Goal: Task Accomplishment & Management: Use online tool/utility

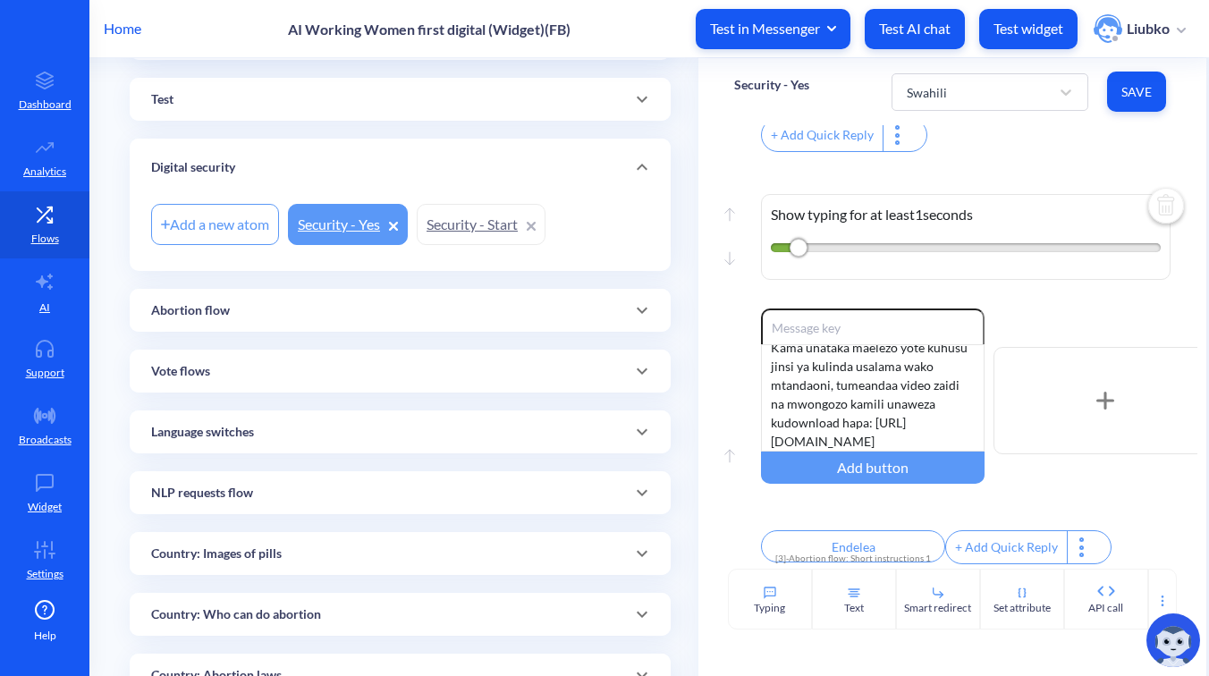
scroll to position [184, 0]
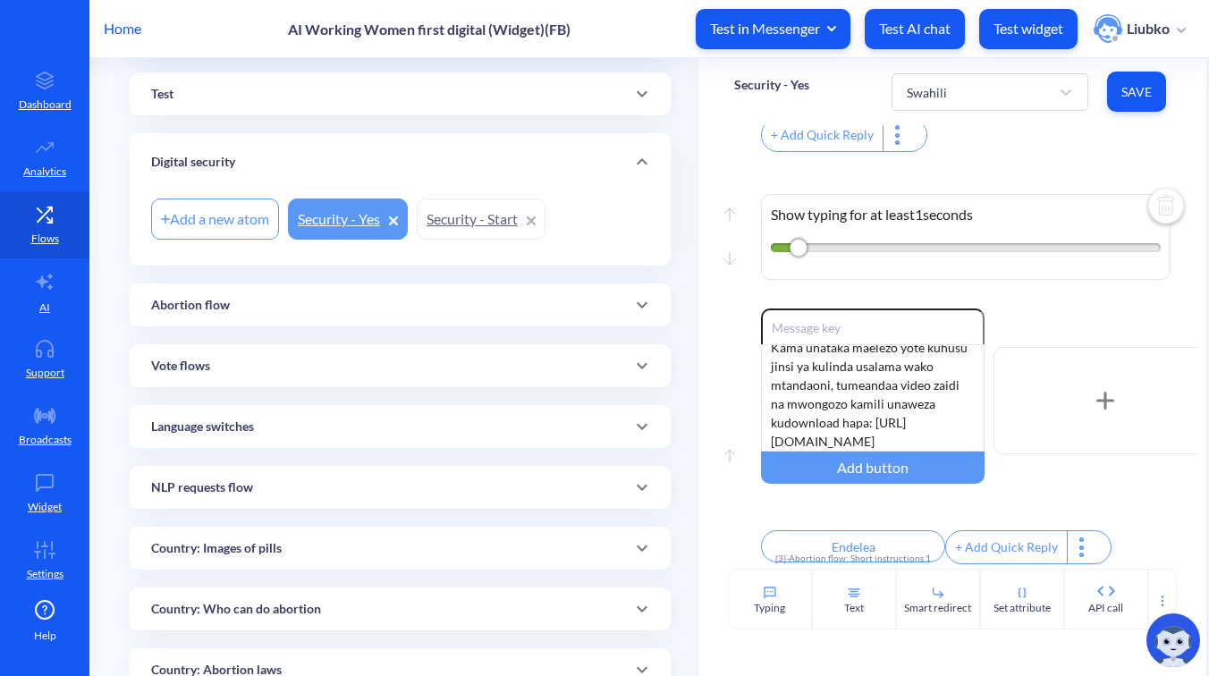
click at [513, 306] on div "Abortion flow" at bounding box center [400, 305] width 498 height 19
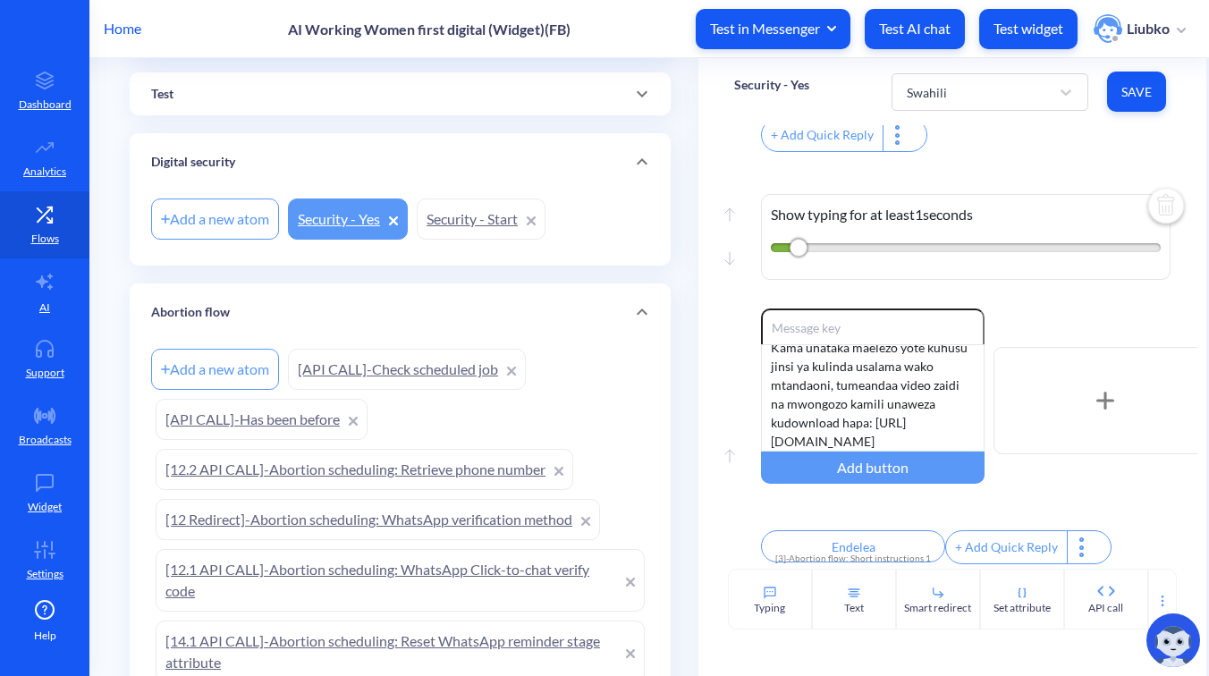
scroll to position [1932, 0]
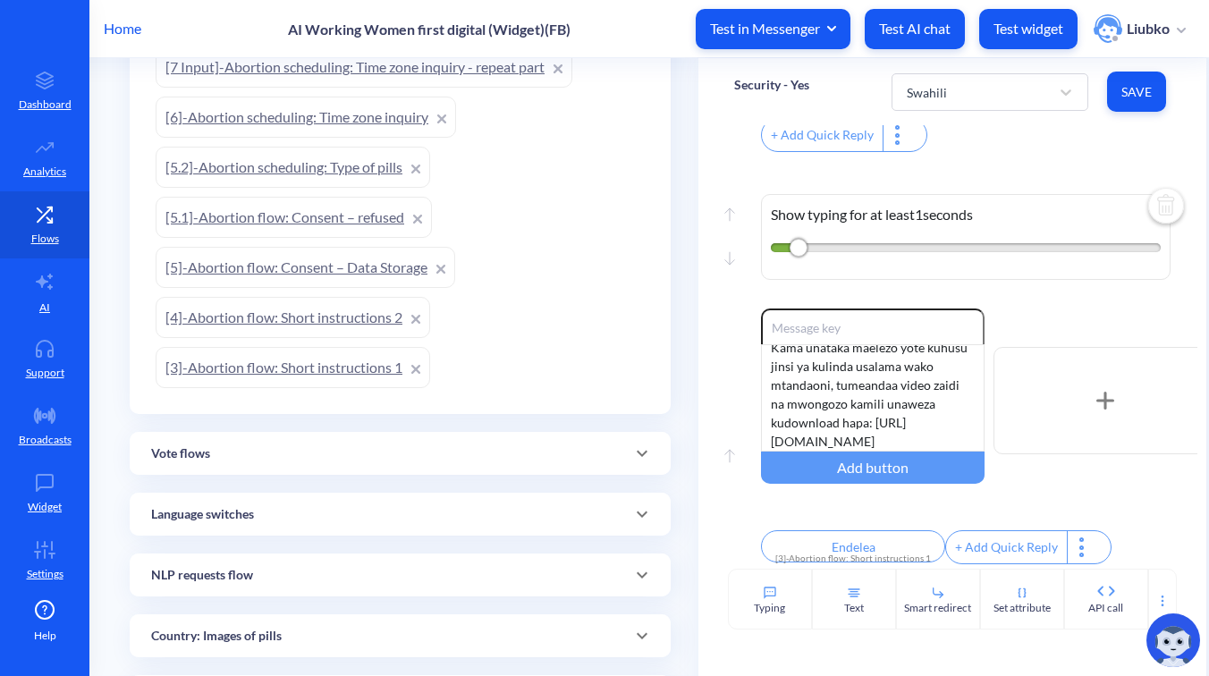
click at [344, 362] on link "[3]-Abortion flow: Short instructions 1" at bounding box center [293, 367] width 275 height 41
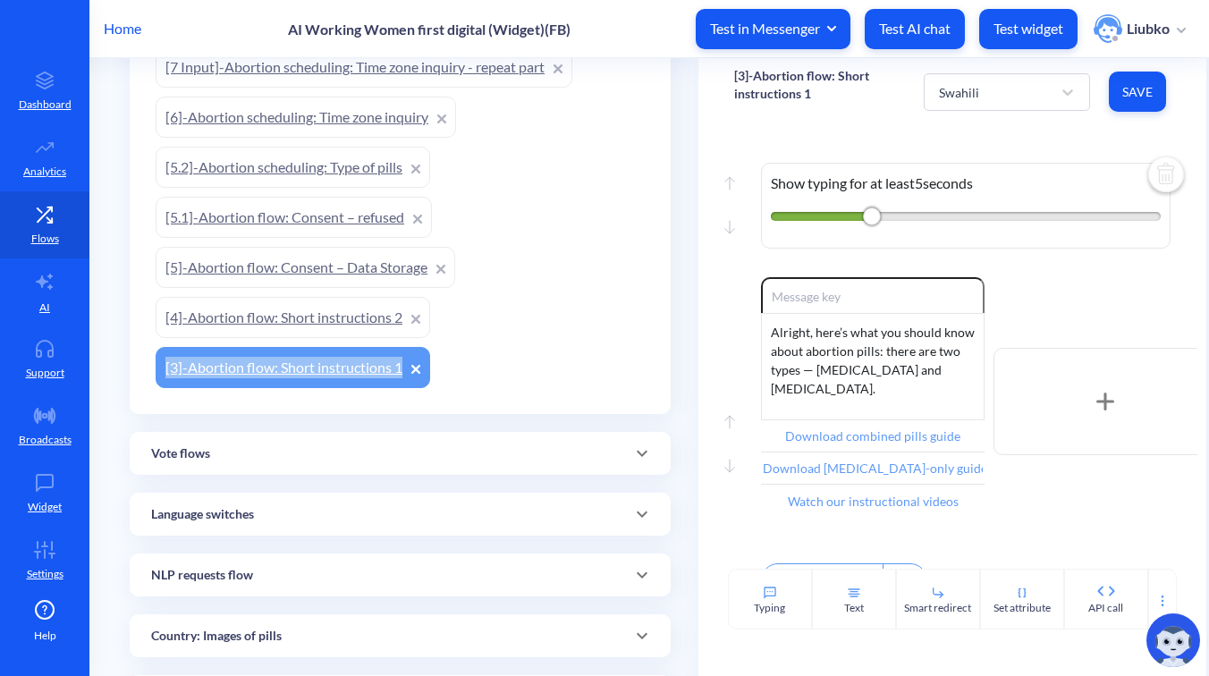
scroll to position [318, 0]
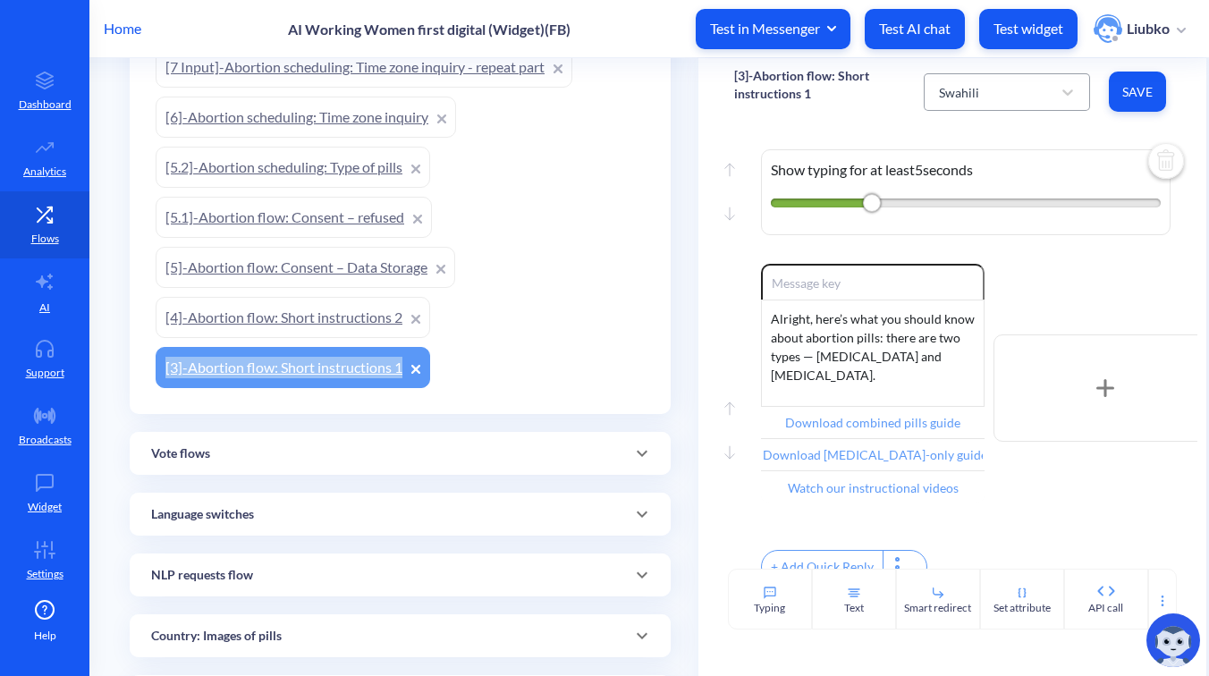
click at [964, 90] on div "Swahili" at bounding box center [959, 91] width 40 height 19
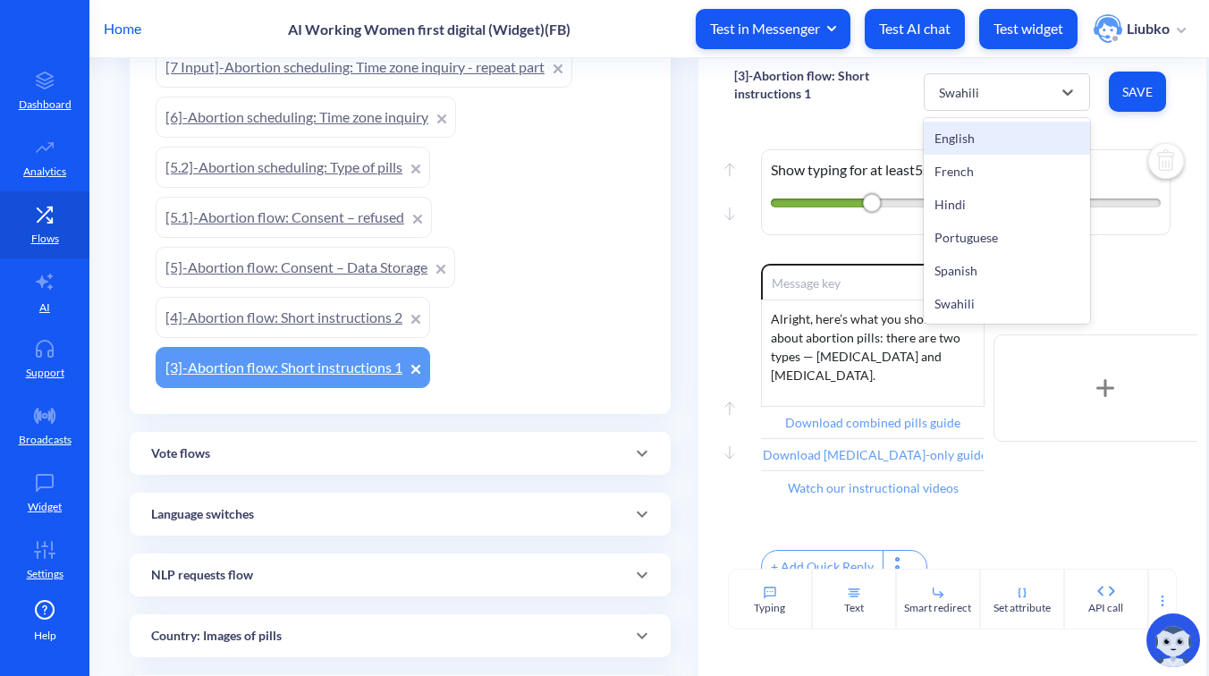
click at [954, 132] on div "English" at bounding box center [1007, 138] width 166 height 33
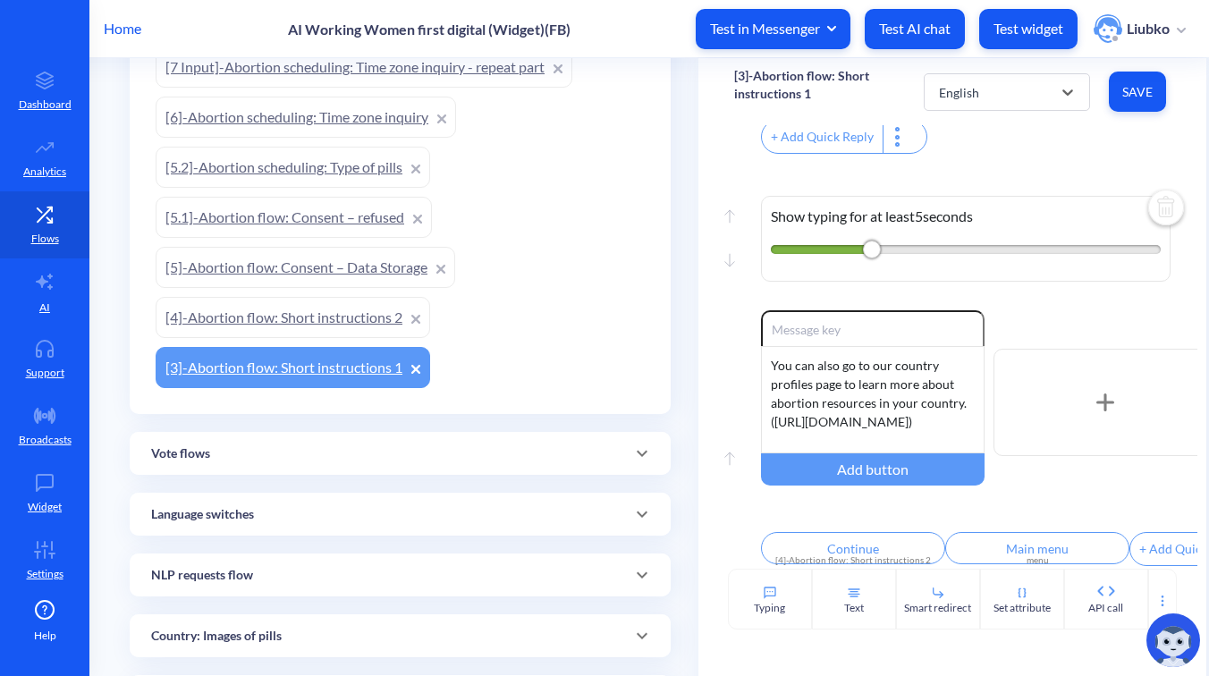
scroll to position [1621, 0]
click at [856, 381] on div "You can also go to our country profiles page to learn more about abortion resou…" at bounding box center [873, 397] width 224 height 107
click at [736, 359] on div "Move up Enable reactions You can also go to our country profiles page to learn …" at bounding box center [952, 439] width 437 height 260
click at [810, 374] on div "You can also go to our country profiles page to learn more about abortion resou…" at bounding box center [873, 397] width 224 height 107
click at [760, 84] on p "[3]-Abortion flow: Short instructions 1" at bounding box center [829, 85] width 190 height 36
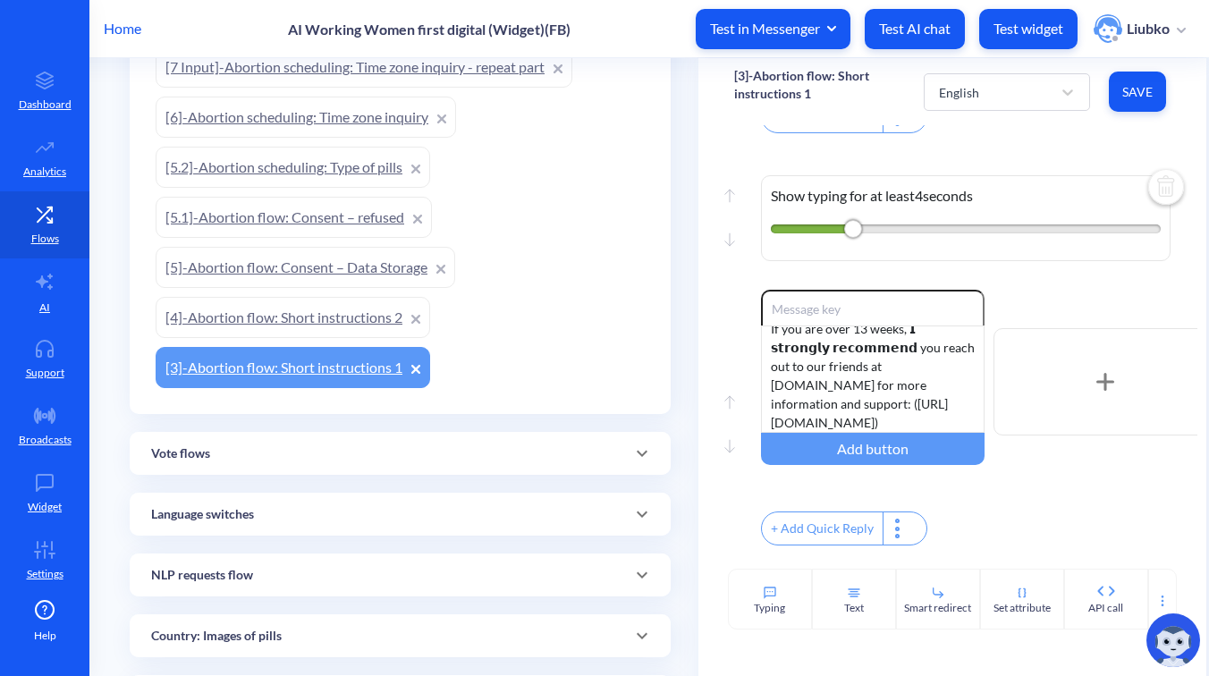
scroll to position [1187, 0]
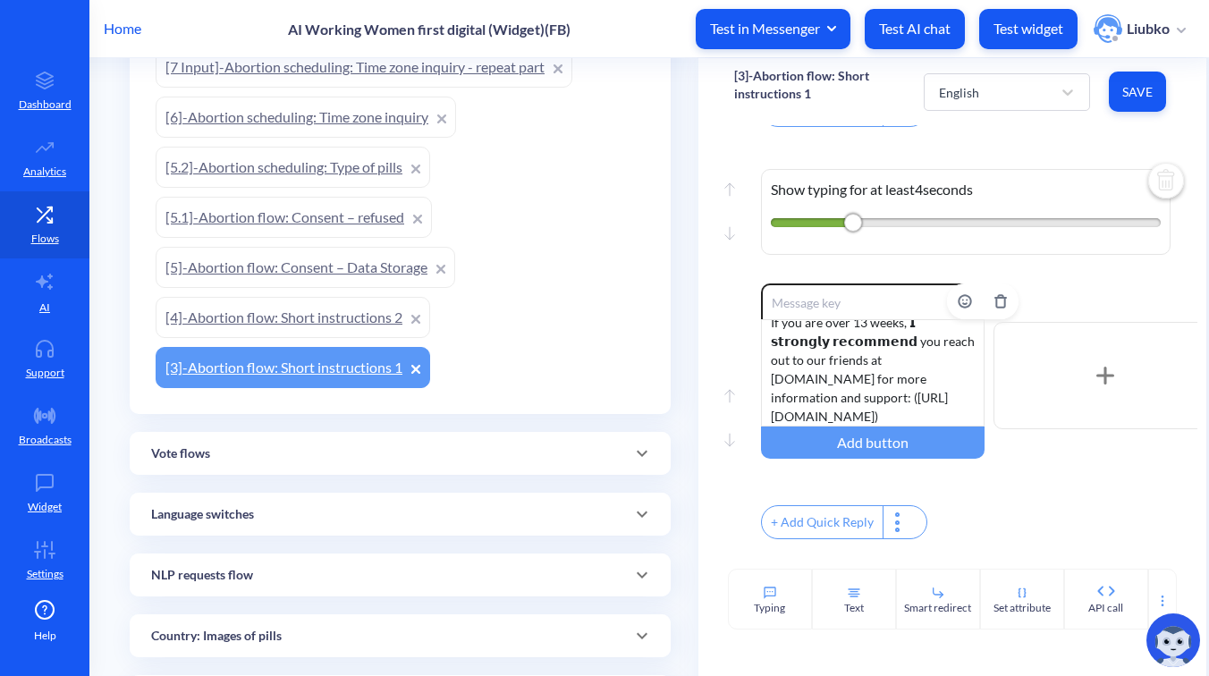
click at [925, 379] on div "If you are over 13 weeks, 𝗜 𝘀𝘁𝗿𝗼𝗻𝗴𝗹𝘆 𝗿𝗲𝗰𝗼𝗺𝗺𝗲𝗻𝗱 you reach out to our friends at …" at bounding box center [873, 372] width 224 height 107
click at [686, 247] on div "Flows Add new flow Test Add a new atom Test Atom Digital security Add a new ato…" at bounding box center [411, 221] width 573 height 4191
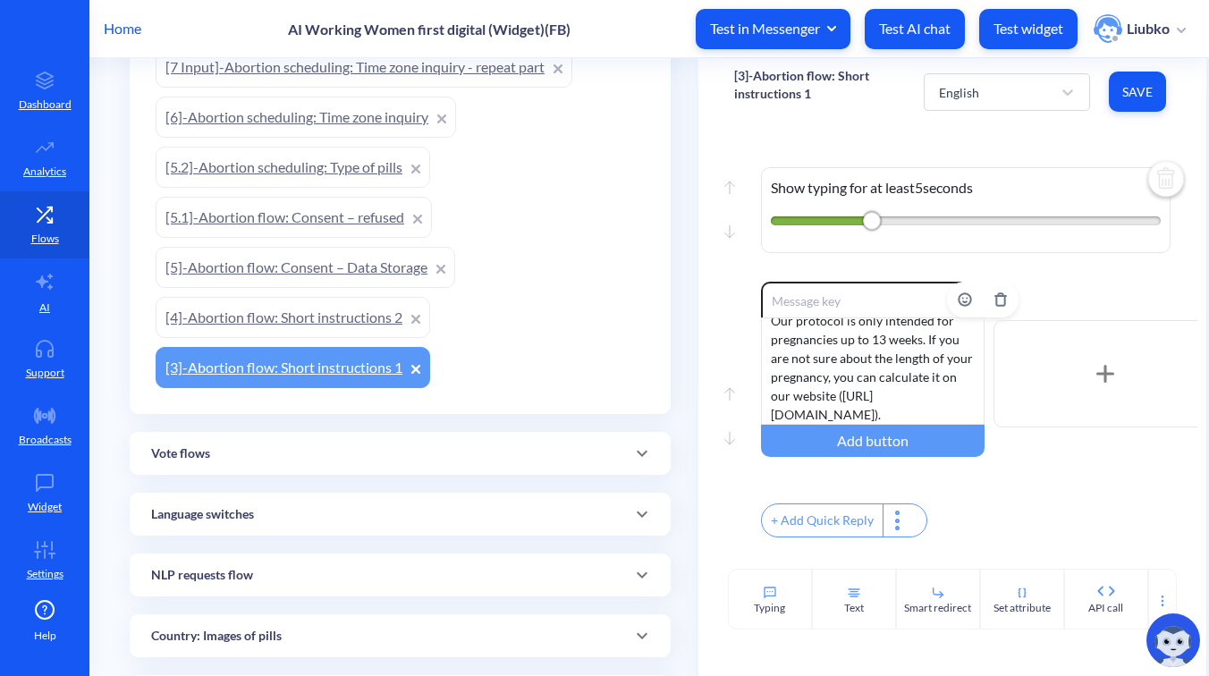
scroll to position [35, 0]
click at [886, 376] on div "Our protocol is only intended for pregnancies up to 13 weeks. If you are not su…" at bounding box center [873, 371] width 224 height 107
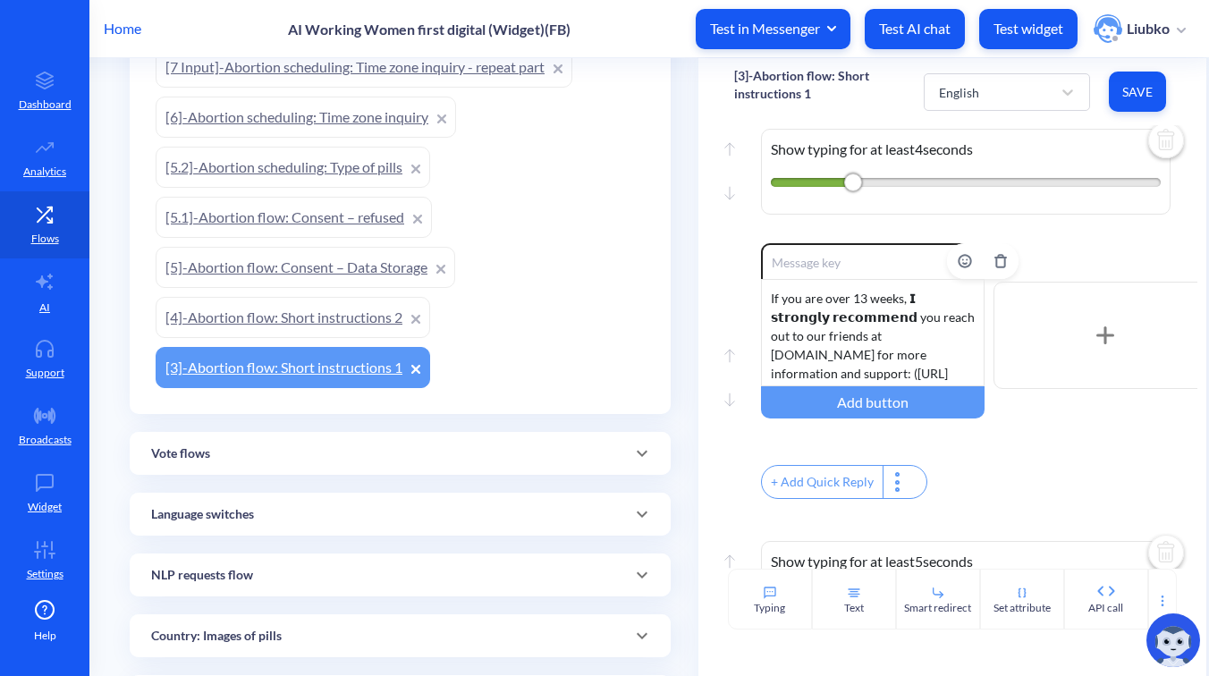
scroll to position [16, 0]
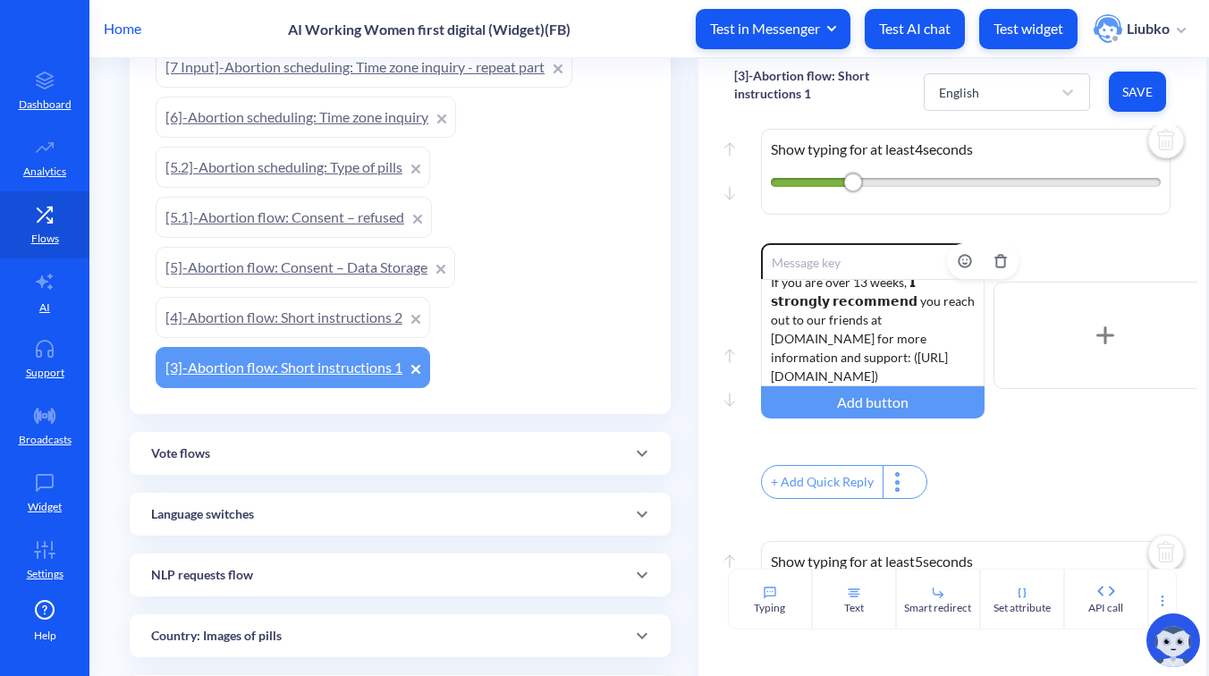
click at [853, 361] on div "If you are over 13 weeks, 𝗜 𝘀𝘁𝗿𝗼𝗻𝗴𝗹𝘆 𝗿𝗲𝗰𝗼𝗺𝗺𝗲𝗻𝗱 you reach out to our friends at …" at bounding box center [873, 332] width 224 height 107
click at [1124, 88] on span "Save" at bounding box center [1138, 92] width 29 height 18
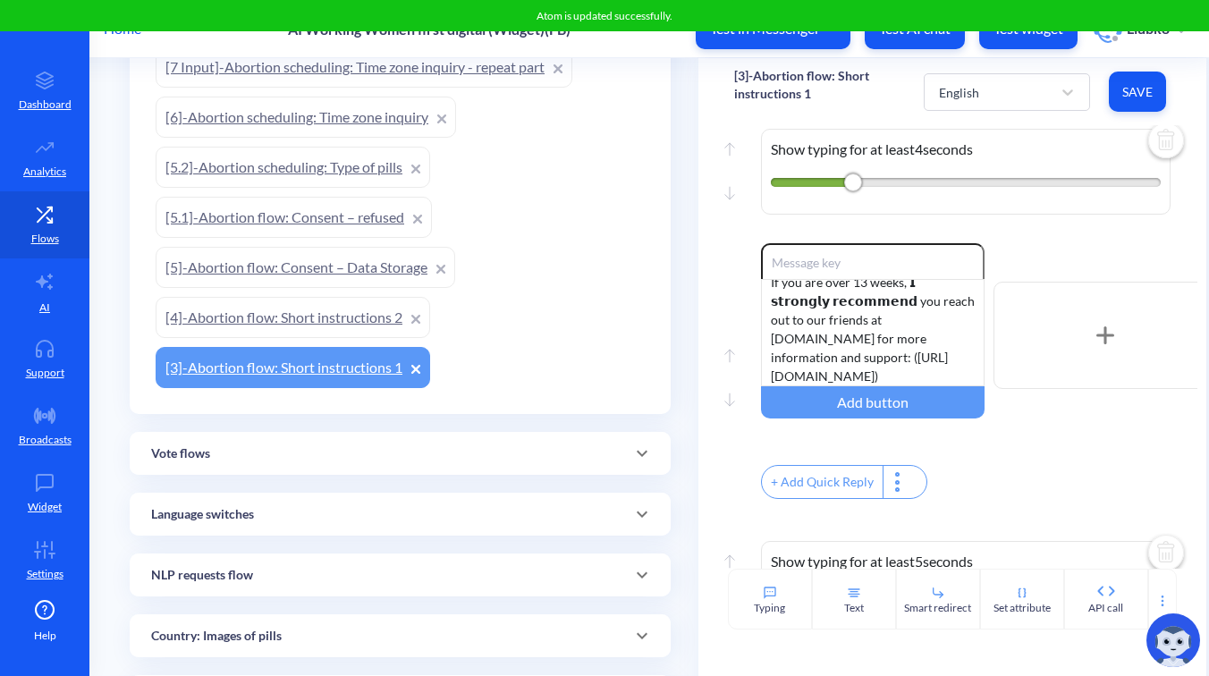
click at [1053, 278] on div "Enable reactions If you are over 13 weeks, 𝗜 𝘀𝘁𝗿𝗼𝗻𝗴𝗹𝘆 𝗿𝗲𝗰𝗼𝗺𝗺𝗲𝗻𝗱 you reach out t…" at bounding box center [979, 335] width 437 height 184
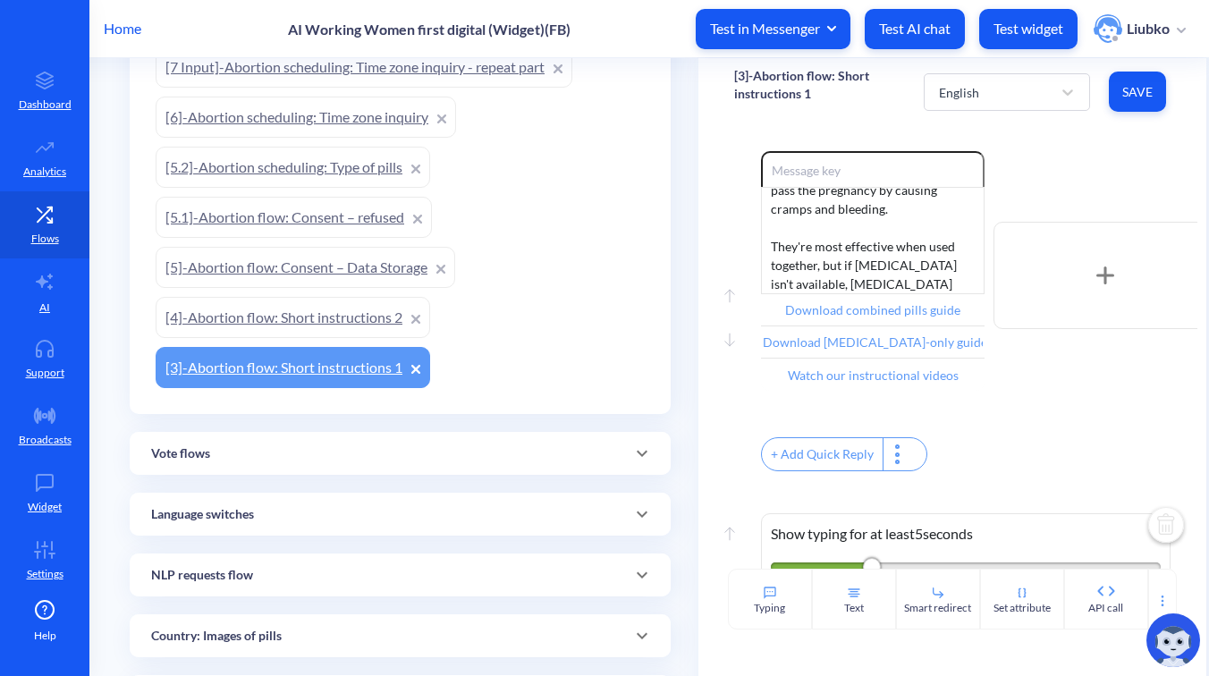
scroll to position [338, 0]
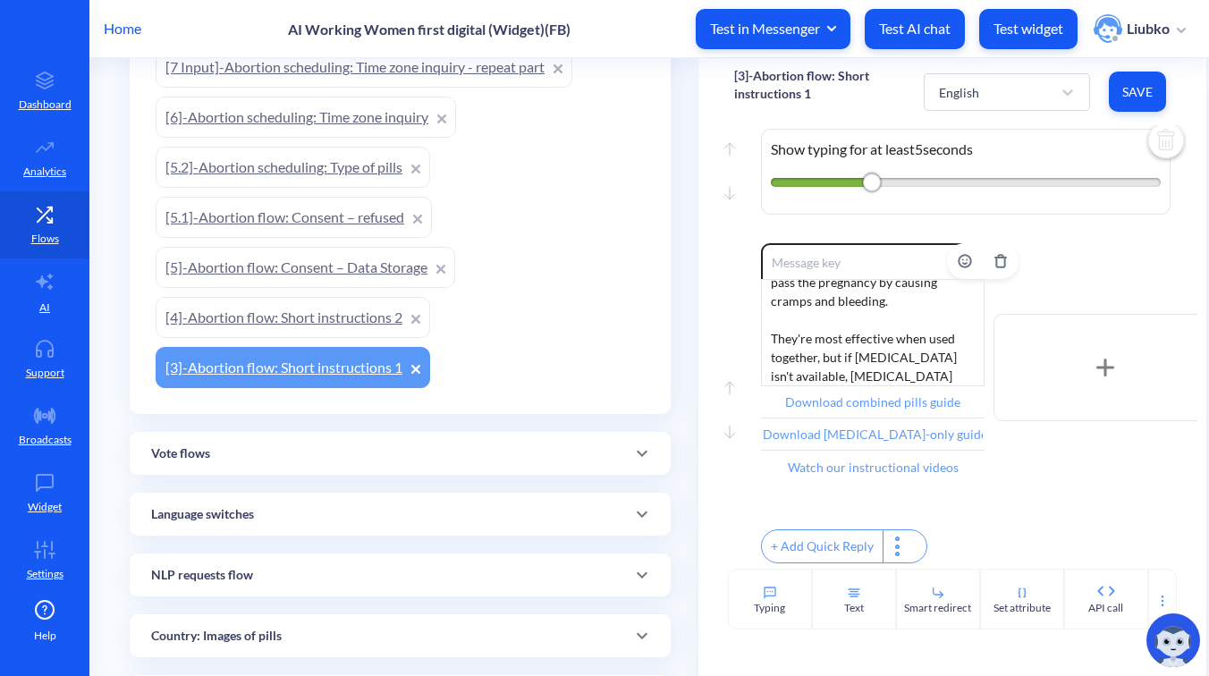
click at [887, 350] on div "Alright, here’s what you should know about abortion pills: there are two types …" at bounding box center [873, 332] width 224 height 107
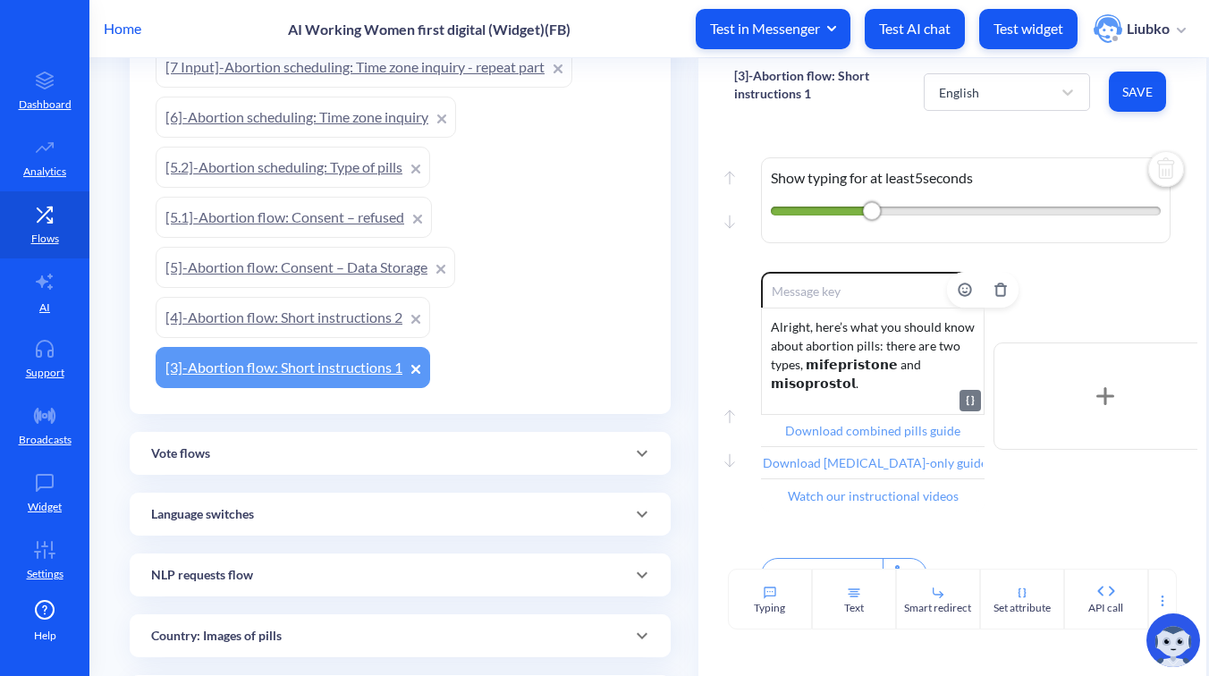
scroll to position [309, 0]
click at [1144, 88] on span "Save" at bounding box center [1138, 92] width 29 height 18
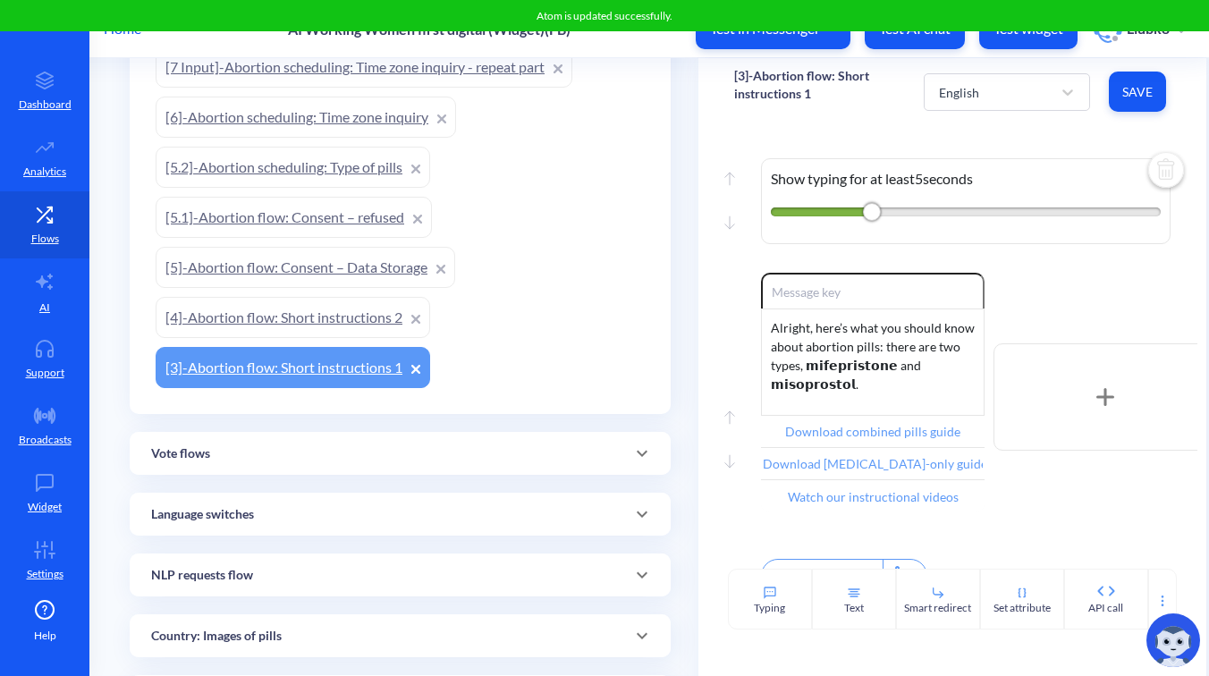
click at [1048, 128] on div "Move up Move down Show typing for at least 5 seconds" at bounding box center [952, 197] width 437 height 152
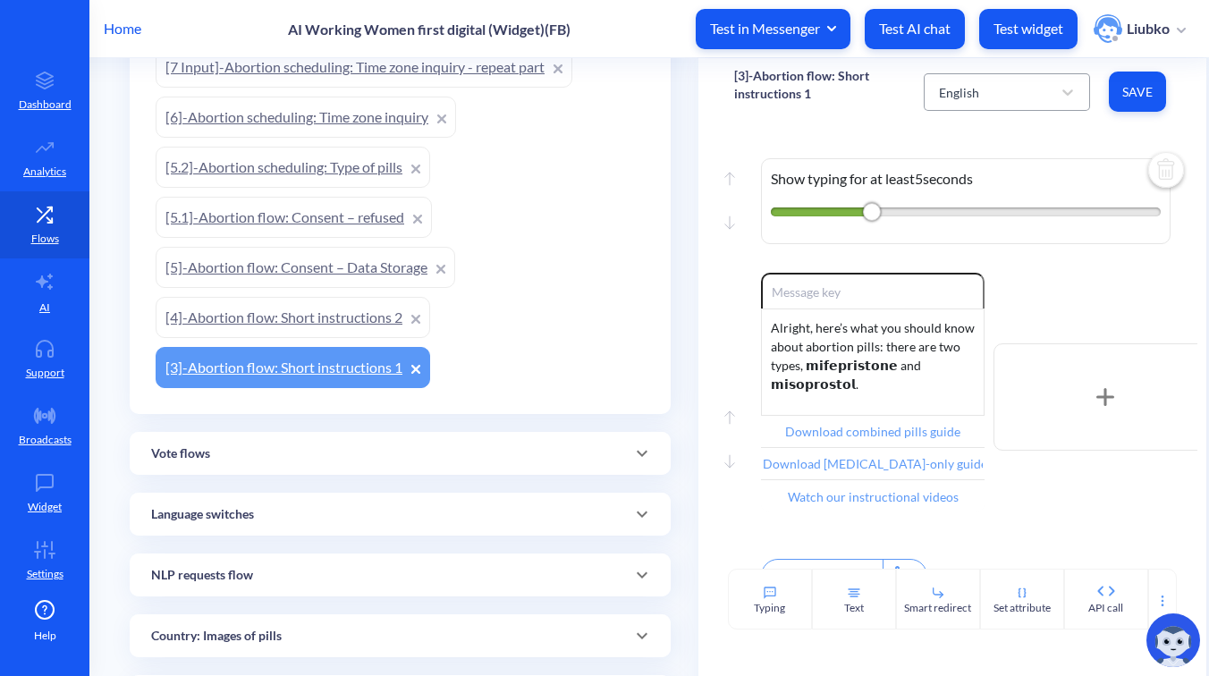
click at [1018, 90] on div "English" at bounding box center [991, 92] width 122 height 32
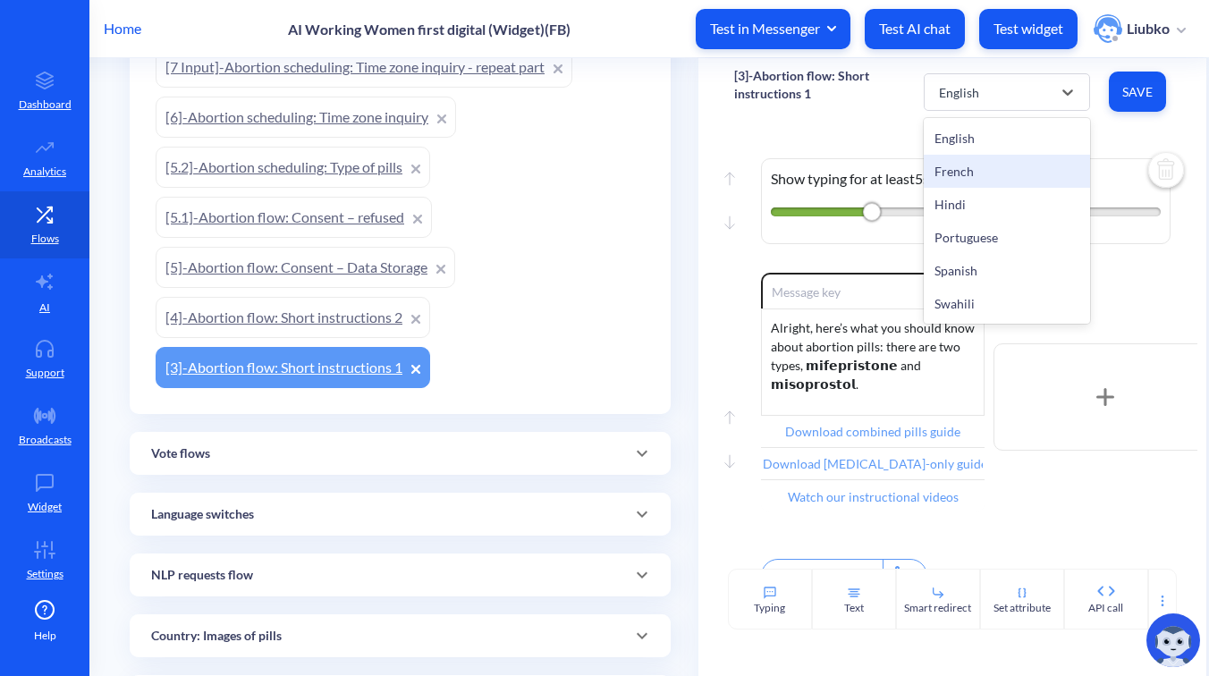
click at [999, 162] on div "French" at bounding box center [1007, 171] width 166 height 33
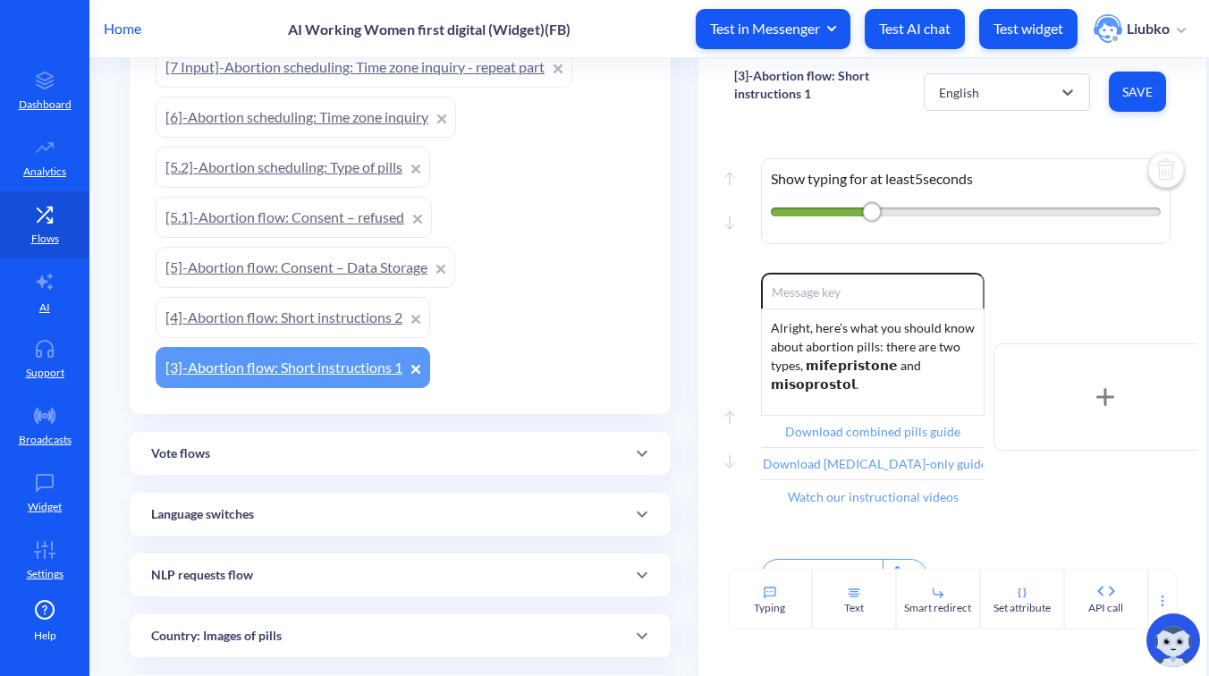
type input "Télécharger le guide des pilules combiné"
type input "Télécharger le guide [MEDICAL_DATA] seul"
type input "Regarder nos vidéos explicatives"
type input "Continuer"
type input "Menu principal"
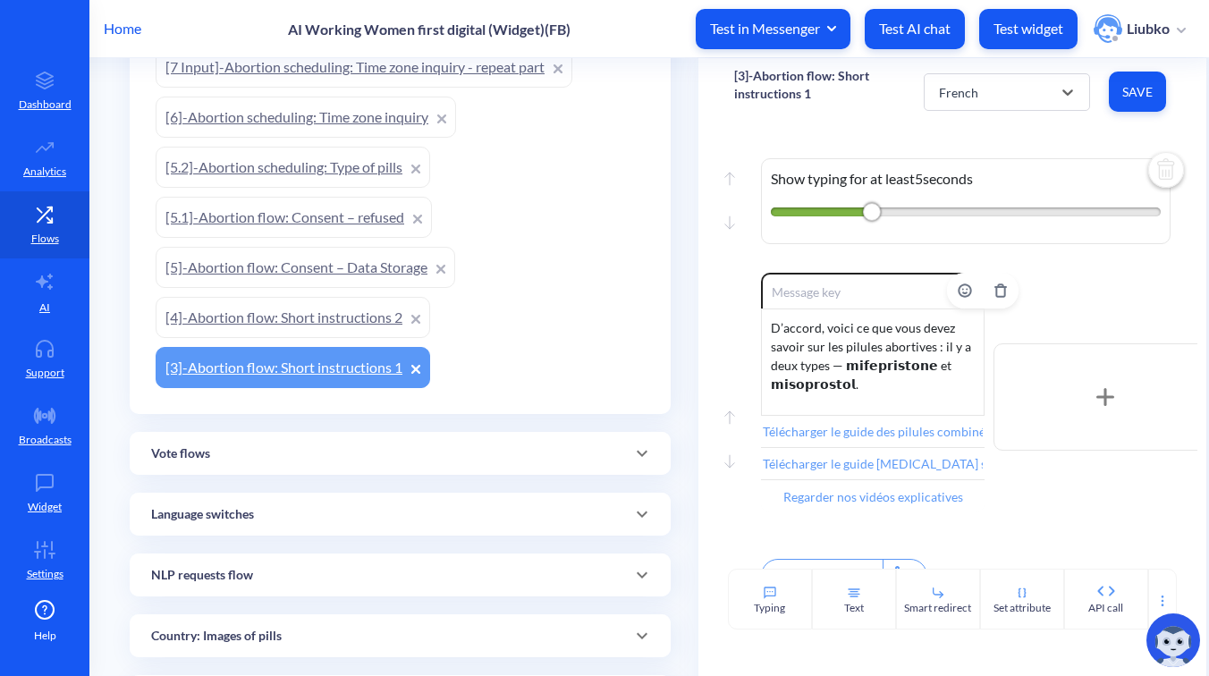
click at [853, 376] on div "D’accord, voici ce que vous devez savoir sur les pilules abortives : il y a deu…" at bounding box center [873, 362] width 224 height 107
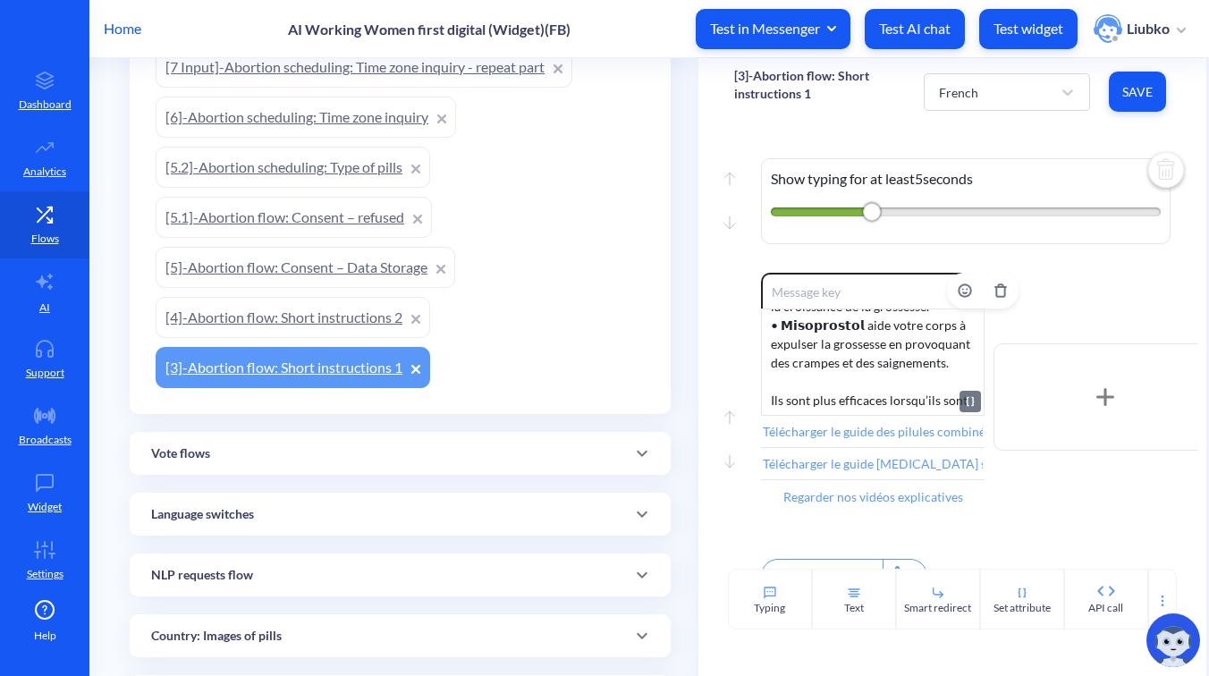
scroll to position [204, 0]
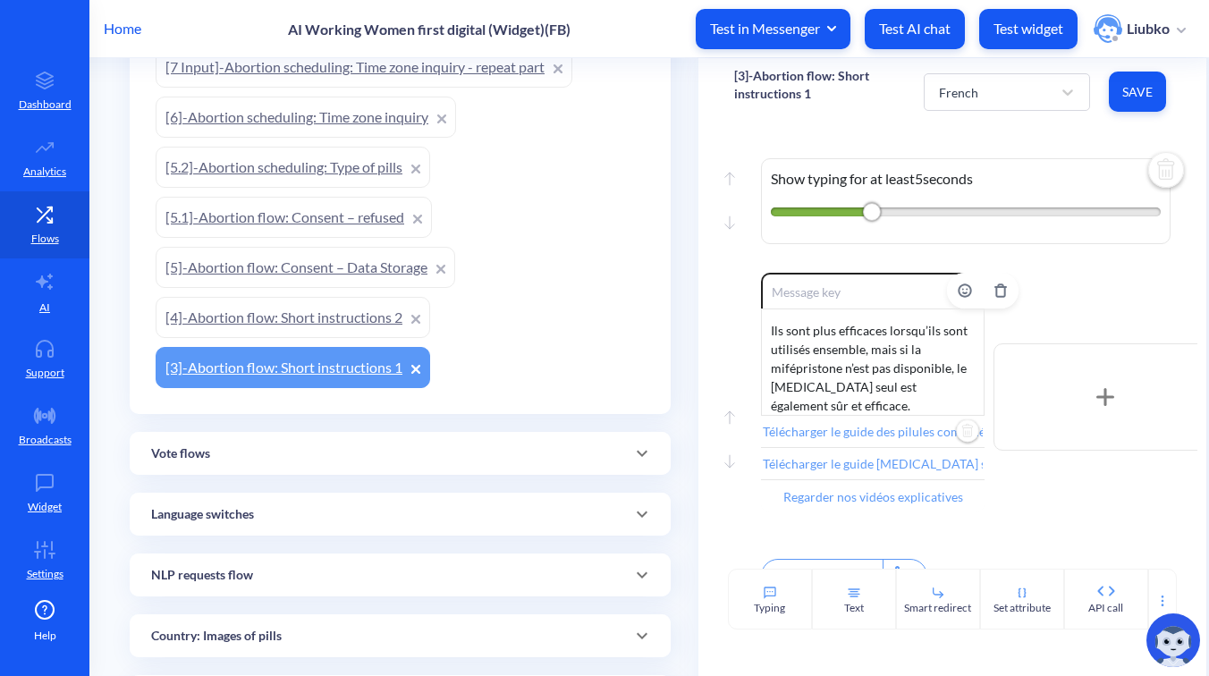
click at [864, 437] on input "Télécharger le guide des pilules combiné" at bounding box center [873, 432] width 224 height 32
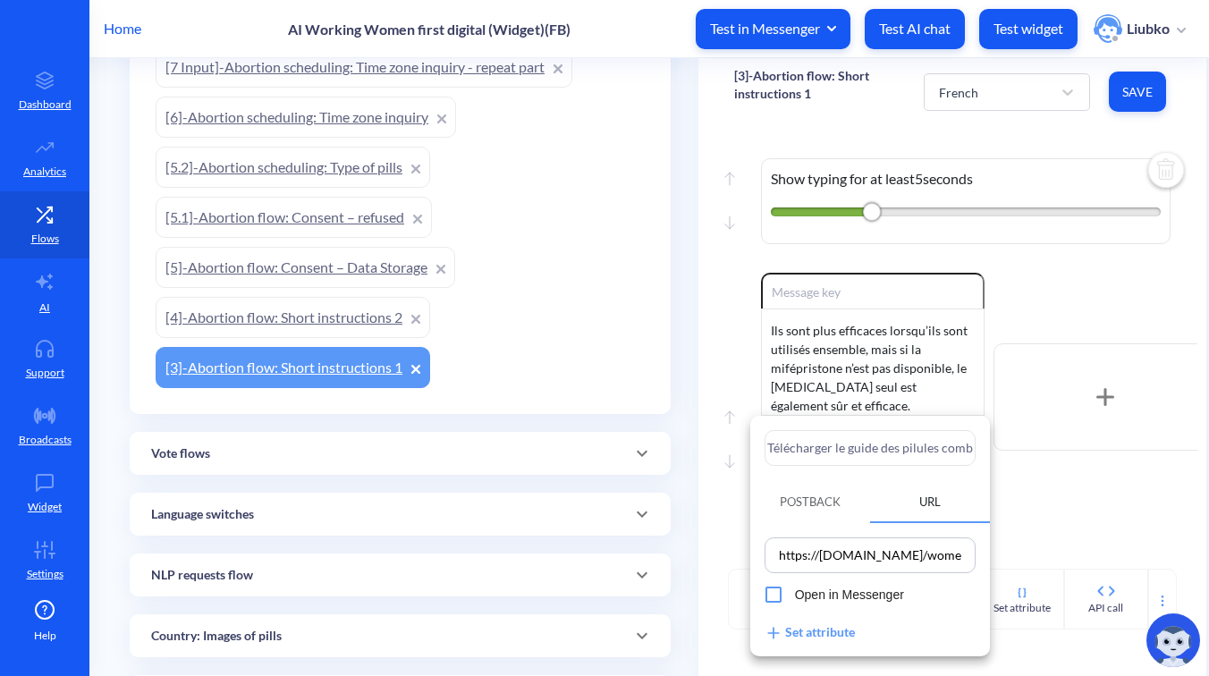
click at [885, 441] on input "Télécharger le guide des pilules combiné" at bounding box center [870, 448] width 211 height 36
click at [1031, 496] on div at bounding box center [604, 338] width 1209 height 676
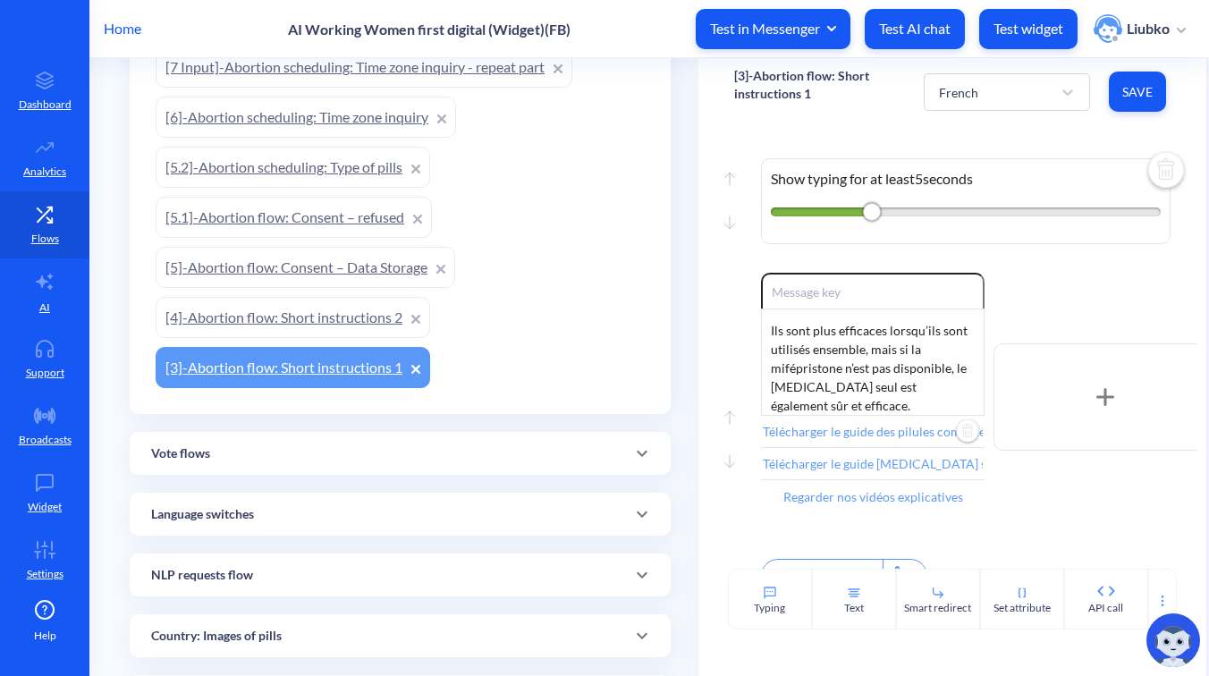
scroll to position [0, 0]
click at [1141, 92] on span "Save" at bounding box center [1138, 92] width 29 height 18
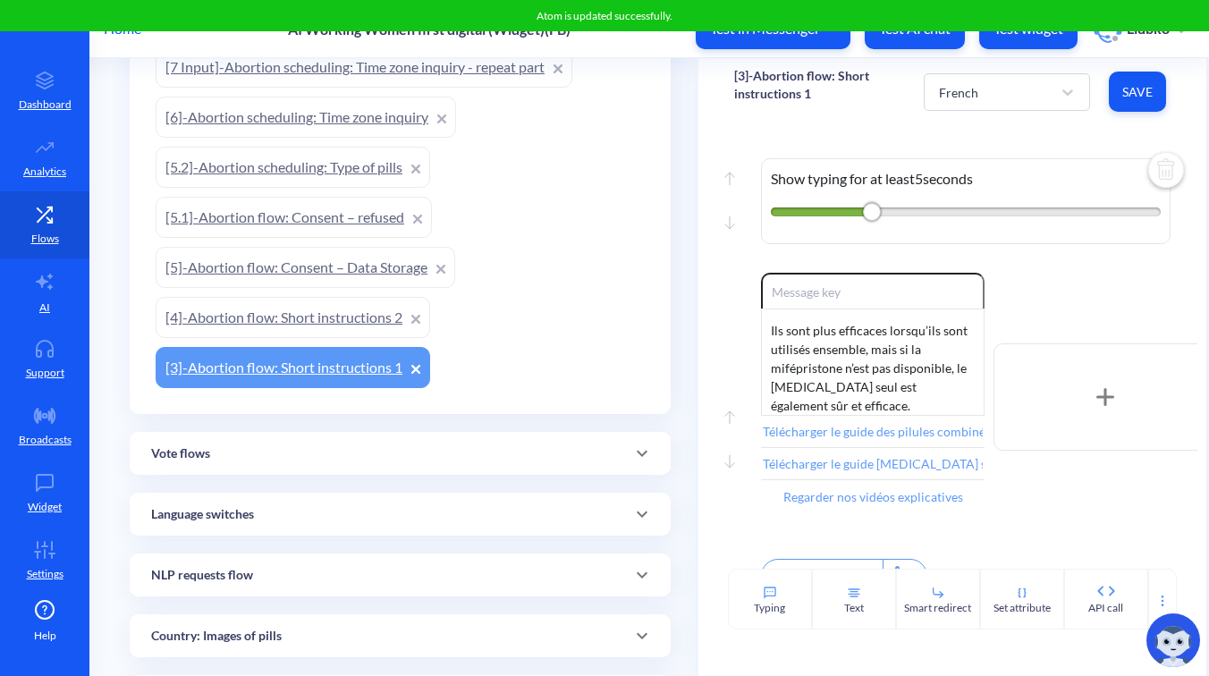
click at [1053, 136] on div "Move up Move down Show typing for at least 5 seconds" at bounding box center [952, 197] width 437 height 152
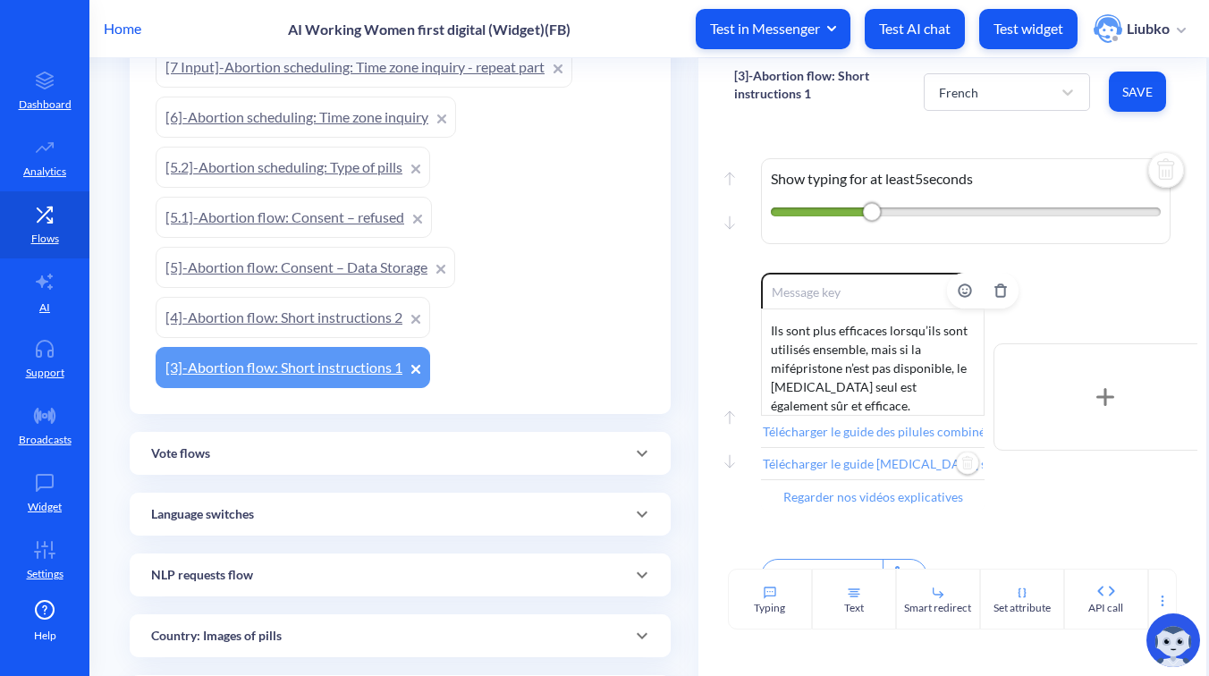
click at [836, 465] on input "Télécharger le guide [MEDICAL_DATA] seul" at bounding box center [873, 464] width 224 height 32
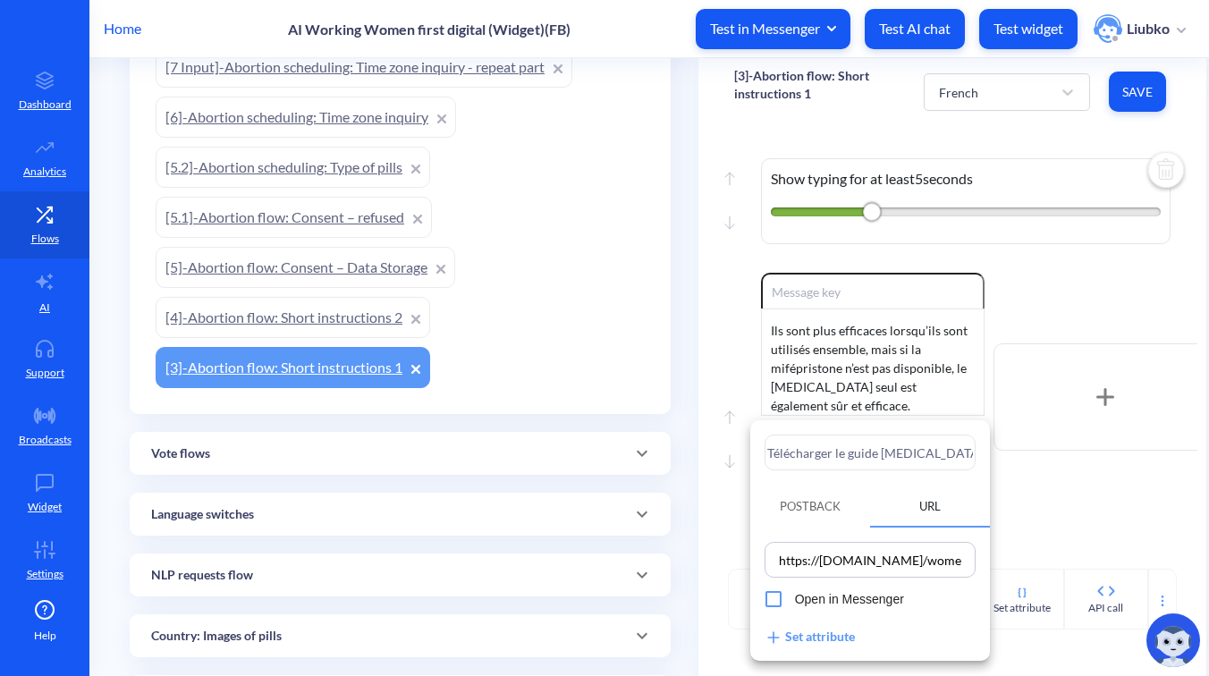
click at [861, 554] on input "https://[DOMAIN_NAME]/women/download/ally-[MEDICAL_DATA]-only-protocol-{{langua…" at bounding box center [870, 559] width 200 height 25
paste input "Regarder nos vidéos explicatives"
type input "https://[DOMAIN_NAME]/women/download/ally-[MEDICAL_DATA]-only-protocol-{{langua…"
click at [889, 454] on input "Télécharger le guide [MEDICAL_DATA] seul" at bounding box center [870, 453] width 211 height 36
paste input "Regarder nos vidéos explicatives"
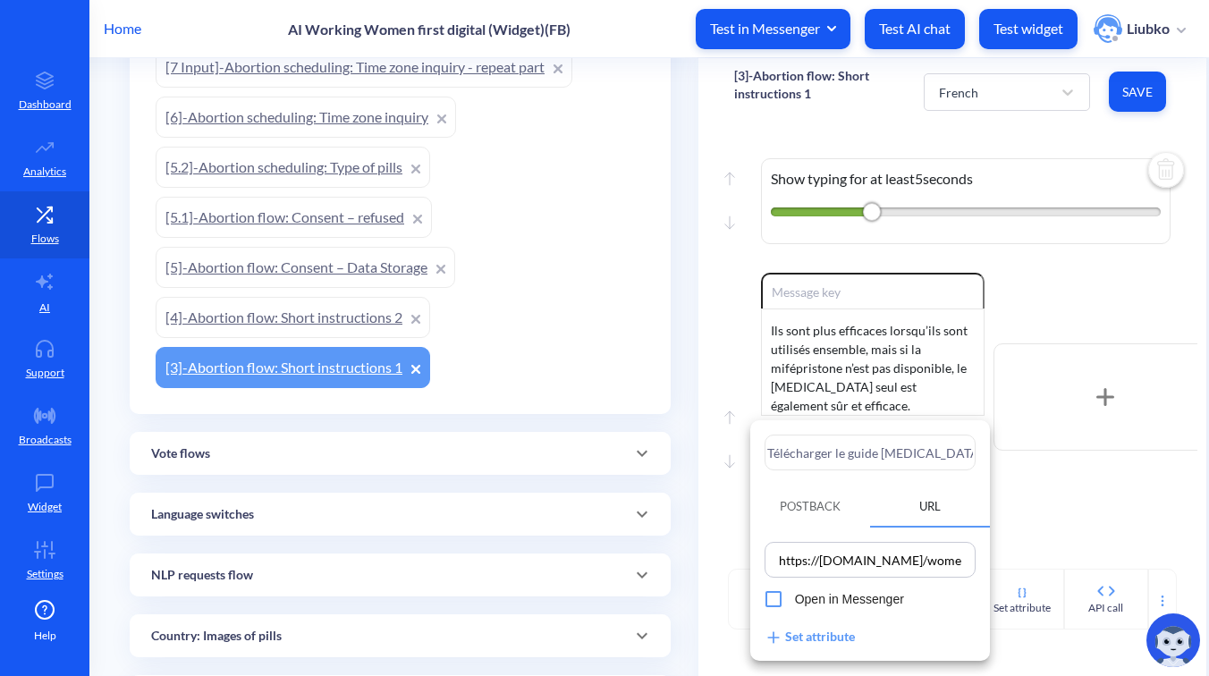
type input "Regarder nos vidéos explicatives"
click at [1050, 496] on div at bounding box center [604, 338] width 1209 height 676
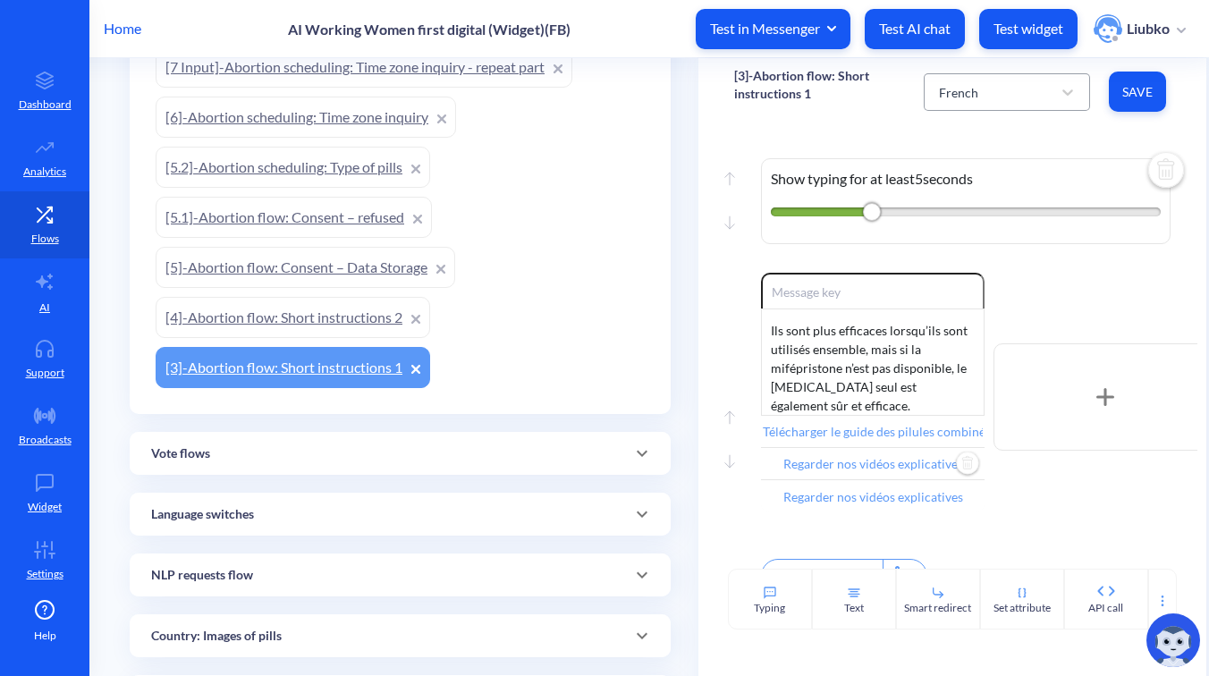
click at [991, 89] on div "French" at bounding box center [991, 92] width 122 height 32
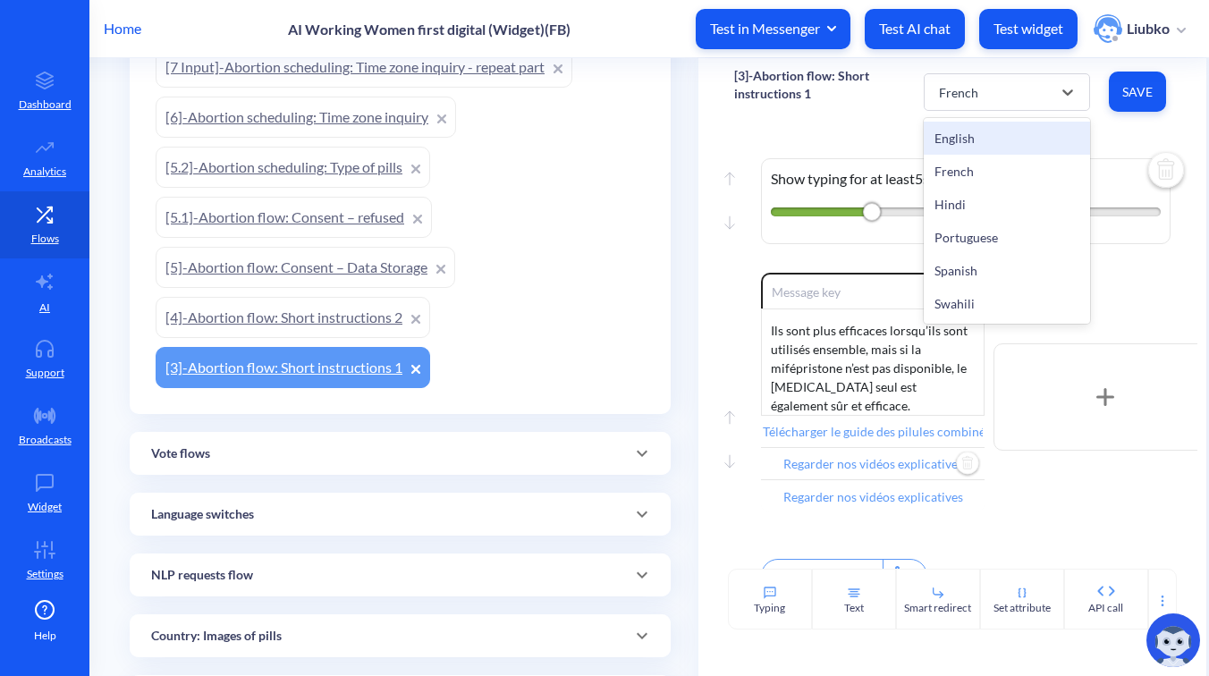
click at [981, 129] on div "English" at bounding box center [1007, 138] width 166 height 33
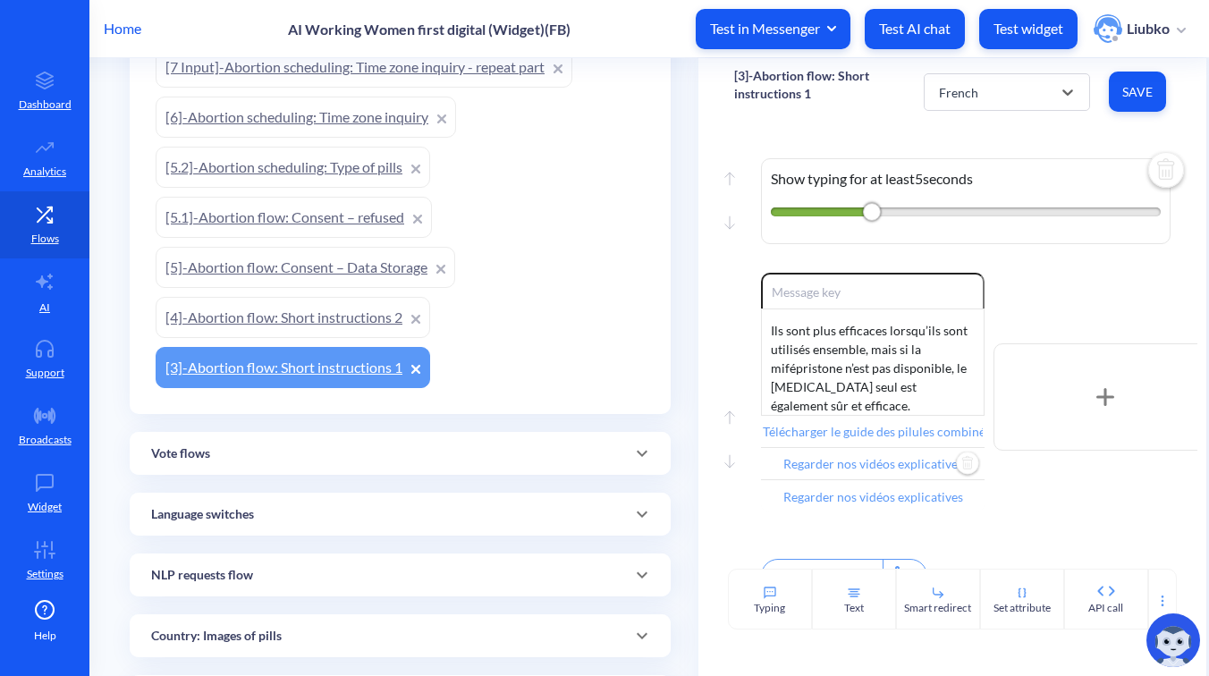
type input "Download combined pills guide"
type input "Download [MEDICAL_DATA]-only guide"
type input "Watch our instructional videos"
type input "Continue"
type input "Main menu"
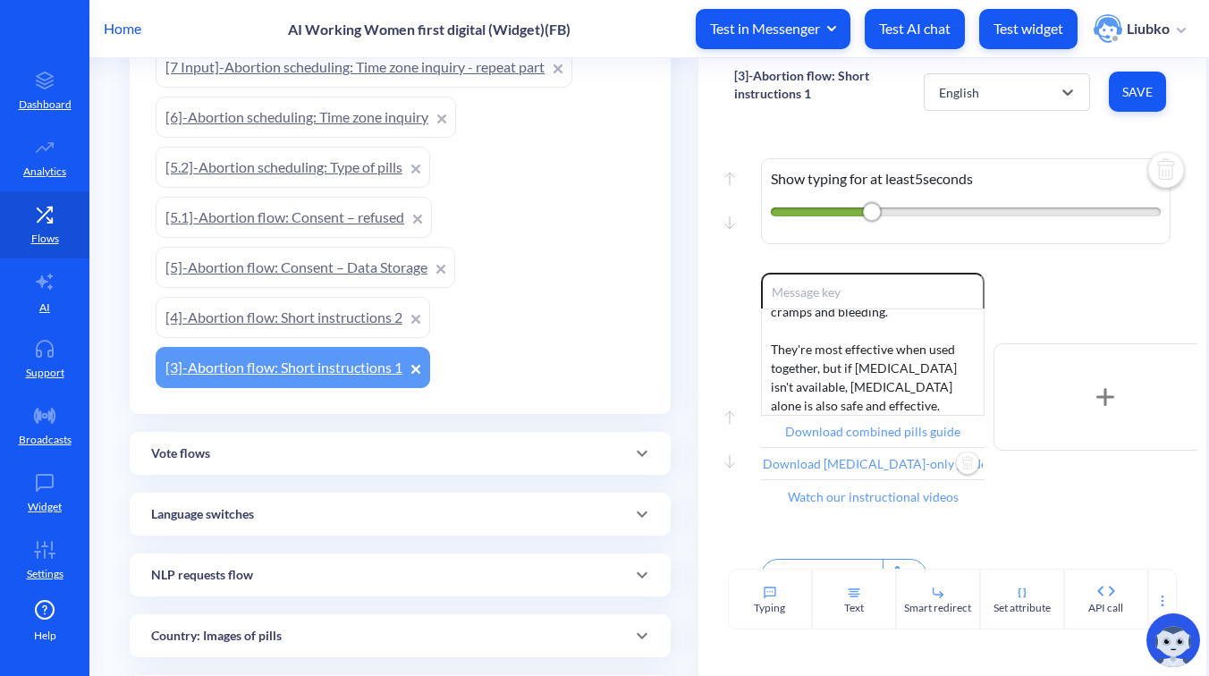
scroll to position [185, 0]
click at [1003, 98] on div "English" at bounding box center [991, 92] width 122 height 32
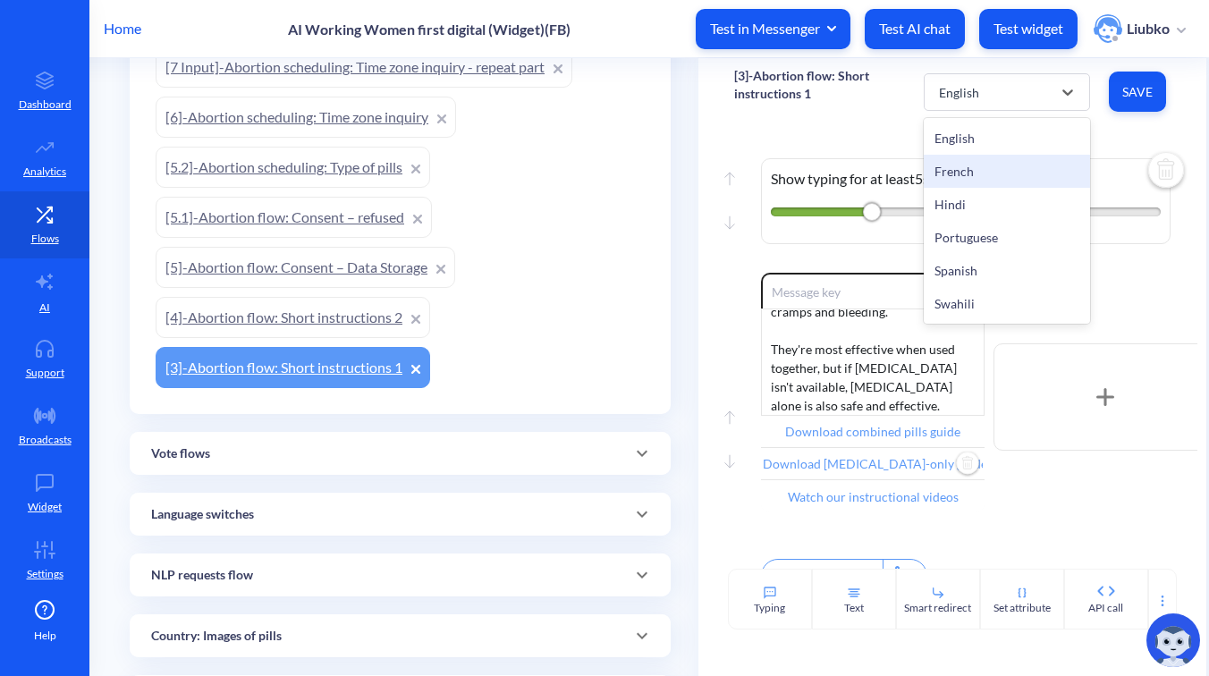
click at [981, 165] on div "French" at bounding box center [1007, 171] width 166 height 33
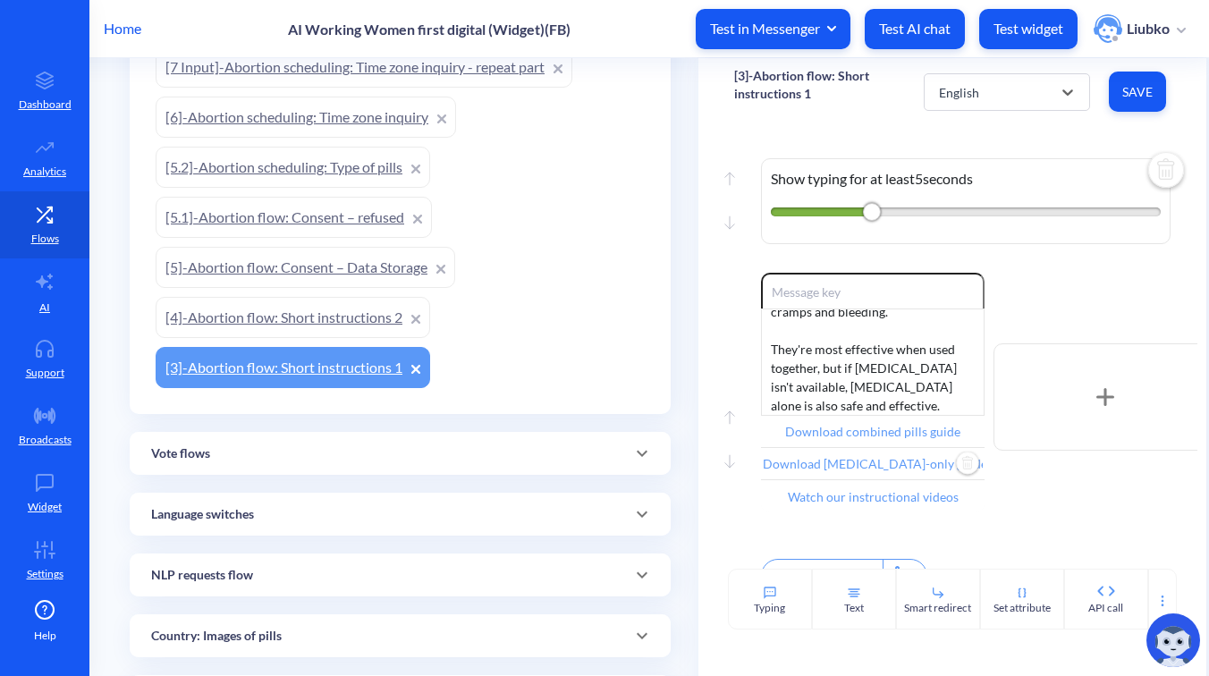
type input "Télécharger le guide des pilules combiné"
type input "Télécharger le guide [MEDICAL_DATA] seul"
type input "Regarder nos vidéos explicatives"
type input "Continuer"
type input "Menu principal"
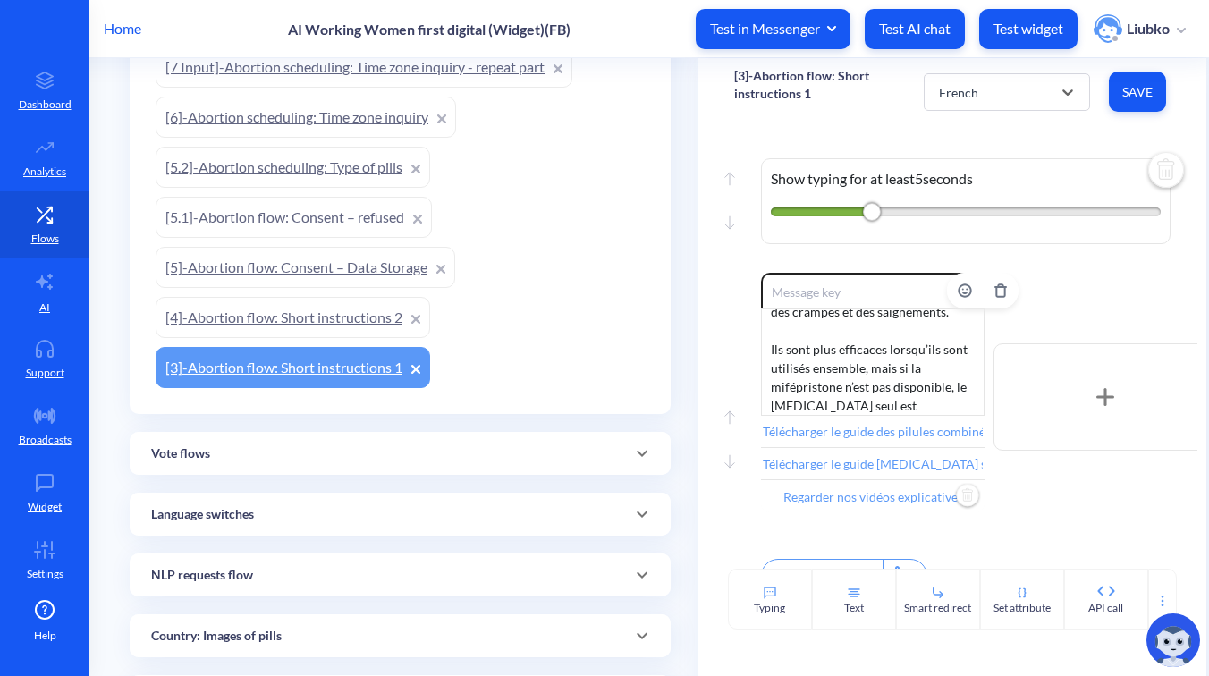
click at [891, 493] on input "Regarder nos vidéos explicatives" at bounding box center [873, 496] width 224 height 32
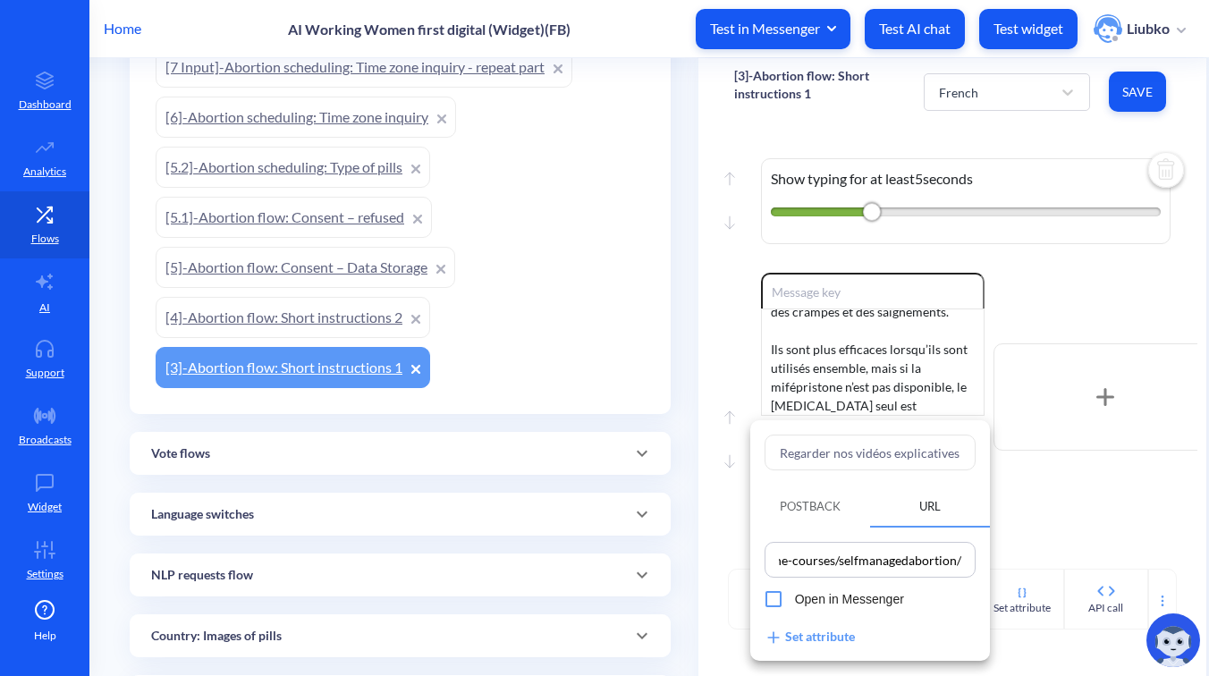
scroll to position [0, 326]
click at [872, 446] on input "Regarder nos vidéos explicatives" at bounding box center [870, 453] width 211 height 36
click at [906, 556] on input "https://[DOMAIN_NAME]/{{url_language}}/online-courses/selfmanagedabortion/" at bounding box center [870, 559] width 200 height 25
click at [1016, 546] on div at bounding box center [604, 338] width 1209 height 676
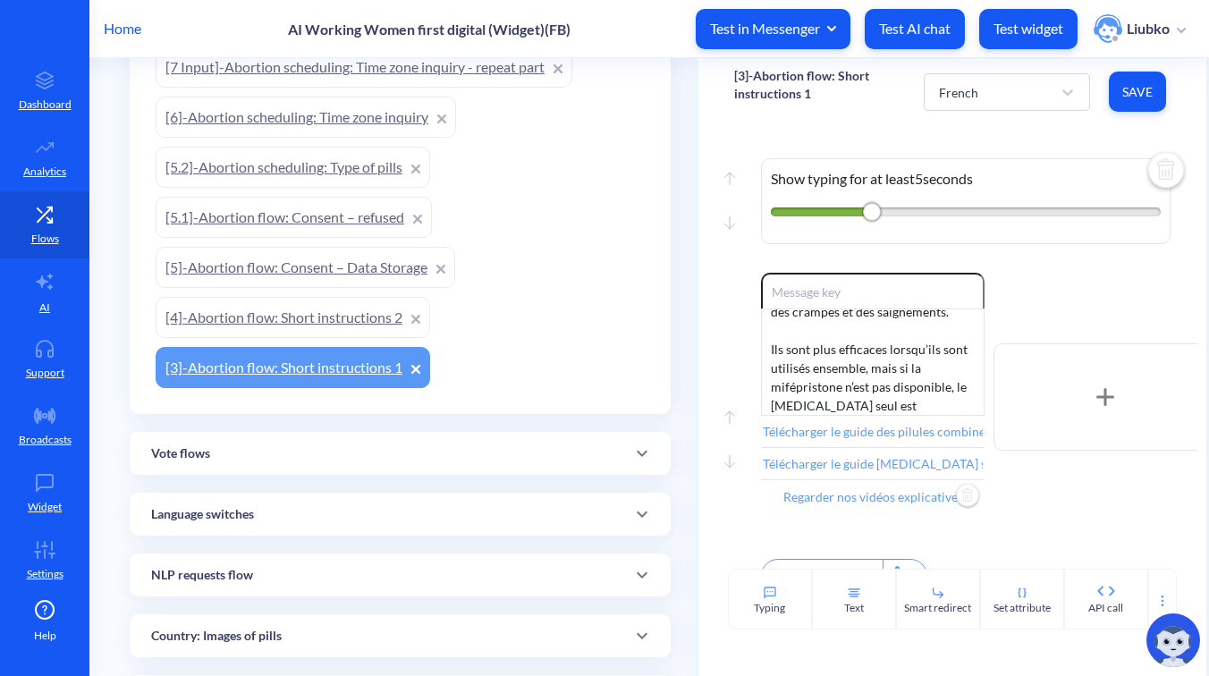
click at [1118, 106] on button "Save" at bounding box center [1137, 92] width 57 height 40
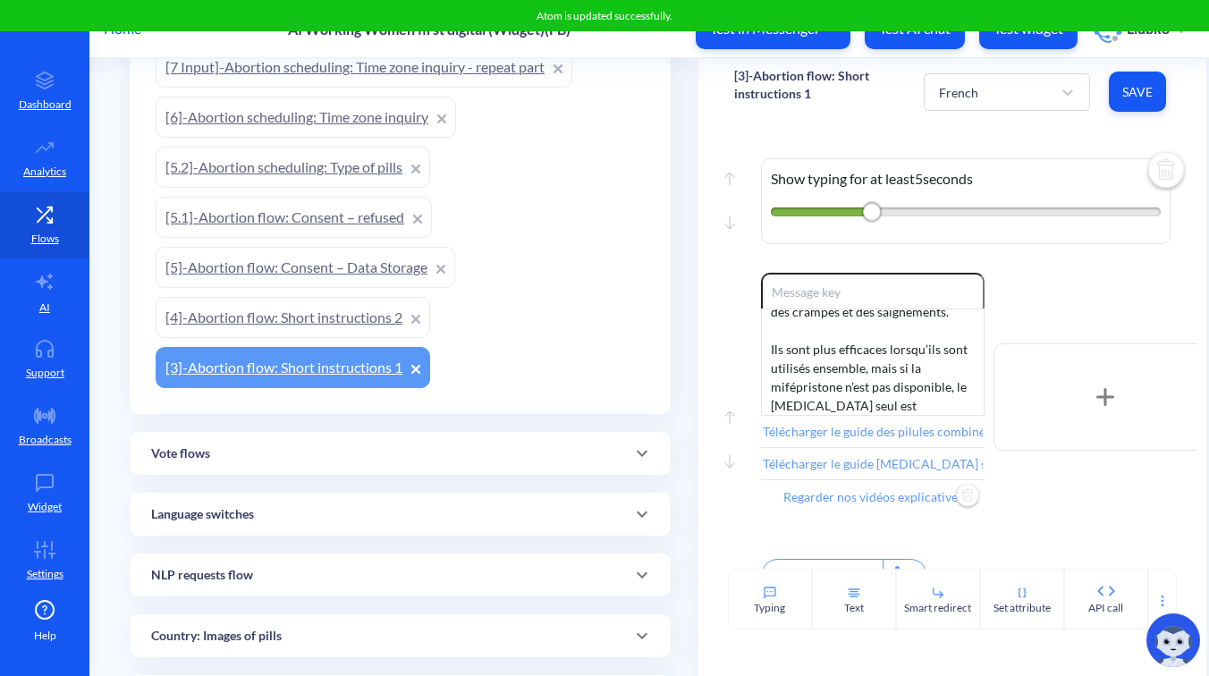
click at [1071, 131] on div "Move up Move down Show typing for at least 5 seconds" at bounding box center [952, 197] width 437 height 152
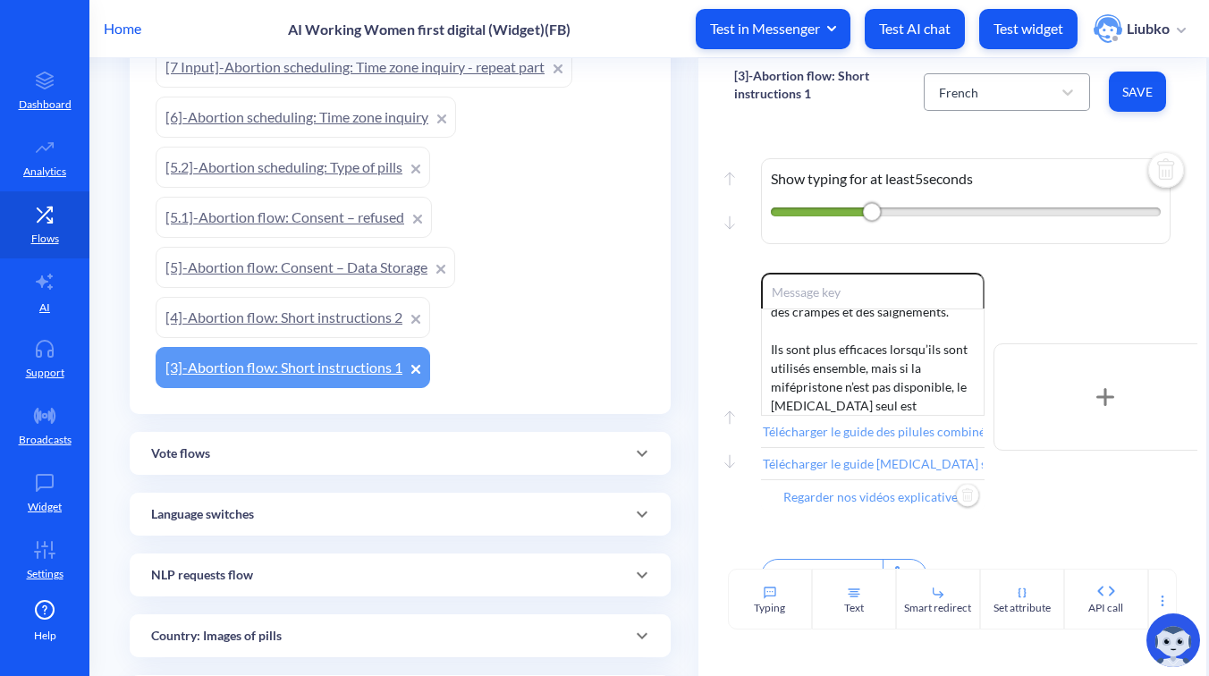
click at [984, 95] on div "French" at bounding box center [991, 92] width 122 height 32
click at [974, 195] on div "Hindi" at bounding box center [1007, 204] width 166 height 33
type input "Download combined pills guide"
type input "Download [MEDICAL_DATA]-only guide"
type input "Watch our instructional videos"
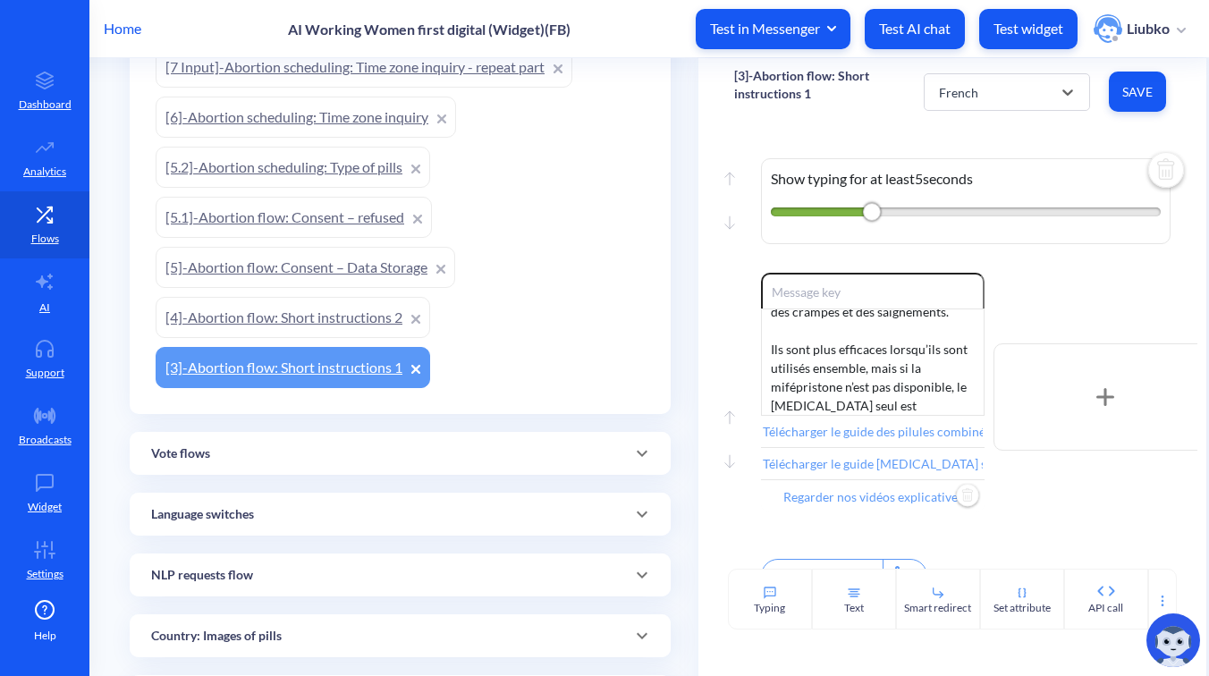
type input "Continue"
type input "Main menu"
click at [879, 426] on input "Download combined pills guide" at bounding box center [873, 432] width 224 height 32
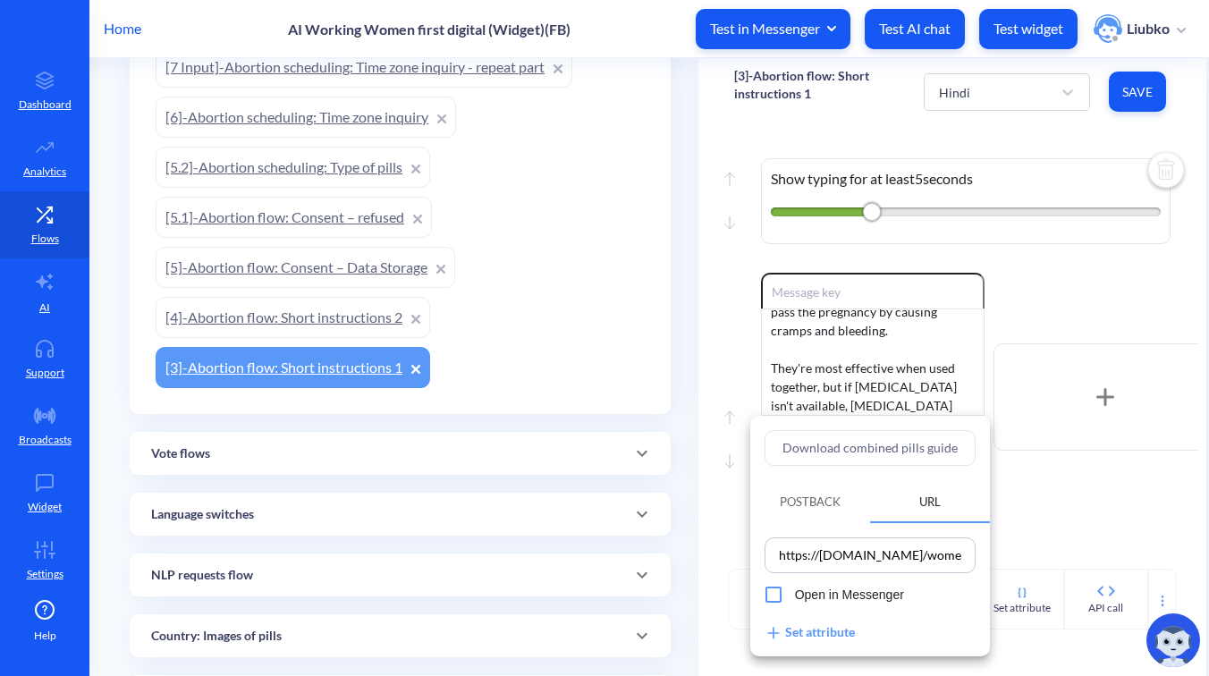
click at [886, 448] on input "Download combined pills guide" at bounding box center [870, 448] width 211 height 36
paste input "संयुक्त गोलियों की गाइड डाउनलोड करें"
type input "संयुक्त गोलियों की गाइड डाउनलोड करें"
click at [1043, 481] on div at bounding box center [604, 338] width 1209 height 676
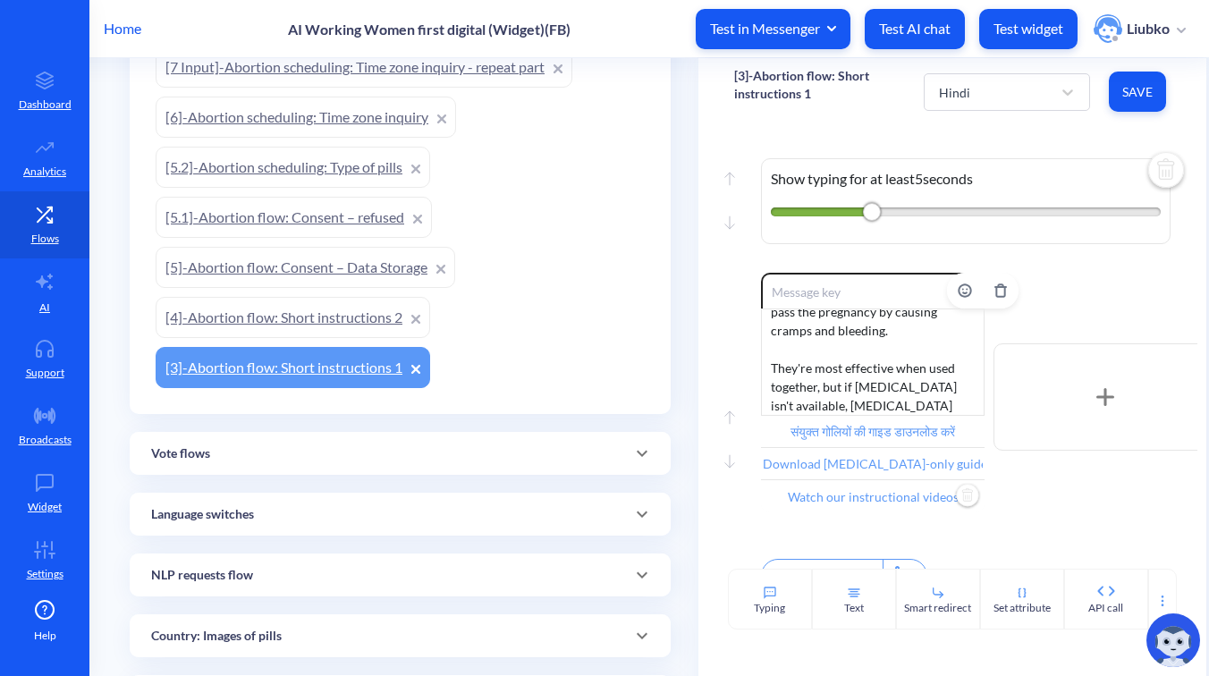
click at [870, 499] on input "Watch our instructional videos" at bounding box center [873, 496] width 224 height 32
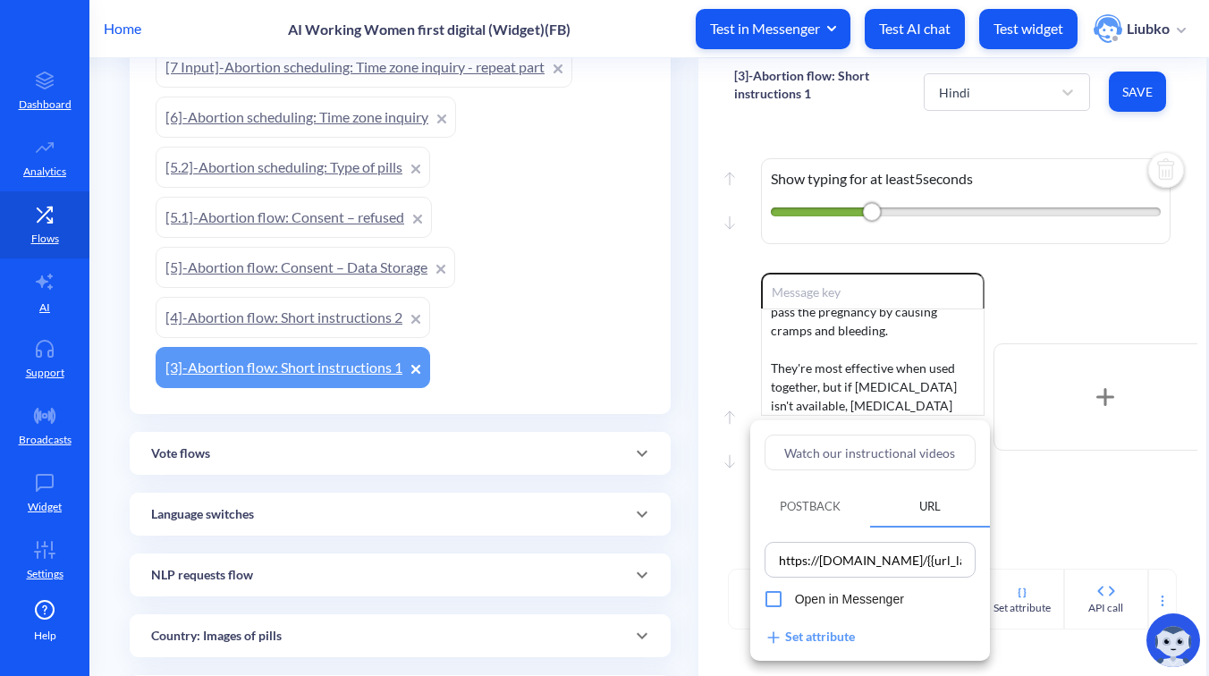
click at [886, 458] on input "Watch our instructional videos" at bounding box center [870, 453] width 211 height 36
paste input "हमारे निर्देशात्मक वीडियो देखें"
type input "हमारे निर्देशात्मक वीडियो देखें"
click at [1032, 488] on div at bounding box center [604, 338] width 1209 height 676
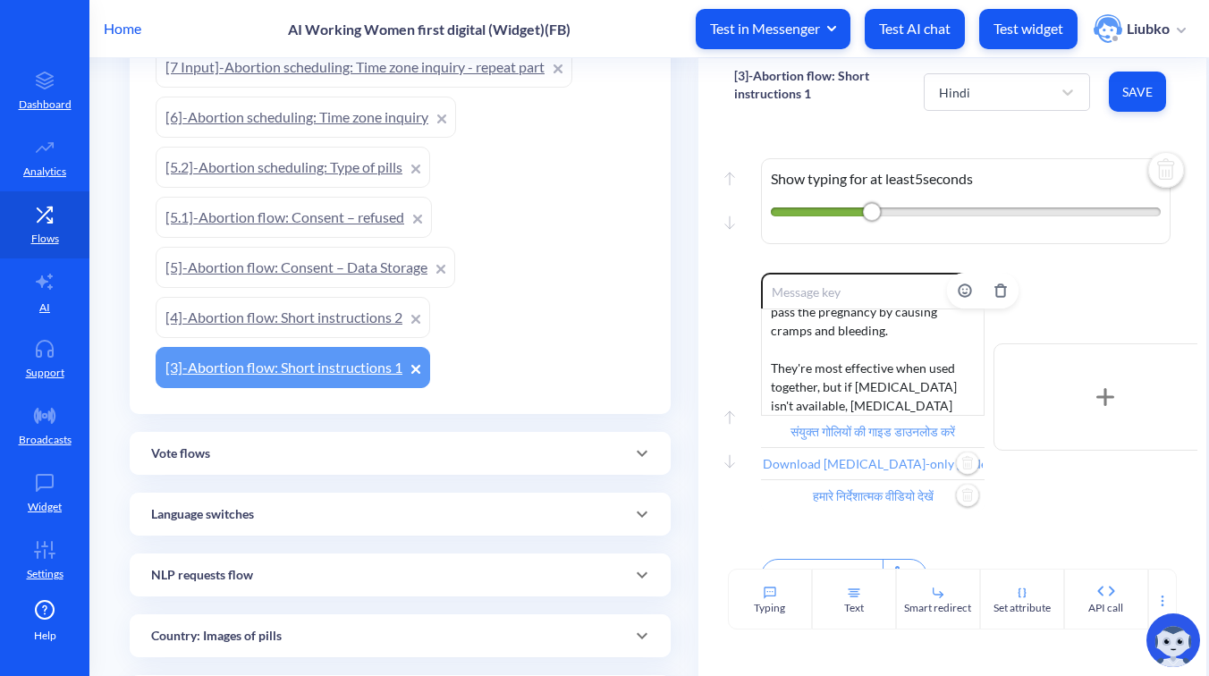
click at [860, 456] on input "Download [MEDICAL_DATA]-only guide" at bounding box center [873, 464] width 224 height 32
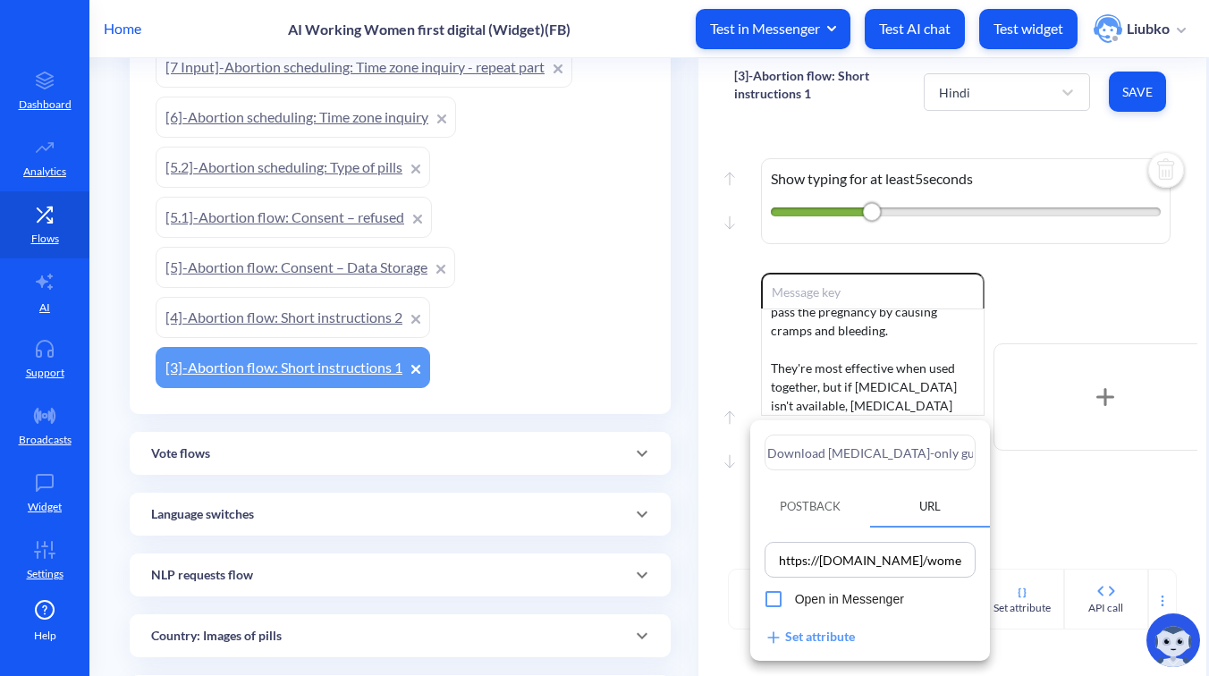
click at [878, 457] on input "Download [MEDICAL_DATA]-only guide" at bounding box center [870, 453] width 211 height 36
paste input "केवल मिसोप्रोस्टोल गाइड डाउनलोड करें"
type input "केवल मिसोप्रोस्टोल गाइड डाउनलोड करें"
click at [1054, 488] on div at bounding box center [604, 338] width 1209 height 676
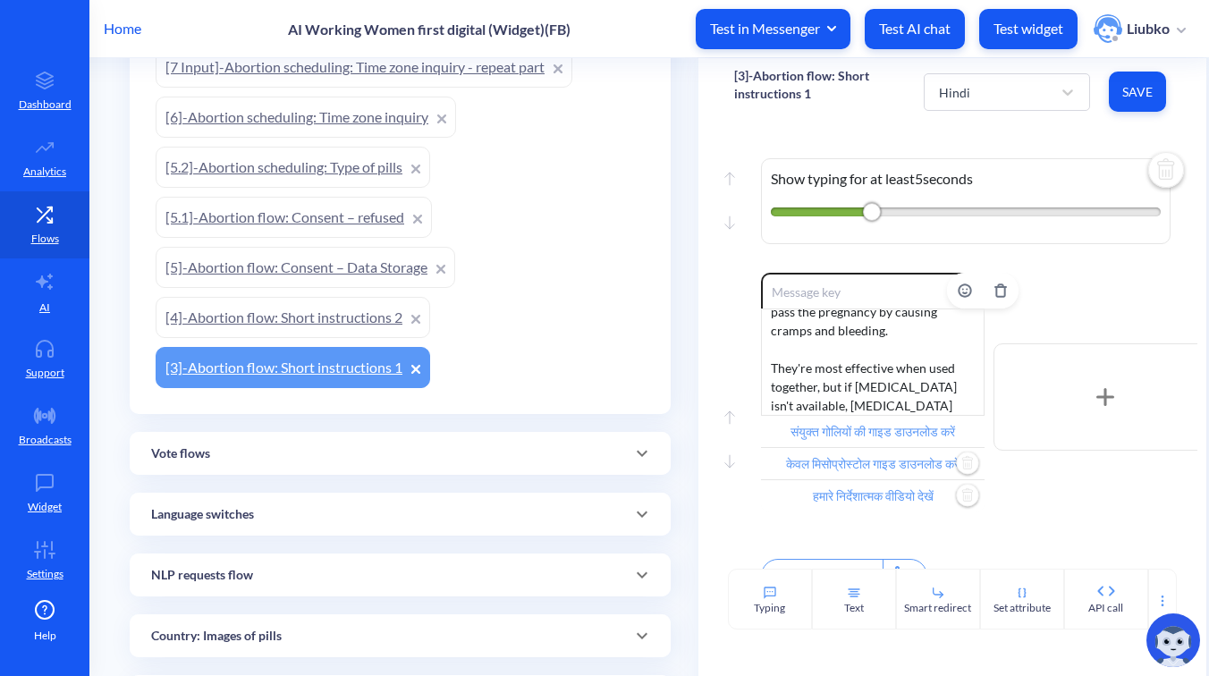
click at [865, 369] on div "Alright, here’s what you should know about abortion pills: there are two types …" at bounding box center [873, 362] width 224 height 107
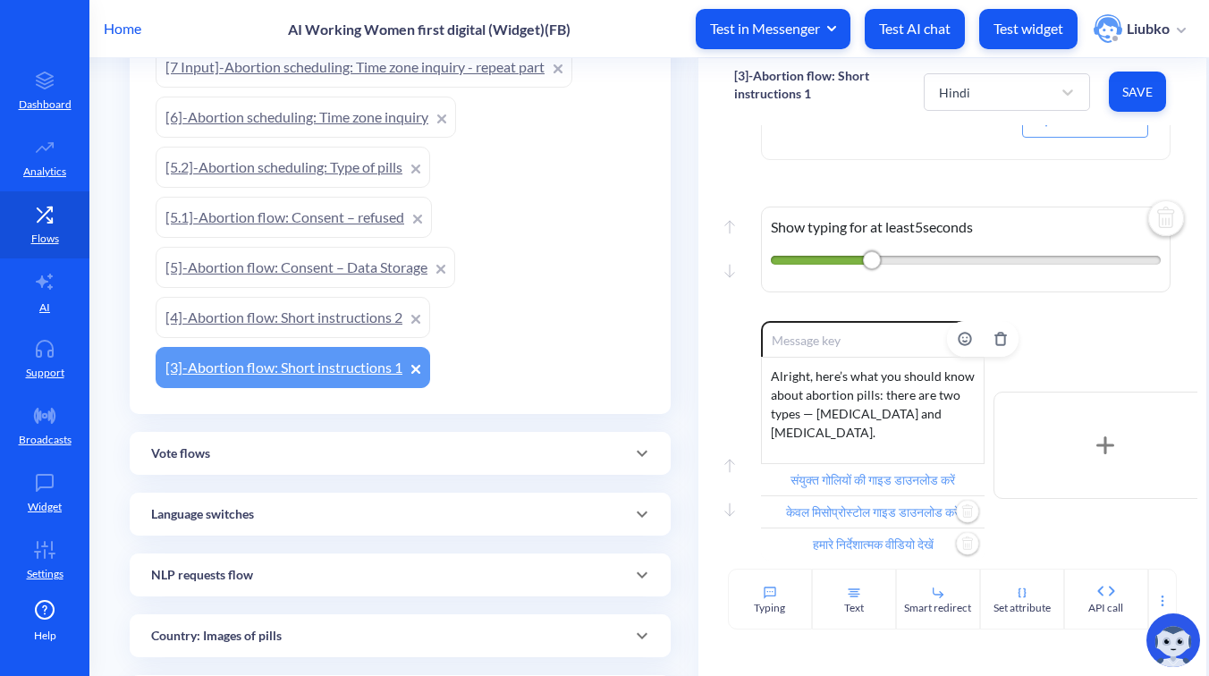
click at [881, 422] on div "Alright, here’s what you should know about abortion pills: there are two types …" at bounding box center [873, 410] width 224 height 107
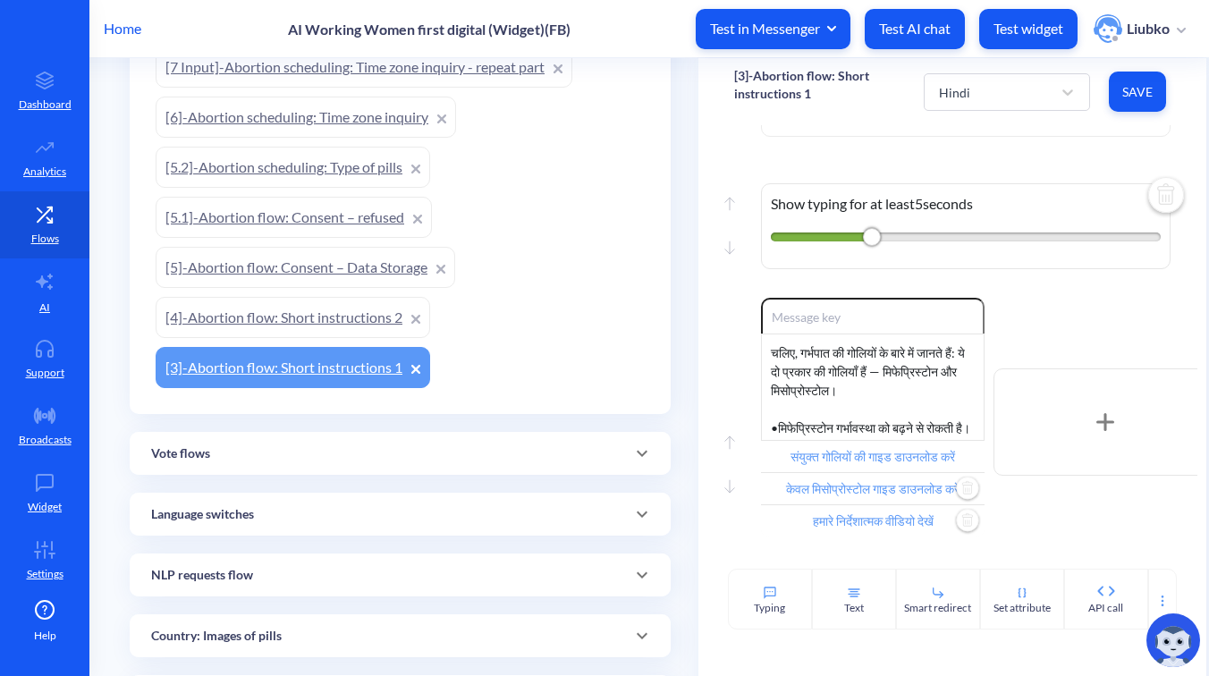
scroll to position [293, 0]
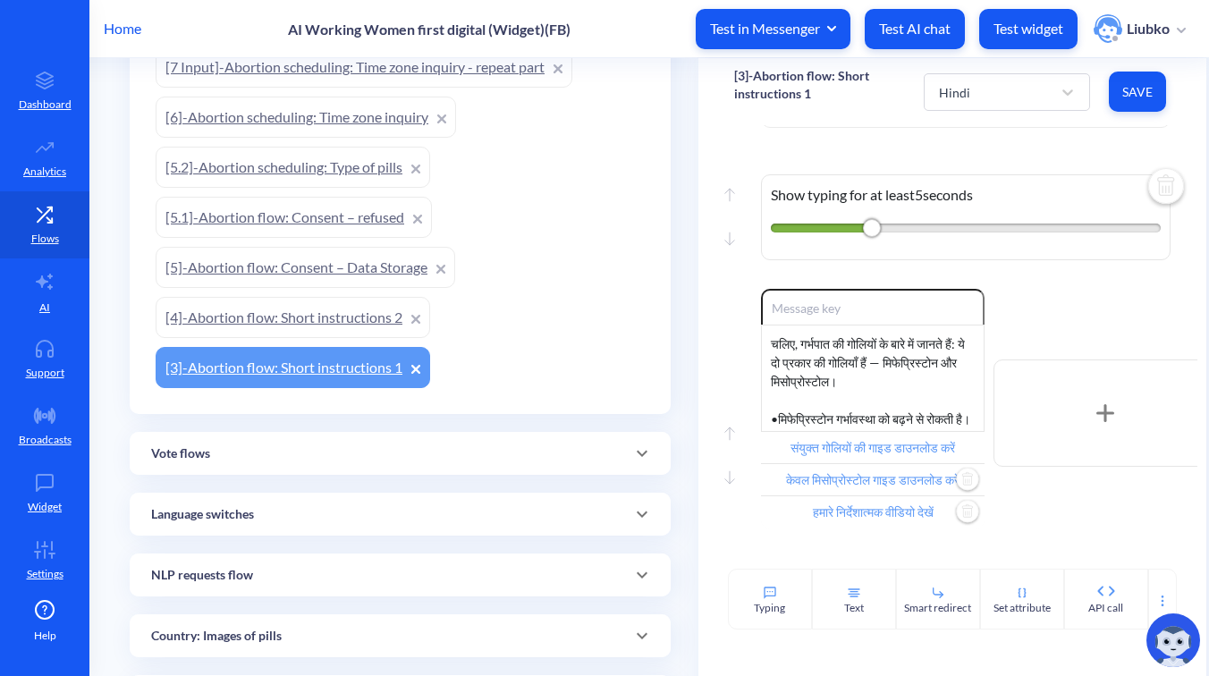
click at [1125, 95] on span "Save" at bounding box center [1138, 92] width 29 height 18
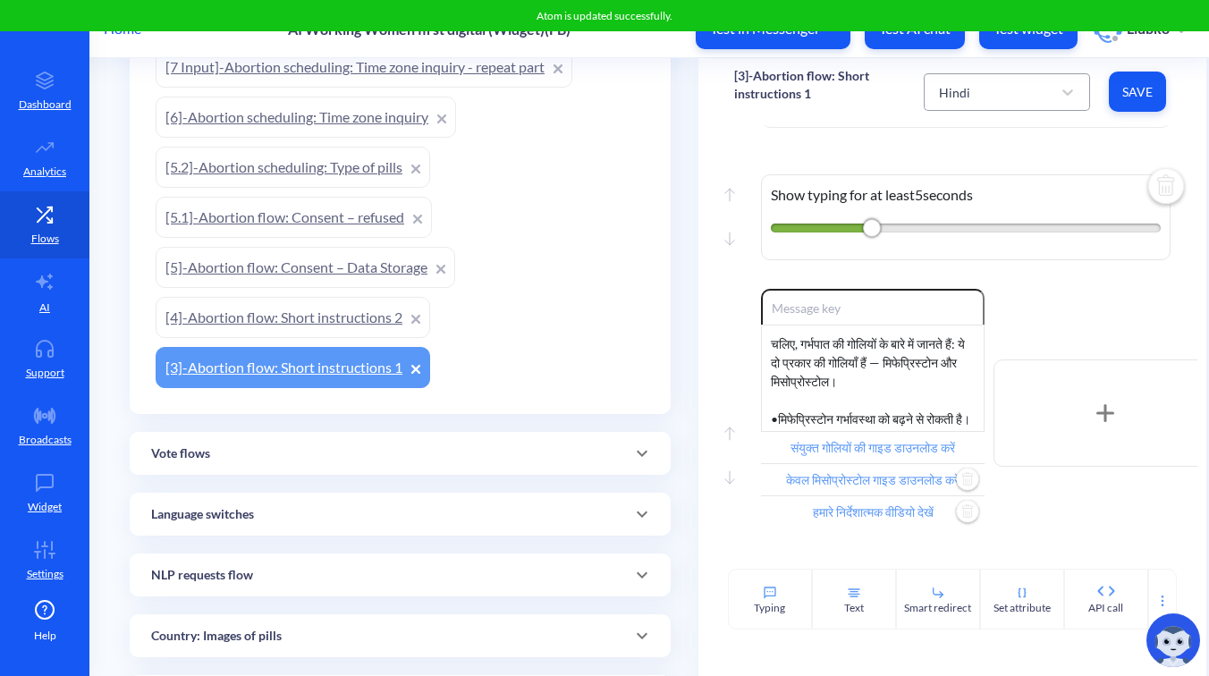
click at [1013, 98] on div "Hindi" at bounding box center [991, 92] width 122 height 32
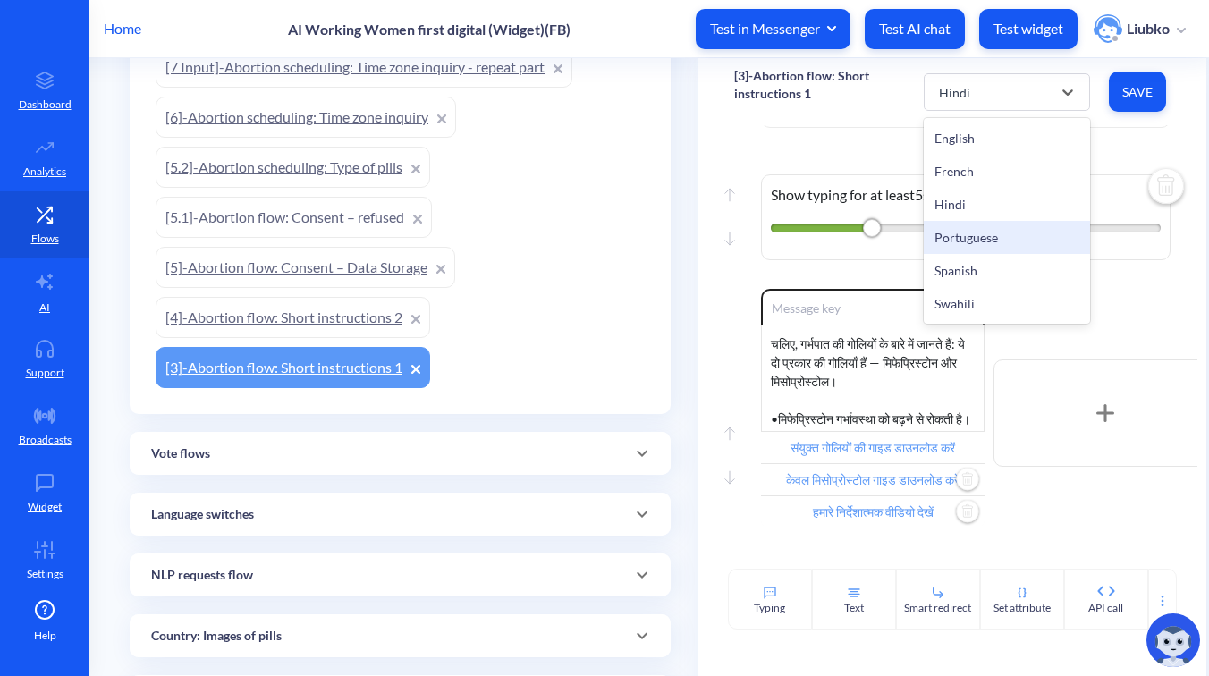
click at [980, 231] on div "Portuguese" at bounding box center [1007, 237] width 166 height 33
type input "Baixar guia de pílulas combinadas"
type input "Baixar guia só de [MEDICAL_DATA]"
type input "Assistir nossos vídeos instrutivos"
type input "Continuar"
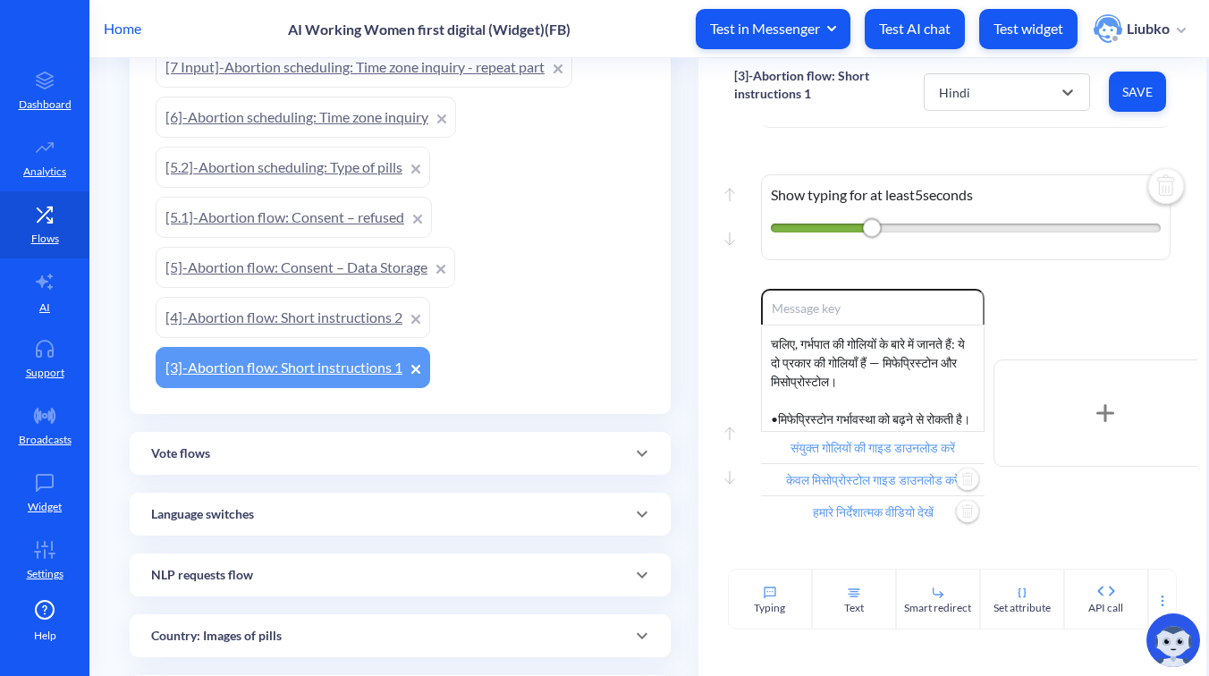
type input "Menu principal"
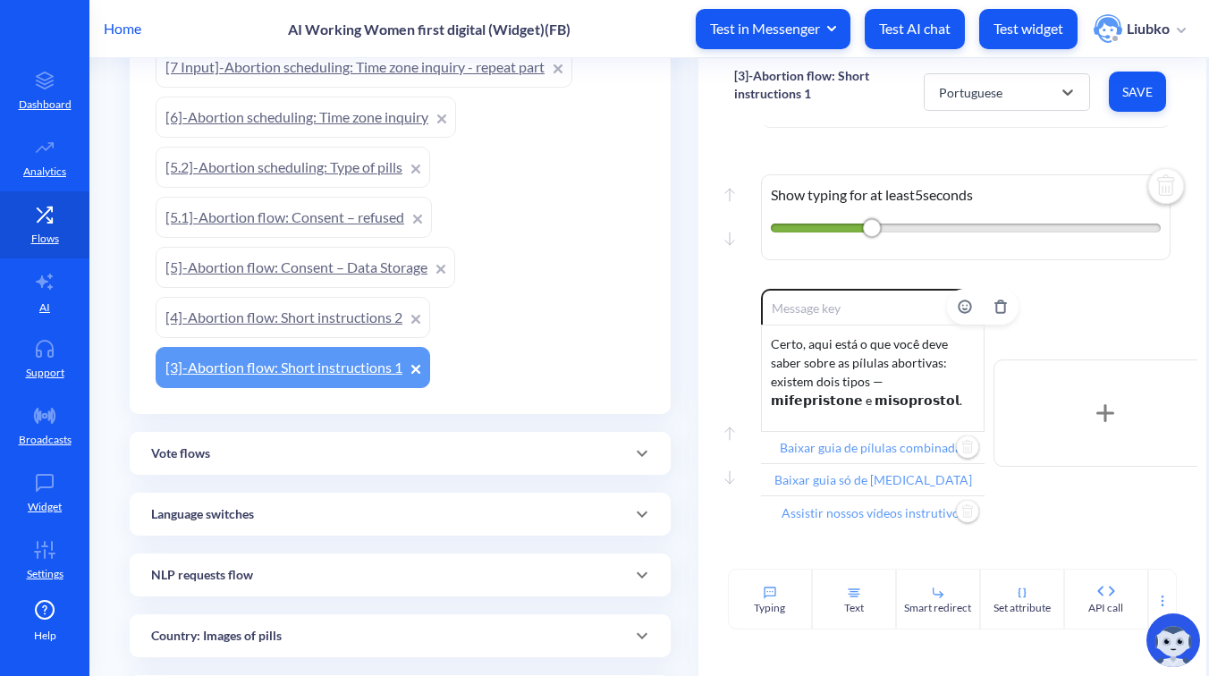
click at [895, 451] on input "Baixar guia de pílulas combinadas" at bounding box center [873, 448] width 224 height 32
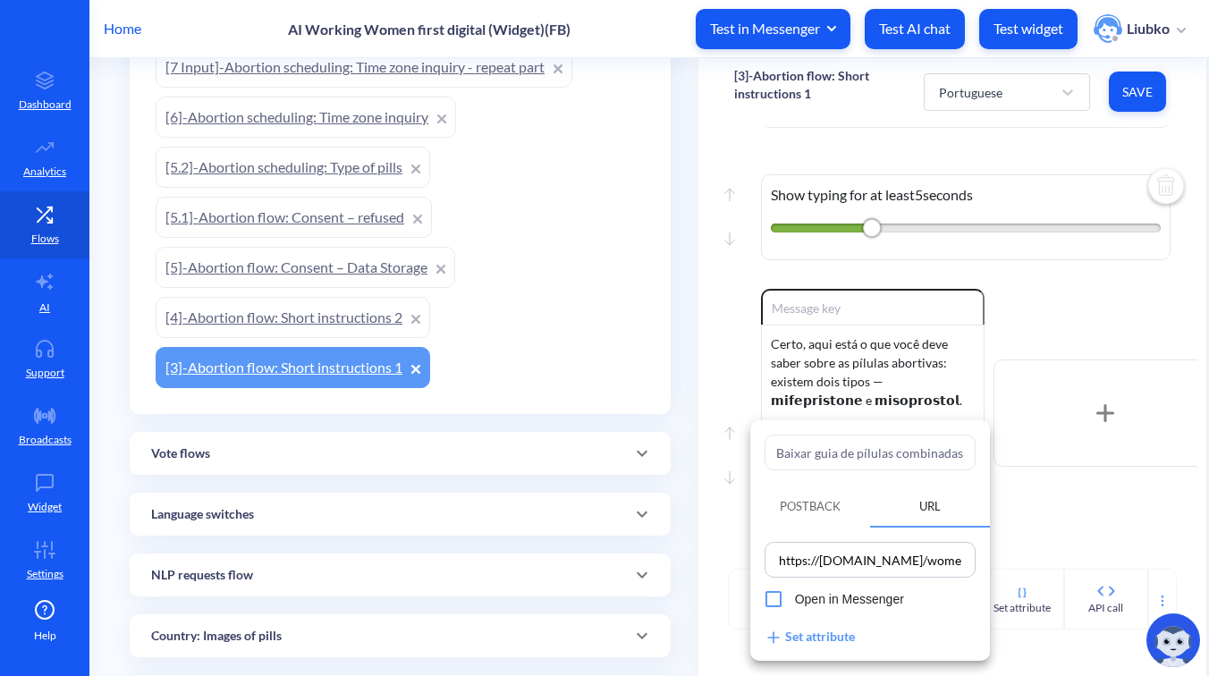
click at [886, 456] on input "Baixar guia de pílulas combinadas" at bounding box center [870, 453] width 211 height 36
click at [1030, 495] on div at bounding box center [604, 338] width 1209 height 676
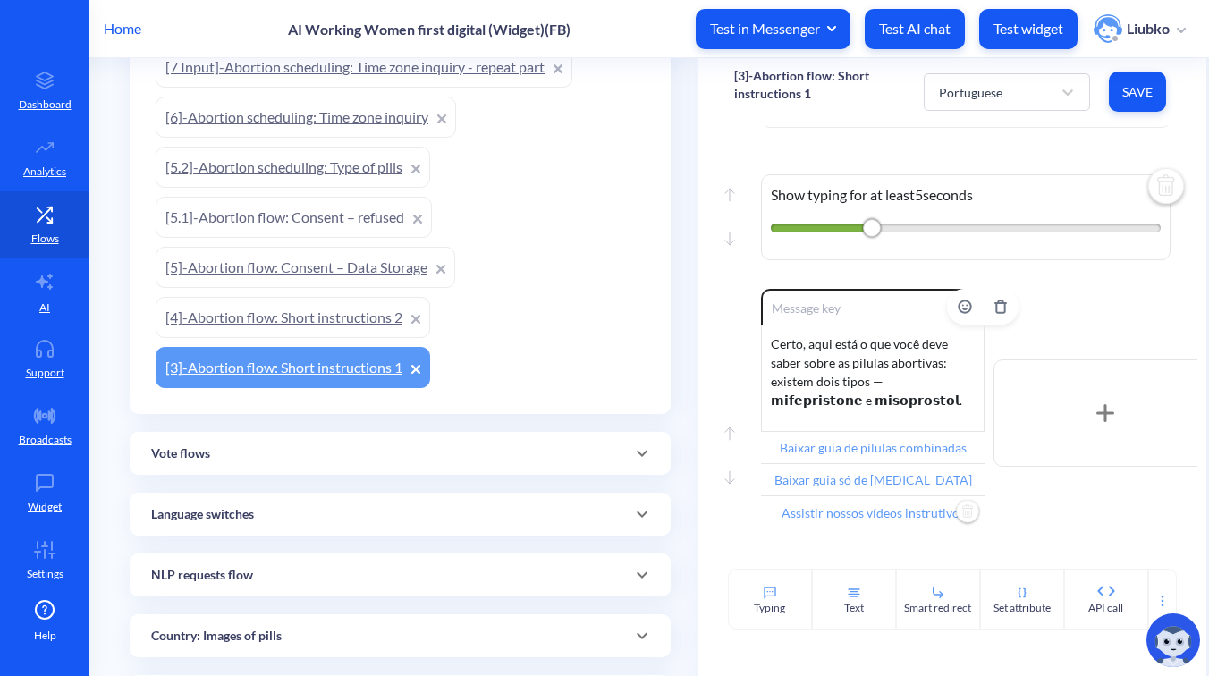
click at [872, 510] on input "Assistir nossos vídeos instrutivos" at bounding box center [873, 512] width 224 height 32
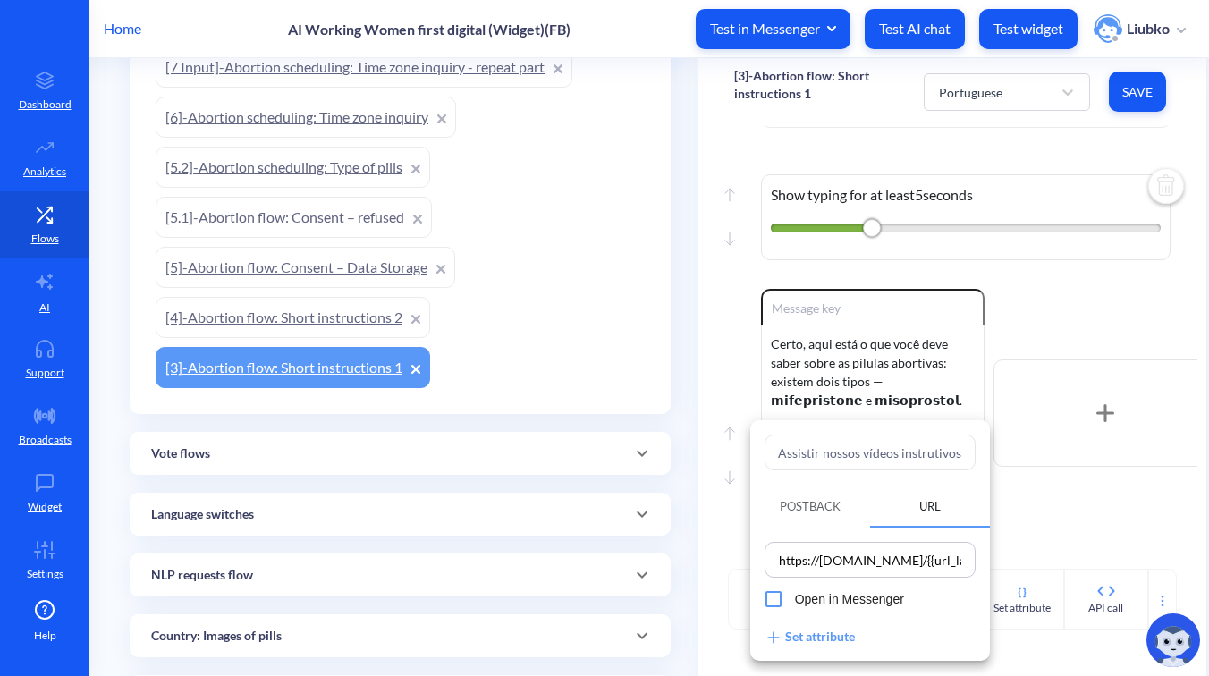
click at [894, 459] on input "Assistir nossos vídeos instrutivos" at bounding box center [870, 453] width 211 height 36
paste input "Baixar guia só de [MEDICAL_DATA]"
type input "Baixar guia só de [MEDICAL_DATA]"
click at [1037, 492] on div at bounding box center [604, 338] width 1209 height 676
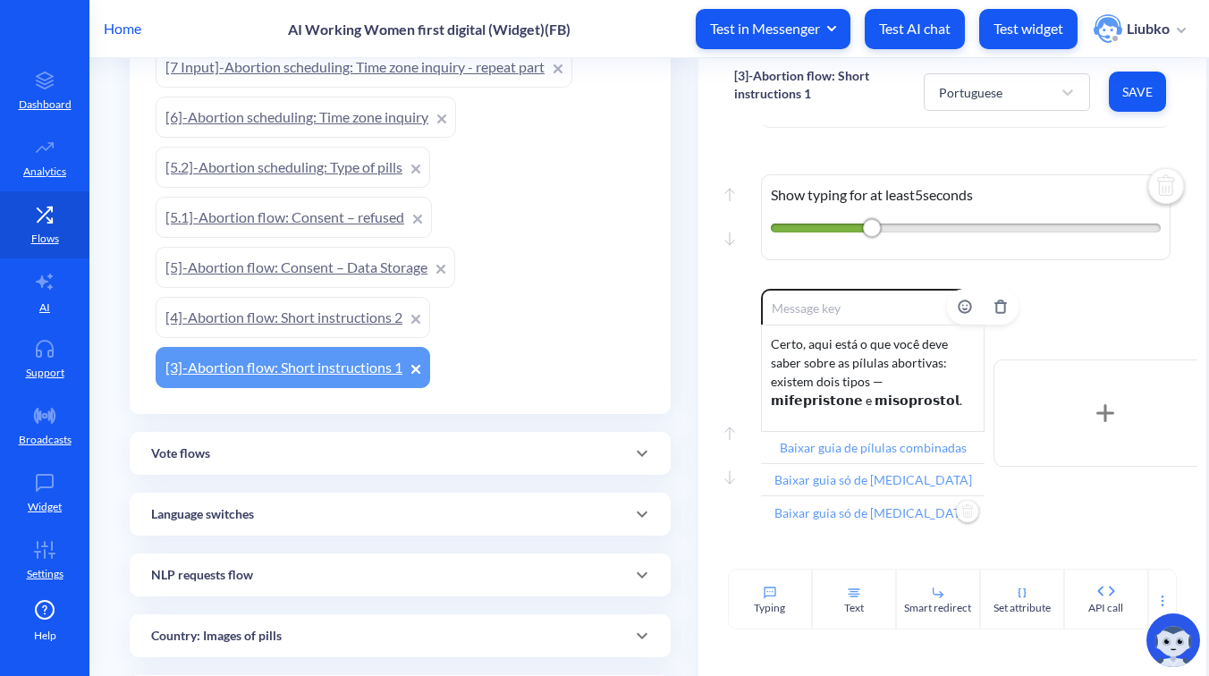
click at [871, 471] on input "Baixar guia só de [MEDICAL_DATA]" at bounding box center [873, 480] width 224 height 32
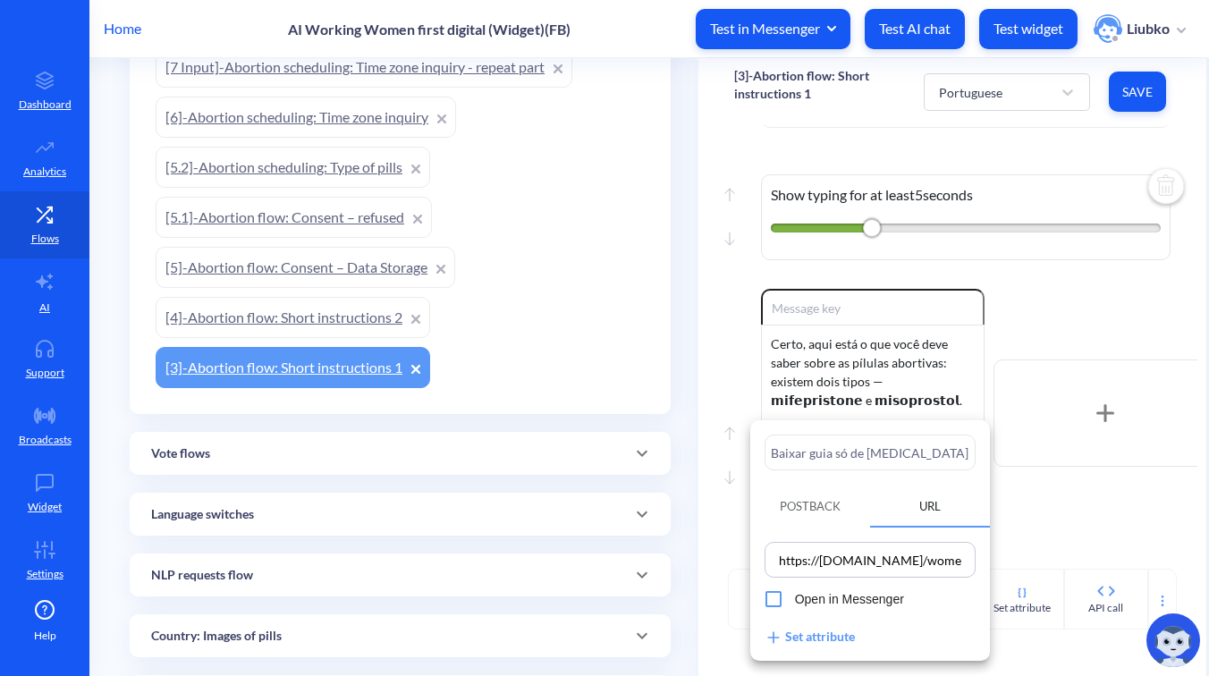
click at [897, 454] on input "Baixar guia só de [MEDICAL_DATA]" at bounding box center [870, 453] width 211 height 36
click at [1050, 491] on div at bounding box center [604, 338] width 1209 height 676
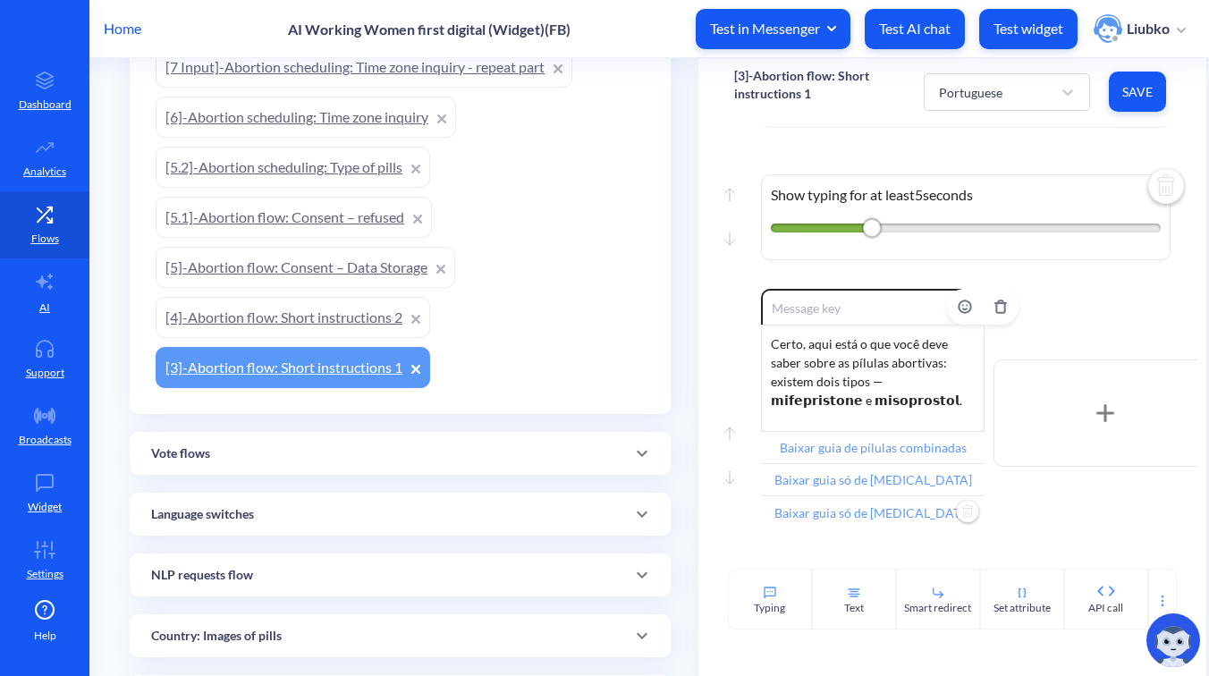
click at [890, 508] on input "Baixar guia só de [MEDICAL_DATA]" at bounding box center [873, 512] width 224 height 32
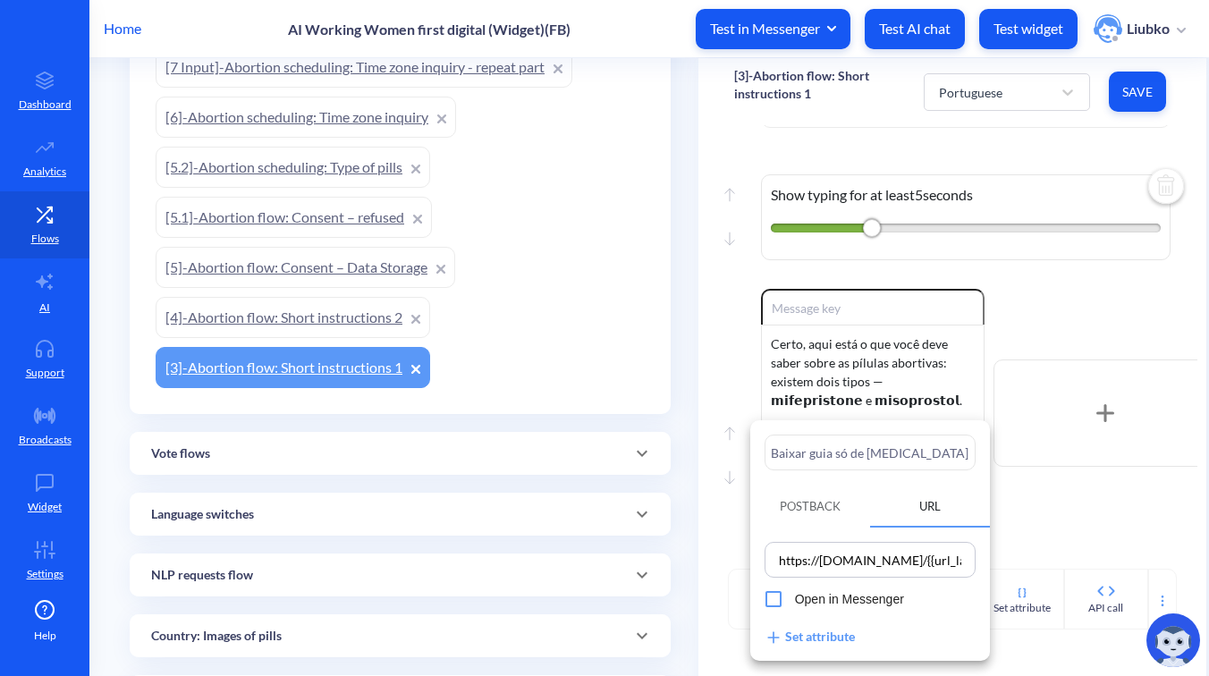
click at [909, 456] on input "Baixar guia só de [MEDICAL_DATA]" at bounding box center [870, 453] width 211 height 36
paste input "Assistir nossos vídeos instrutivos"
type input "Assistir nossos vídeos instrutivos"
click at [1060, 513] on div at bounding box center [604, 338] width 1209 height 676
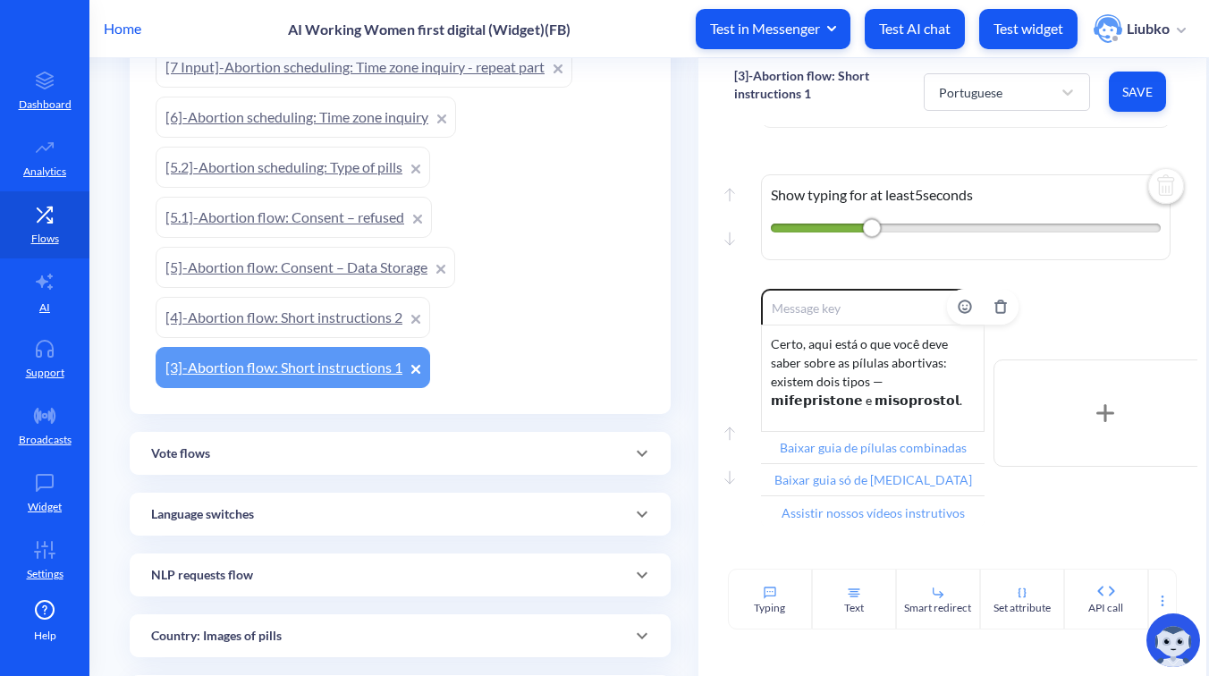
click at [861, 363] on div "Certo, aqui está o que você deve saber sobre as pílulas abortivas: existem dois…" at bounding box center [873, 378] width 224 height 107
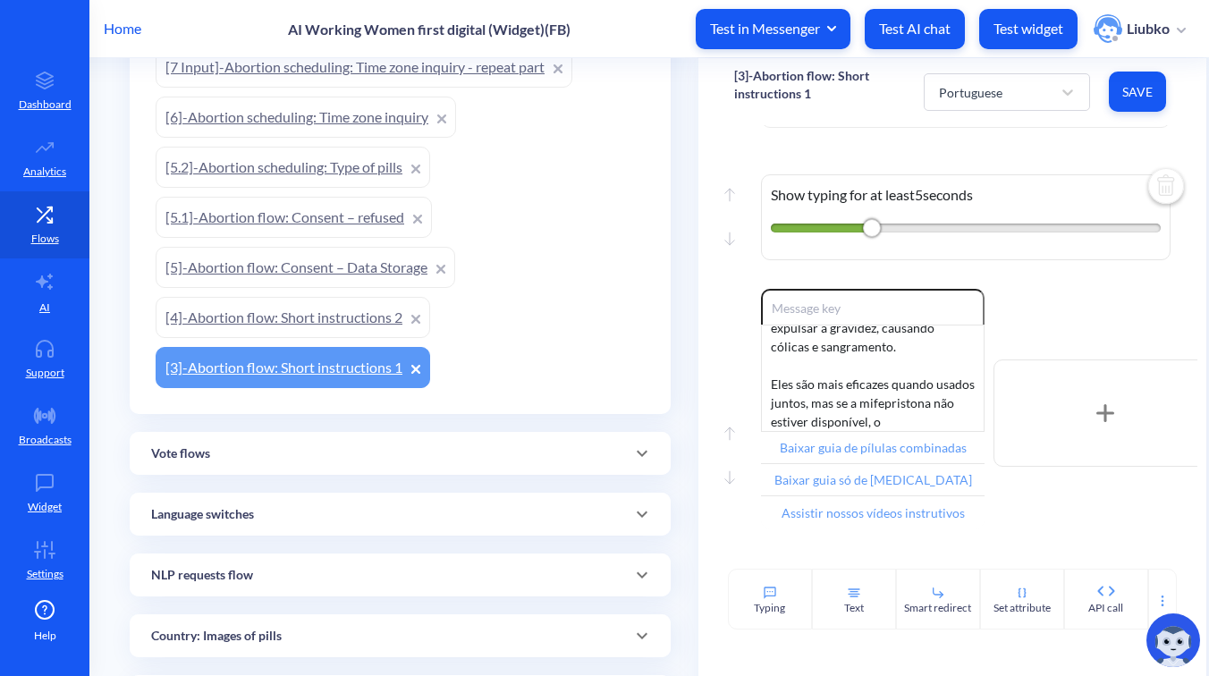
click at [1139, 94] on span "Save" at bounding box center [1138, 92] width 29 height 18
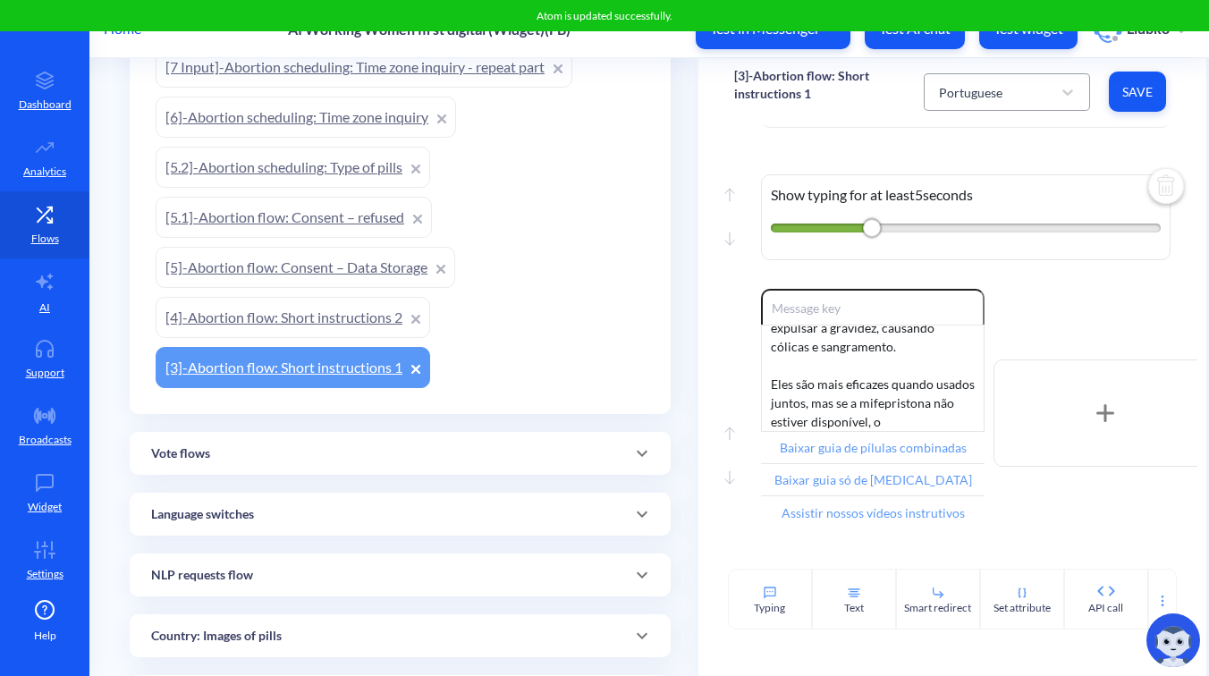
click at [1036, 85] on div "Portuguese" at bounding box center [991, 92] width 122 height 32
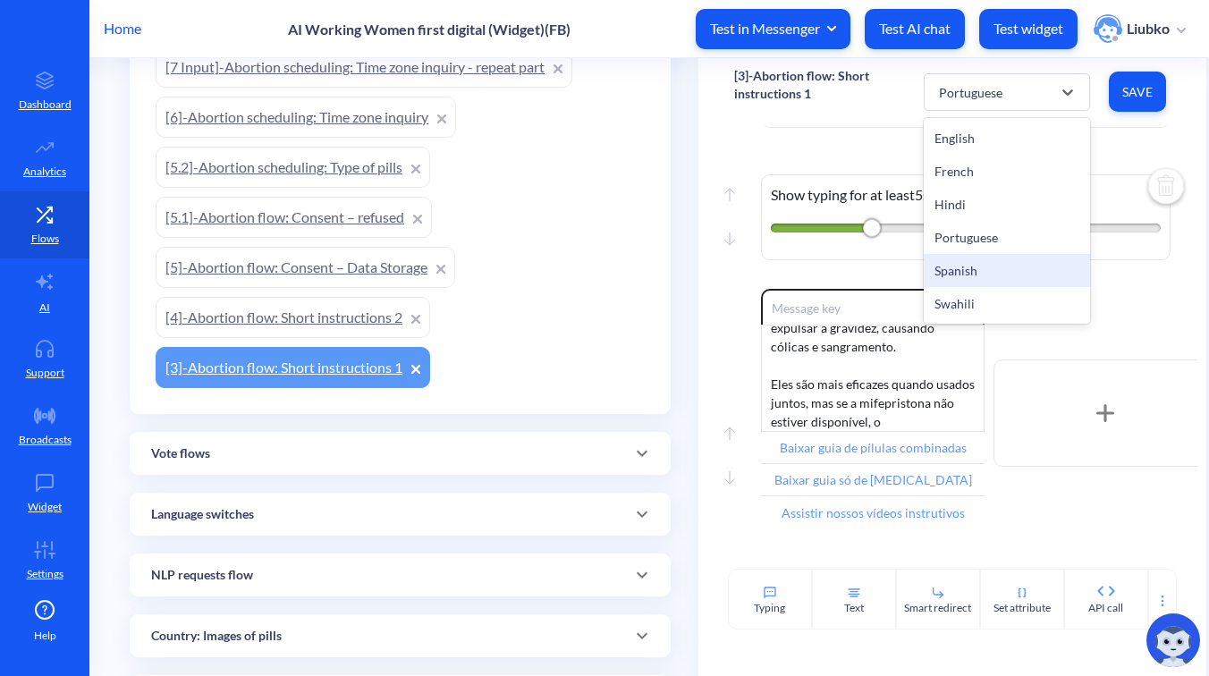
click at [980, 266] on div "Spanish" at bounding box center [1007, 270] width 166 height 33
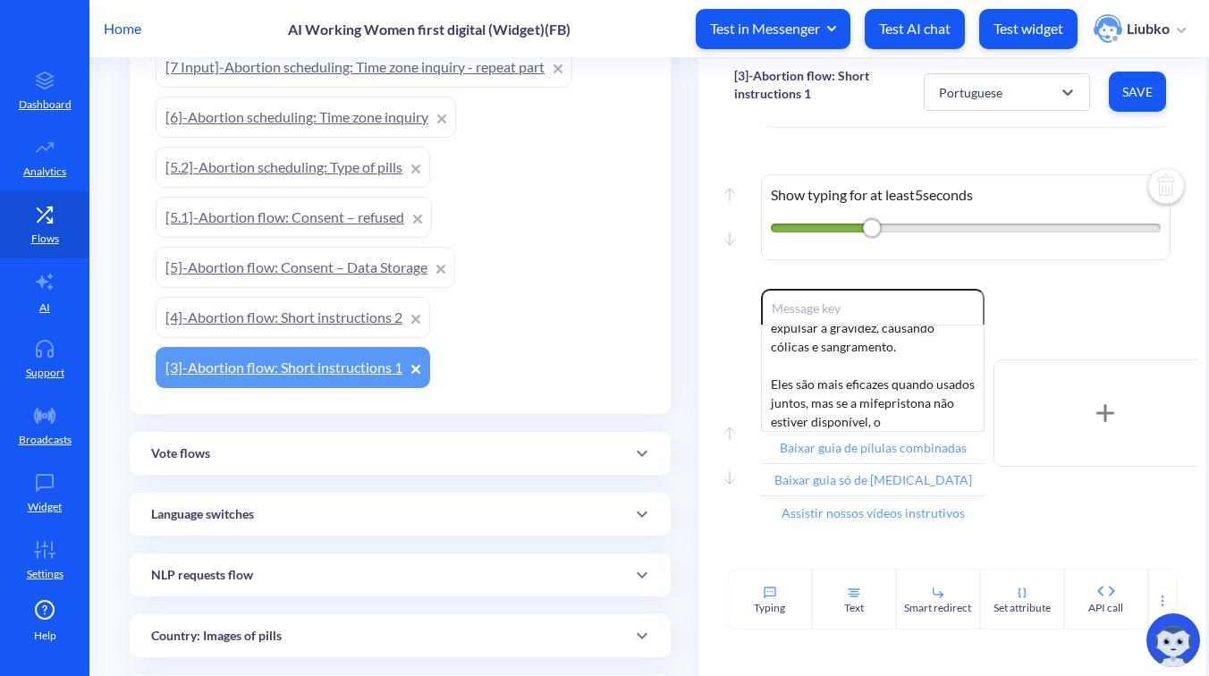
type input "Descargar guía de pastillas combinadas"
type input "Descargar guía solo de [MEDICAL_DATA]"
type input "Ver nuestros videos instructivos"
type input "Menú principal"
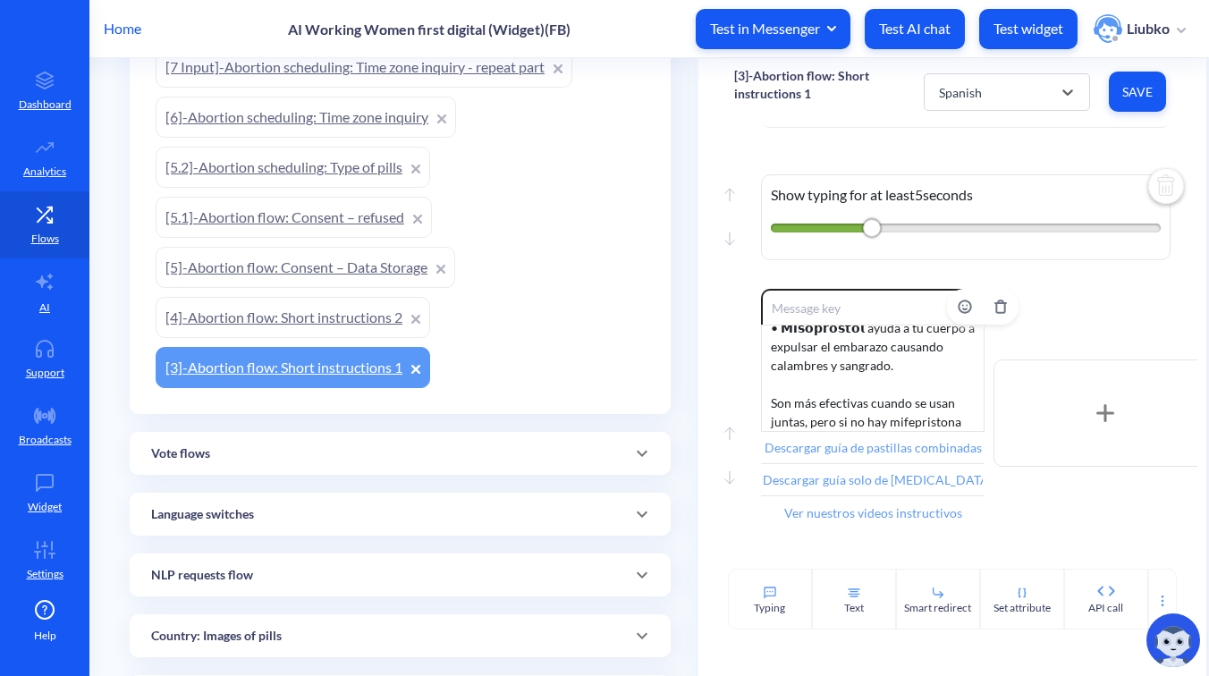
click at [862, 386] on div "Muy bien, esto es lo que [PERSON_NAME] saber sobre las pastillas abortivas: hay…" at bounding box center [873, 378] width 224 height 107
click at [1079, 151] on div "Move up Move down Show typing for at least 5 seconds" at bounding box center [952, 213] width 437 height 152
click at [1132, 95] on span "Save" at bounding box center [1138, 92] width 29 height 18
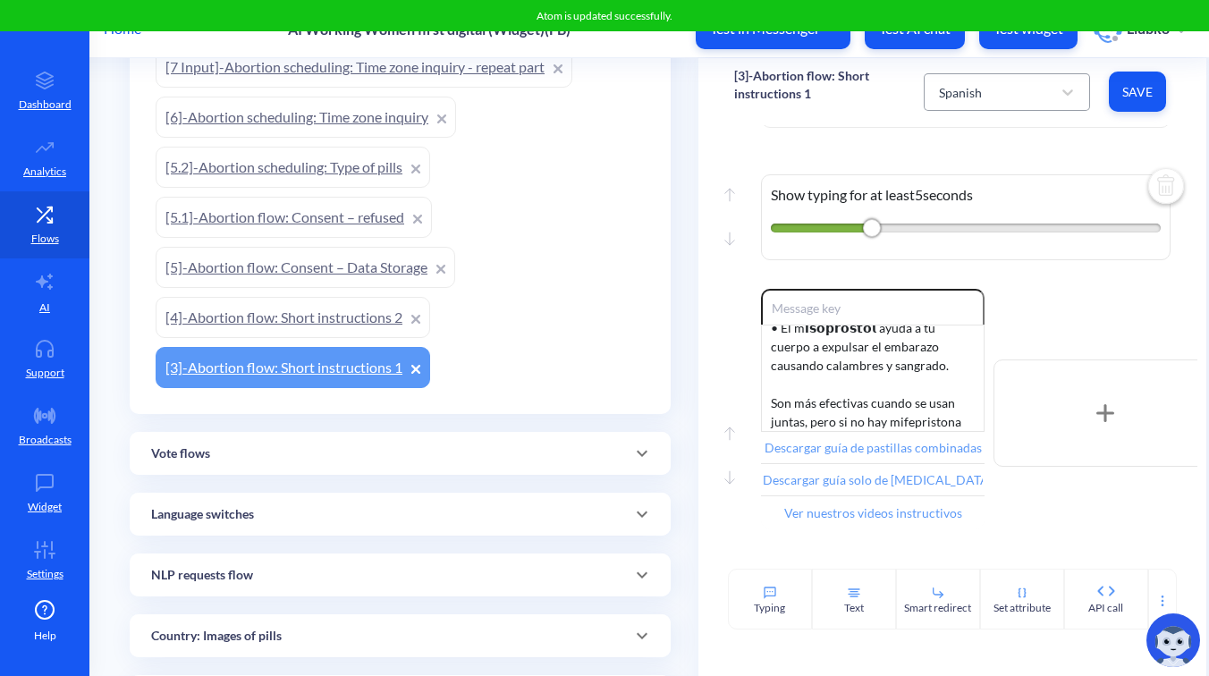
click at [991, 96] on div "Spanish" at bounding box center [991, 92] width 122 height 32
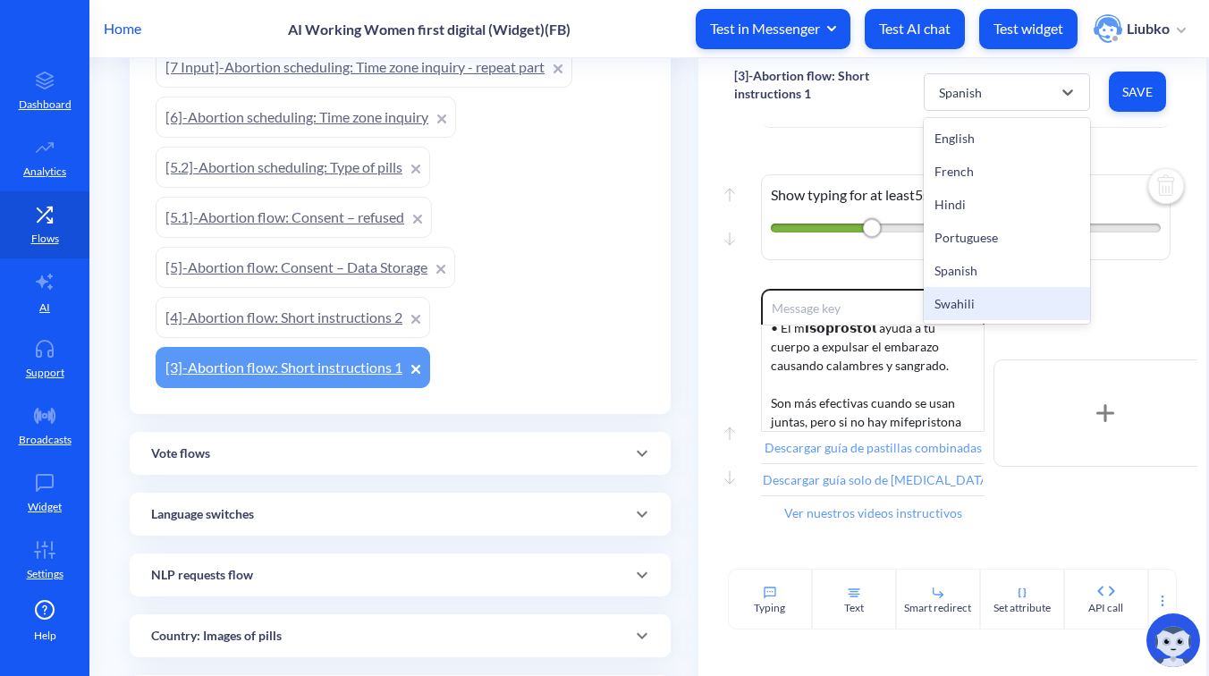
click at [980, 299] on div "Swahili" at bounding box center [1007, 303] width 166 height 33
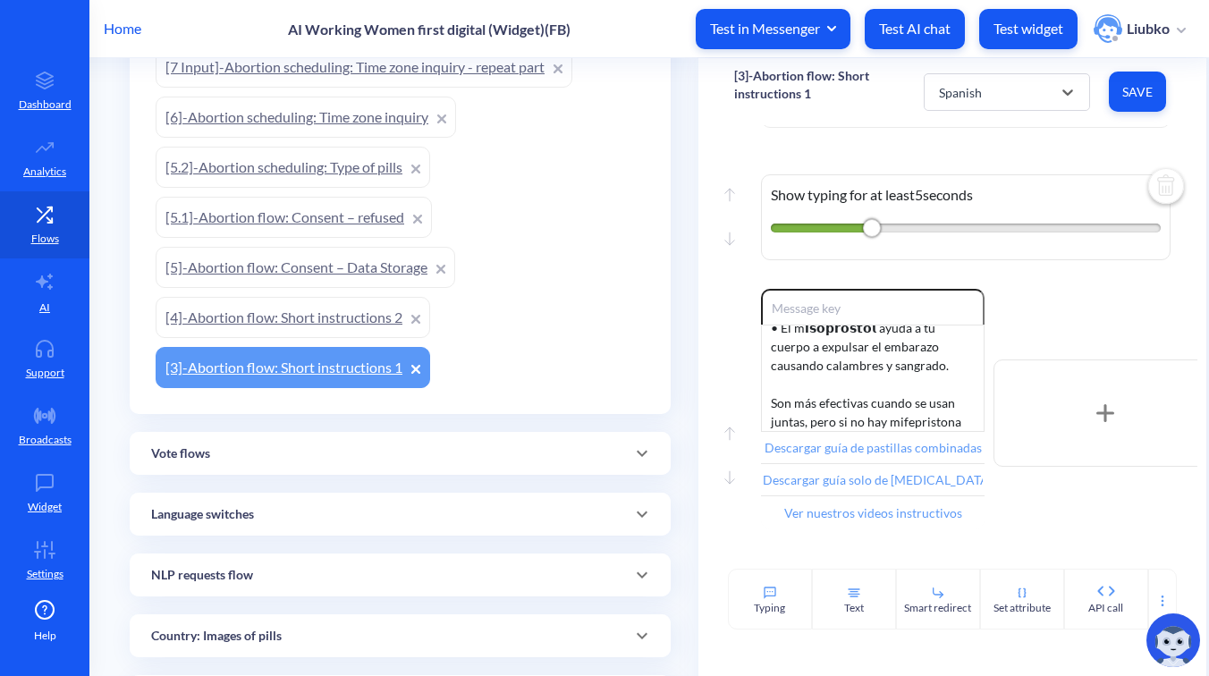
type input "Download combined pills guide"
type input "Download [MEDICAL_DATA]-only guide"
type input "Watch our instructional videos"
type input "Continue"
type input "Main menu"
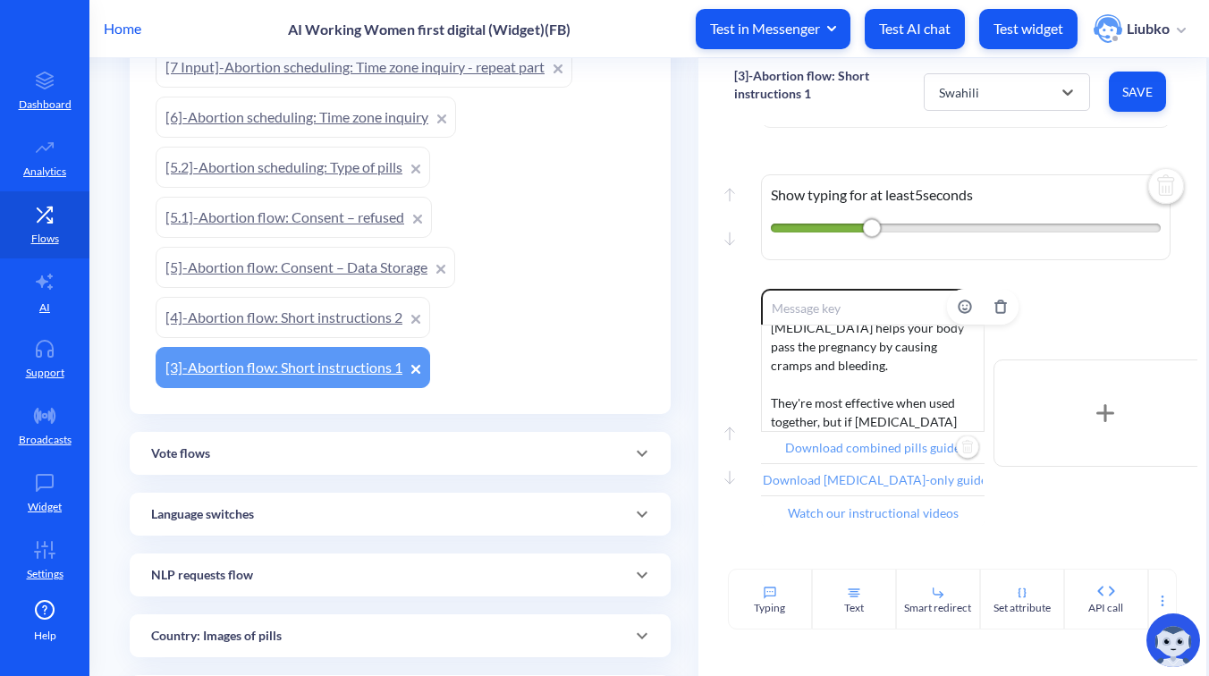
click at [903, 452] on input "Download combined pills guide" at bounding box center [873, 448] width 224 height 32
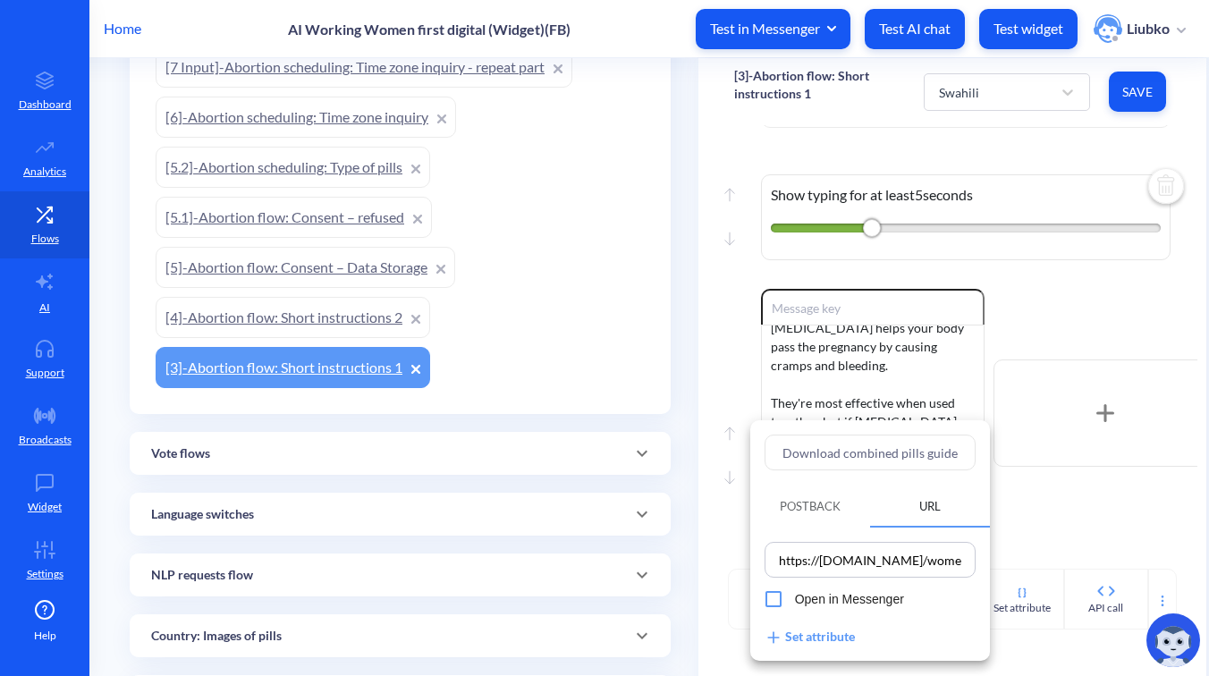
click at [879, 454] on input "Download combined pills guide" at bounding box center [870, 453] width 211 height 36
paste input "Pakua mwongozo wa vidonge [GEOGRAPHIC_DATA]"
type input "Pakua mwongozo wa vidonge [GEOGRAPHIC_DATA]"
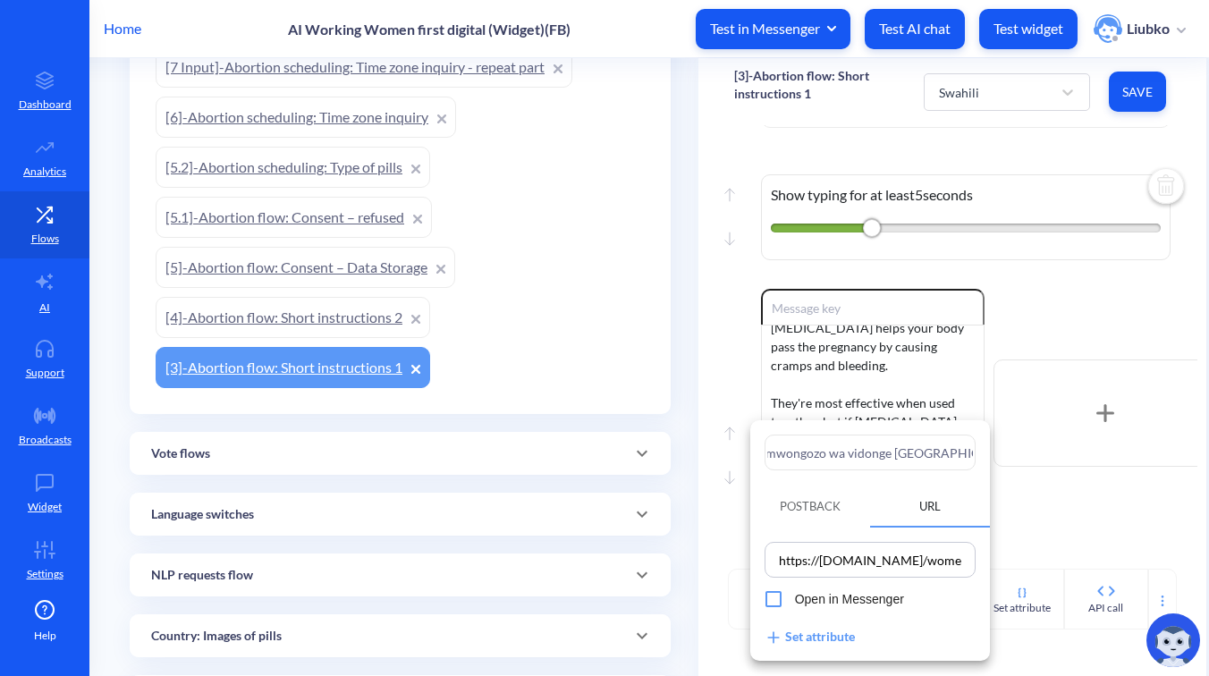
click at [1067, 491] on div at bounding box center [604, 338] width 1209 height 676
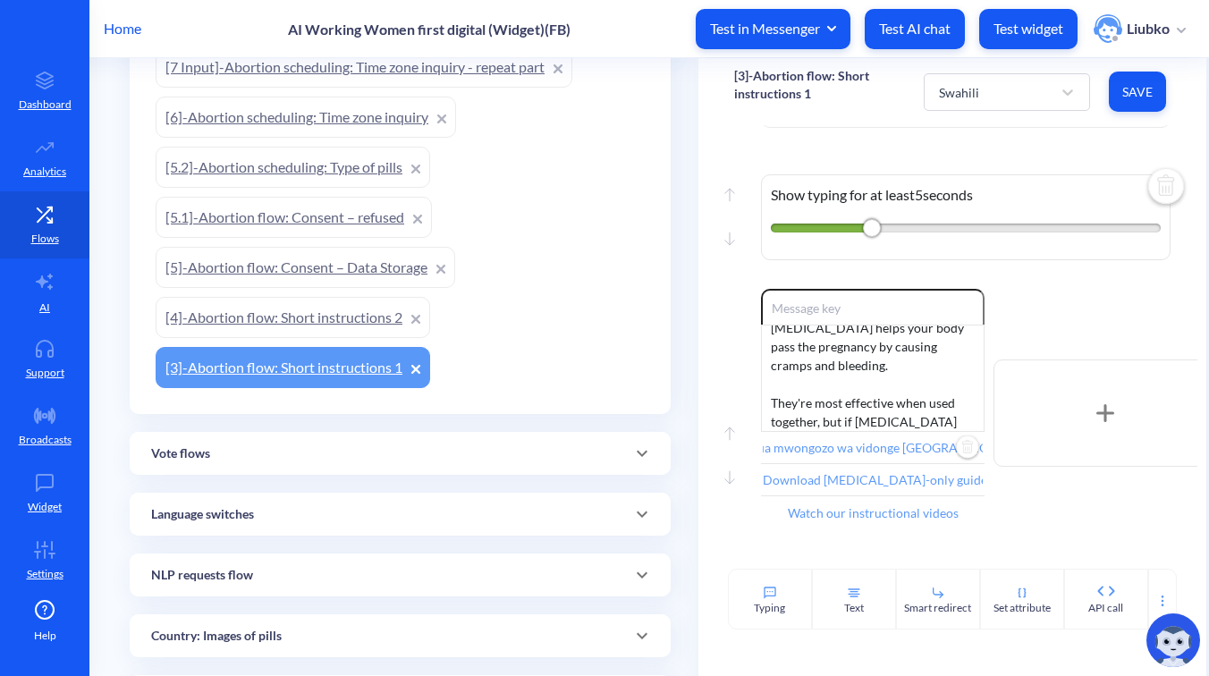
scroll to position [0, 0]
click at [819, 483] on input "Download [MEDICAL_DATA]-only guide" at bounding box center [873, 480] width 224 height 32
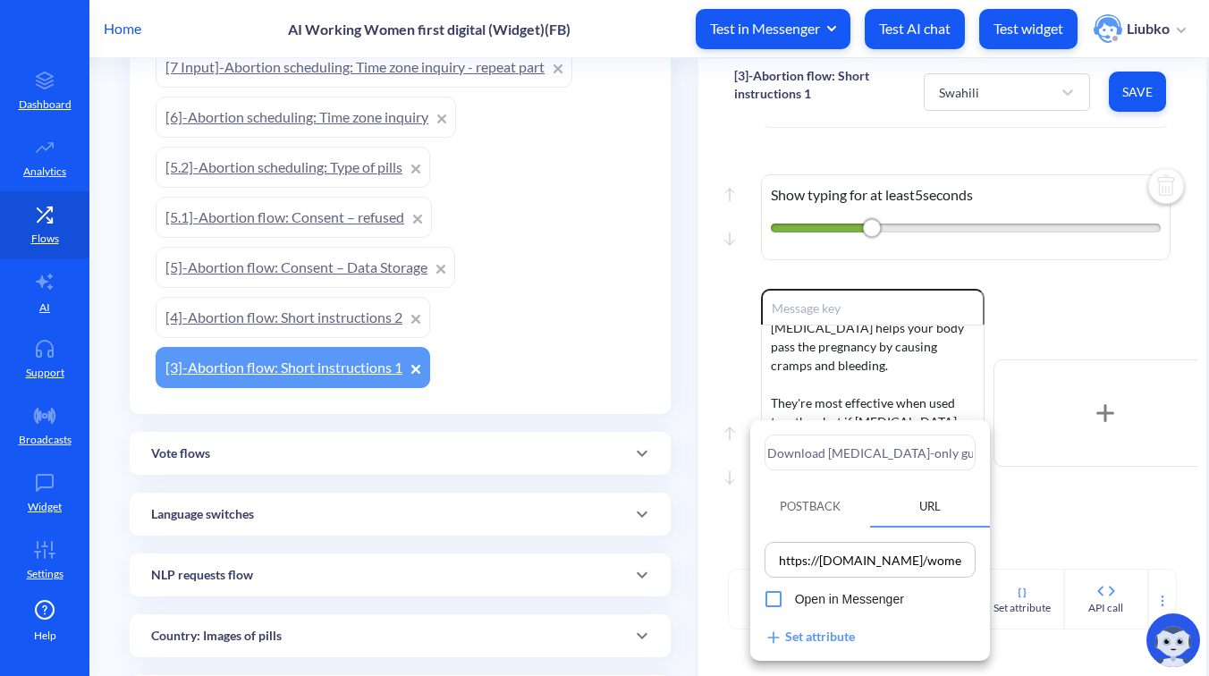
click at [873, 461] on input "Download [MEDICAL_DATA]-only guide" at bounding box center [870, 453] width 211 height 36
paste input "Pakua mwongozo wa [MEDICAL_DATA] peke"
type input "Pakua mwongozo wa [MEDICAL_DATA] pekee"
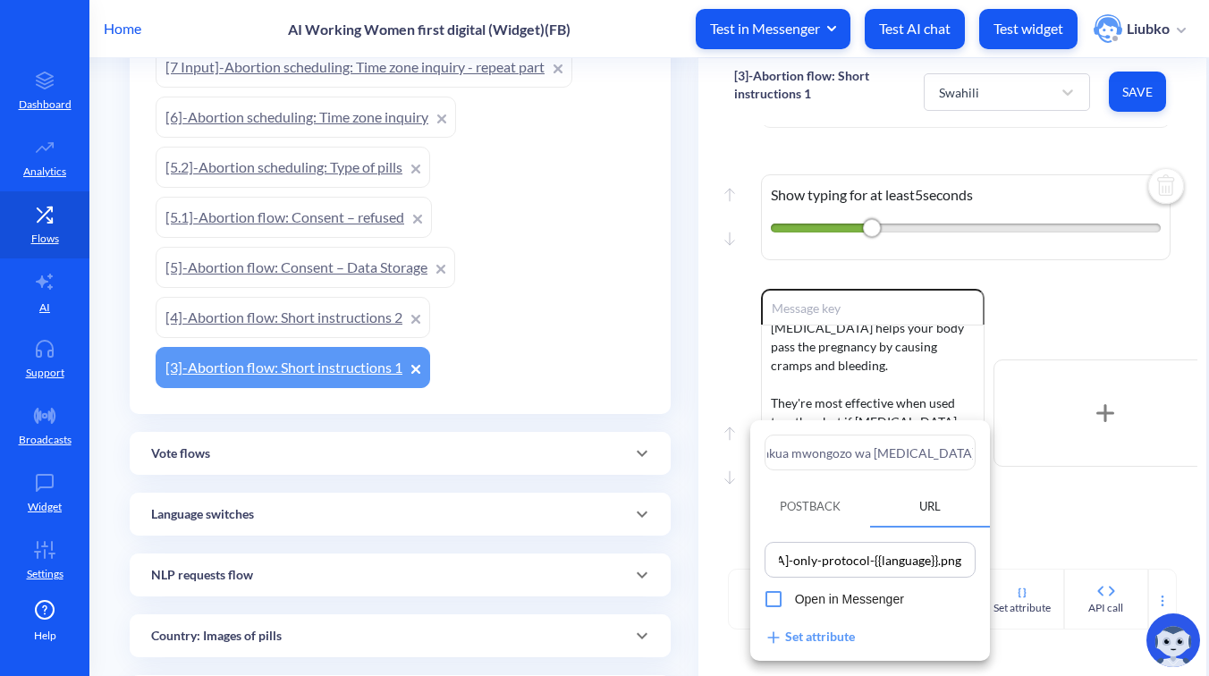
click at [1029, 502] on div at bounding box center [604, 338] width 1209 height 676
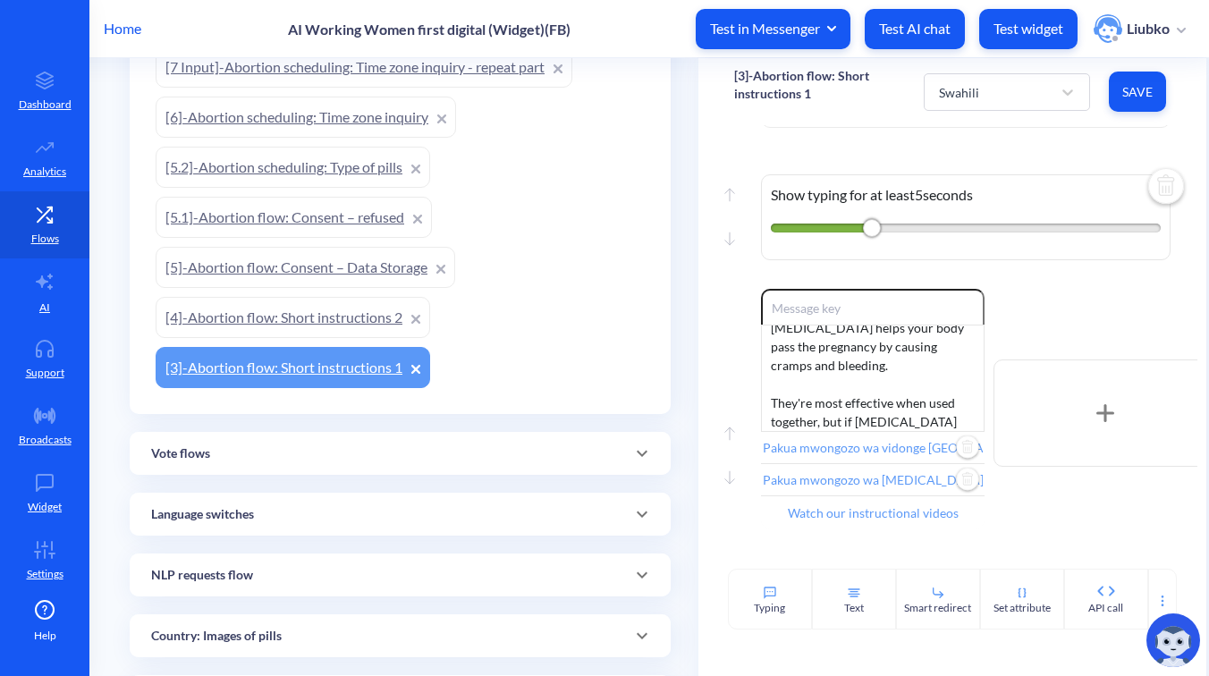
scroll to position [0, 0]
click at [860, 517] on input "Watch our instructional videos" at bounding box center [873, 512] width 224 height 32
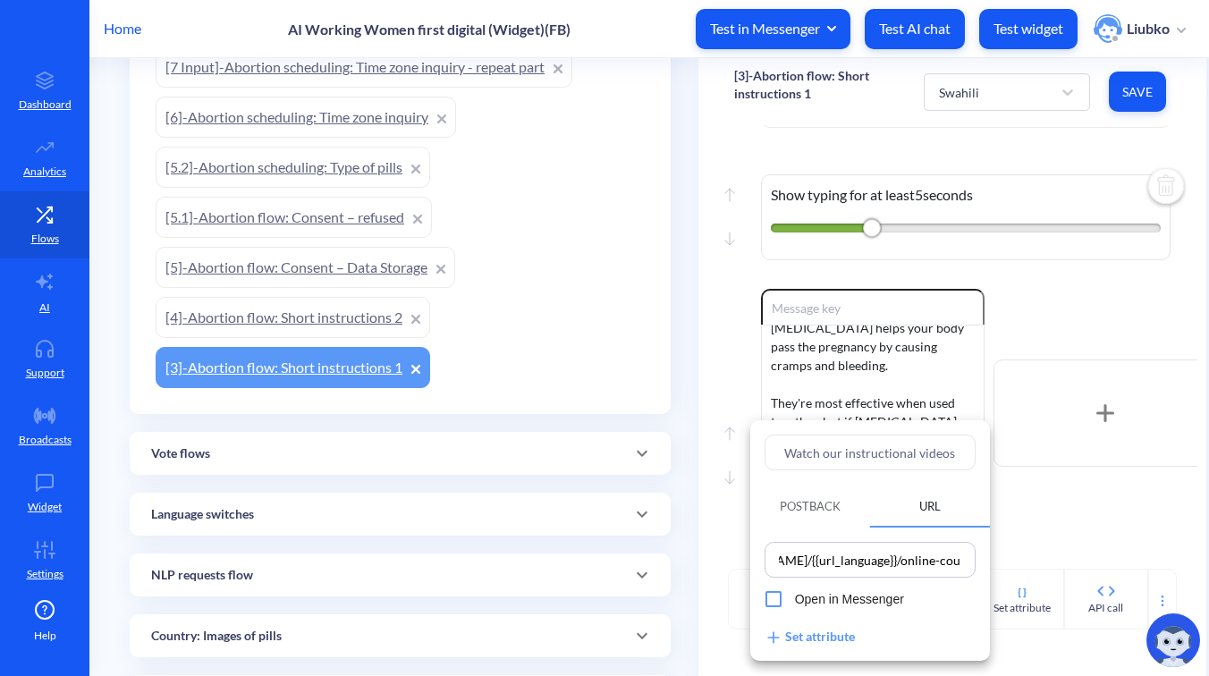
scroll to position [0, 147]
click at [852, 453] on input "Watch our instructional videos" at bounding box center [870, 453] width 211 height 36
paste input "Tazama video zetu za maelekezo"
type input "Tazama video zetu za maelekezo"
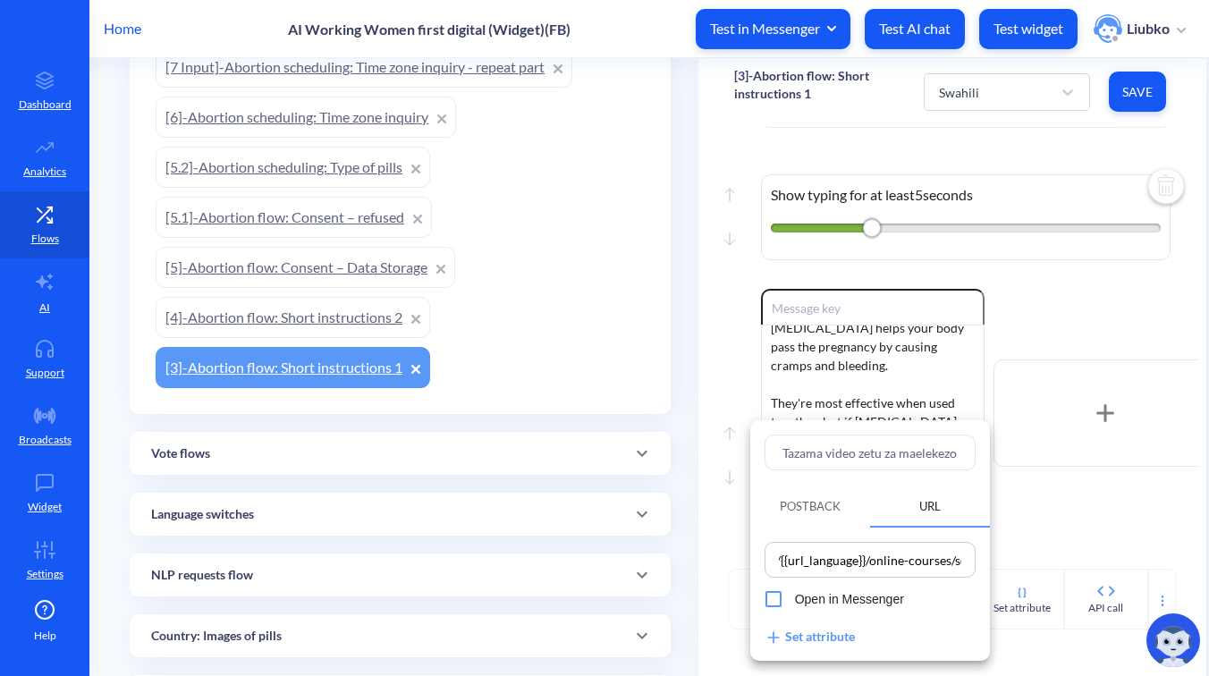
click at [1039, 499] on div at bounding box center [604, 338] width 1209 height 676
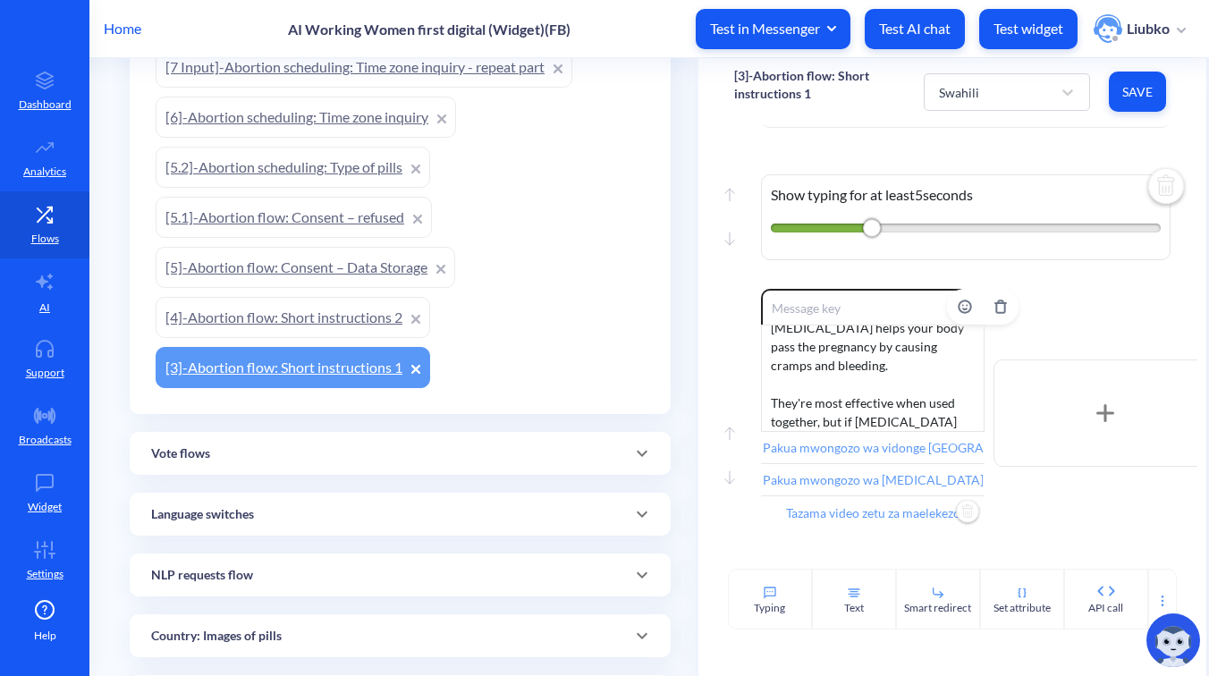
click at [840, 394] on div "Alright, here’s what you should know about abortion pills: there are two types …" at bounding box center [873, 378] width 224 height 107
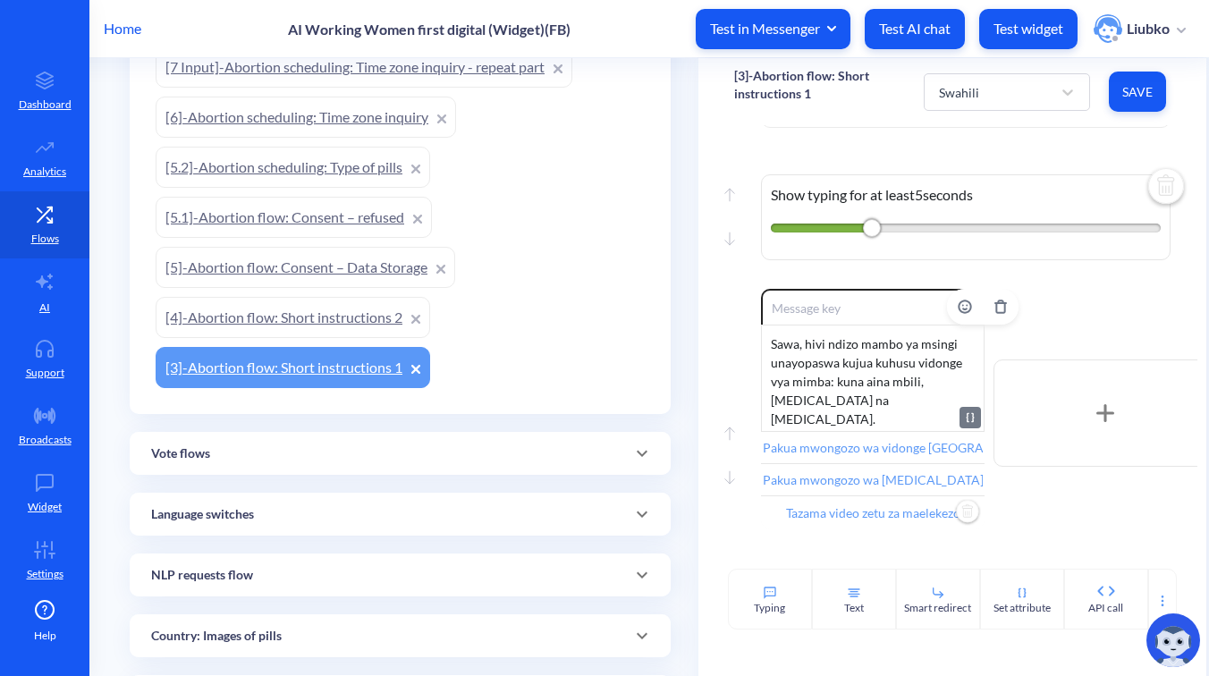
scroll to position [204, 0]
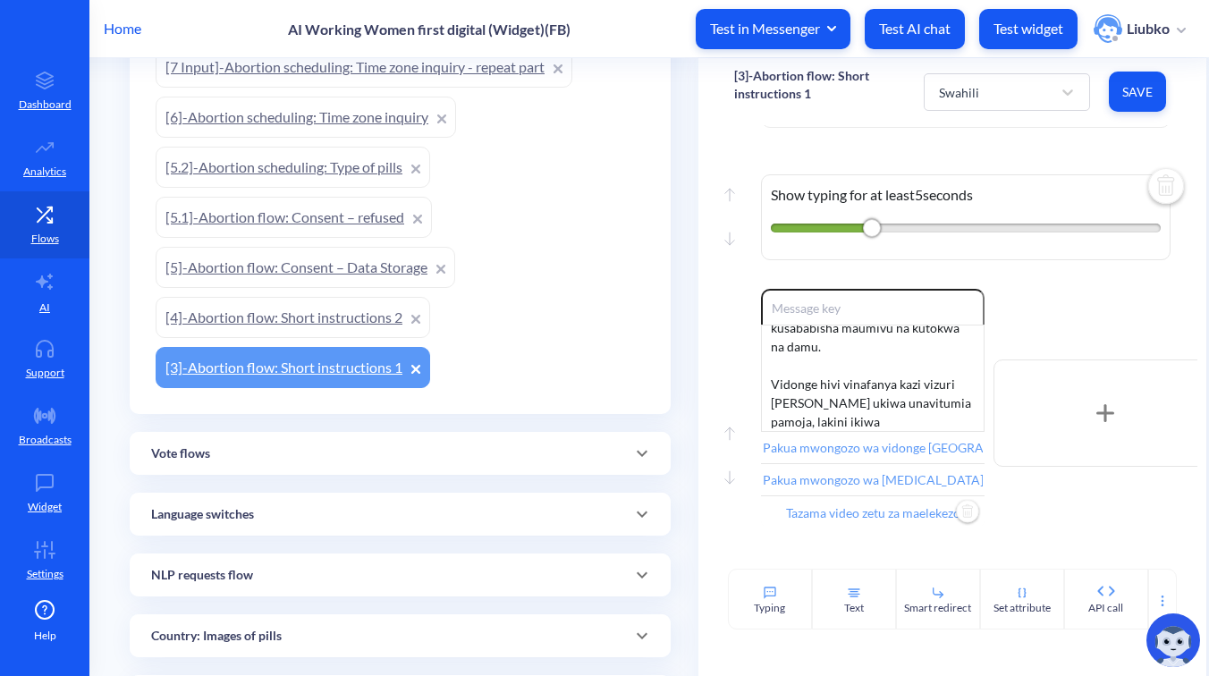
click at [1131, 106] on button "Save" at bounding box center [1137, 92] width 57 height 40
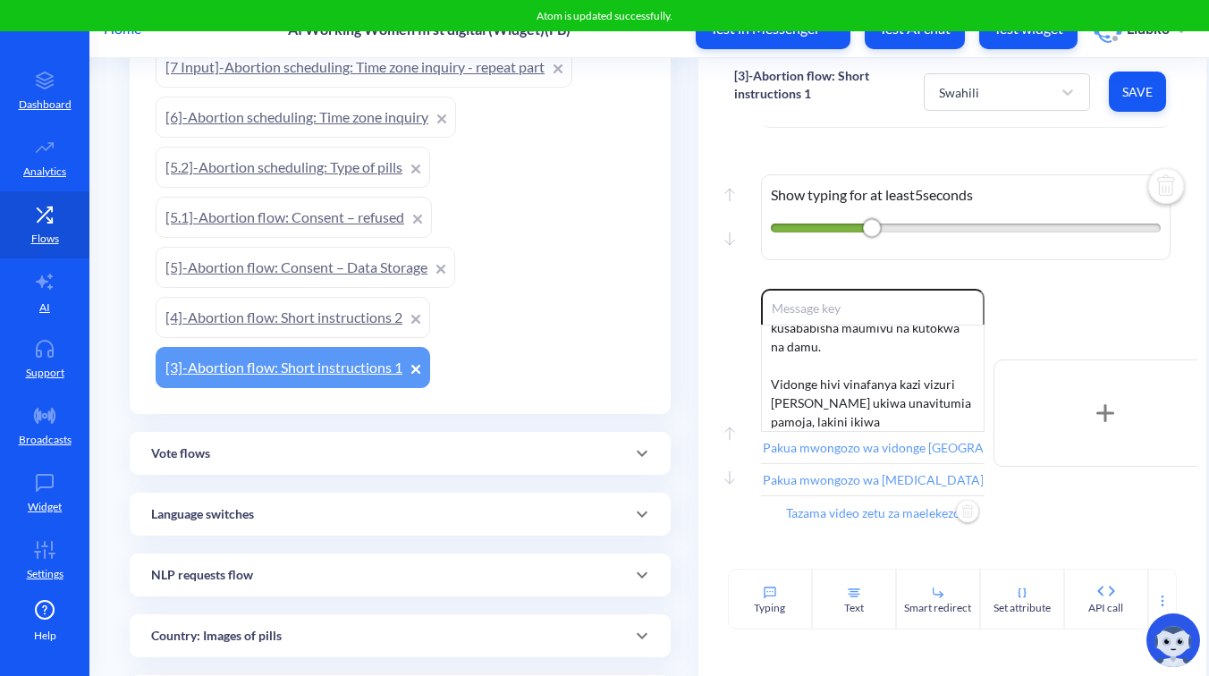
click at [1040, 305] on div "Enable reactions Sawa, hivi ndizo mambo ya msingi unayopaswa kujua kuhusu vidon…" at bounding box center [979, 413] width 437 height 249
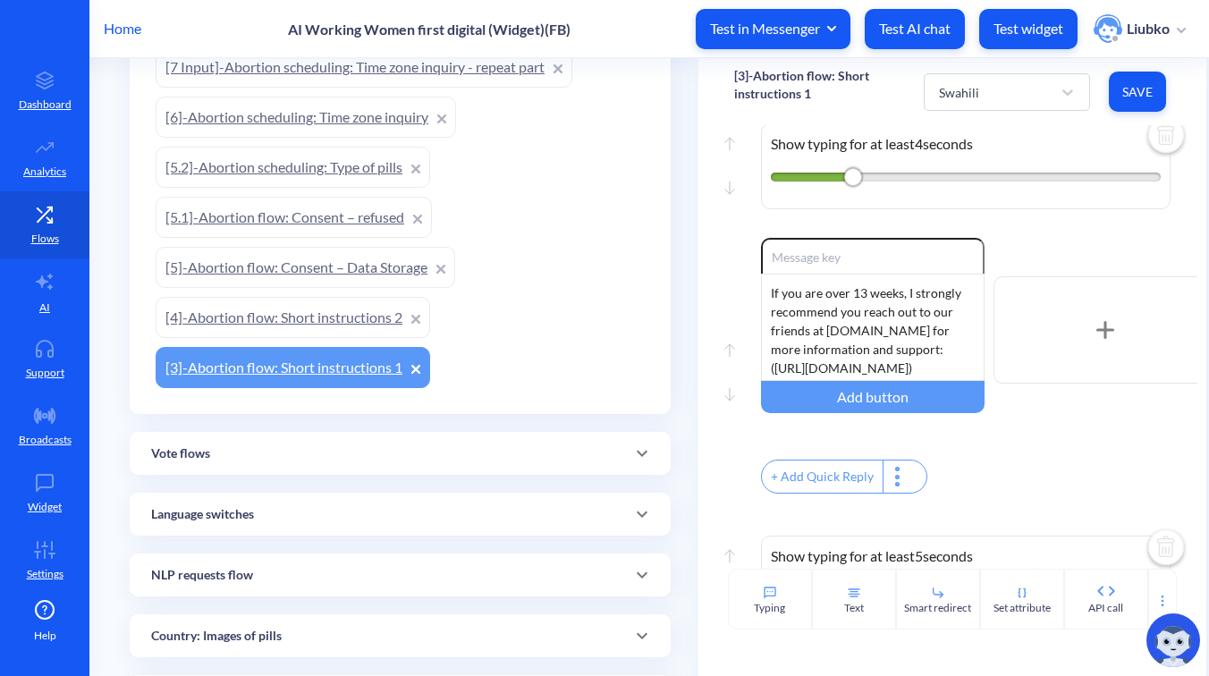
scroll to position [1220, 0]
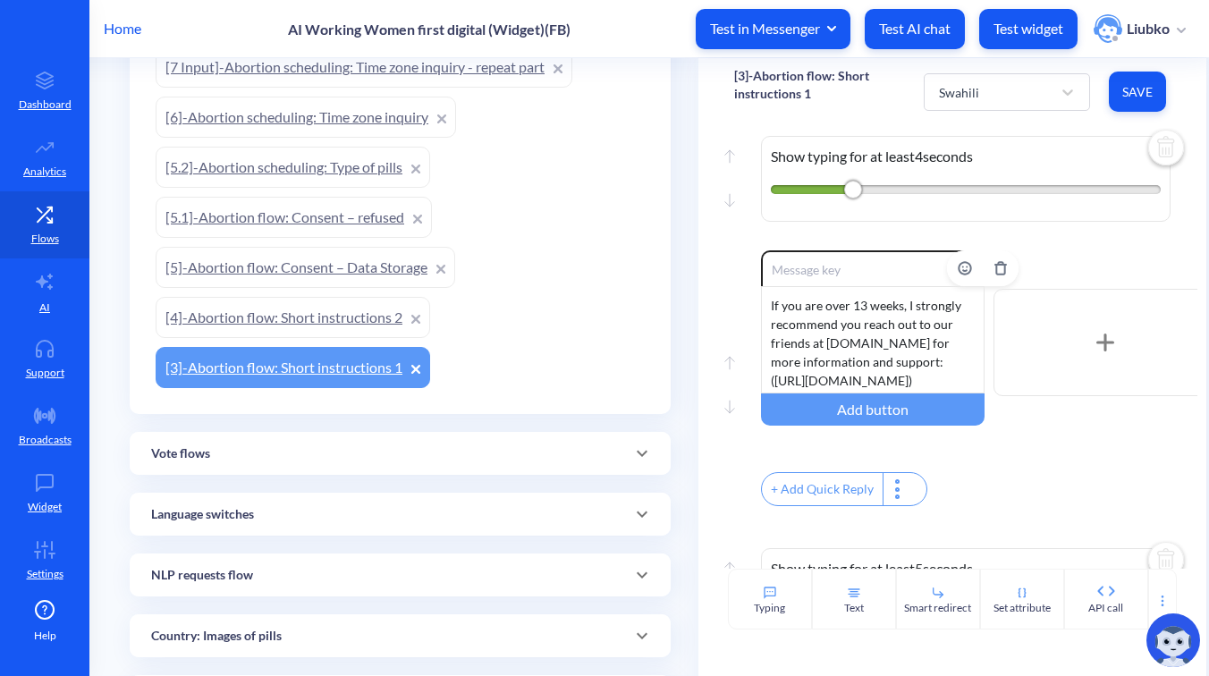
click at [942, 371] on div "If you are over 13 weeks, I strongly recommend you reach out to our friends at …" at bounding box center [873, 339] width 224 height 107
click at [1149, 81] on button "Save" at bounding box center [1137, 92] width 57 height 40
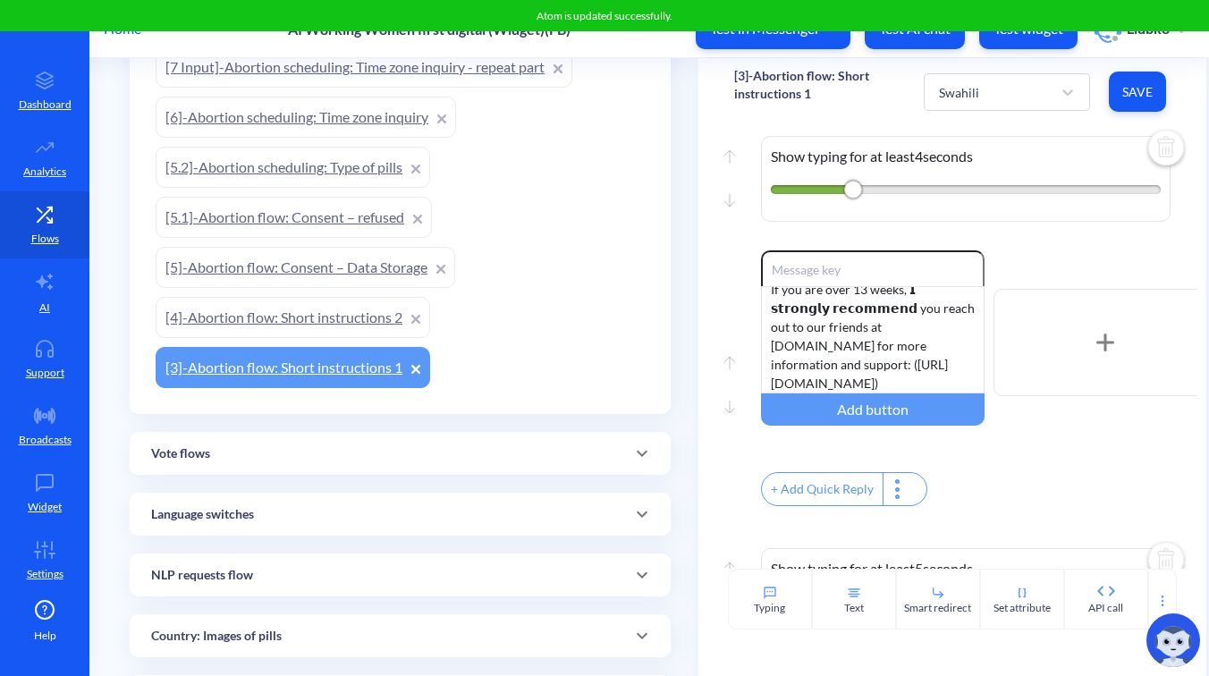
click at [1062, 287] on div "Enable reactions If you are over 13 weeks, 𝗜 𝘀𝘁𝗿𝗼𝗻𝗴𝗹𝘆 𝗿𝗲𝗰𝗼𝗺𝗺𝗲𝗻𝗱 you reach out t…" at bounding box center [979, 342] width 437 height 184
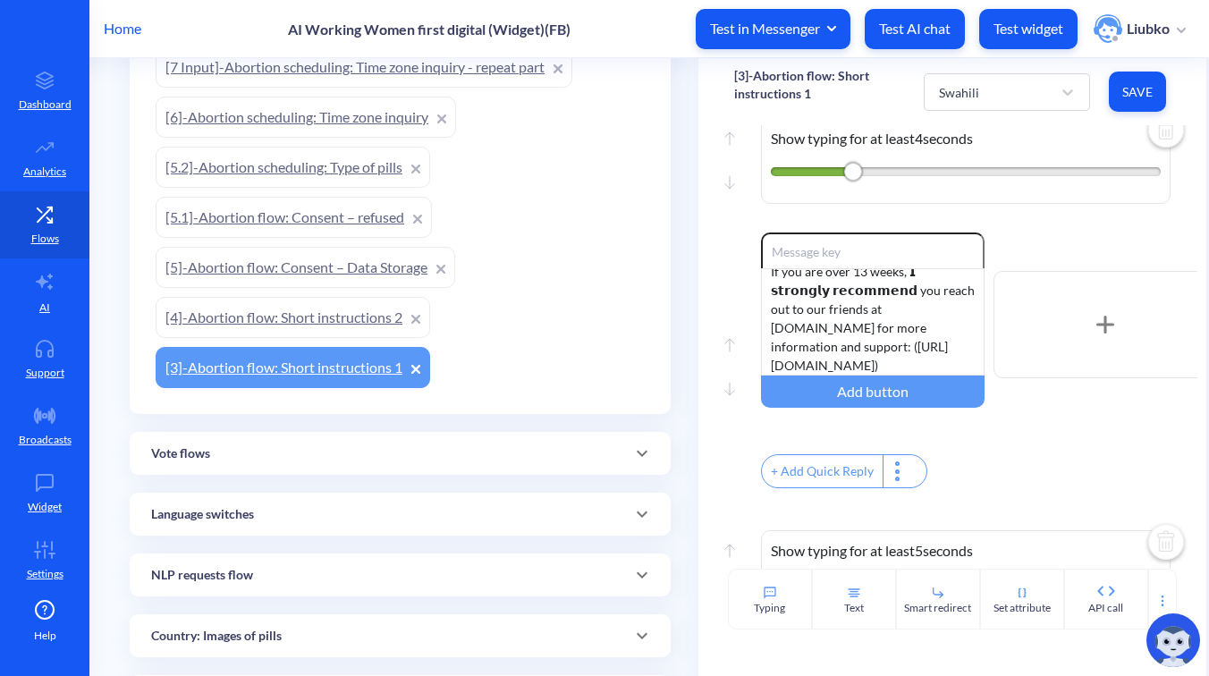
scroll to position [1200, 0]
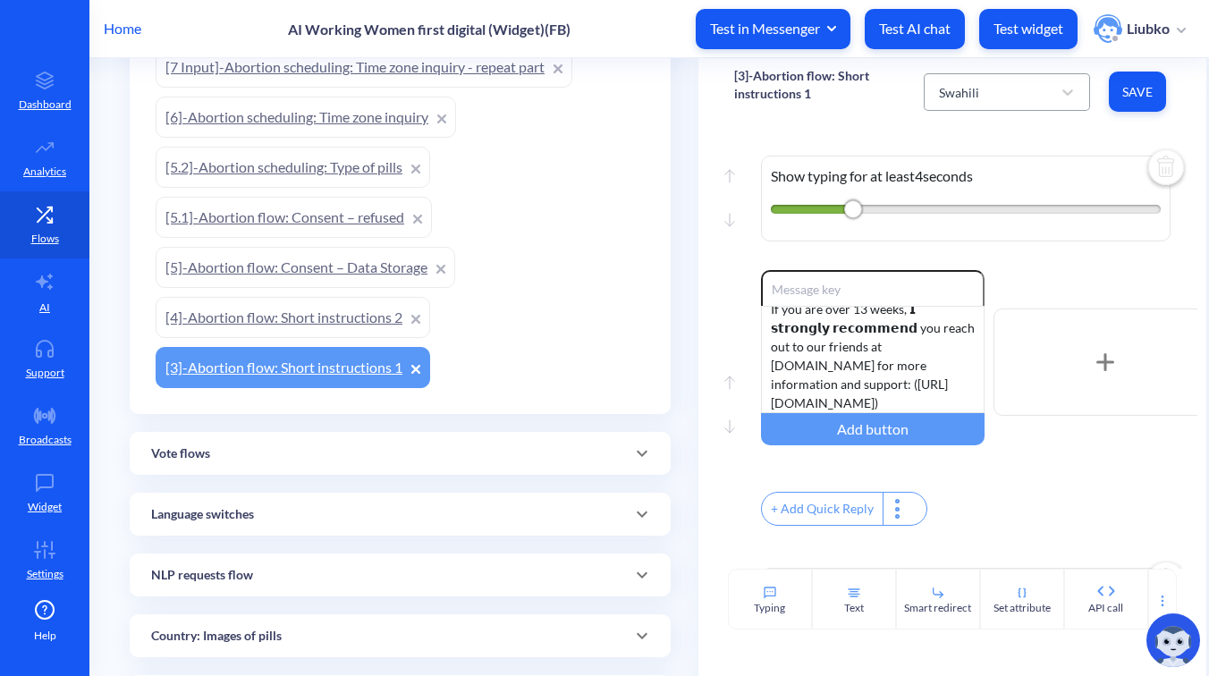
click at [1044, 107] on div "Swahili" at bounding box center [991, 92] width 122 height 32
click at [1026, 126] on div "English" at bounding box center [1007, 138] width 166 height 33
type input "Download combined pills guide"
type input "Download [MEDICAL_DATA]-only guide"
type input "Watch our instructional videos"
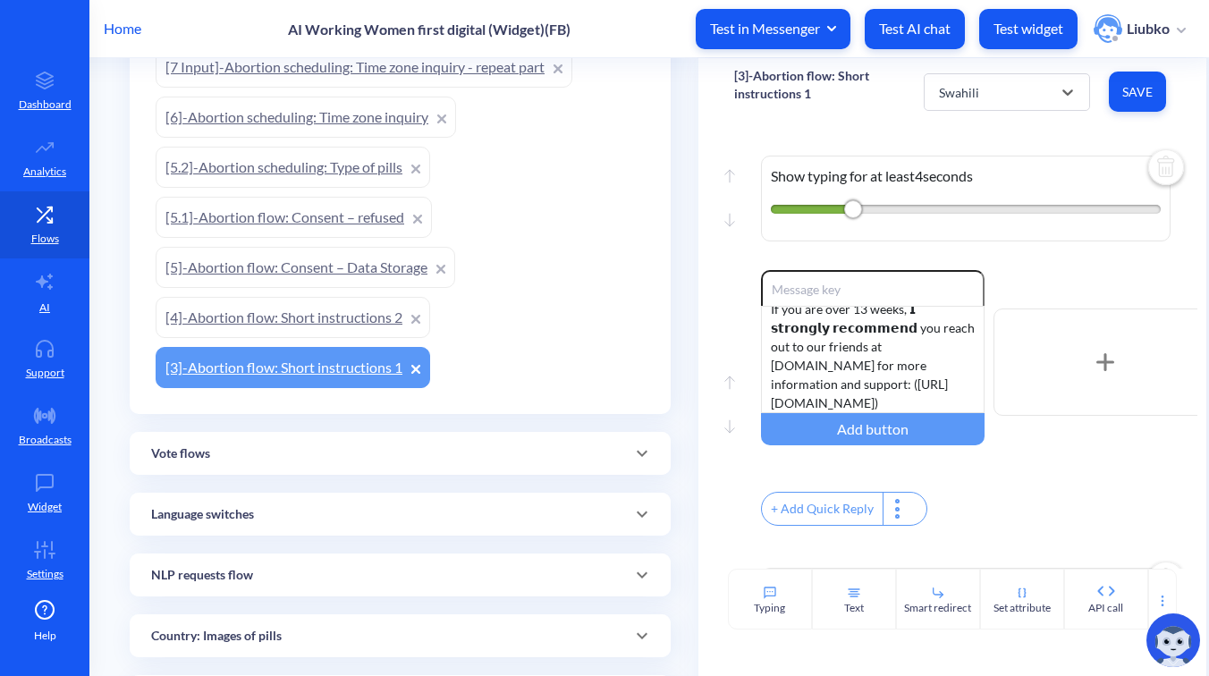
scroll to position [185, 0]
click at [1019, 89] on div "English" at bounding box center [991, 92] width 122 height 32
click at [998, 171] on div "French" at bounding box center [1007, 171] width 166 height 33
type input "Télécharger le guide des pilules combiné"
type input "Télécharger le guide [MEDICAL_DATA] seul"
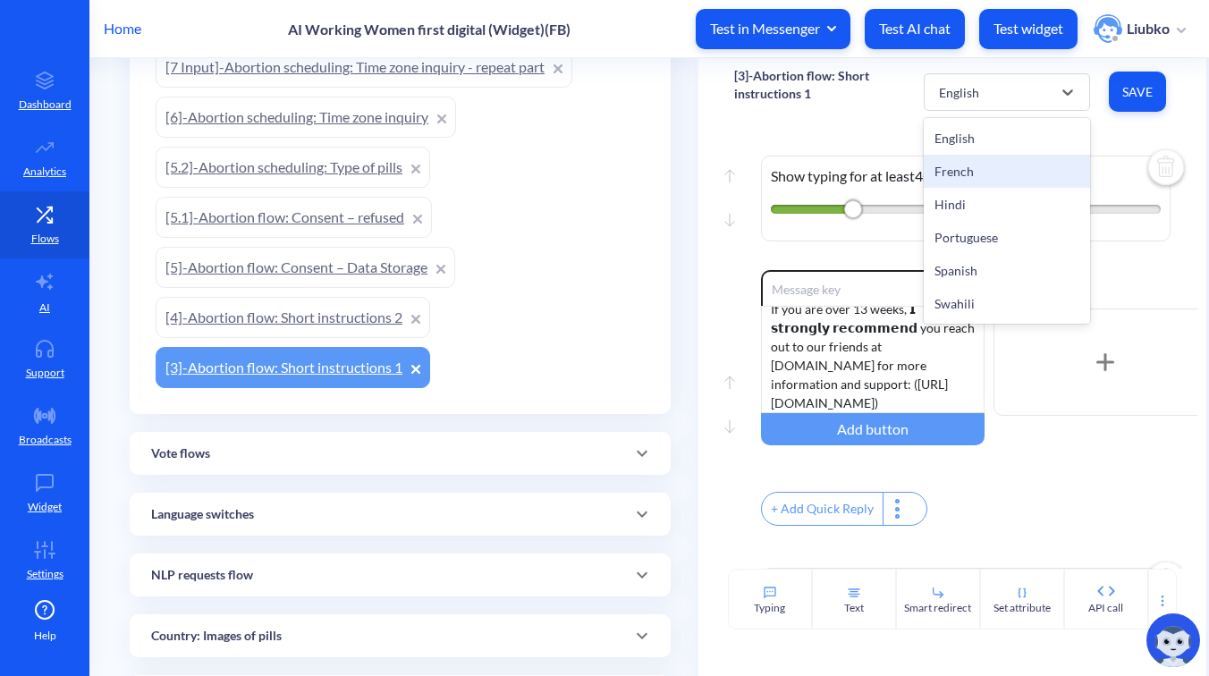
type input "Regarder nos vidéos explicatives"
type input "Continuer"
type input "Menu principal"
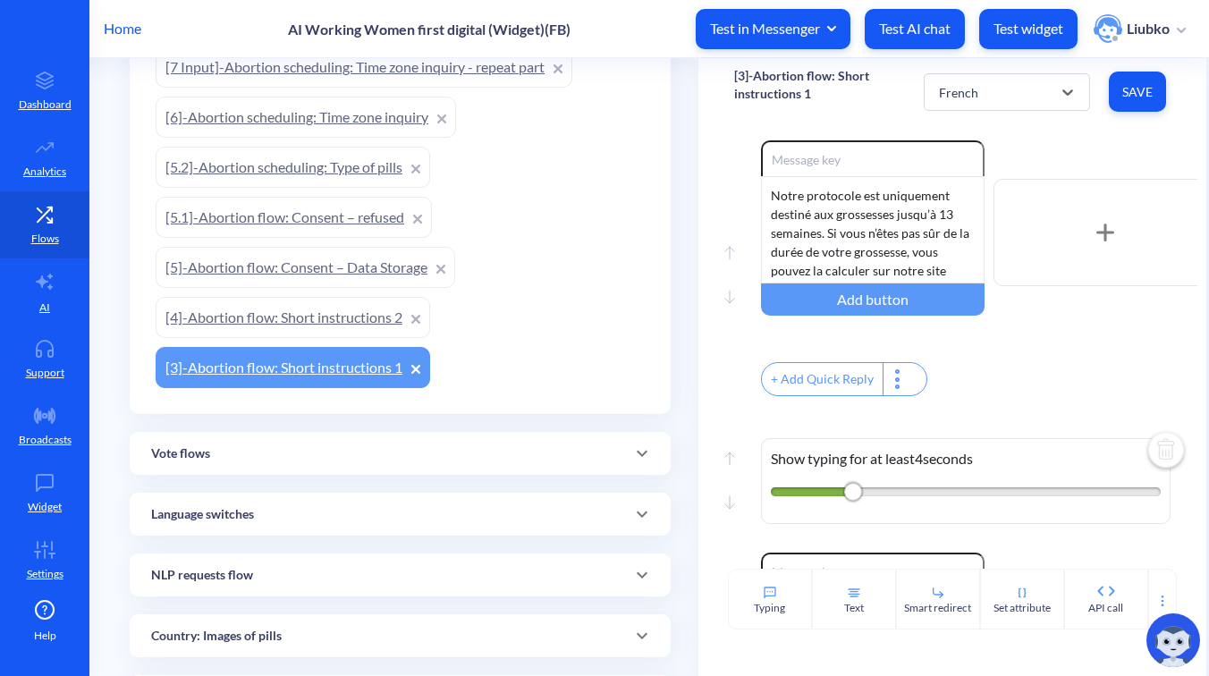
scroll to position [916, 0]
click at [886, 256] on div "Notre protocole est uniquement destiné aux grossesses jusqu’à 13 semaines. Si v…" at bounding box center [873, 231] width 224 height 107
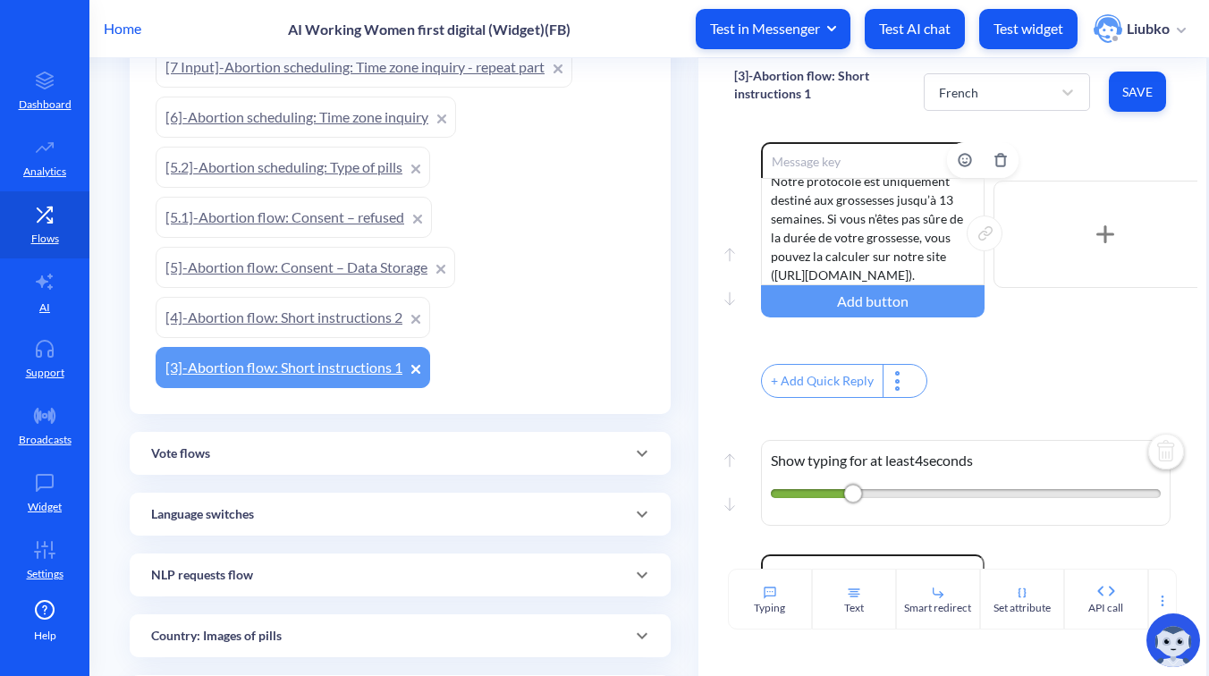
drag, startPoint x: 894, startPoint y: 289, endPoint x: 773, endPoint y: 269, distance: 122.4
click at [773, 269] on div "Notre protocole est uniquement destiné aux grossesses jusqu’à 13 semaines. Si v…" at bounding box center [873, 231] width 224 height 107
click at [894, 285] on div "Notre protocole est uniquement destiné aux grossesses jusqu’à 13 semaines. Si v…" at bounding box center [873, 231] width 224 height 107
drag, startPoint x: 893, startPoint y: 287, endPoint x: 833, endPoint y: 287, distance: 59.9
click at [833, 285] on div "Notre protocole est uniquement destiné aux grossesses jusqu’à 13 semaines. Si v…" at bounding box center [873, 231] width 224 height 107
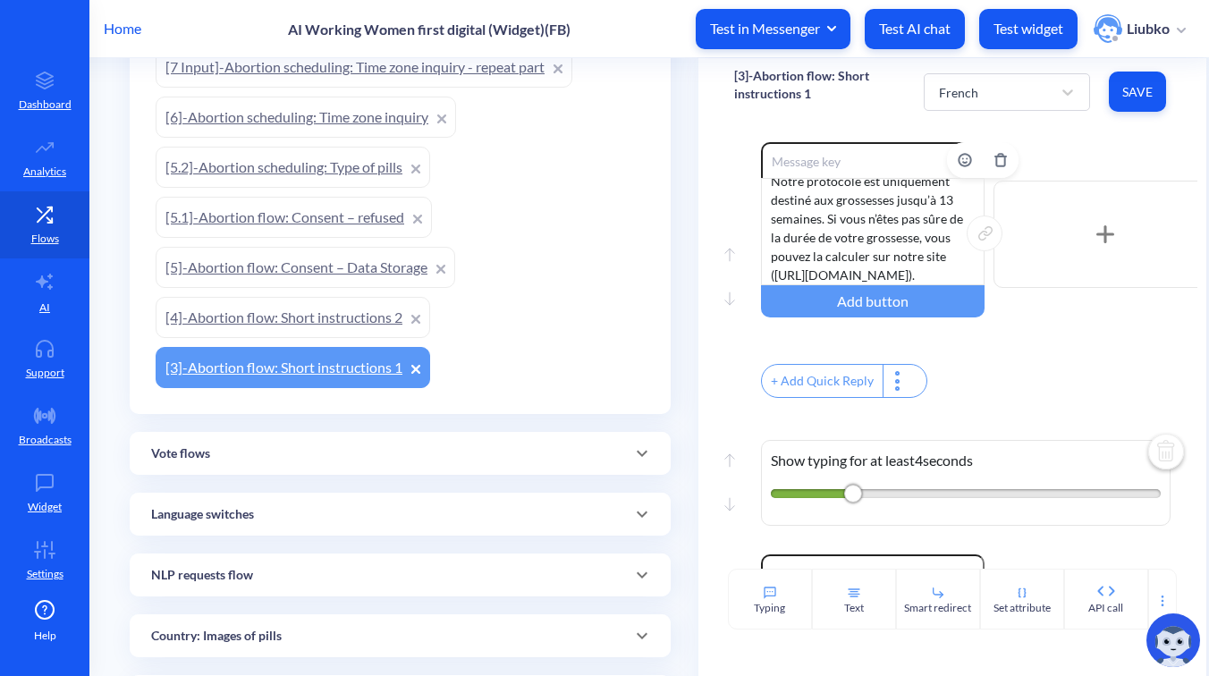
click at [908, 248] on div "Notre protocole est uniquement destiné aux grossesses jusqu’à 13 semaines. Si v…" at bounding box center [873, 231] width 224 height 107
drag, startPoint x: 894, startPoint y: 285, endPoint x: 775, endPoint y: 273, distance: 119.6
click at [775, 273] on div "Notre protocole est uniquement destiné aux grossesses jusqu’à 13 semaines. Si v…" at bounding box center [873, 231] width 224 height 107
click at [1155, 104] on button "Save" at bounding box center [1137, 92] width 57 height 40
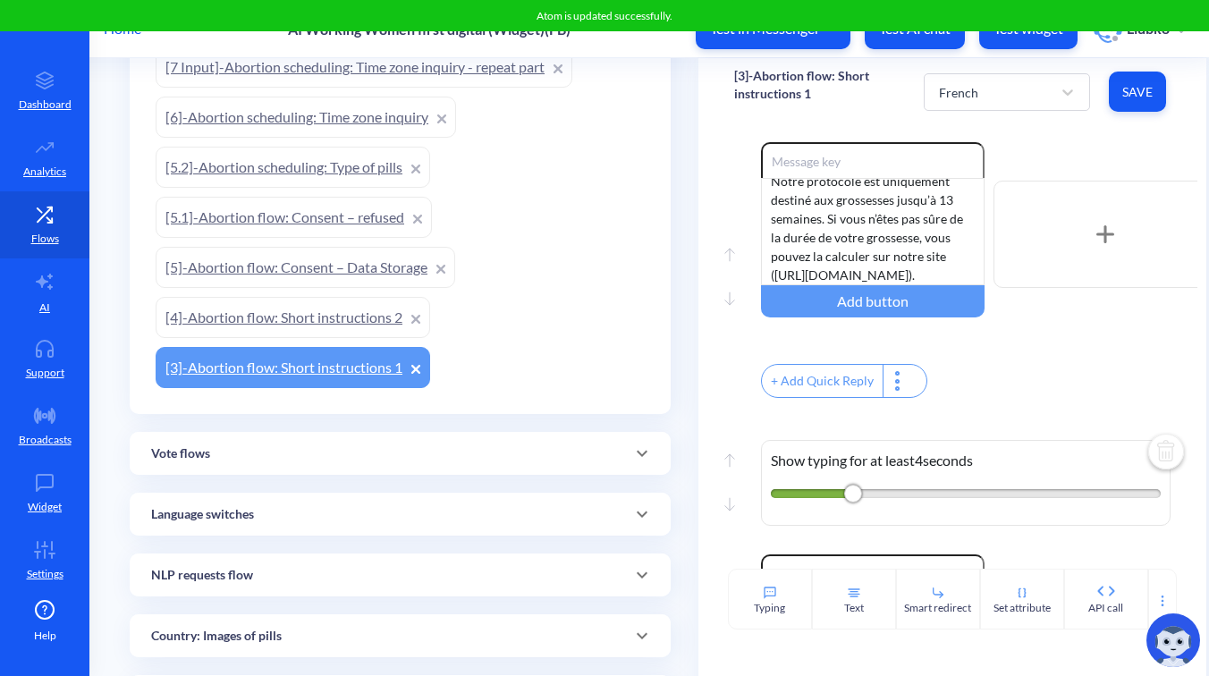
click at [1076, 142] on div "Move up Move down Show typing for at least 5 seconds" at bounding box center [952, 66] width 437 height 152
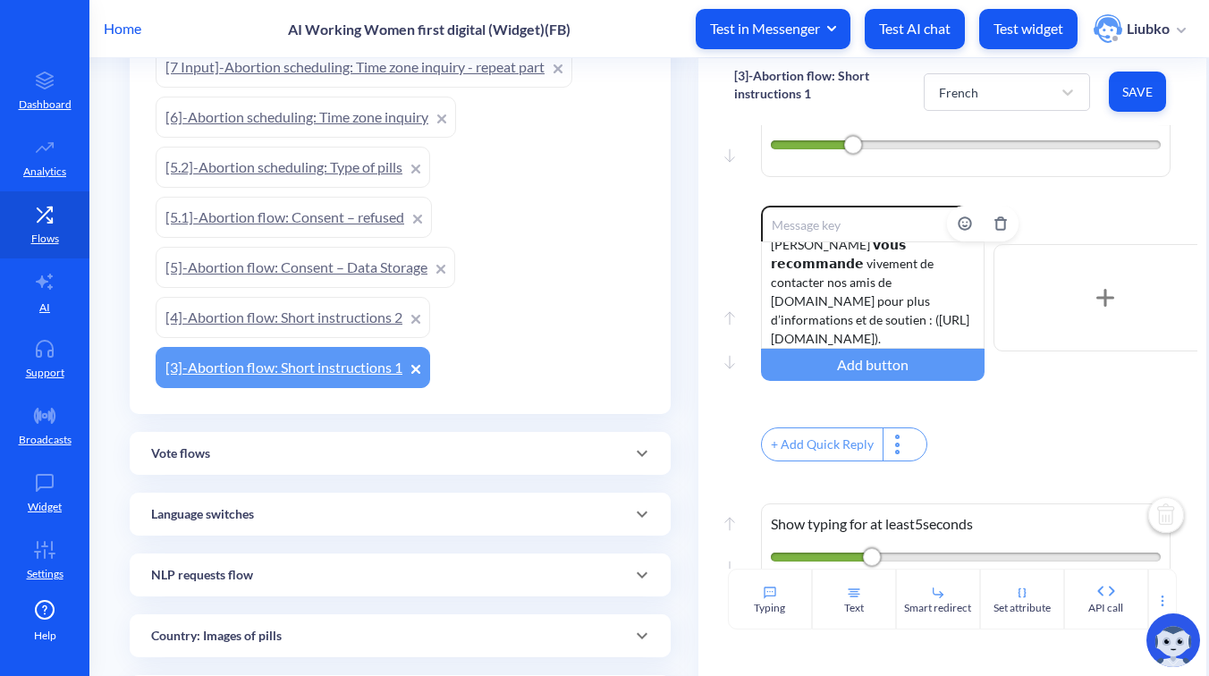
click at [923, 318] on div "Si vous avez dépassé 13 semaines, [PERSON_NAME] 𝘃𝗼𝘂𝘀 𝗿𝗲𝗰𝗼𝗺𝗺𝗮𝗻𝗱𝗲 vivement de con…" at bounding box center [873, 295] width 224 height 107
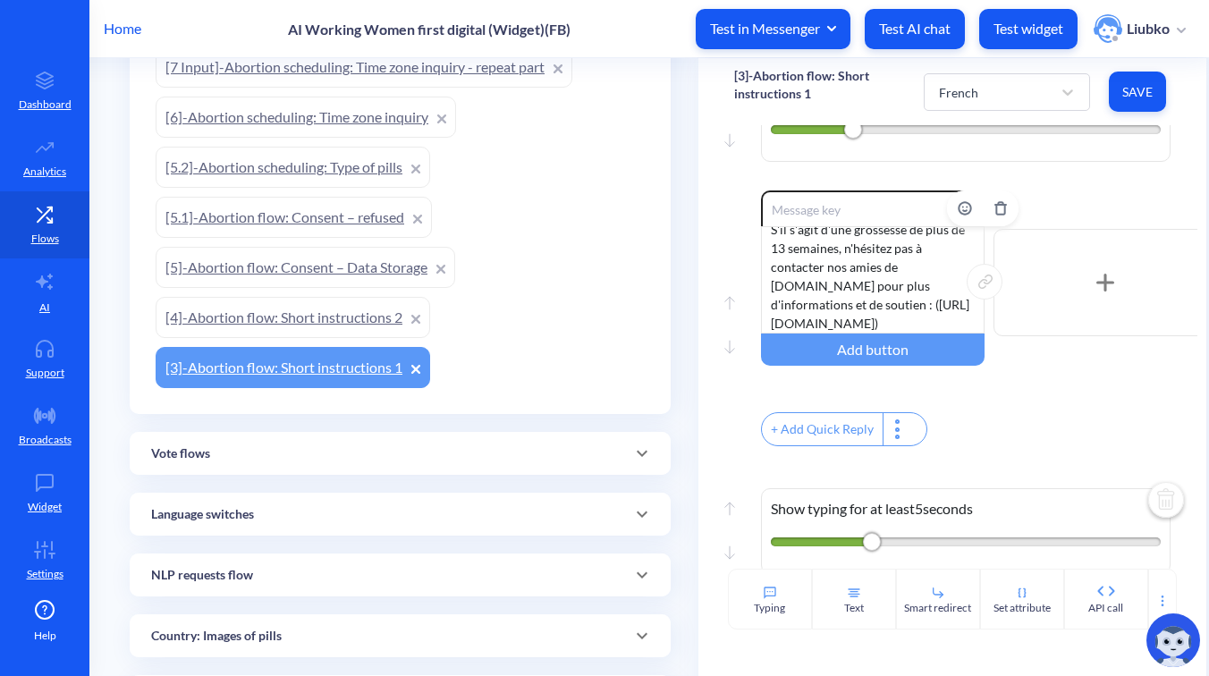
drag, startPoint x: 831, startPoint y: 346, endPoint x: 772, endPoint y: 326, distance: 62.5
click at [772, 326] on div "S'il s'agit d'une grossesse de plus de 13 semaines, n'hésitez pas à contacter n…" at bounding box center [873, 279] width 224 height 107
click at [1142, 93] on span "Save" at bounding box center [1138, 92] width 29 height 18
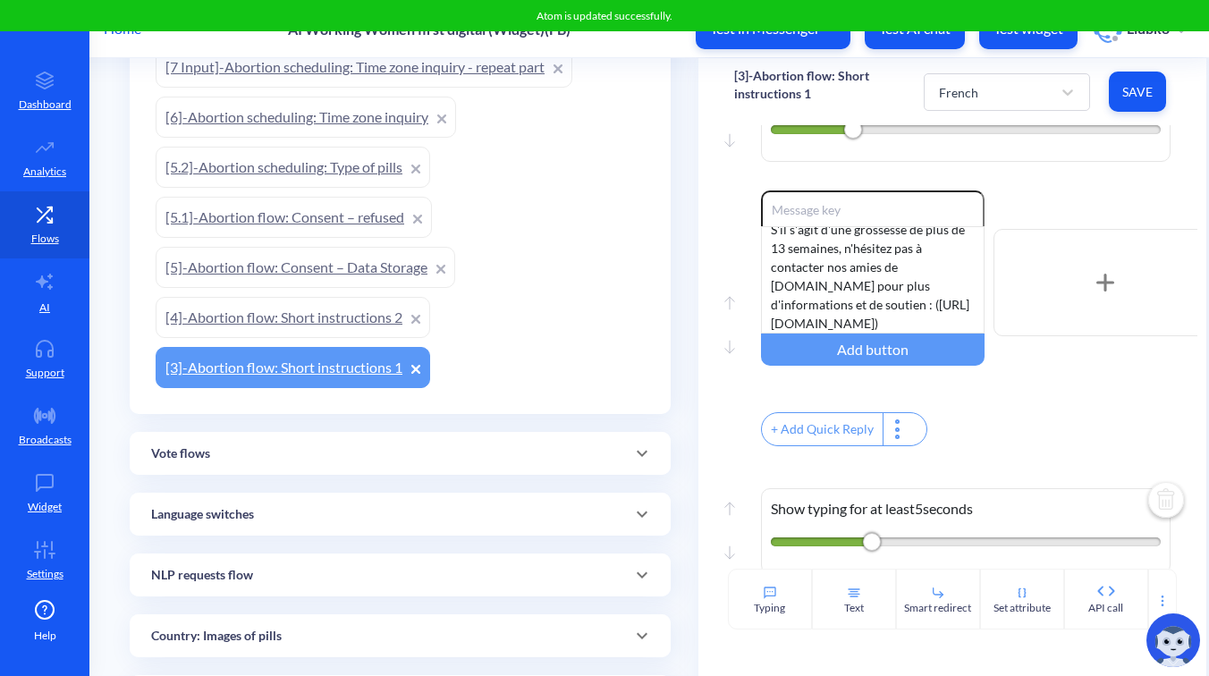
click at [1085, 191] on div "Move up Move down Show typing for at least 4 seconds" at bounding box center [952, 114] width 437 height 152
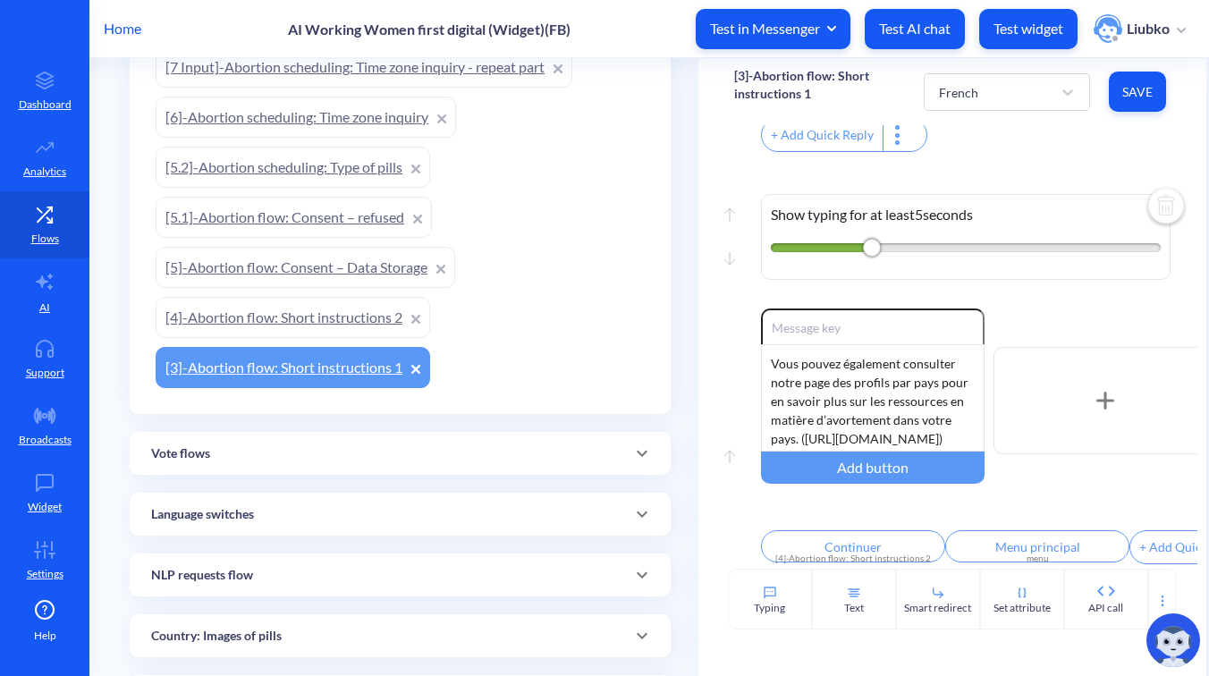
scroll to position [1621, 0]
click at [979, 85] on div "French" at bounding box center [991, 92] width 122 height 32
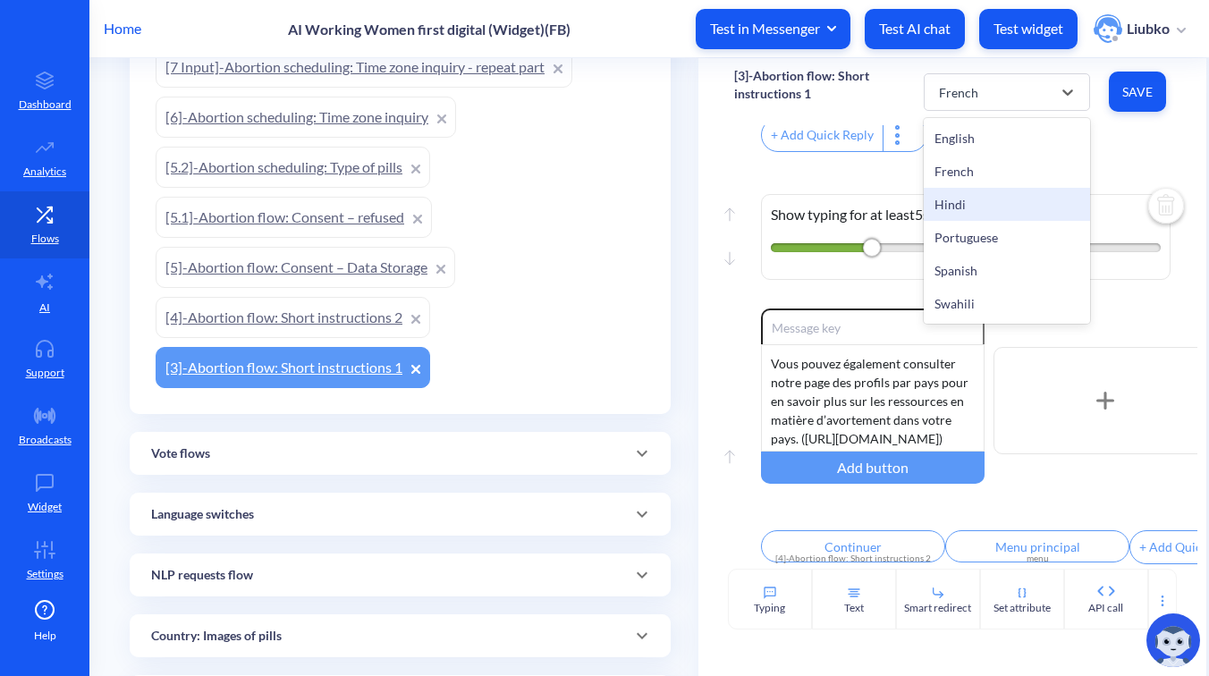
click at [953, 213] on div "Hindi" at bounding box center [1007, 204] width 166 height 33
type input "संयुक्त गोलियों की गाइड डाउनलोड करें"
type input "केवल मिसोप्रोस्टोल गाइड डाउनलोड करें"
type input "हमारे निर्देशात्मक वीडियो देखें"
type input "Continue"
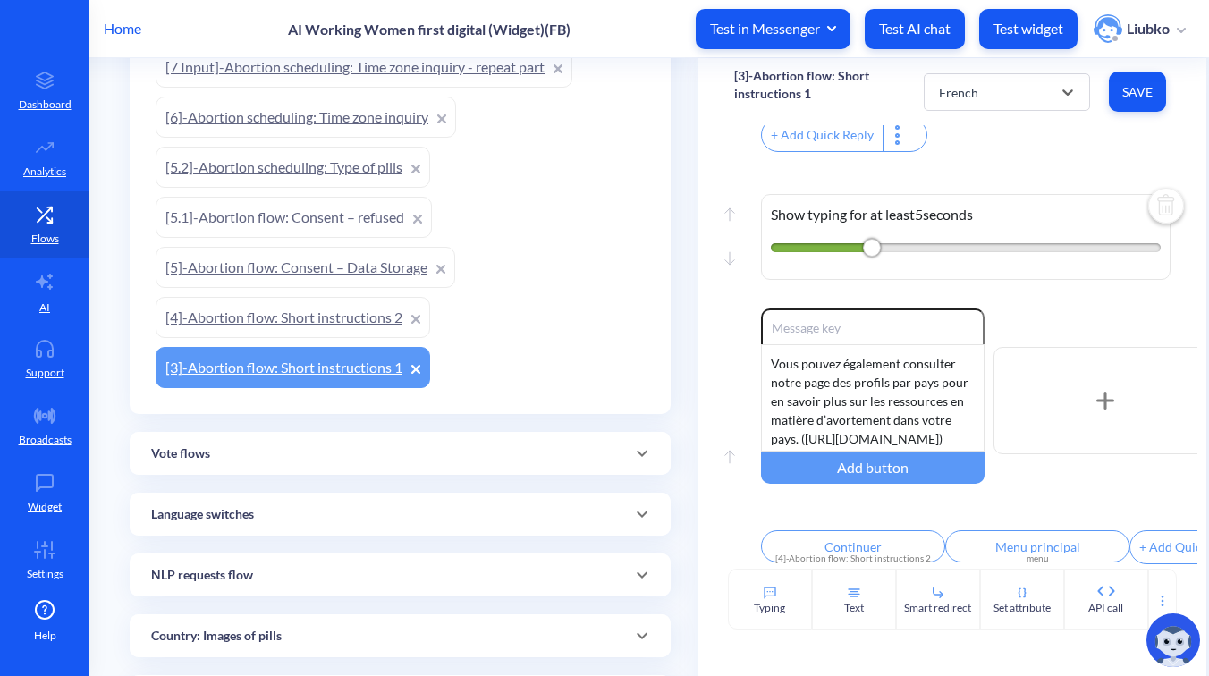
type input "Main menu"
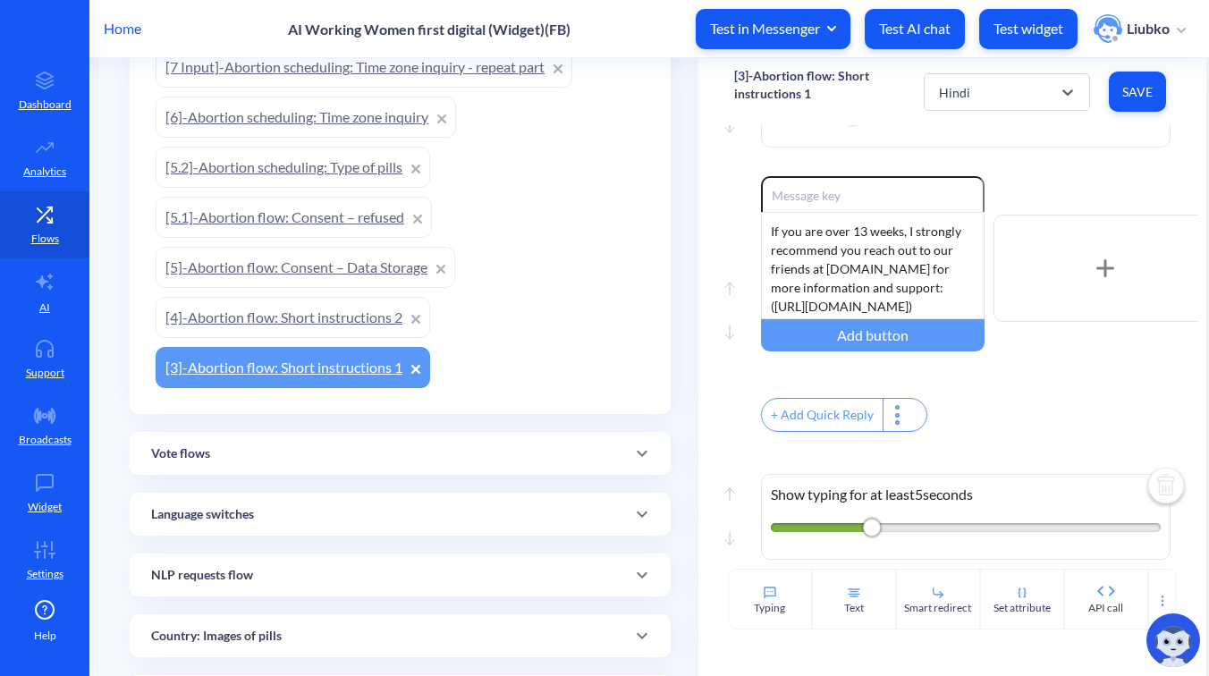
scroll to position [1268, 0]
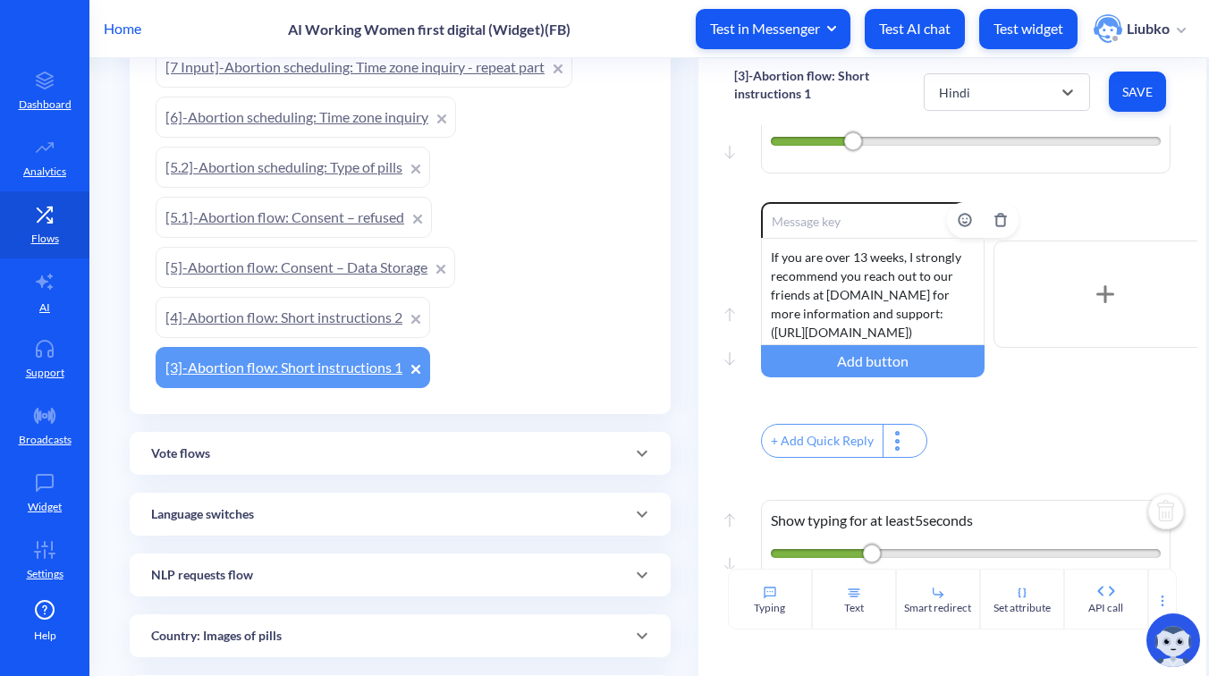
click at [915, 323] on div "If you are over 13 weeks, I strongly recommend you reach out to our friends at …" at bounding box center [873, 291] width 224 height 107
click at [1111, 86] on button "Save" at bounding box center [1137, 92] width 57 height 40
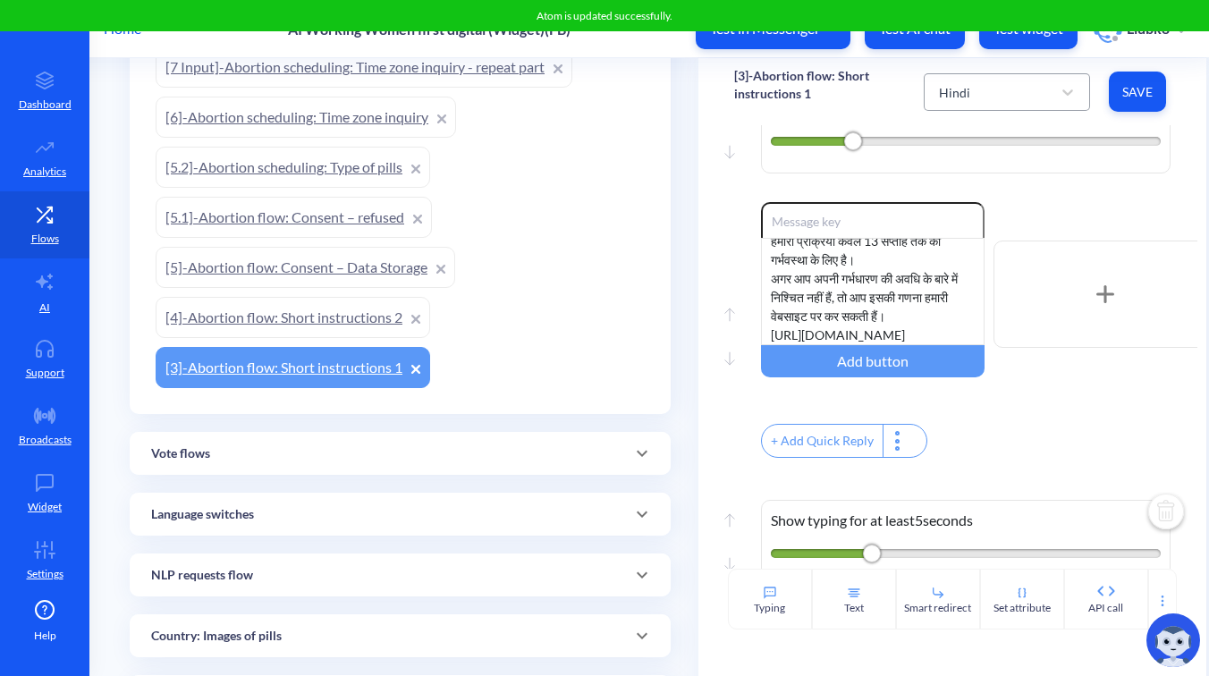
click at [1032, 95] on div "Hindi" at bounding box center [991, 92] width 122 height 32
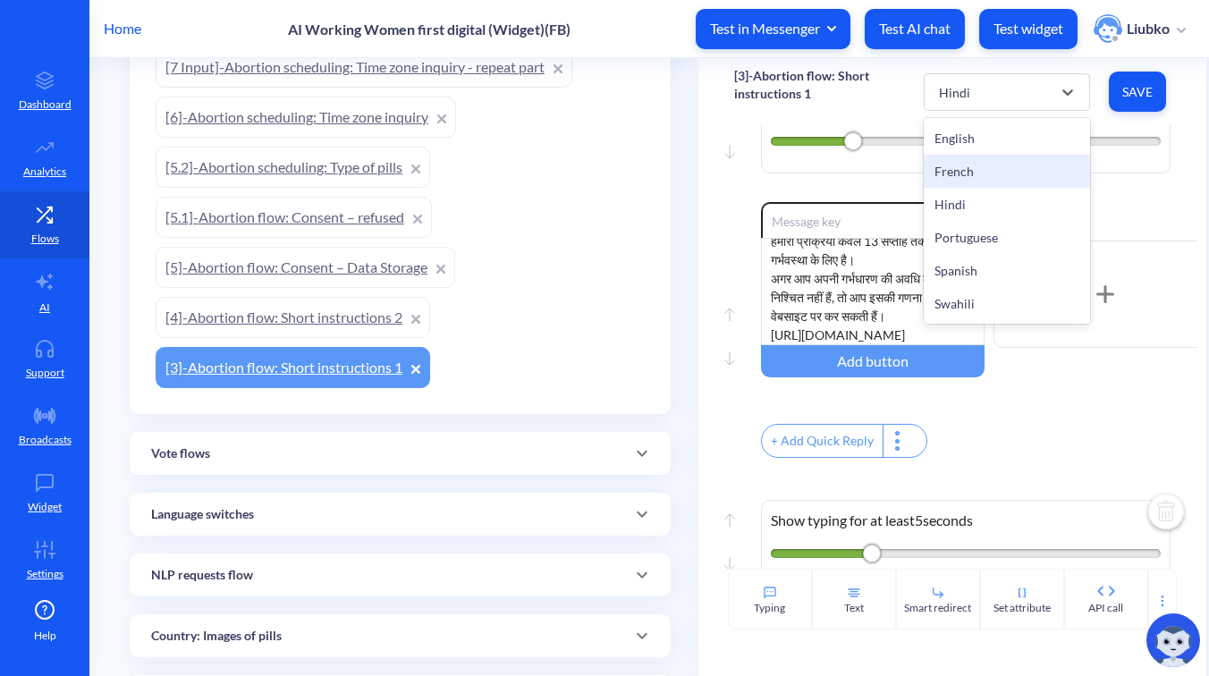
click at [973, 184] on div "French" at bounding box center [1007, 171] width 166 height 33
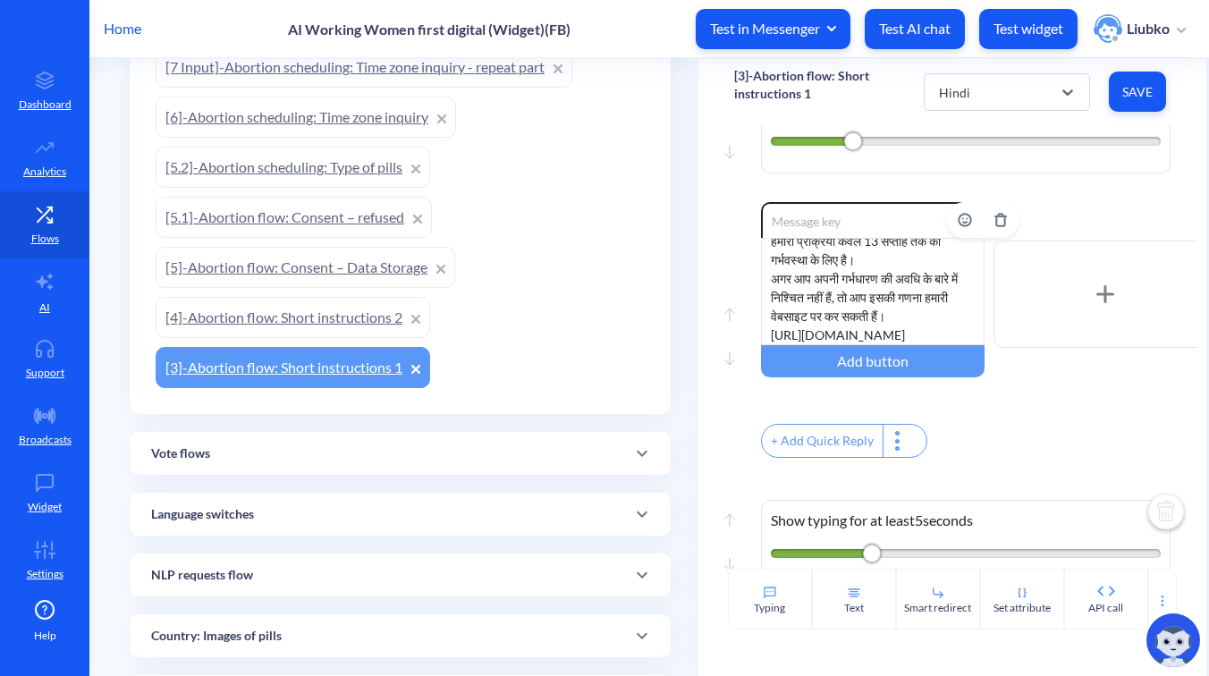
type input "Télécharger le guide des pilules combiné"
type input "Télécharger le guide [MEDICAL_DATA] seul"
type input "Regarder nos vidéos explicatives"
type input "Continuer"
type input "Menu principal"
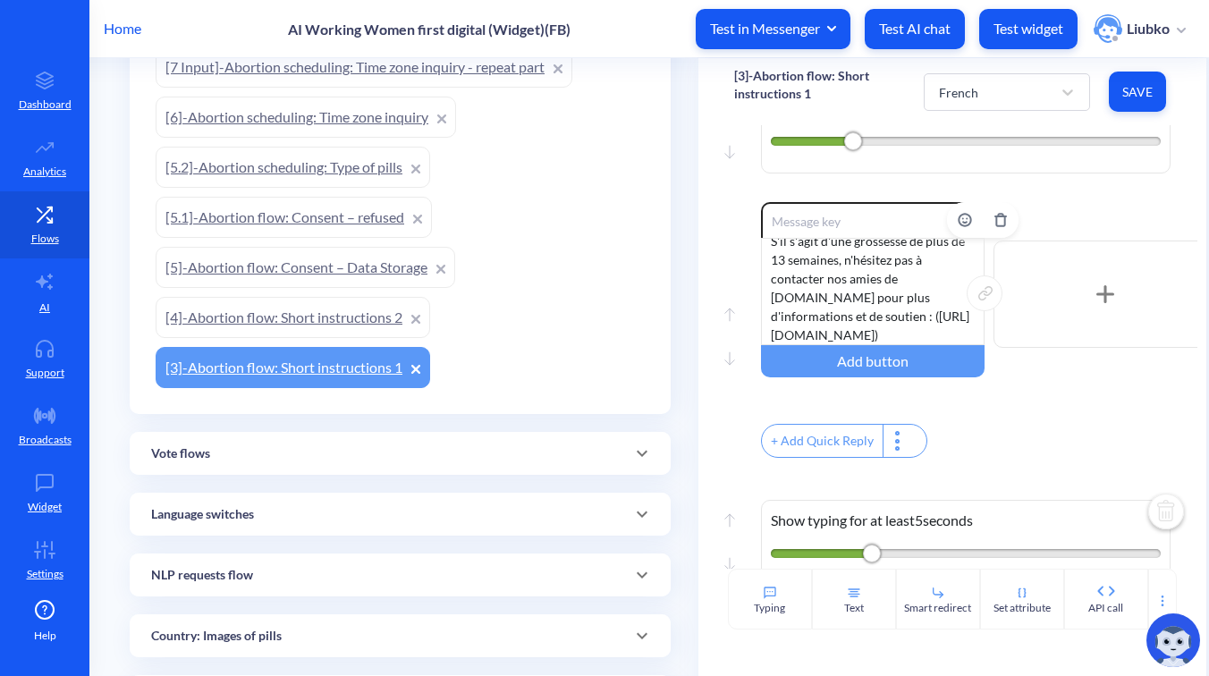
drag, startPoint x: 835, startPoint y: 360, endPoint x: 774, endPoint y: 344, distance: 63.6
click at [774, 344] on div "S'il s'agit d'une grossesse de plus de 13 semaines, n'hésitez pas à contacter n…" at bounding box center [873, 291] width 224 height 107
click at [1046, 79] on div "French" at bounding box center [991, 92] width 122 height 32
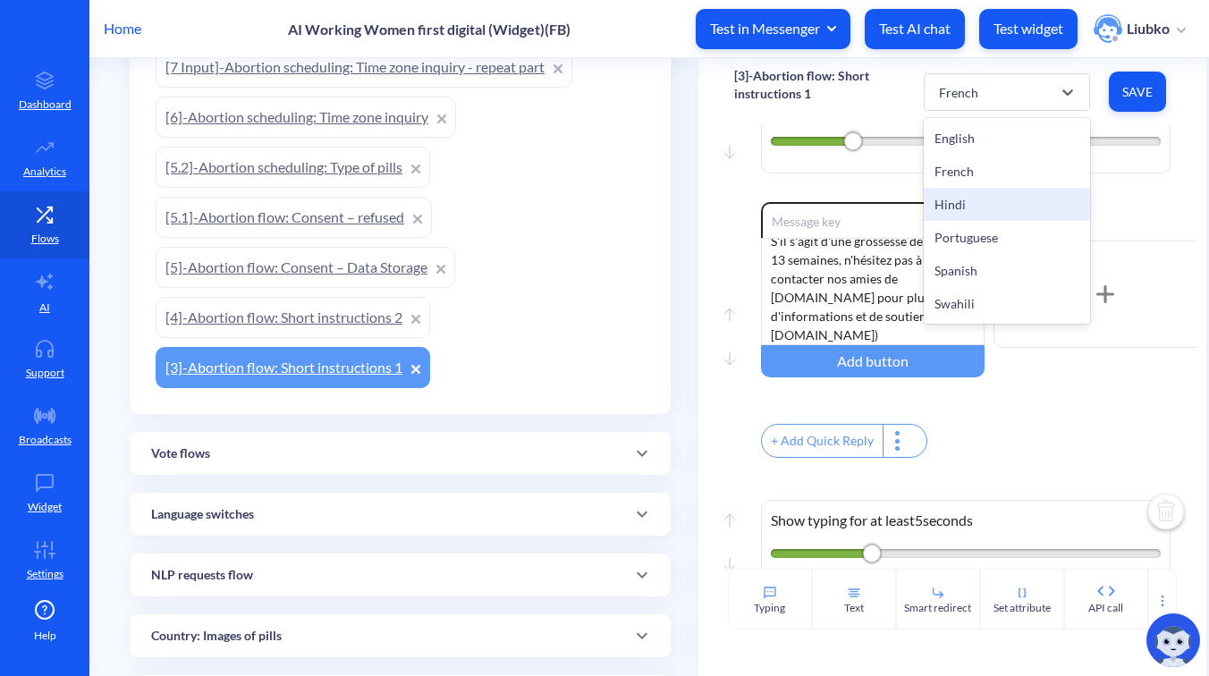
click at [970, 206] on div "Hindi" at bounding box center [1007, 204] width 166 height 33
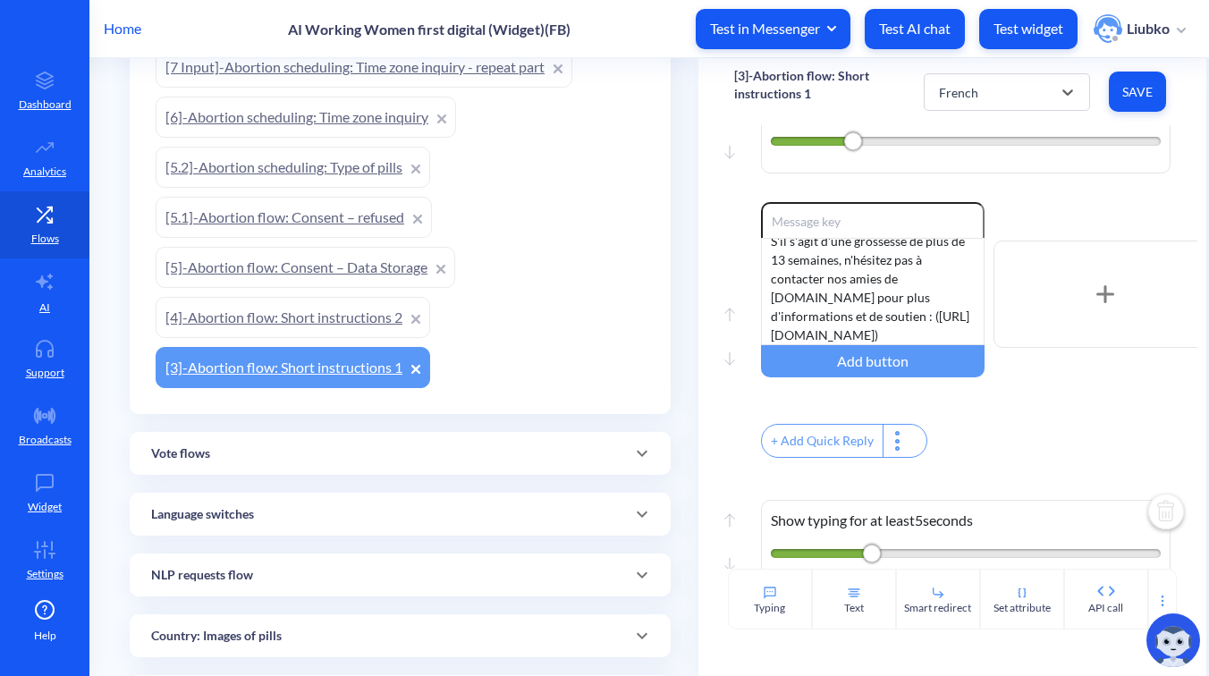
type input "संयुक्त गोलियों की गाइड डाउनलोड करें"
type input "केवल मिसोप्रोस्टोल गाइड डाउनलोड करें"
type input "हमारे निर्देशात्मक वीडियो देखें"
type input "Continue"
type input "Main menu"
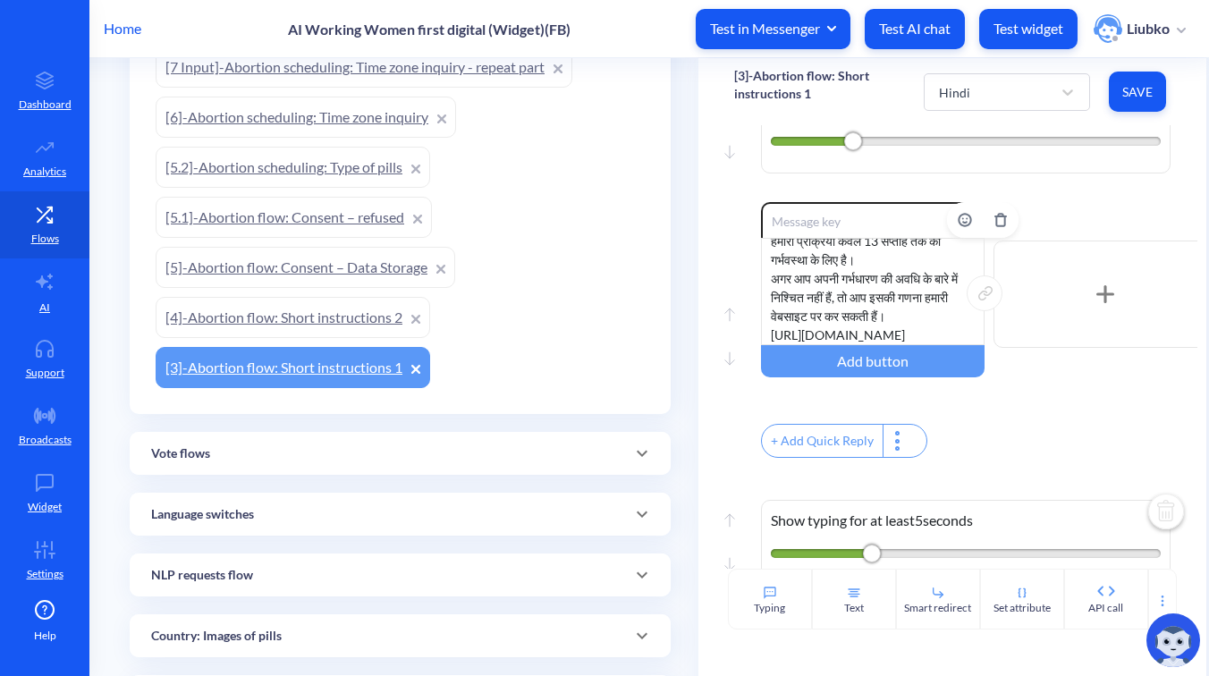
drag, startPoint x: 900, startPoint y: 357, endPoint x: 768, endPoint y: 344, distance: 132.1
click at [768, 344] on div "हमारी प्रक्रिया केवल 13 सप्ताह तक की गर्भवस्था के लिए है। अगर आप अपनी गर्भधारण …" at bounding box center [873, 291] width 224 height 107
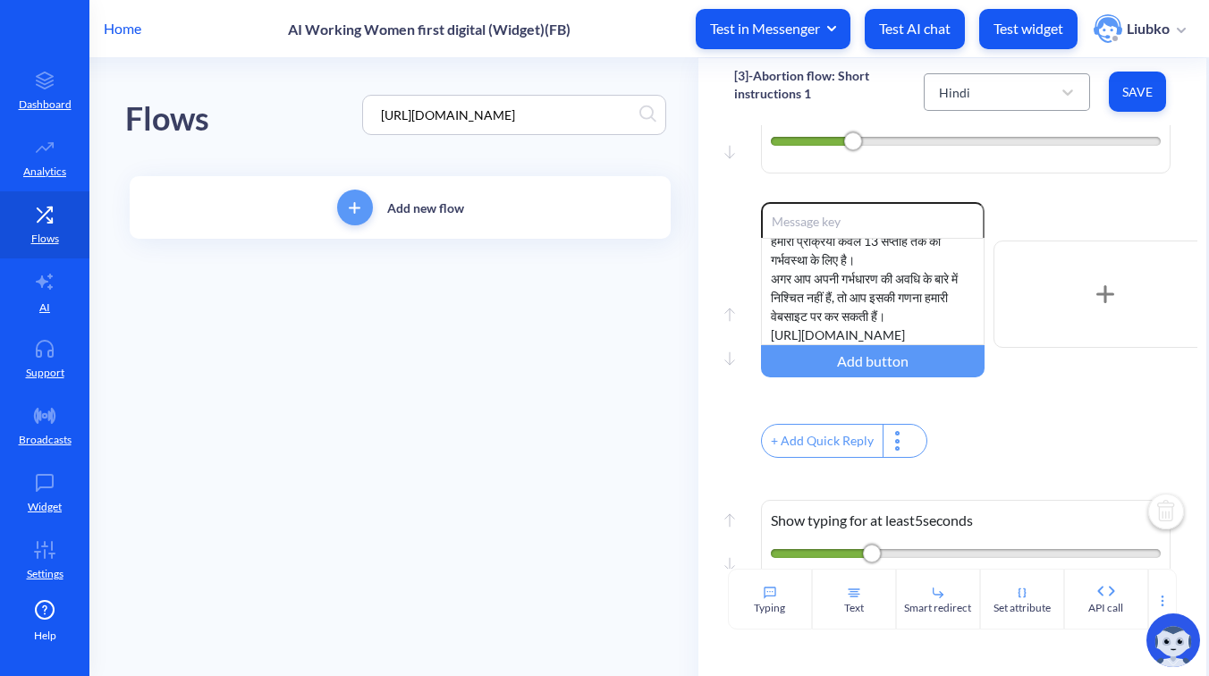
type input "[URL][DOMAIN_NAME]"
click at [974, 96] on div "Hindi" at bounding box center [991, 92] width 122 height 32
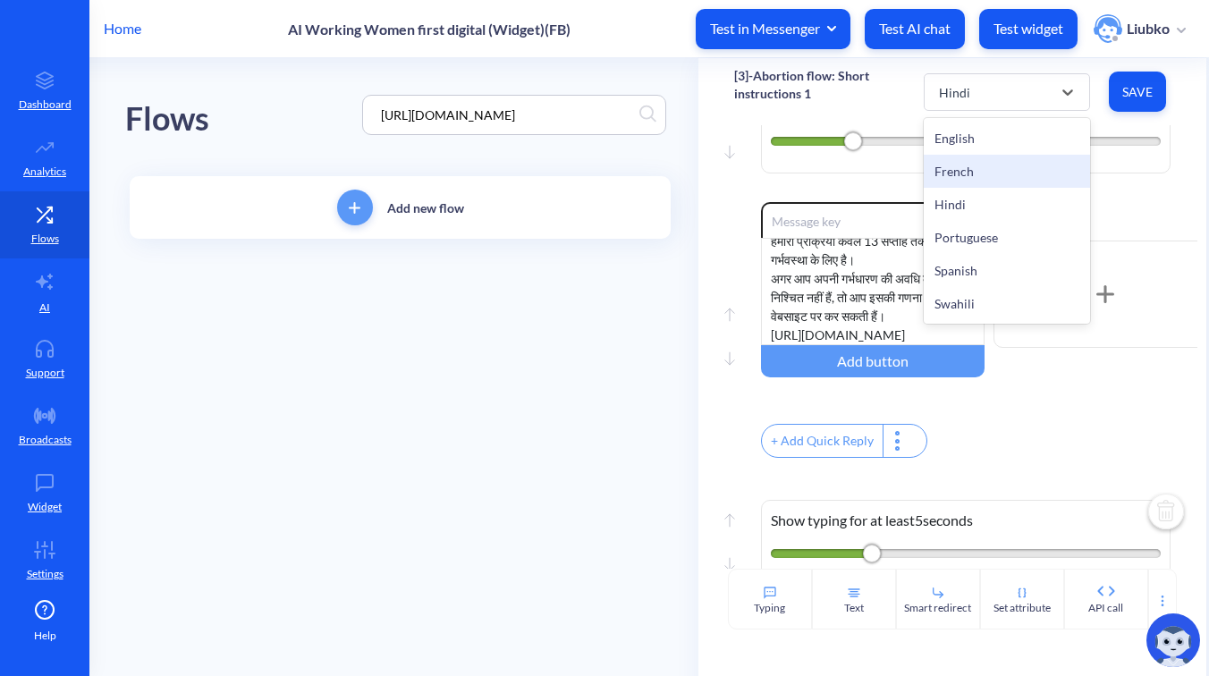
click at [954, 176] on div "French" at bounding box center [1007, 171] width 166 height 33
type input "Télécharger le guide des pilules combiné"
type input "Télécharger le guide [MEDICAL_DATA] seul"
type input "Regarder nos vidéos explicatives"
type input "Continuer"
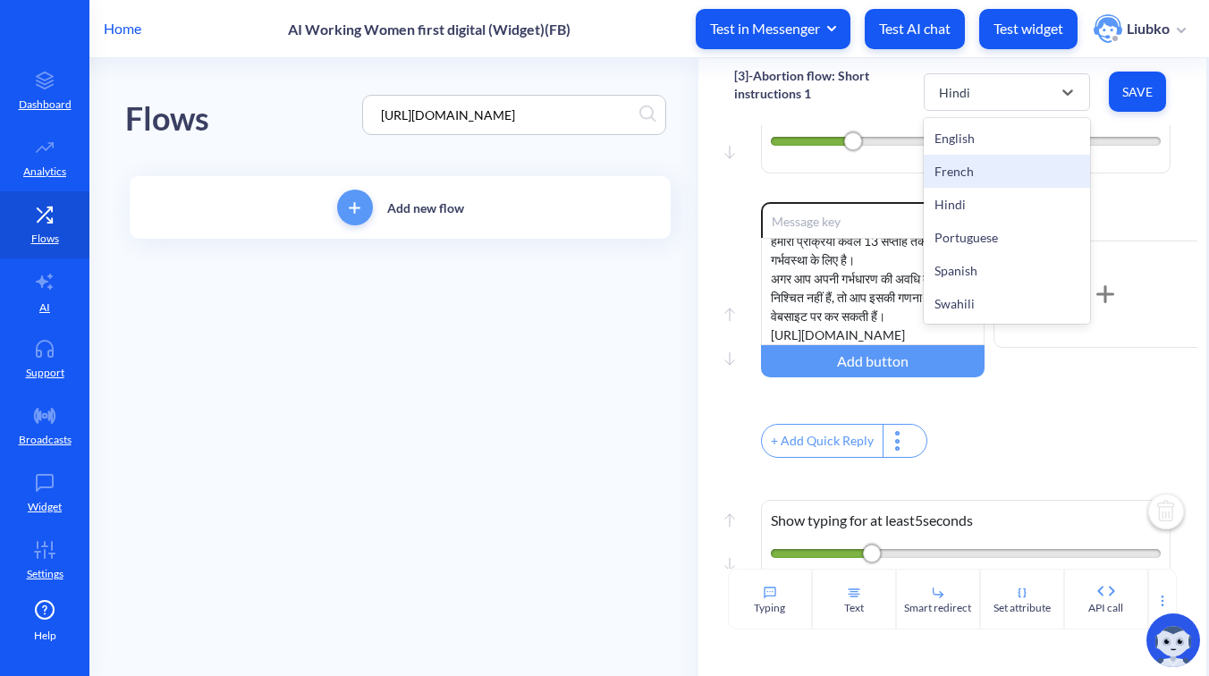
type input "Menu principal"
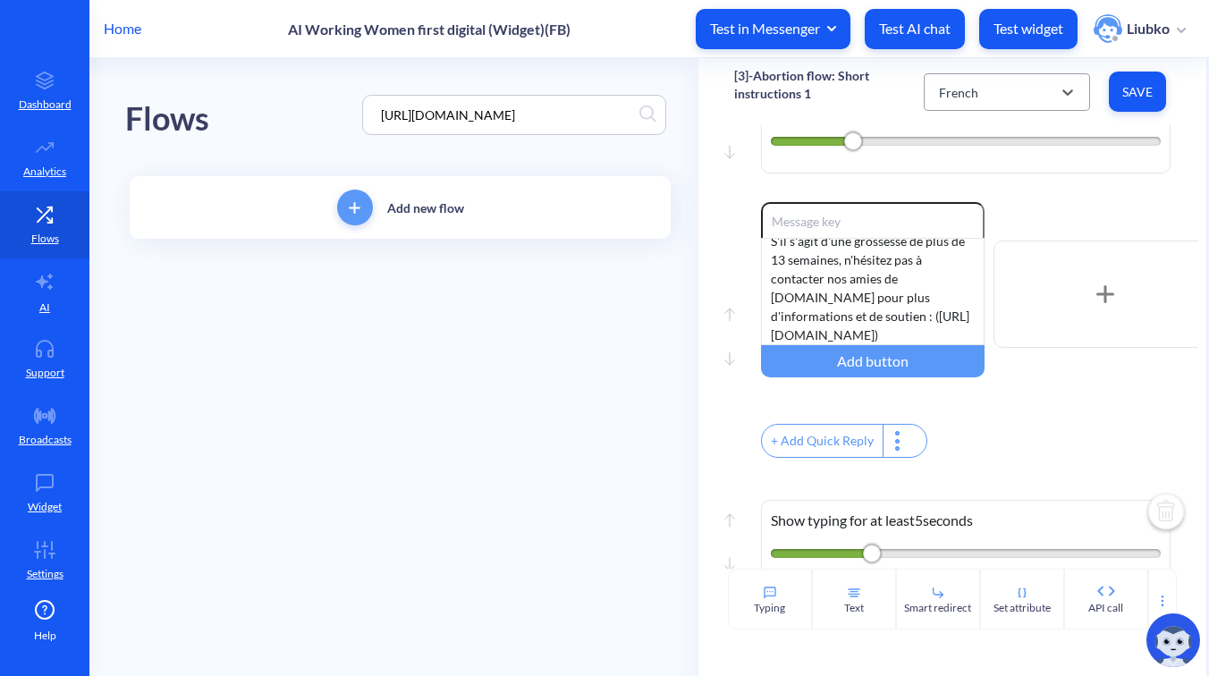
click at [997, 106] on div "French" at bounding box center [991, 92] width 122 height 32
click at [552, 125] on div "[URL][DOMAIN_NAME]" at bounding box center [514, 115] width 304 height 40
click at [552, 114] on input "[URL][DOMAIN_NAME]" at bounding box center [505, 115] width 267 height 21
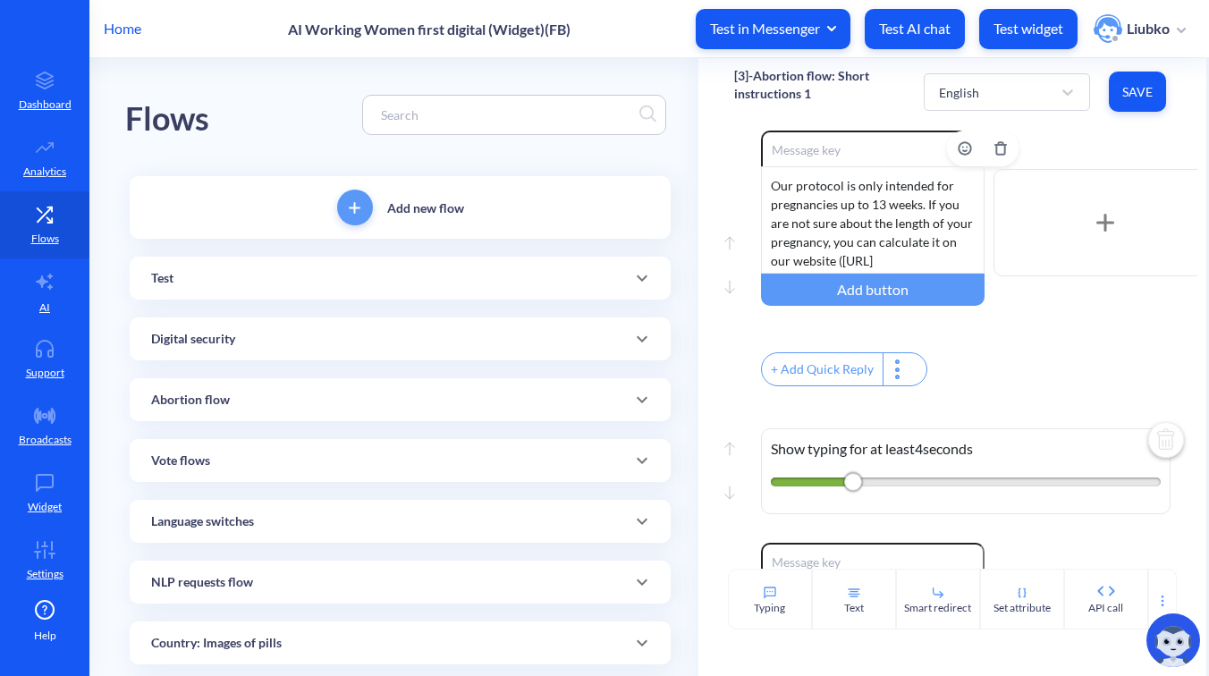
scroll to position [35, 0]
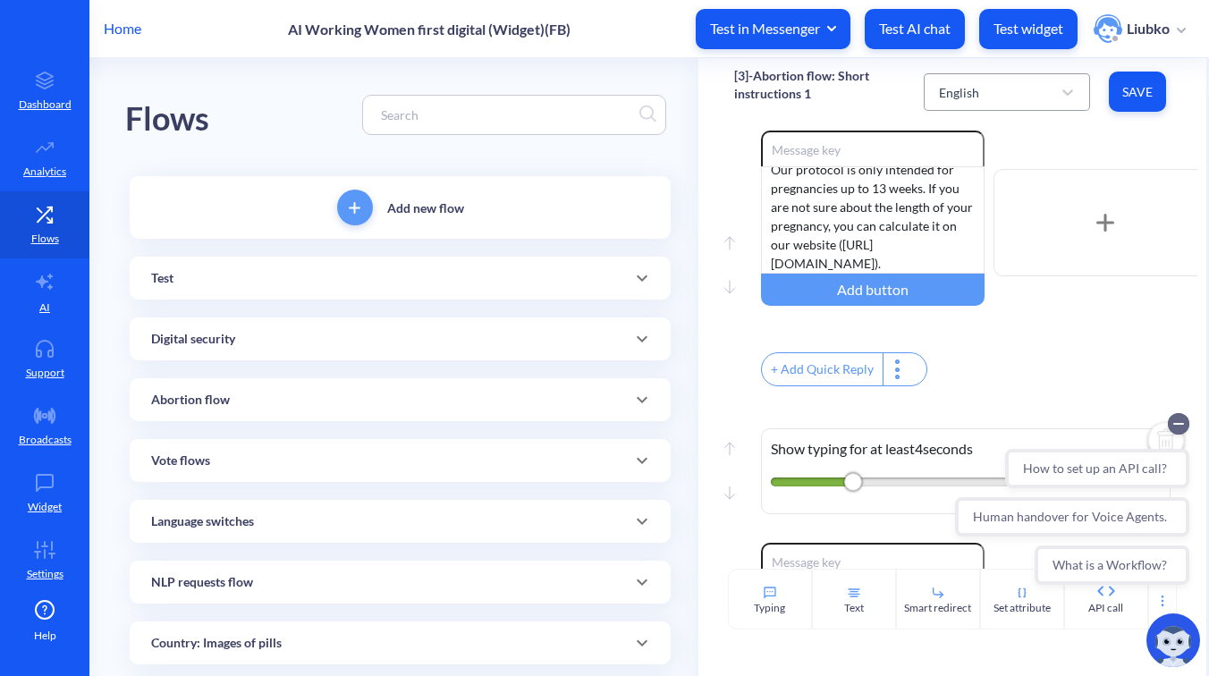
click at [1007, 98] on div "English" at bounding box center [991, 92] width 122 height 32
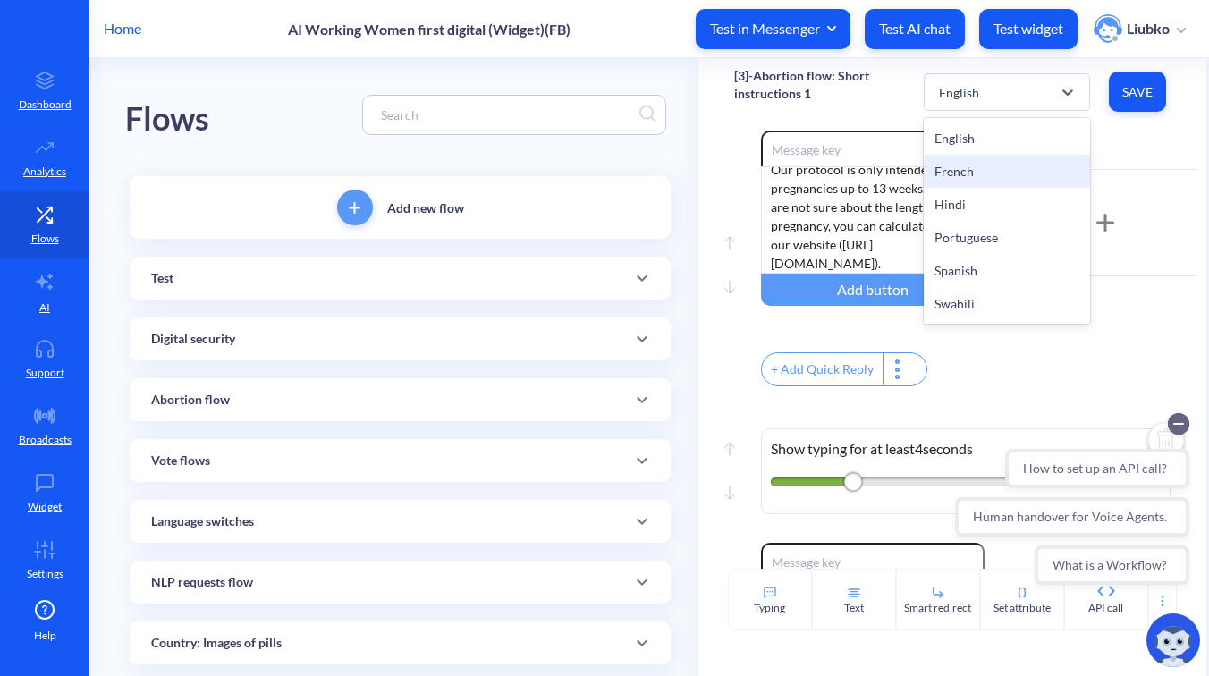
click at [990, 155] on div "French" at bounding box center [1007, 171] width 166 height 33
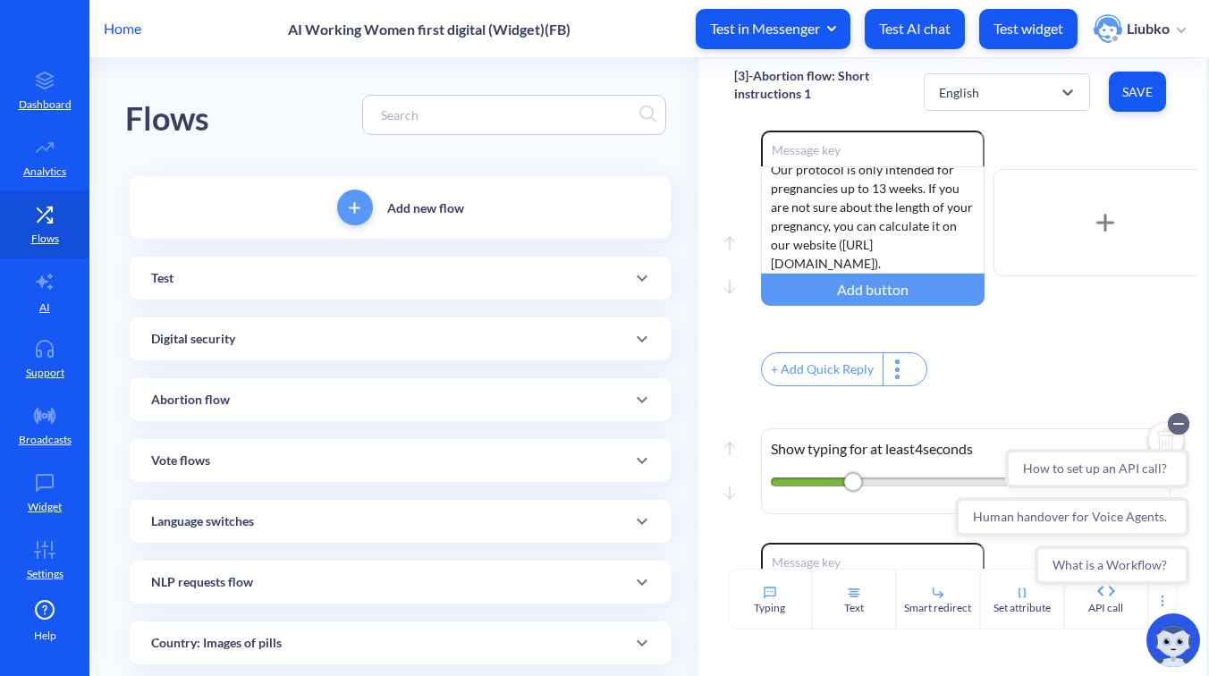
type input "Télécharger le guide des pilules combiné"
type input "Télécharger le guide [MEDICAL_DATA] seul"
type input "Regarder nos vidéos explicatives"
type input "Continuer"
type input "Menu principal"
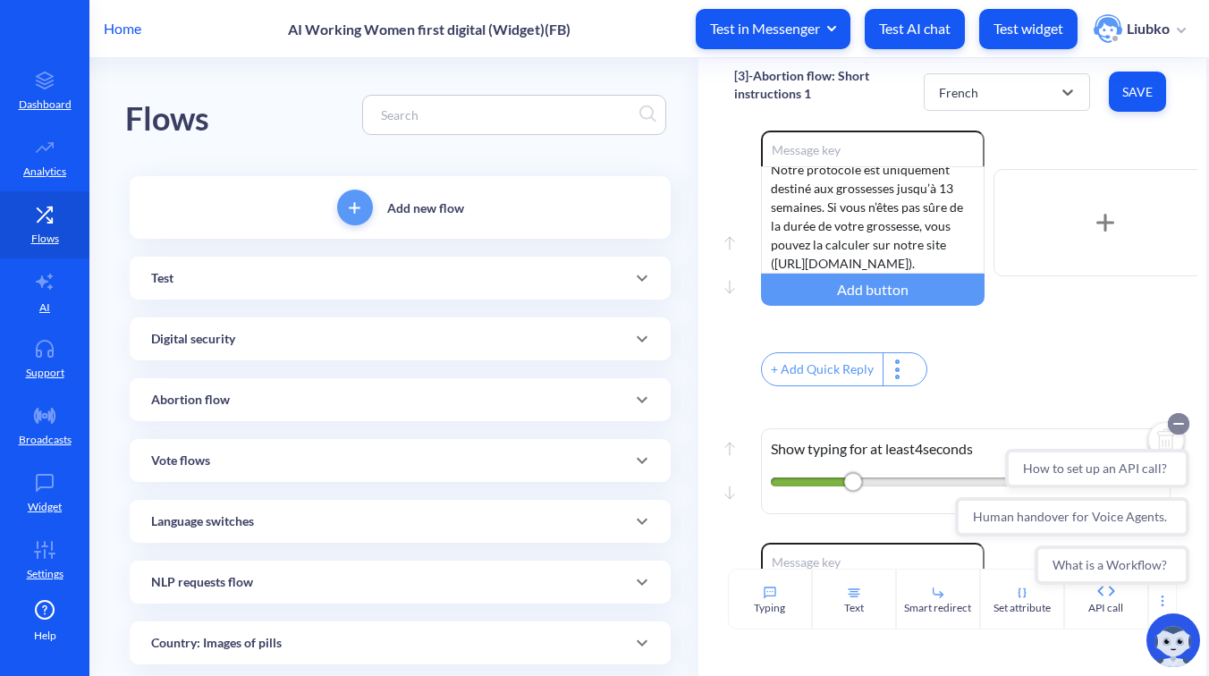
click at [1177, 424] on icon "Collapse conversation starters" at bounding box center [1179, 424] width 9 height 0
click at [1023, 87] on div "French" at bounding box center [991, 92] width 122 height 32
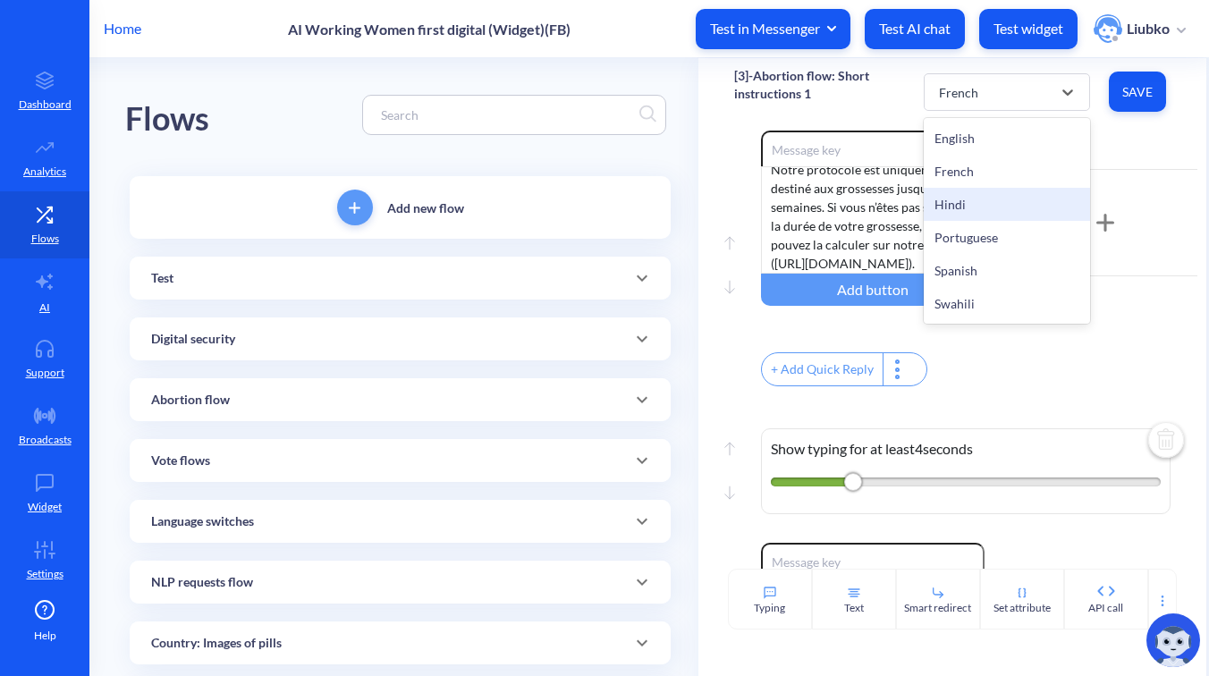
click at [998, 190] on div "Hindi" at bounding box center [1007, 204] width 166 height 33
type input "संयुक्त गोलियों की गाइड डाउनलोड करें"
type input "केवल मिसोप्रोस्टोल गाइड डाउनलोड करें"
type input "हमारे निर्देशात्मक वीडियो देखें"
type input "Continue"
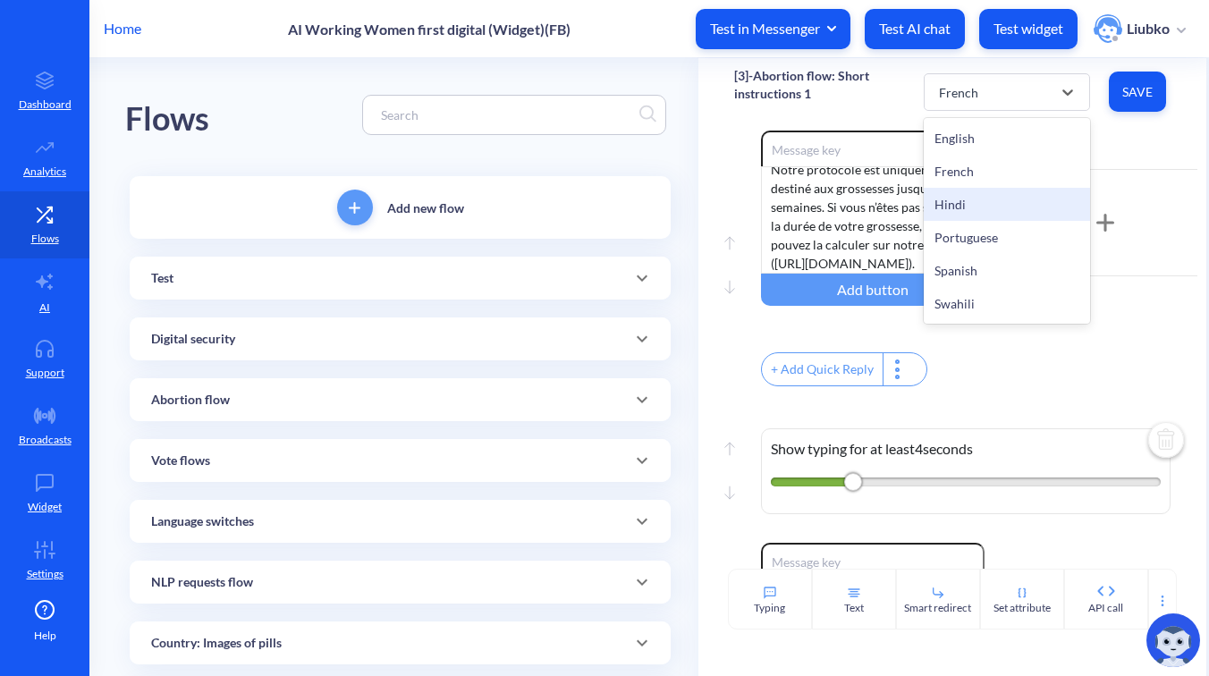
type input "Main menu"
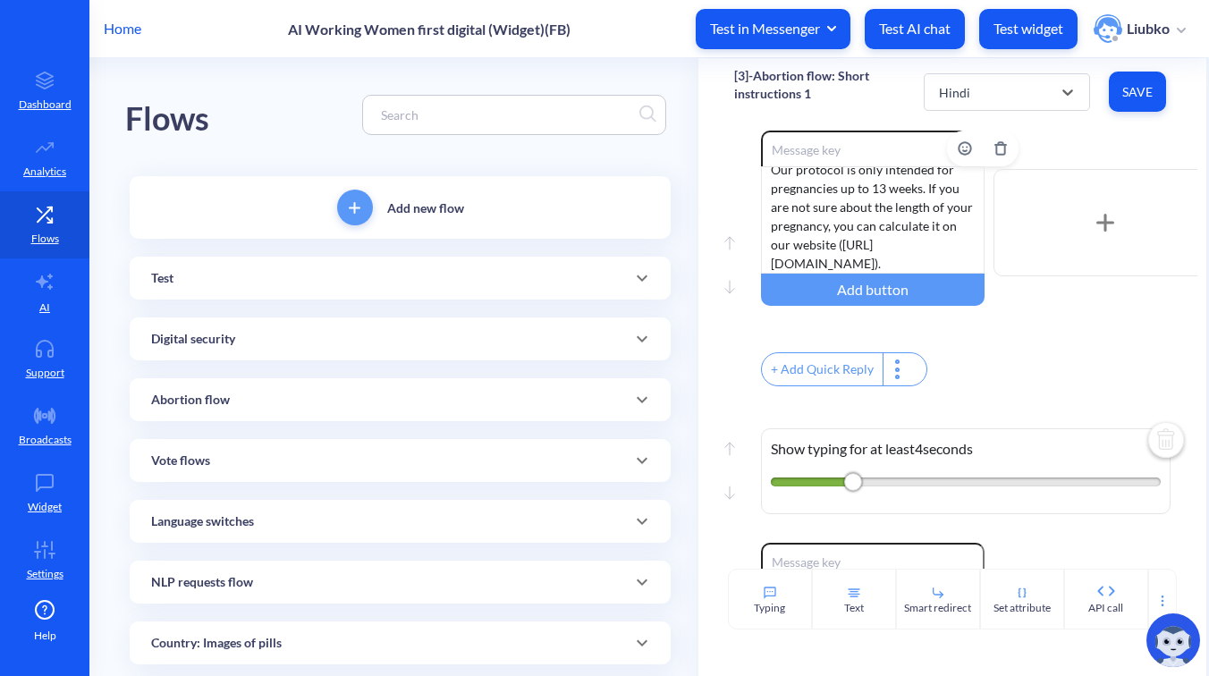
click at [902, 247] on div "Our protocol is only intended for pregnancies up to 13 weeks. If you are not su…" at bounding box center [873, 219] width 224 height 107
click at [1124, 101] on button "Save" at bounding box center [1137, 92] width 57 height 40
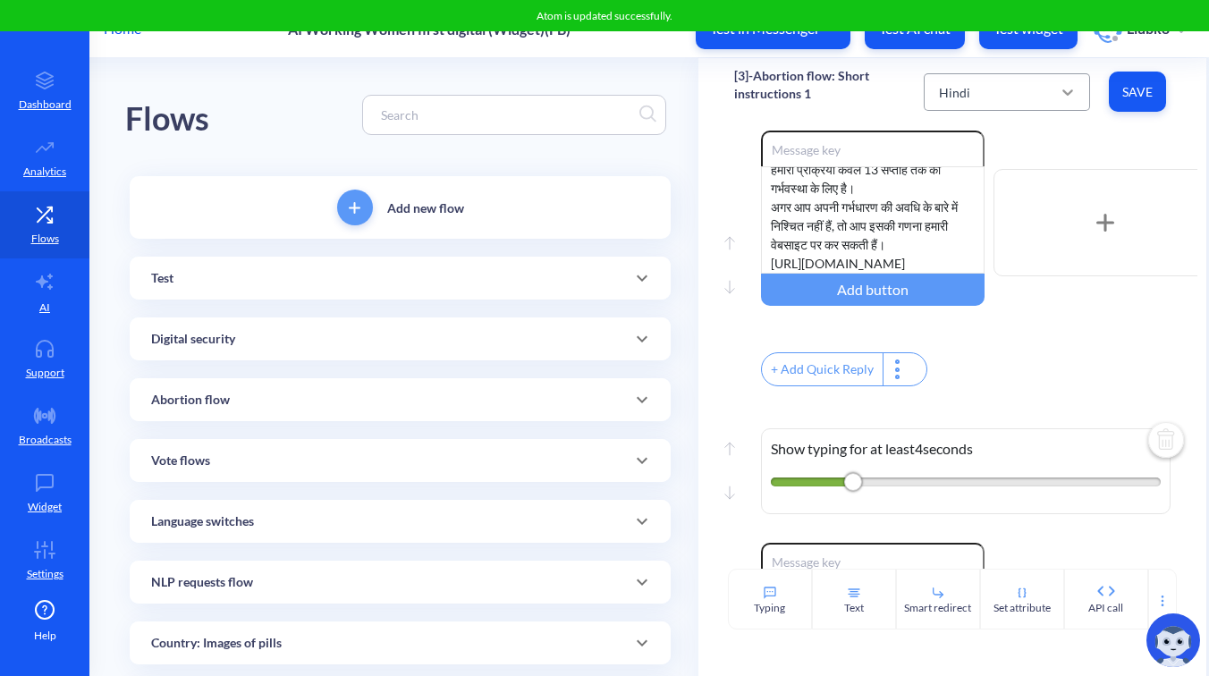
click at [1054, 100] on div at bounding box center [1068, 92] width 32 height 32
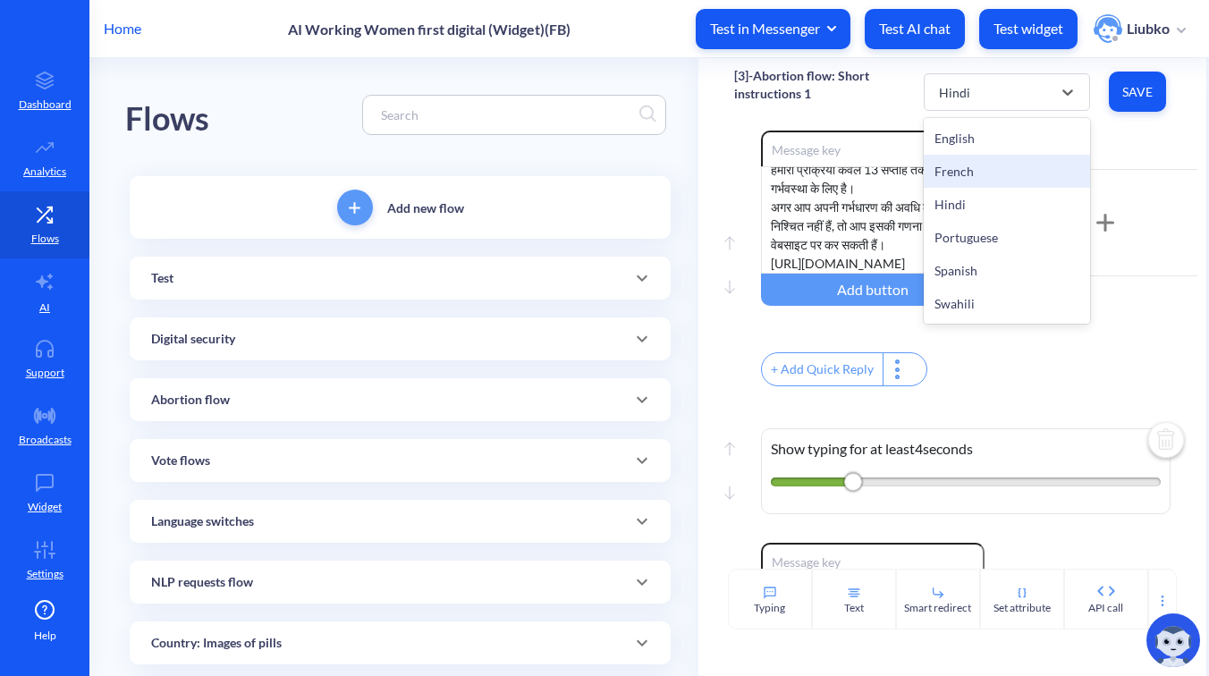
click at [992, 176] on div "French" at bounding box center [1007, 171] width 166 height 33
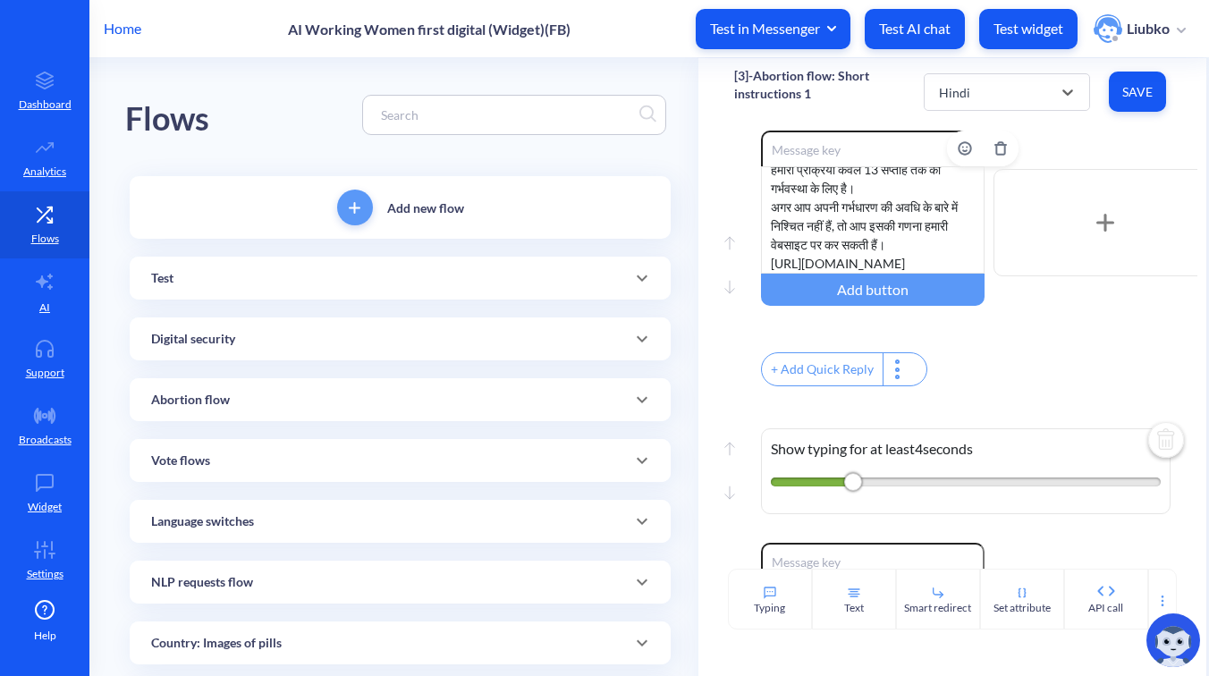
type input "Télécharger le guide des pilules combiné"
type input "Télécharger le guide [MEDICAL_DATA] seul"
type input "Regarder nos vidéos explicatives"
type input "Continuer"
type input "Menu principal"
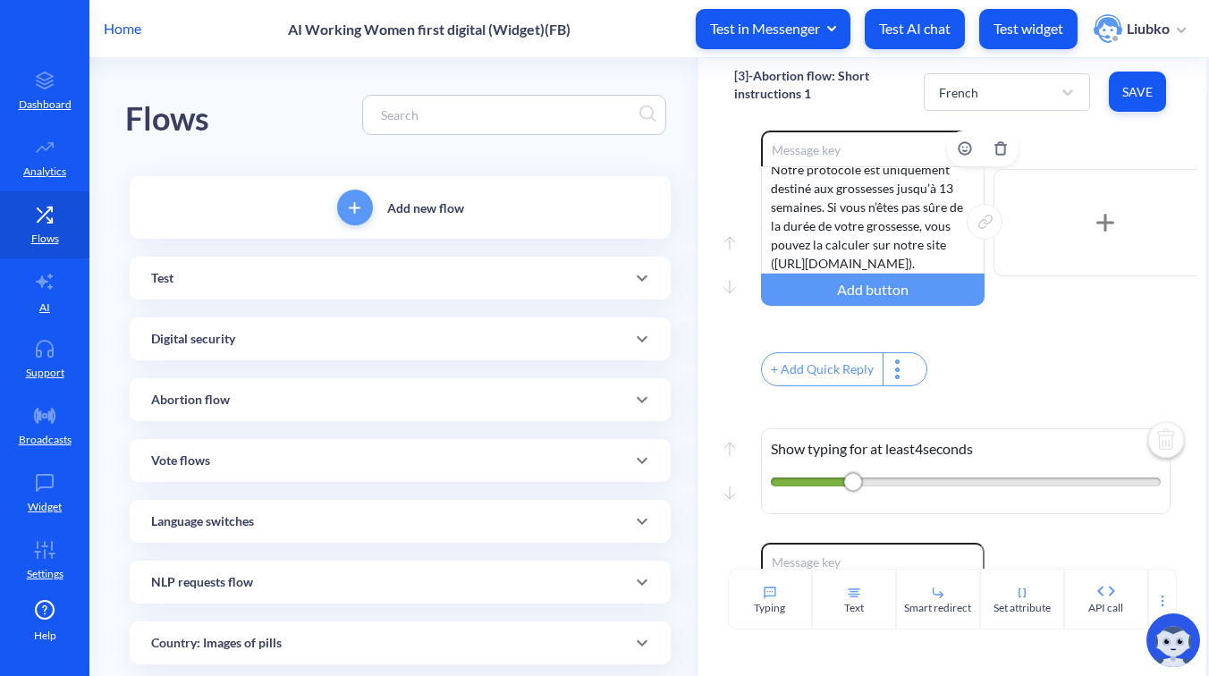
drag, startPoint x: 906, startPoint y: 278, endPoint x: 774, endPoint y: 262, distance: 133.4
click at [774, 262] on div "Notre protocole est uniquement destiné aux grossesses jusqu’à 13 semaines. Si v…" at bounding box center [873, 219] width 224 height 107
click at [1053, 99] on div at bounding box center [1068, 92] width 32 height 32
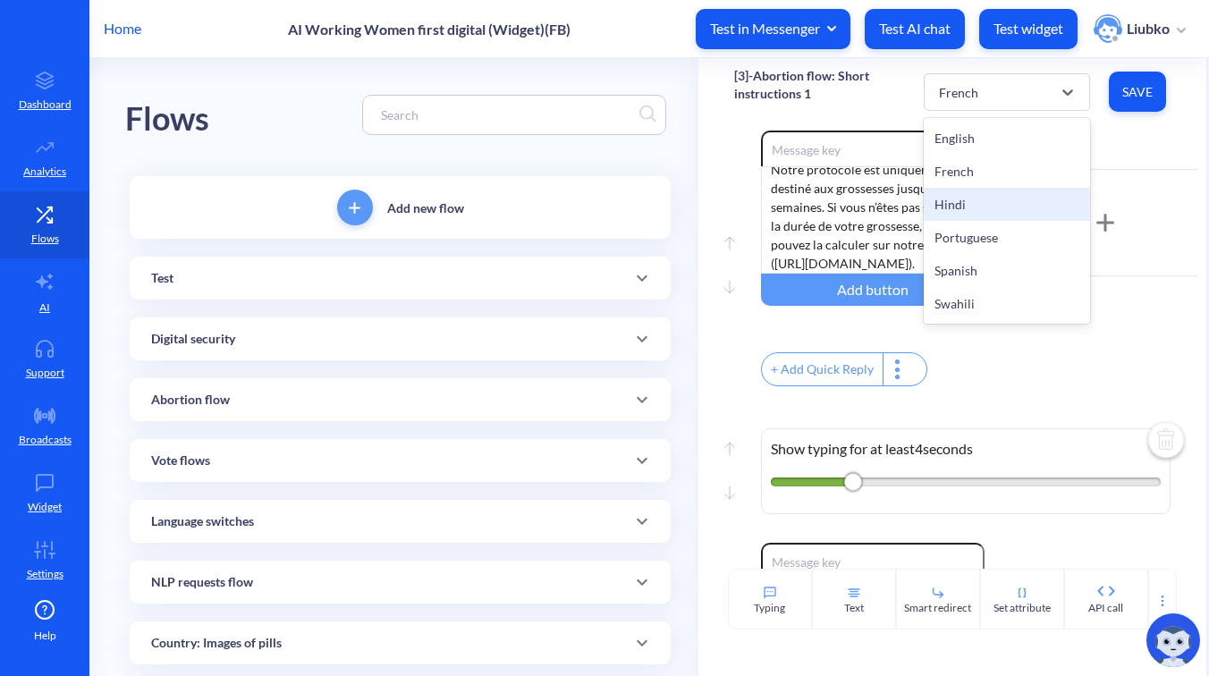
click at [969, 200] on div "Hindi" at bounding box center [1007, 204] width 166 height 33
type input "संयुक्त गोलियों की गाइड डाउनलोड करें"
type input "केवल मिसोप्रोस्टोल गाइड डाउनलोड करें"
type input "हमारे निर्देशात्मक वीडियो देखें"
type input "Continue"
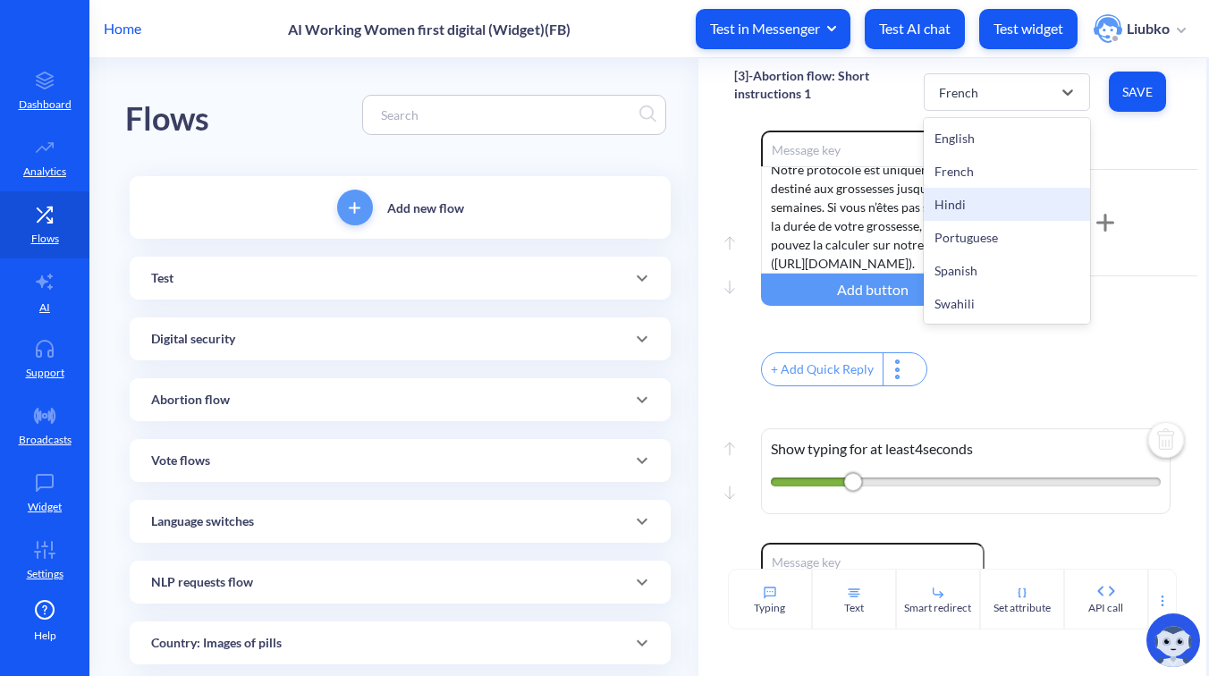
type input "Main menu"
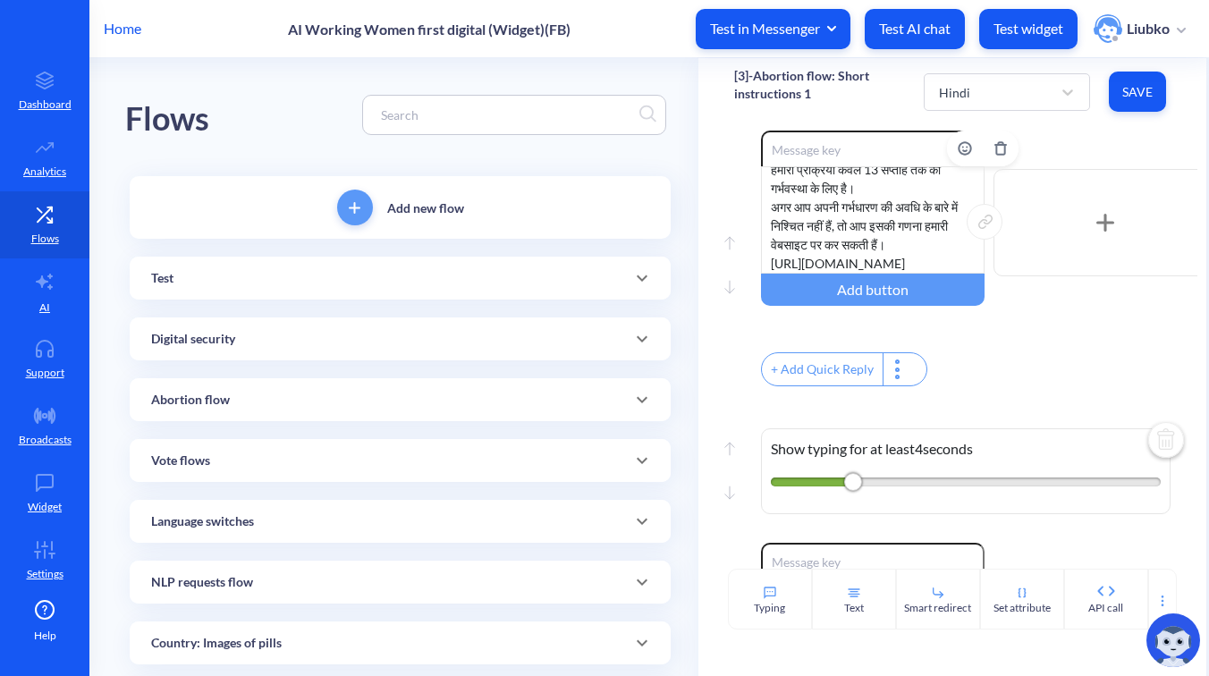
drag, startPoint x: 899, startPoint y: 276, endPoint x: 764, endPoint y: 260, distance: 135.9
click at [764, 260] on div "हमारी प्रक्रिया केवल 13 सप्ताह तक की गर्भवस्था के लिए है। अगर आप अपनी गर्भधारण …" at bounding box center [873, 219] width 224 height 107
click at [801, 274] on div "हमारी प्रक्रिया केवल 13 सप्ताह तक की गर्भवस्था के लिए है। अगर आप अपनी गर्भधारण …" at bounding box center [873, 219] width 224 height 107
click at [917, 274] on div "हमारी प्रक्रिया केवल 13 सप्ताह तक की गर्भवस्था के लिए है। अगर आप अपनी गर्भधारण …" at bounding box center [873, 219] width 224 height 107
drag, startPoint x: 922, startPoint y: 276, endPoint x: 768, endPoint y: 262, distance: 154.4
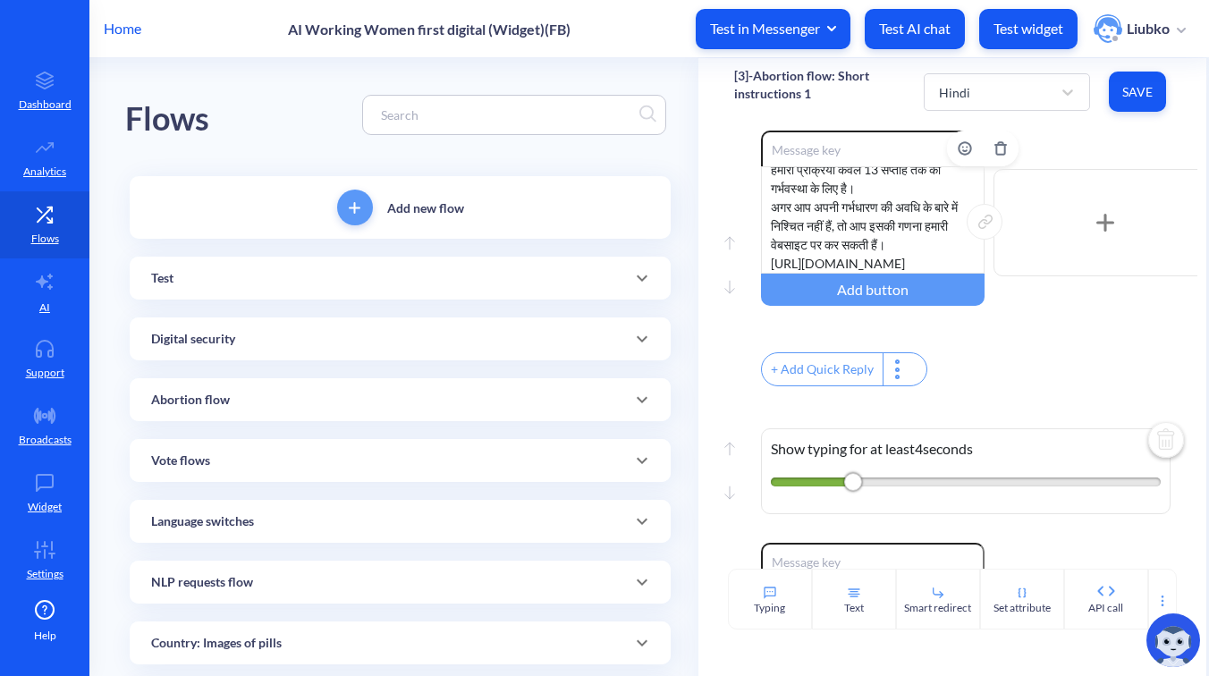
click at [768, 262] on div "हमारी प्रक्रिया केवल 13 सप्ताह तक की गर्भवस्था के लिए है। अगर आप अपनी गर्भधारण …" at bounding box center [873, 219] width 224 height 107
click at [1158, 106] on button "Save" at bounding box center [1137, 92] width 57 height 40
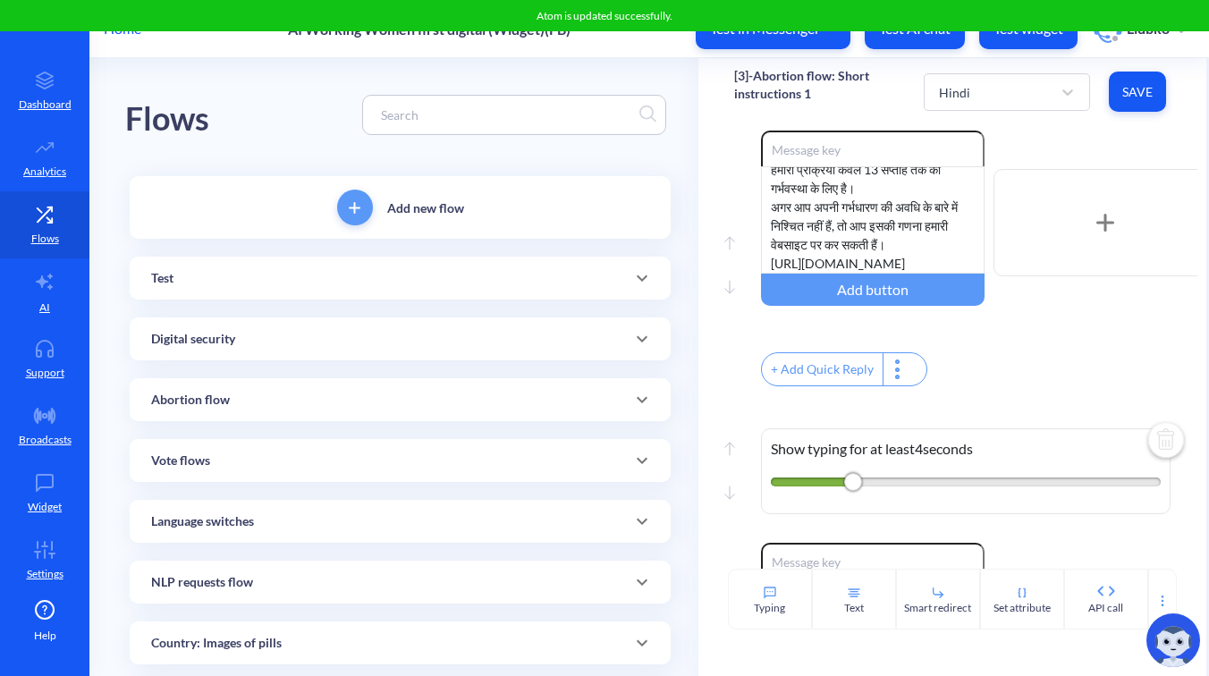
click at [1073, 163] on div "Enable reactions हमारी प्रक्रिया केवल 13 सप्ताह तक की गर्भवस्था के लिए है। अगर …" at bounding box center [979, 223] width 437 height 184
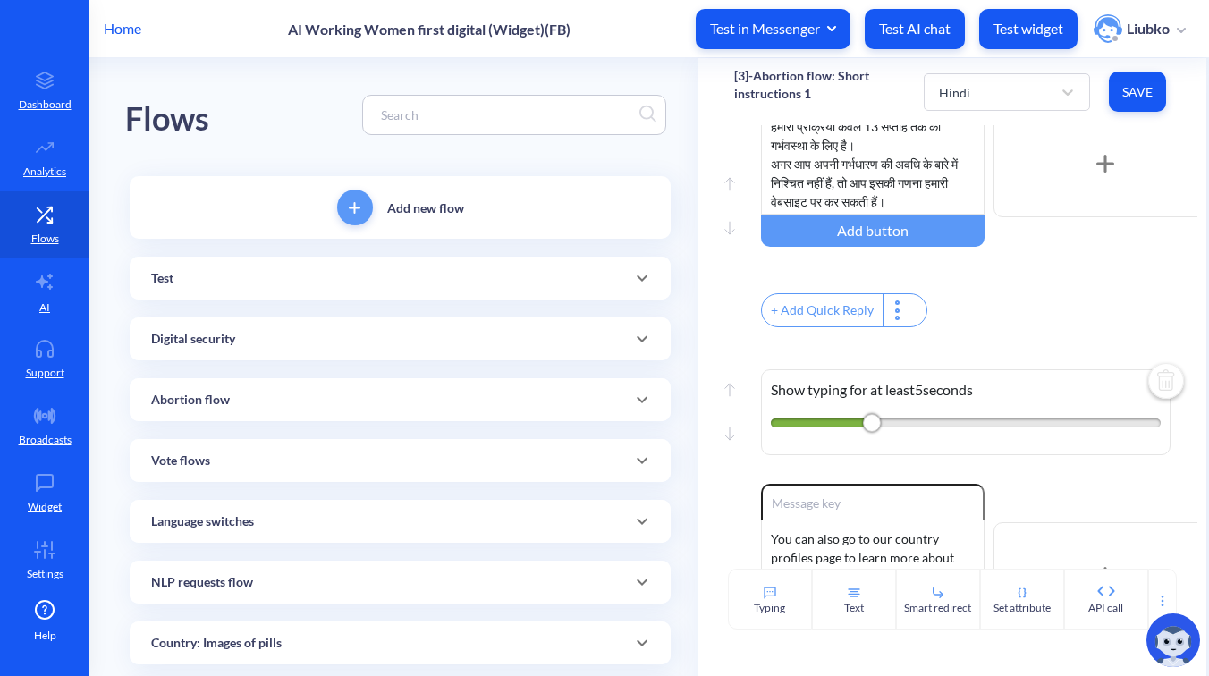
scroll to position [35, 0]
click at [919, 191] on div "हमारी प्रक्रिया केवल 13 सप्ताह तक की गर्भवस्था के लिए है। अगर आप अपनी गर्भधारण …" at bounding box center [873, 160] width 224 height 107
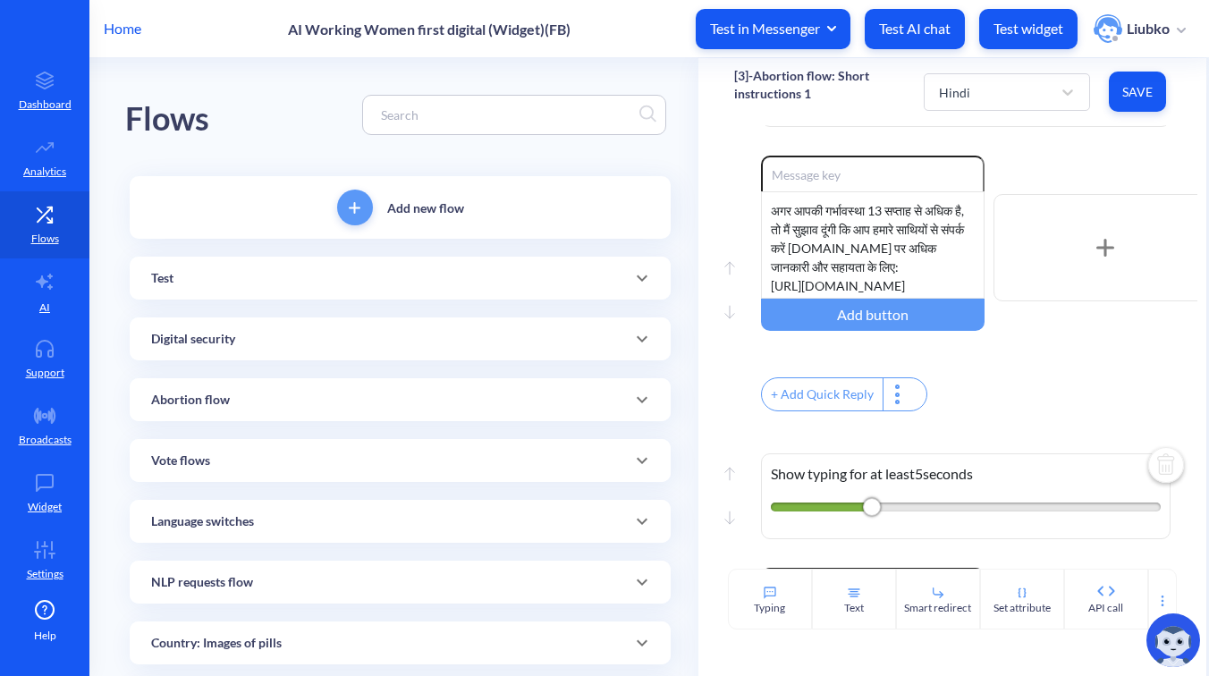
scroll to position [1317, 0]
drag, startPoint x: 842, startPoint y: 308, endPoint x: 768, endPoint y: 299, distance: 73.9
click at [768, 297] on div "अगर आपकी गर्भावस्था 13 सप्ताह से अधिक है, तो मैं सुझाव दूंगी कि आप हमारे साथियो…" at bounding box center [873, 243] width 224 height 107
click at [1132, 101] on button "Save" at bounding box center [1137, 92] width 57 height 40
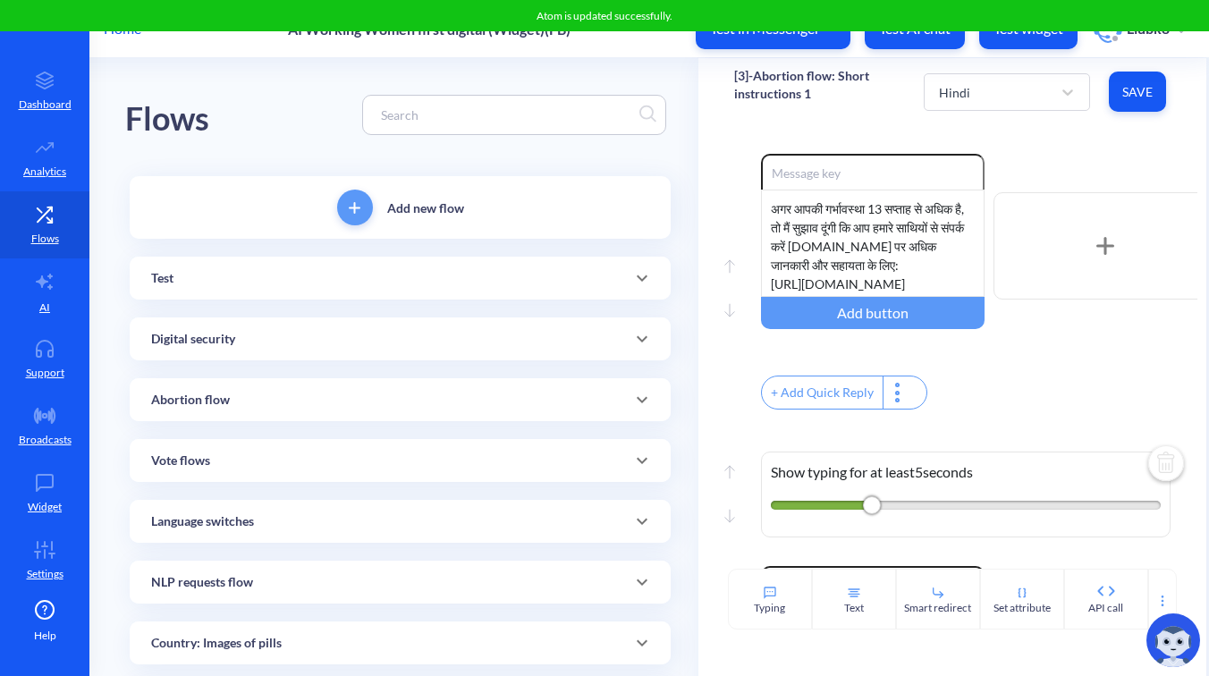
click at [1089, 154] on div "Move up Move down Show typing for at least 4 seconds" at bounding box center [952, 78] width 437 height 152
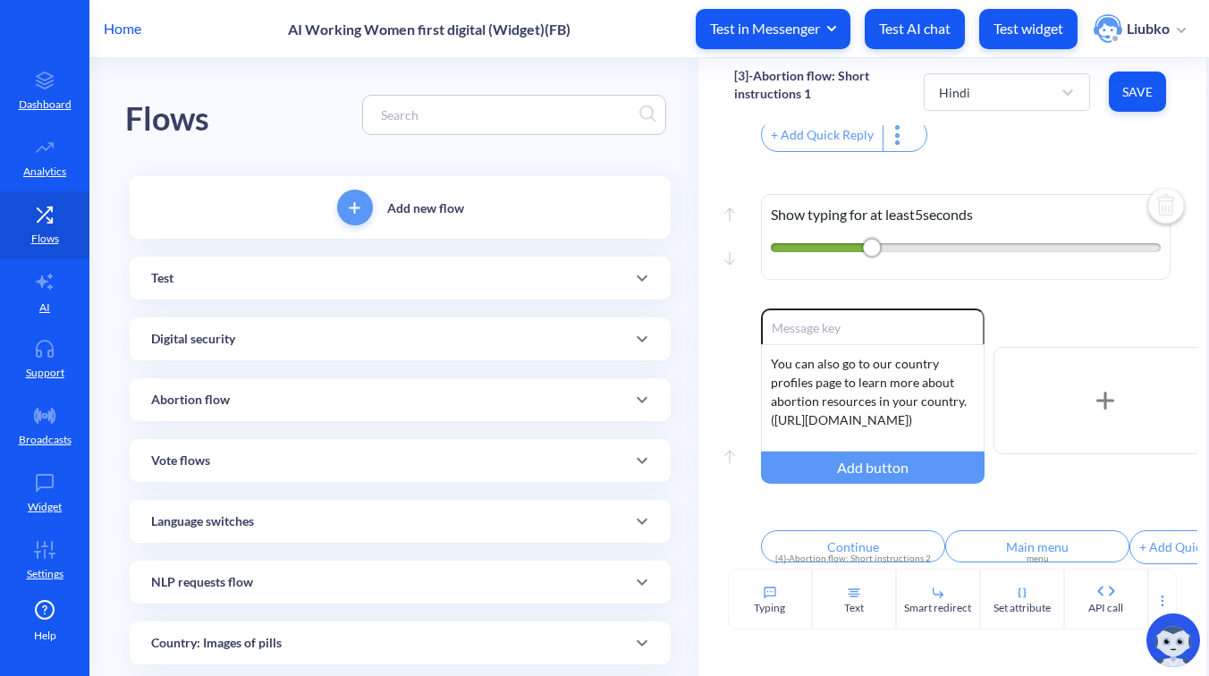
scroll to position [1621, 0]
click at [830, 540] on input "Continue" at bounding box center [853, 546] width 184 height 32
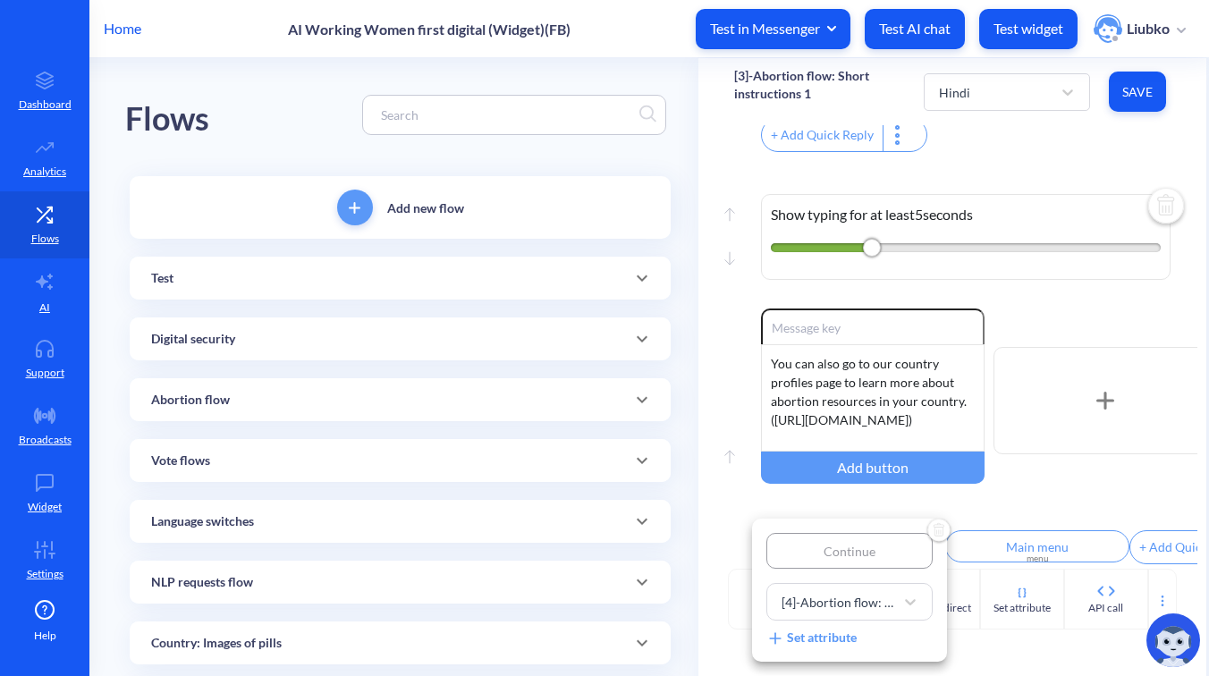
type input "जारी रखें"
click at [1005, 501] on div at bounding box center [604, 338] width 1209 height 676
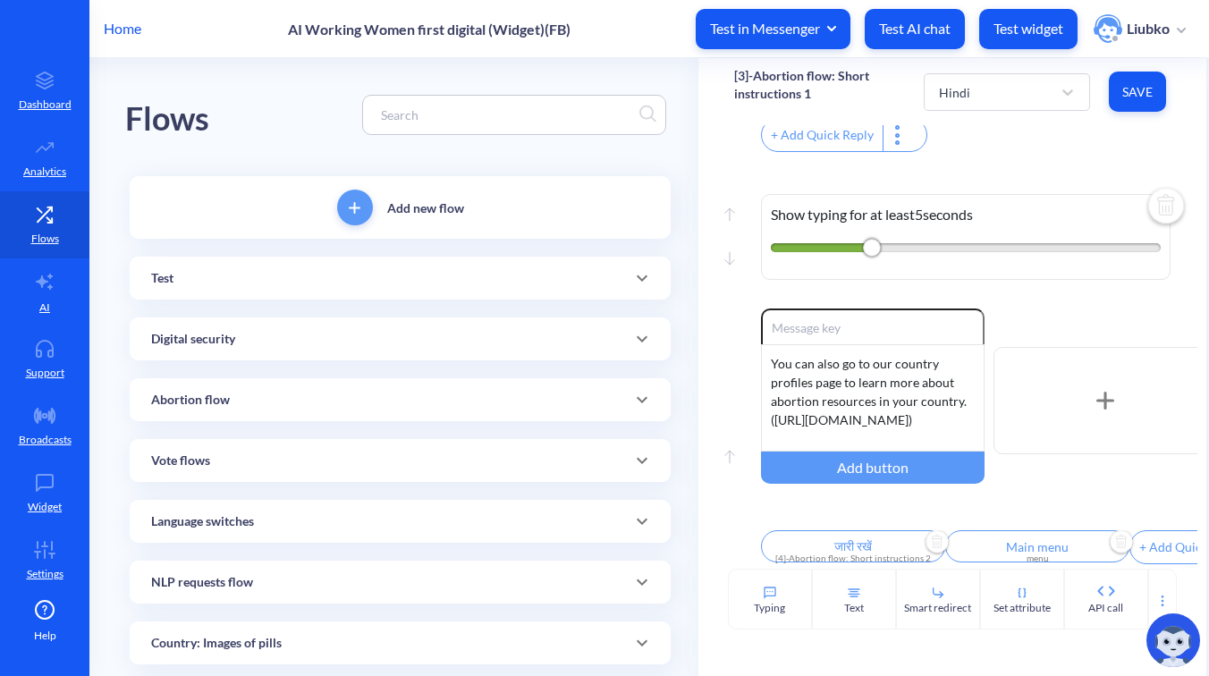
click at [1018, 539] on input "Main menu" at bounding box center [1038, 546] width 184 height 32
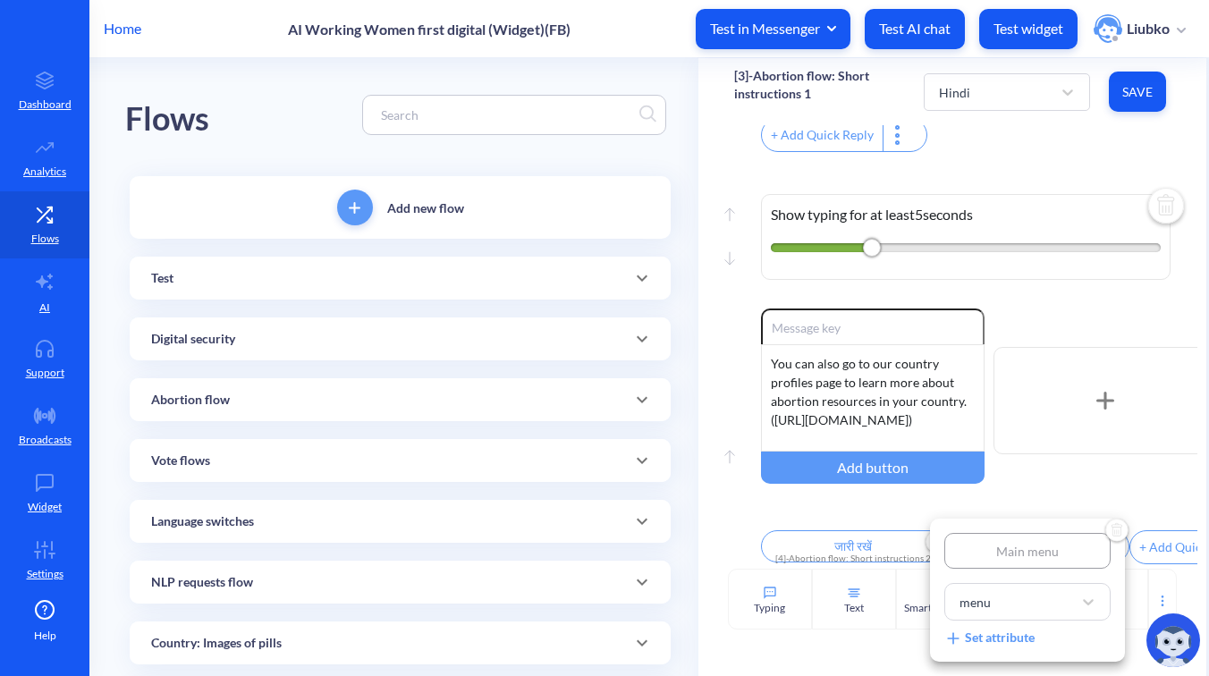
type input "मुख्य मेन्यू"
click at [1021, 511] on div at bounding box center [604, 338] width 1209 height 676
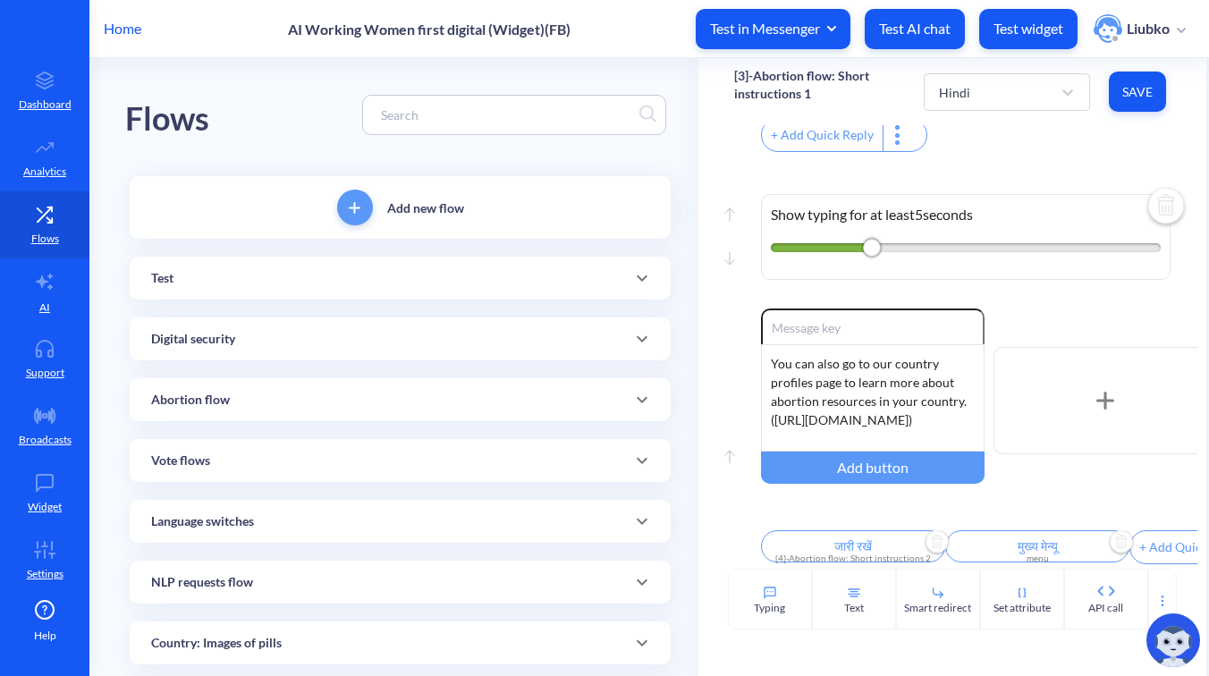
click at [1139, 91] on span "Save" at bounding box center [1138, 92] width 29 height 18
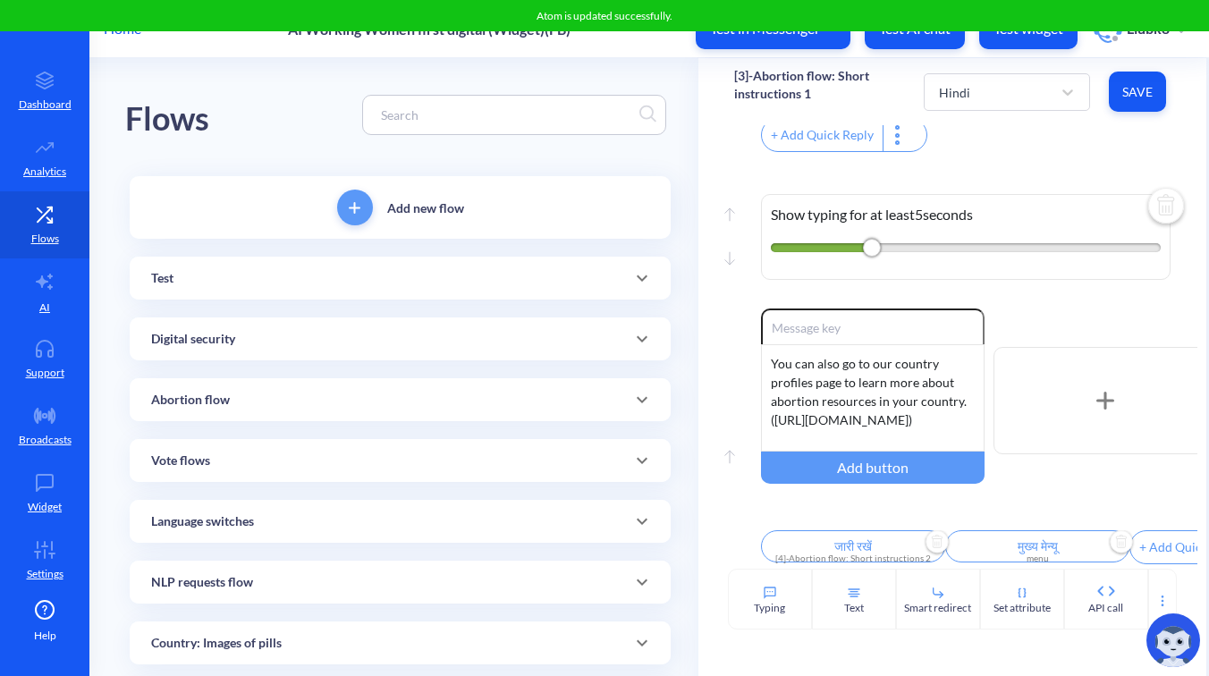
click at [1004, 138] on div "+ Add Quick Reply" at bounding box center [979, 137] width 437 height 38
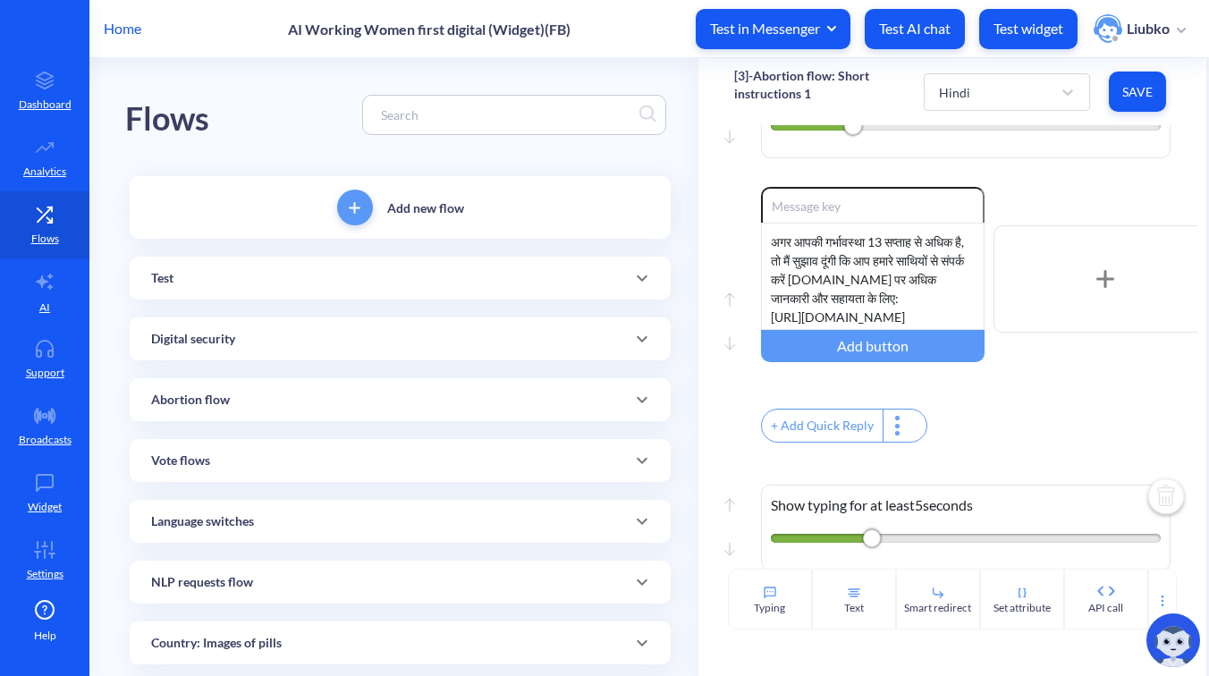
scroll to position [1234, 0]
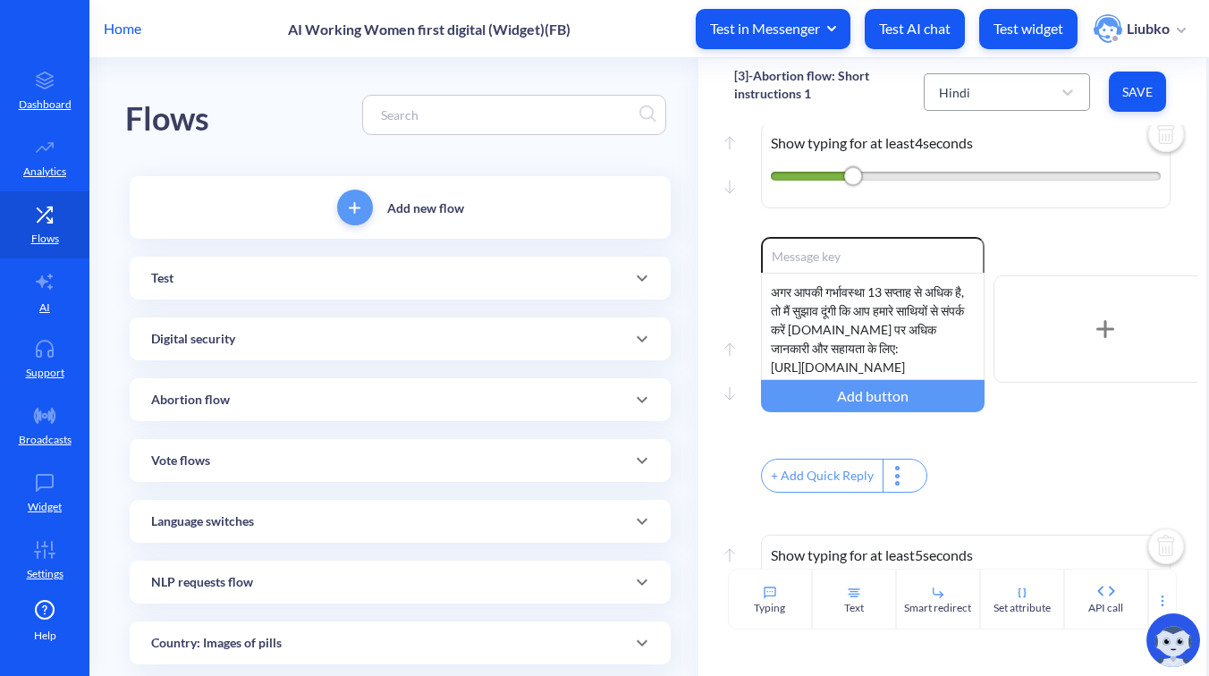
click at [1008, 92] on div "Hindi" at bounding box center [991, 92] width 122 height 32
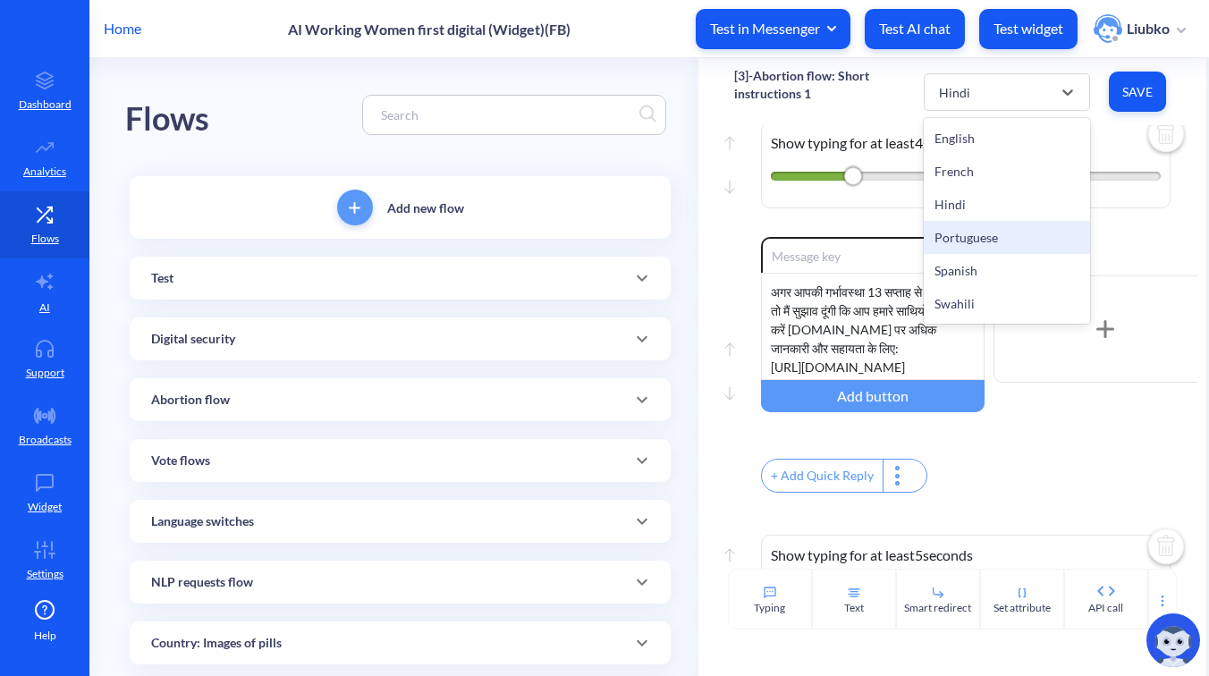
click at [979, 230] on div "Portuguese" at bounding box center [1007, 237] width 166 height 33
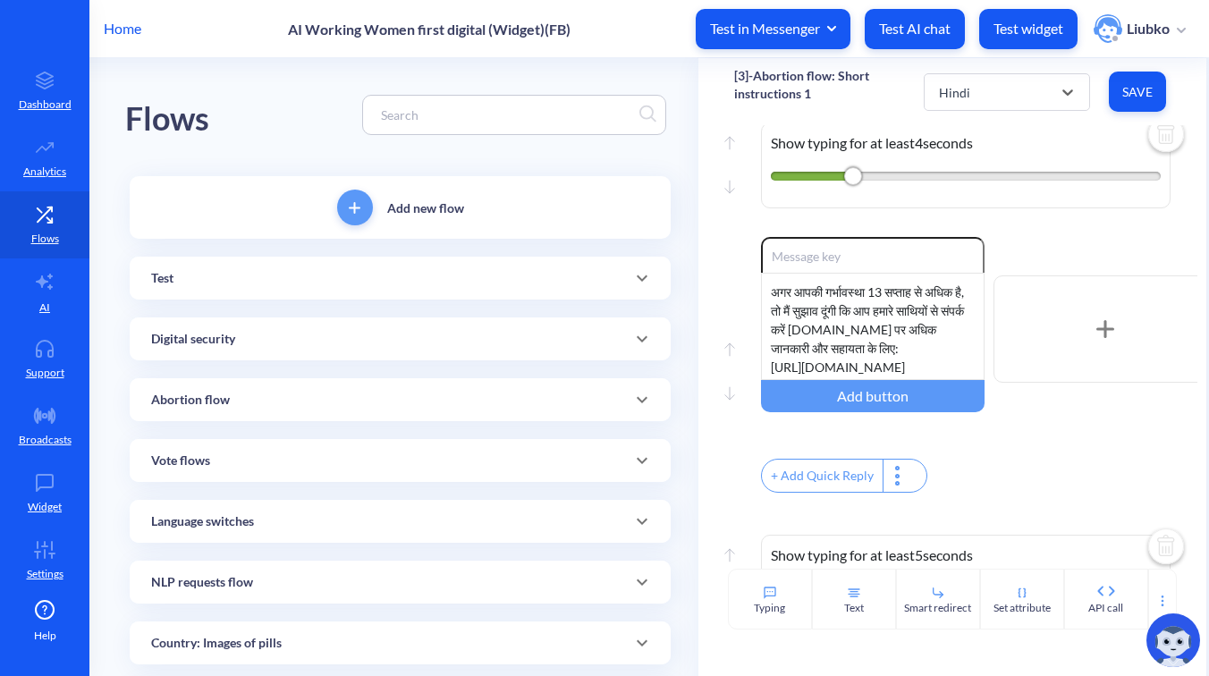
type input "Baixar guia de pílulas combinadas"
type input "Baixar guia só de [MEDICAL_DATA]"
type input "Assistir nossos vídeos instrutivos"
type input "Continuar"
type input "Menu principal"
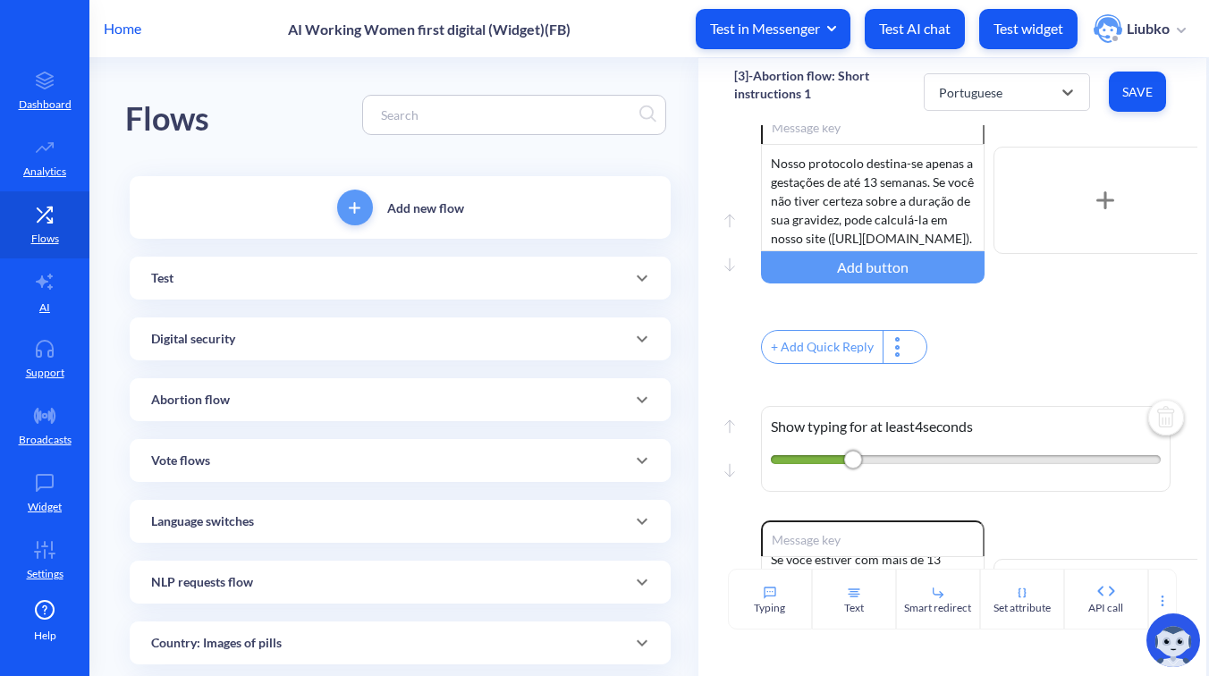
scroll to position [911, 0]
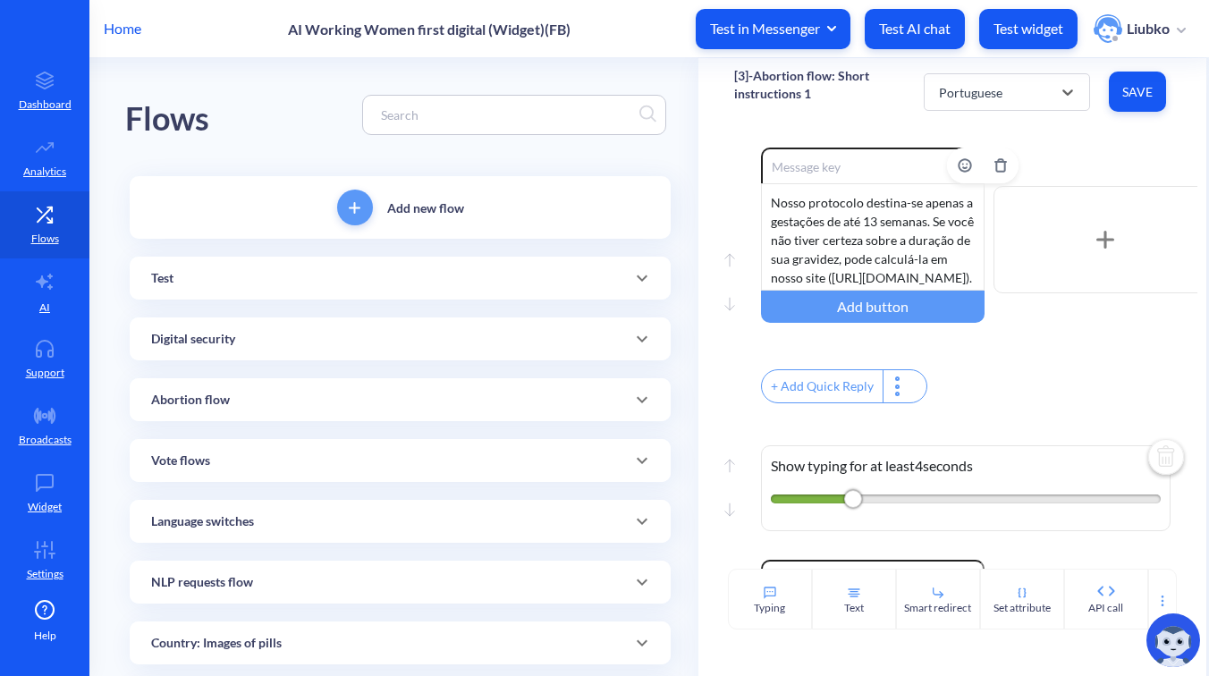
click at [904, 248] on div "Nosso protocolo destina-se apenas a gestações de até 13 semanas. Se você não ti…" at bounding box center [873, 236] width 224 height 107
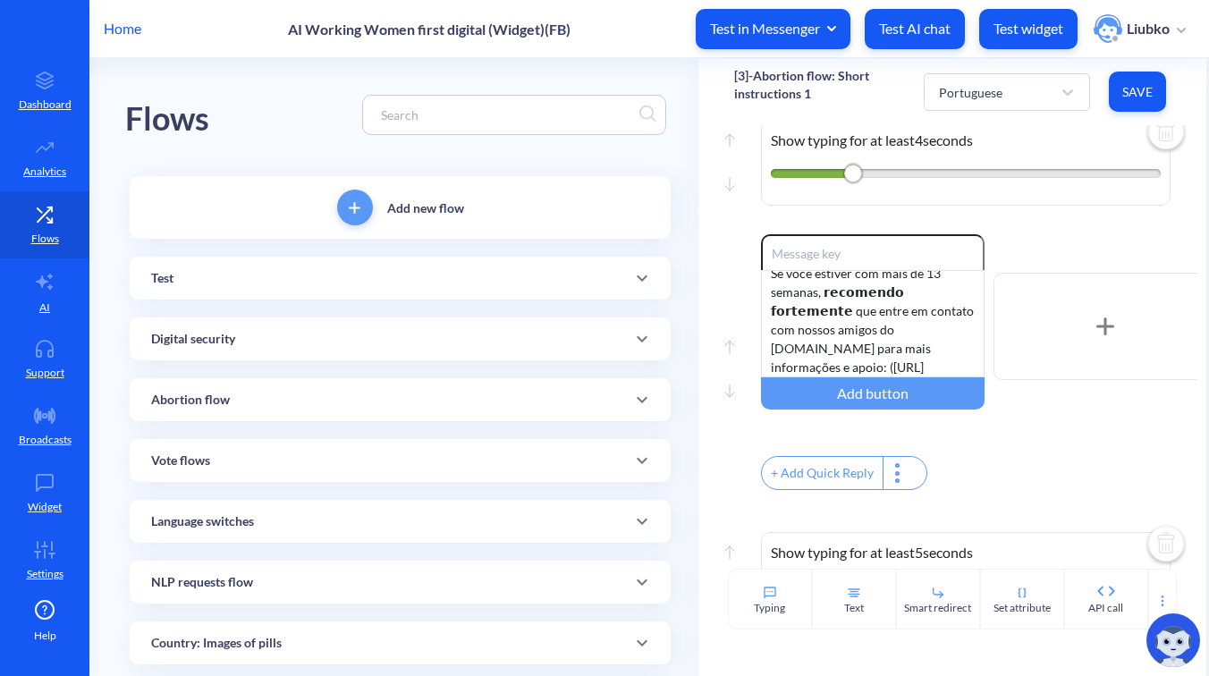
scroll to position [1260, 0]
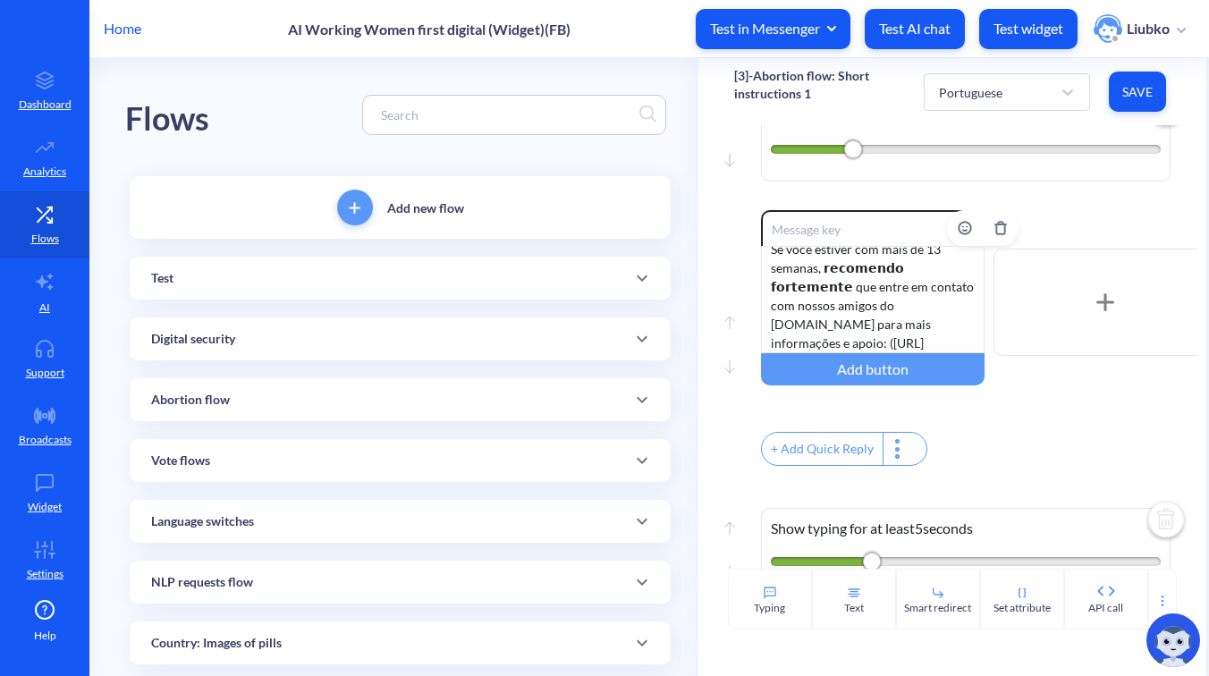
click at [887, 302] on div "Se você estiver com mais de 13 semanas, 𝗿𝗲𝗰𝗼𝗺𝗲𝗻𝗱𝗼 𝗳𝗼𝗿𝘁𝗲𝗺𝗲𝗻𝘁𝗲 que entre em conta…" at bounding box center [873, 299] width 224 height 107
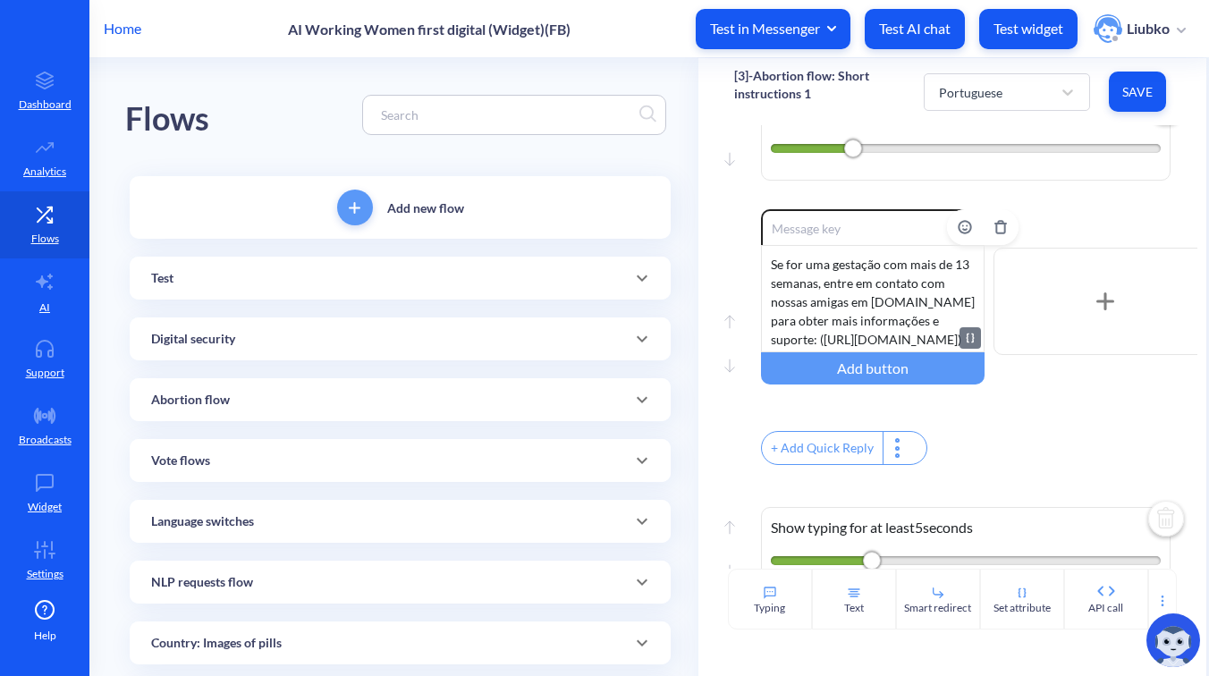
scroll to position [35, 0]
drag, startPoint x: 832, startPoint y: 365, endPoint x: 774, endPoint y: 352, distance: 59.7
click at [774, 352] on div "Se for uma gestação com mais de 13 semanas, entre em contato com nossas amigas …" at bounding box center [873, 298] width 224 height 107
click at [1118, 104] on button "Save" at bounding box center [1137, 92] width 57 height 40
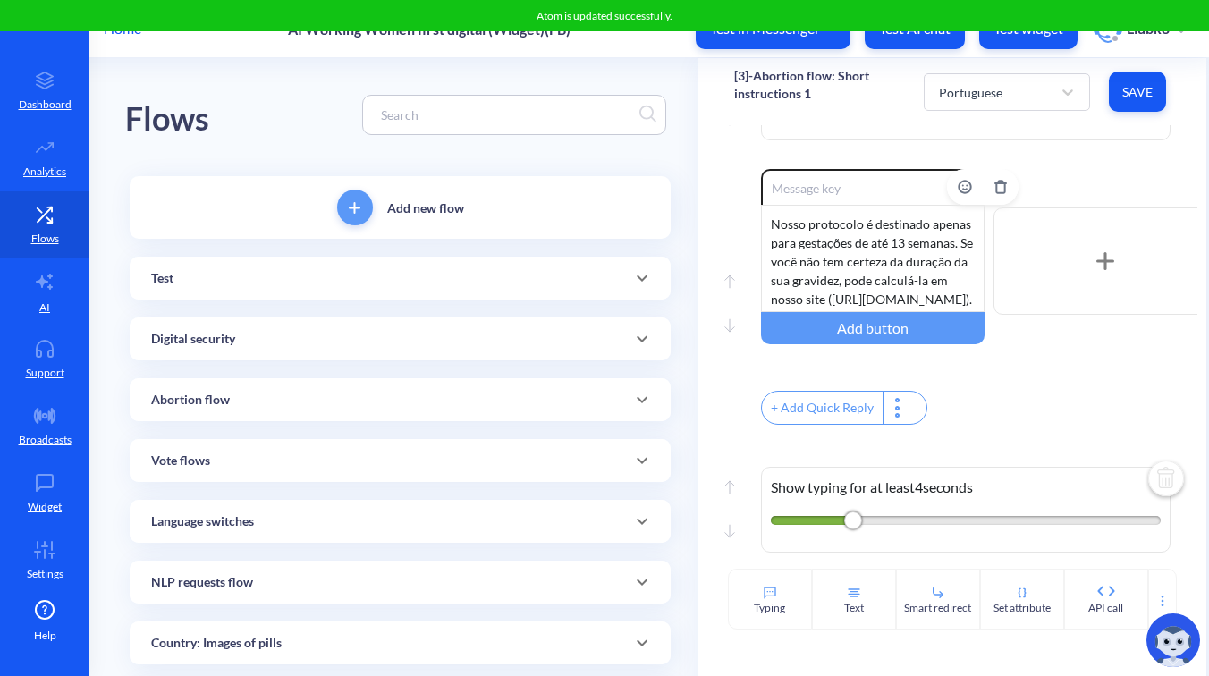
click at [790, 312] on div "Nosso protocolo é destinado apenas para gestações de até 13 semanas. Se você nã…" at bounding box center [873, 258] width 224 height 107
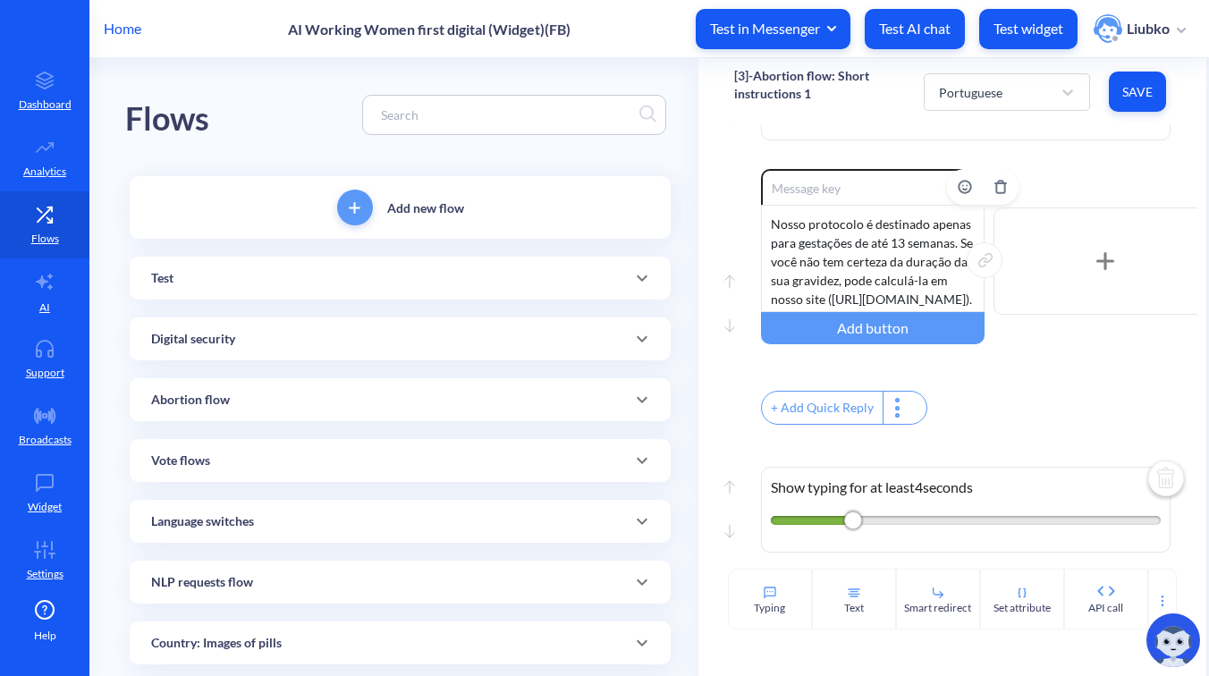
drag, startPoint x: 911, startPoint y: 317, endPoint x: 774, endPoint y: 300, distance: 137.9
click at [774, 300] on div "Nosso protocolo é destinado apenas para gestações de até 13 semanas. Se você nã…" at bounding box center [873, 258] width 224 height 107
click at [1133, 86] on span "Save" at bounding box center [1138, 92] width 29 height 18
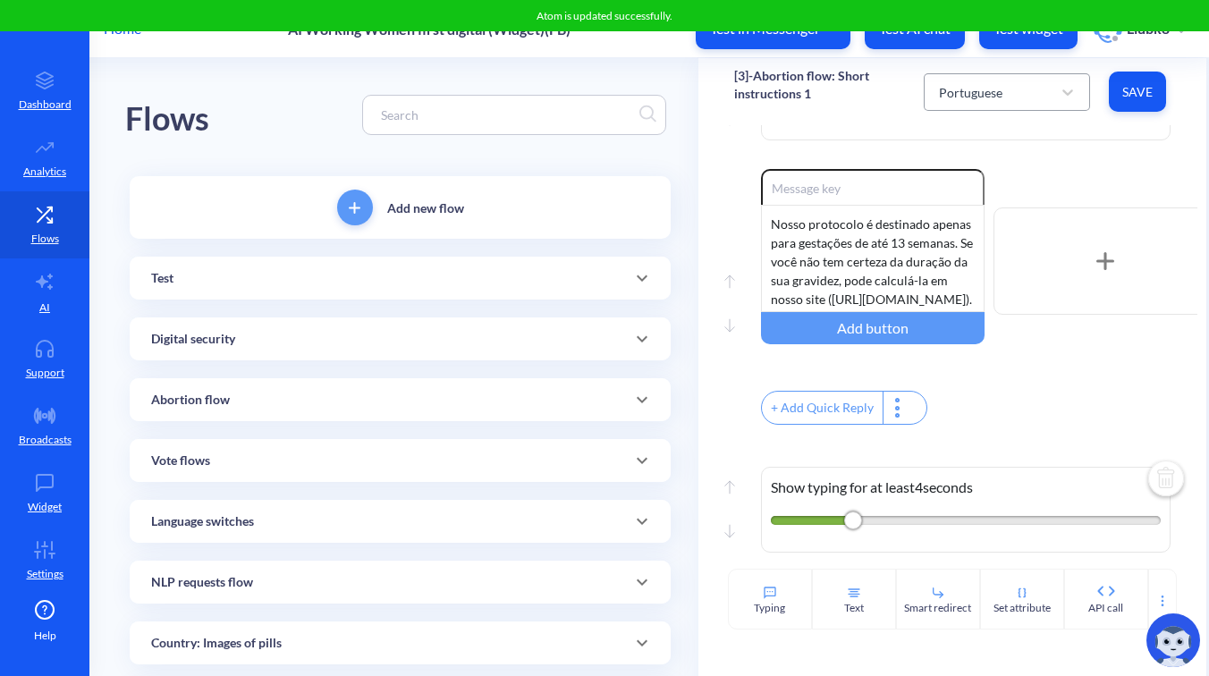
click at [1008, 90] on div "Portuguese" at bounding box center [991, 92] width 122 height 32
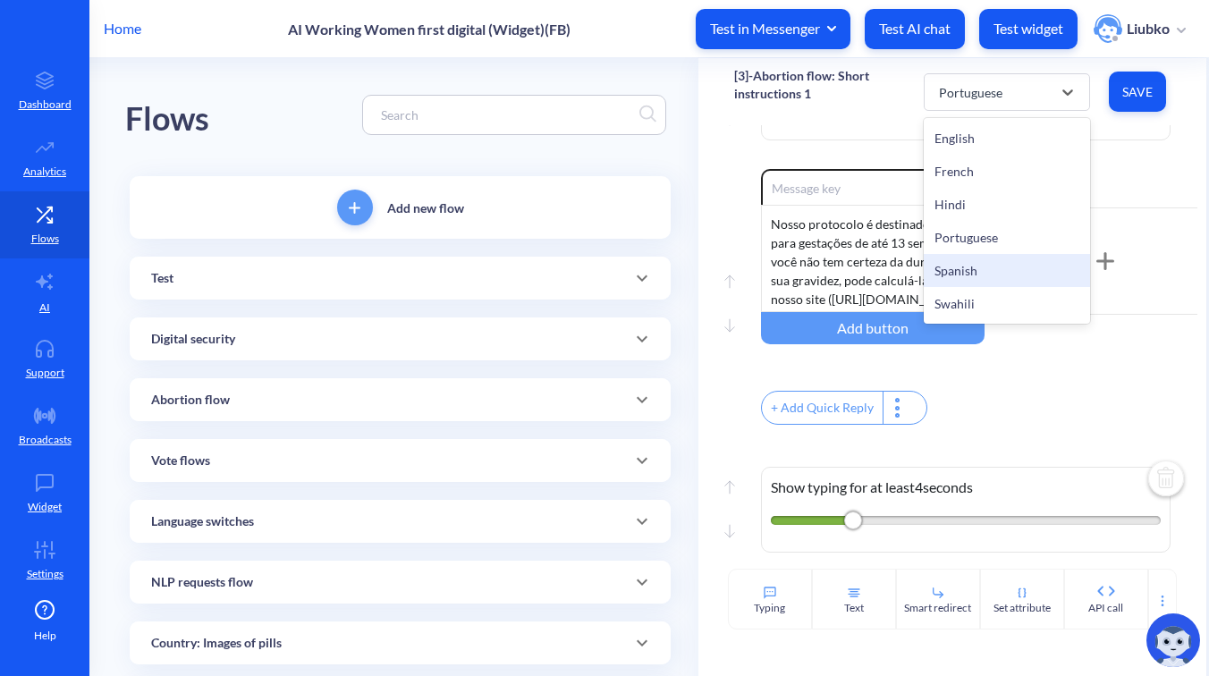
click at [978, 268] on div "Spanish" at bounding box center [1007, 270] width 166 height 33
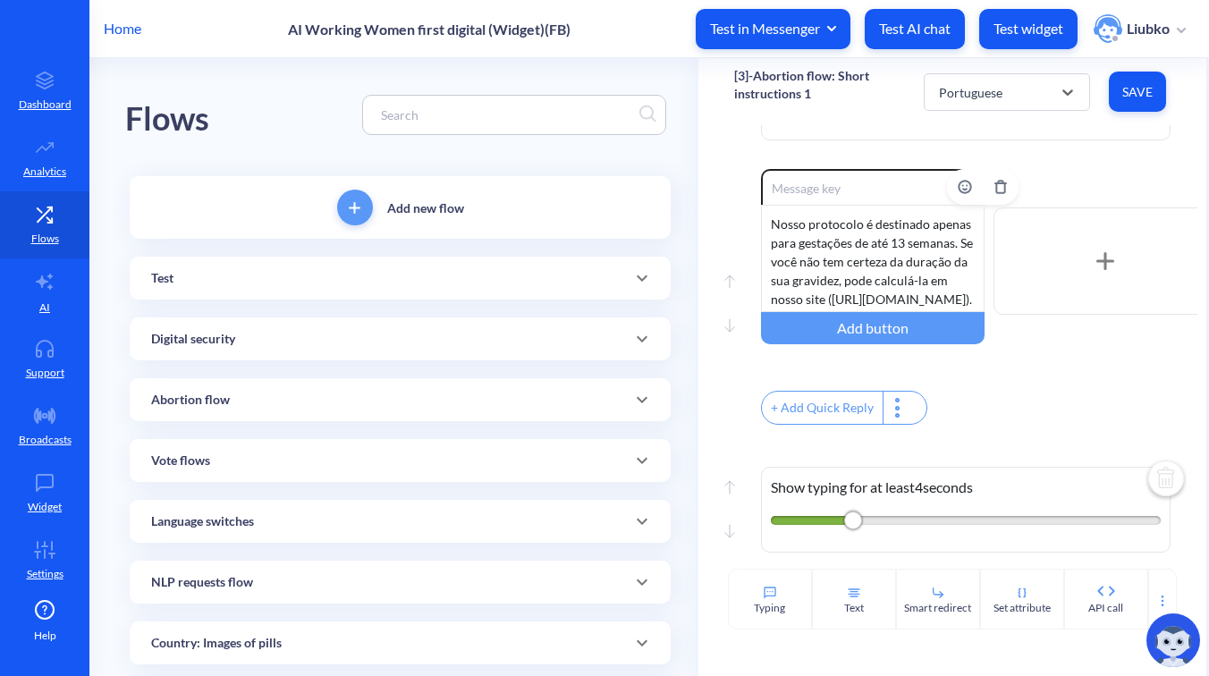
type input "Descargar guía de pastillas combinadas"
type input "Descargar guía solo de [MEDICAL_DATA]"
type input "Ver nuestros videos instructivos"
type input "Menú principal"
click at [908, 267] on div "Nuestro protocolo está destinado únicamente a embarazos de hasta 13 semanas. Si…" at bounding box center [873, 258] width 224 height 107
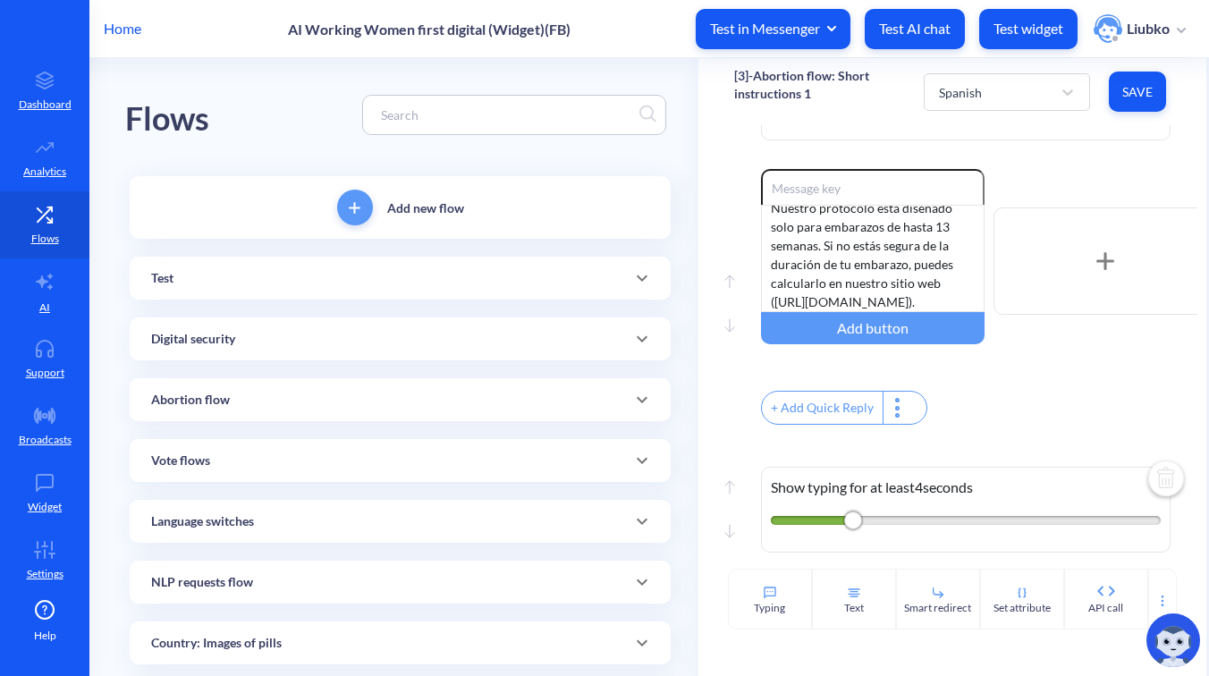
click at [1132, 100] on button "Save" at bounding box center [1137, 92] width 57 height 40
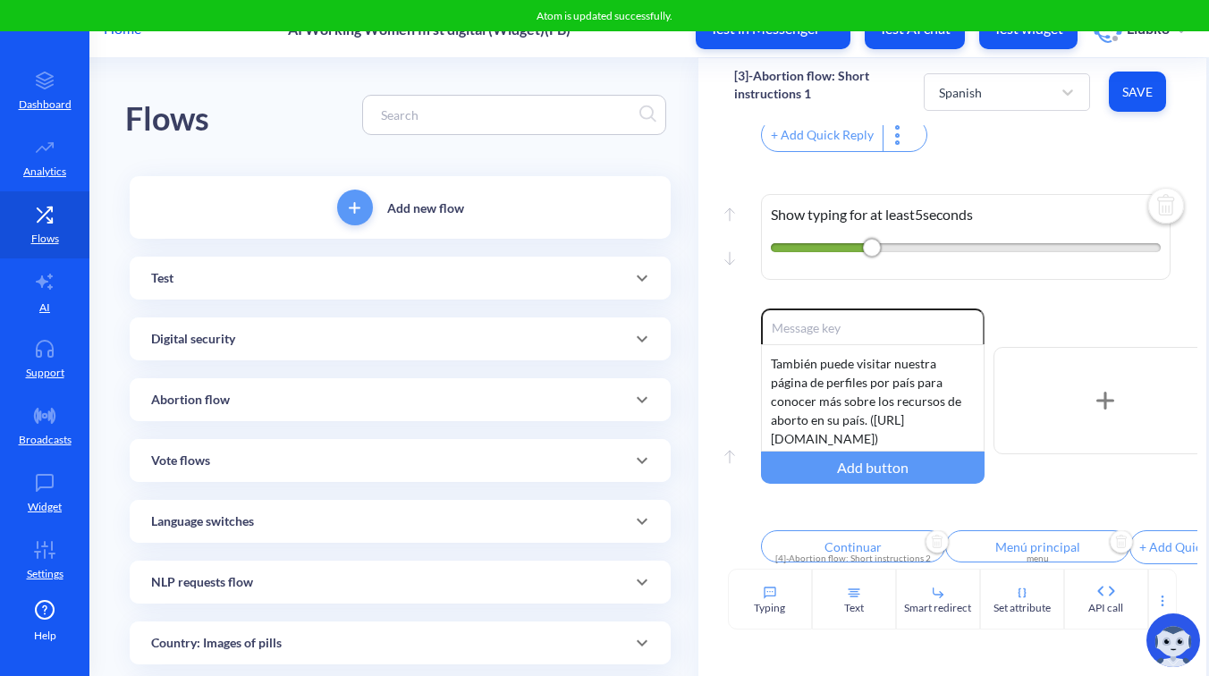
scroll to position [1621, 0]
click at [876, 386] on div "También puede visitar nuestra página de perfiles por país para conocer más sobr…" at bounding box center [873, 397] width 224 height 107
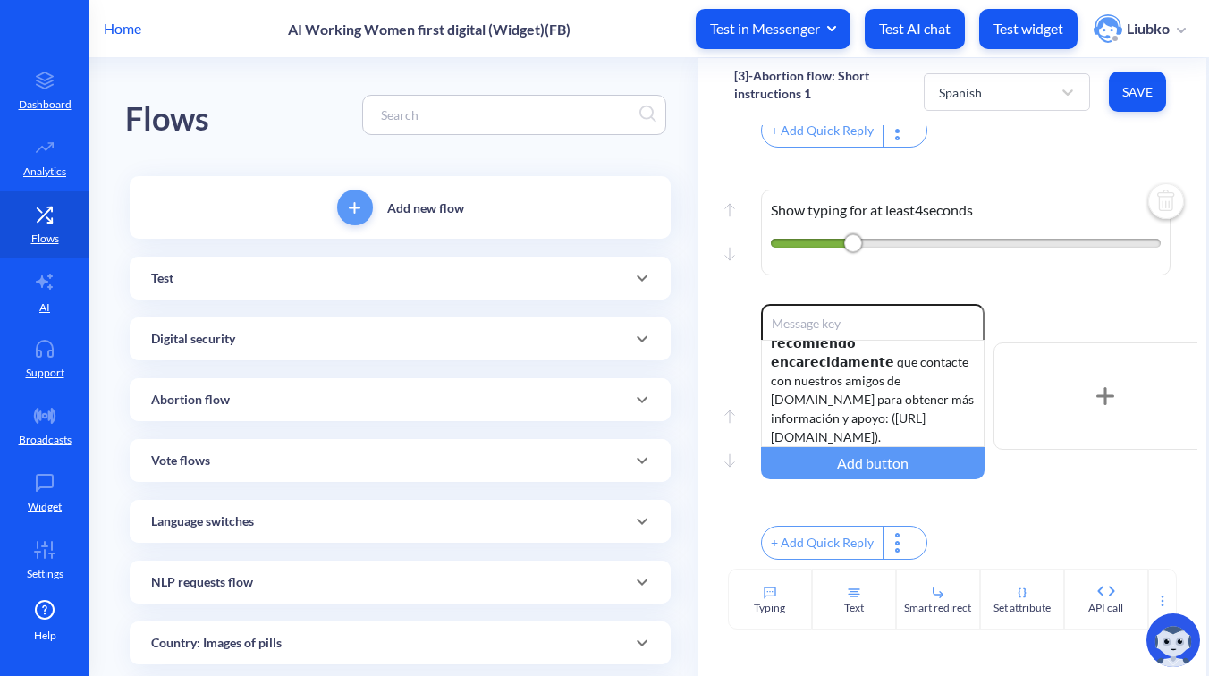
scroll to position [1191, 0]
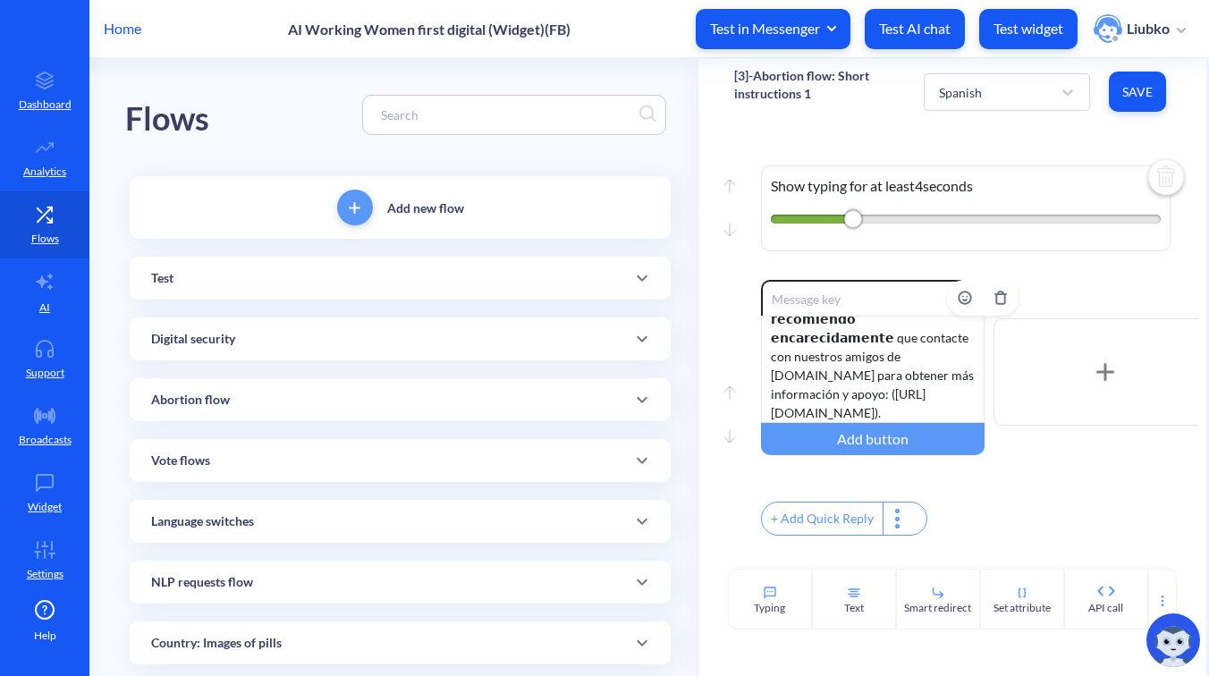
click at [893, 369] on div "Si tiene más de 13 semanas, 𝗹𝗲 𝗿𝗲𝗰𝗼𝗺𝗶𝗲𝗻𝗱𝗼 𝗲𝗻𝗰𝗮𝗿𝗲𝗰𝗶𝗱𝗮𝗺𝗲𝗻𝘁𝗲 que contacte con nues…" at bounding box center [873, 369] width 224 height 107
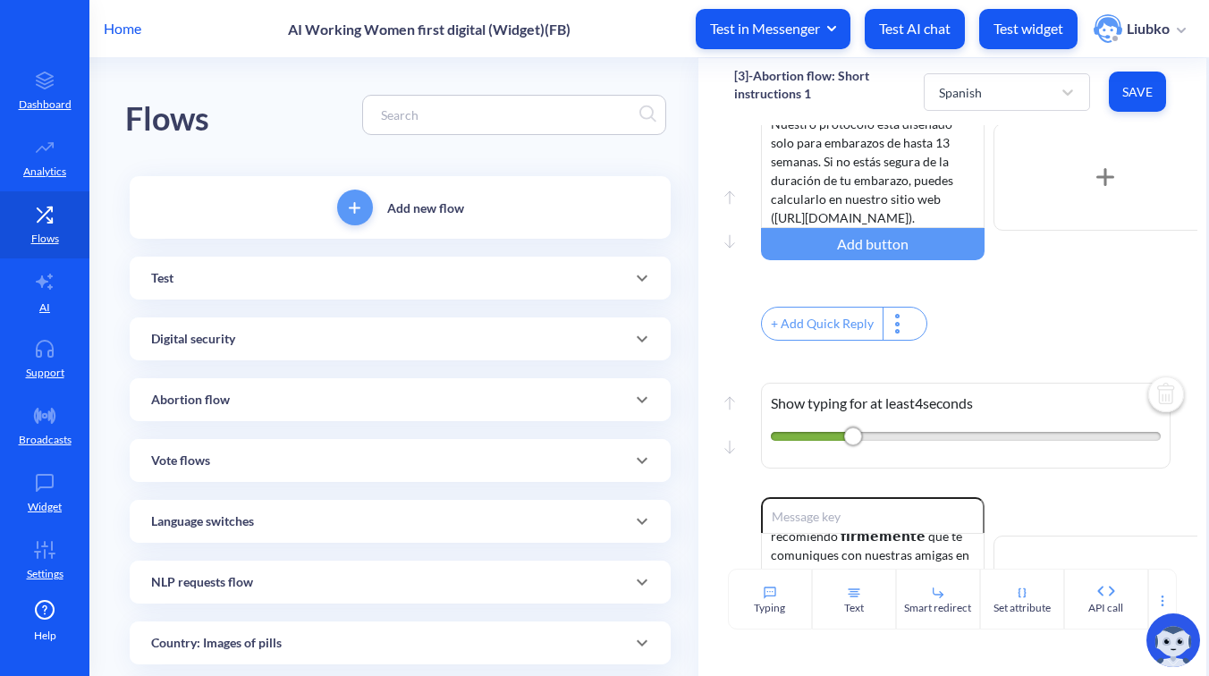
scroll to position [946, 0]
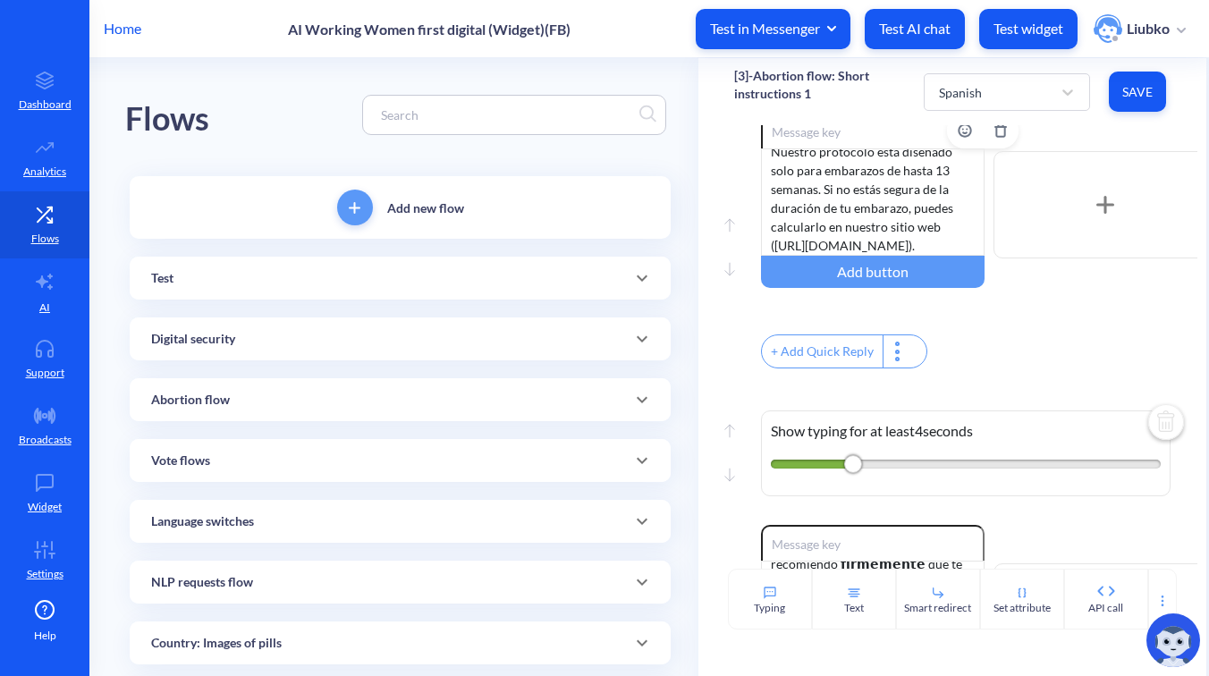
click at [903, 224] on div "Nuestro protocolo está diseñado solo para embarazos de hasta 13 semanas. Si no …" at bounding box center [873, 201] width 224 height 107
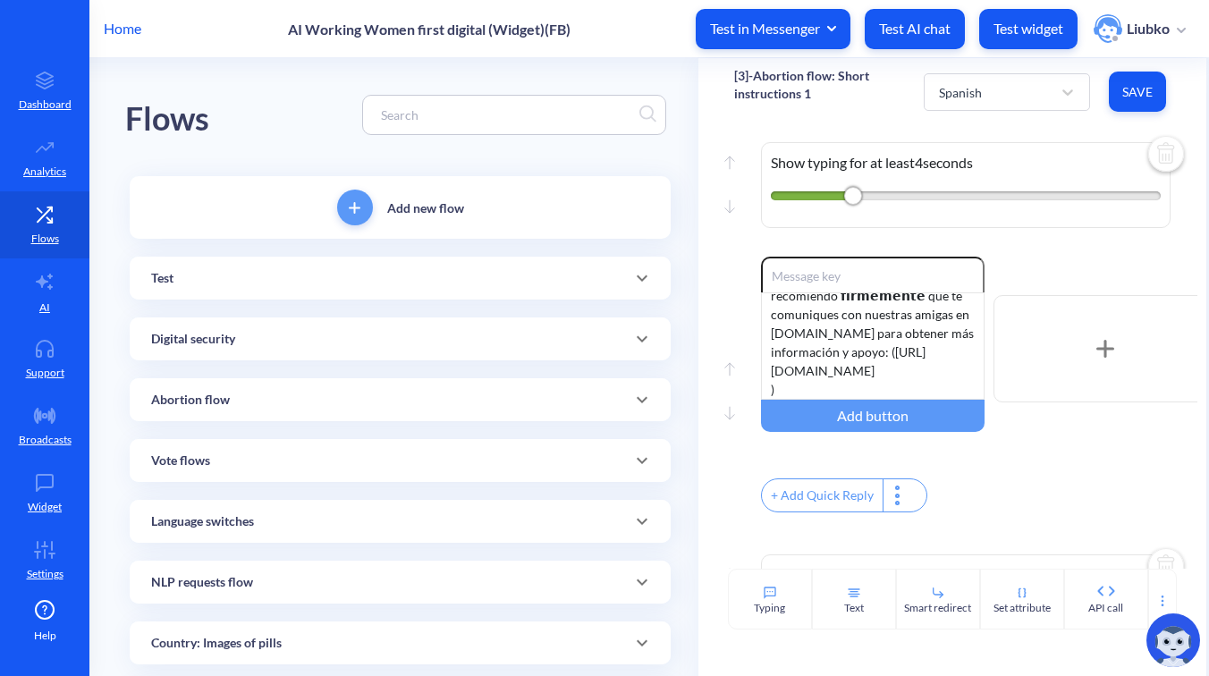
scroll to position [1239, 0]
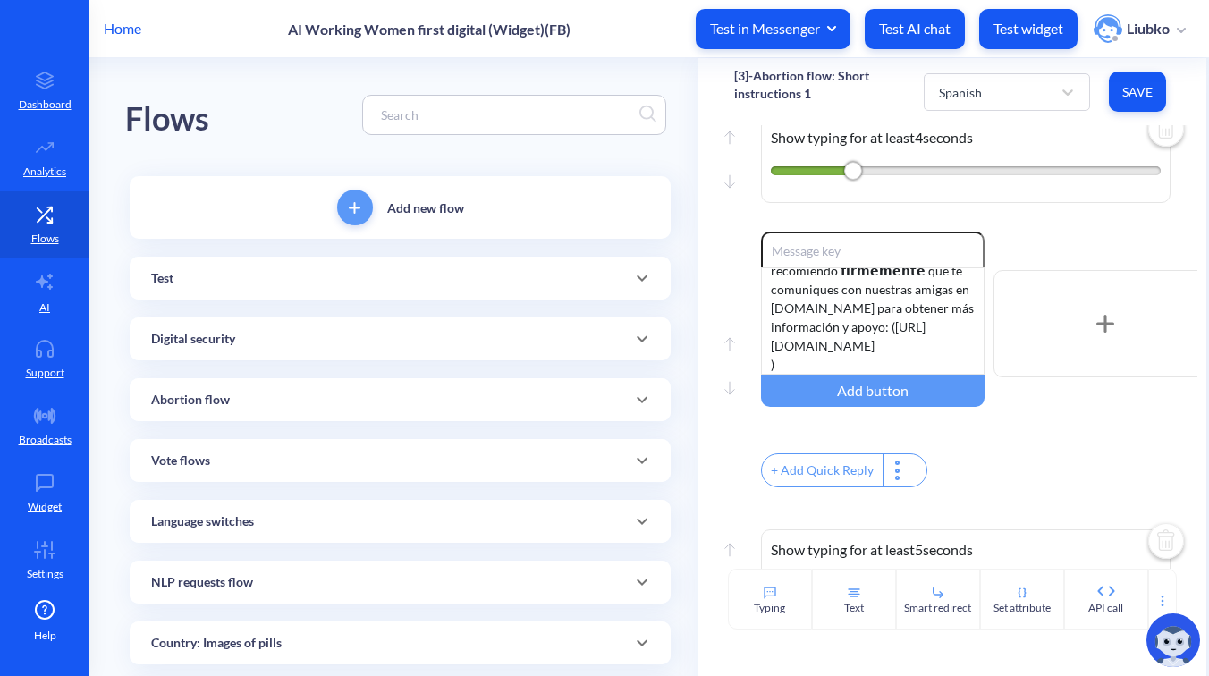
click at [1133, 78] on button "Save" at bounding box center [1137, 92] width 57 height 40
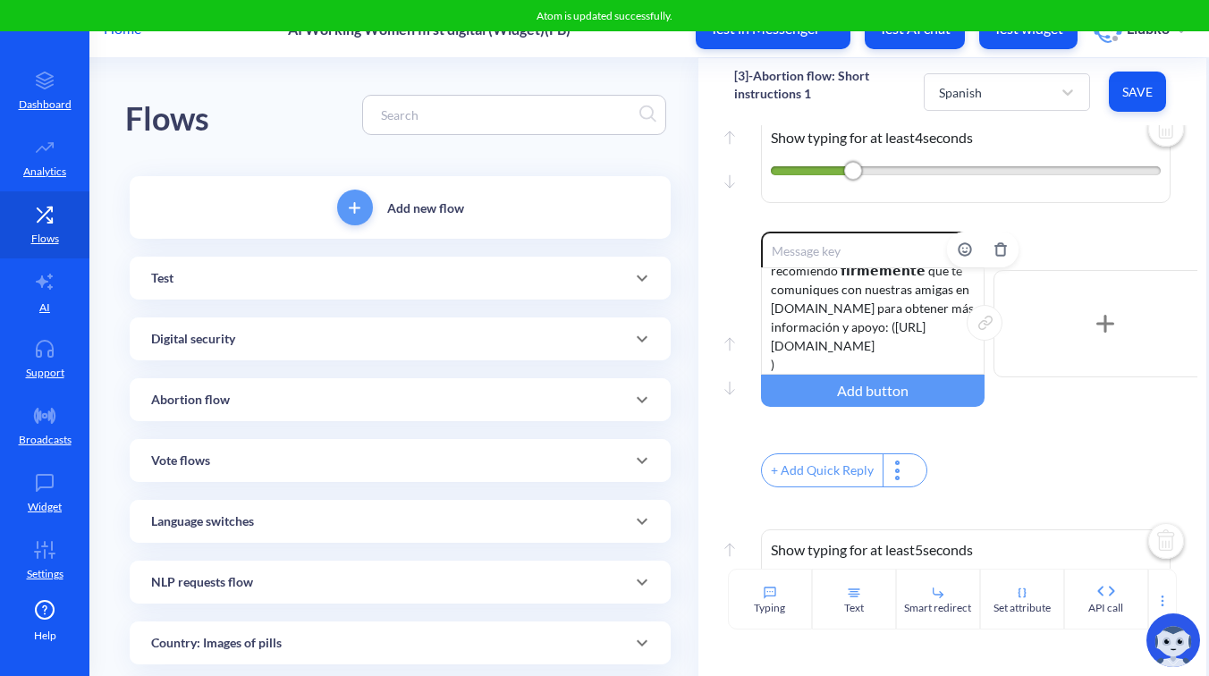
drag, startPoint x: 867, startPoint y: 387, endPoint x: 772, endPoint y: 369, distance: 96.5
click at [772, 369] on div "Si tienes más de 13 semanas, te recomiendo 𝗳𝗶𝗿𝗺𝗲𝗺𝗲𝗻𝘁𝗲 que te comuniques con nue…" at bounding box center [873, 320] width 224 height 107
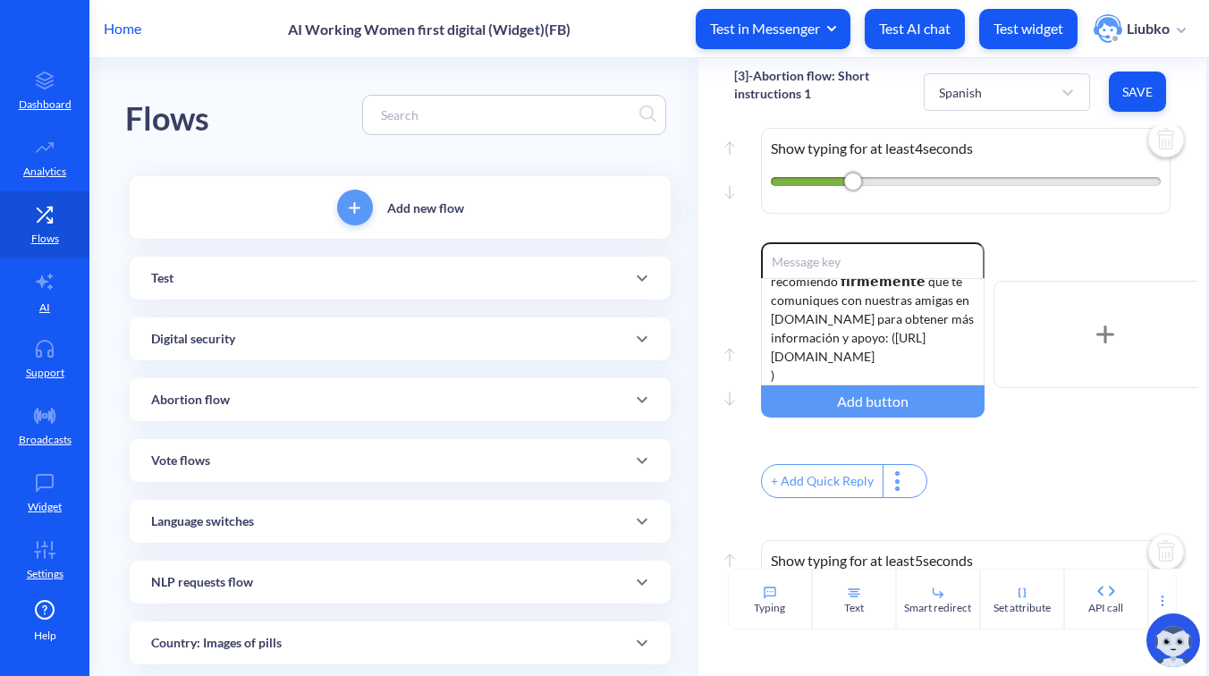
scroll to position [1147, 0]
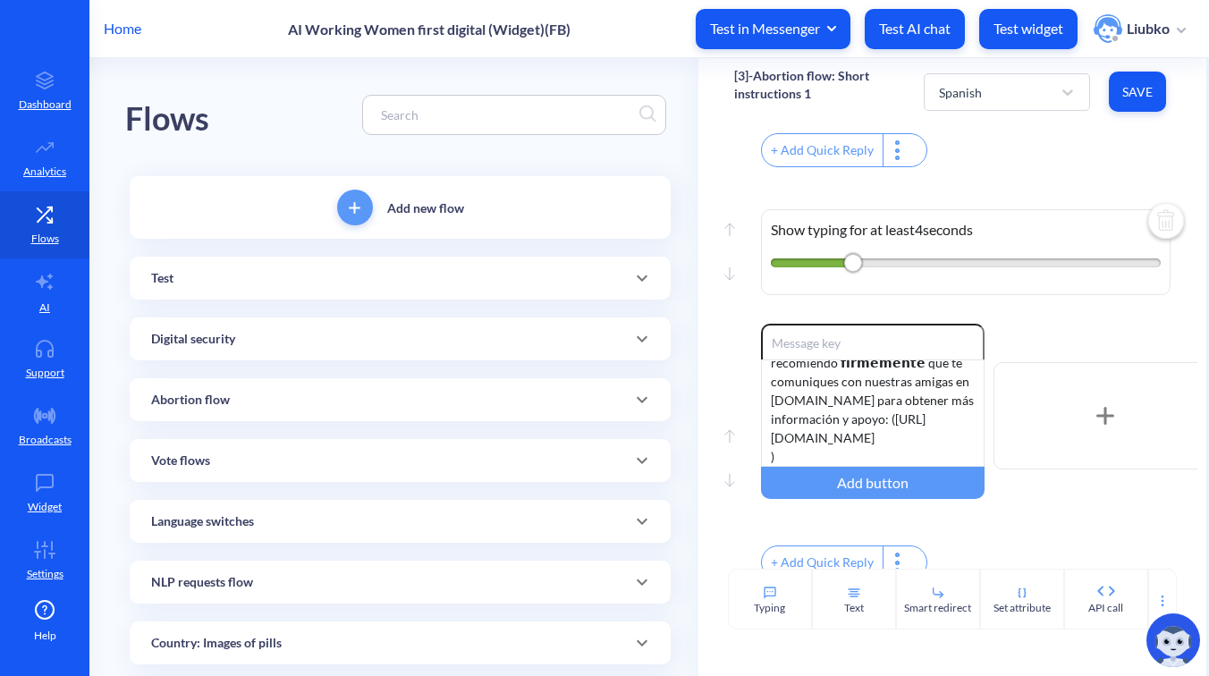
click at [1036, 159] on div "+ Add Quick Reply" at bounding box center [979, 152] width 437 height 38
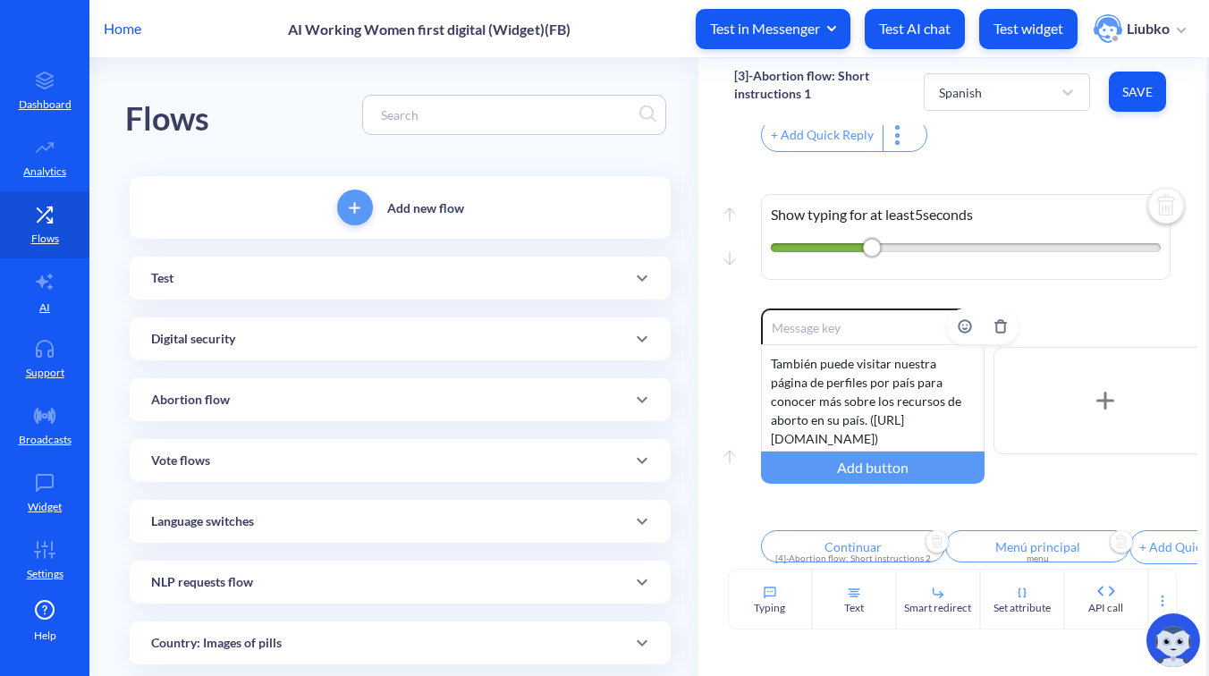
scroll to position [16, 0]
click at [1004, 88] on div "Spanish" at bounding box center [991, 92] width 122 height 32
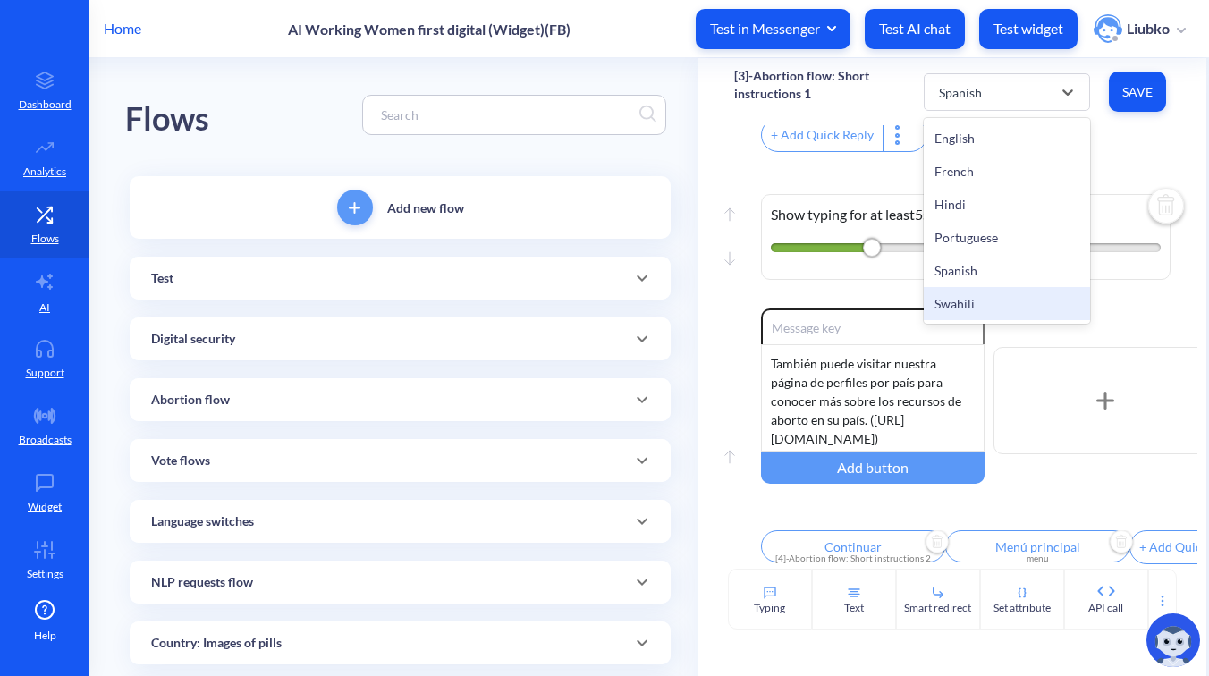
click at [963, 298] on div "Swahili" at bounding box center [1007, 303] width 166 height 33
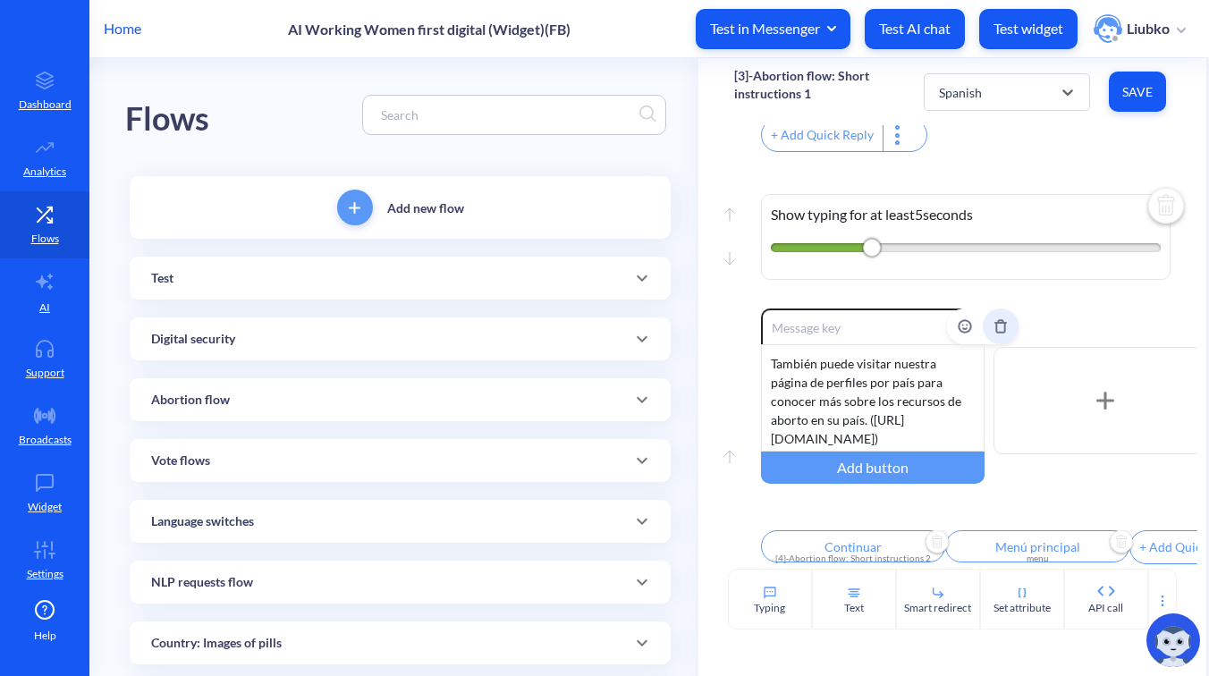
type input "Pakua mwongozo wa vidonge [GEOGRAPHIC_DATA]"
type input "Pakua mwongozo wa [MEDICAL_DATA] pekee"
type input "Tazama video zetu za maelekezo"
type input "Continue"
type input "Main menu"
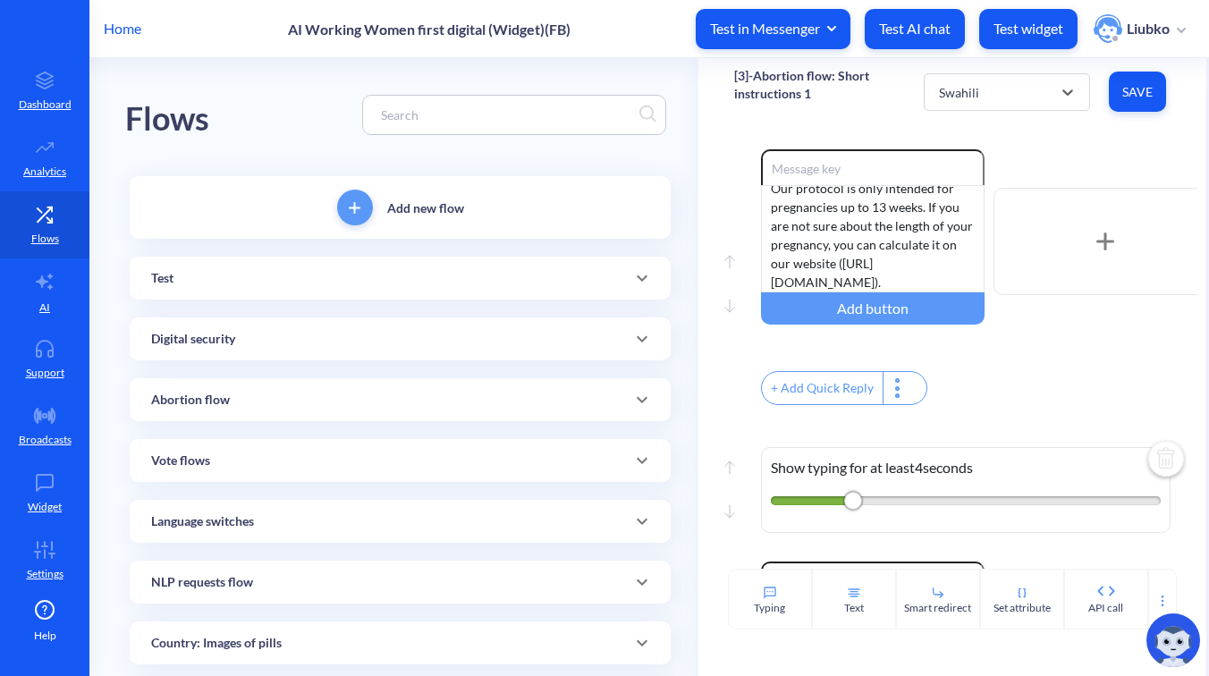
scroll to position [905, 0]
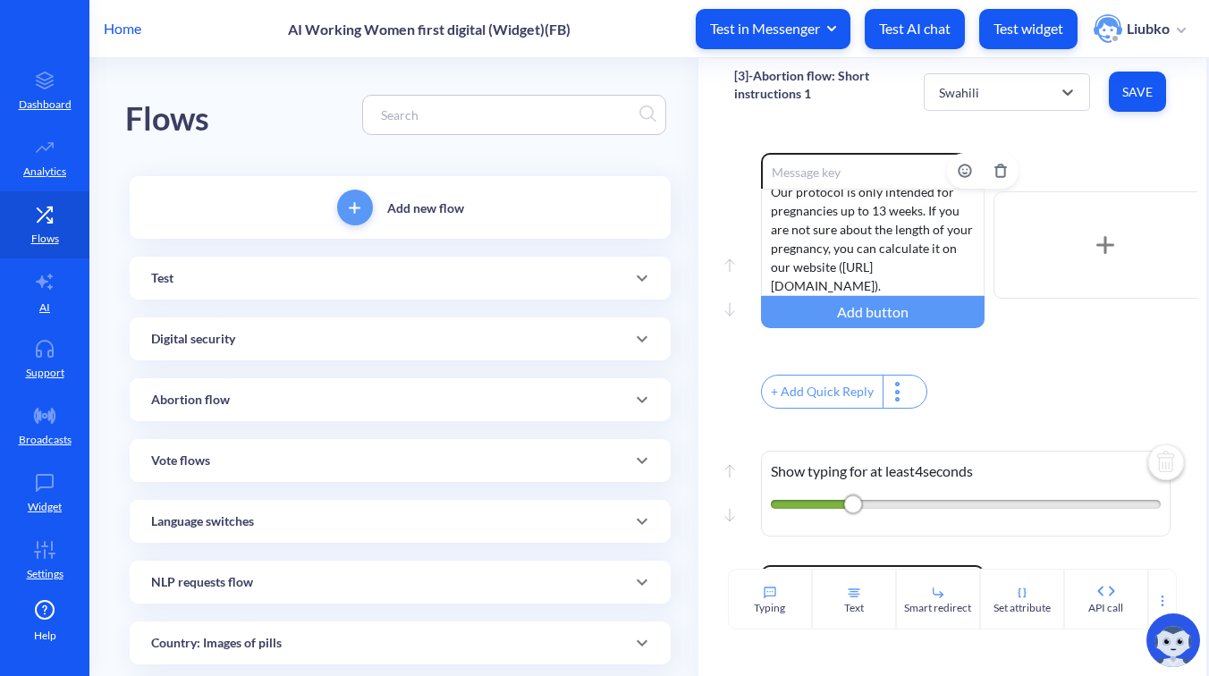
click at [915, 255] on div "Our protocol is only intended for pregnancies up to 13 weeks. If you are not su…" at bounding box center [873, 242] width 224 height 107
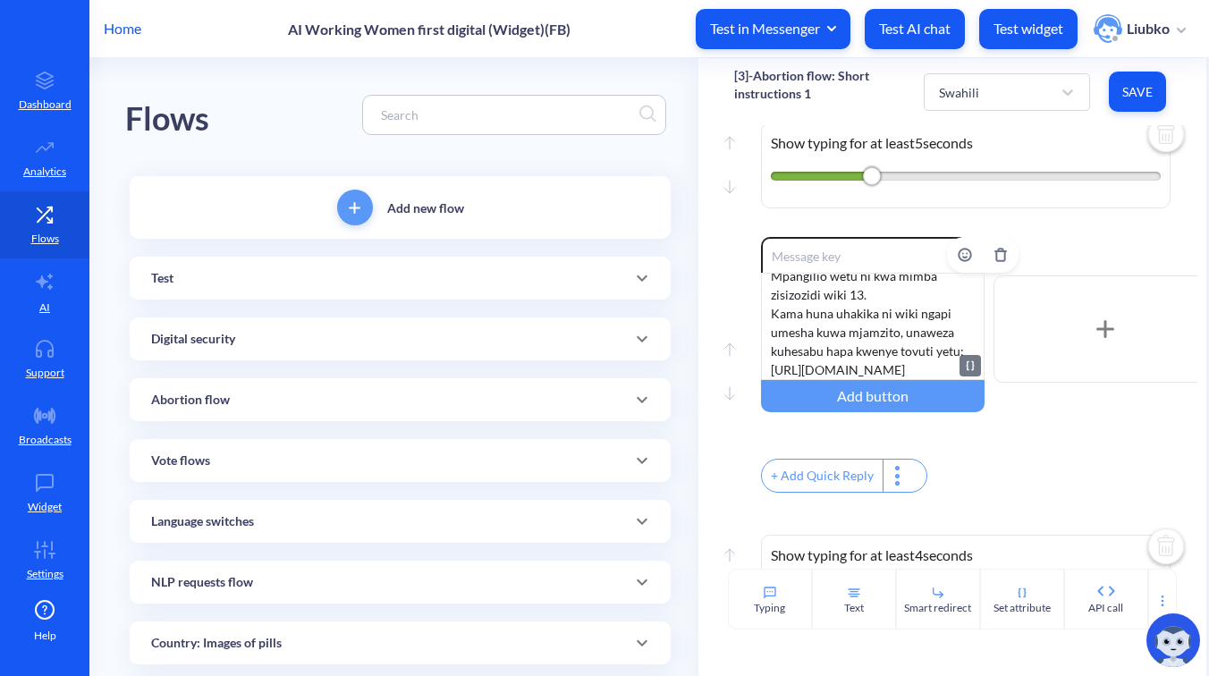
scroll to position [844, 0]
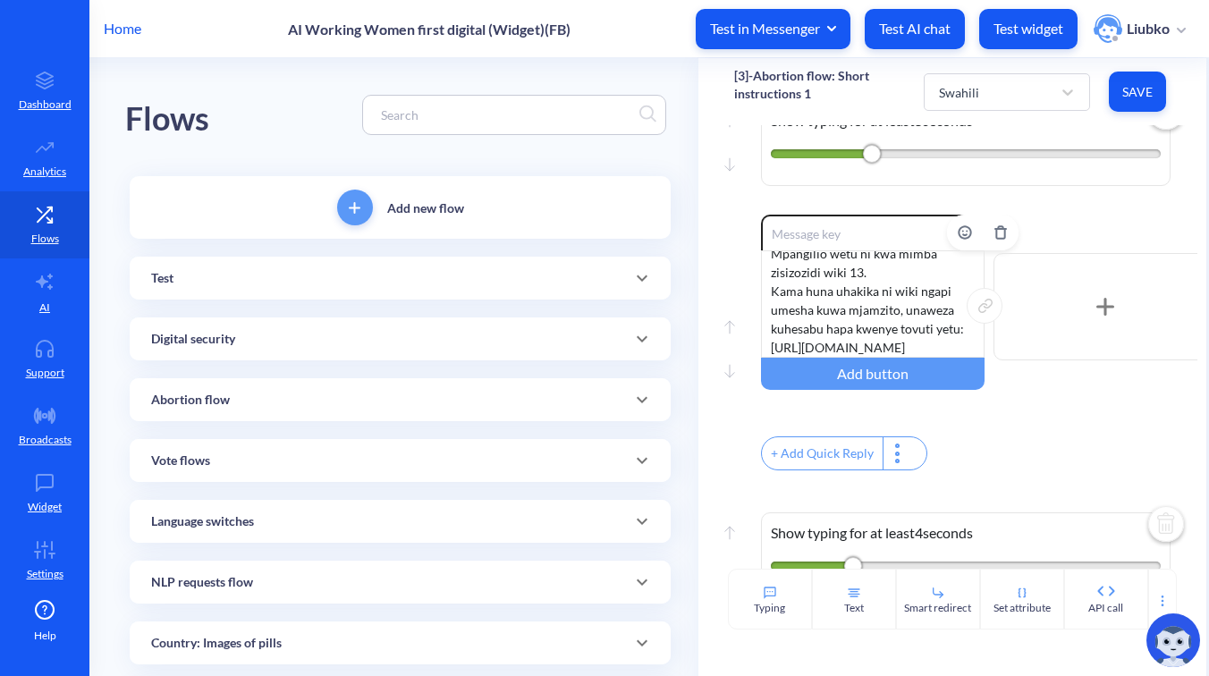
drag, startPoint x: 910, startPoint y: 360, endPoint x: 760, endPoint y: 347, distance: 149.9
click at [761, 347] on div "Mpangilio wetu ni kwa mimba zisizozidi wiki 13. Kama huna uhakika ni wiki ngapi…" at bounding box center [873, 303] width 224 height 107
click at [849, 341] on div "Mpangilio wetu ni kwa mimba zisizozidi wiki 13. Kama huna uhakika ni wiki ngapi…" at bounding box center [873, 303] width 224 height 107
click at [791, 358] on div "Mpangilio wetu ni kwa mimba zisizozidi wiki 13. Kama huna uhakika ni wiki ngapi…" at bounding box center [873, 303] width 224 height 107
drag, startPoint x: 928, startPoint y: 356, endPoint x: 758, endPoint y: 344, distance: 170.4
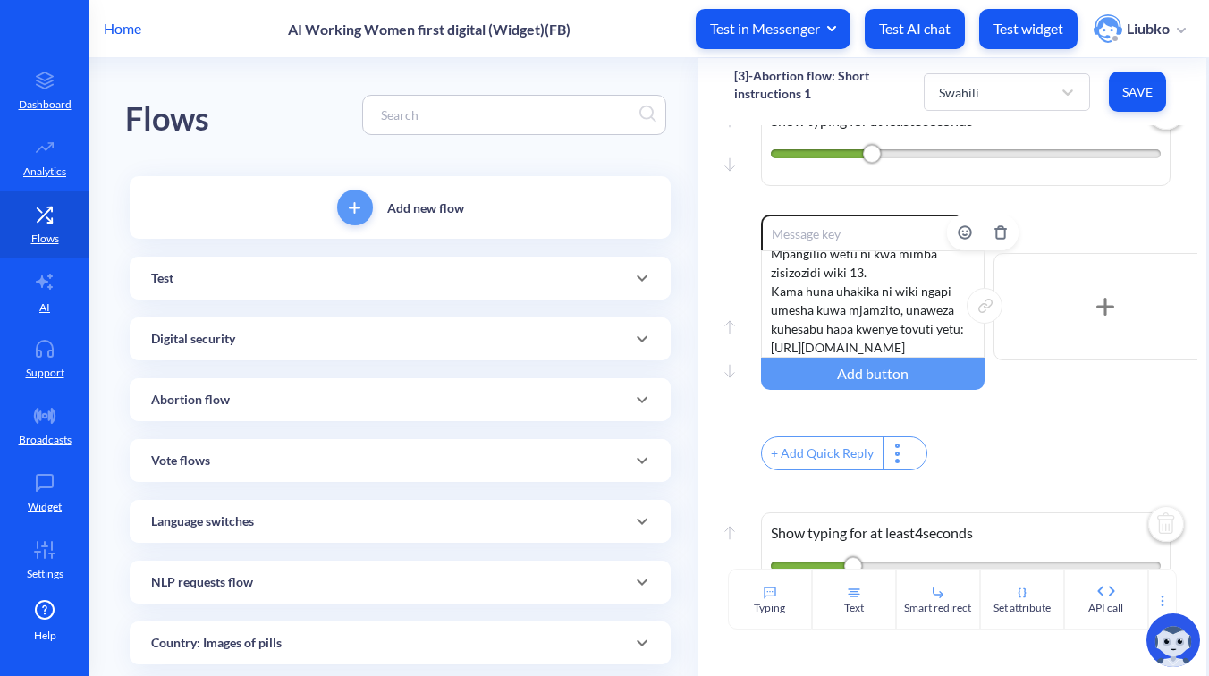
click at [761, 344] on div "Mpangilio wetu ni kwa mimba zisizozidi wiki 13. Kama huna uhakika ni wiki ngapi…" at bounding box center [873, 303] width 224 height 107
click at [1115, 89] on button "Save" at bounding box center [1137, 92] width 57 height 40
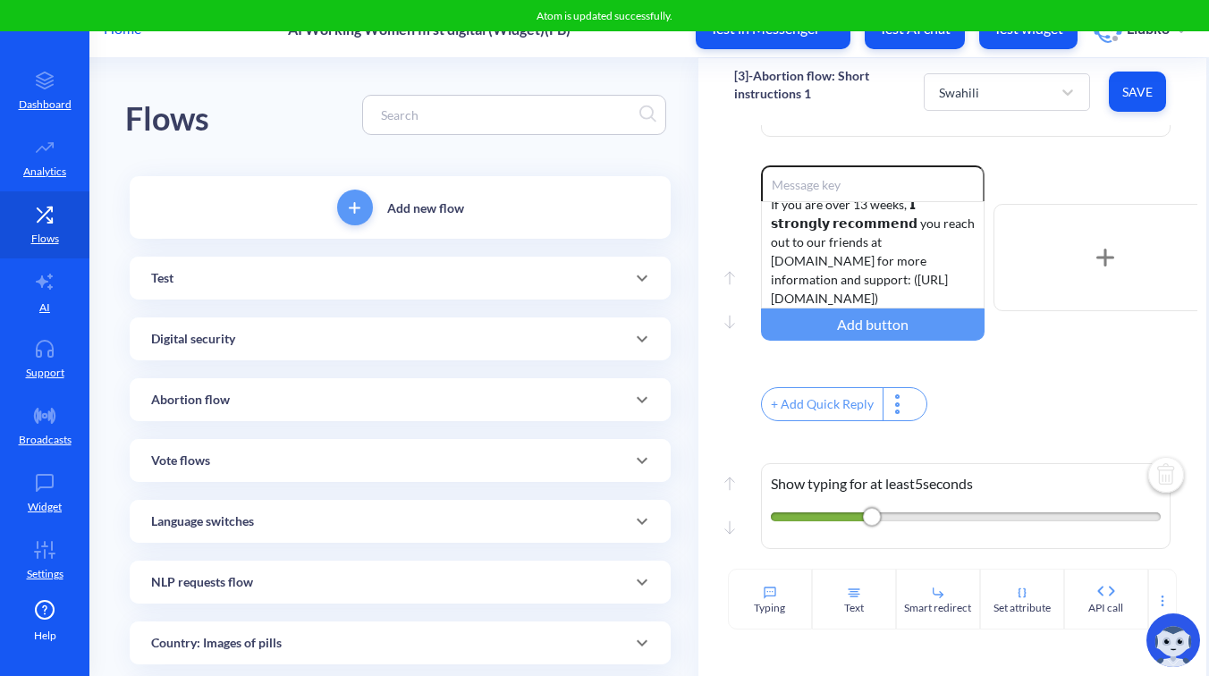
scroll to position [1318, 0]
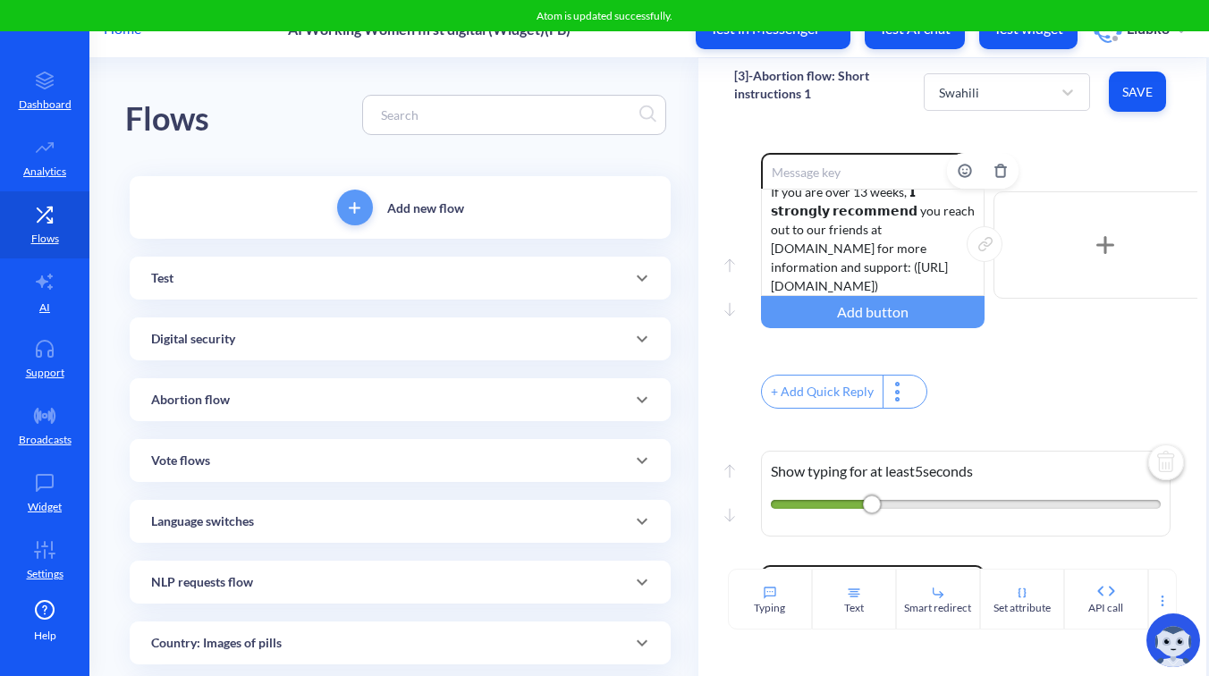
drag, startPoint x: 831, startPoint y: 309, endPoint x: 772, endPoint y: 293, distance: 61.2
click at [772, 293] on div "If you are over 13 weeks, 𝗜 𝘀𝘁𝗿𝗼𝗻𝗴𝗹𝘆 𝗿𝗲𝗰𝗼𝗺𝗺𝗲𝗻𝗱 you reach out to our friends at …" at bounding box center [873, 242] width 224 height 107
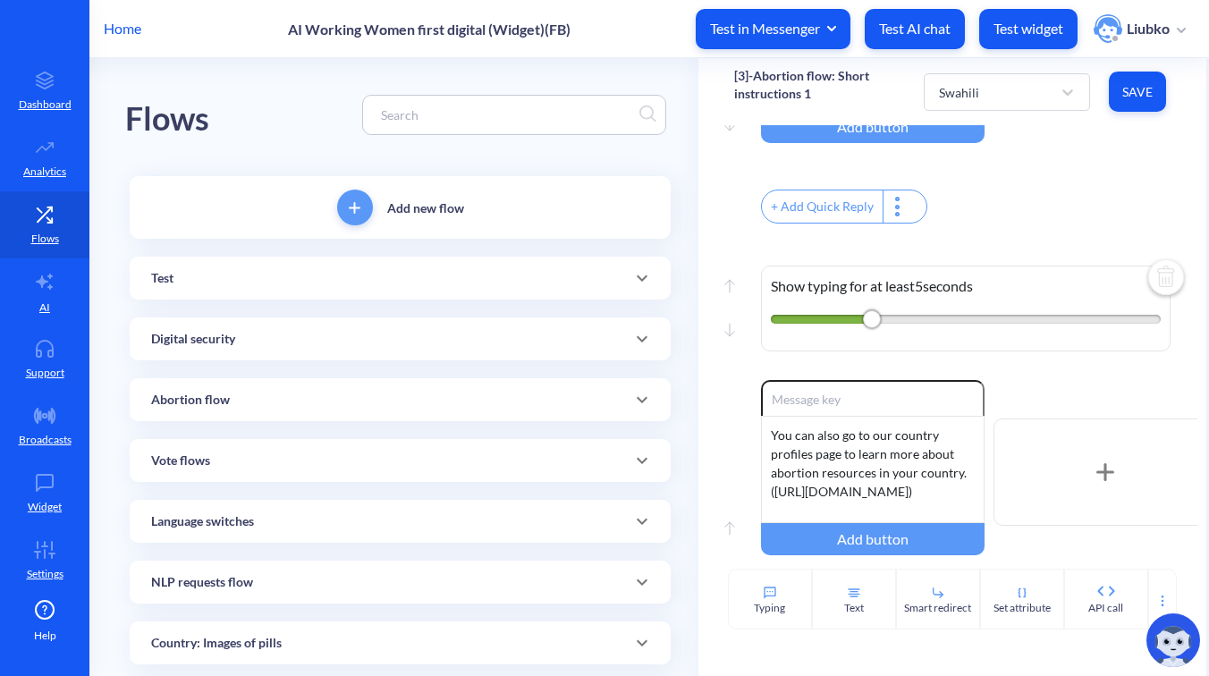
scroll to position [1621, 0]
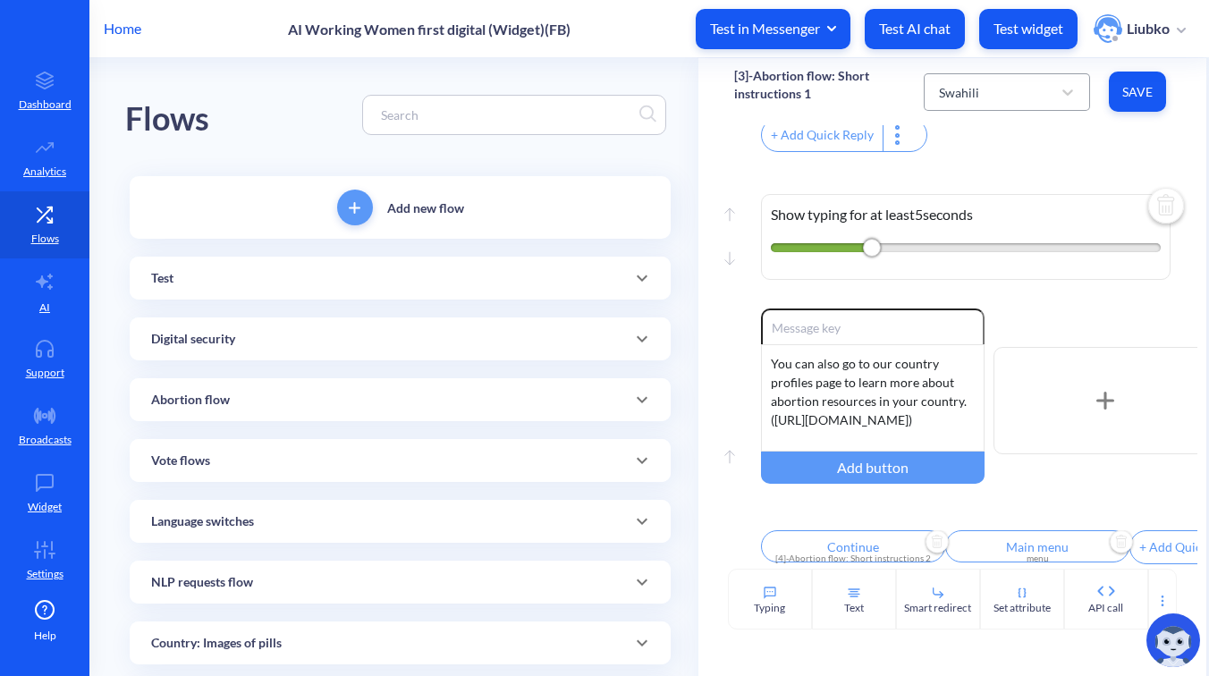
click at [1016, 96] on div "Swahili" at bounding box center [991, 92] width 122 height 32
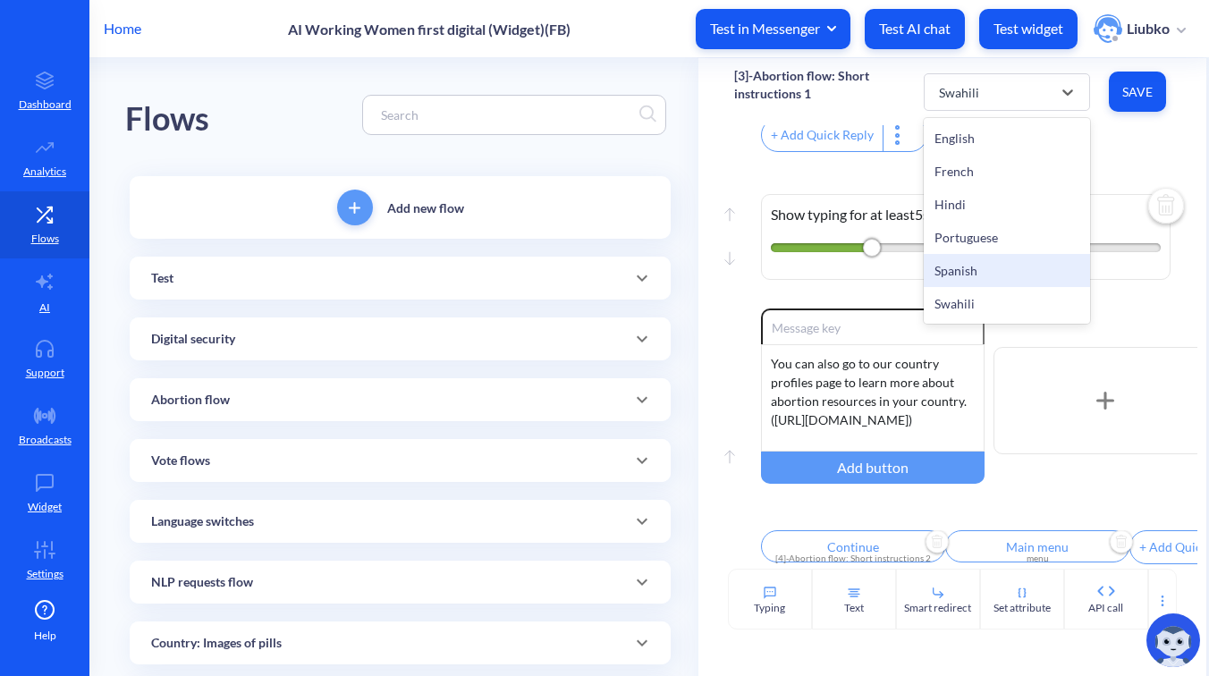
click at [969, 260] on div "Spanish" at bounding box center [1007, 270] width 166 height 33
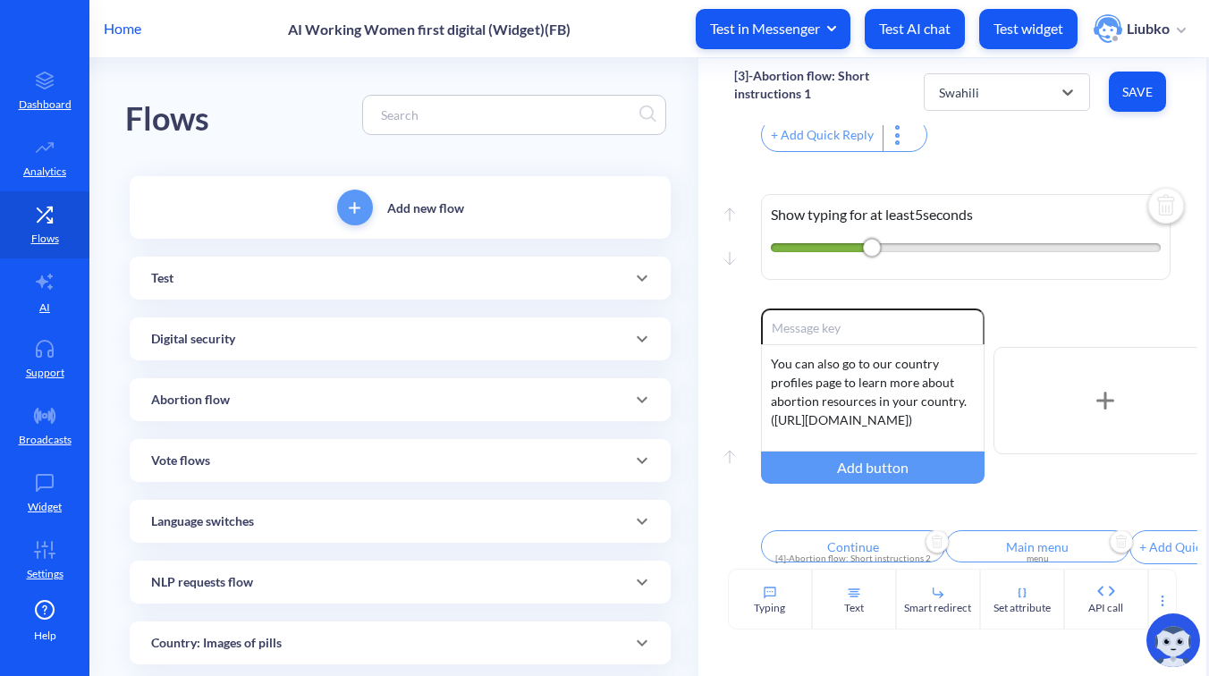
type input "Descargar guía de pastillas combinadas"
type input "Descargar guía solo de [MEDICAL_DATA]"
type input "Ver nuestros videos instructivos"
type input "Continuar"
type input "Menú principal"
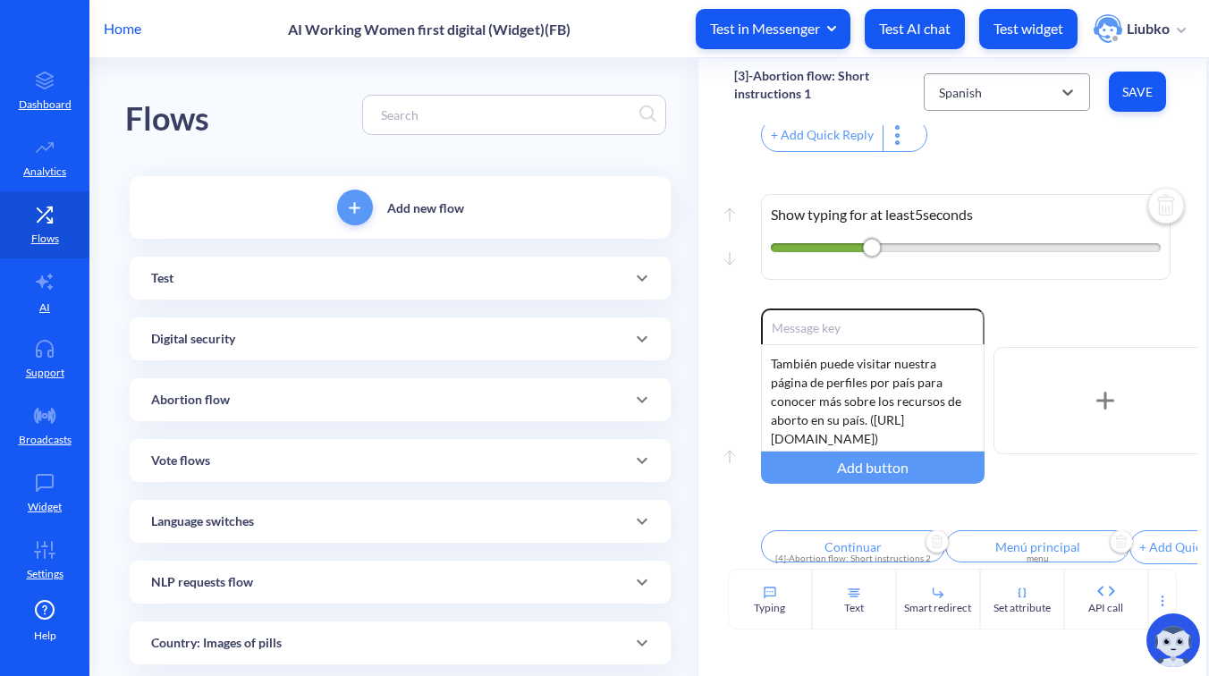
click at [1003, 87] on div "Spanish" at bounding box center [991, 92] width 122 height 32
click at [988, 229] on div "Portuguese" at bounding box center [1007, 237] width 166 height 33
type input "Baixar guia de pílulas combinadas"
type input "Baixar guia só de [MEDICAL_DATA]"
type input "Assistir nossos vídeos instrutivos"
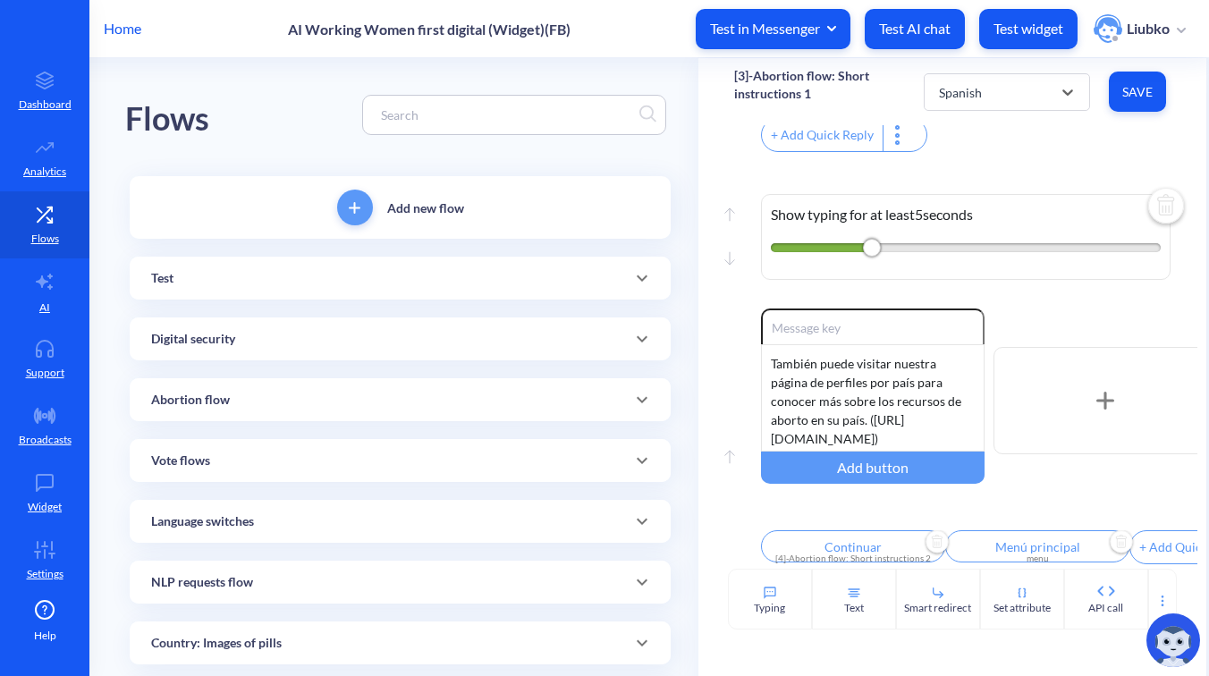
type input "Menu principal"
click at [1027, 89] on div "Portuguese" at bounding box center [991, 92] width 122 height 32
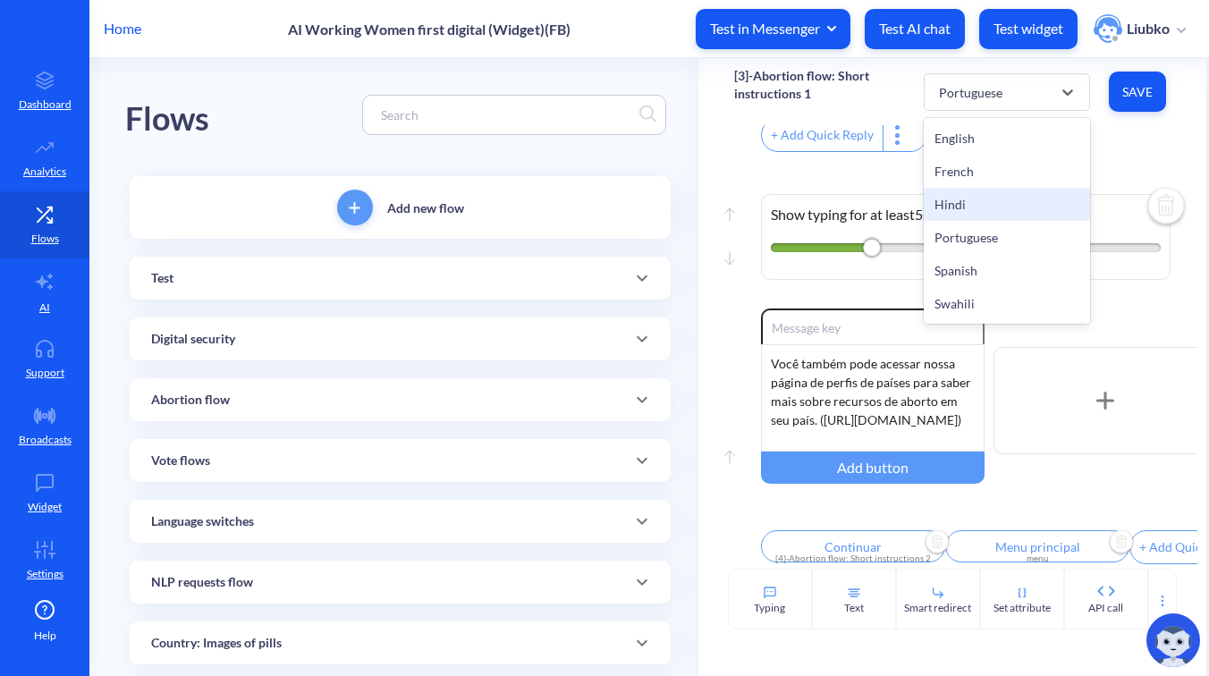
click at [991, 202] on div "Hindi" at bounding box center [1007, 204] width 166 height 33
type input "संयुक्त गोलियों की गाइड डाउनलोड करें"
type input "केवल मिसोप्रोस्टोल गाइड डाउनलोड करें"
type input "हमारे निर्देशात्मक वीडियो देखें"
type input "जारी रखें"
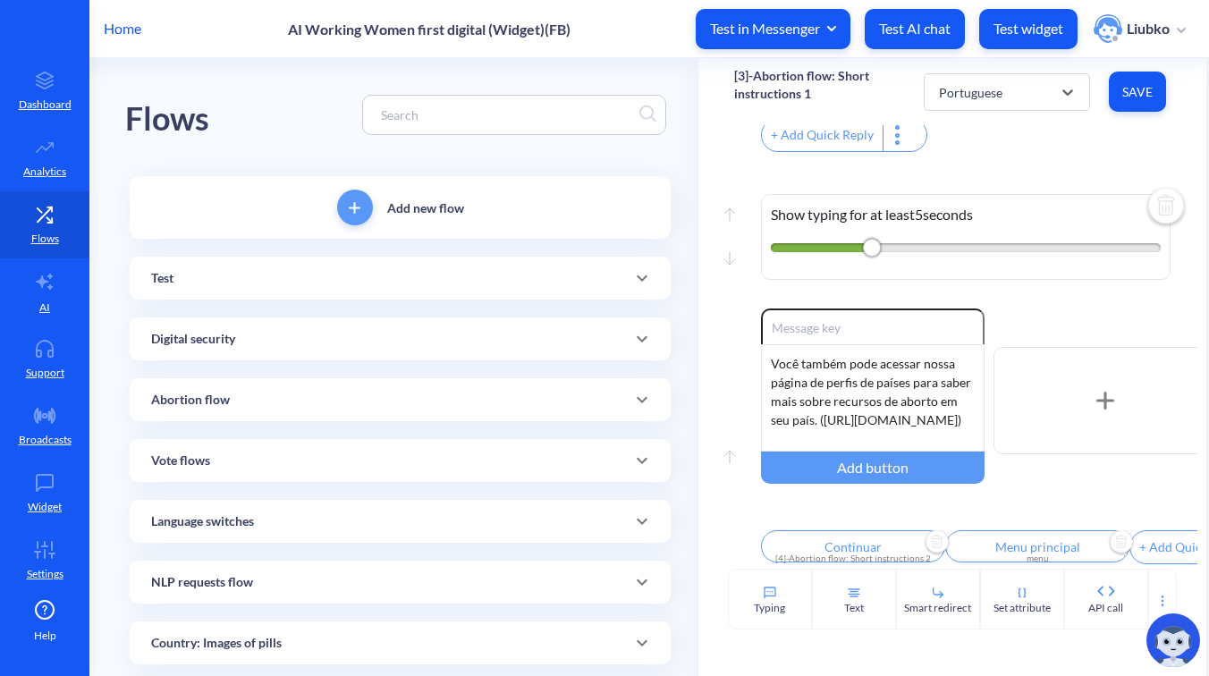
type input "मुख्य मेन्यू"
click at [1019, 95] on div "Hindi" at bounding box center [991, 92] width 122 height 32
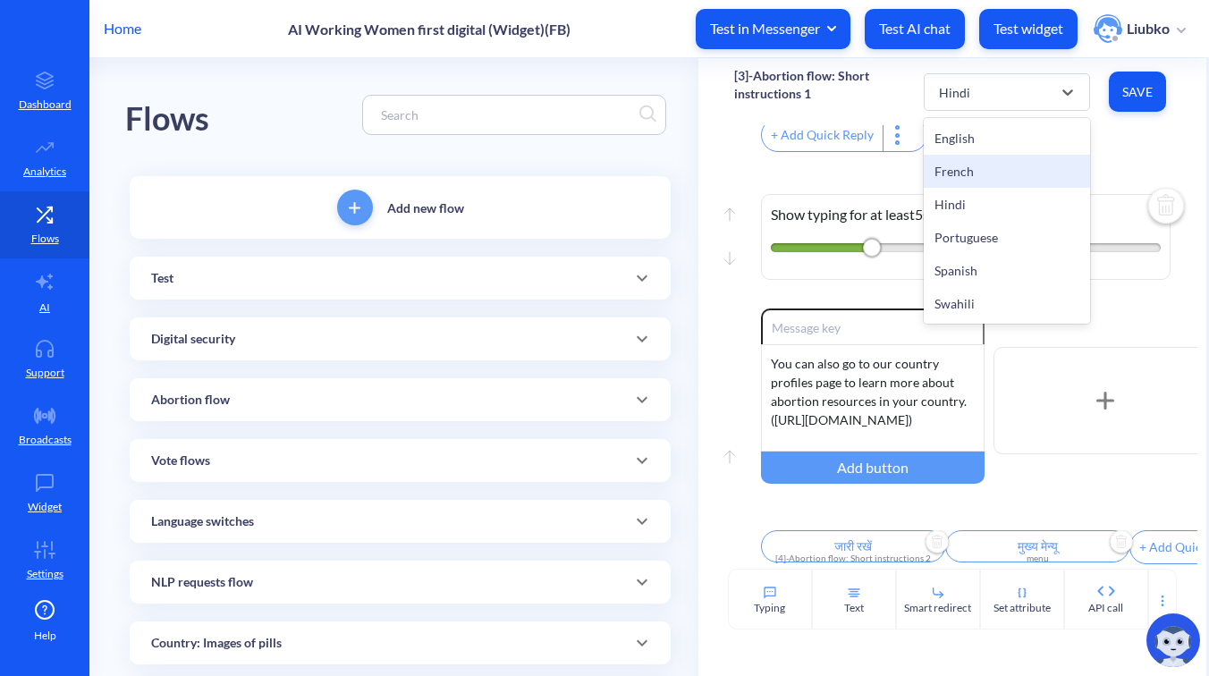
click at [997, 169] on div "French" at bounding box center [1007, 171] width 166 height 33
type input "Télécharger le guide des pilules combiné"
type input "Télécharger le guide [MEDICAL_DATA] seul"
type input "Regarder nos vidéos explicatives"
type input "Continuer"
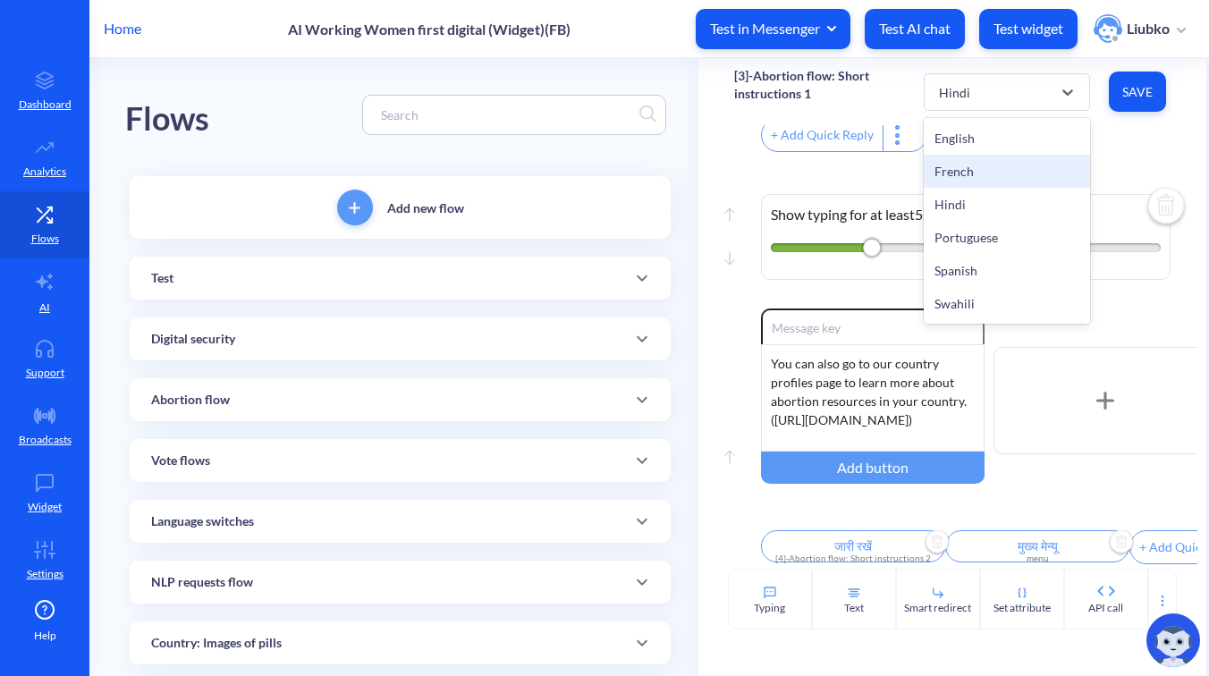
type input "Menu principal"
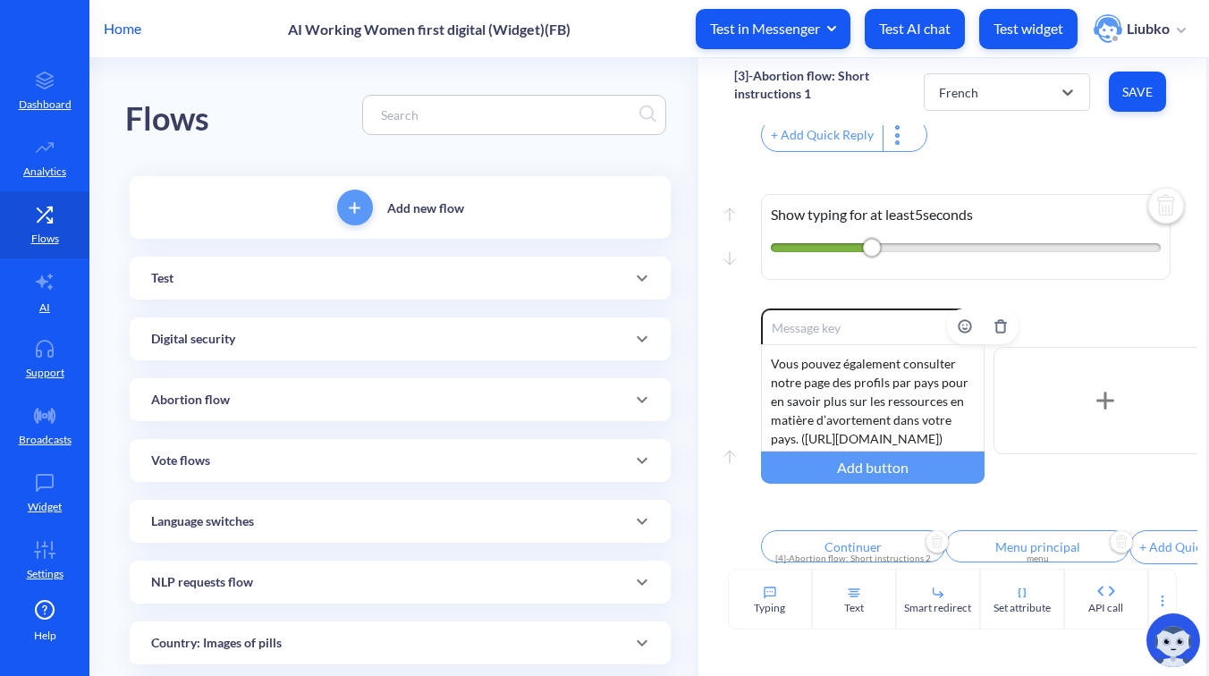
scroll to position [35, 0]
click at [1014, 95] on div "French" at bounding box center [991, 92] width 122 height 32
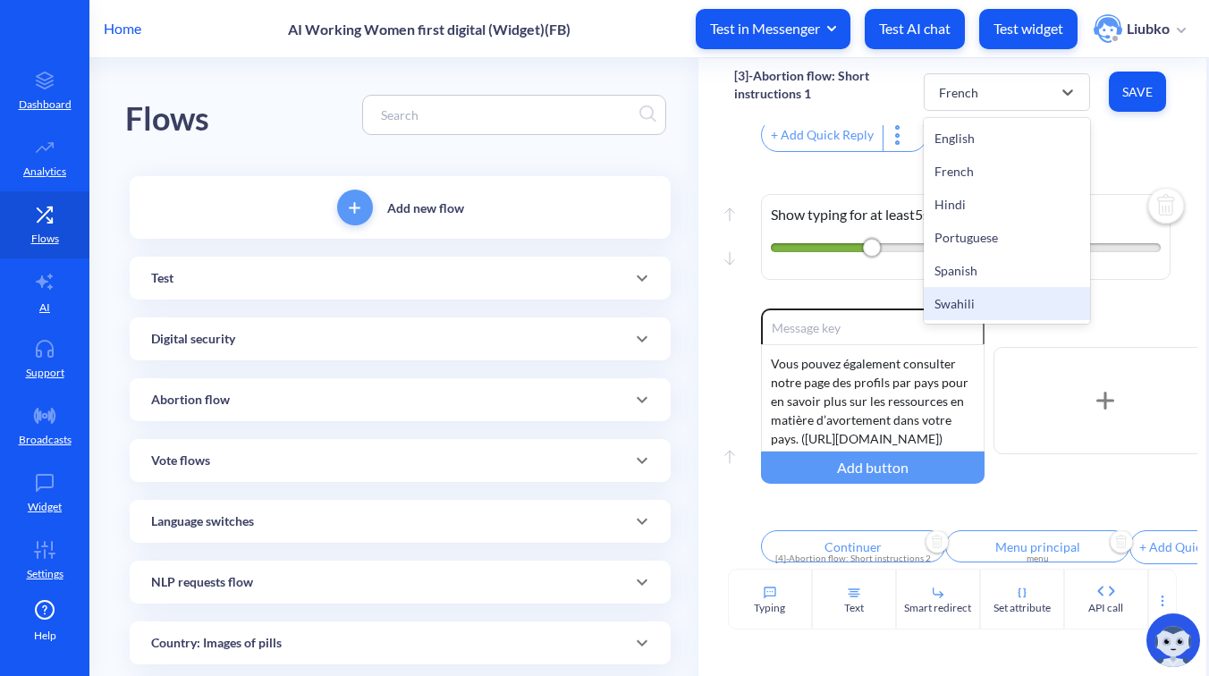
click at [990, 300] on div "Swahili" at bounding box center [1007, 303] width 166 height 33
type input "Pakua mwongozo wa vidonge [GEOGRAPHIC_DATA]"
type input "Pakua mwongozo wa [MEDICAL_DATA] pekee"
type input "Tazama video zetu za maelekezo"
type input "Continue"
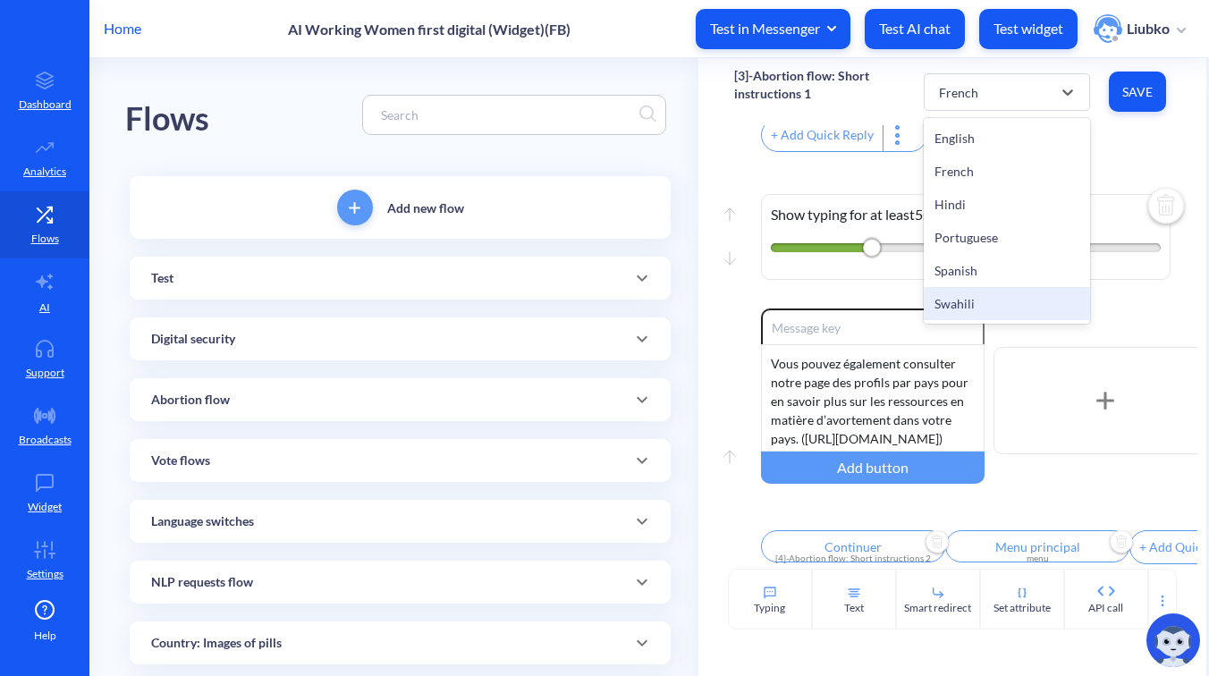
type input "Main menu"
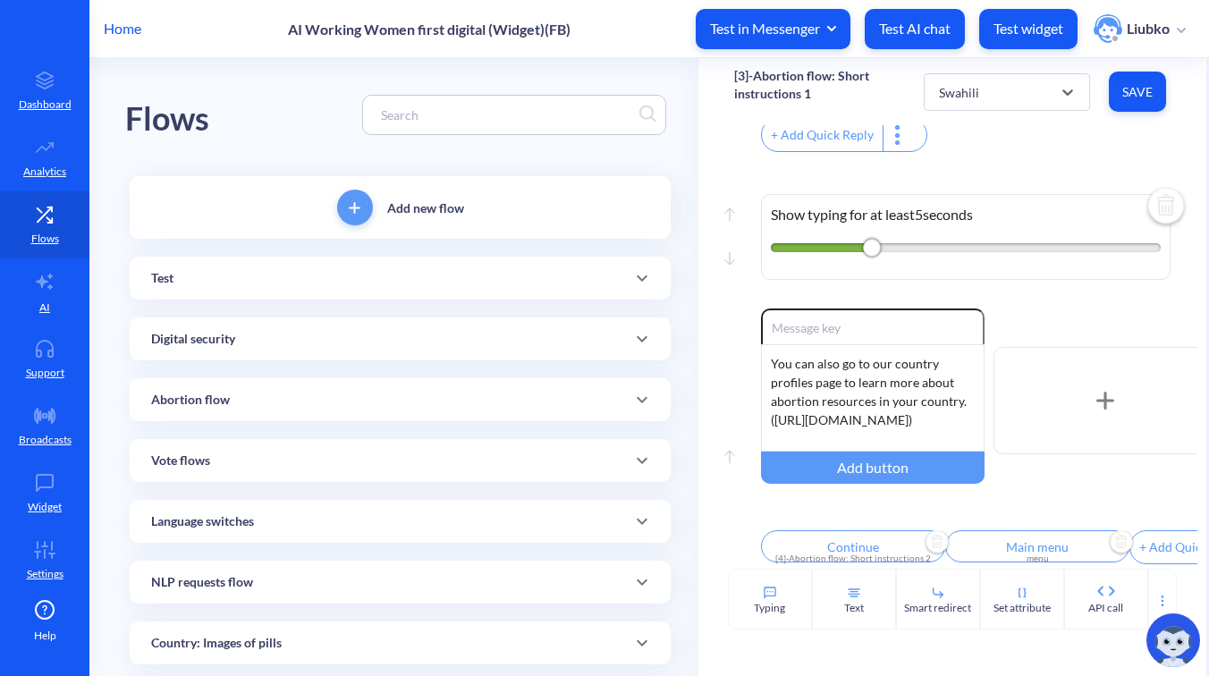
click at [850, 538] on input "Continue" at bounding box center [853, 546] width 184 height 32
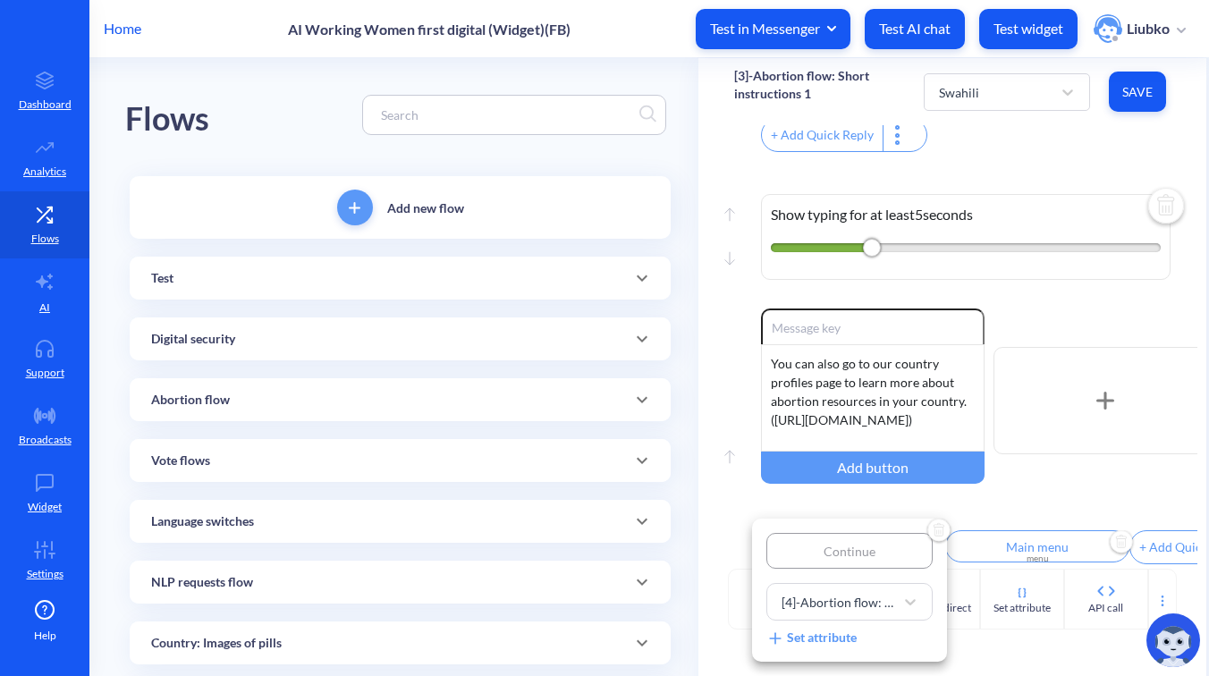
type input "Endelea"
click at [1022, 489] on div at bounding box center [604, 338] width 1209 height 676
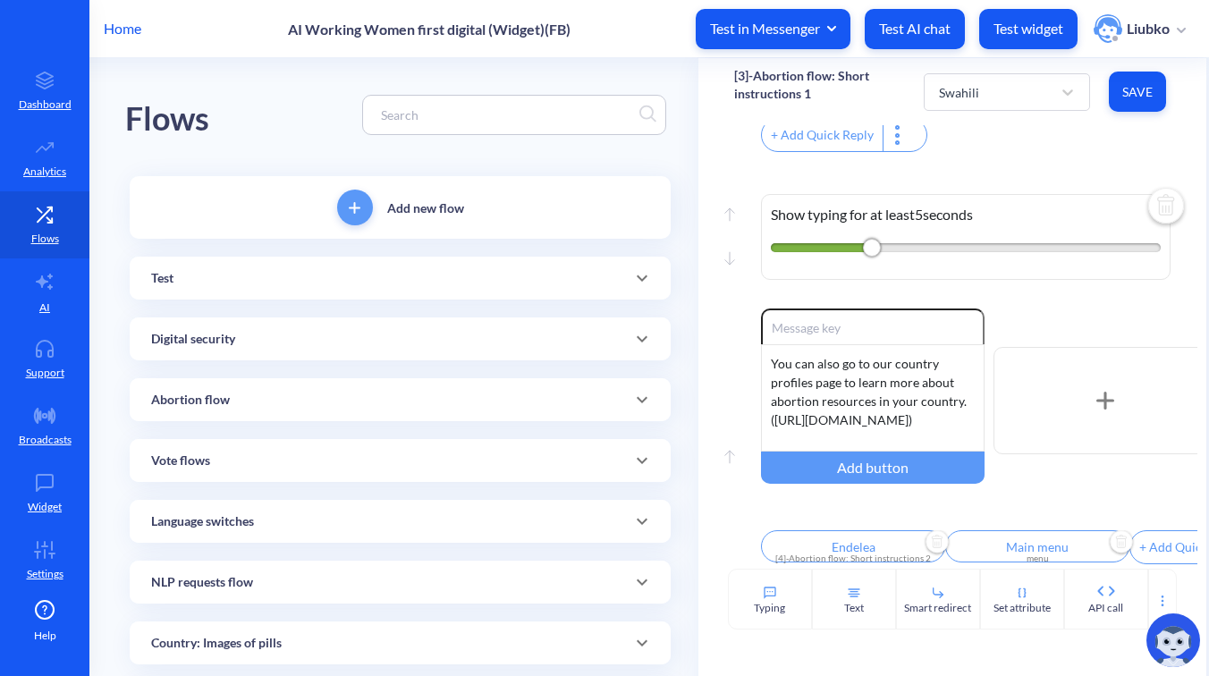
click at [1043, 537] on input "Main menu" at bounding box center [1038, 546] width 184 height 32
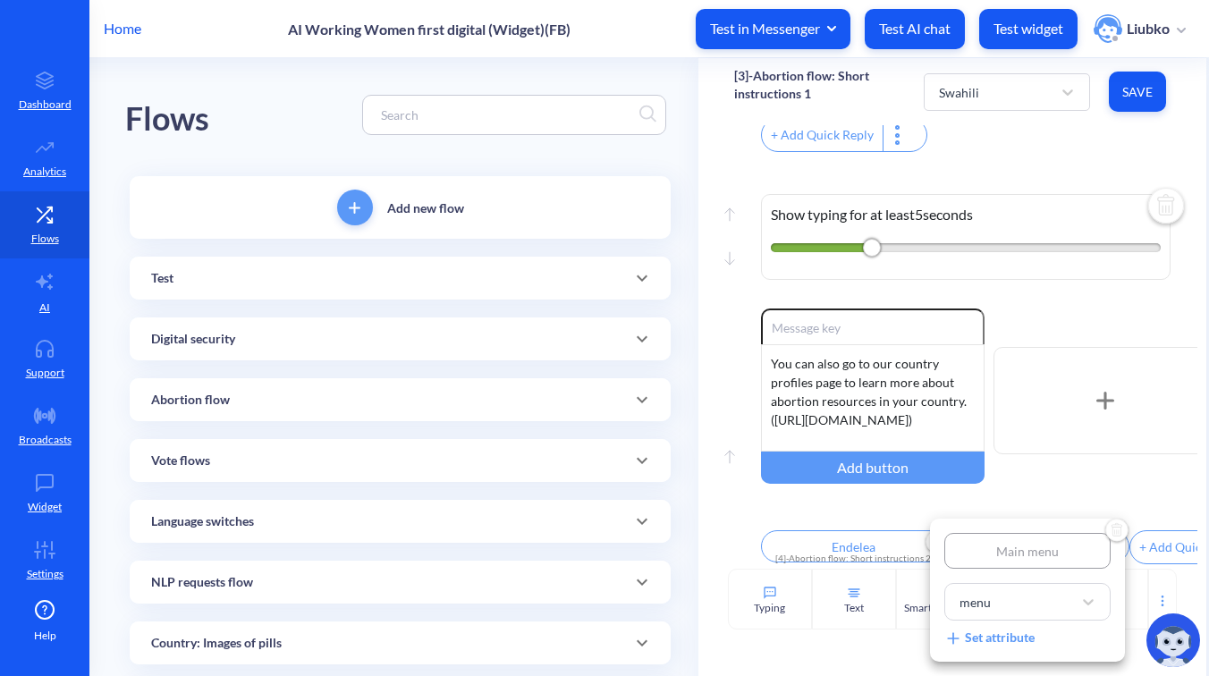
type input "Menyu kuu"
click at [1046, 505] on div at bounding box center [604, 338] width 1209 height 676
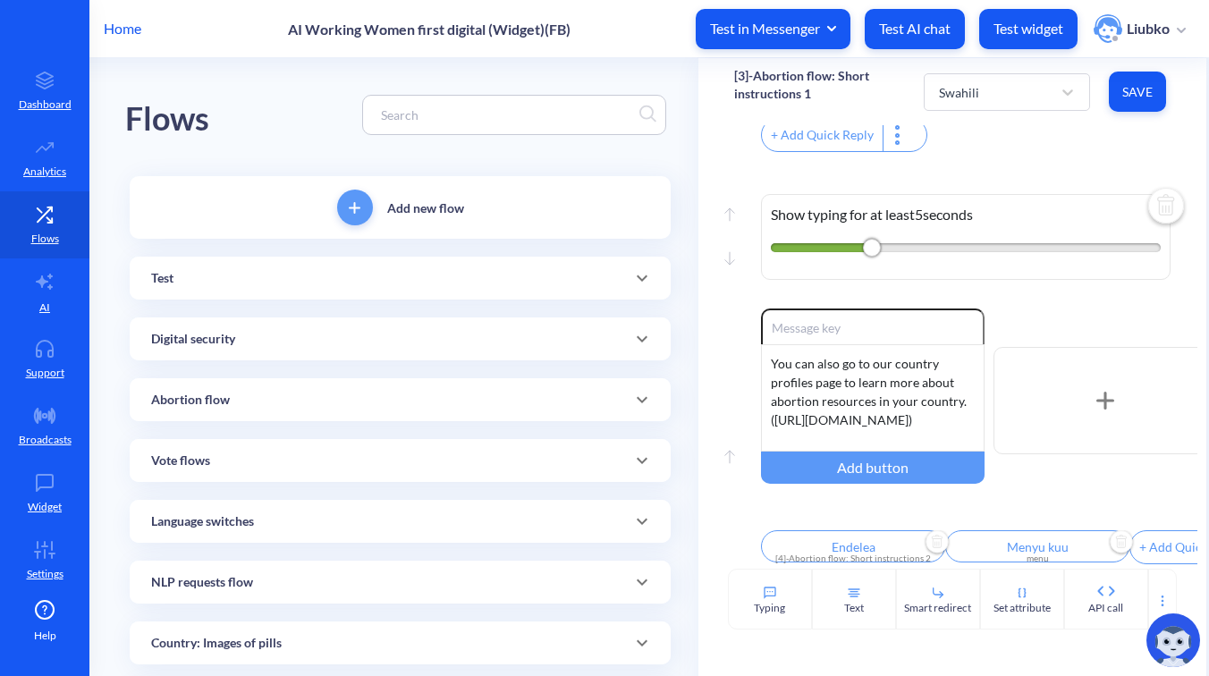
click at [1124, 98] on span "Save" at bounding box center [1138, 92] width 29 height 18
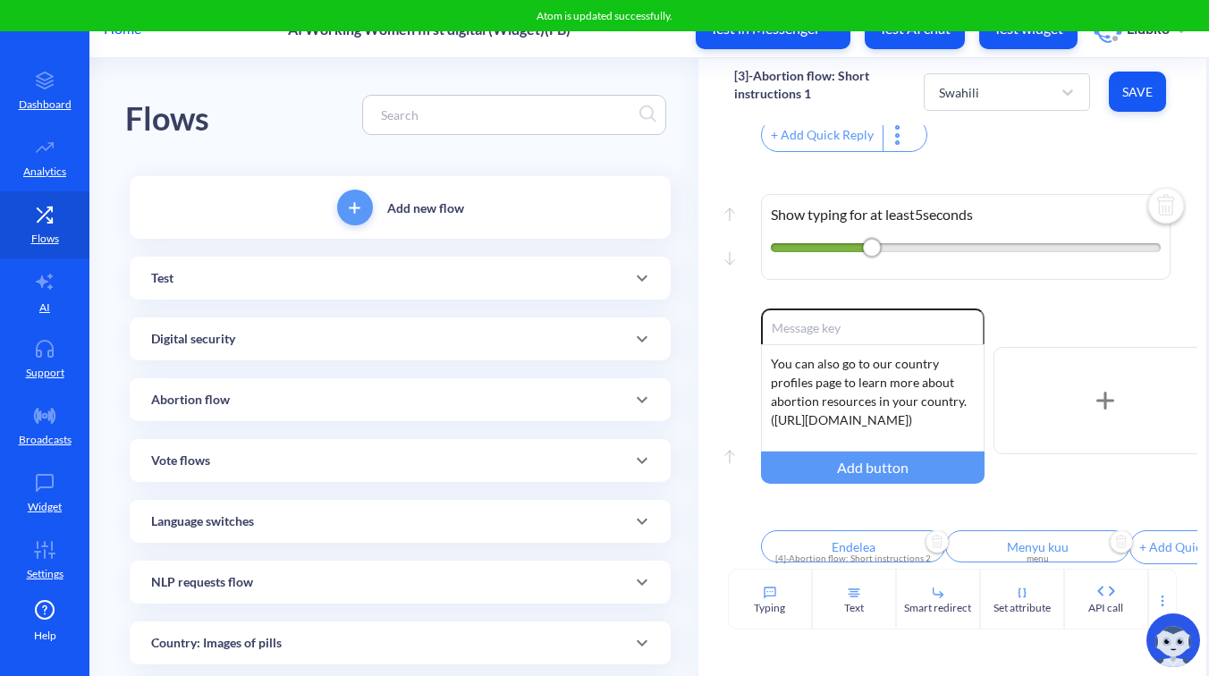
click at [1047, 295] on div "Move up Move down Show typing for at least 5 seconds" at bounding box center [952, 233] width 437 height 152
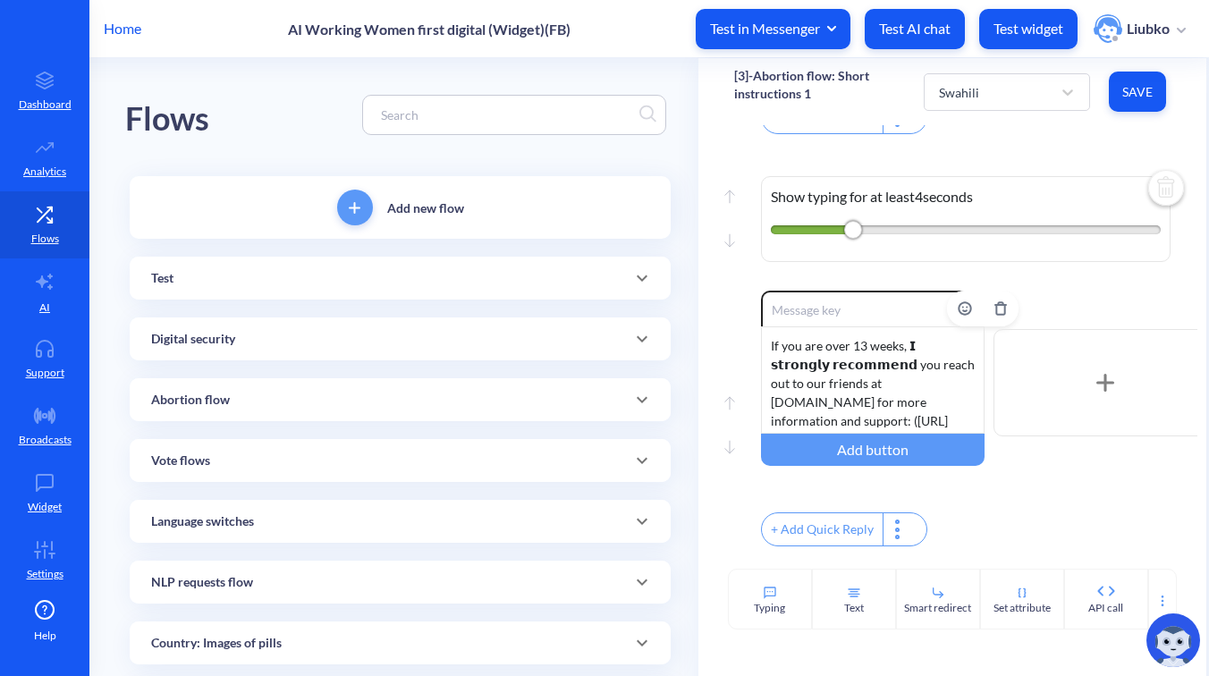
scroll to position [16, 0]
click at [891, 402] on div "If you are over 13 weeks, 𝗜 𝘀𝘁𝗿𝗼𝗻𝗴𝗹𝘆 𝗿𝗲𝗰𝗼𝗺𝗺𝗲𝗻𝗱 you reach out to our friends at …" at bounding box center [873, 380] width 224 height 107
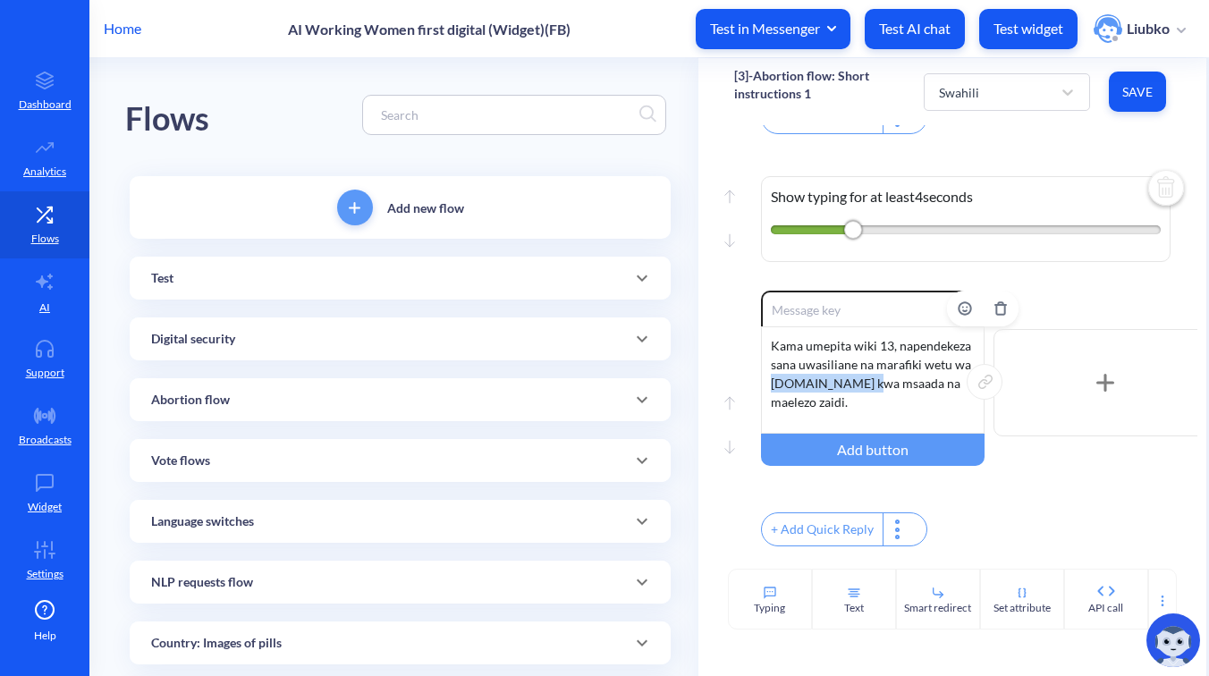
drag, startPoint x: 857, startPoint y: 407, endPoint x: 764, endPoint y: 407, distance: 93.0
click at [764, 407] on div "Kama umepita wiki 13, napendekeza sana uwasiliane na marafiki wetu wa safe2choo…" at bounding box center [873, 380] width 224 height 107
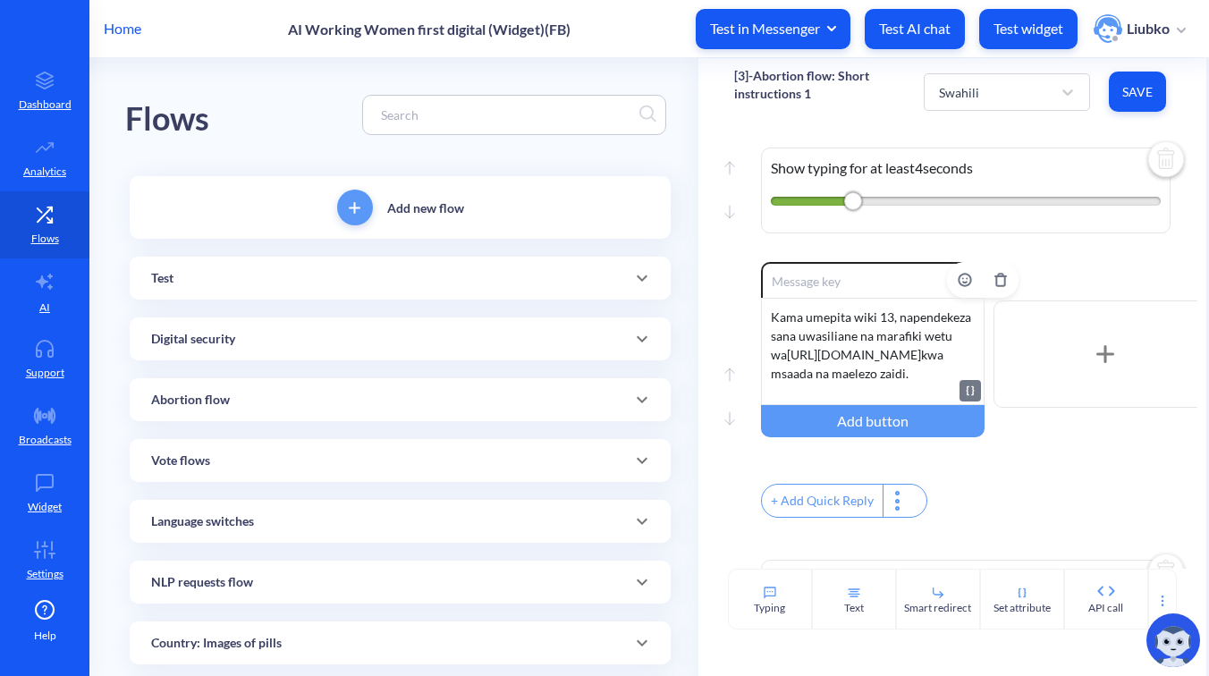
scroll to position [1220, 0]
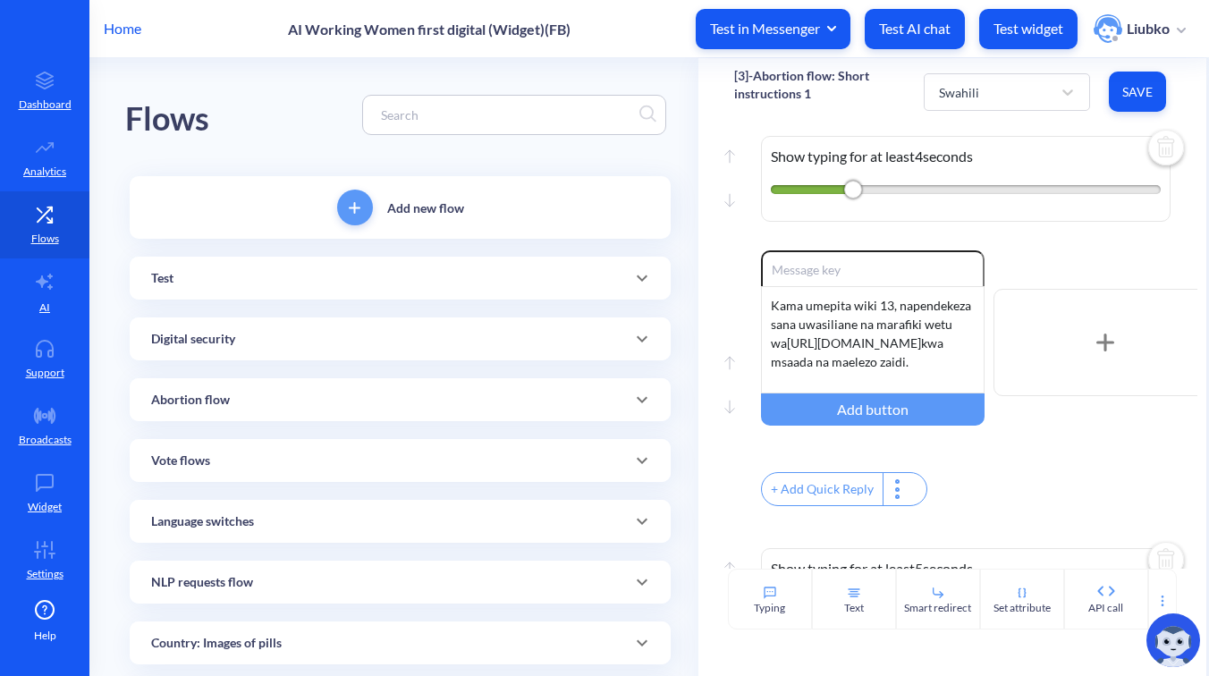
click at [1132, 93] on span "Save" at bounding box center [1138, 92] width 29 height 18
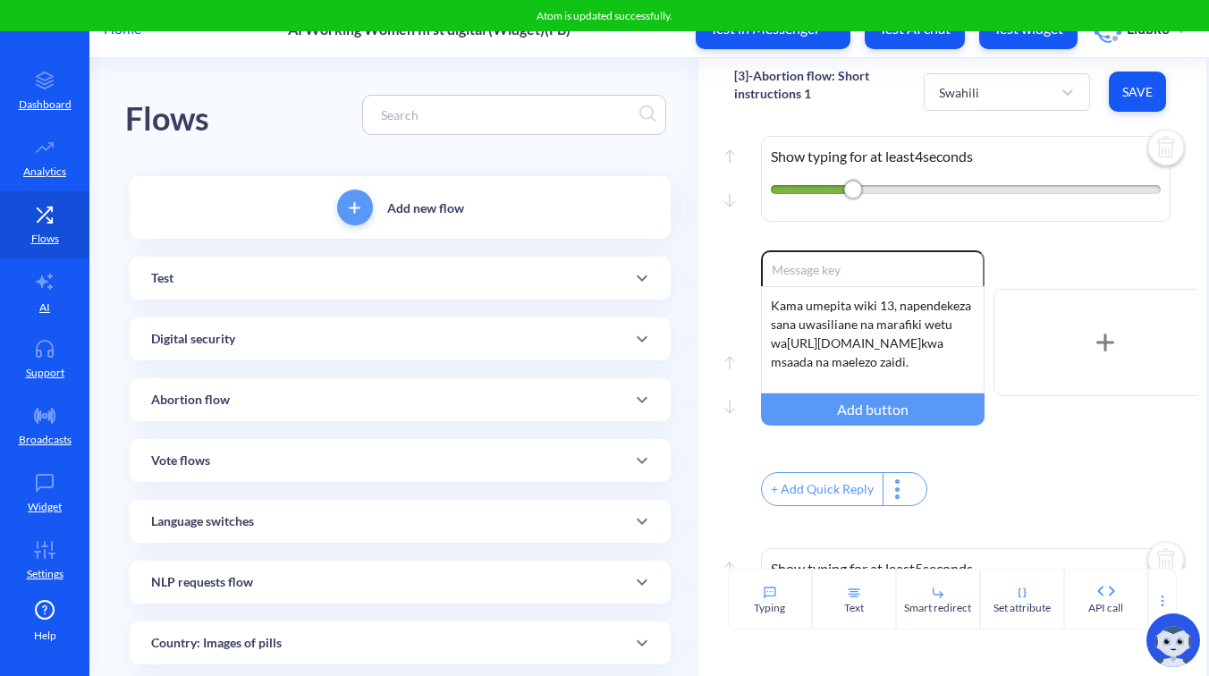
click at [1102, 505] on div "+ Add Quick Reply" at bounding box center [979, 491] width 437 height 38
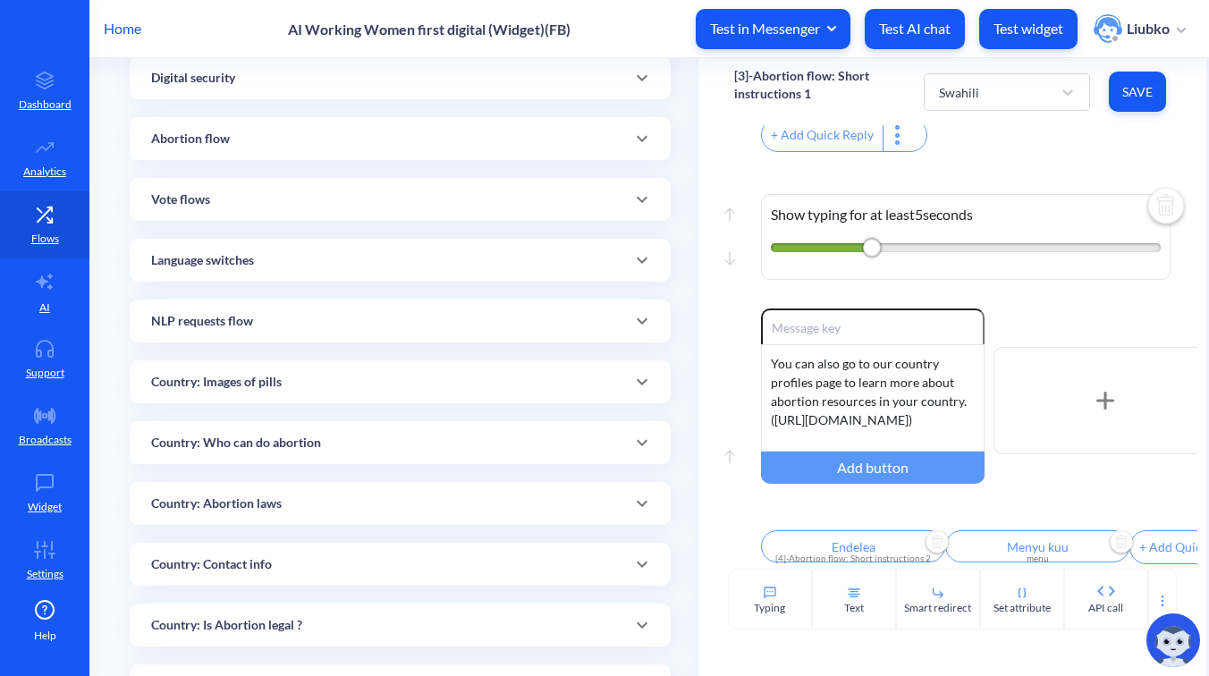
scroll to position [234, 0]
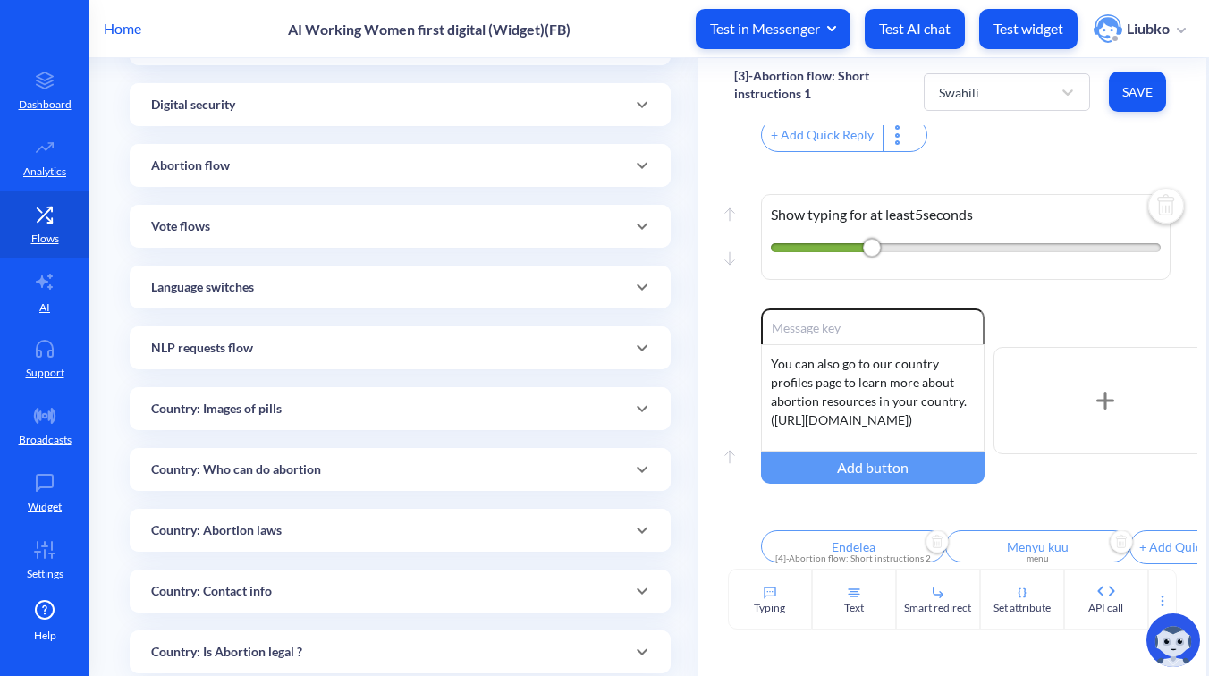
click at [584, 163] on div "Abortion flow" at bounding box center [400, 166] width 498 height 19
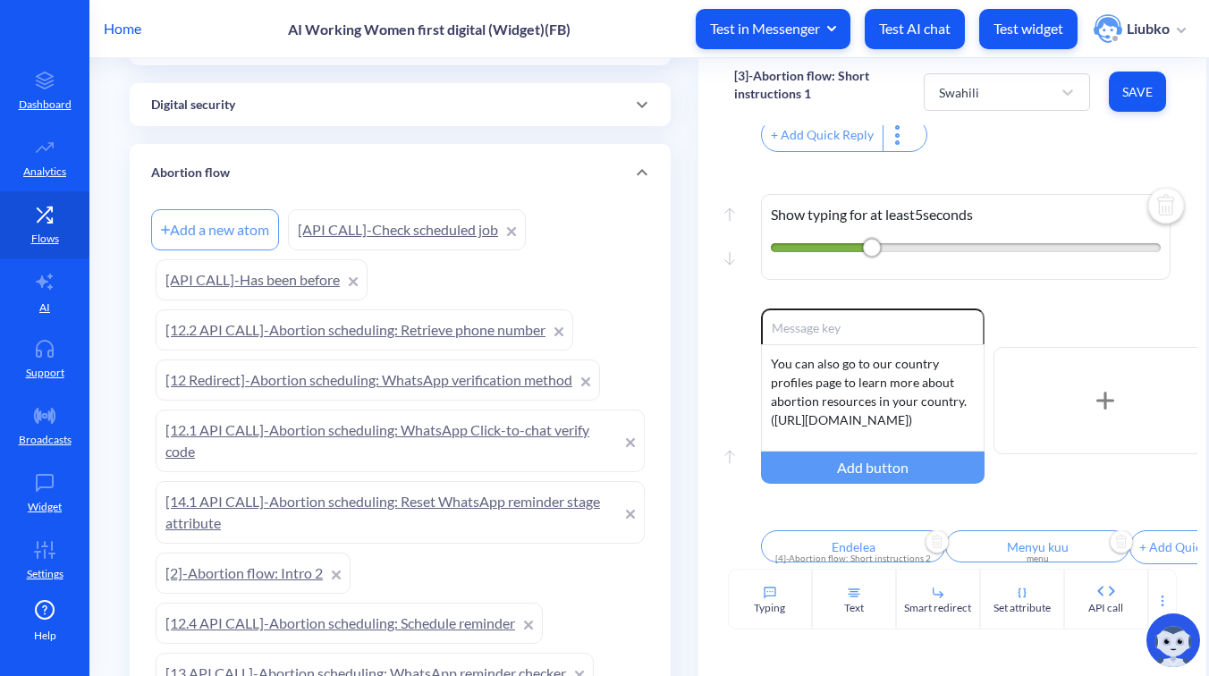
click at [750, 75] on p "[3]-Abortion flow: Short instructions 1" at bounding box center [829, 85] width 190 height 36
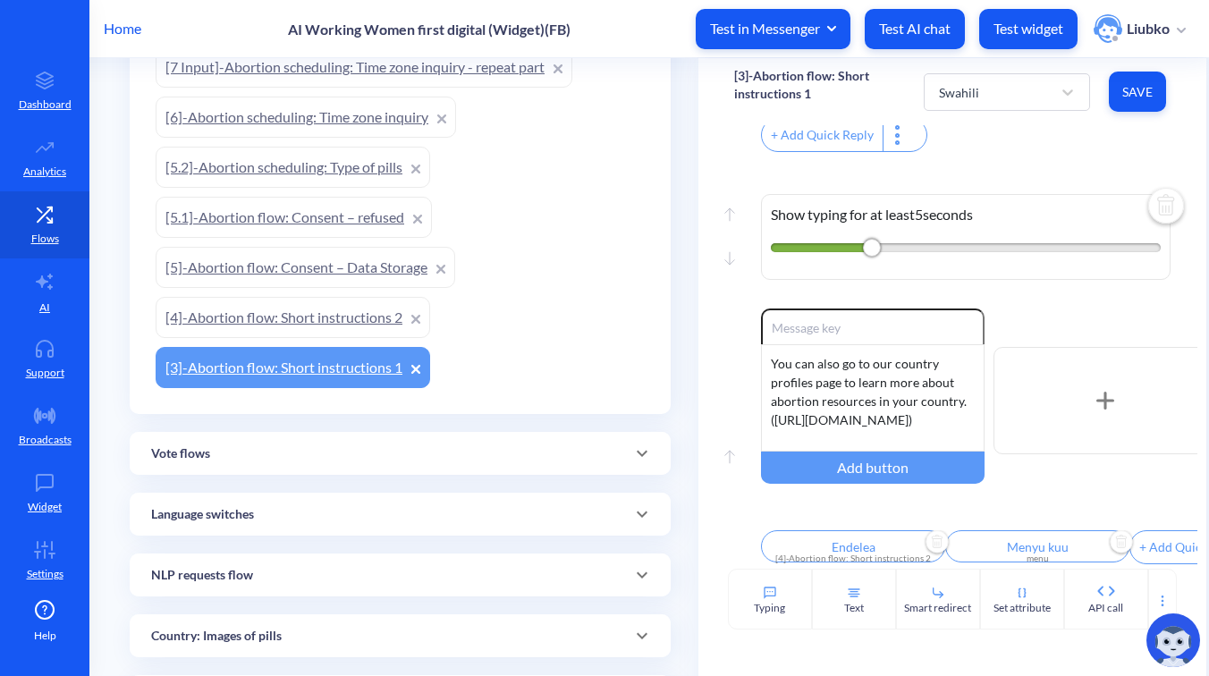
click at [335, 372] on link "[3]-Abortion flow: Short instructions 1" at bounding box center [293, 367] width 275 height 41
click at [347, 316] on link "[4]-Abortion flow: Short instructions 2" at bounding box center [293, 317] width 275 height 41
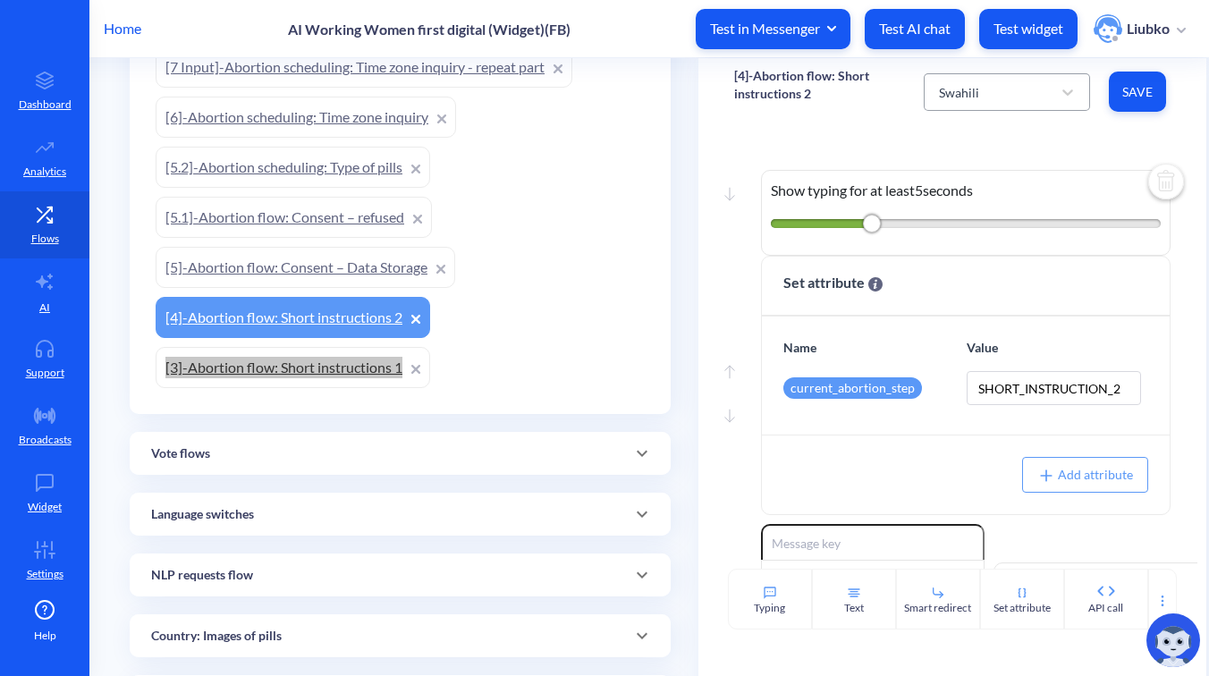
click at [963, 89] on div "Swahili" at bounding box center [959, 91] width 40 height 19
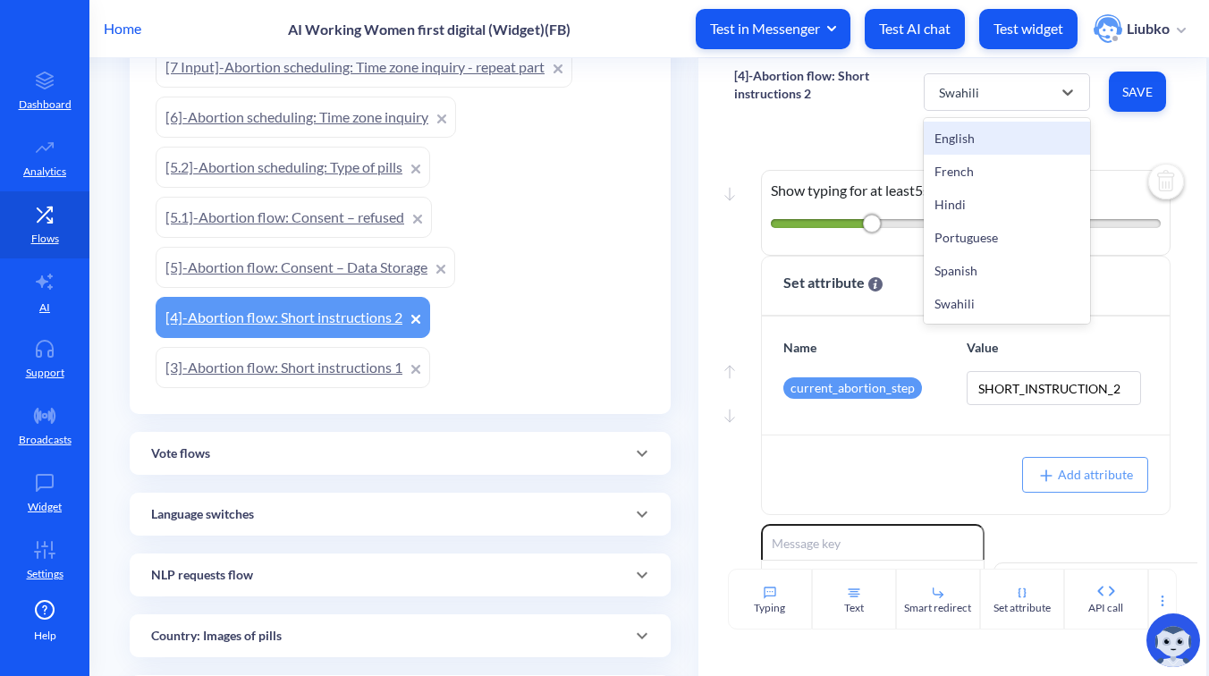
click at [957, 137] on div "English" at bounding box center [1007, 138] width 166 height 33
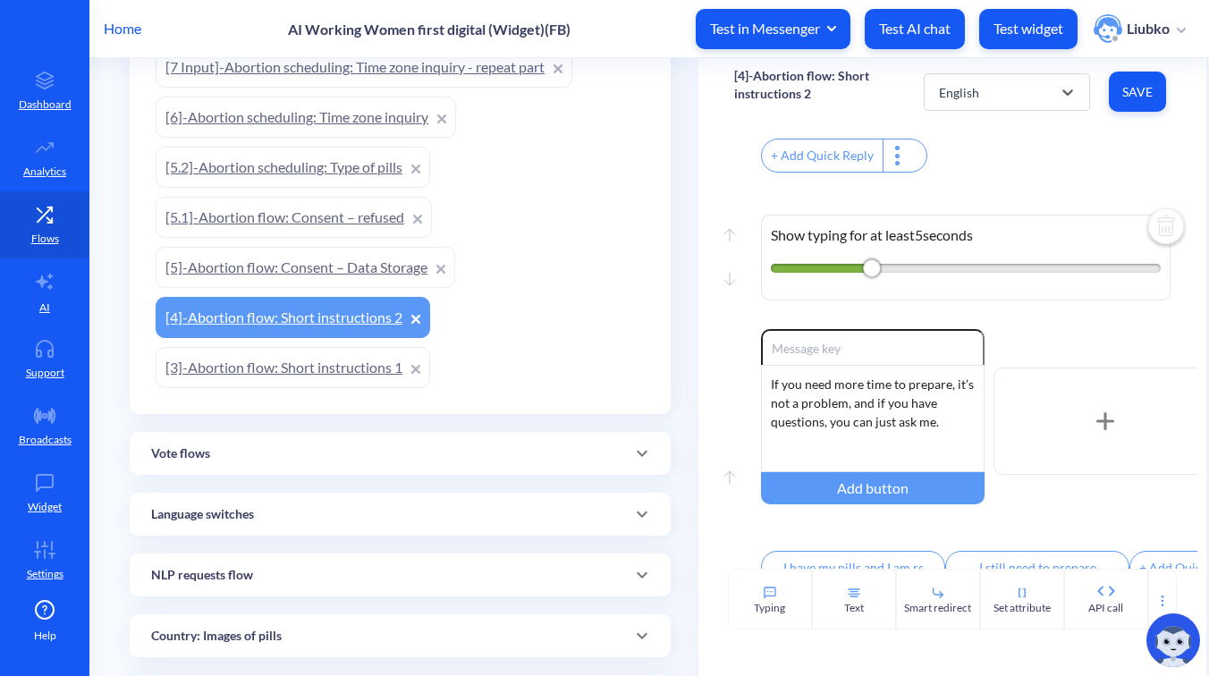
scroll to position [1347, 0]
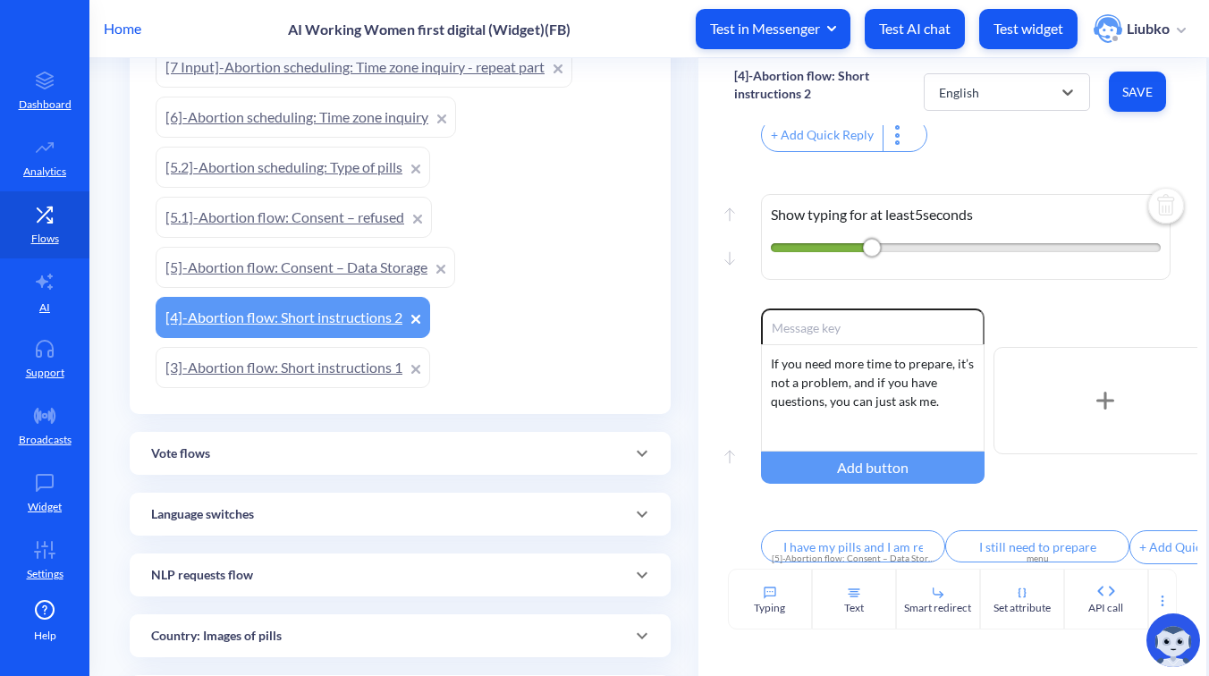
click at [234, 262] on link "[5]-Abortion flow: Consent – Data Storage" at bounding box center [306, 267] width 300 height 41
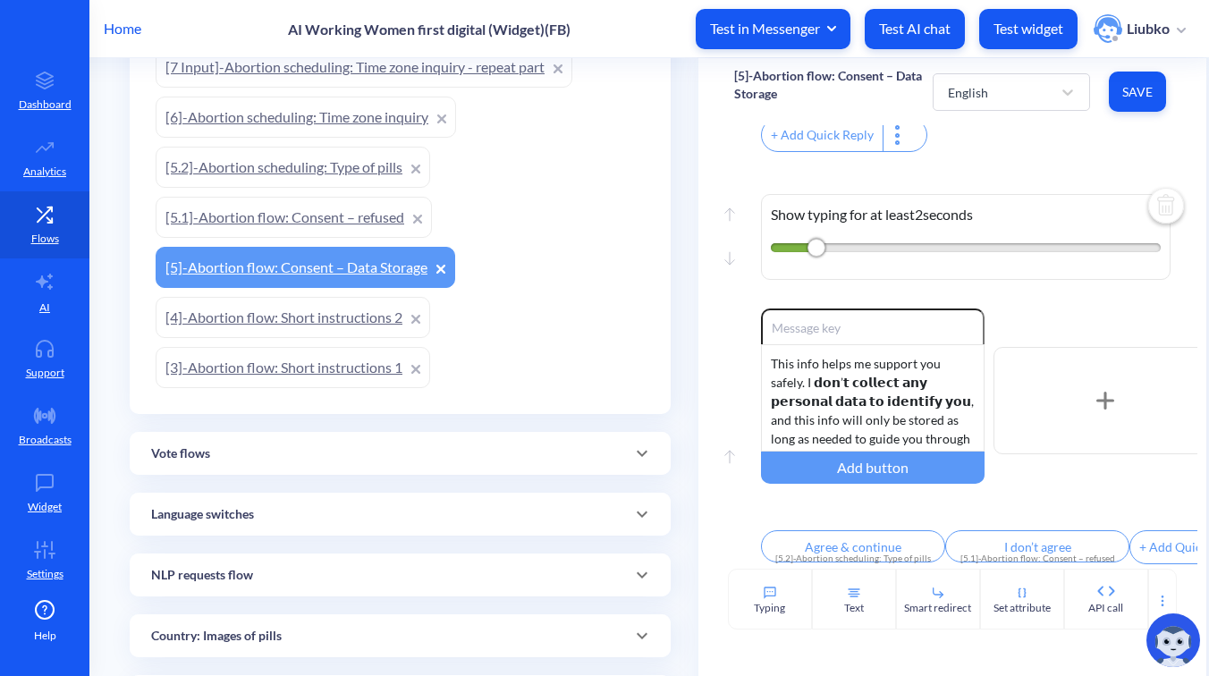
scroll to position [651, 0]
click at [335, 322] on link "[4]-Abortion flow: Short instructions 2" at bounding box center [293, 317] width 275 height 41
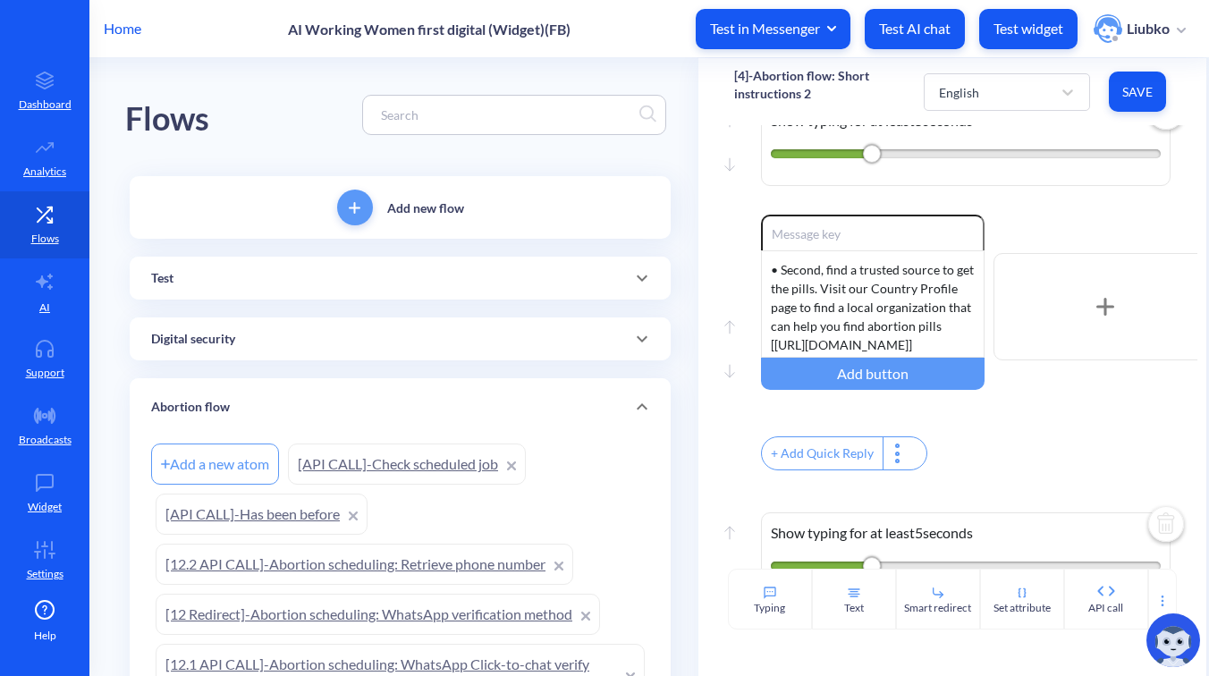
click at [425, 114] on input at bounding box center [505, 115] width 267 height 21
paste input "9]-Abortion scheduling: Start date and time"
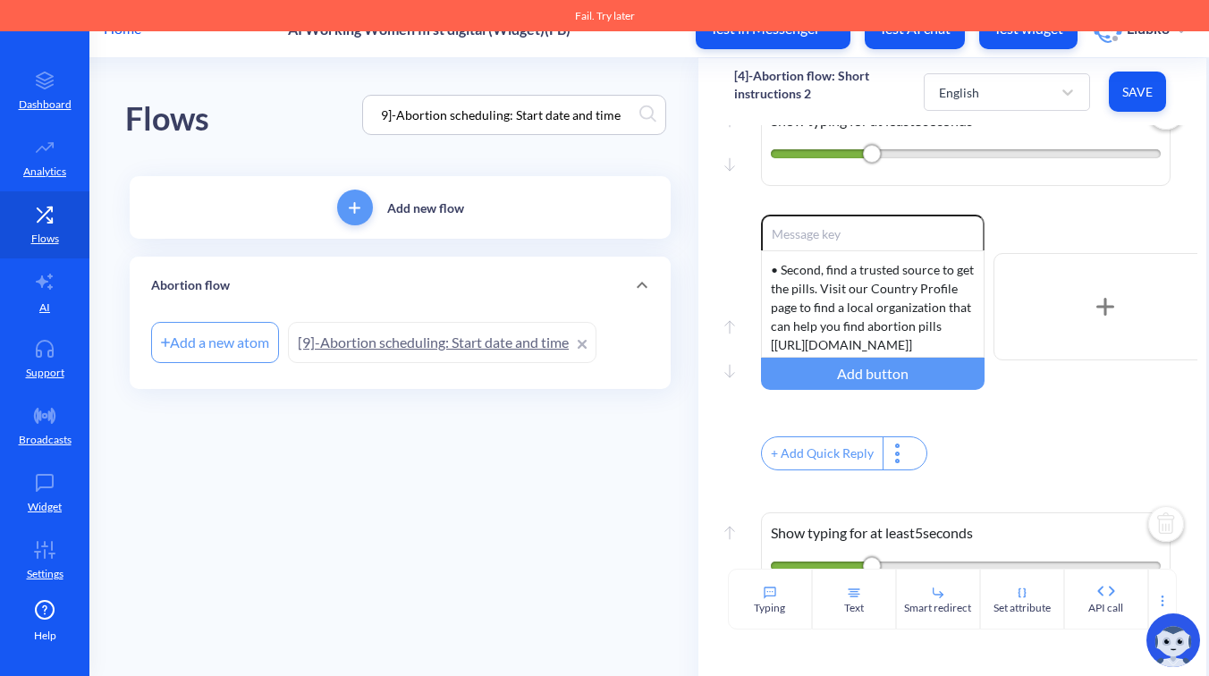
click at [434, 355] on link "[9]-Abortion scheduling: Start date and time" at bounding box center [442, 342] width 309 height 41
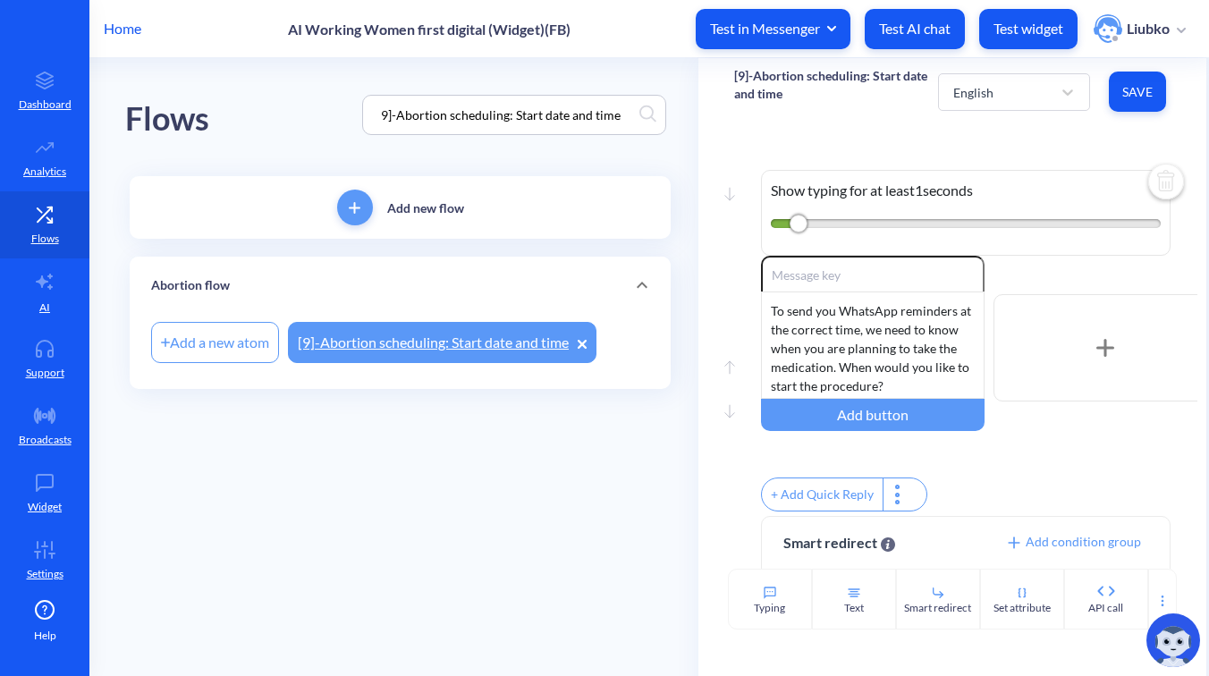
click at [423, 345] on link "[9]-Abortion scheduling: Start date and time" at bounding box center [442, 342] width 309 height 41
click at [1024, 84] on div "English" at bounding box center [998, 92] width 107 height 32
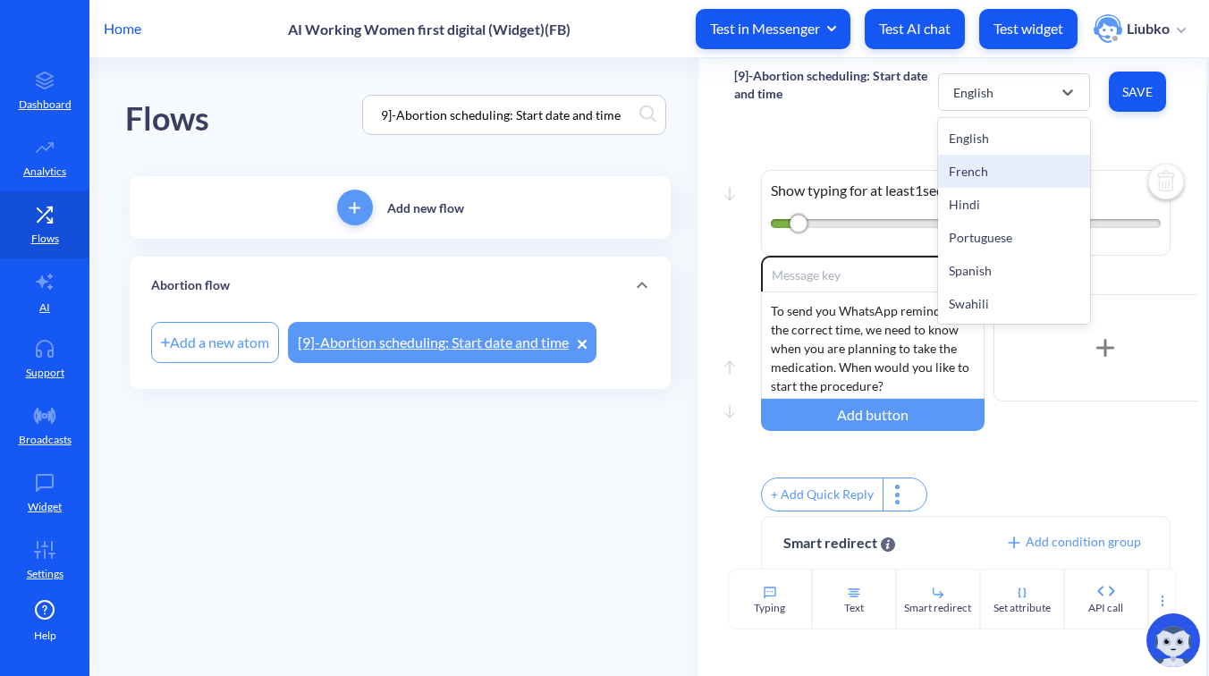
click at [1024, 177] on div "French" at bounding box center [1014, 171] width 152 height 33
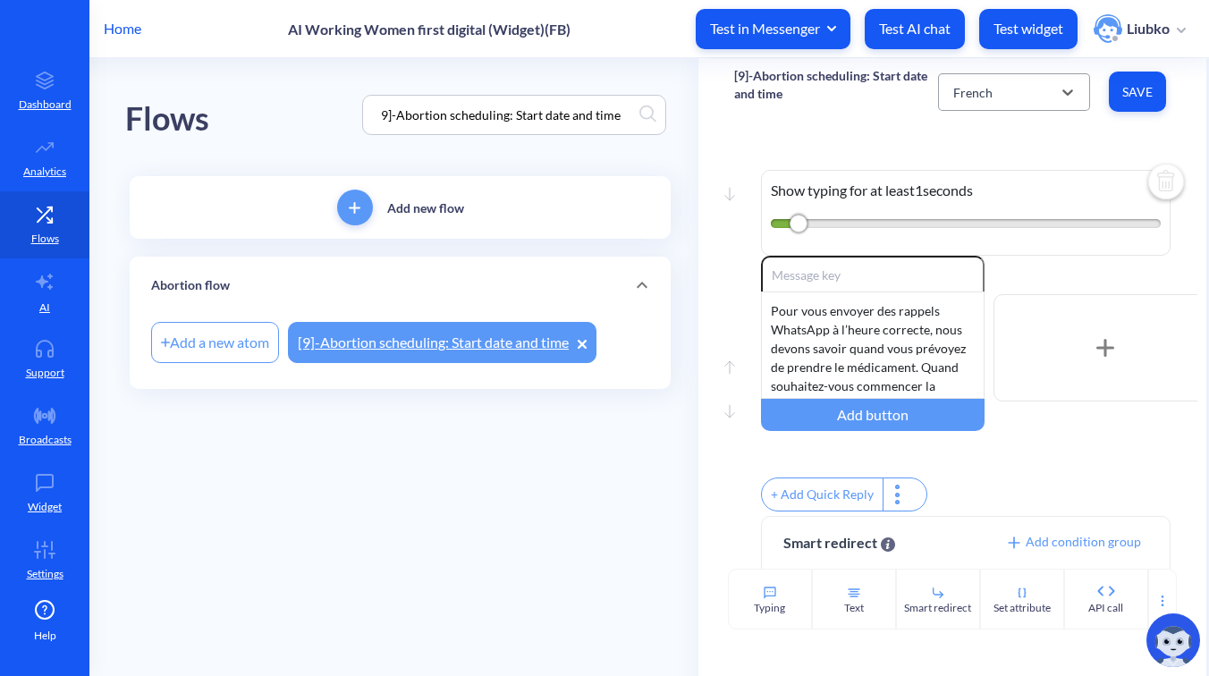
click at [1008, 95] on div "French" at bounding box center [998, 92] width 107 height 32
click at [1005, 193] on div "Hindi" at bounding box center [1014, 204] width 152 height 33
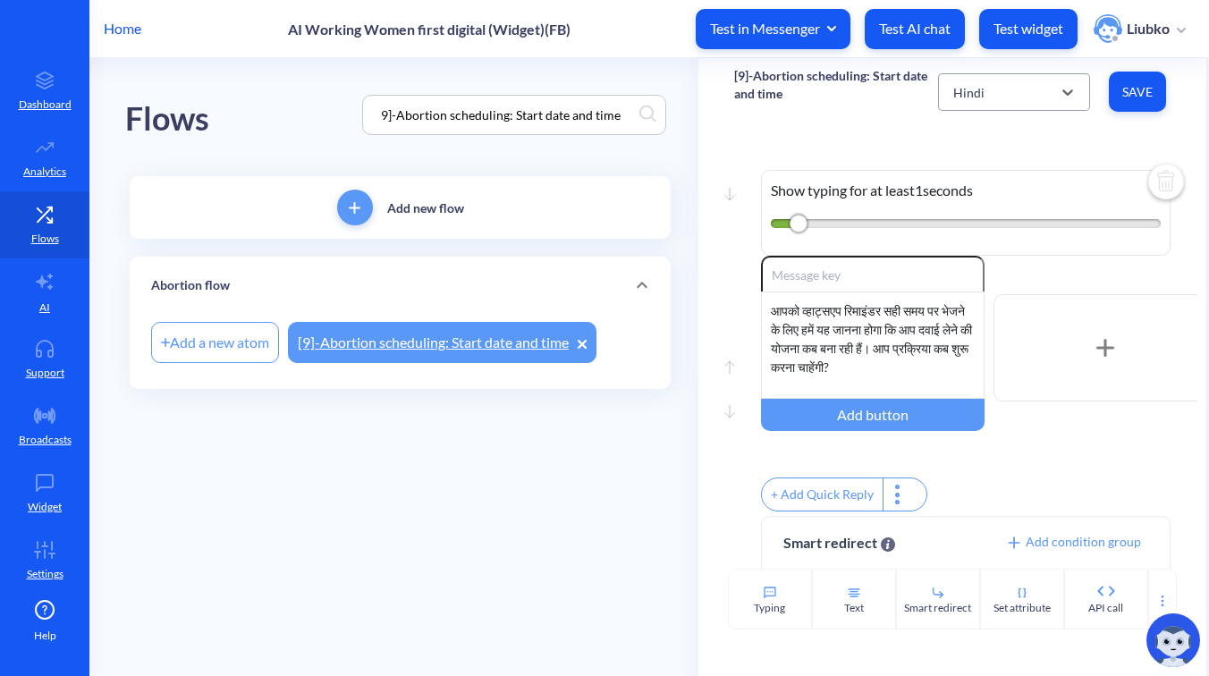
click at [1003, 104] on div "Hindi" at bounding box center [998, 92] width 107 height 32
click at [993, 238] on div "Portuguese" at bounding box center [1014, 237] width 152 height 33
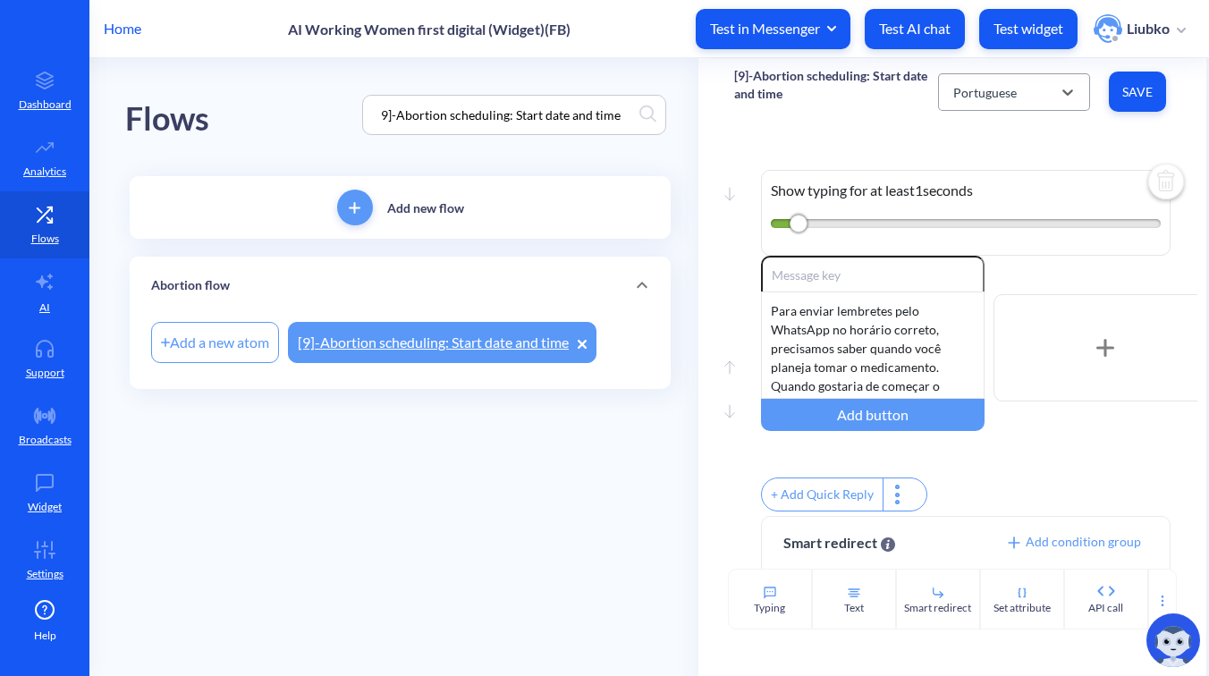
click at [995, 98] on div "Portuguese" at bounding box center [986, 91] width 64 height 19
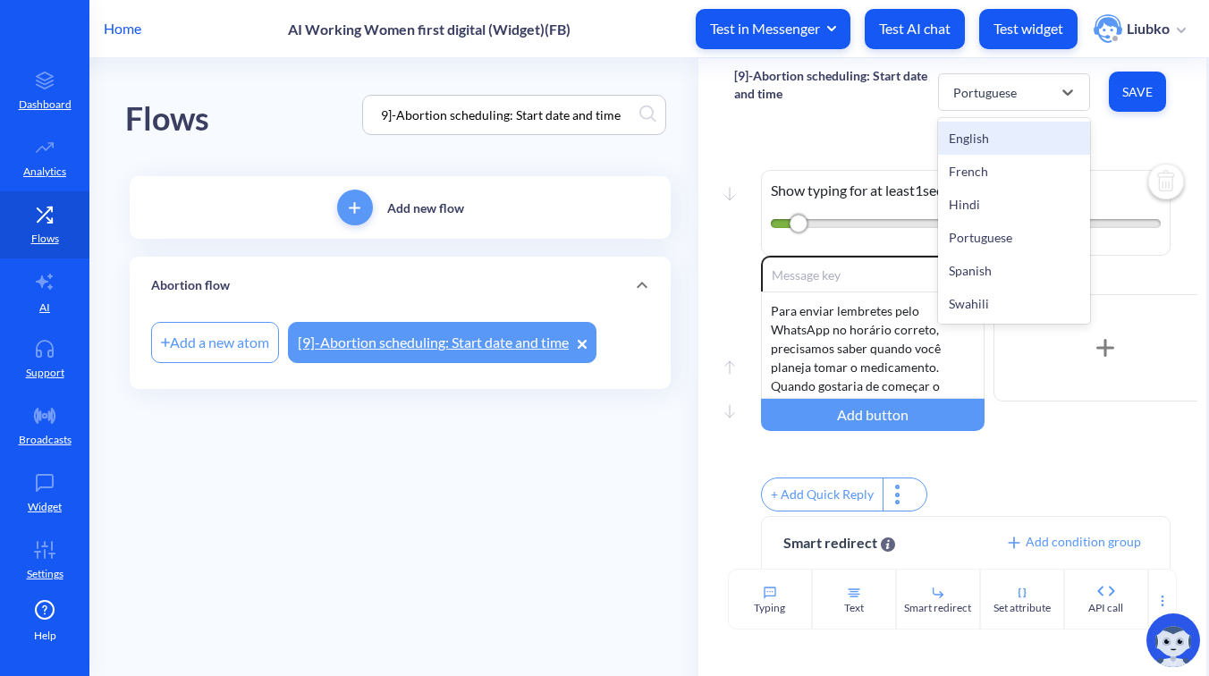
click at [996, 131] on div "English" at bounding box center [1014, 138] width 152 height 33
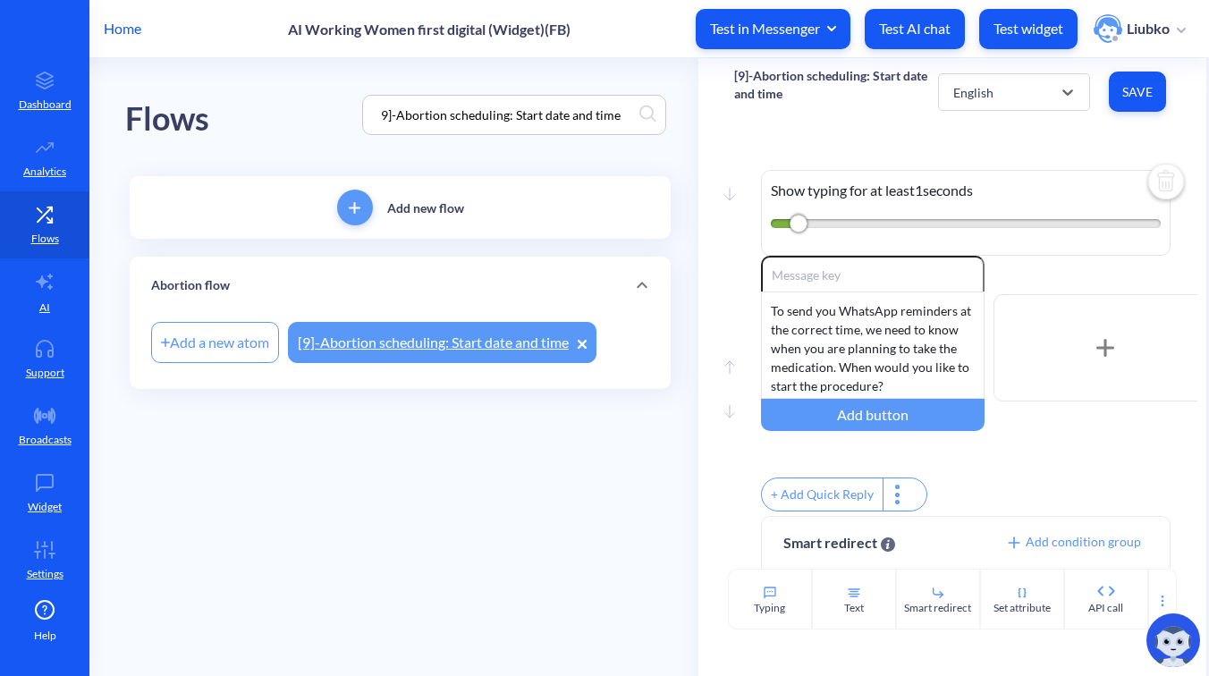
click at [505, 113] on input "9]-Abortion scheduling: Start date and time" at bounding box center [505, 115] width 267 height 21
paste input "[7 Input]-Abortion scheduling: Time zone inquiry"
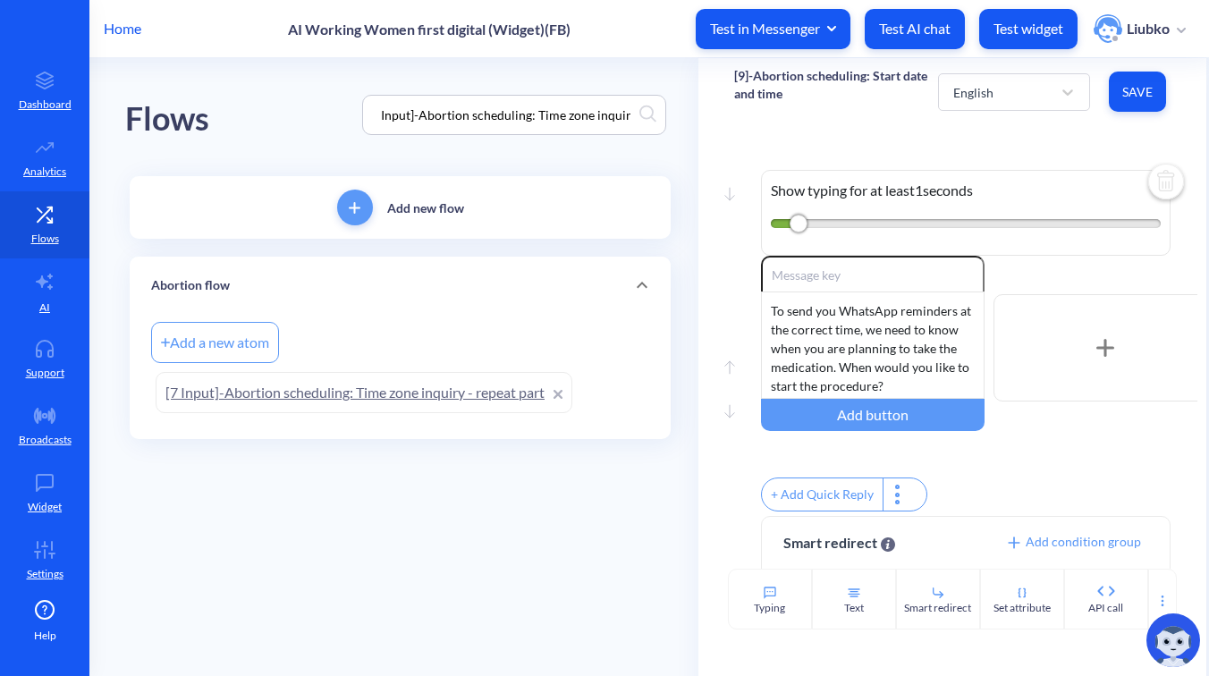
type input "[7 Input]-Abortion scheduling: Time zone inquiry"
click at [398, 395] on link "[7 Input]-Abortion scheduling: Time zone inquiry - repeat part" at bounding box center [364, 392] width 417 height 41
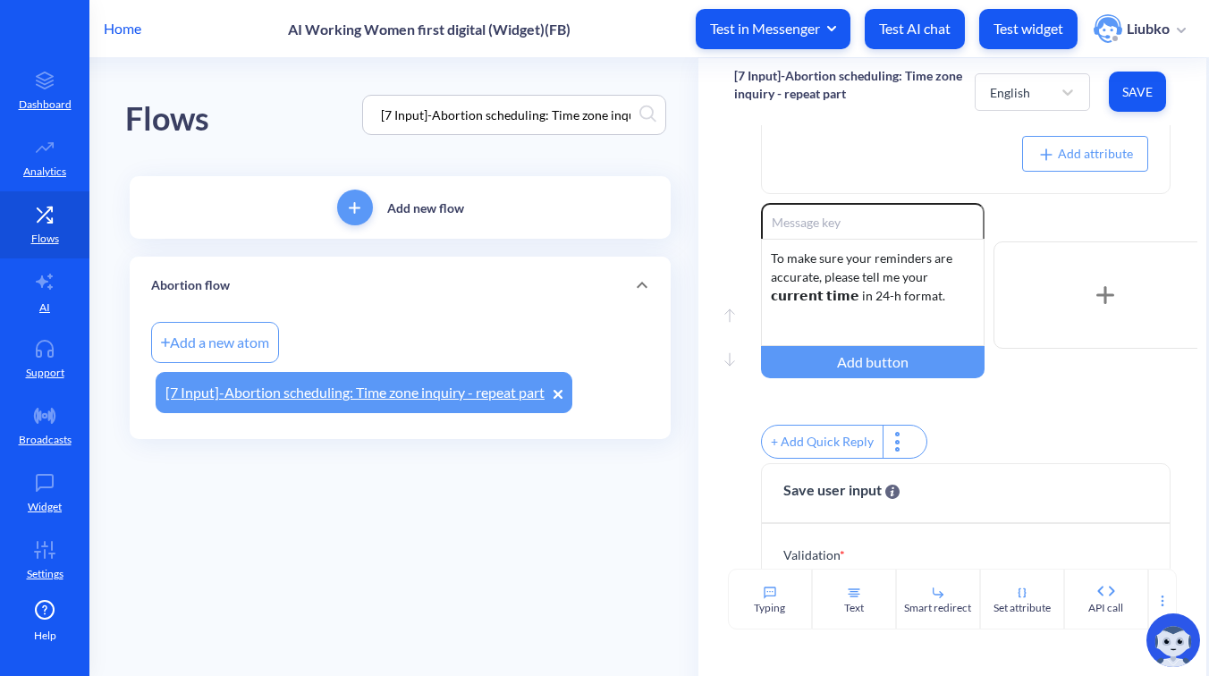
scroll to position [357, 0]
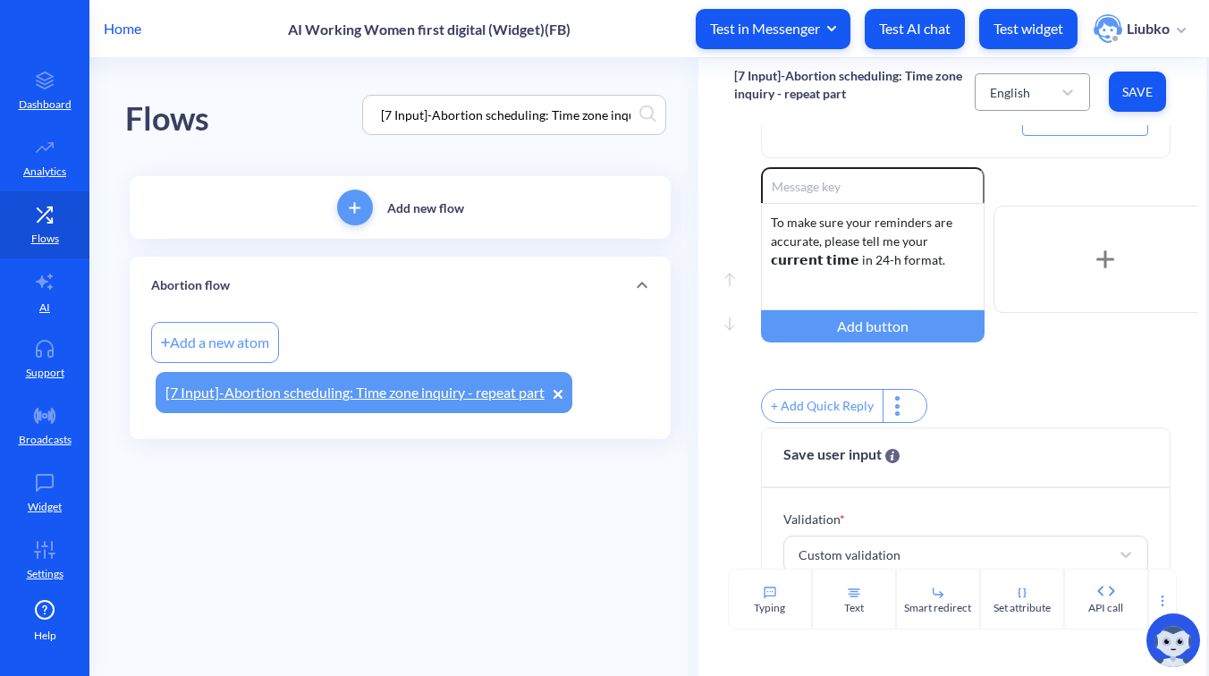
click at [1038, 88] on div "English" at bounding box center [1016, 92] width 71 height 32
click at [1042, 165] on div "French" at bounding box center [1032, 171] width 115 height 33
click at [1034, 94] on div "French" at bounding box center [1016, 92] width 71 height 32
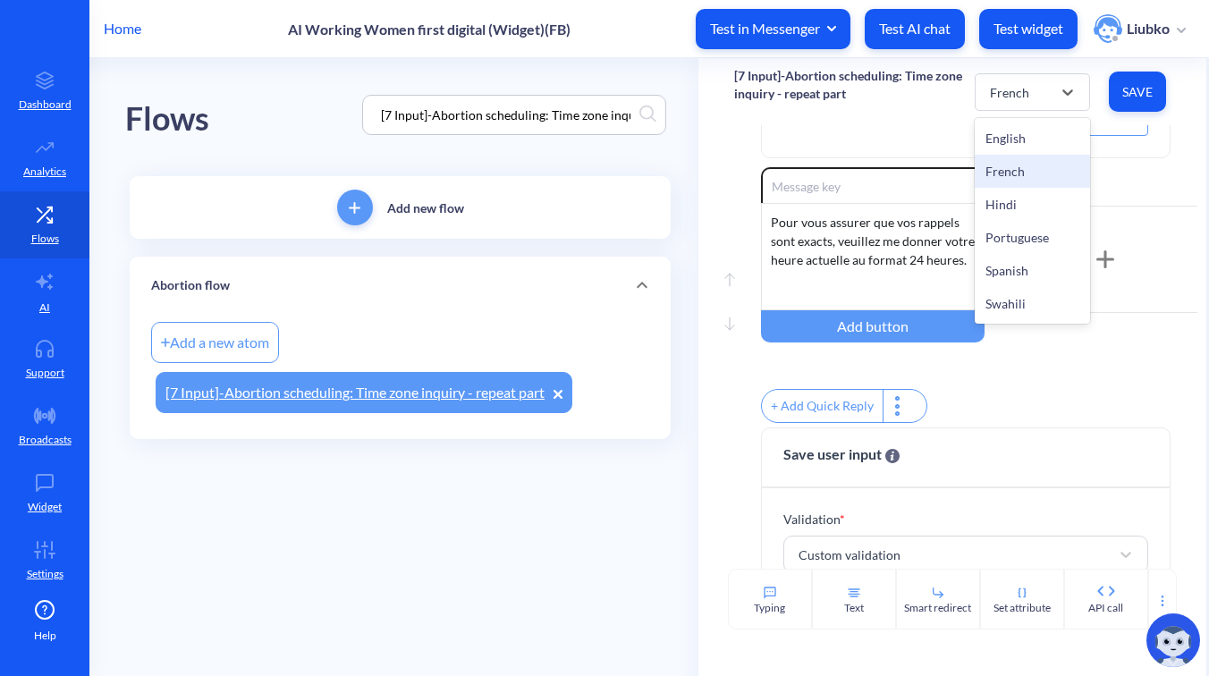
click at [1033, 190] on div "Hindi" at bounding box center [1032, 204] width 115 height 33
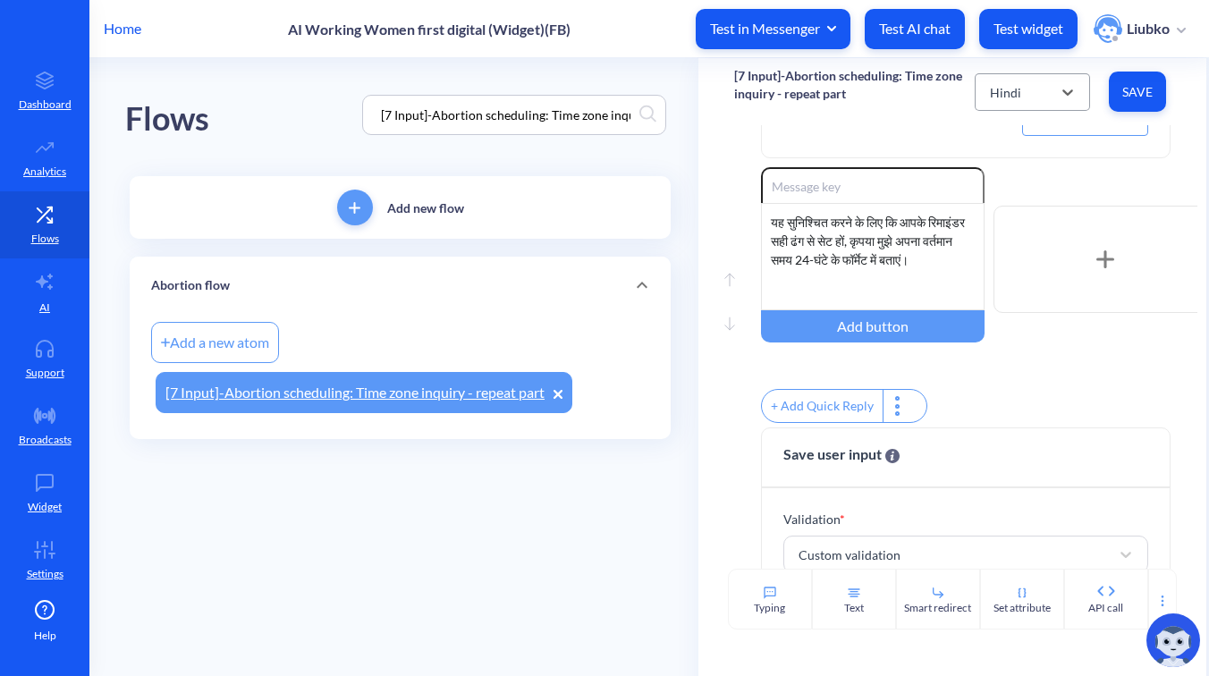
click at [1026, 91] on div "Hindi" at bounding box center [1016, 92] width 71 height 32
click at [1022, 245] on div "Portuguese" at bounding box center [1032, 237] width 115 height 33
click at [1029, 102] on div "Portuguese" at bounding box center [1016, 92] width 71 height 32
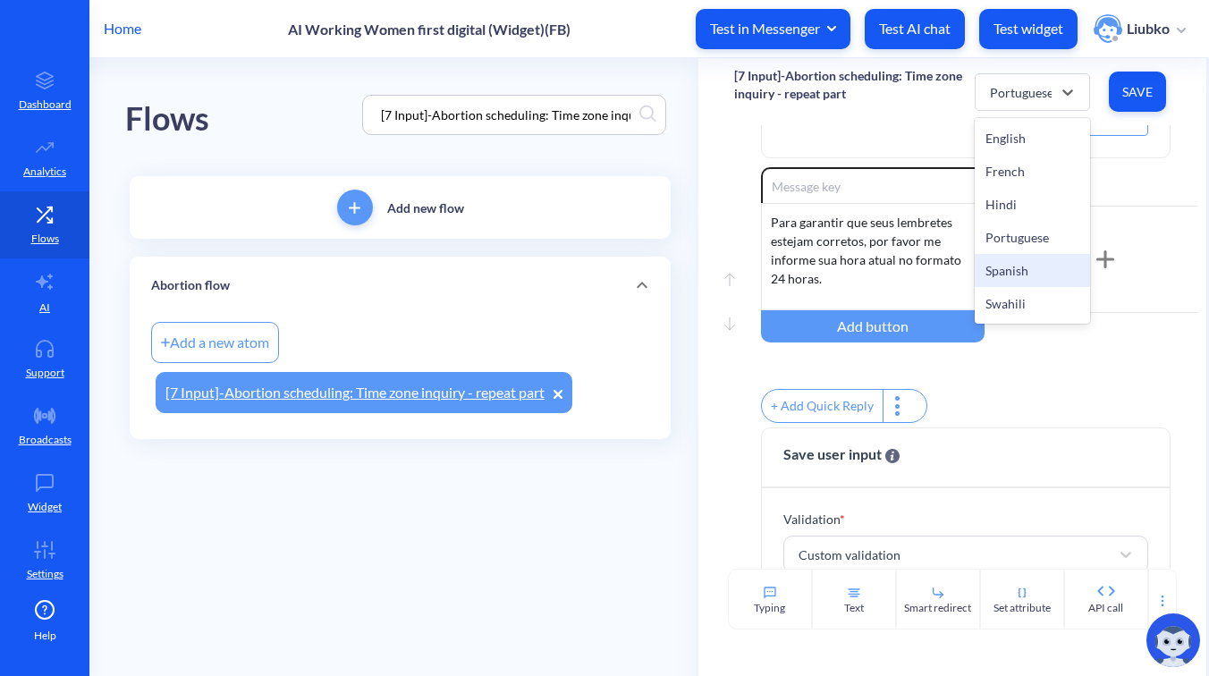
click at [1035, 280] on div "Spanish" at bounding box center [1032, 270] width 115 height 33
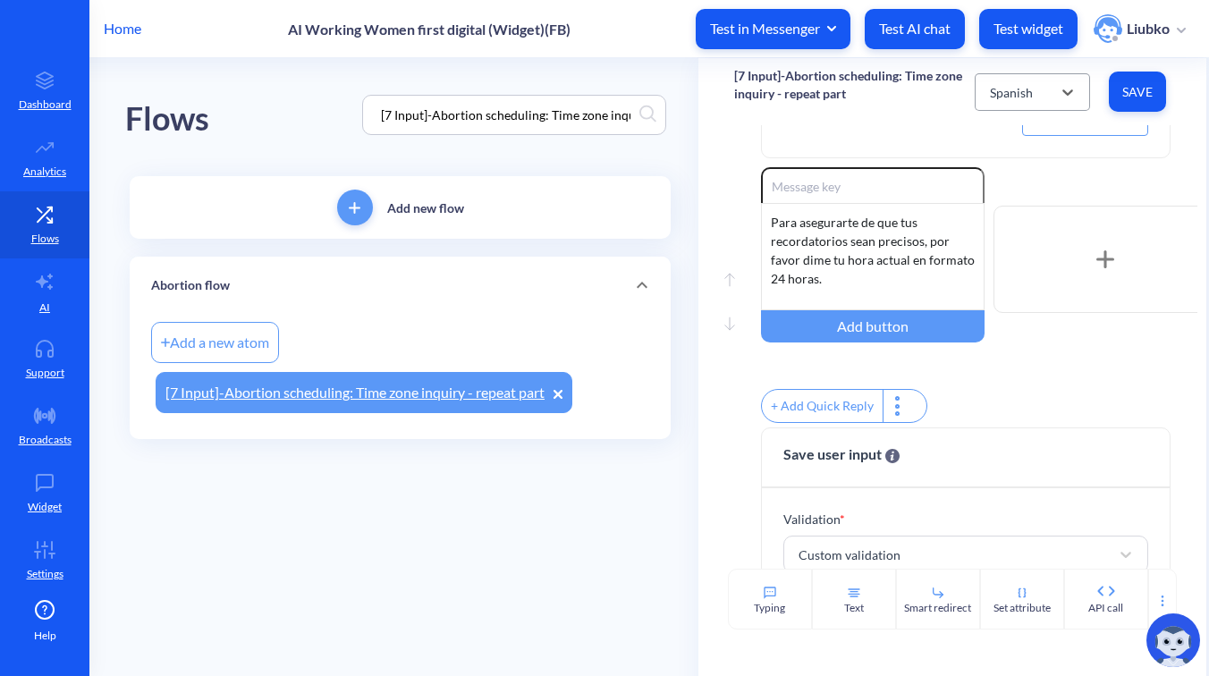
click at [1027, 90] on div "Spanish" at bounding box center [1011, 91] width 43 height 19
click at [1038, 312] on div "Swahili" at bounding box center [1032, 303] width 115 height 33
click at [1033, 90] on div "Swahili" at bounding box center [1016, 92] width 71 height 32
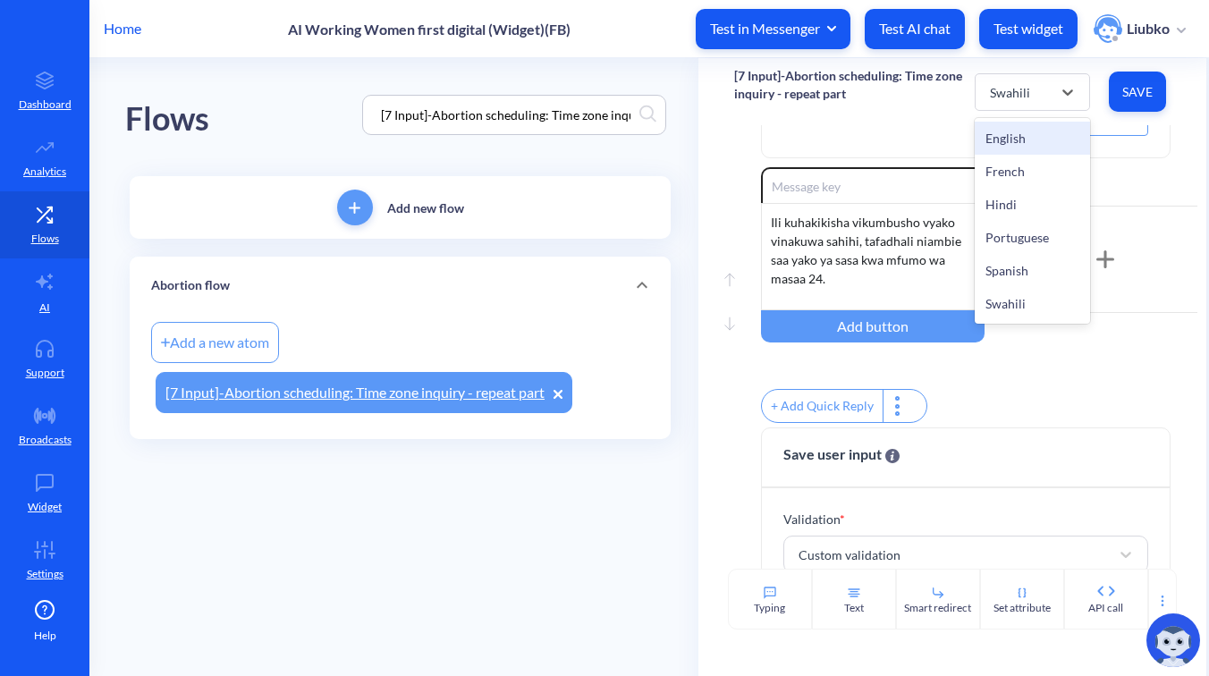
click at [1032, 137] on div "English" at bounding box center [1032, 138] width 115 height 33
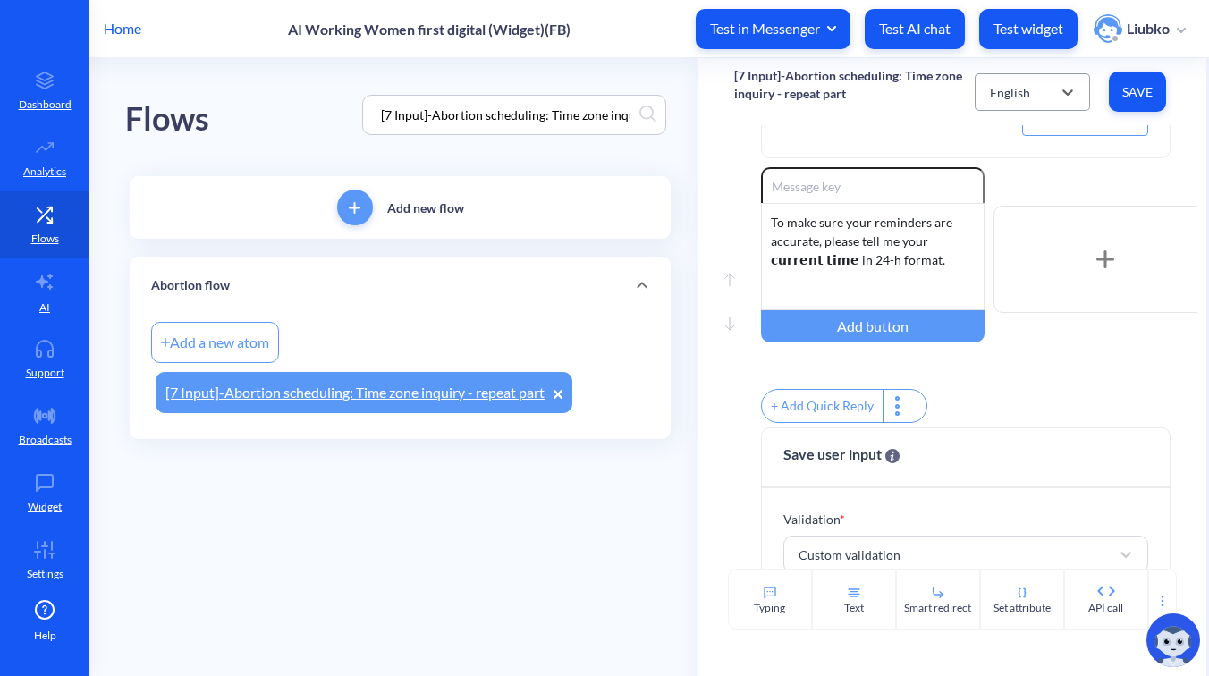
click at [1013, 98] on div "English" at bounding box center [1010, 91] width 40 height 19
click at [1015, 167] on div "French" at bounding box center [1032, 171] width 115 height 33
click at [995, 97] on div "French" at bounding box center [1009, 91] width 39 height 19
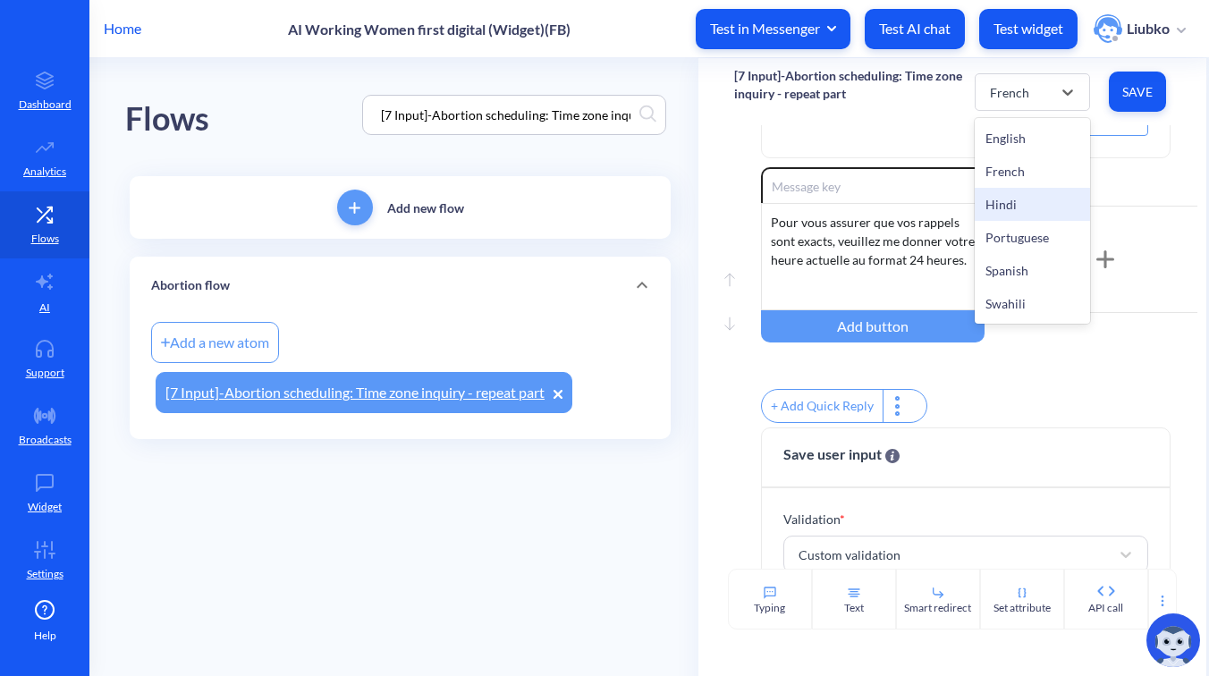
click at [1003, 192] on div "Hindi" at bounding box center [1032, 204] width 115 height 33
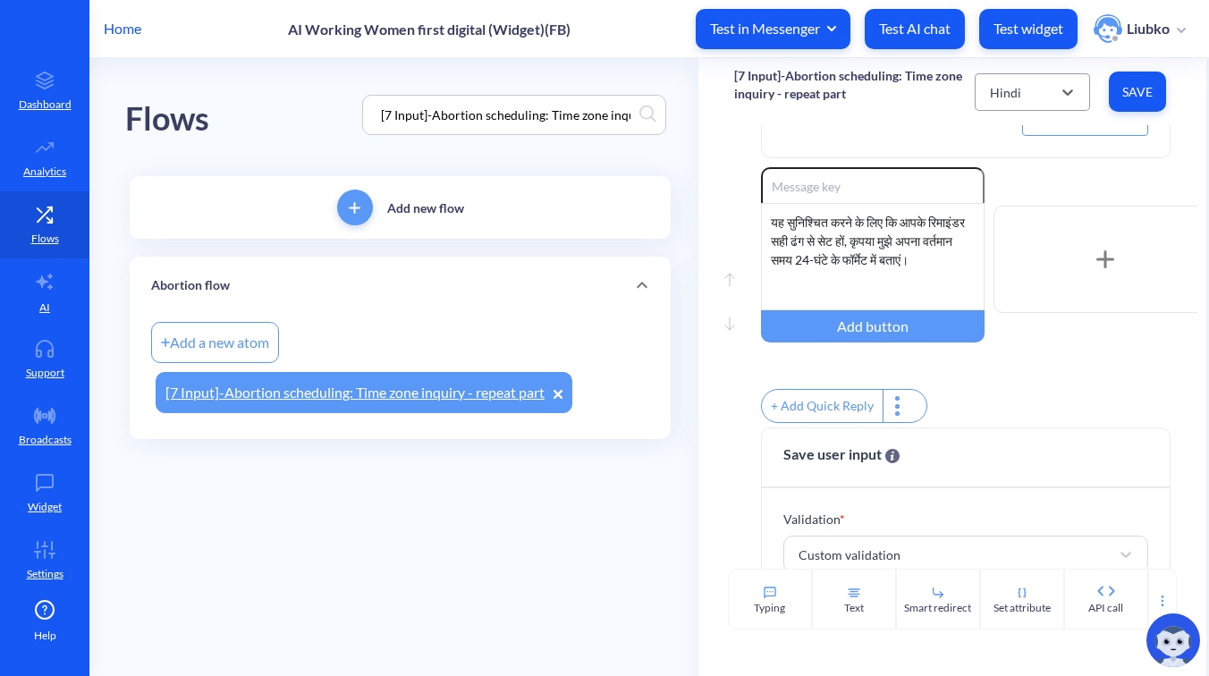
click at [1041, 97] on div "Hindi" at bounding box center [1016, 92] width 71 height 32
click at [1024, 232] on div "Portuguese" at bounding box center [1032, 237] width 115 height 33
click at [1018, 98] on div "Portuguese" at bounding box center [1022, 91] width 64 height 19
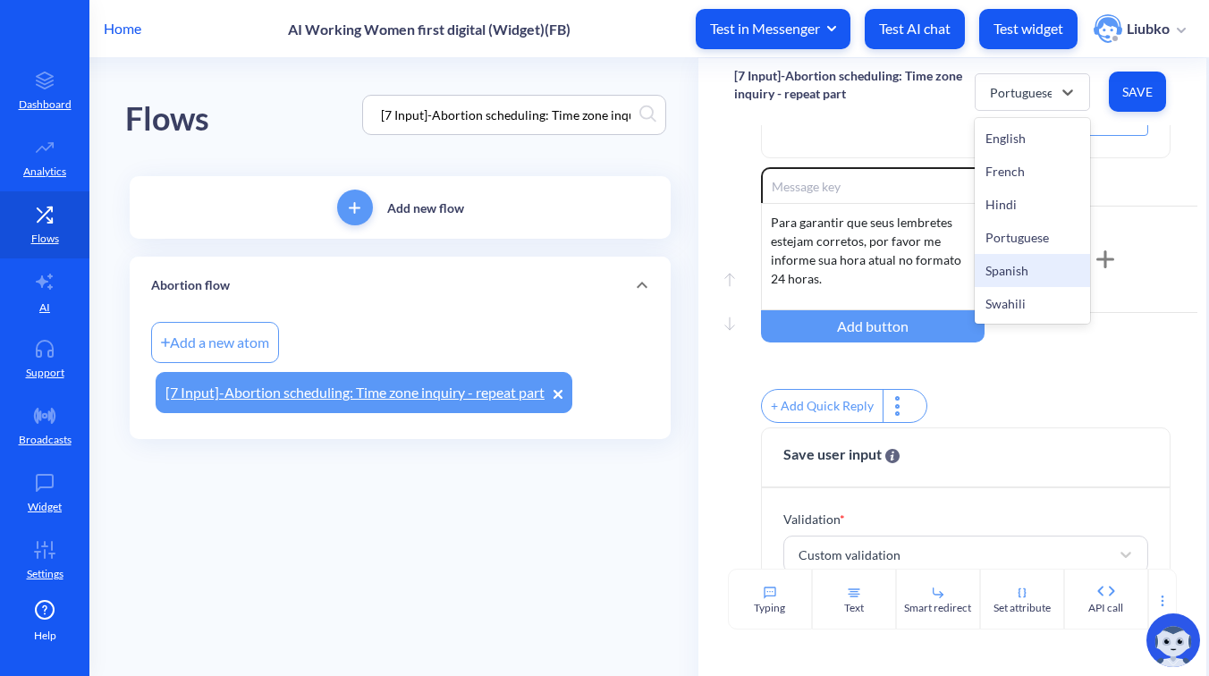
click at [1033, 256] on div "Spanish" at bounding box center [1032, 270] width 115 height 33
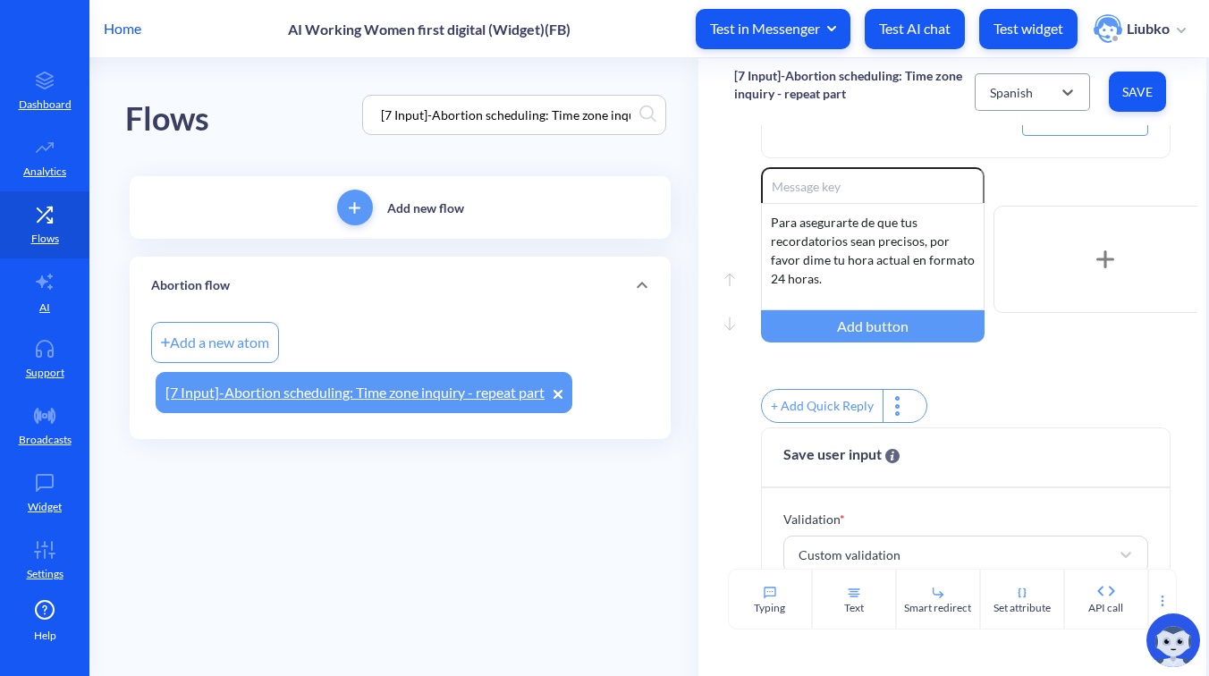
click at [1022, 95] on div "Spanish" at bounding box center [1011, 91] width 43 height 19
click at [1031, 305] on div "Swahili" at bounding box center [1032, 303] width 115 height 33
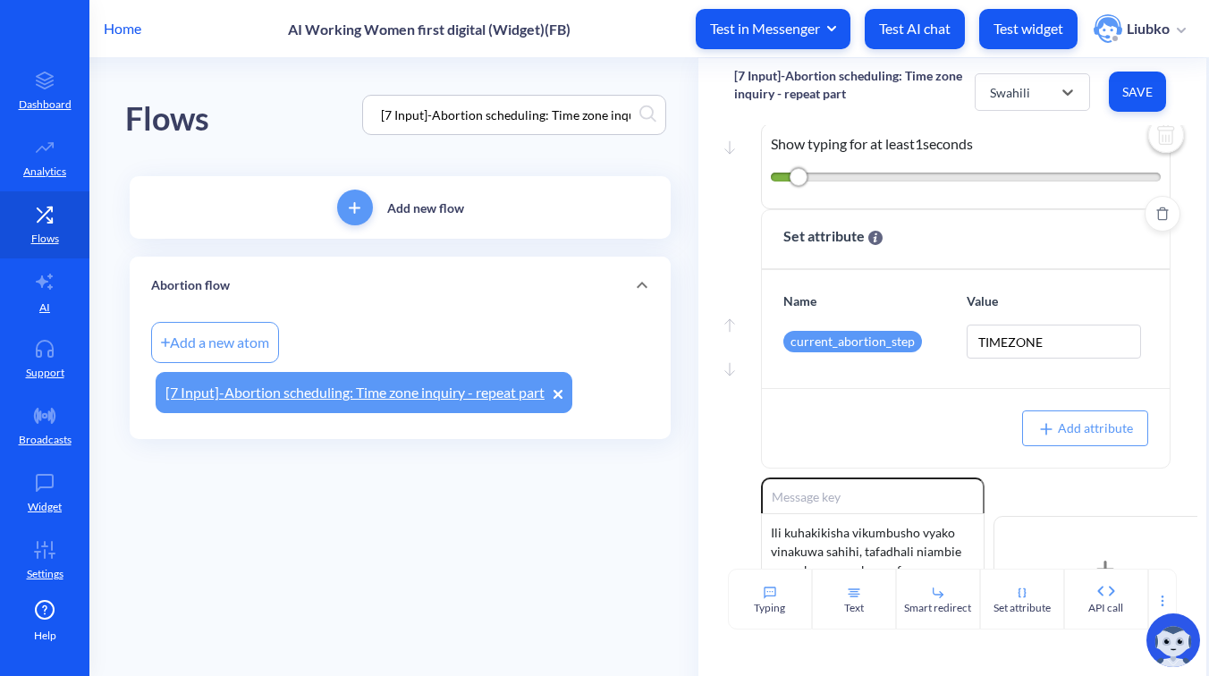
scroll to position [0, 0]
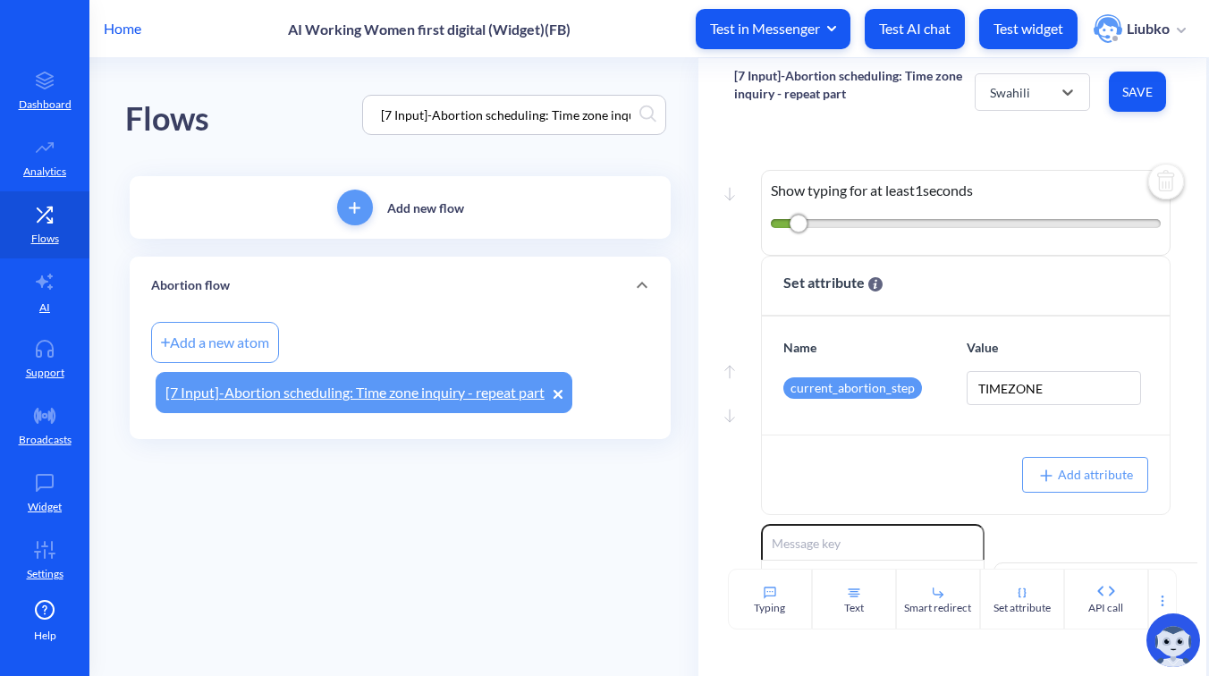
click at [537, 119] on input "[7 Input]-Abortion scheduling: Time zone inquiry" at bounding box center [505, 115] width 267 height 21
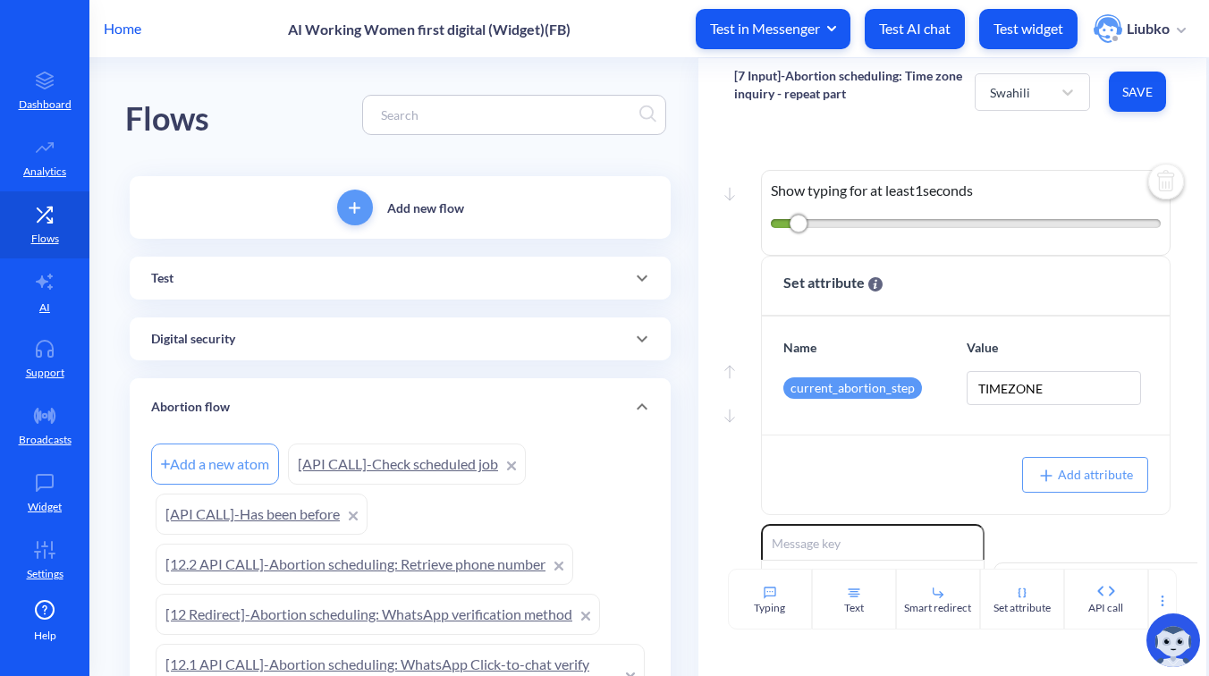
scroll to position [1793, 0]
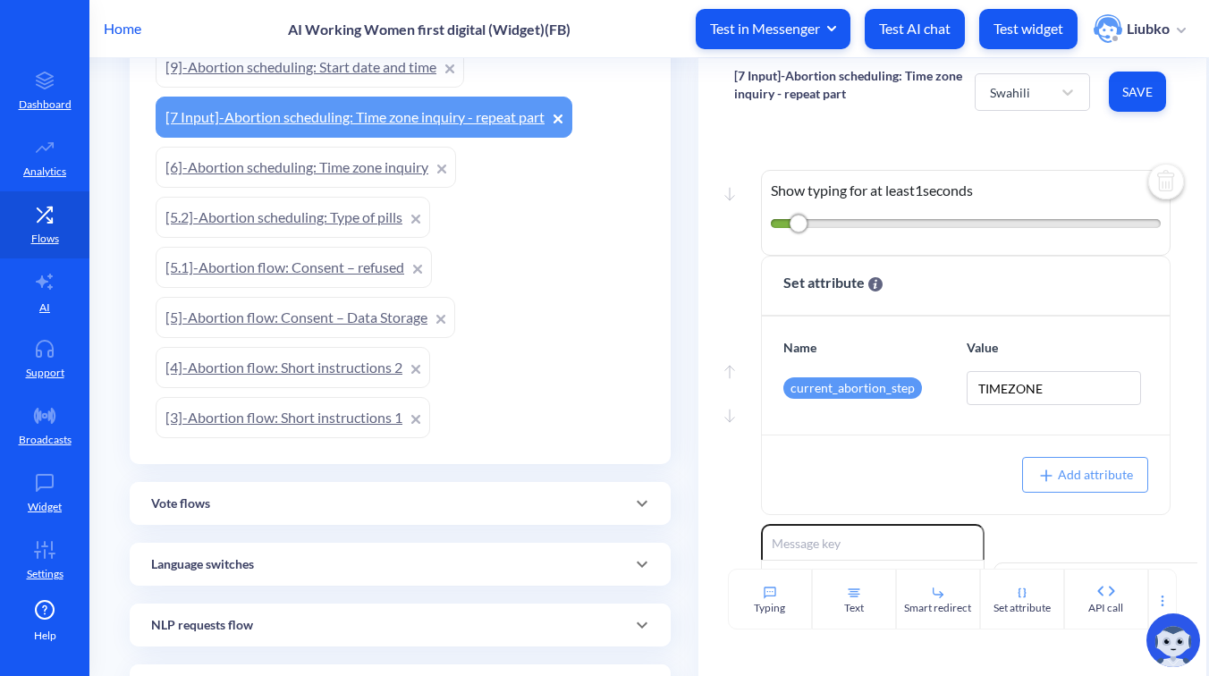
click at [311, 368] on link "[4]-Abortion flow: Short instructions 2" at bounding box center [293, 367] width 275 height 41
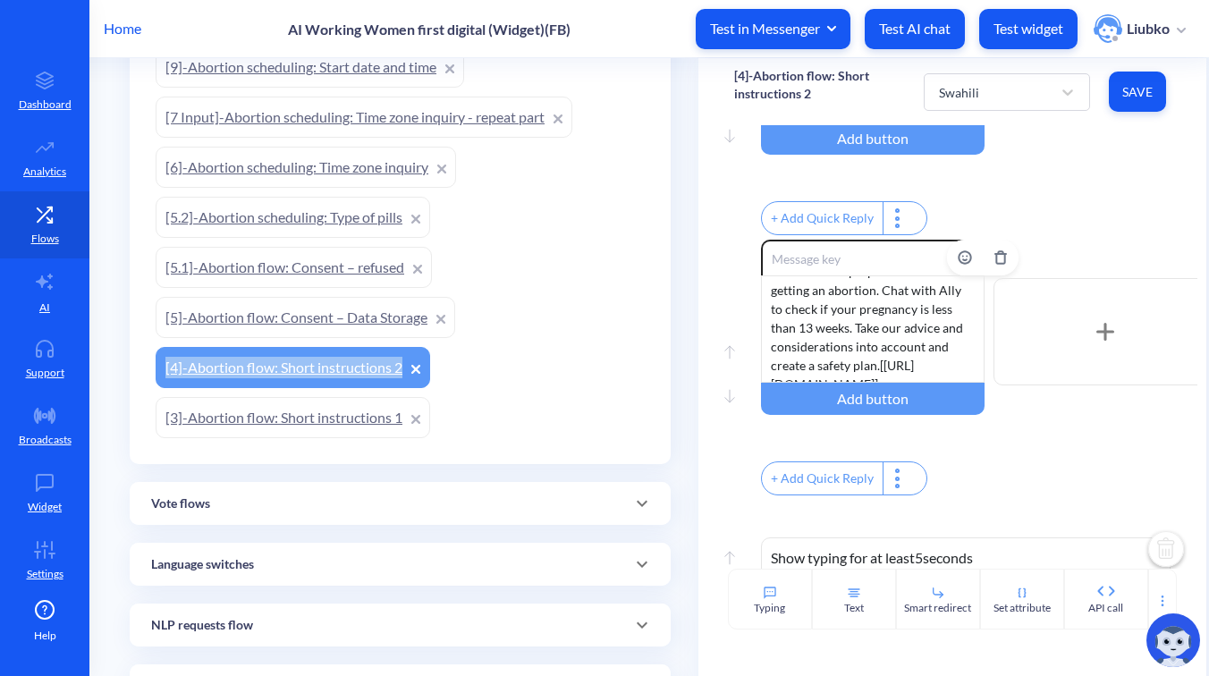
scroll to position [72, 0]
click at [1022, 96] on div "Swahili" at bounding box center [991, 92] width 122 height 32
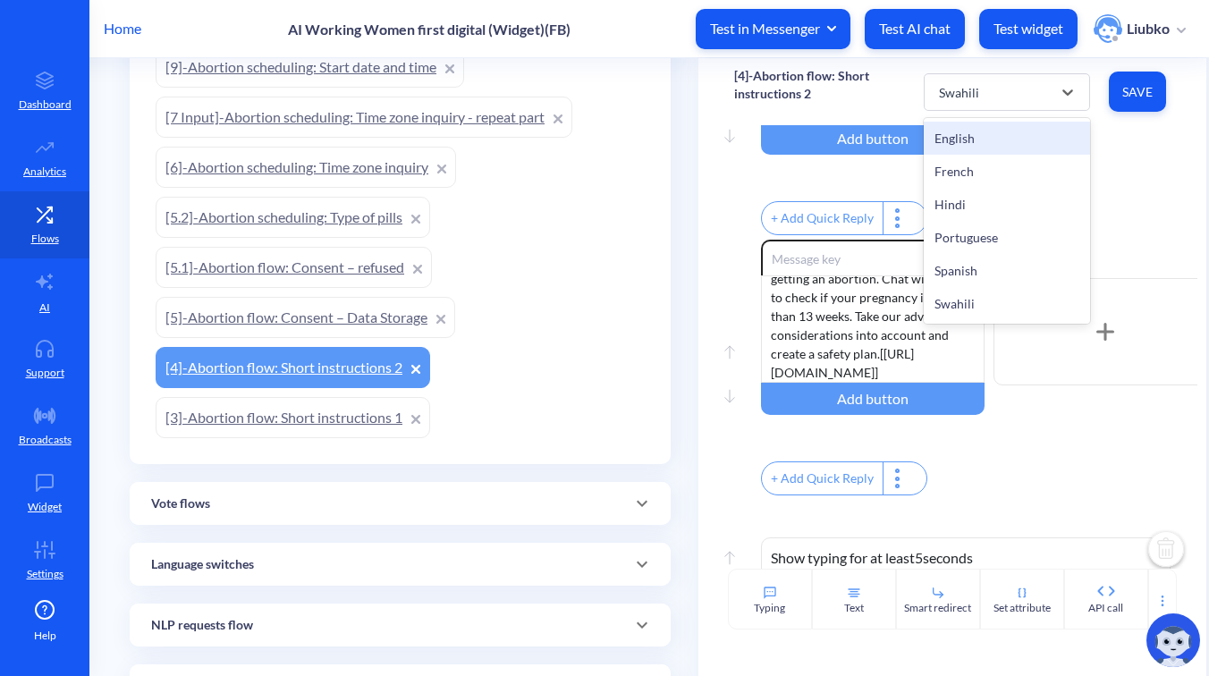
click at [1006, 131] on div "English" at bounding box center [1007, 138] width 166 height 33
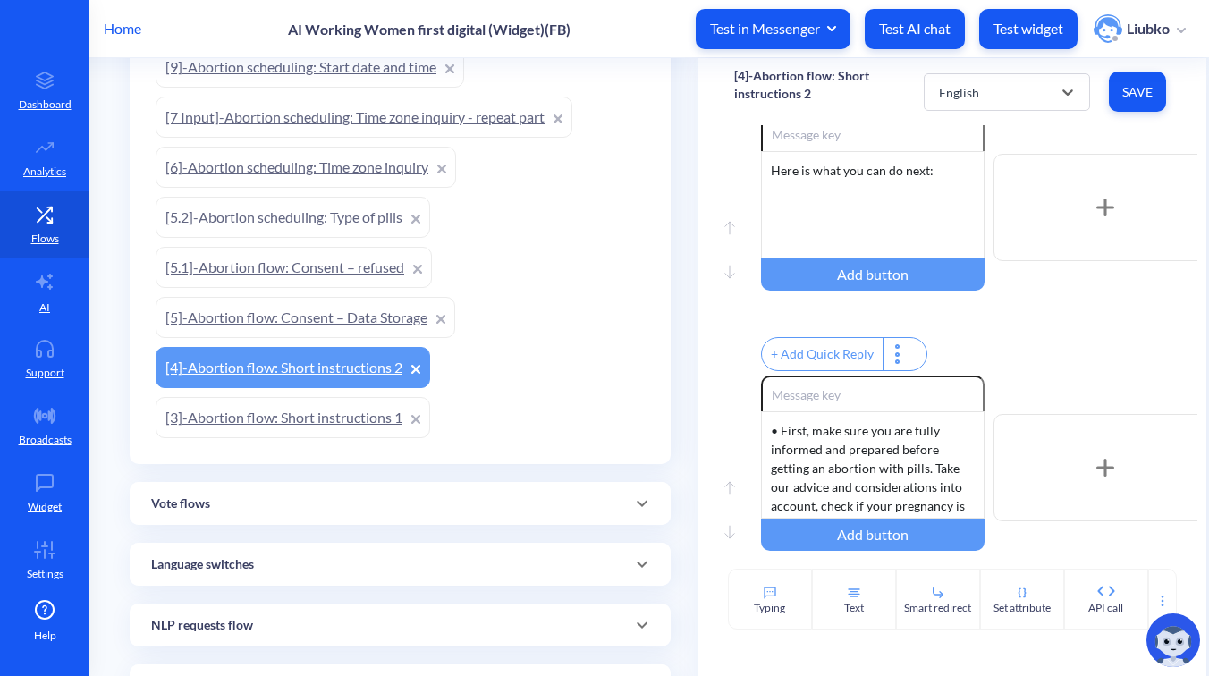
scroll to position [411, 0]
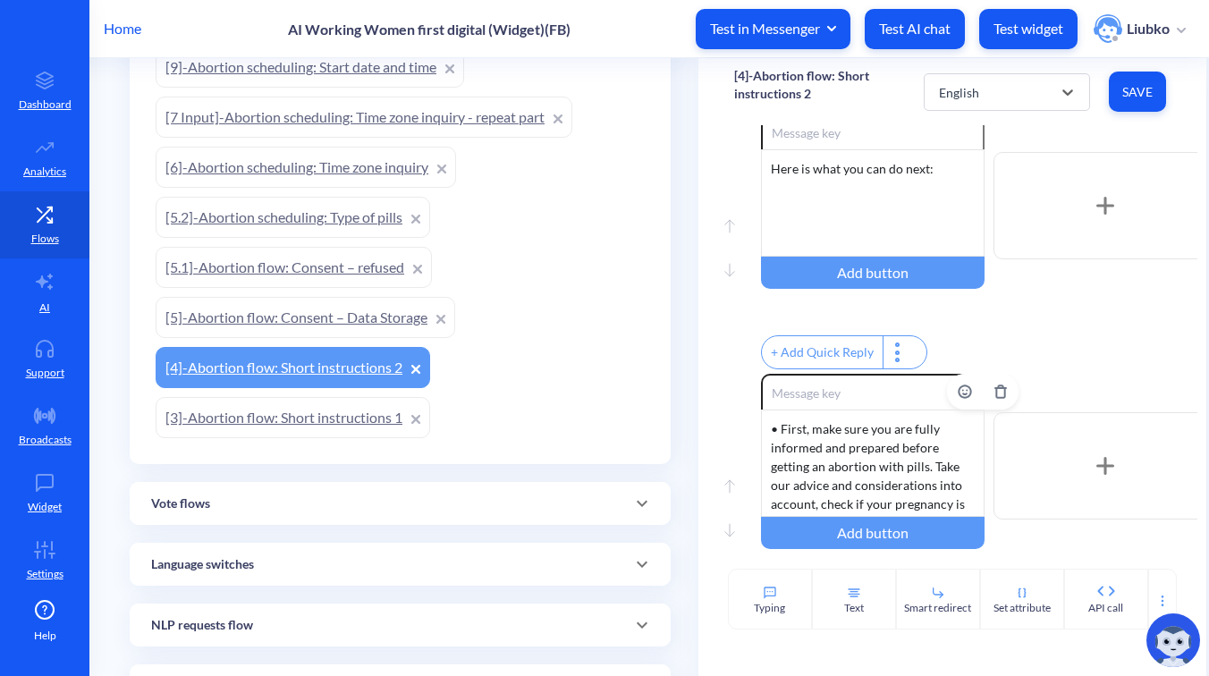
click at [870, 462] on div "• First, make sure you are fully informed and prepared before getting an aborti…" at bounding box center [873, 463] width 224 height 107
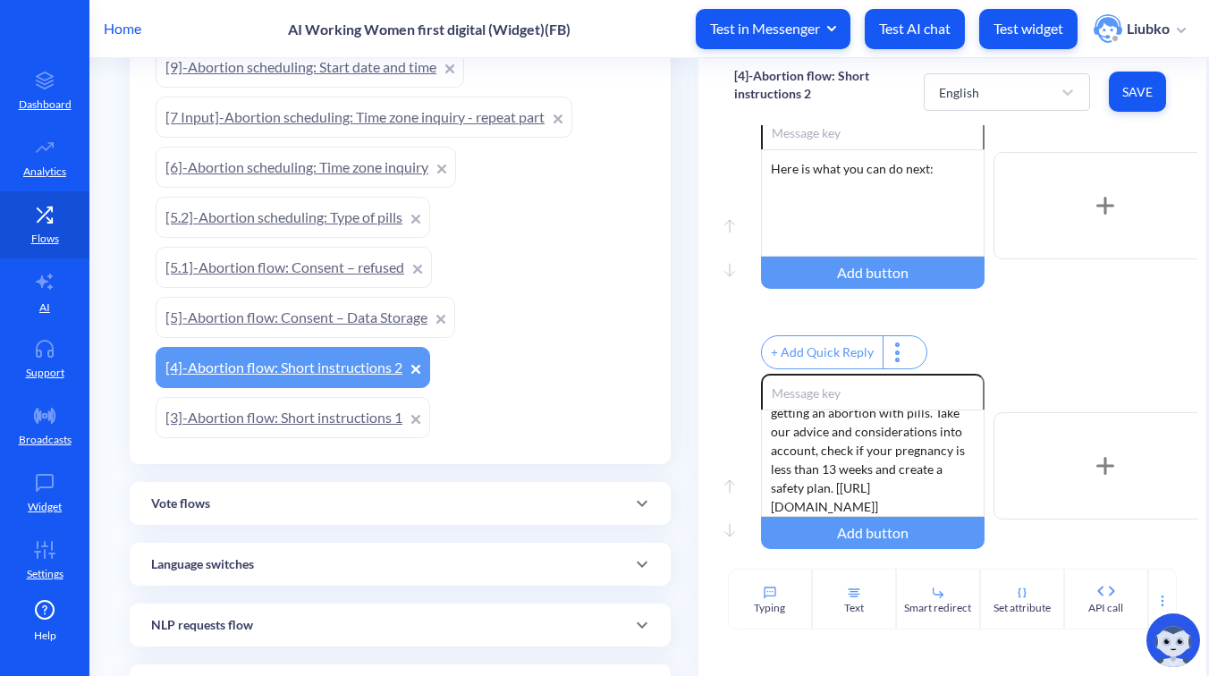
click at [1129, 92] on span "Save" at bounding box center [1138, 92] width 29 height 18
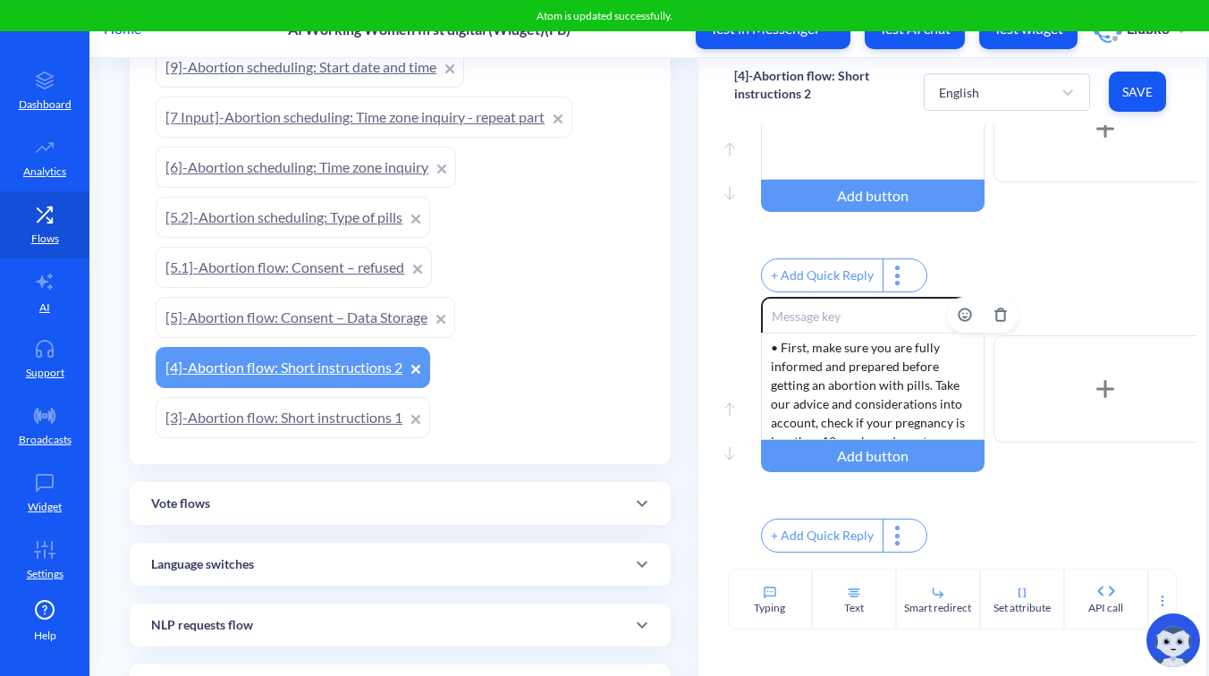
scroll to position [0, 0]
click at [892, 402] on div "• First, make sure you are fully informed and prepared before getting an aborti…" at bounding box center [873, 386] width 224 height 107
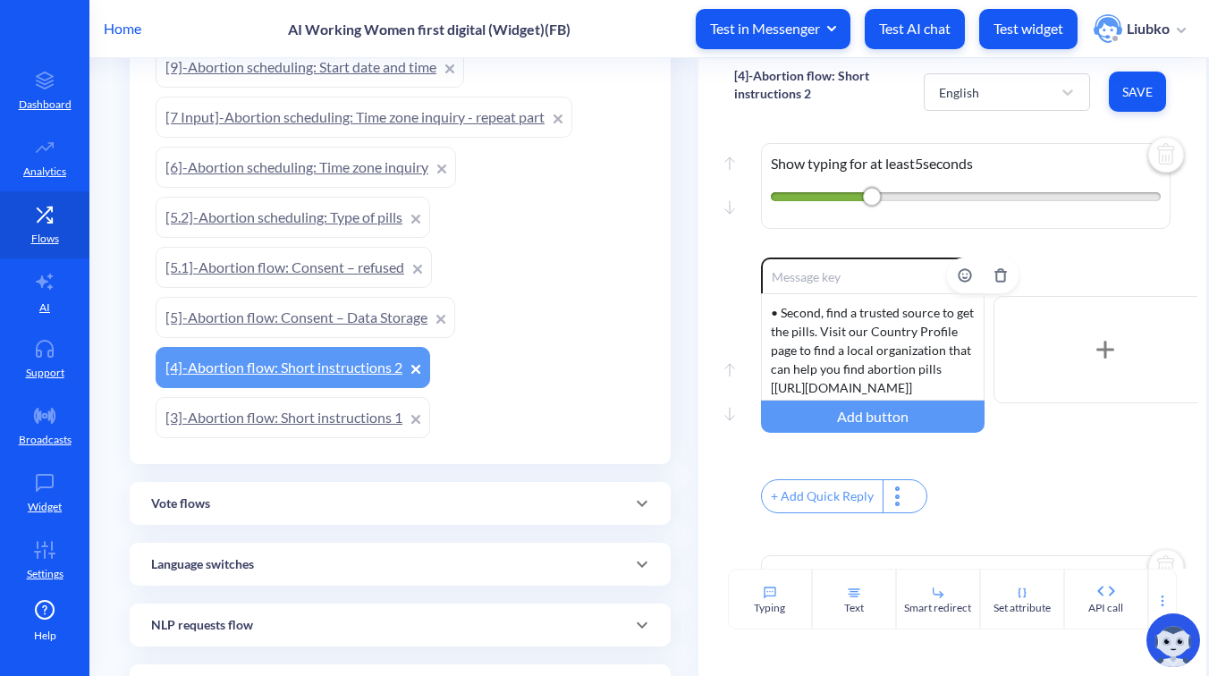
scroll to position [35, 0]
click at [908, 373] on div "• Second, find a trusted source to get the pills. Visit our Country Profile pag…" at bounding box center [873, 346] width 224 height 107
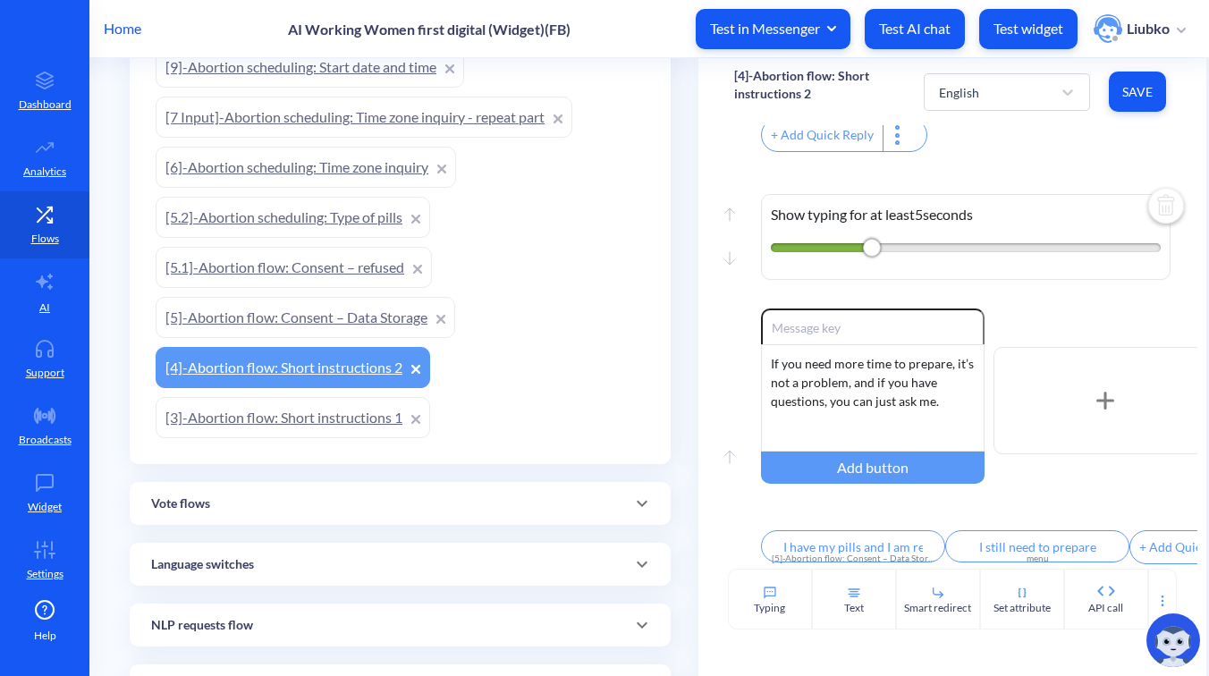
scroll to position [1347, 0]
click at [1126, 87] on span "Save" at bounding box center [1138, 92] width 29 height 18
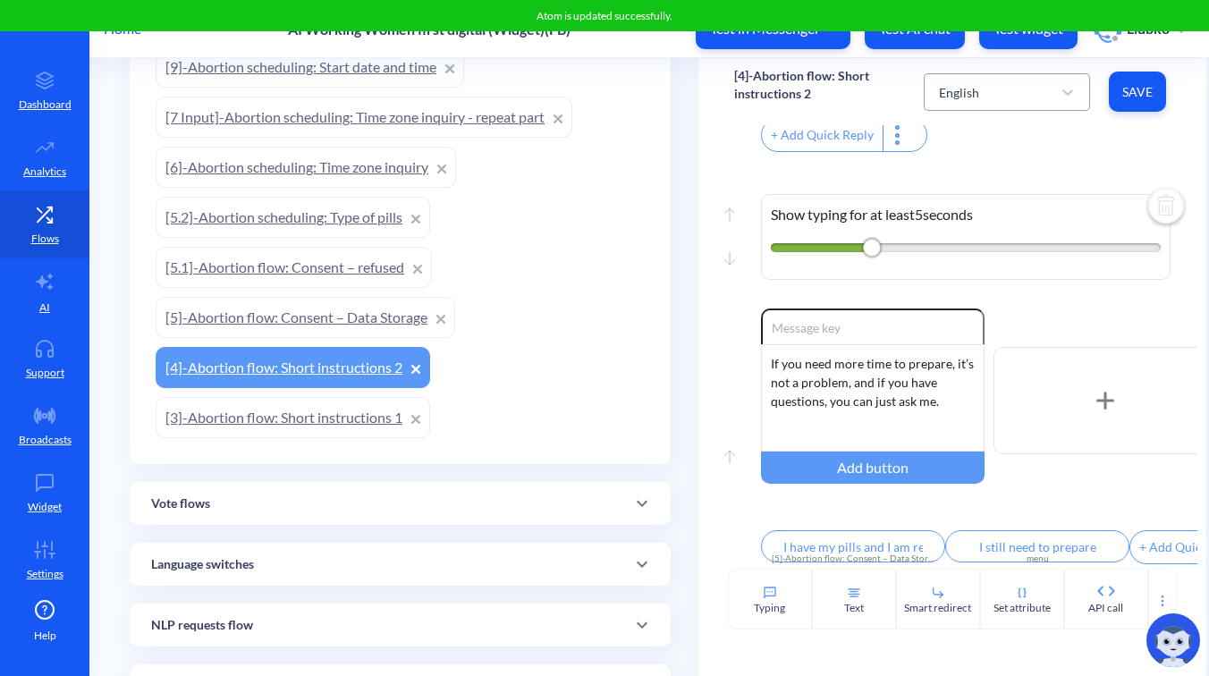
click at [1011, 95] on div "English" at bounding box center [991, 92] width 122 height 32
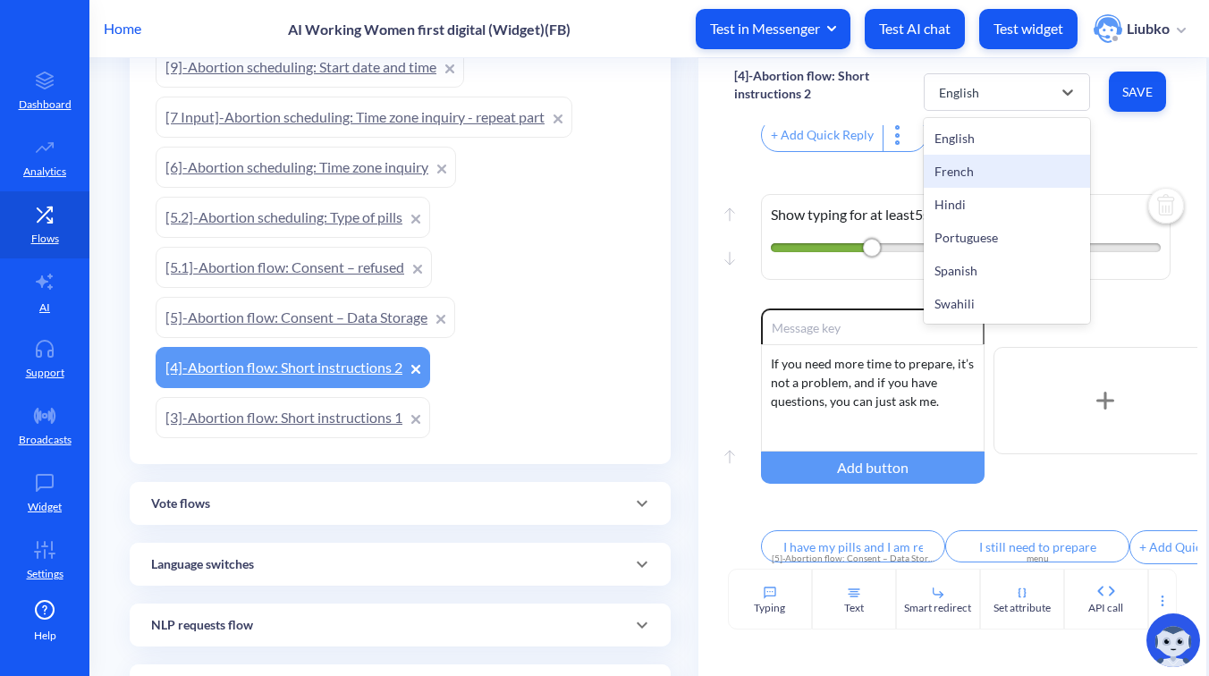
click at [996, 174] on div "French" at bounding box center [1007, 171] width 166 height 33
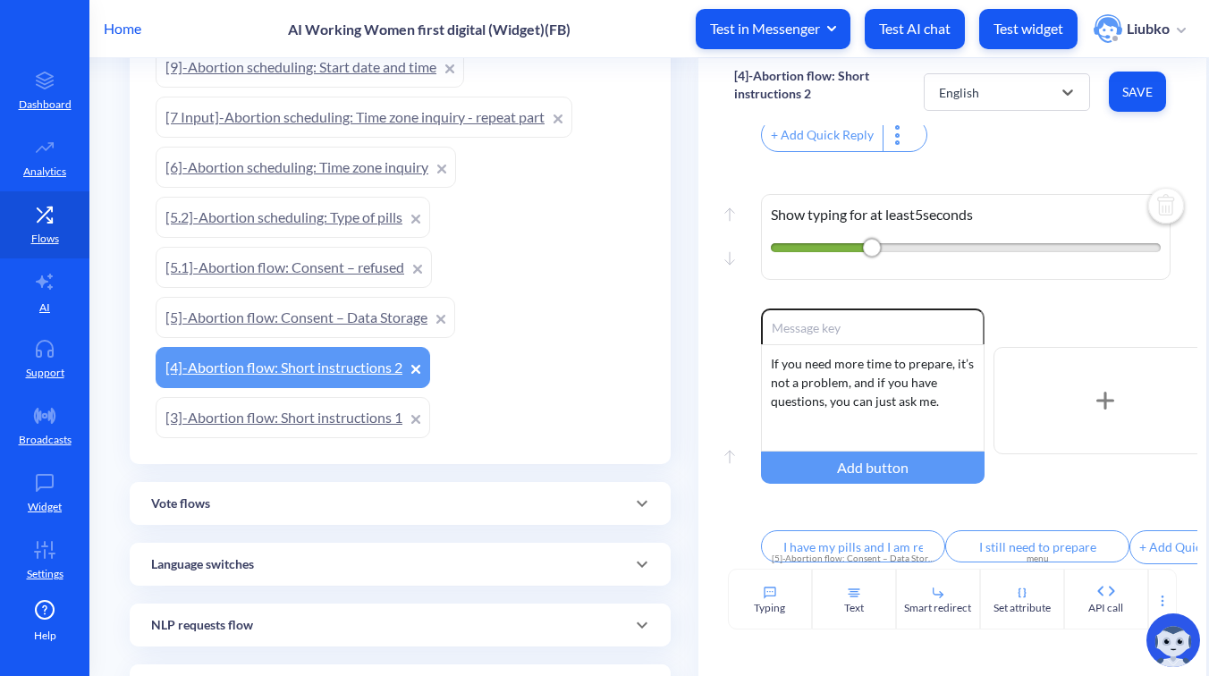
type input "J’ai mes pilules et je suis prête à continuer"
type input "J’ai encore besoin de me préparer"
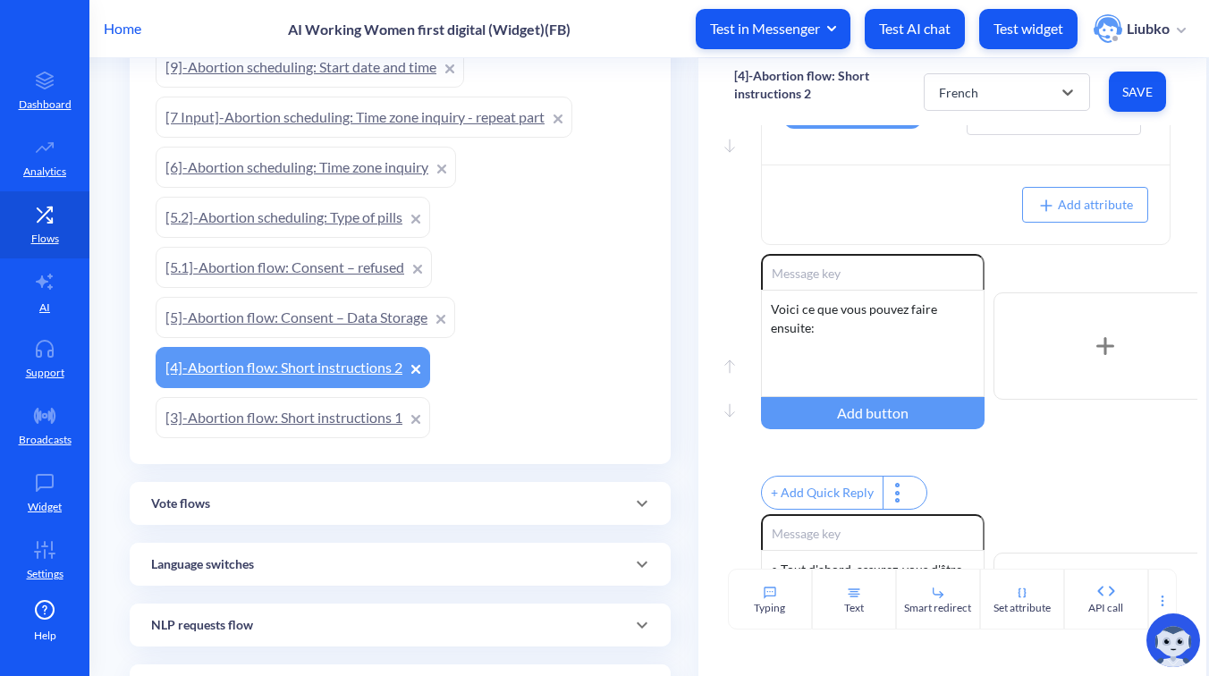
scroll to position [304, 0]
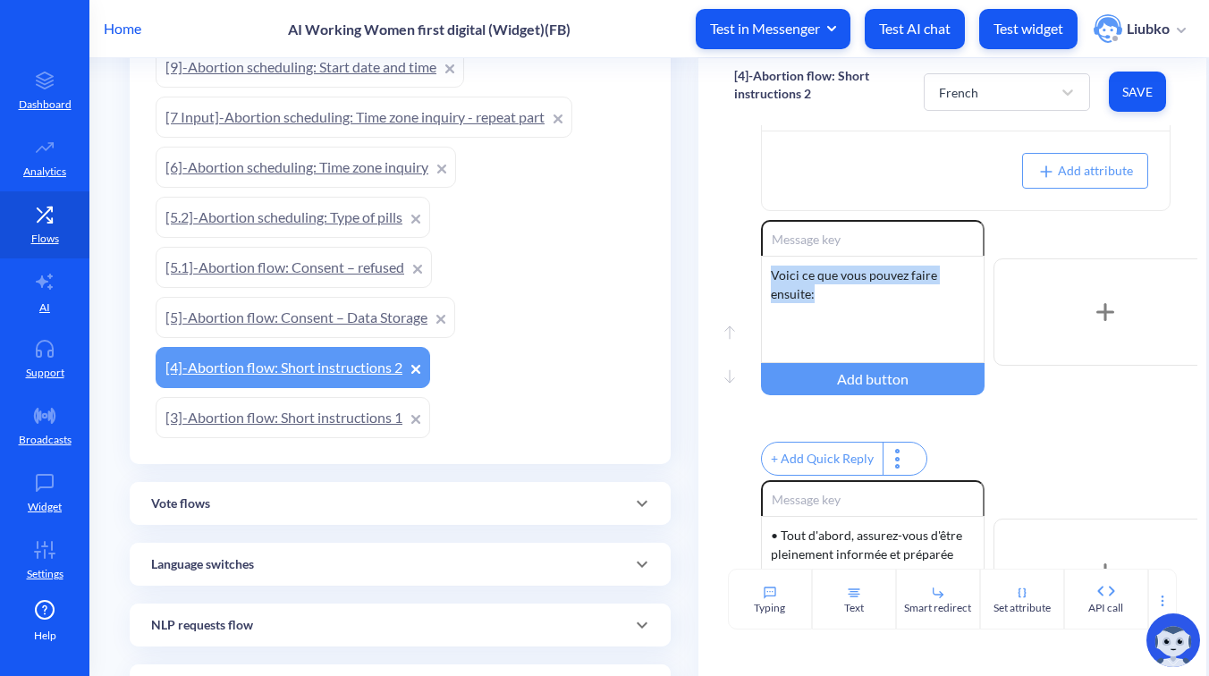
drag, startPoint x: 826, startPoint y: 291, endPoint x: 735, endPoint y: 267, distance: 93.3
click at [735, 267] on div "Move up Move down Enable reactions Voici ce que vous pouvez faire ensuite: Add …" at bounding box center [952, 350] width 437 height 260
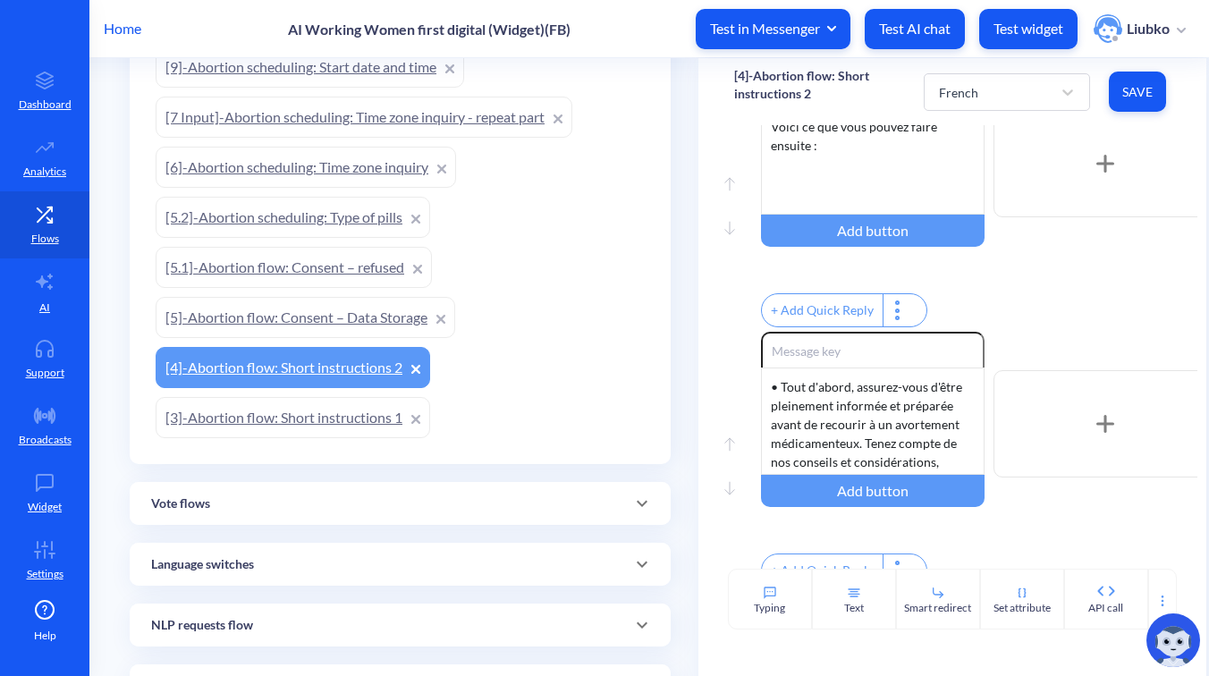
scroll to position [472, 0]
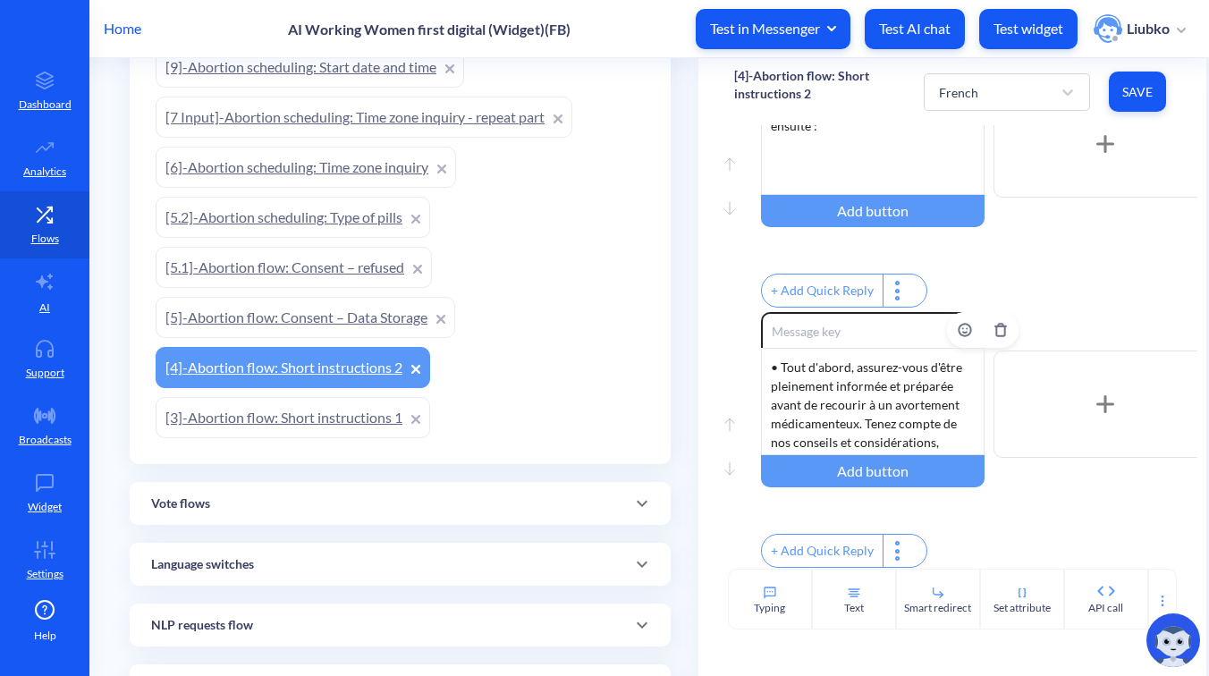
click at [873, 427] on div "• Tout d'abord, assurez-vous d'être pleinement informée et préparée avant de re…" at bounding box center [873, 401] width 224 height 107
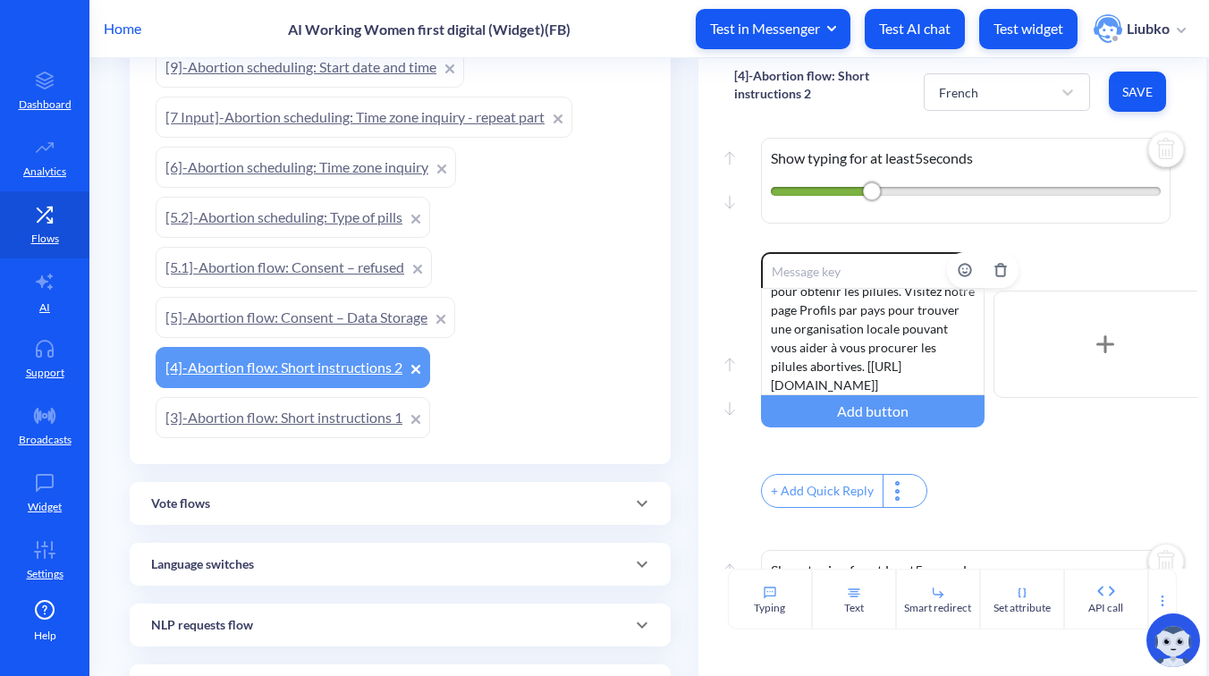
scroll to position [0, 0]
click at [903, 377] on div "• Ensuite, trouvez une source fiable pour obtenir les pilules. Visitez notre pa…" at bounding box center [873, 341] width 224 height 107
click at [791, 395] on div "• Ensuite, trouvez une source fiable pour obtenir les pilules. Visitez notre pa…" at bounding box center [873, 341] width 224 height 107
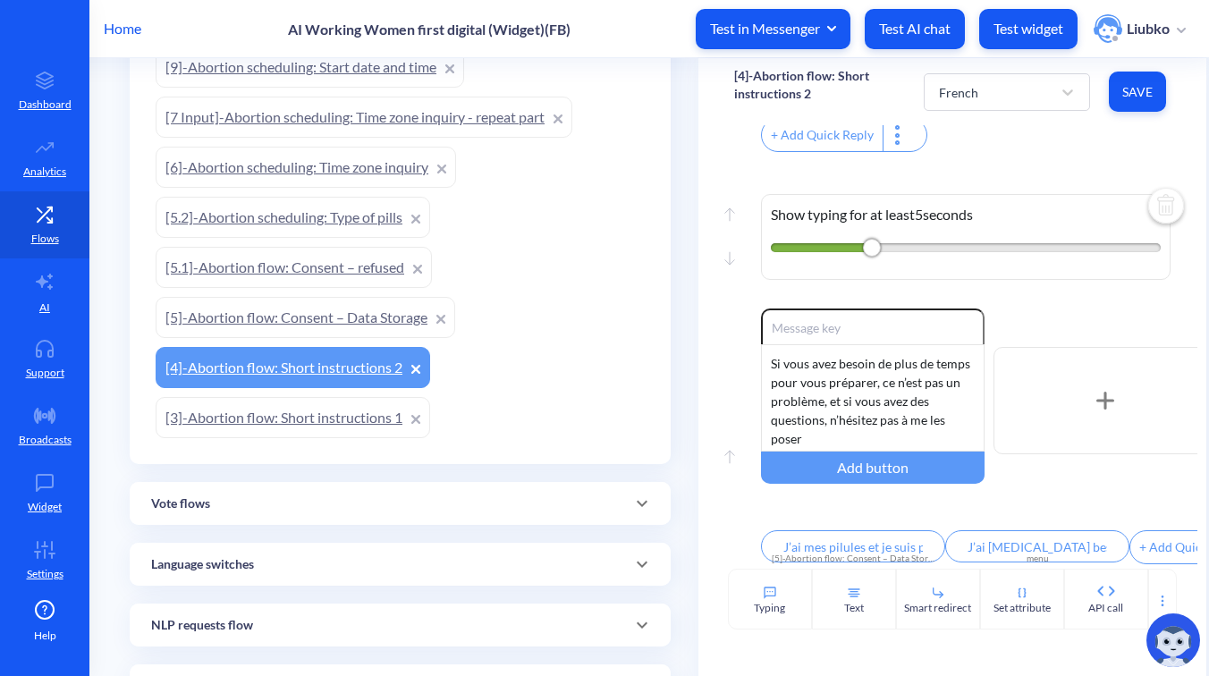
scroll to position [1347, 0]
click at [1132, 103] on button "Save" at bounding box center [1137, 92] width 57 height 40
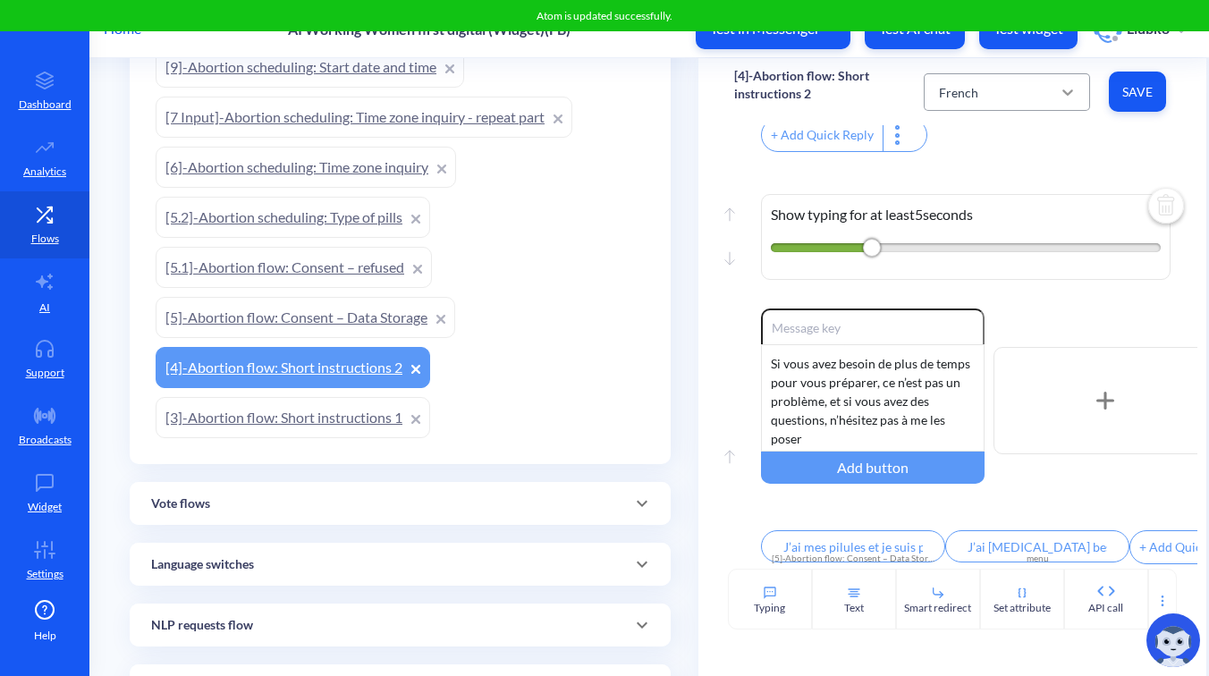
click at [1061, 95] on icon at bounding box center [1068, 92] width 18 height 18
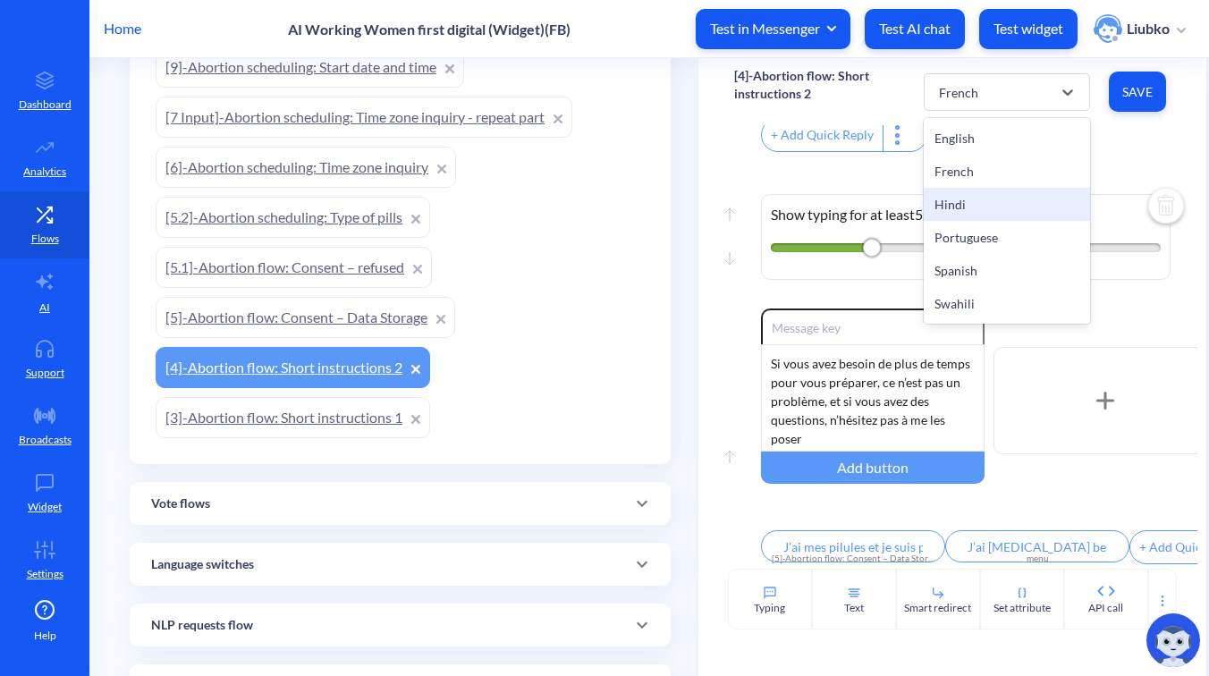
click at [1009, 201] on div "Hindi" at bounding box center [1007, 204] width 166 height 33
type input "I have my pills and I am ready to continue"
type input "I still need to prepare"
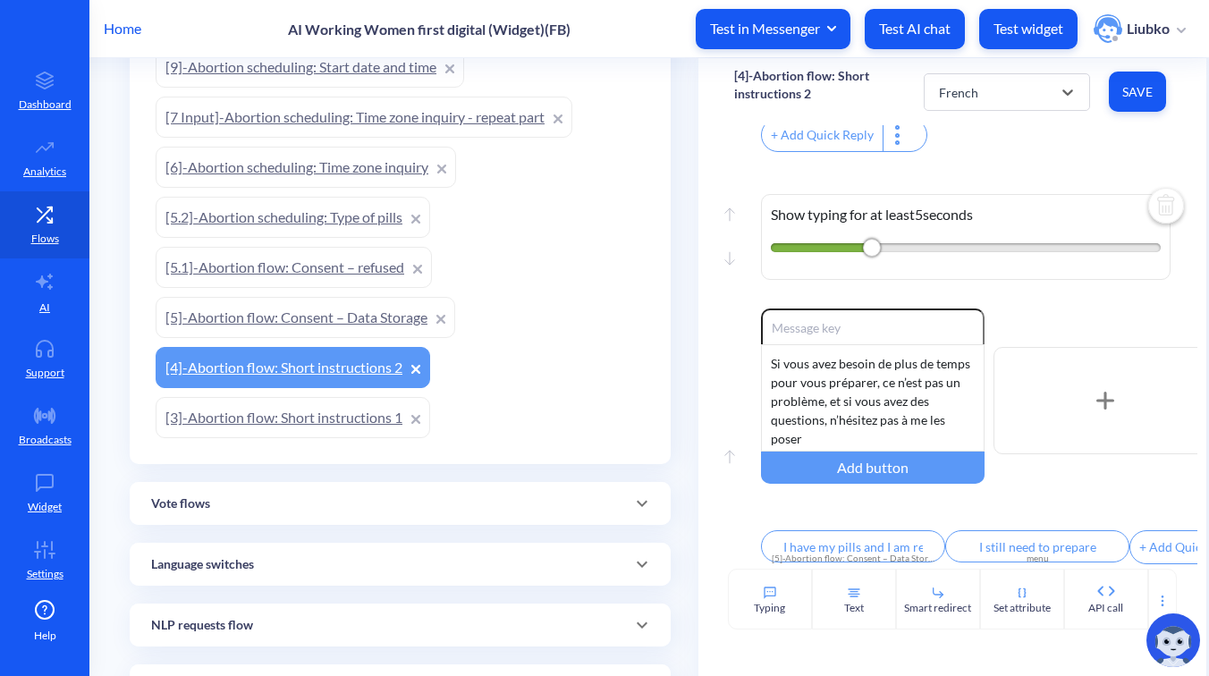
scroll to position [35, 0]
click at [1032, 98] on div "Hindi" at bounding box center [991, 92] width 122 height 32
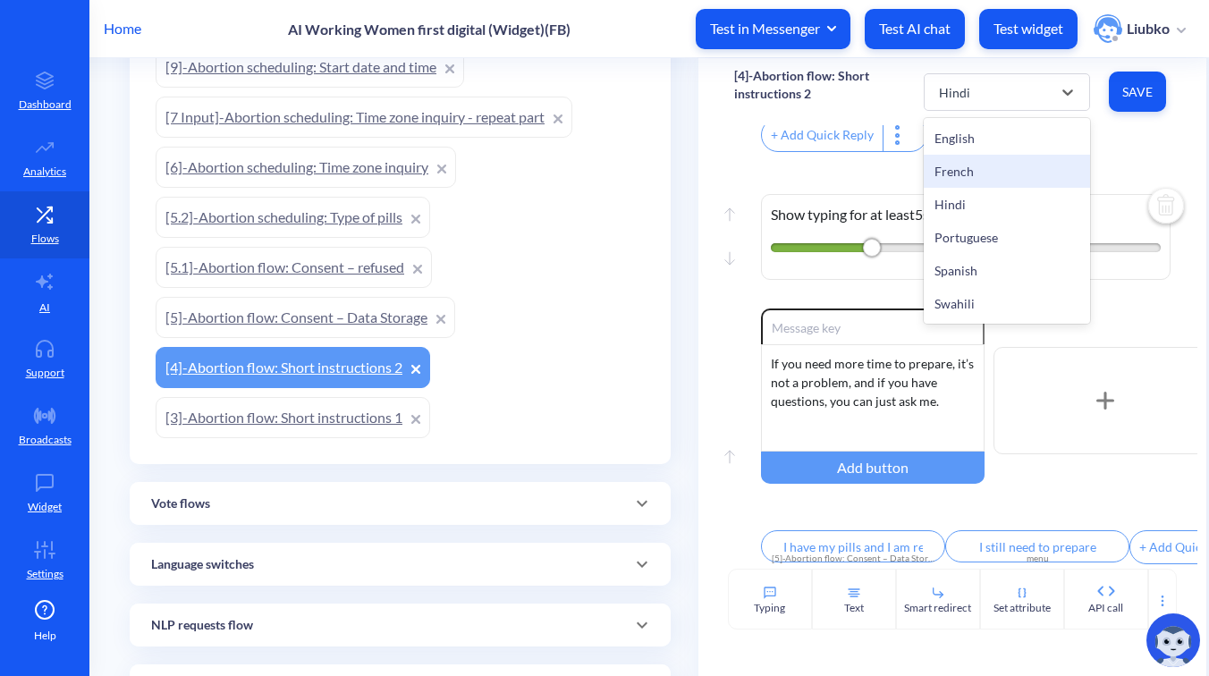
click at [984, 166] on div "French" at bounding box center [1007, 171] width 166 height 33
type input "J’ai mes pilules et je suis prête à continuer"
type input "J’ai encore besoin de me préparer"
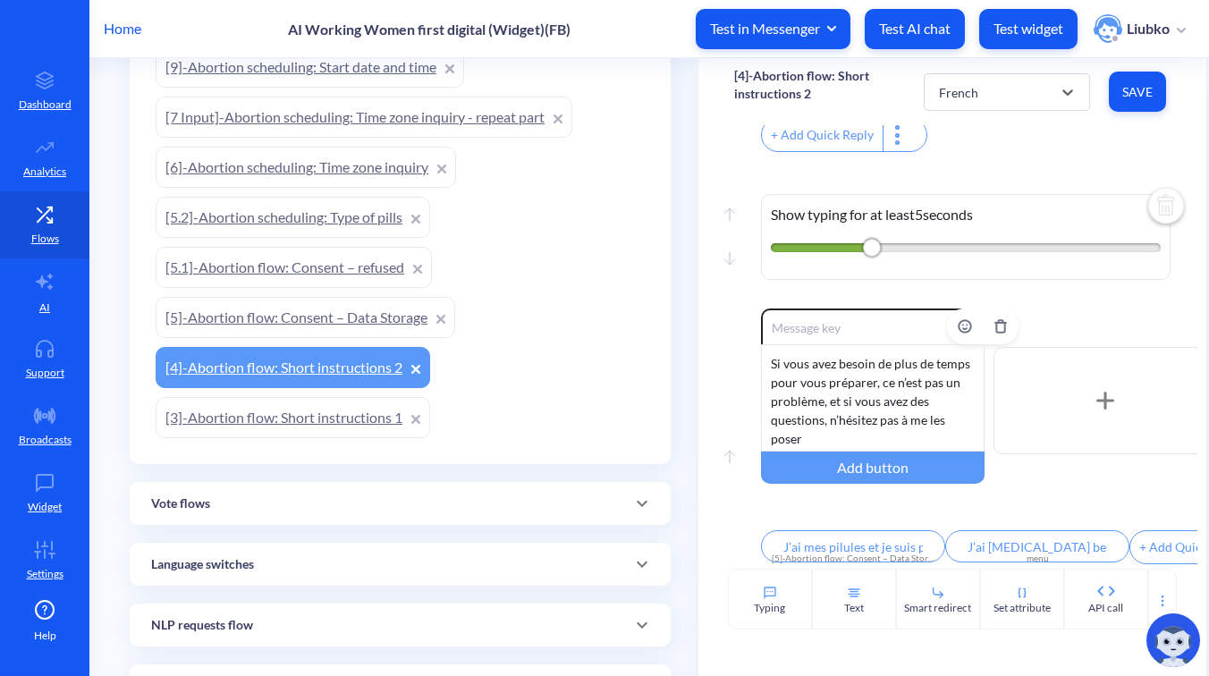
click at [896, 387] on div "Si vous avez besoin de plus de temps pour vous préparer, ce n’est pas un problè…" at bounding box center [873, 397] width 224 height 107
click at [1132, 106] on button "Save" at bounding box center [1137, 92] width 57 height 40
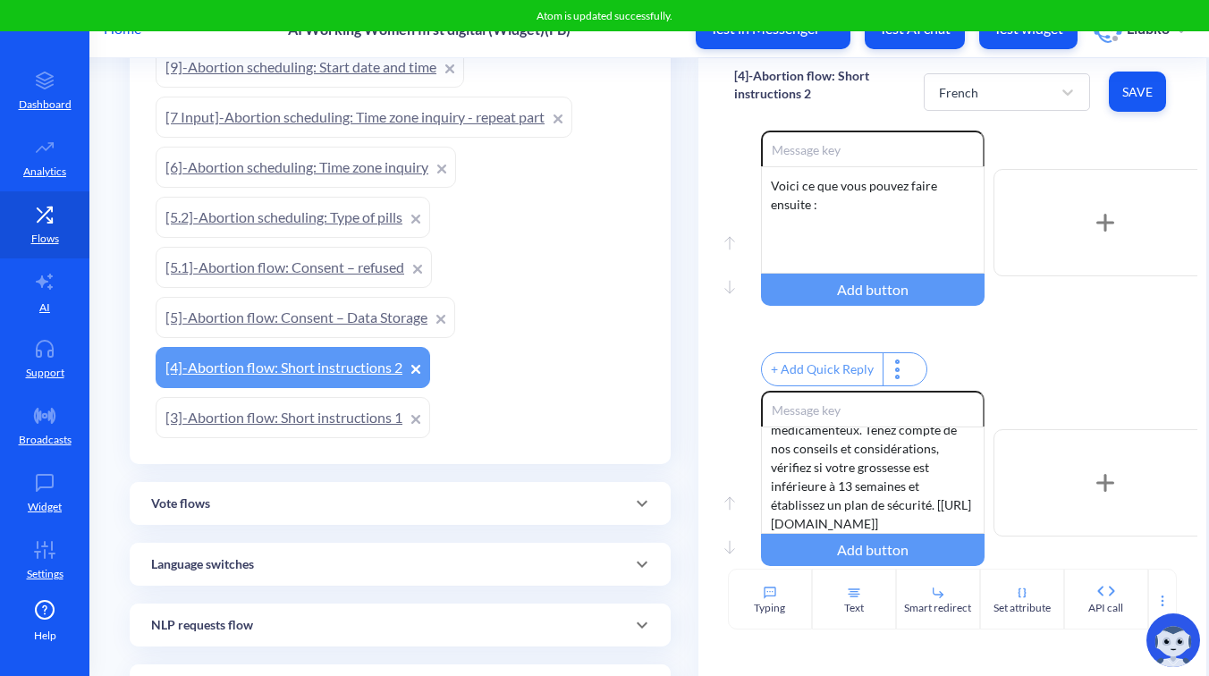
scroll to position [0, 0]
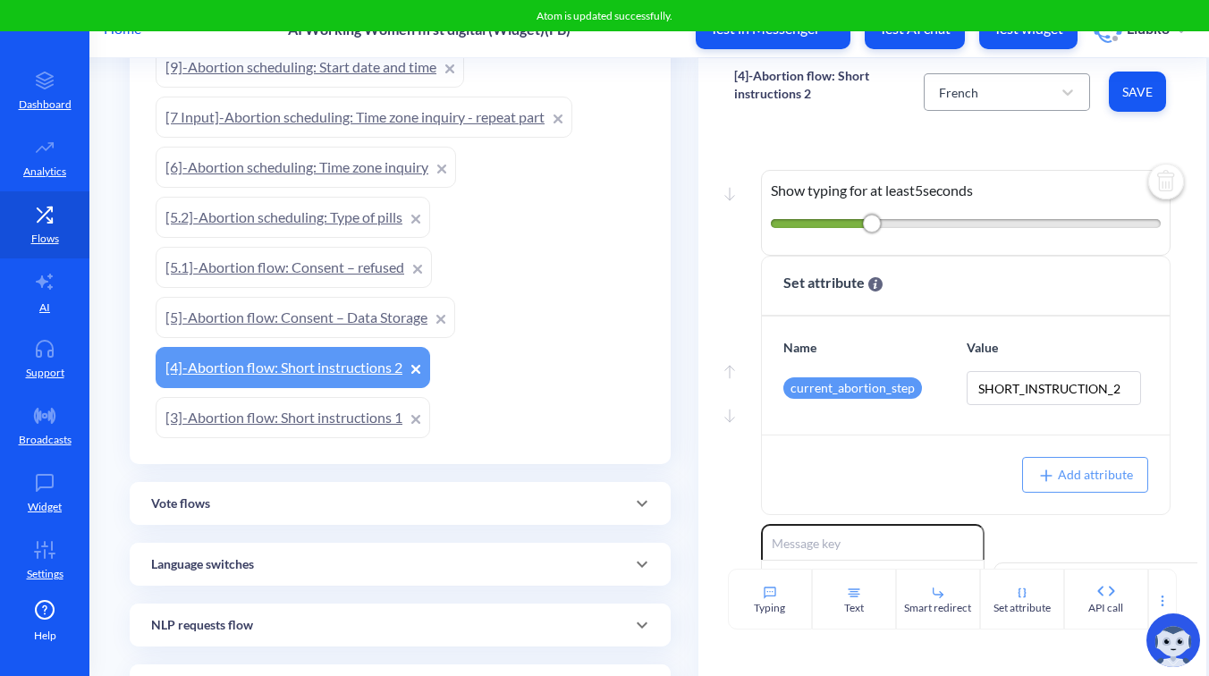
click at [1027, 94] on div "French" at bounding box center [991, 92] width 122 height 32
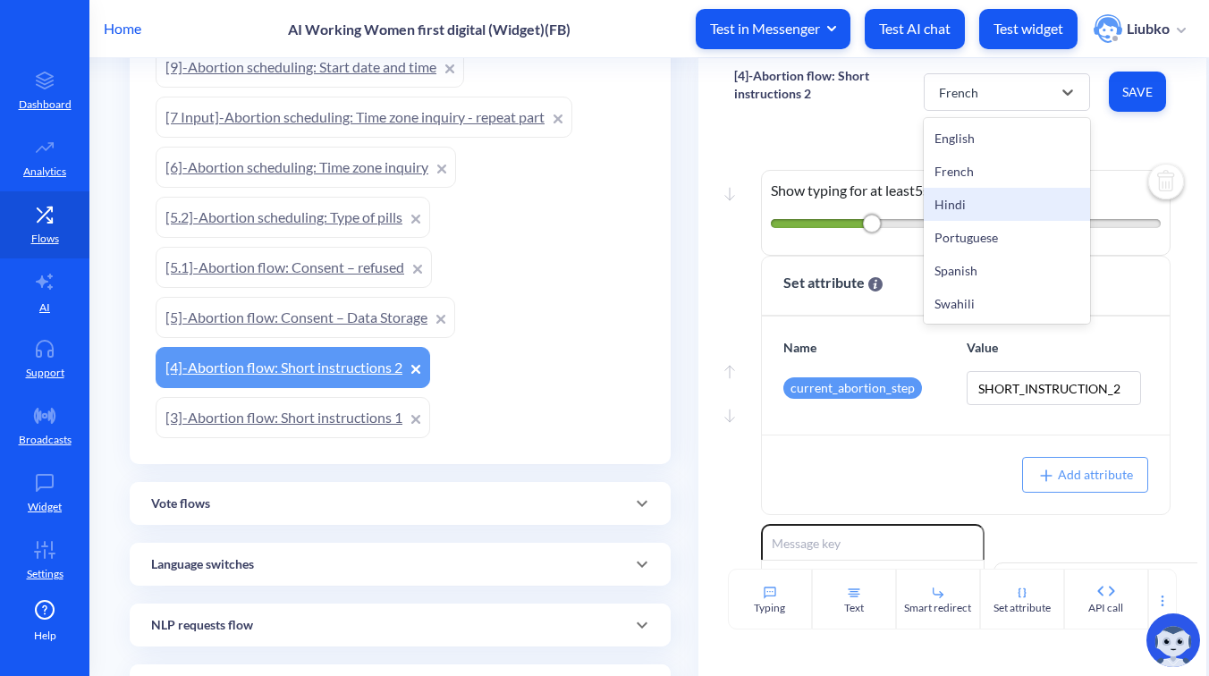
click at [969, 200] on div "Hindi" at bounding box center [1007, 204] width 166 height 33
type input "I have my pills and I am ready to continue"
type input "I still need to prepare"
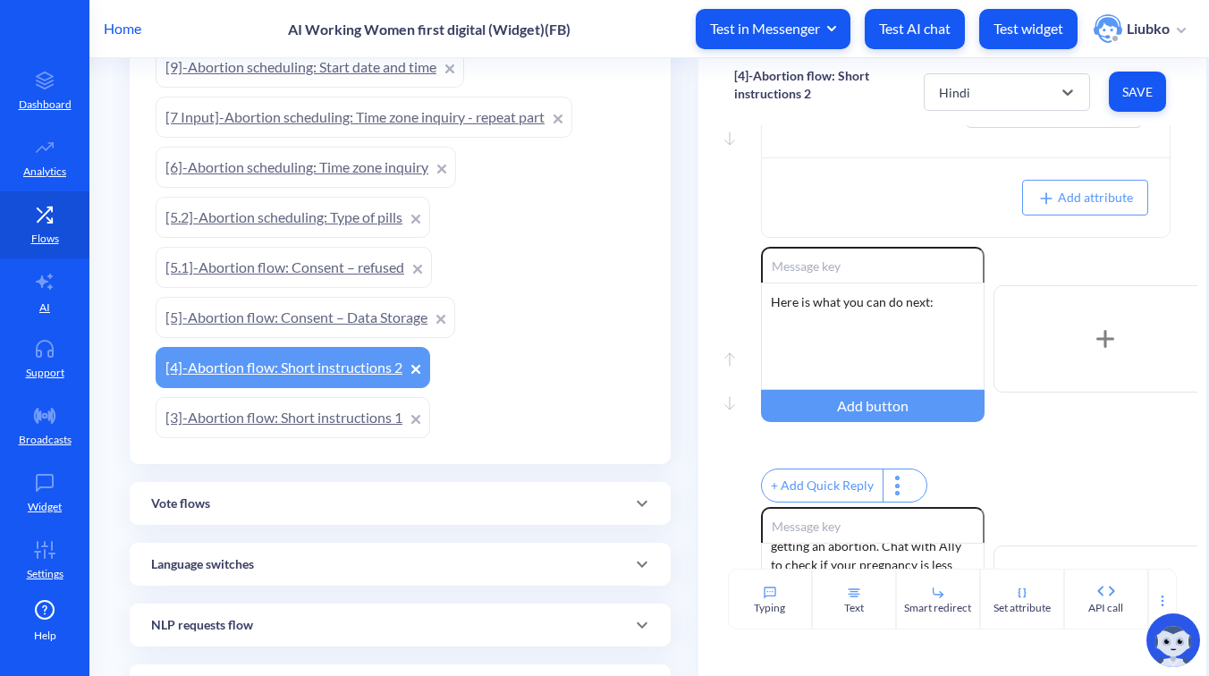
scroll to position [311, 0]
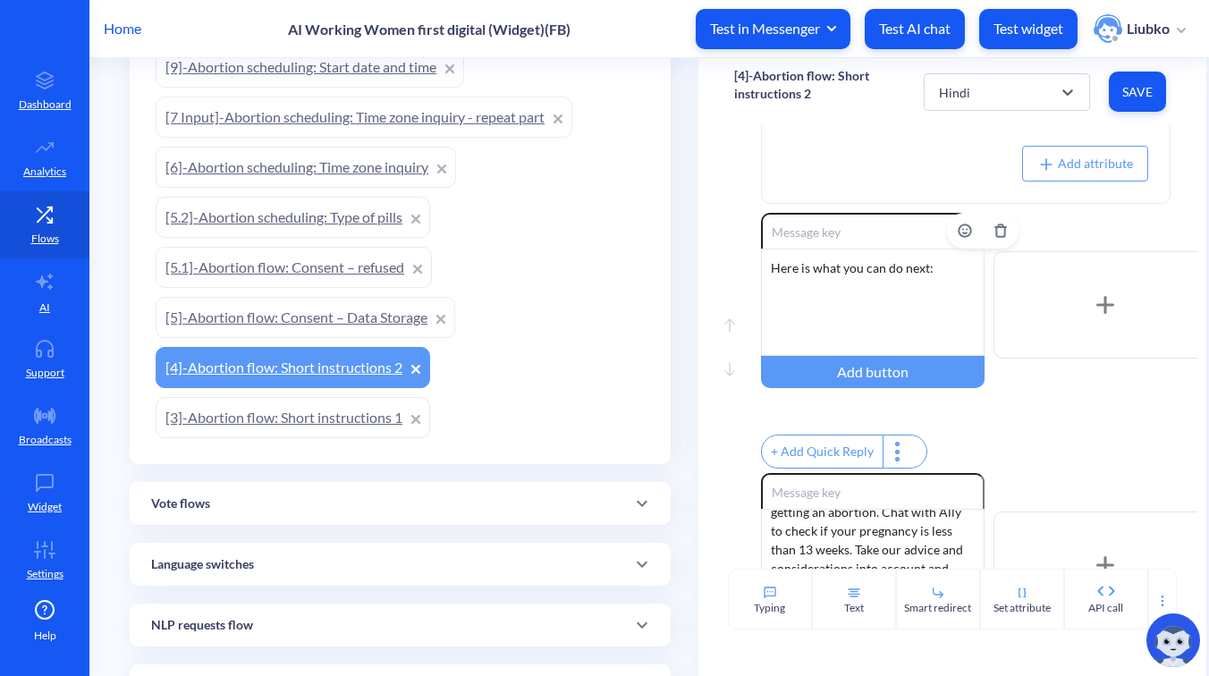
click at [929, 297] on div "Here is what you can do next:" at bounding box center [873, 302] width 224 height 107
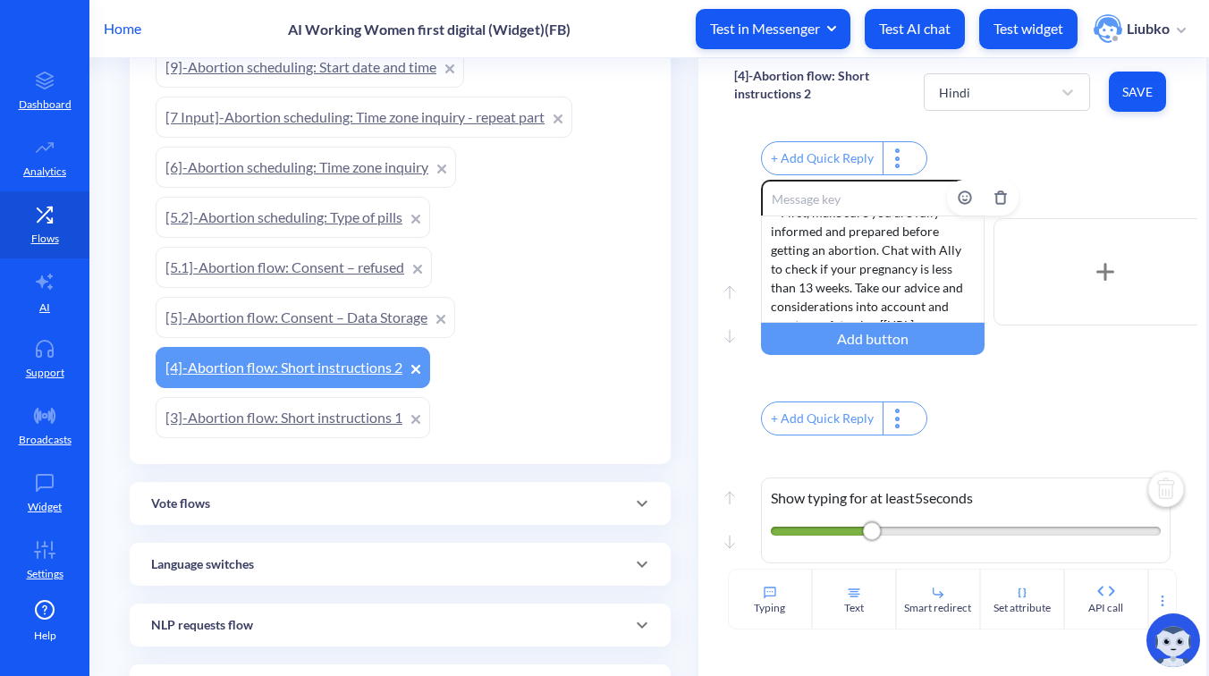
scroll to position [0, 0]
click at [910, 284] on div "• First, make sure you are fully informed and prepared before getting an aborti…" at bounding box center [873, 269] width 224 height 107
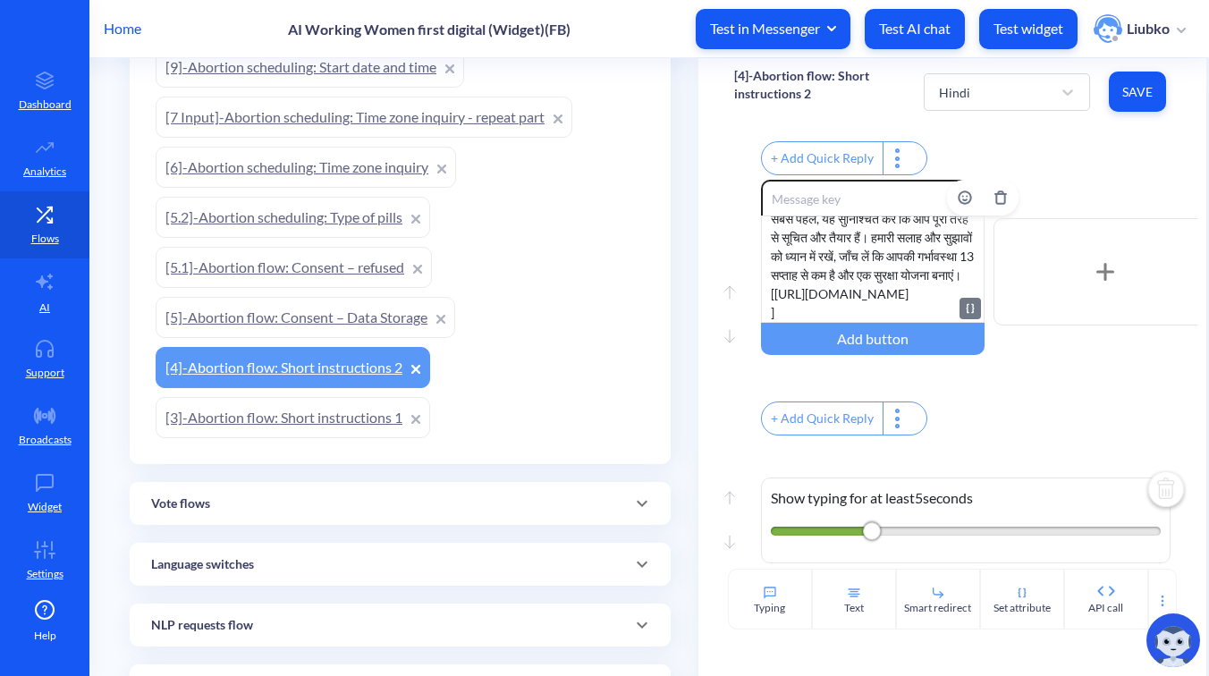
click at [790, 306] on div "सबसे पहले, यह सुनिश्चित करें कि आप पूरी तरह से सूचित और तैयार हैं। हमारी सलाह औ…" at bounding box center [873, 269] width 224 height 107
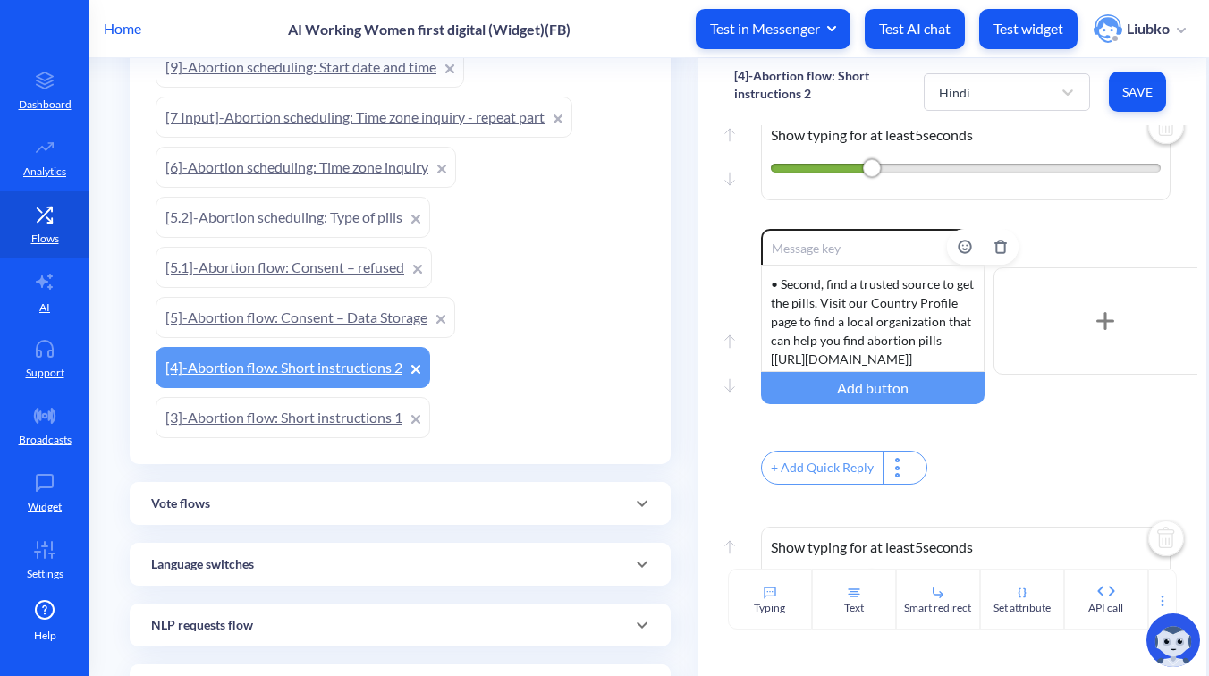
scroll to position [0, 0]
click at [870, 344] on div "• Second, find a trusted source to get the pills. Visit our Country Profile pag…" at bounding box center [873, 318] width 224 height 107
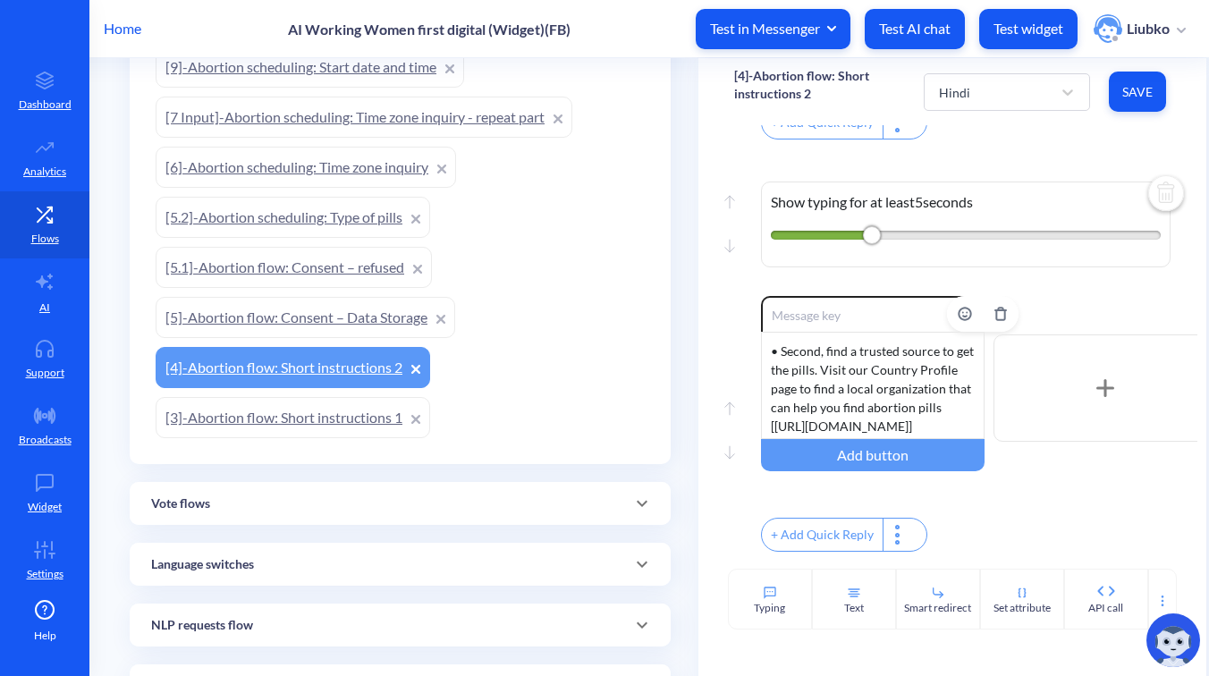
scroll to position [35, 0]
click at [878, 412] on div "• Second, find a trusted source to get the pills. Visit our Country Profile pag…" at bounding box center [873, 385] width 224 height 107
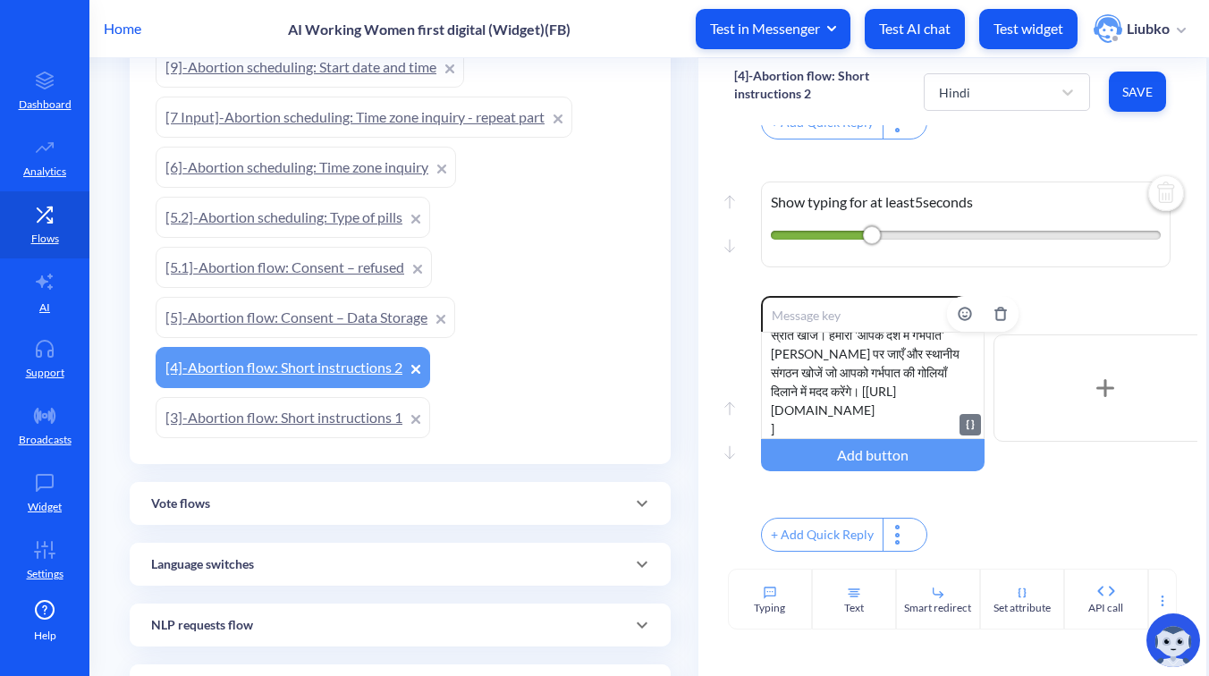
scroll to position [54, 0]
click at [791, 437] on div "दूसरा, गोलियाँ प्राप्त करने के लिए एक भरोसेमंद स्रोत खोजें। हमारी 'आपके देश में…" at bounding box center [873, 385] width 224 height 107
click at [1130, 87] on span "Save" at bounding box center [1138, 92] width 29 height 18
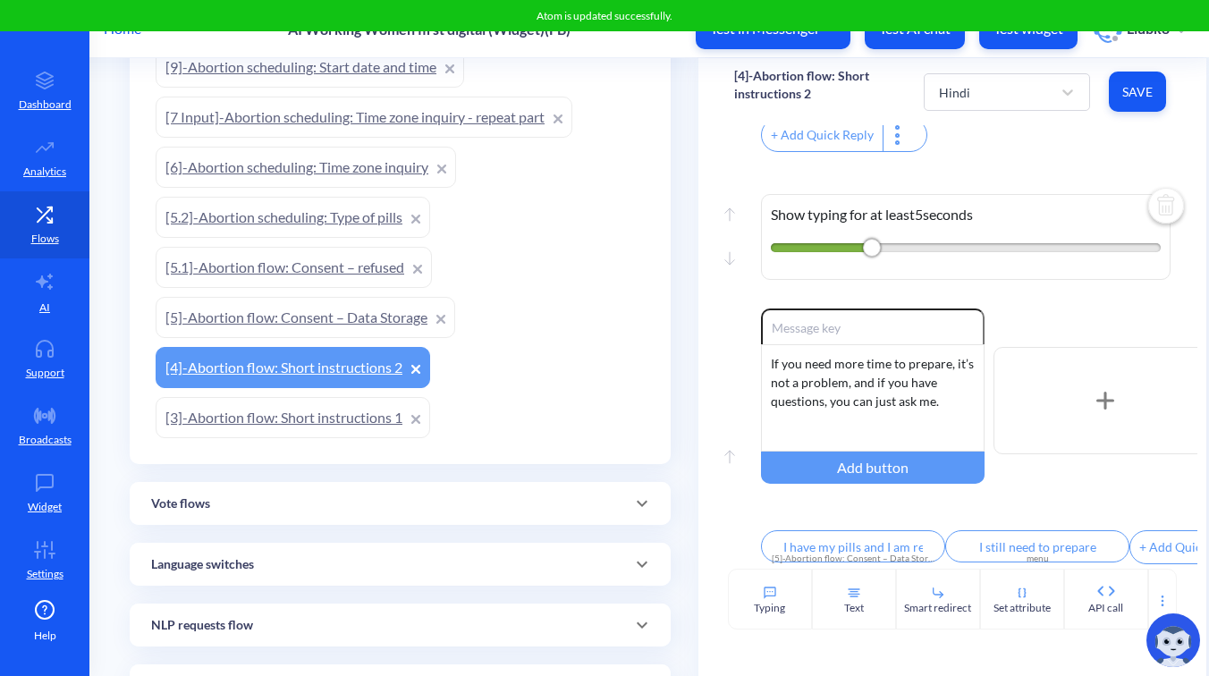
scroll to position [1347, 0]
click at [923, 377] on div "If you need more time to prepare, it’s not a problem, and if you have questions…" at bounding box center [873, 397] width 224 height 107
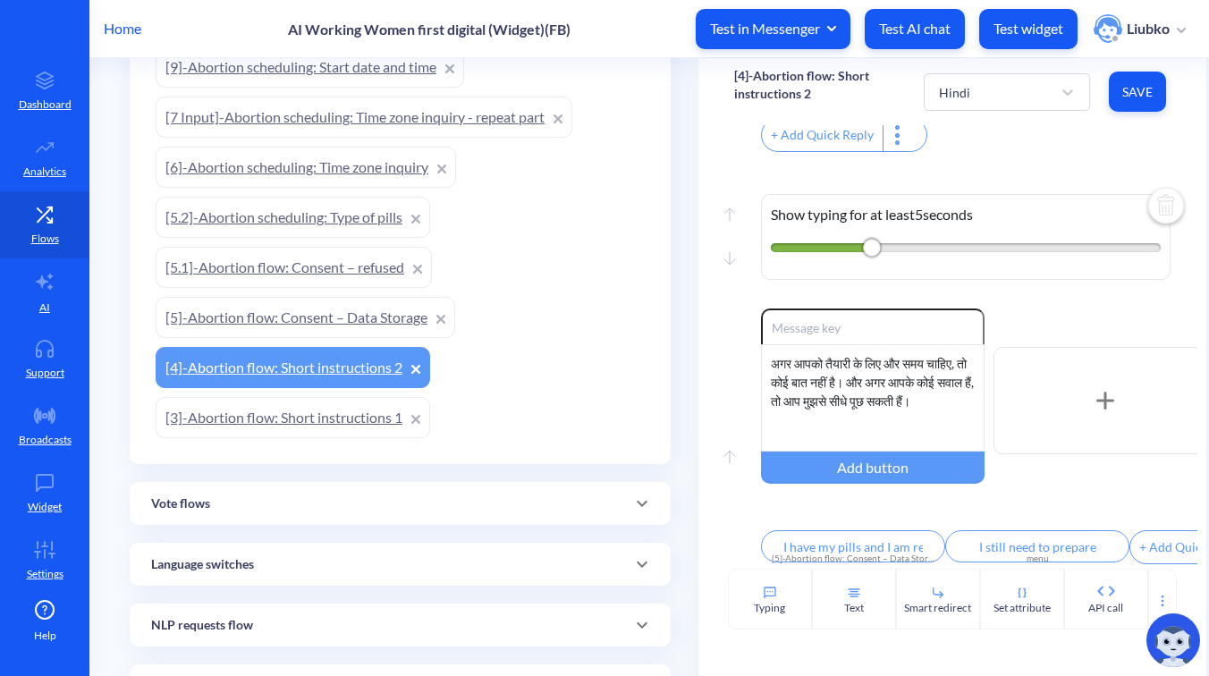
click at [1132, 86] on span "Save" at bounding box center [1138, 92] width 29 height 18
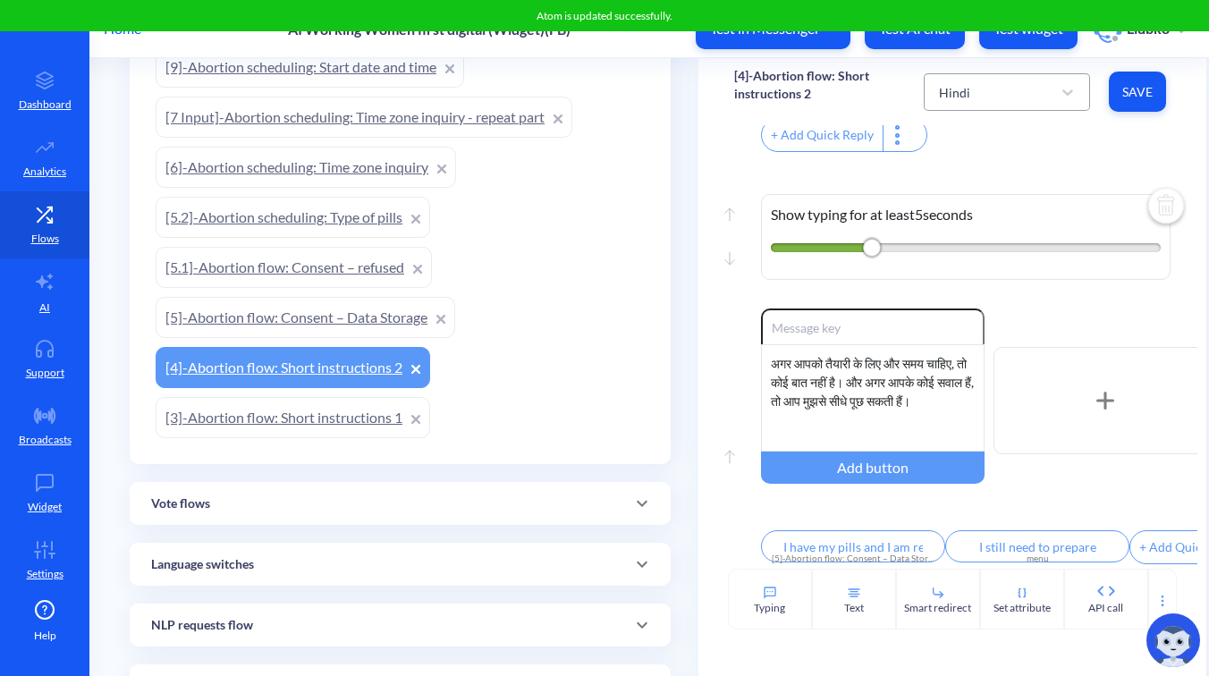
click at [984, 95] on div "Hindi" at bounding box center [991, 92] width 122 height 32
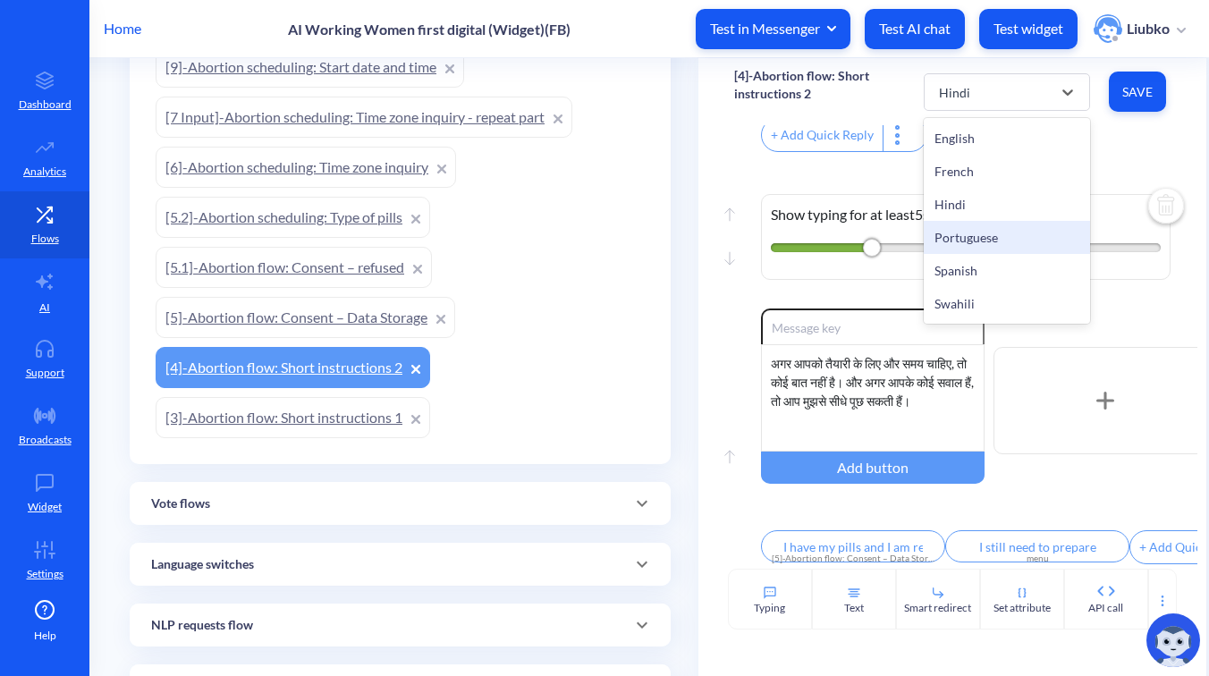
click at [953, 235] on div "Portuguese" at bounding box center [1007, 237] width 166 height 33
type input "Eu tenho minhas pílulas e estou pronta para continuar"
type input "Ainda preciso me preparar"
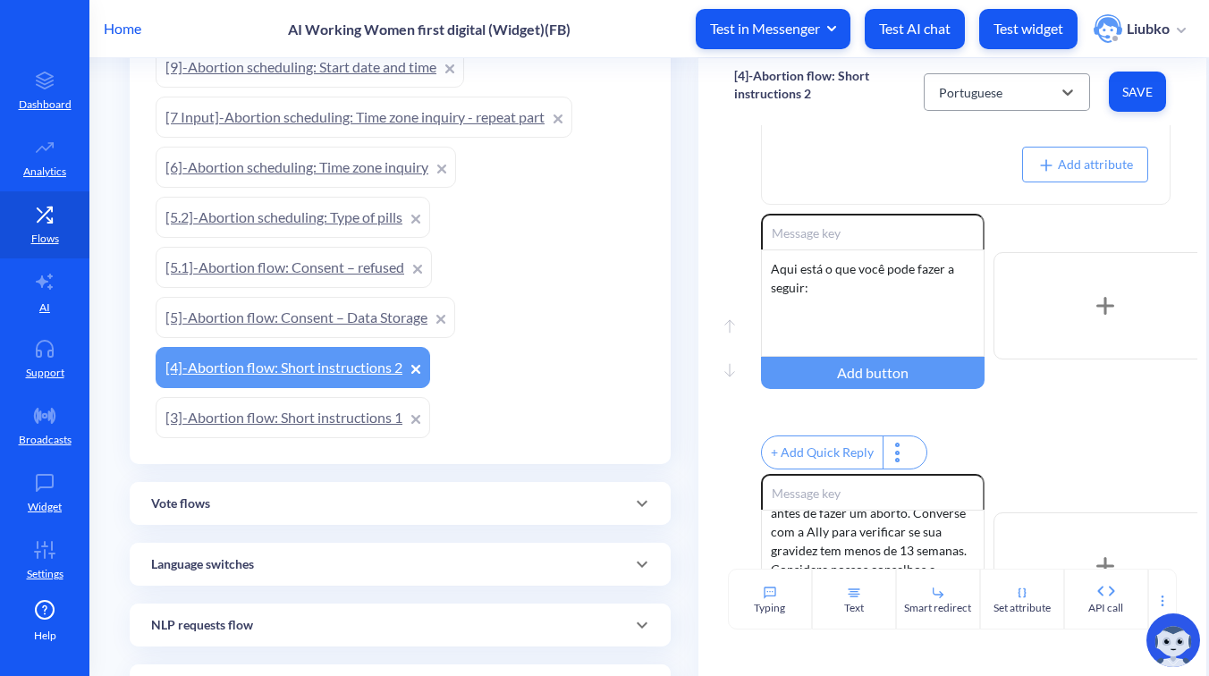
scroll to position [308, 0]
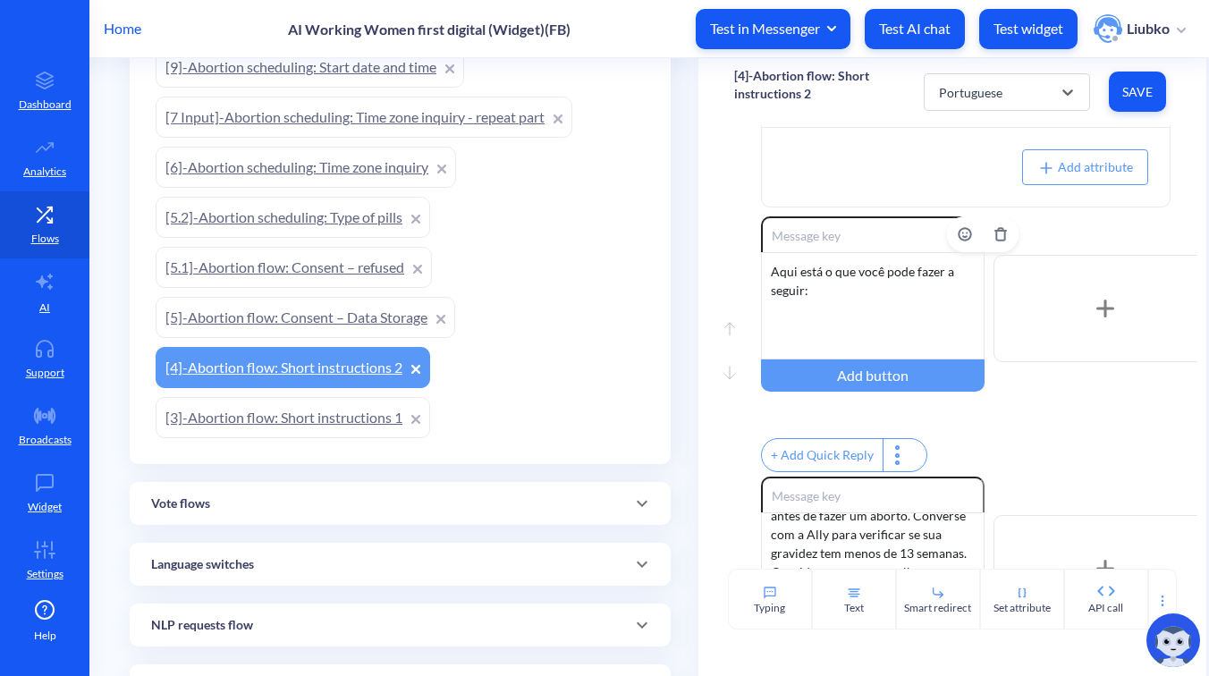
click at [874, 318] on div "Aqui está o que você pode fazer a seguir:" at bounding box center [873, 305] width 224 height 107
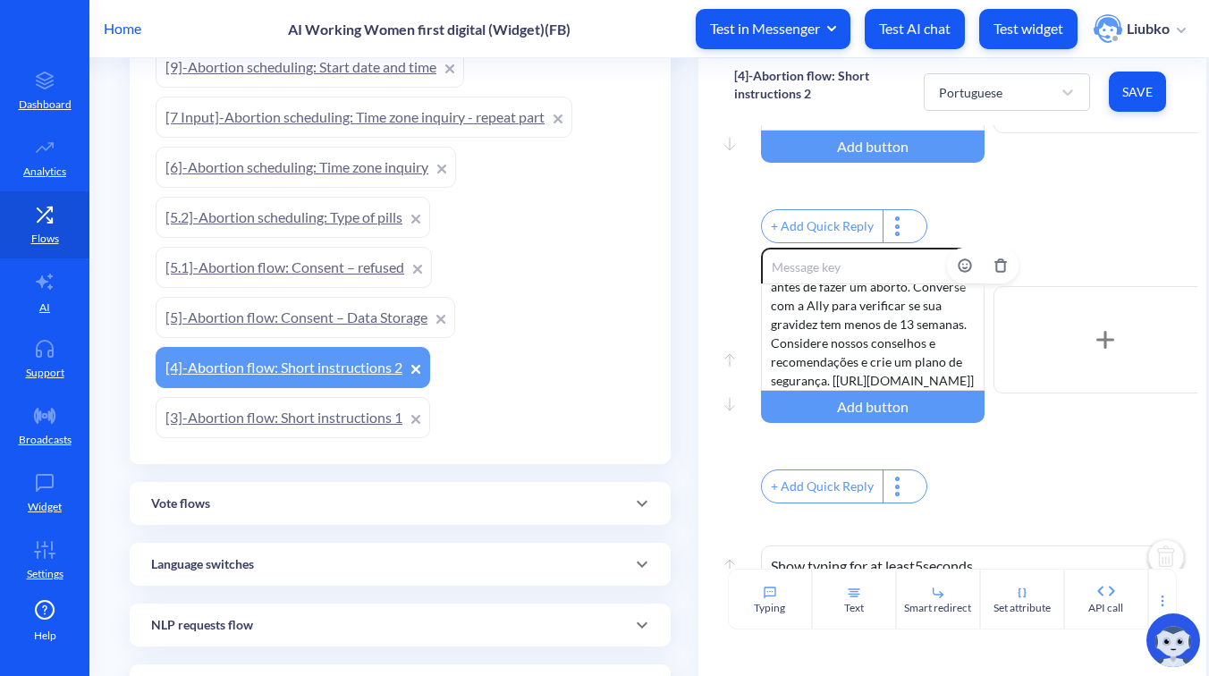
scroll to position [0, 0]
click at [887, 345] on div "• Primeiro, certifique-se de estar totalmente informada e preparada antes de fa…" at bounding box center [873, 337] width 224 height 107
click at [788, 391] on div "• Primeiro, certifique-se de estar totalmente informada e preparada antes de fa…" at bounding box center [873, 337] width 224 height 107
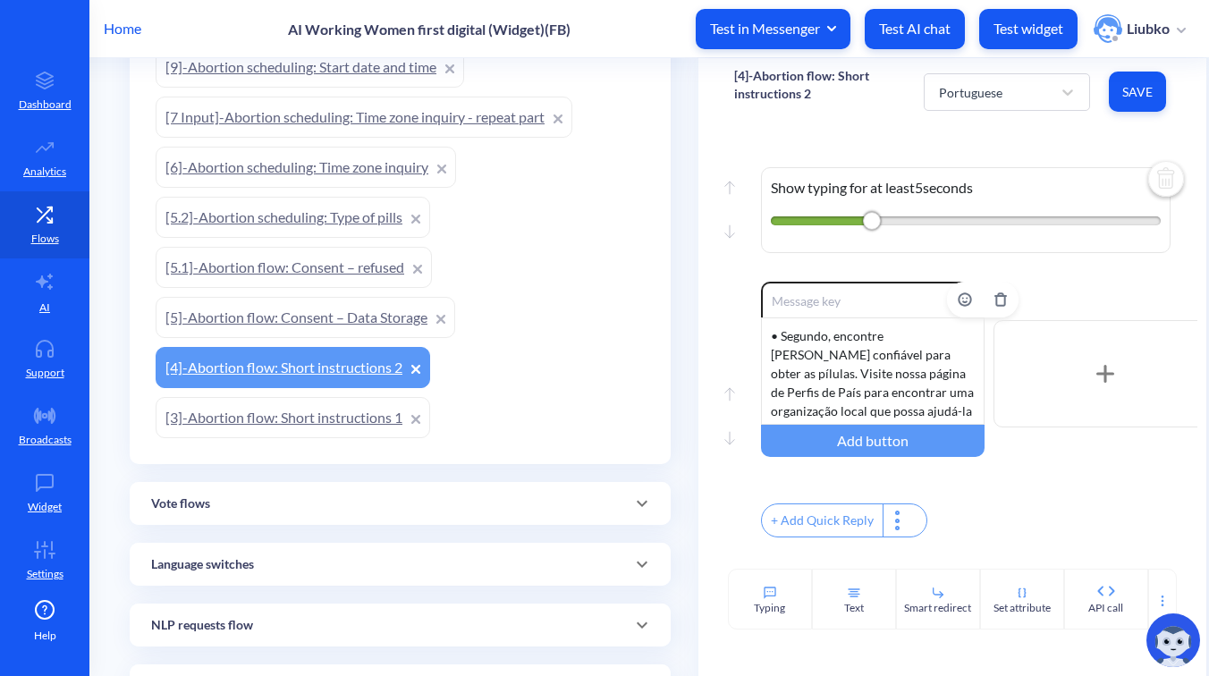
scroll to position [0, 0]
click at [896, 389] on div "• Segundo, encontre uma fonte confiável para obter as pílulas. Visite nossa pág…" at bounding box center [873, 371] width 224 height 107
click at [791, 425] on div "• Segundo, encontre uma fonte confiável para obter as pílulas. Visite nossa pág…" at bounding box center [873, 371] width 224 height 107
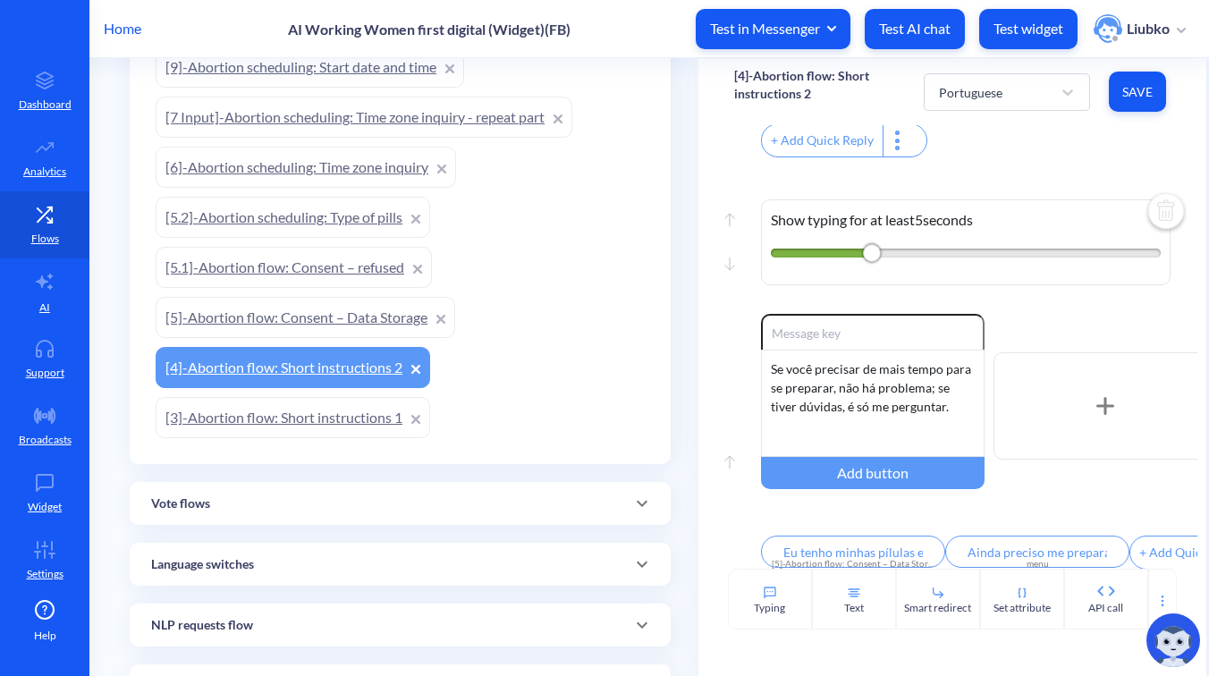
scroll to position [1347, 0]
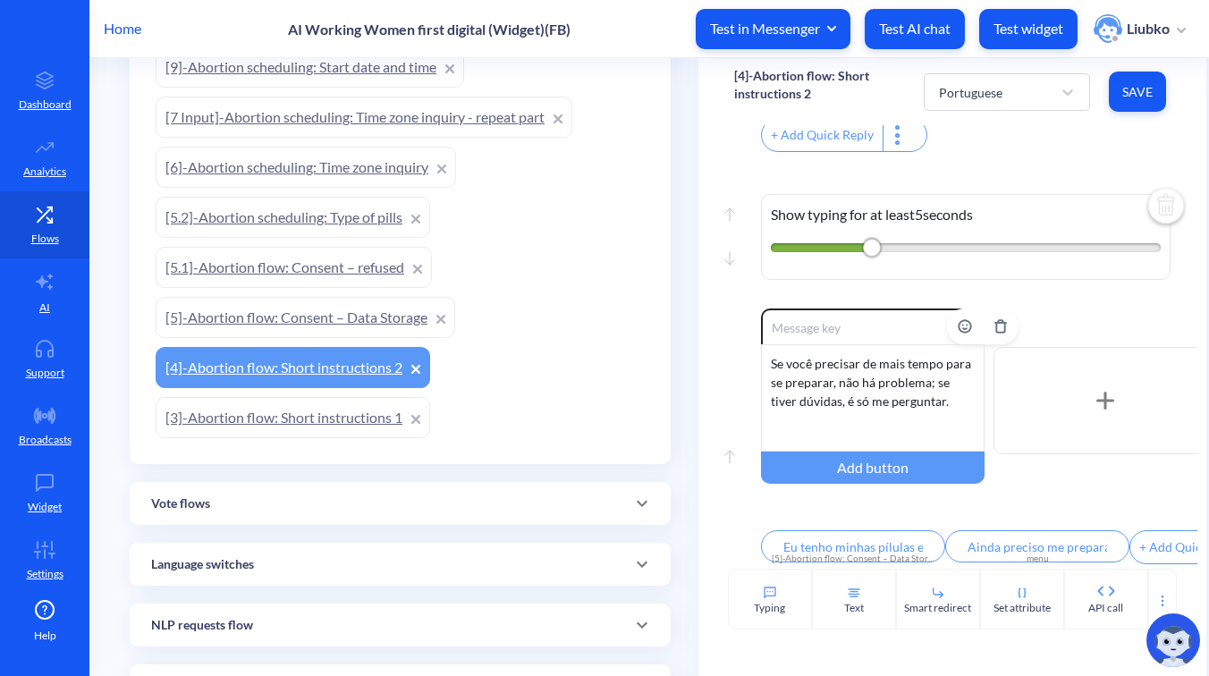
click at [892, 401] on div "Se você precisar de mais tempo para se preparar, não há problema; se tiver dúvi…" at bounding box center [873, 397] width 224 height 107
click at [1131, 81] on button "Save" at bounding box center [1137, 92] width 57 height 40
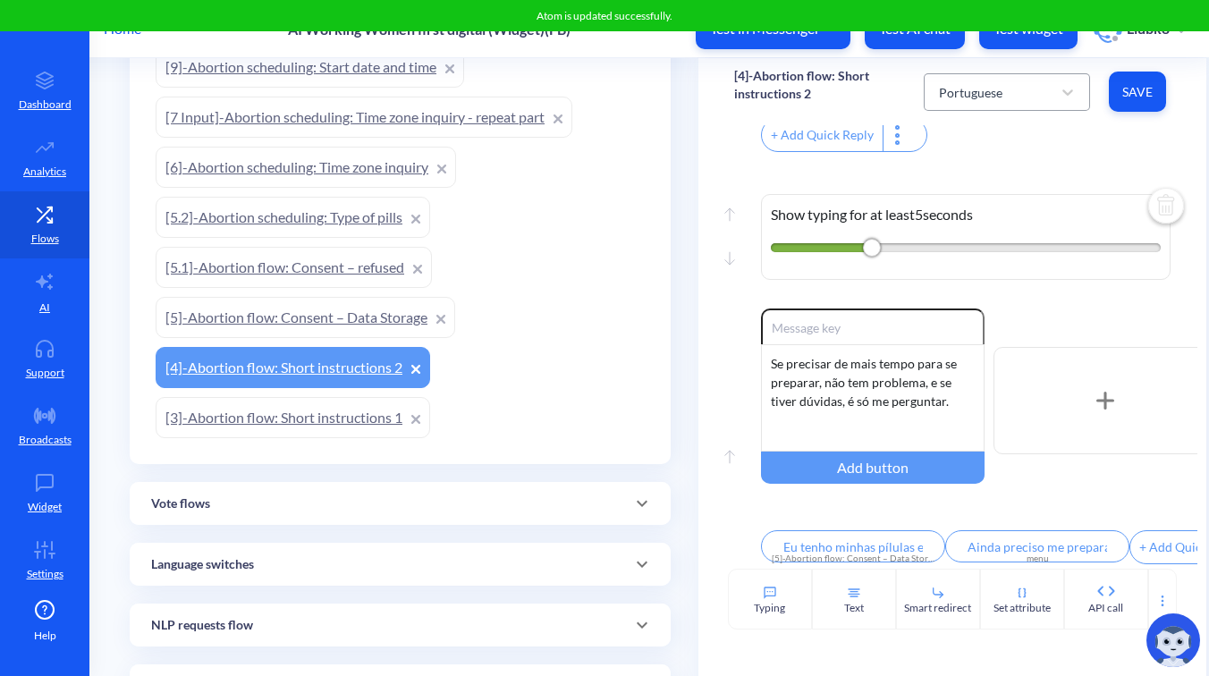
click at [999, 82] on div "Portuguese" at bounding box center [991, 92] width 122 height 32
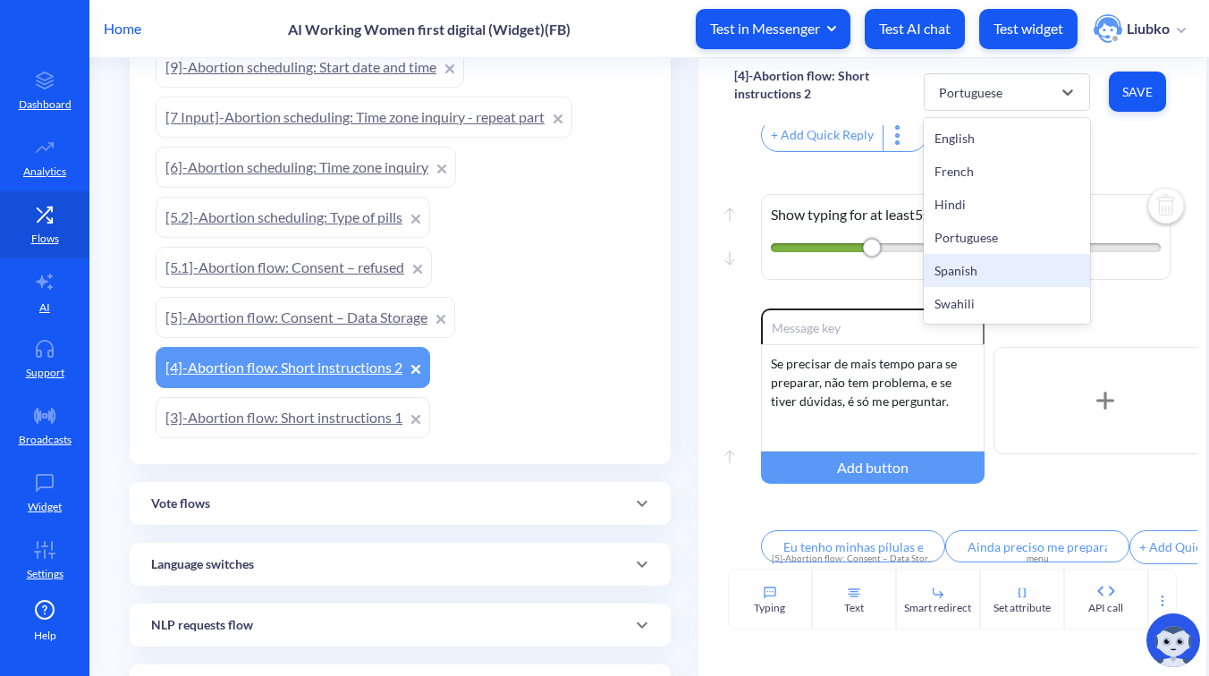
click at [954, 263] on div "Spanish" at bounding box center [1007, 270] width 166 height 33
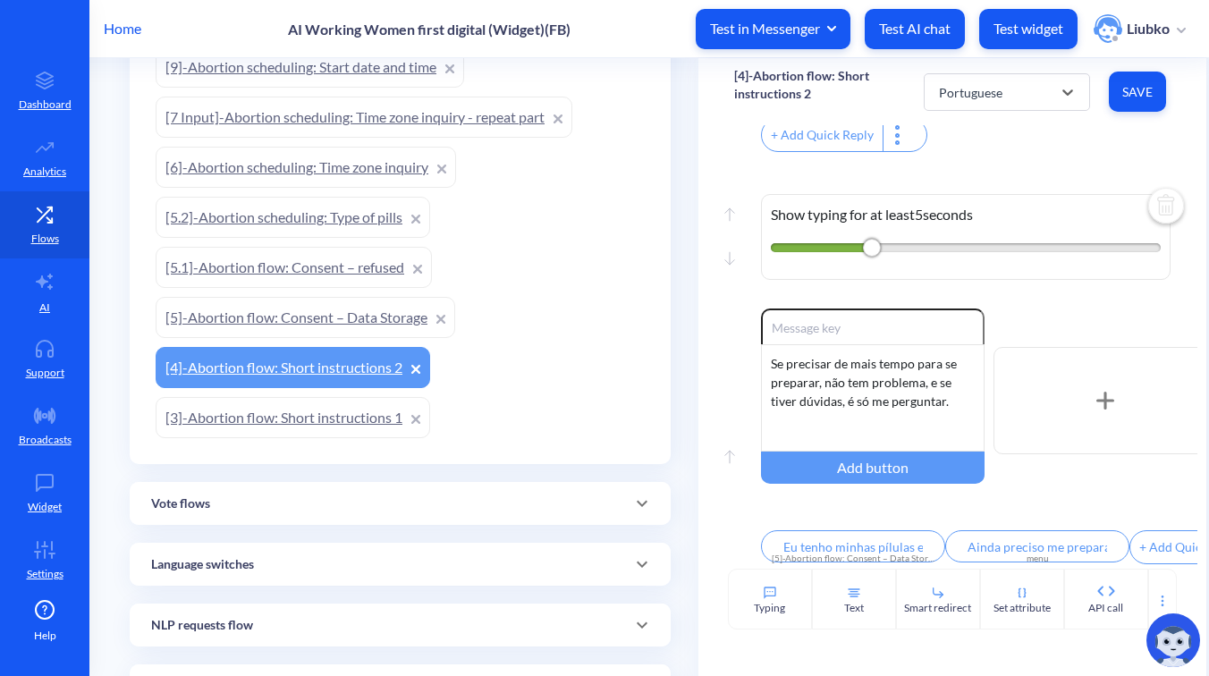
type input "Tengo mis píldoras y estoy lista para continuar"
type input "Todavía necesito prepararme"
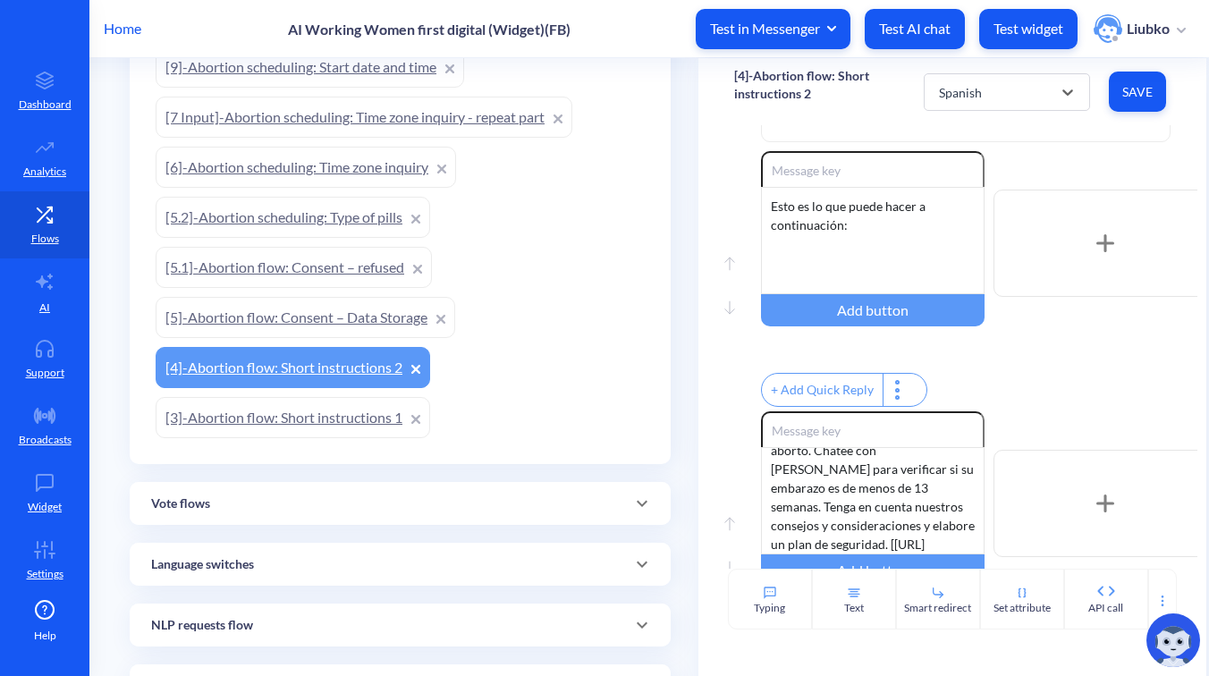
scroll to position [400, 0]
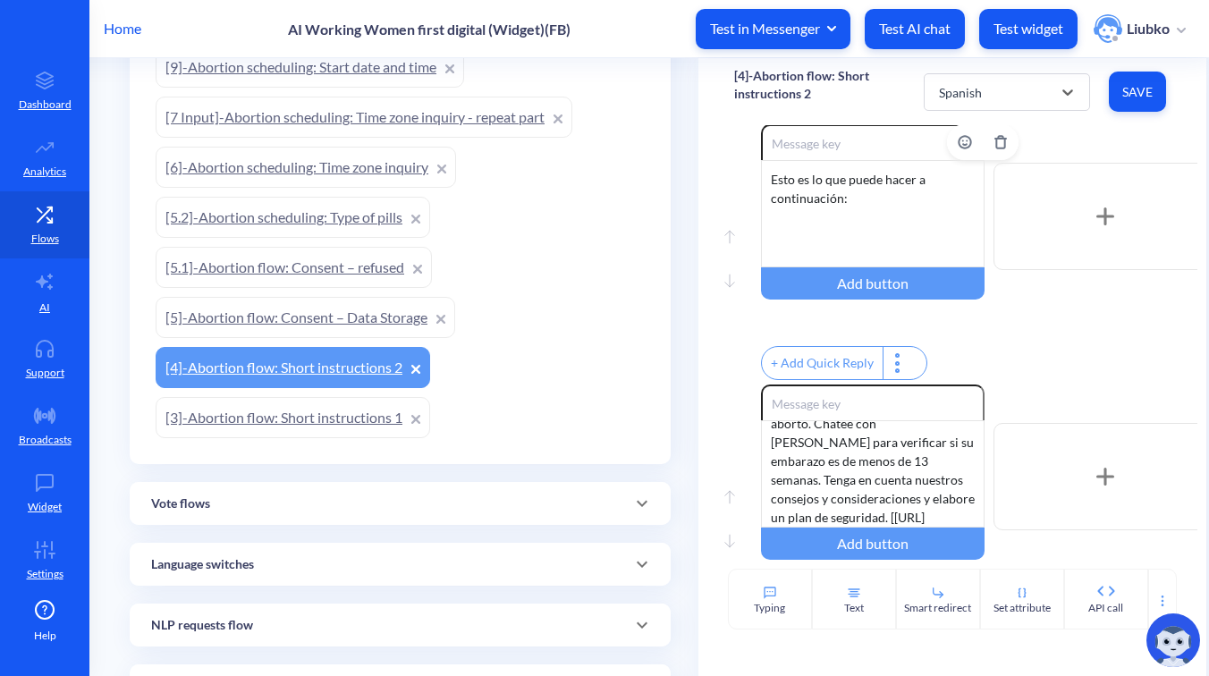
click at [924, 218] on div "Esto es lo que puede hacer a continuación:" at bounding box center [873, 213] width 224 height 107
click at [872, 494] on div "• Primero, asegúrese de estar completamente informada y preparada antes de some…" at bounding box center [873, 473] width 224 height 107
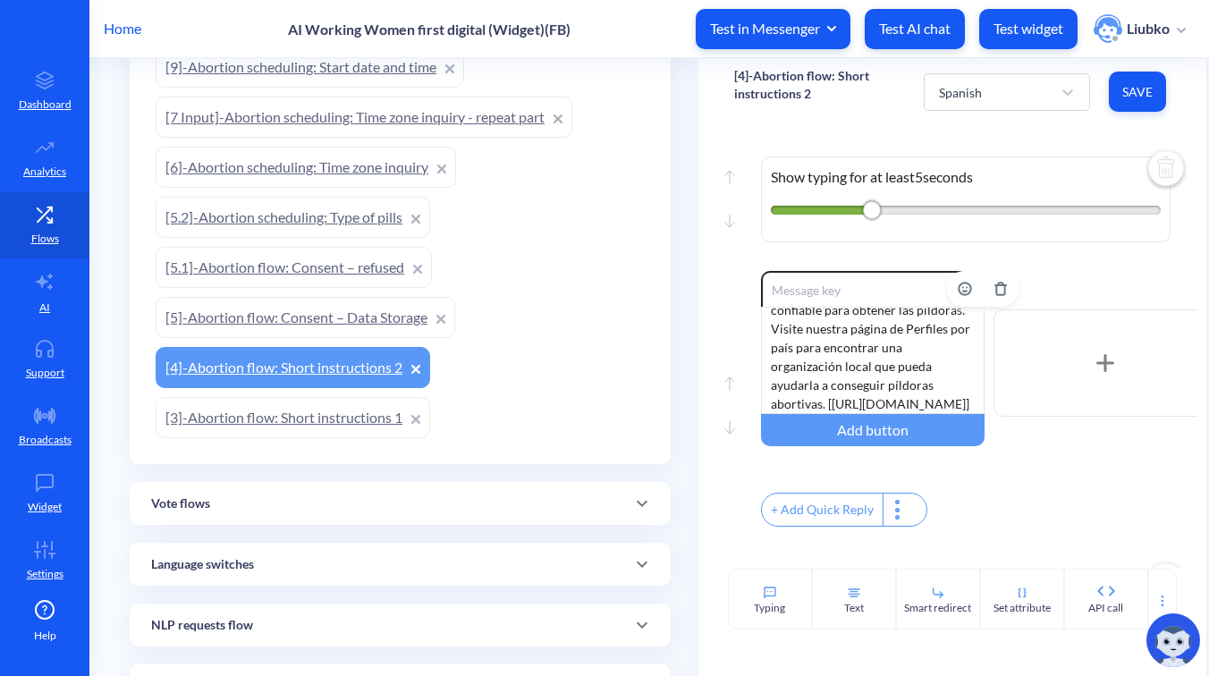
scroll to position [0, 0]
click at [895, 378] on div "• Segundo, encuentre una fuente confiable para obtener las píldoras. Visite nue…" at bounding box center [873, 360] width 224 height 107
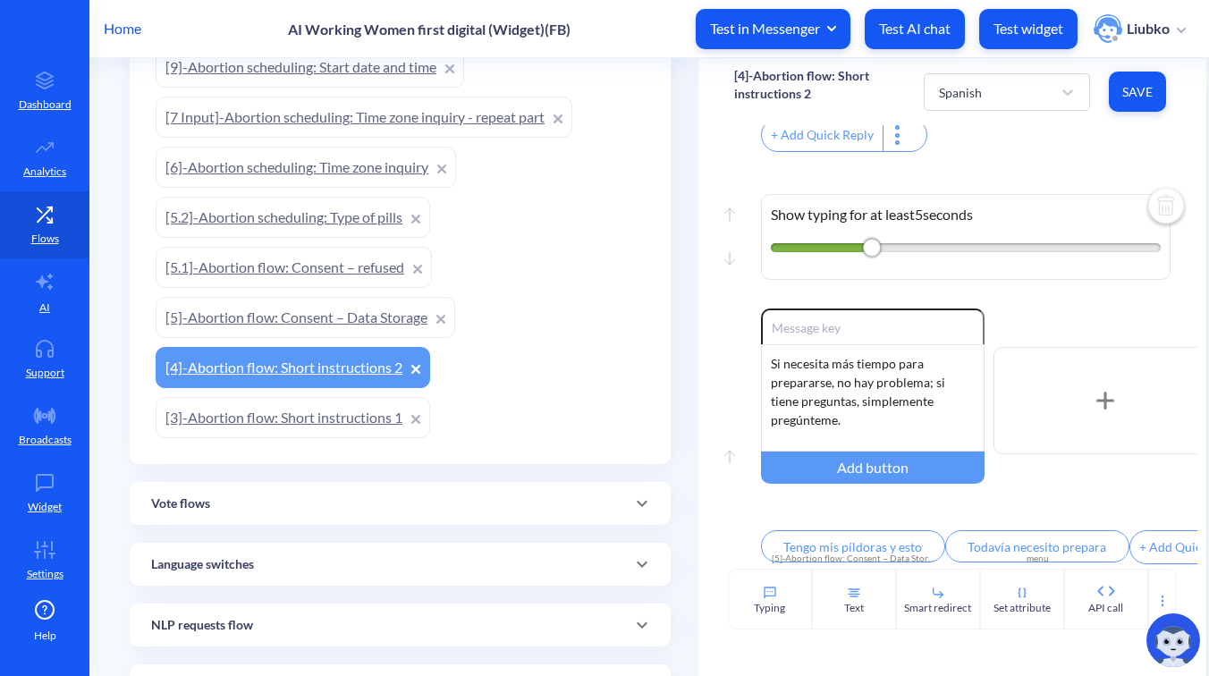
scroll to position [1347, 0]
click at [860, 386] on div "Si necesita más tiempo para prepararse, no hay problema; si tiene preguntas, si…" at bounding box center [873, 397] width 224 height 107
click at [1132, 89] on span "Save" at bounding box center [1138, 92] width 29 height 18
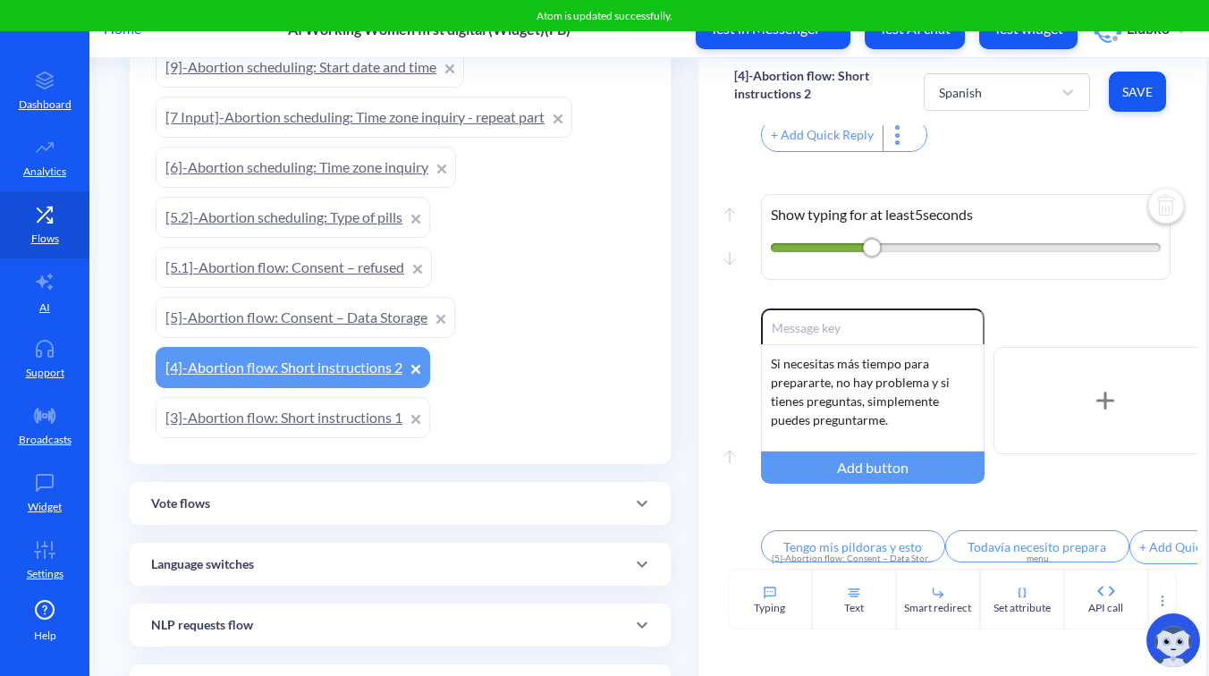
click at [1064, 157] on div "Move up Move down Show typing for at least 5 seconds" at bounding box center [952, 233] width 437 height 152
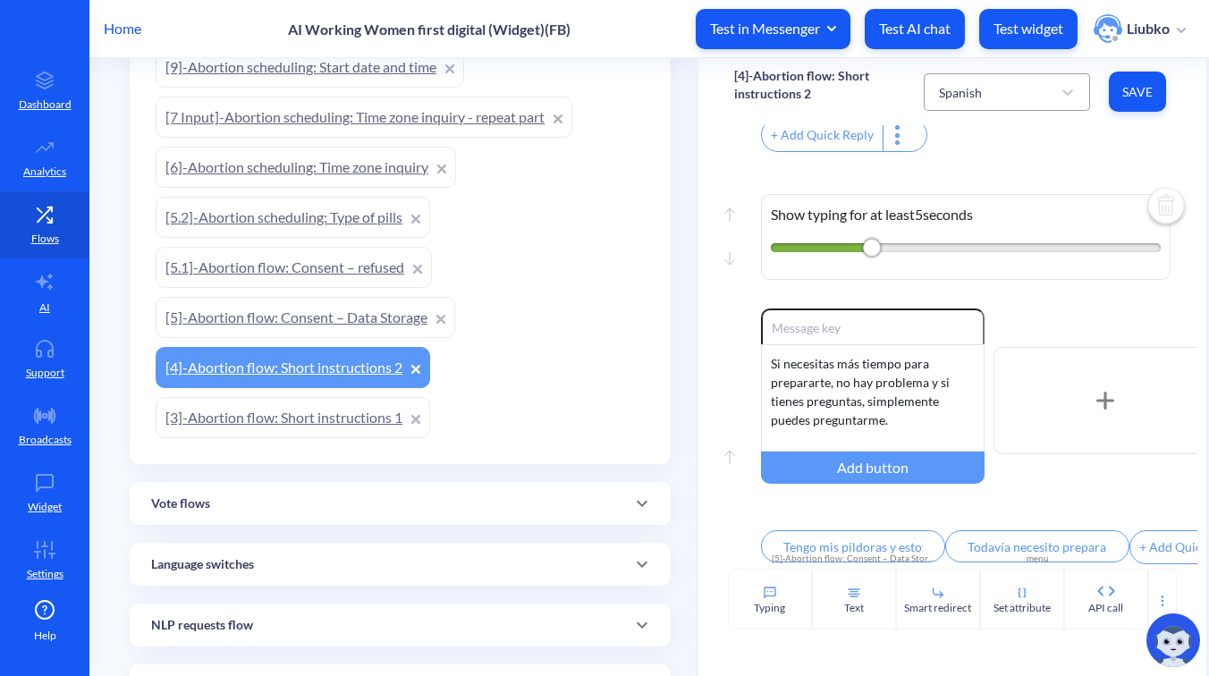
click at [1008, 88] on div "Spanish" at bounding box center [991, 92] width 122 height 32
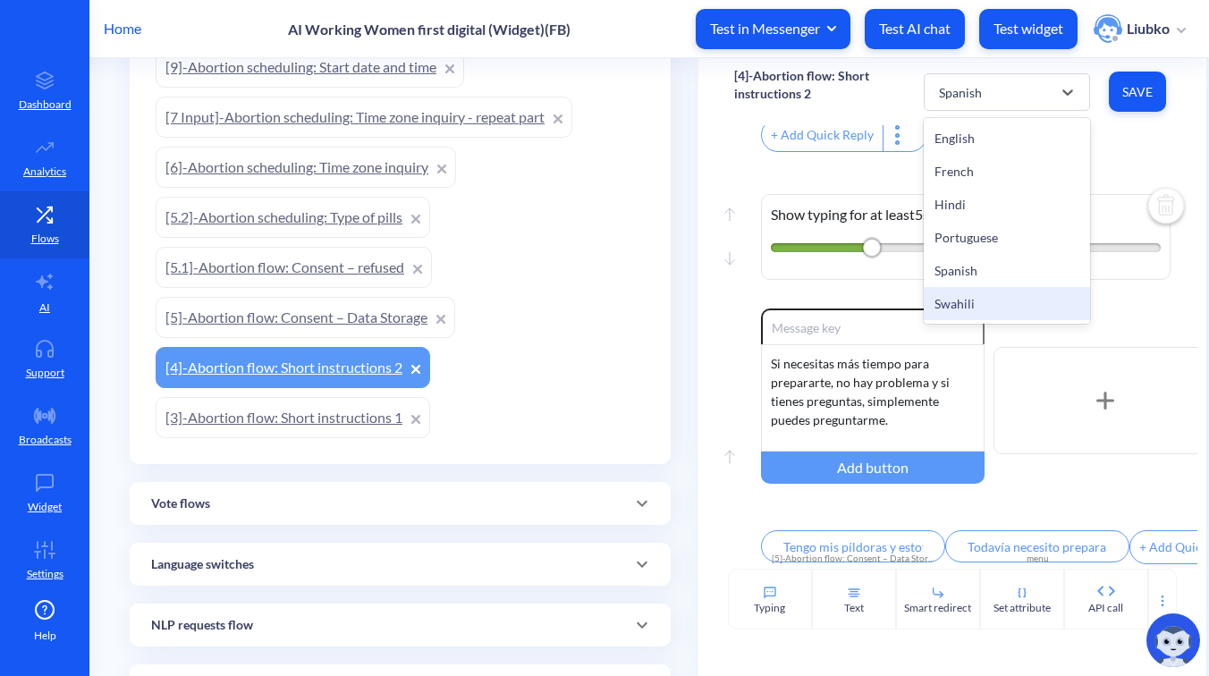
click at [964, 301] on div "Swahili" at bounding box center [1007, 303] width 166 height 33
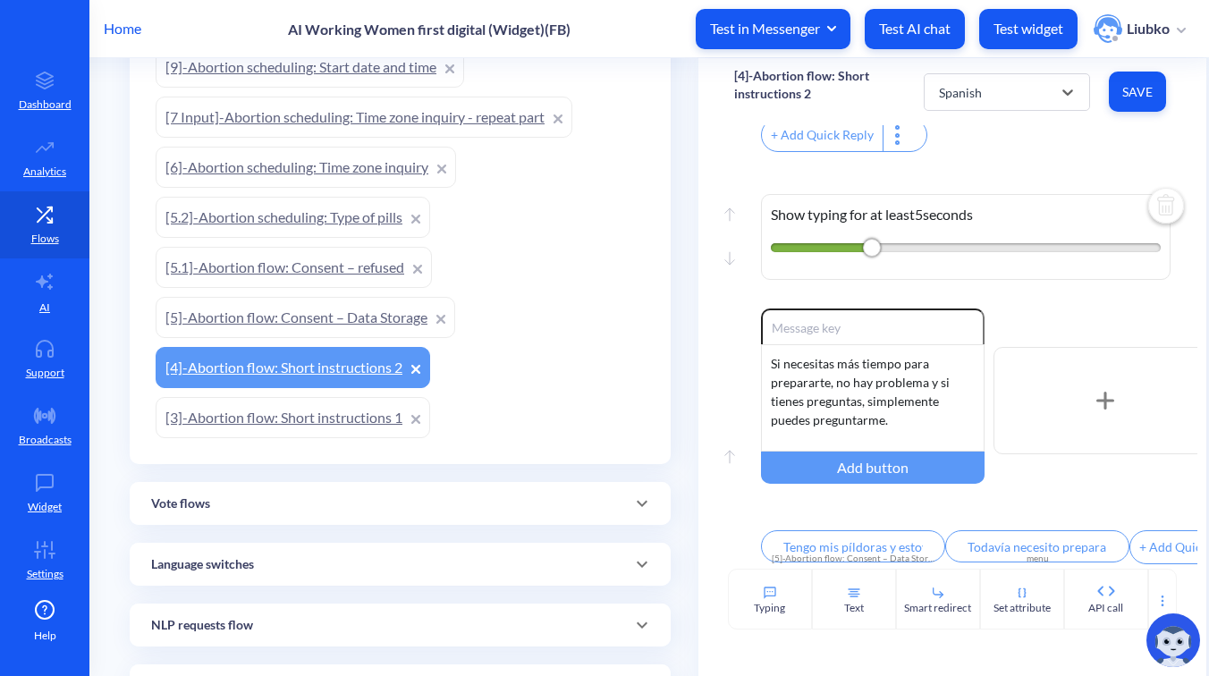
type input "I have my pills and I am ready to continue"
type input "I still need to prepare"
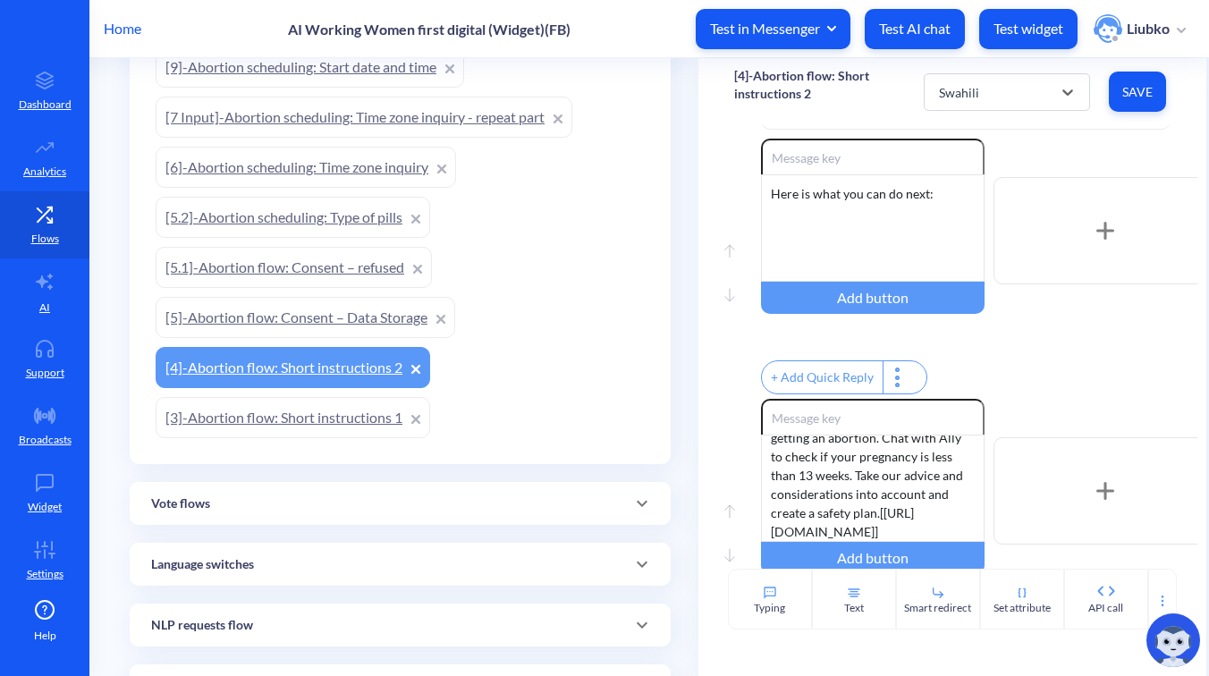
scroll to position [391, 0]
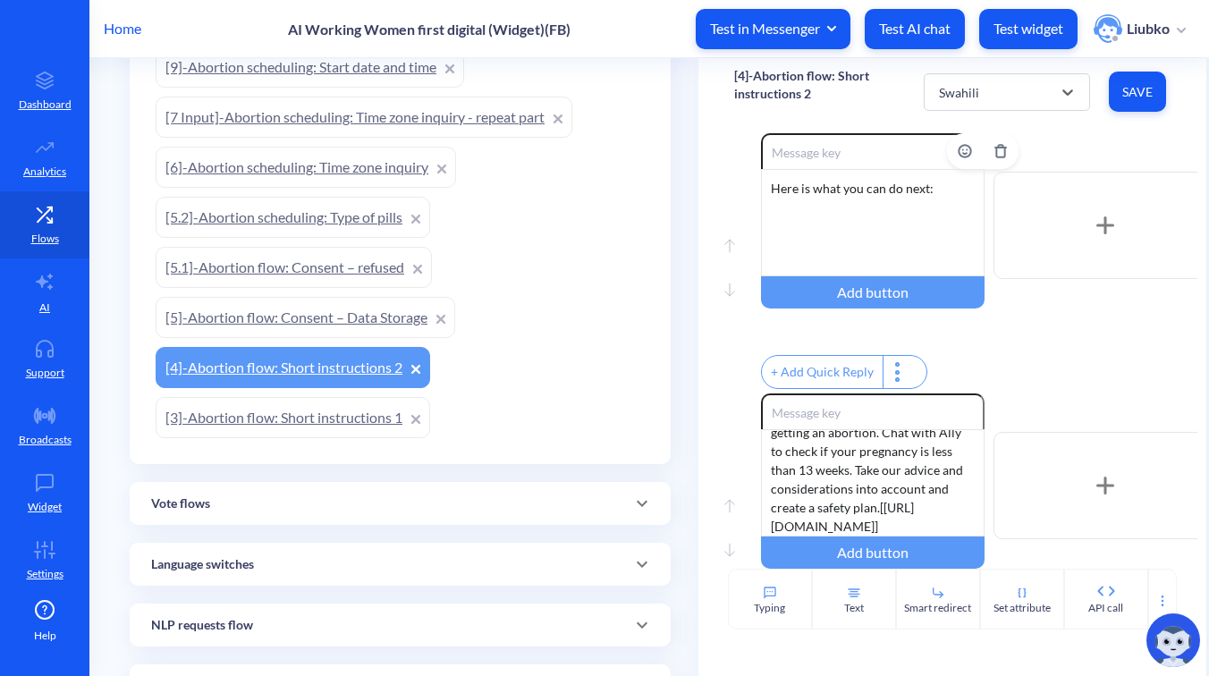
click at [953, 218] on div "Here is what you can do next:" at bounding box center [873, 222] width 224 height 107
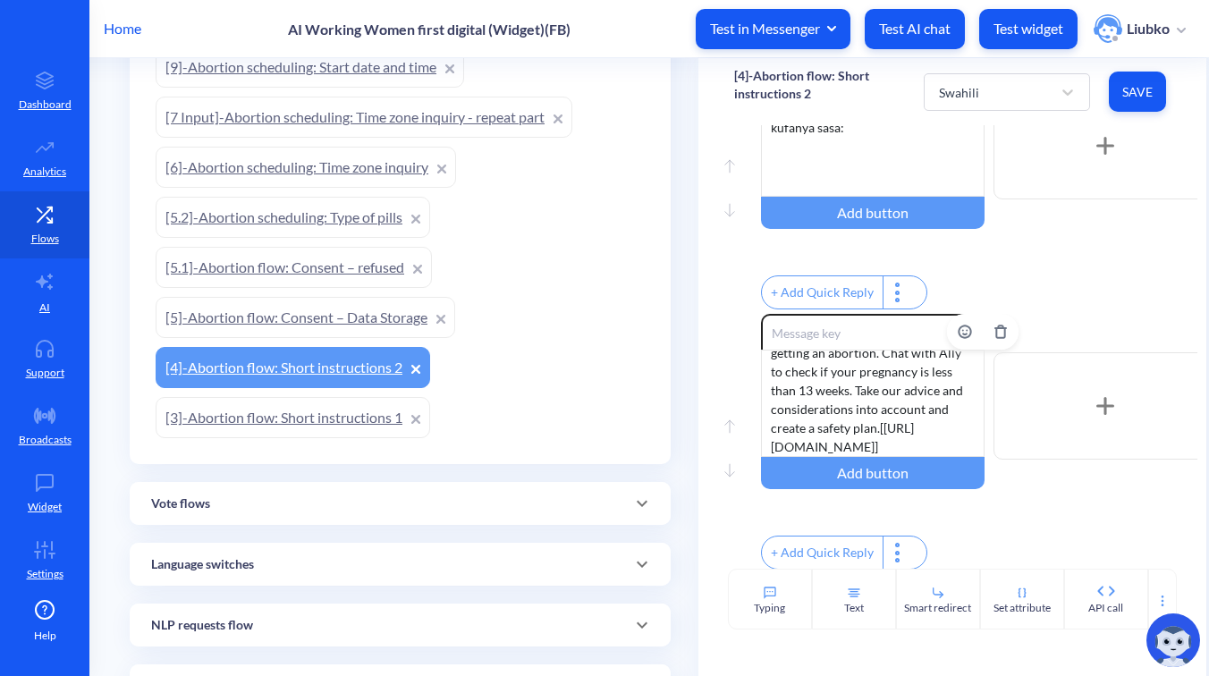
scroll to position [0, 0]
click at [920, 403] on div "• First, make sure you are fully informed and prepared before getting an aborti…" at bounding box center [873, 403] width 224 height 107
click at [793, 457] on div "Kwanza, hakikisha una taarifa zote muhimu na umejiandaa kabla ya kutumia vidong…" at bounding box center [873, 403] width 224 height 107
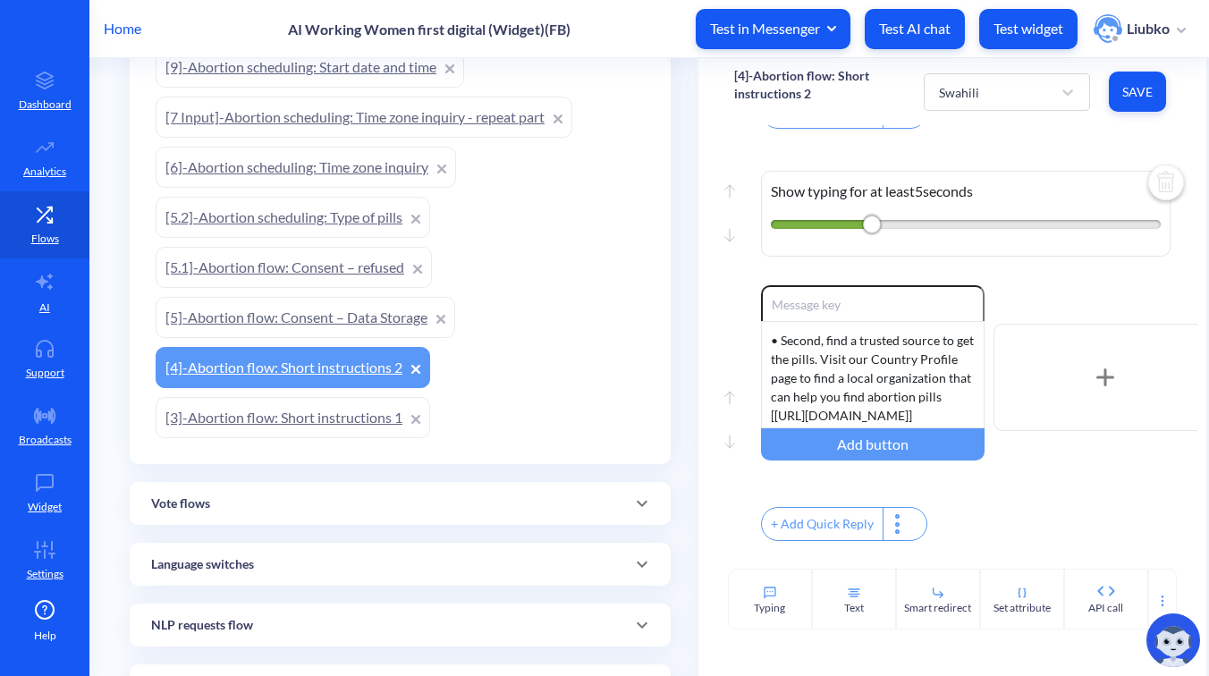
scroll to position [928, 0]
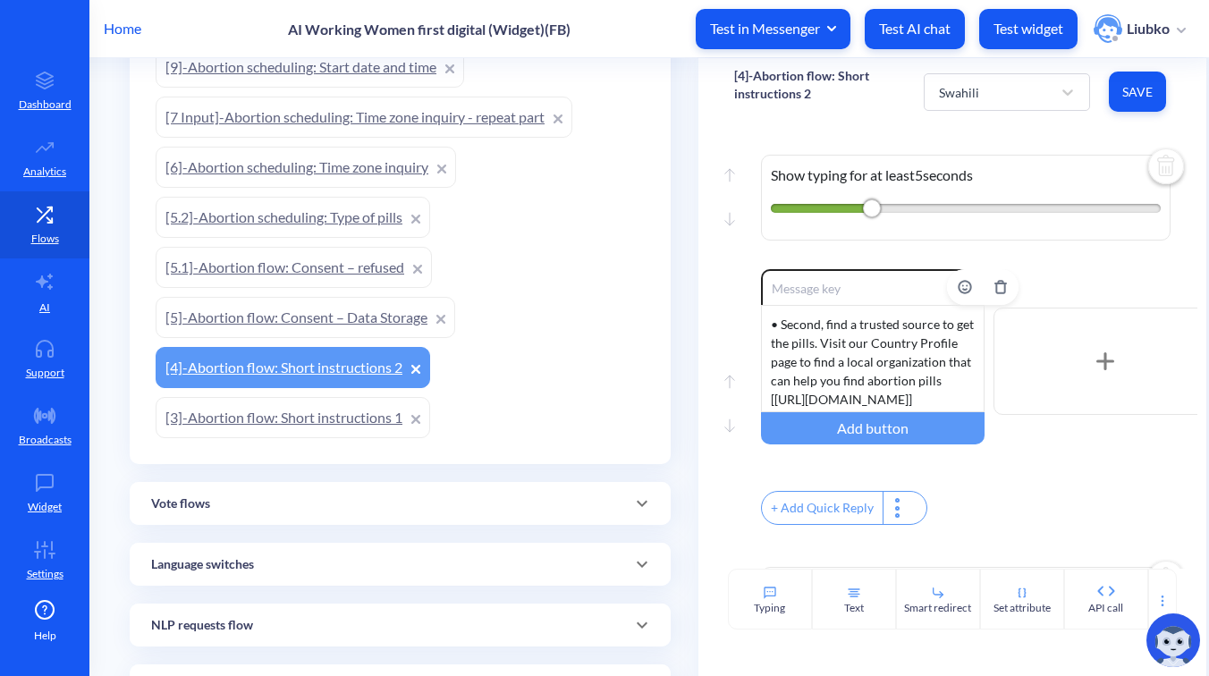
click at [868, 404] on div "• Second, find a trusted source to get the pills. Visit our Country Profile pag…" at bounding box center [873, 358] width 224 height 107
click at [793, 412] on div "Pili, tafuta chanzo kinachoaminika cha kupata vidonge. Tembelea ukurasa wetu wa…" at bounding box center [873, 358] width 224 height 107
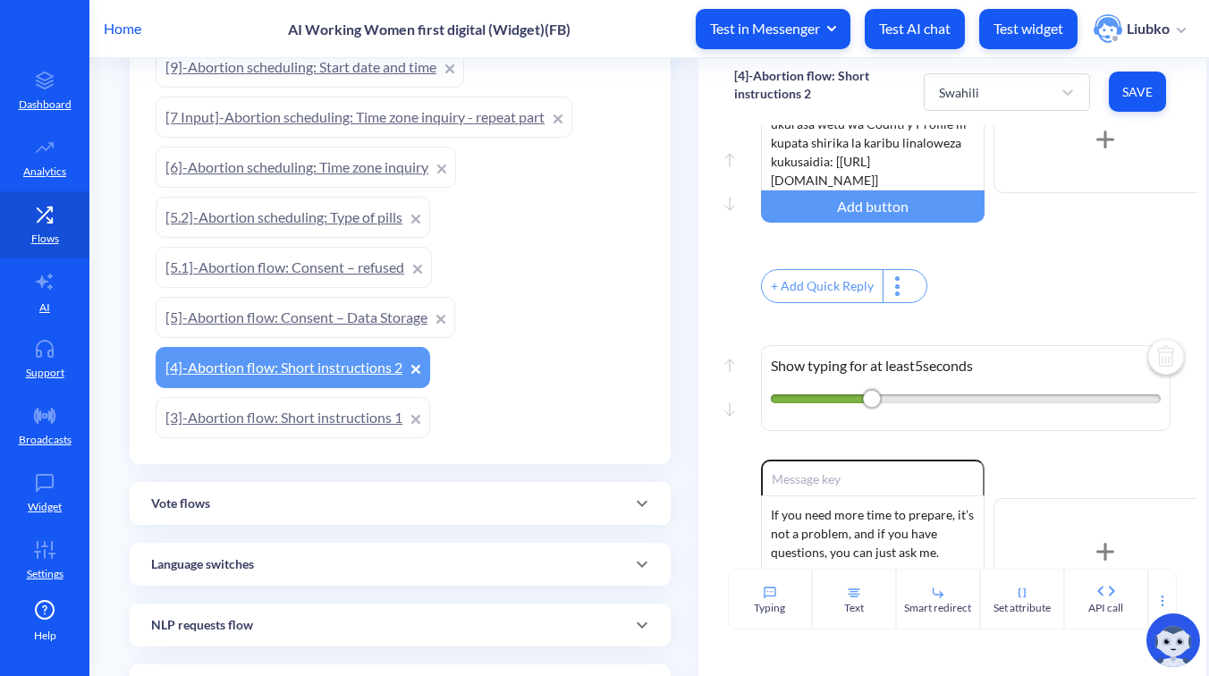
scroll to position [1347, 0]
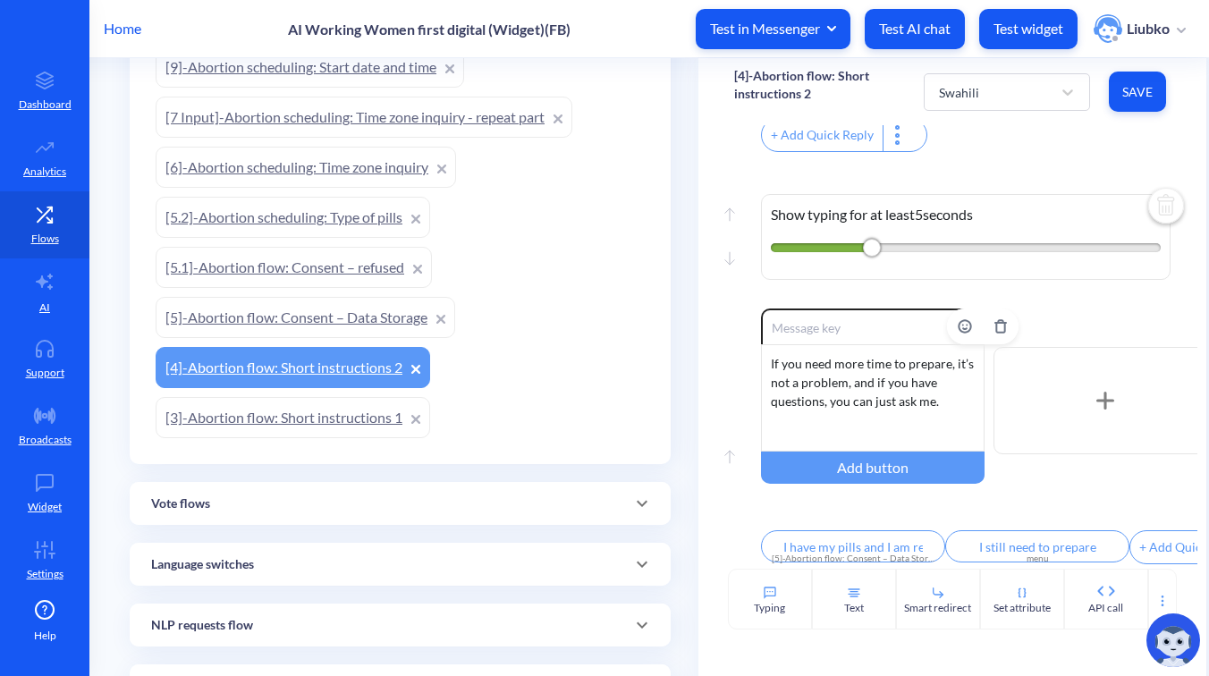
click at [937, 380] on div "If you need more time to prepare, it’s not a problem, and if you have questions…" at bounding box center [873, 397] width 224 height 107
click at [1137, 83] on span "Save" at bounding box center [1138, 92] width 29 height 18
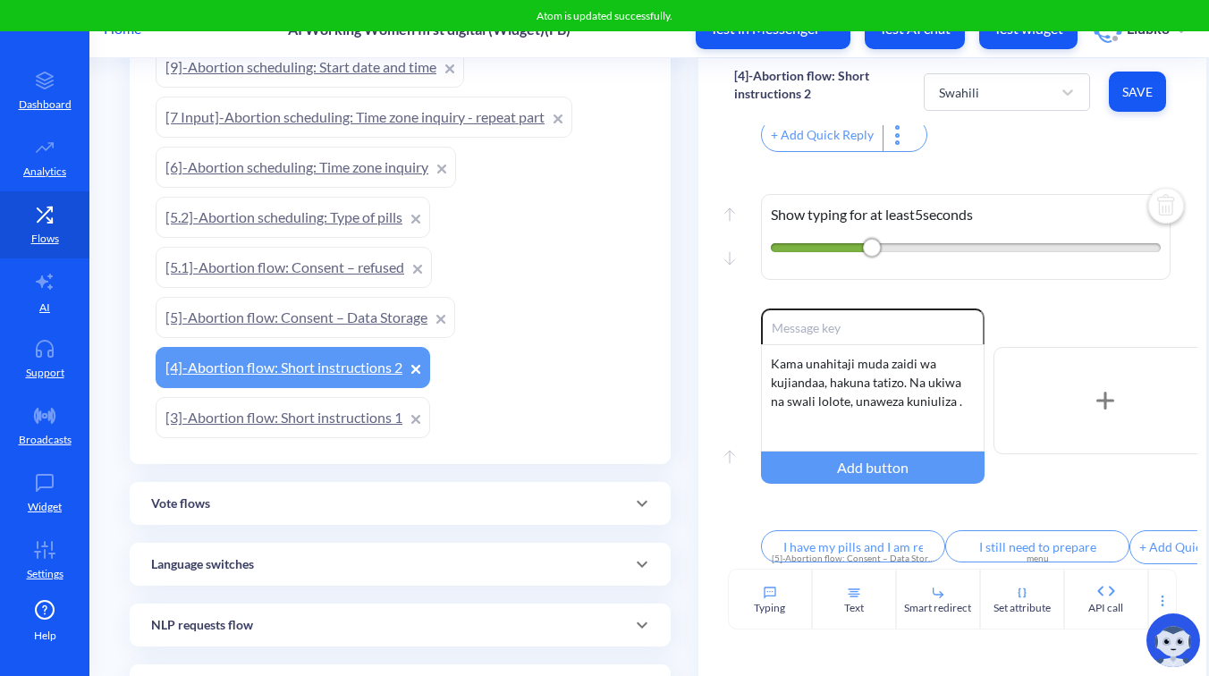
click at [1070, 157] on div "Move up Move down Show typing for at least 5 seconds" at bounding box center [952, 233] width 437 height 152
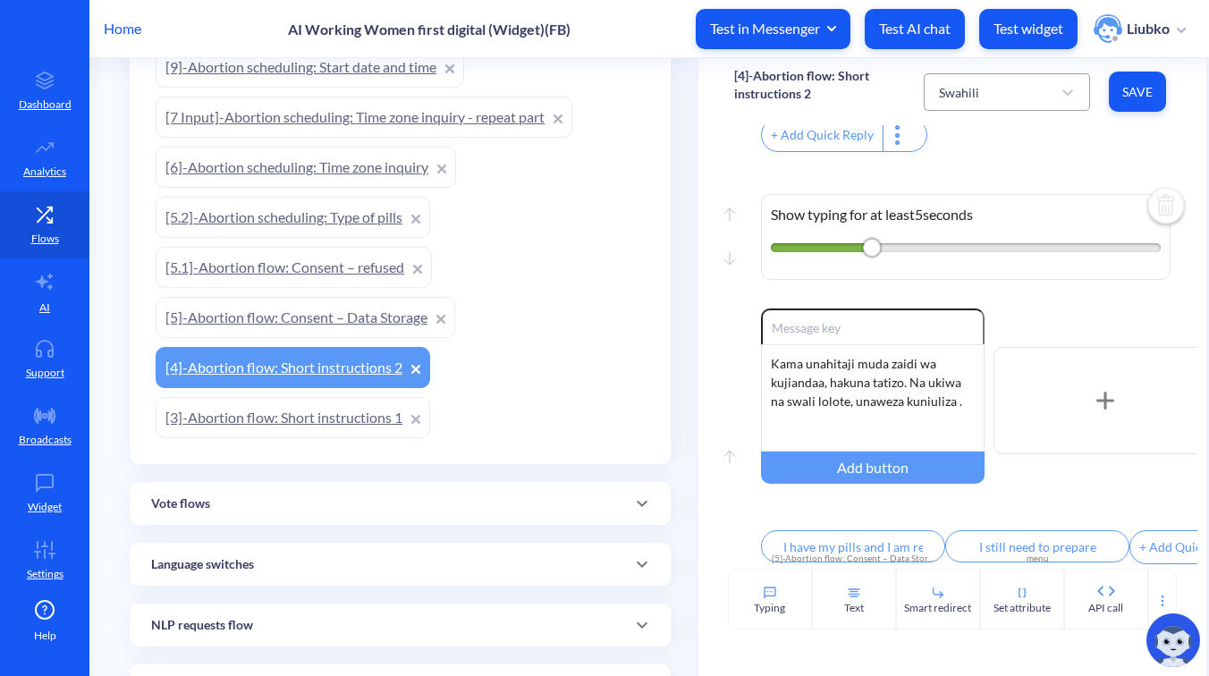
click at [1011, 94] on div "Swahili" at bounding box center [991, 92] width 122 height 32
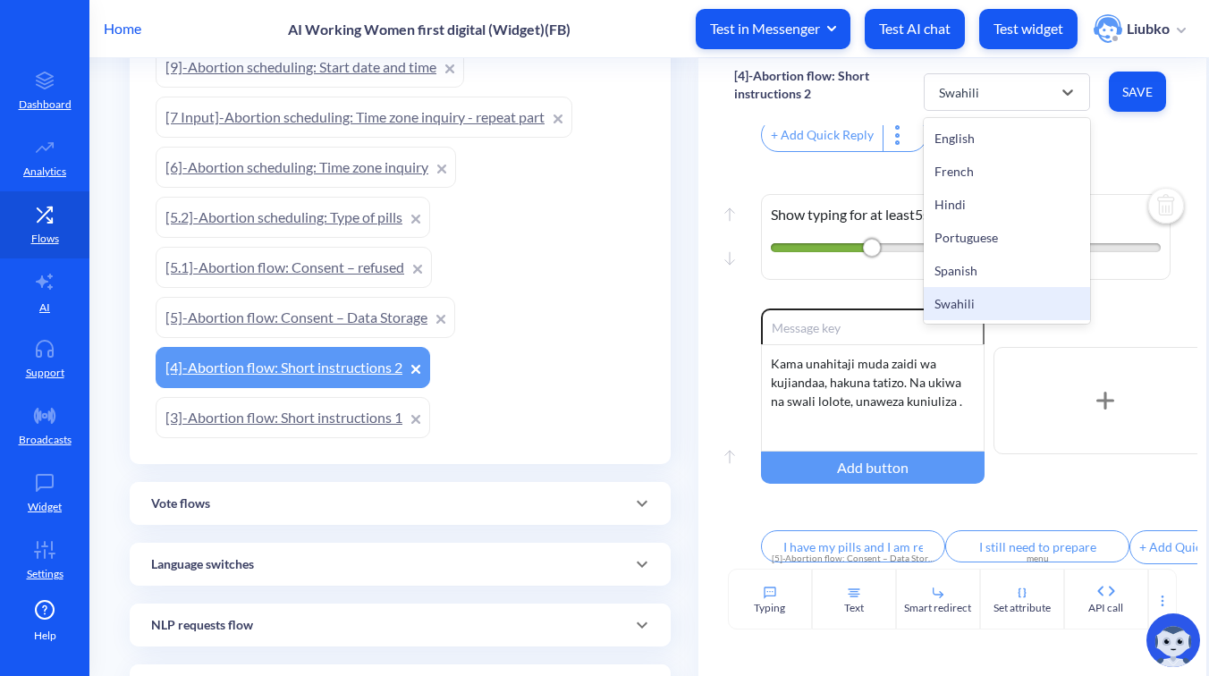
click at [1002, 127] on div "English" at bounding box center [1007, 138] width 166 height 33
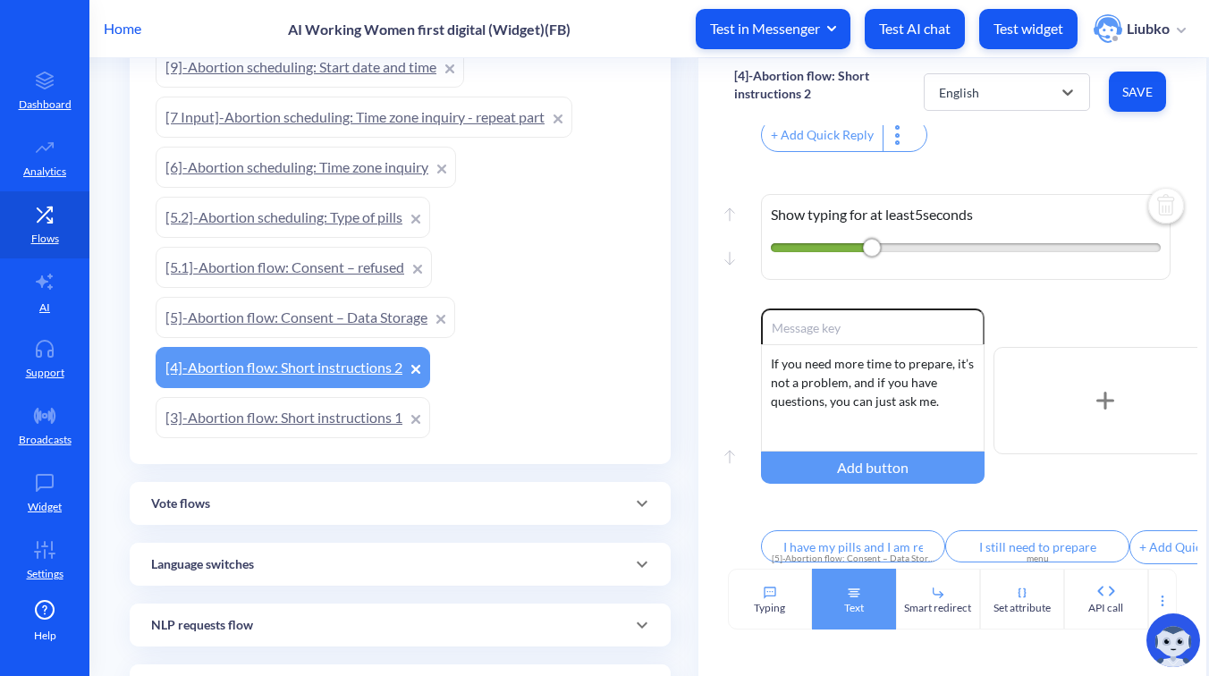
click at [867, 595] on div "Text" at bounding box center [854, 599] width 84 height 61
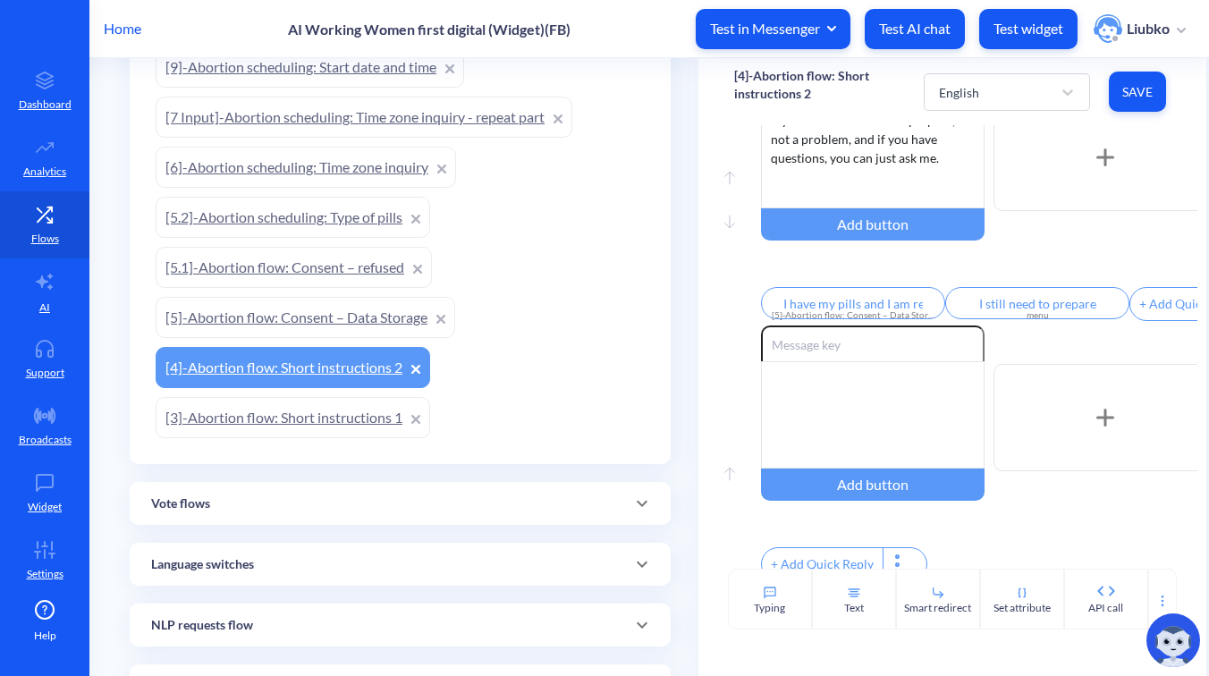
scroll to position [1619, 0]
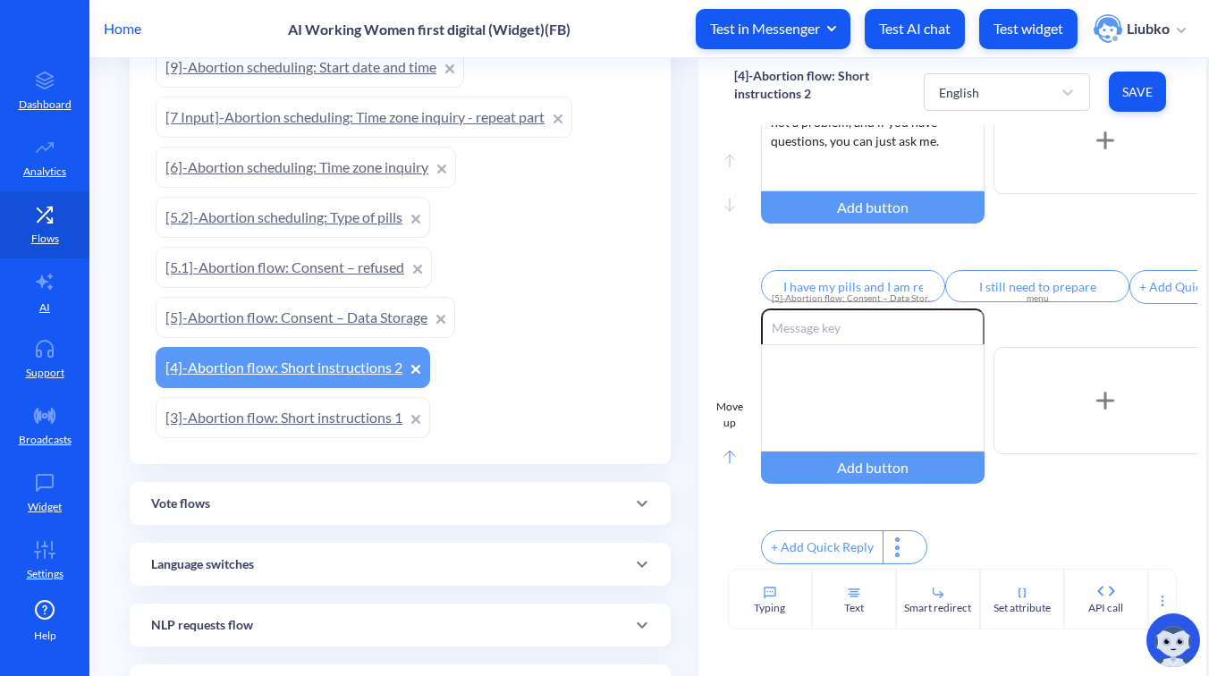
click at [730, 456] on rect at bounding box center [729, 457] width 9 height 13
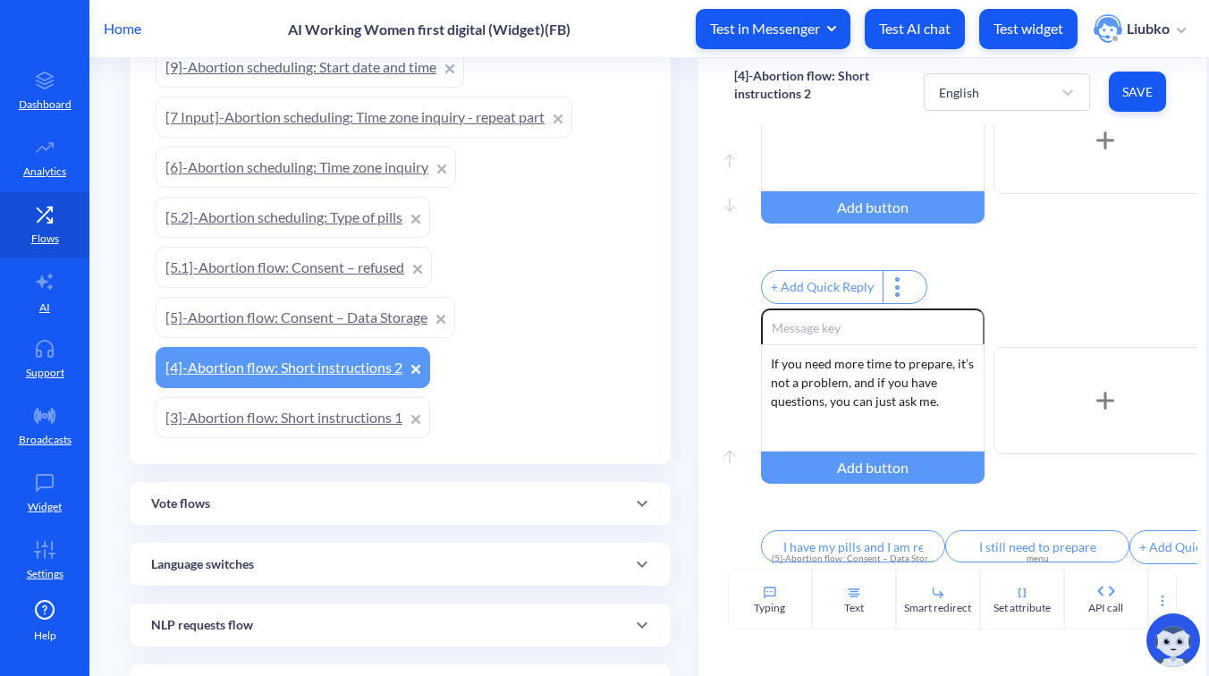
scroll to position [1565, 0]
click at [885, 437] on div "If you need more time to prepare, it’s not a problem, and if you have questions…" at bounding box center [873, 397] width 224 height 107
click at [872, 181] on div at bounding box center [873, 137] width 224 height 107
click at [837, 415] on div "If you need more time to prepare, it’s not a problem, and if you have questions…" at bounding box center [873, 397] width 224 height 107
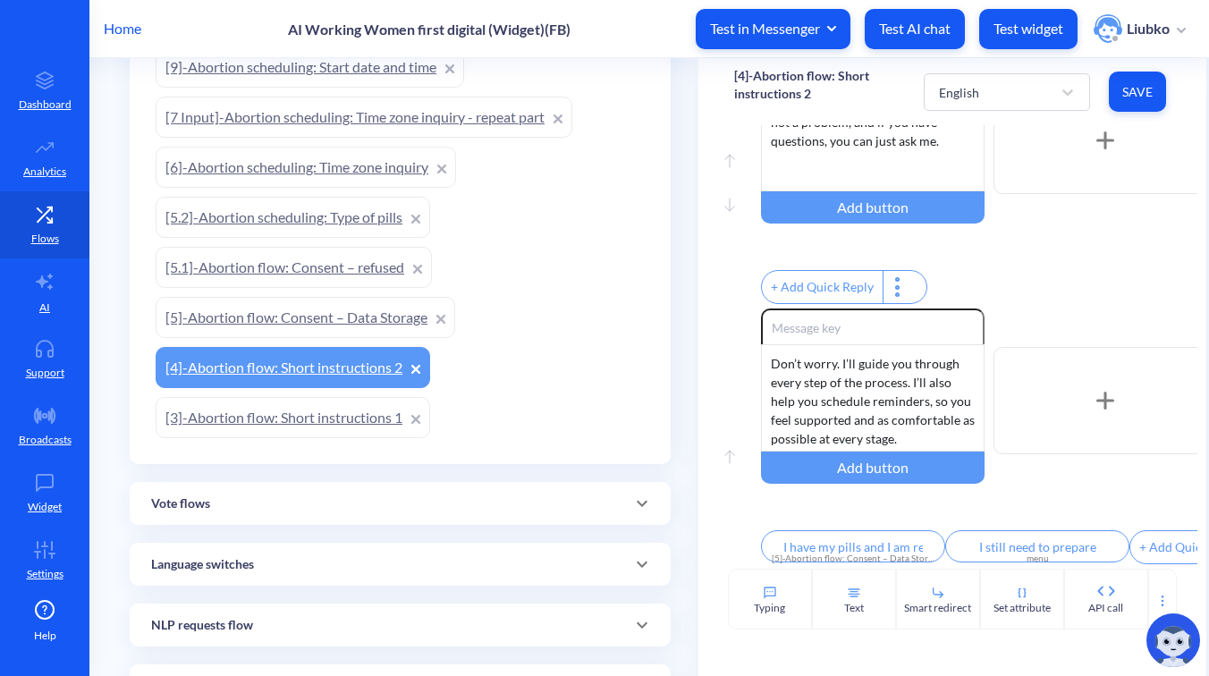
scroll to position [1619, 0]
click at [1132, 97] on span "Save" at bounding box center [1138, 92] width 29 height 18
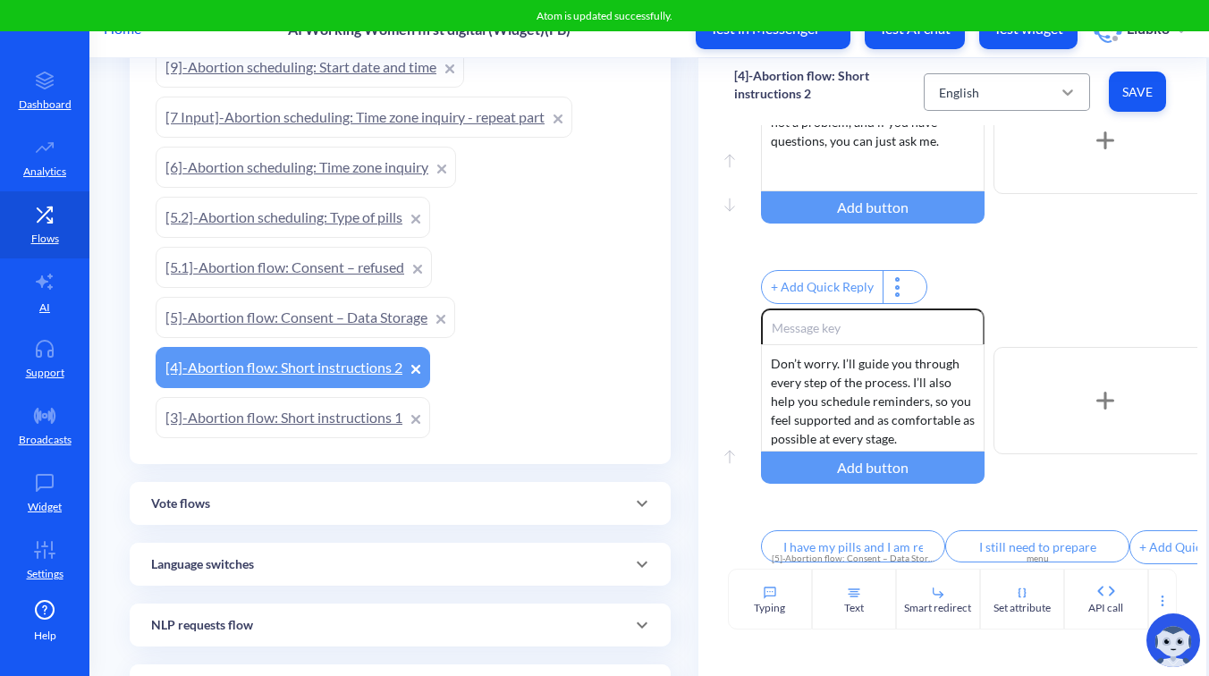
click at [1066, 102] on div at bounding box center [1068, 92] width 32 height 32
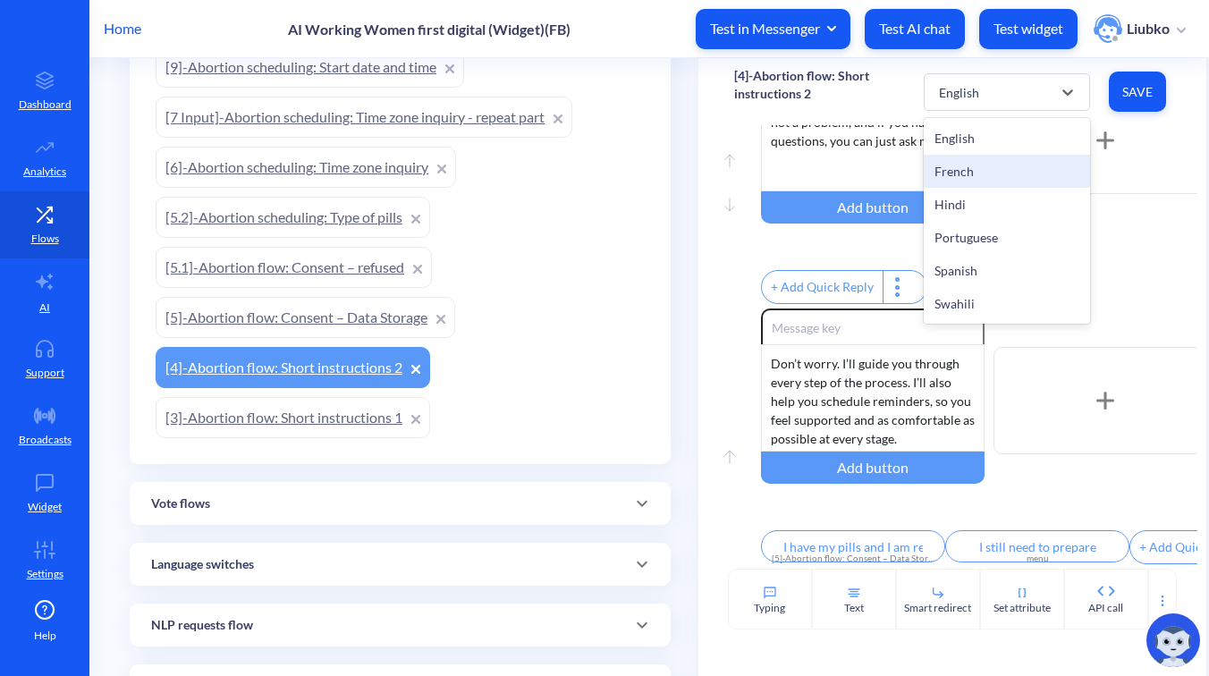
click at [1030, 164] on div "French" at bounding box center [1007, 171] width 166 height 33
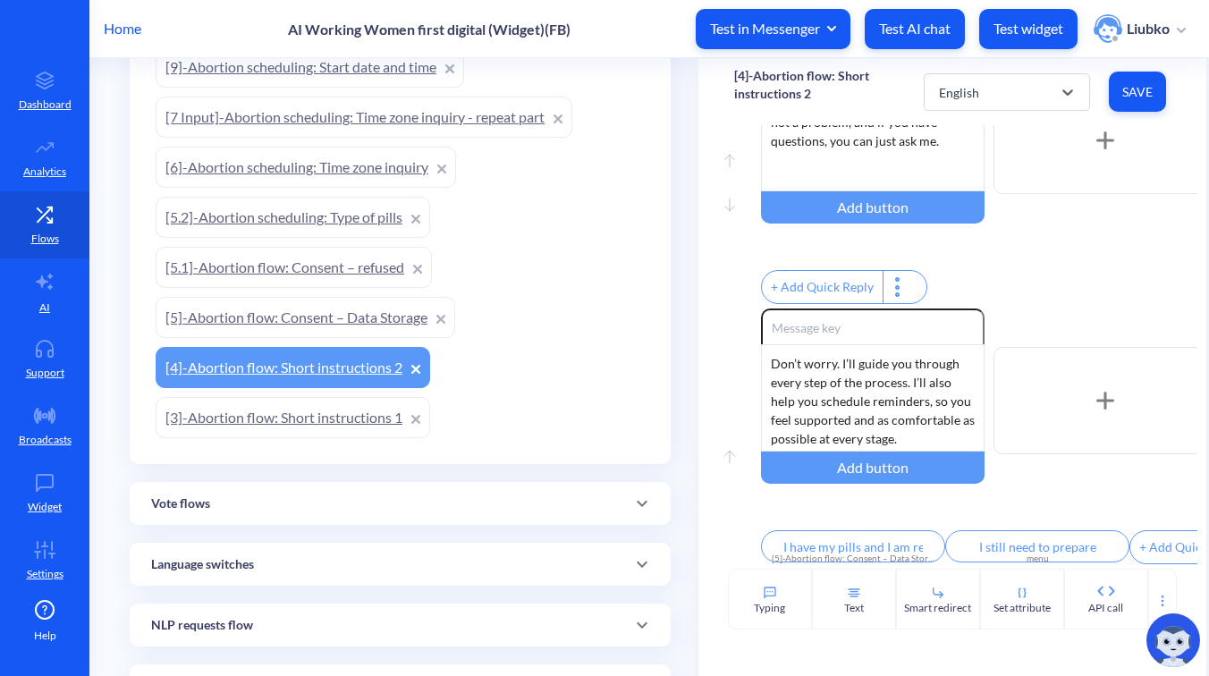
type input "J’ai mes pilules et je suis prête à continuer"
click at [875, 407] on div "Si vous avez besoin de plus de temps pour vous préparer, ce n’est pas un problè…" at bounding box center [873, 397] width 224 height 107
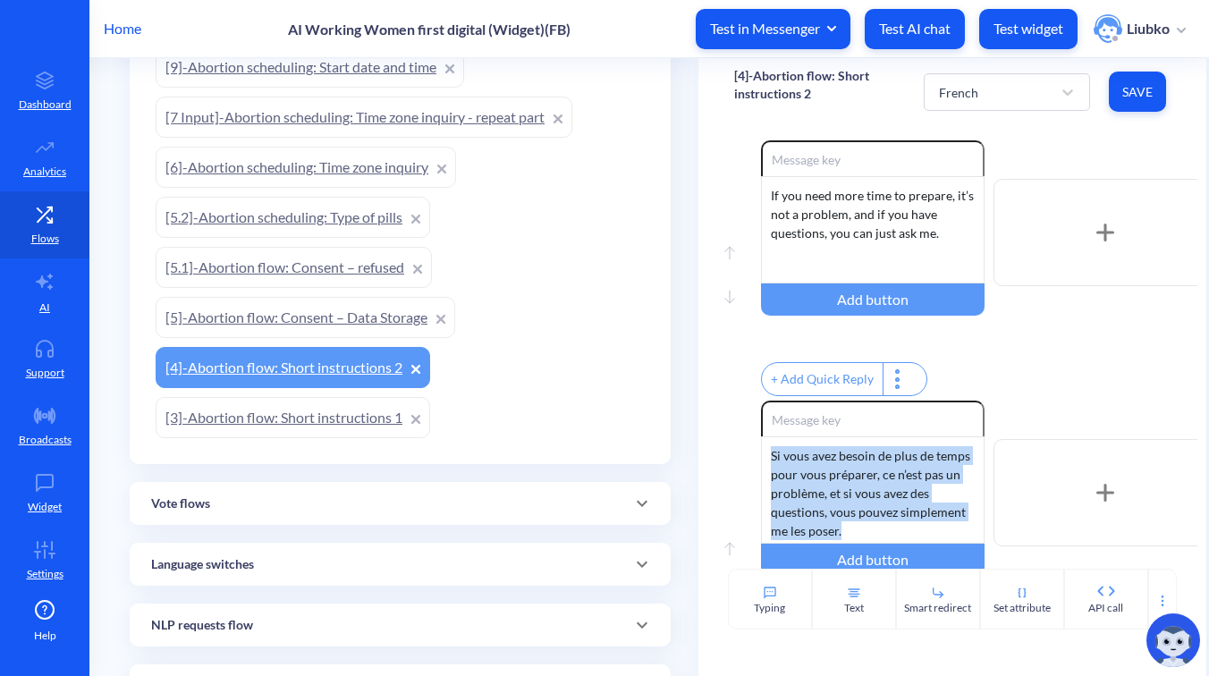
scroll to position [1456, 0]
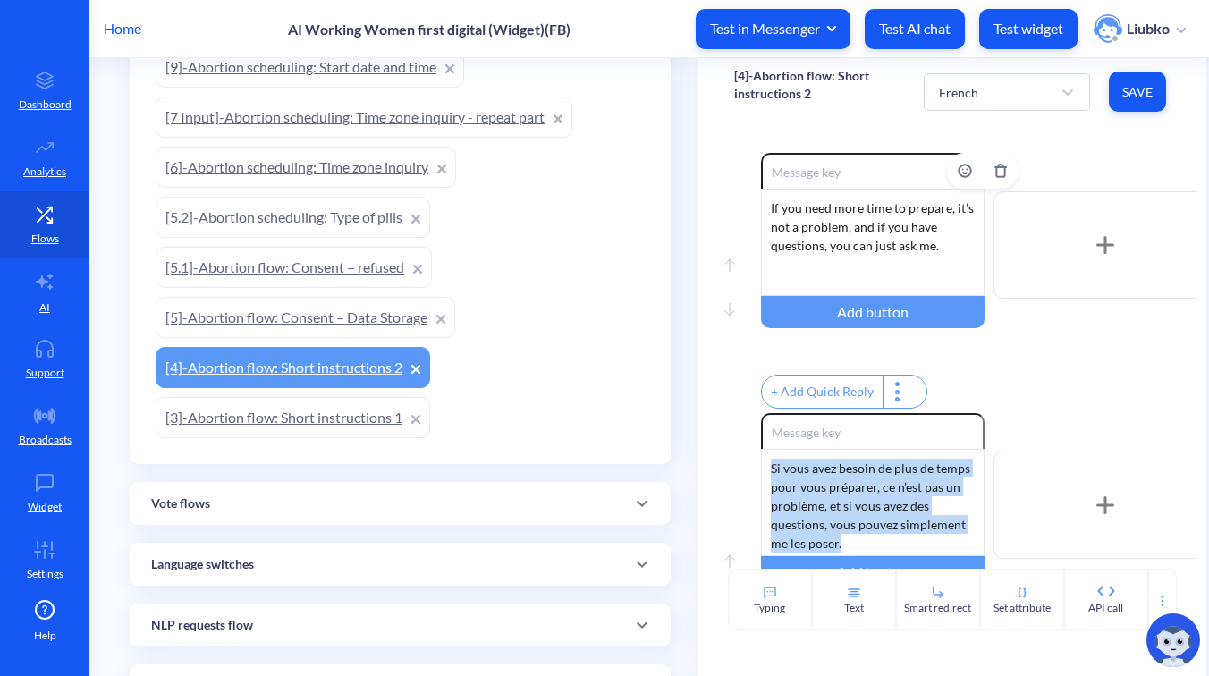
click at [891, 260] on div "If you need more time to prepare, it’s not a problem, and if you have questions…" at bounding box center [873, 242] width 224 height 107
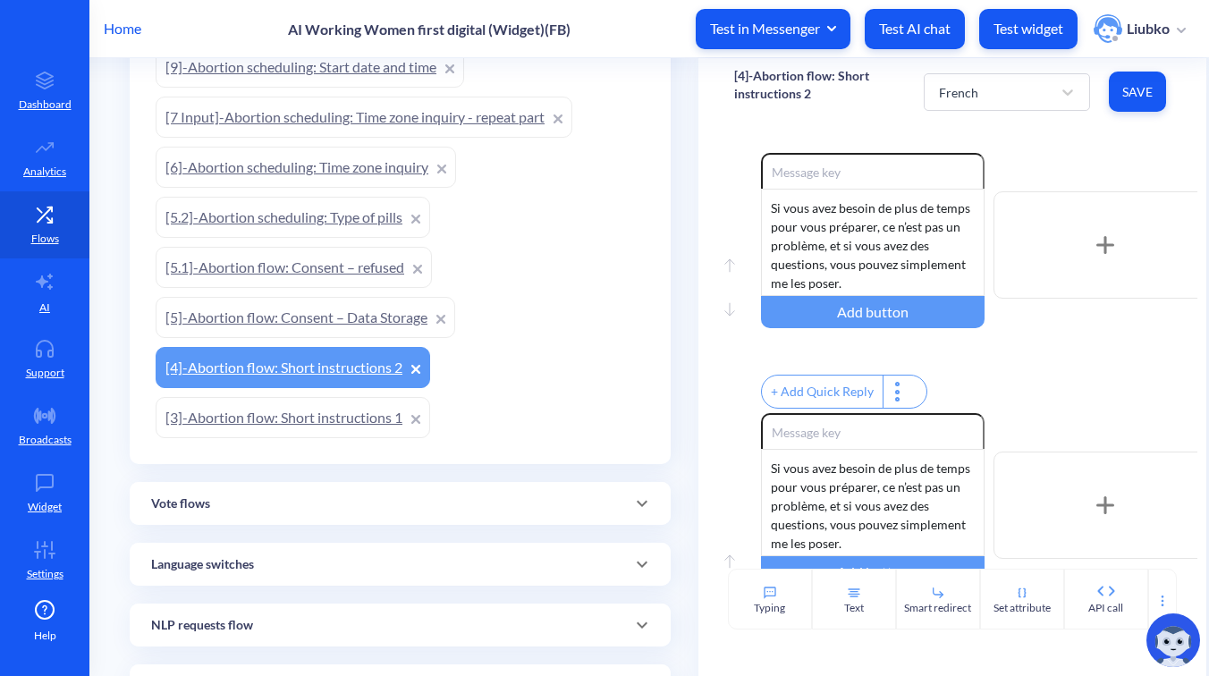
scroll to position [1619, 0]
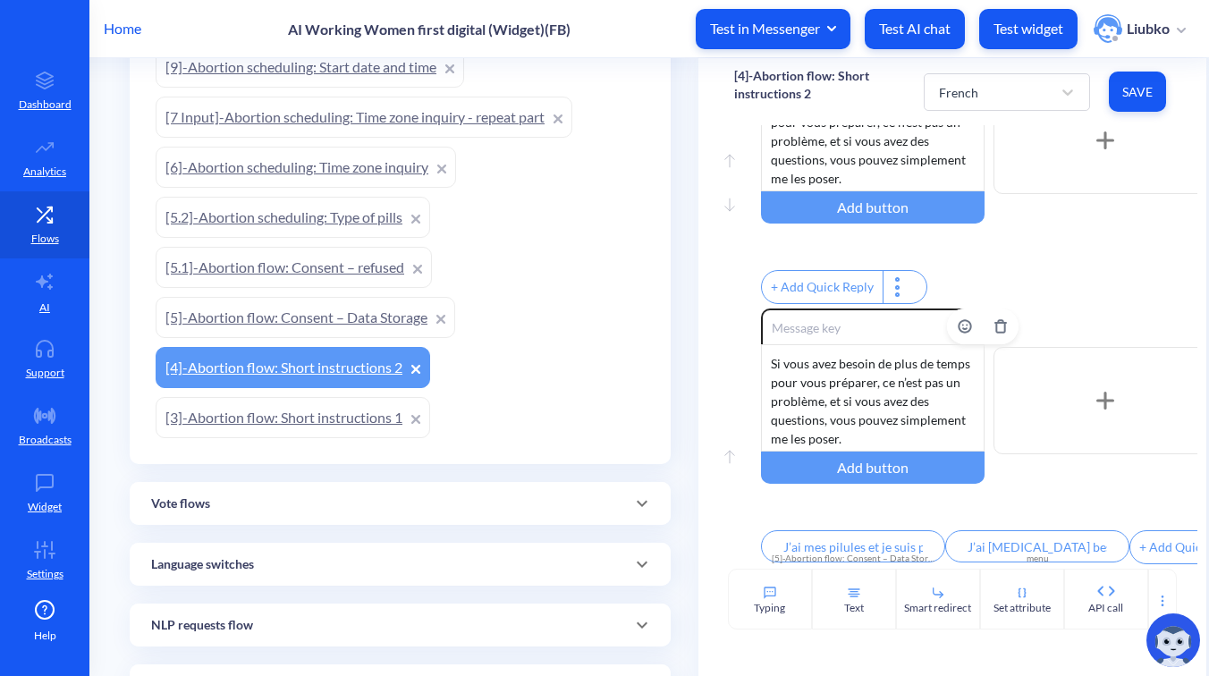
click at [887, 397] on div "Si vous avez besoin de plus de temps pour vous préparer, ce n’est pas un problè…" at bounding box center [873, 397] width 224 height 107
click at [1124, 96] on span "Save" at bounding box center [1138, 92] width 29 height 18
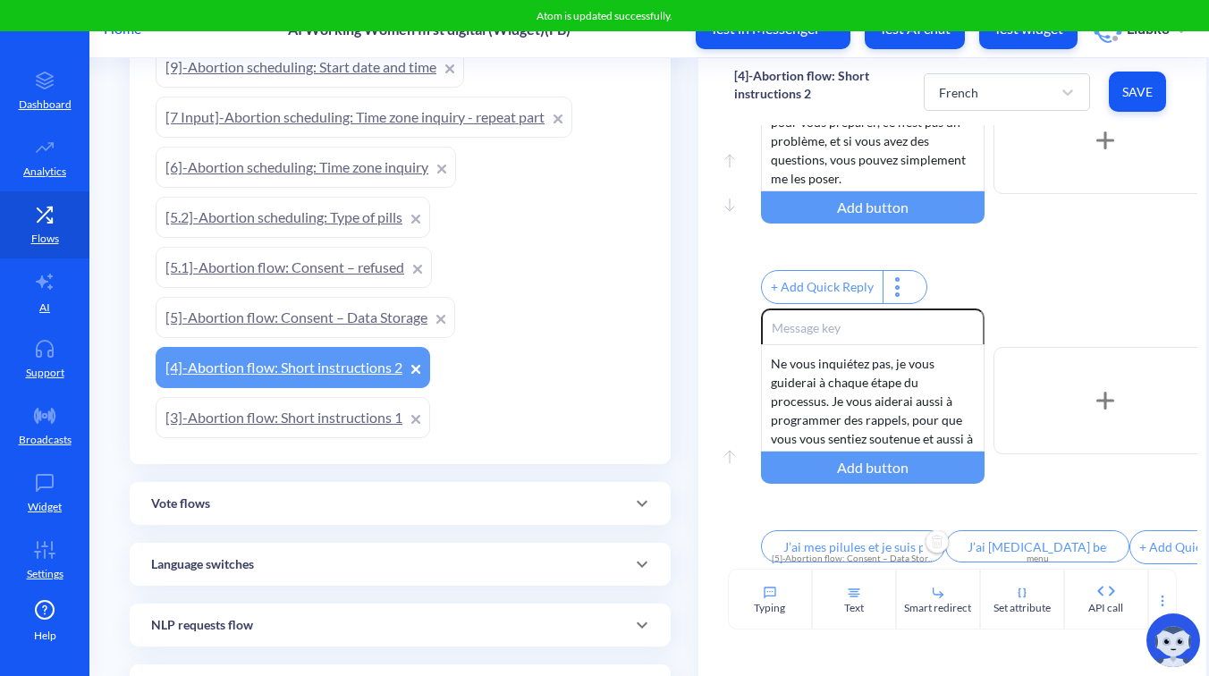
click at [819, 532] on input "J’ai mes pilules et je suis prête à continuer" at bounding box center [853, 546] width 184 height 32
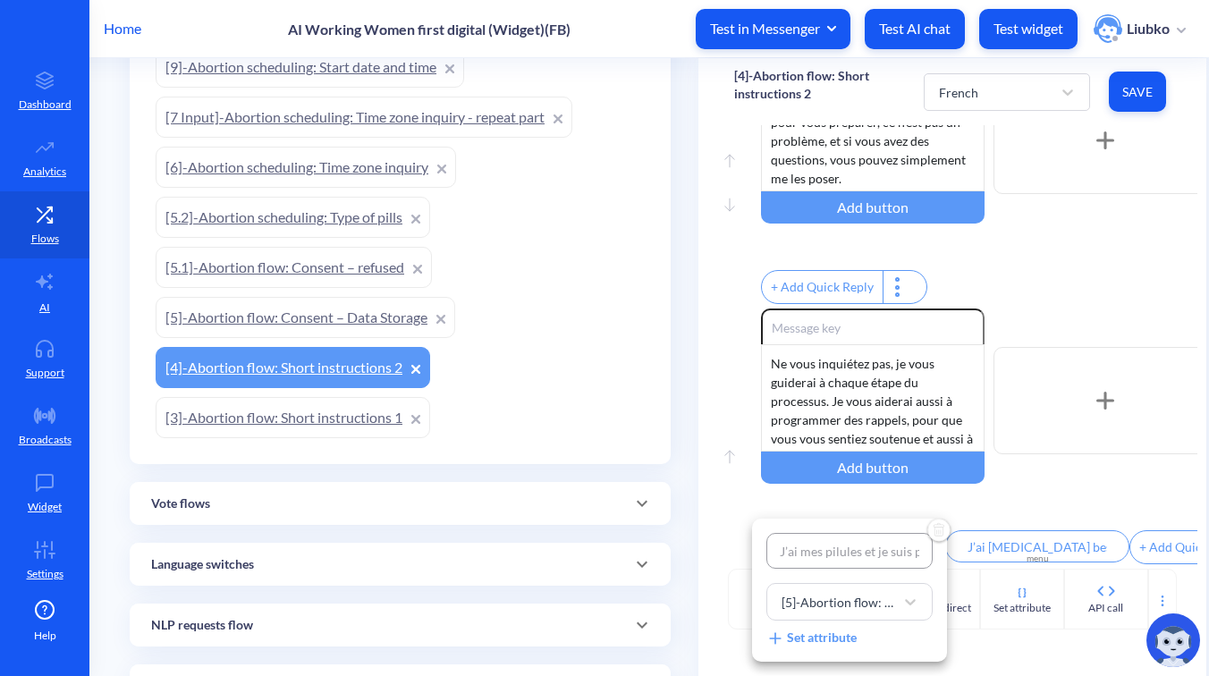
scroll to position [0, 93]
click at [863, 539] on input "J’ai mes pilules et je suis prête à continuer" at bounding box center [850, 551] width 166 height 36
click at [1078, 284] on div at bounding box center [604, 338] width 1209 height 676
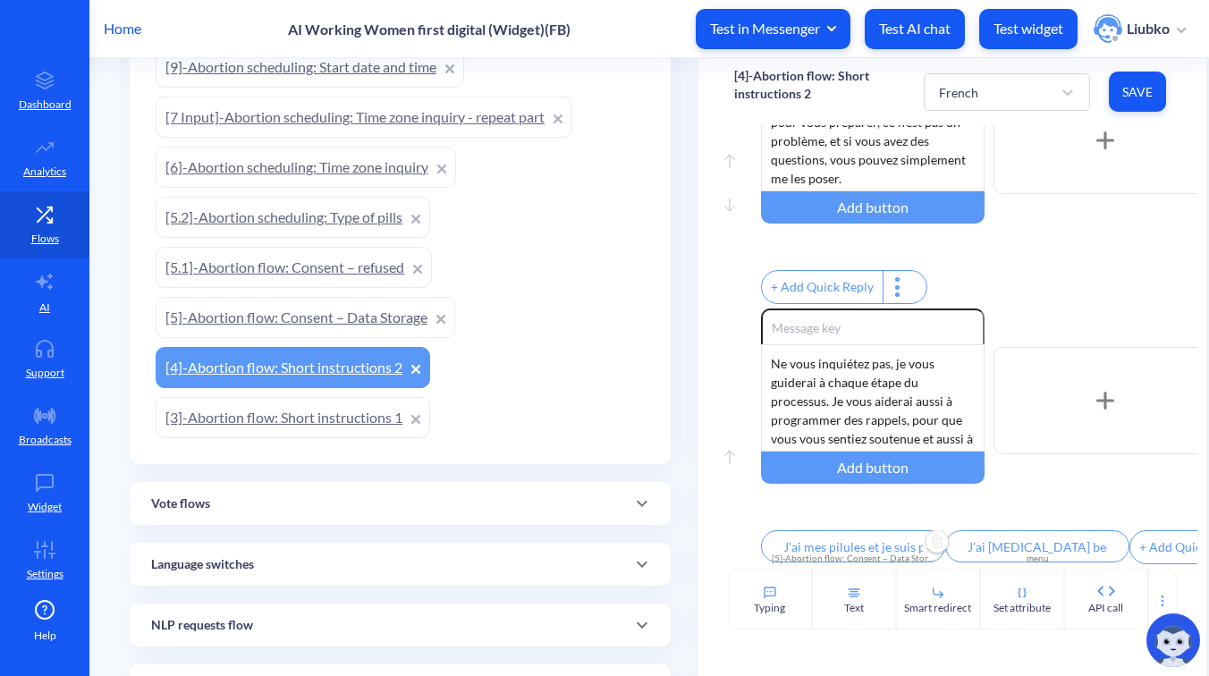
scroll to position [0, 0]
click at [1026, 539] on input "J’ai encore besoin de me préparer" at bounding box center [1038, 546] width 184 height 32
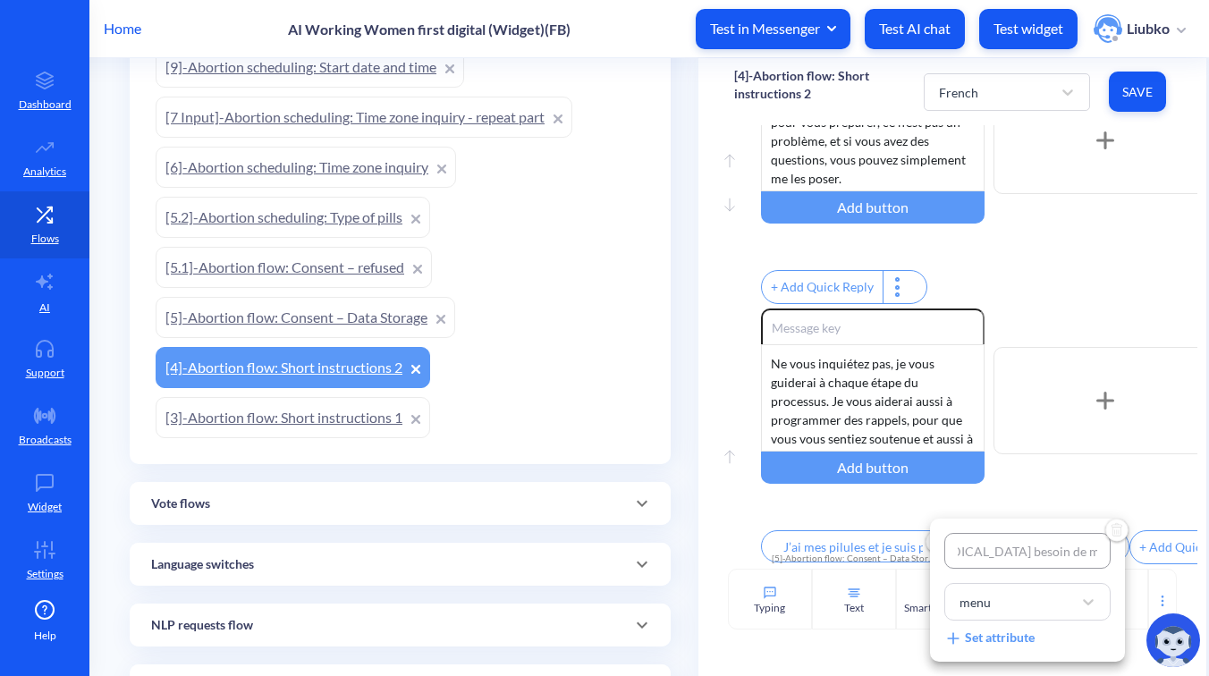
type input "Je dois encore me préparer"
click at [1082, 264] on div at bounding box center [604, 338] width 1209 height 676
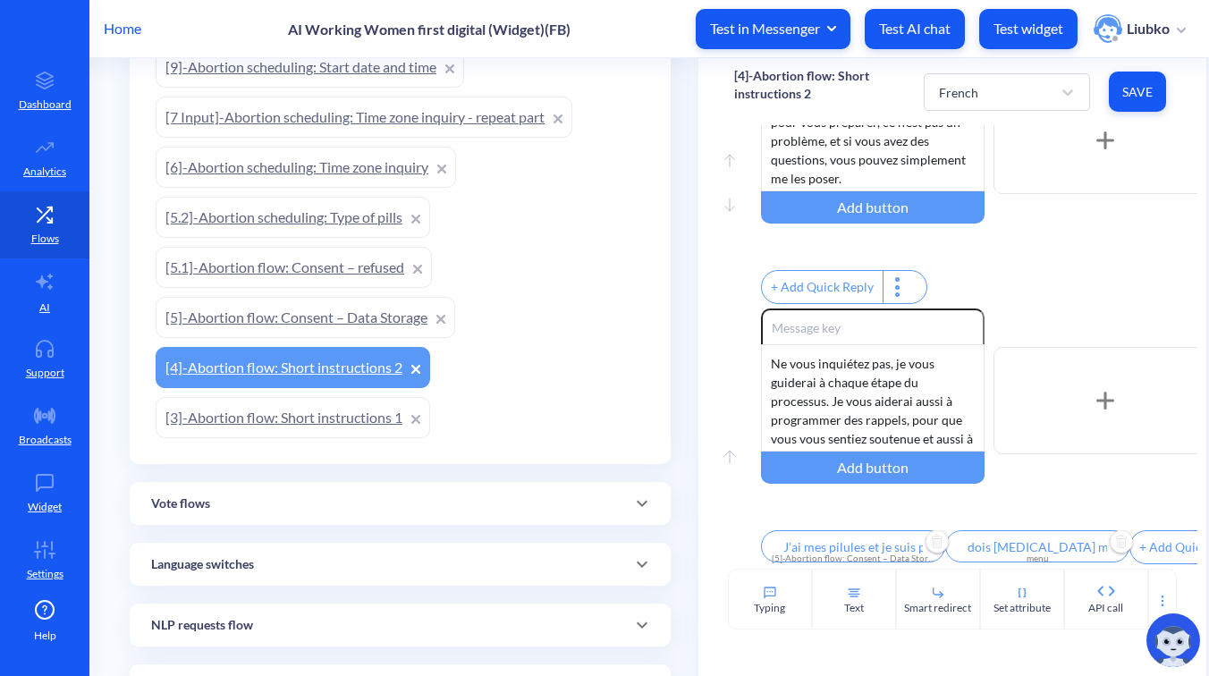
click at [1143, 90] on span "Save" at bounding box center [1138, 92] width 29 height 18
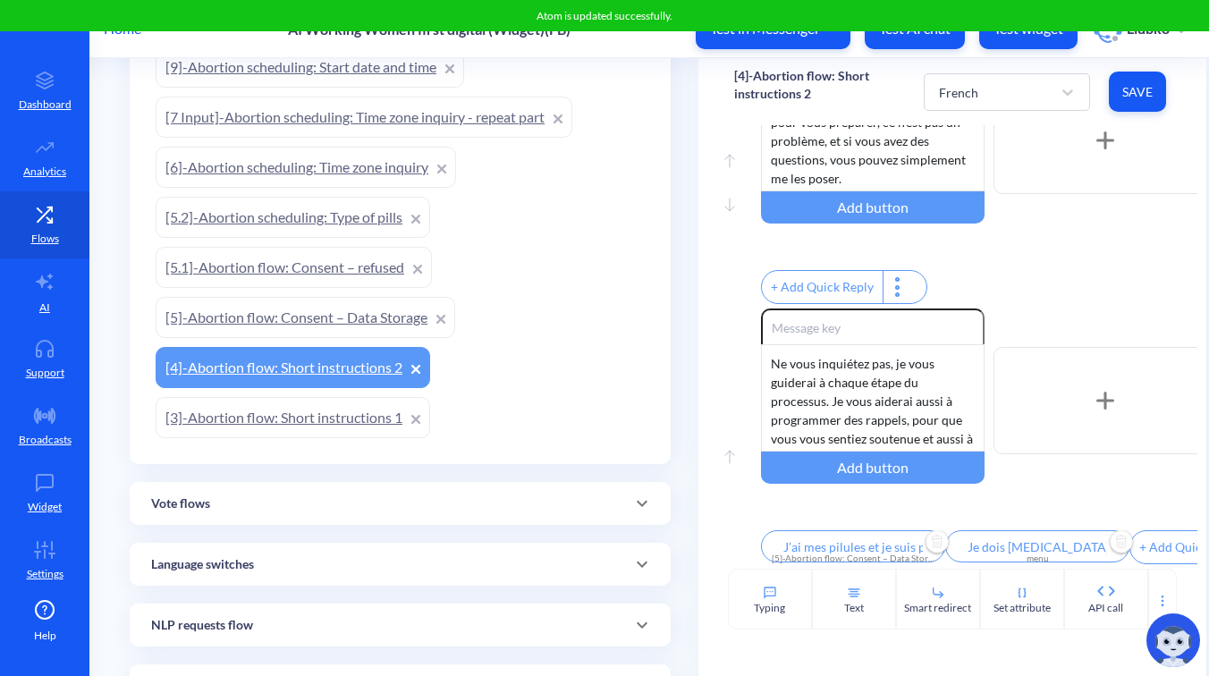
click at [1061, 271] on div "+ Add Quick Reply" at bounding box center [979, 289] width 437 height 38
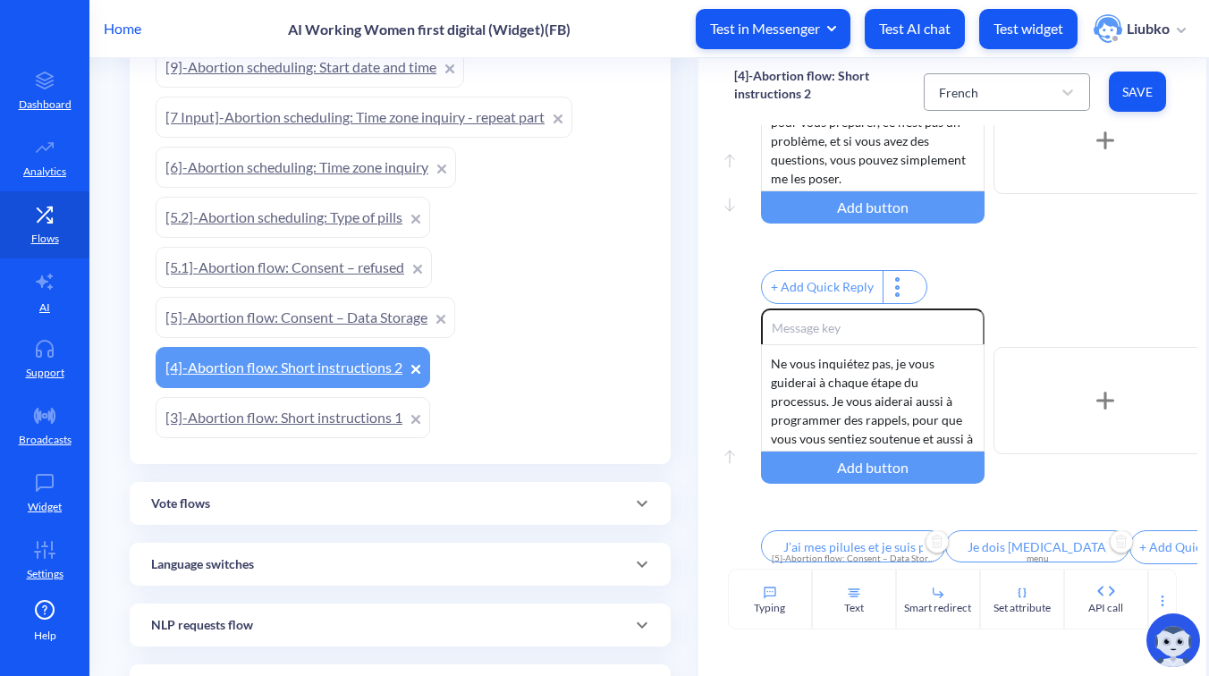
click at [1000, 106] on div "French" at bounding box center [991, 92] width 122 height 32
click at [980, 202] on div "Hindi" at bounding box center [1007, 204] width 166 height 33
type input "I have my pills and I am ready to continue"
type input "I still need to prepare"
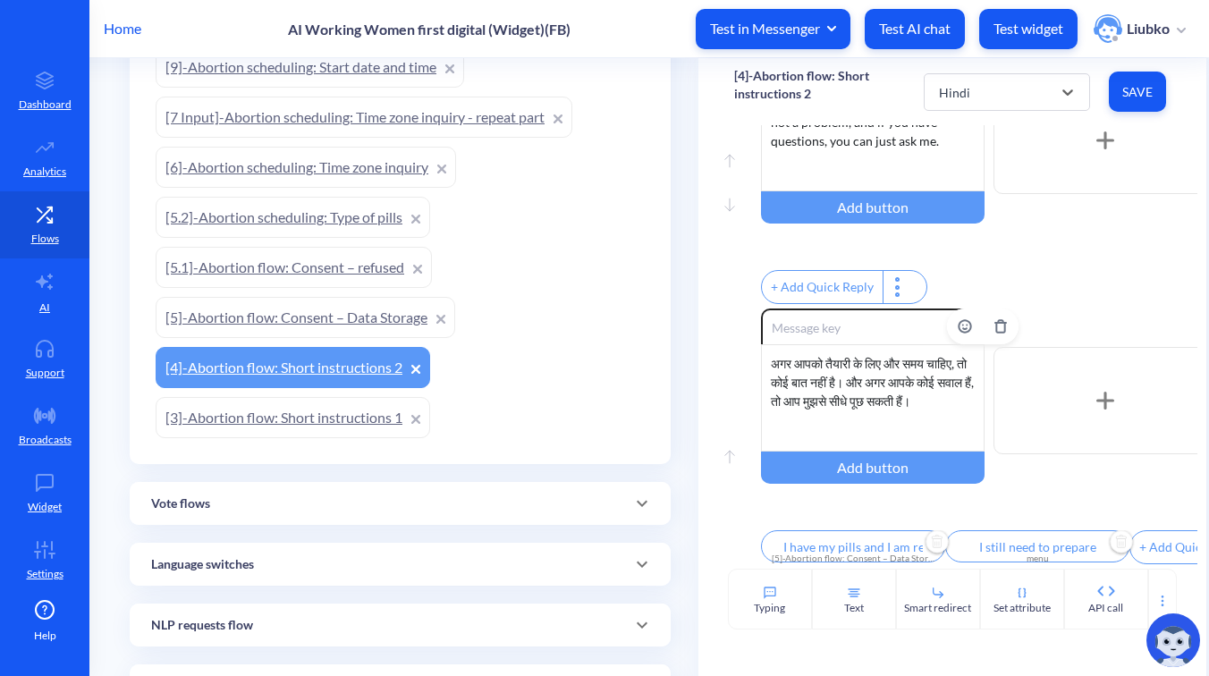
click at [884, 379] on div "अगर आपको तैयारी के लिए और समय चाहिए, तो कोई बात नहीं है। और अगर आपके कोई सवाल ह…" at bounding box center [873, 397] width 224 height 107
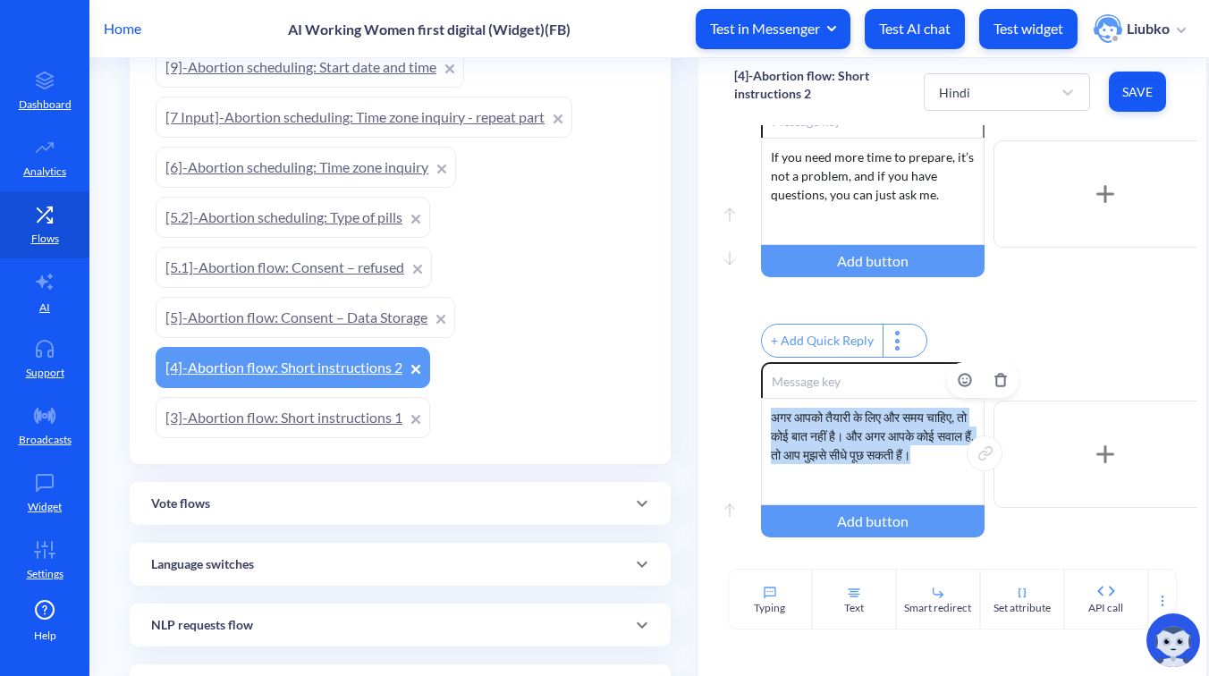
scroll to position [1476, 0]
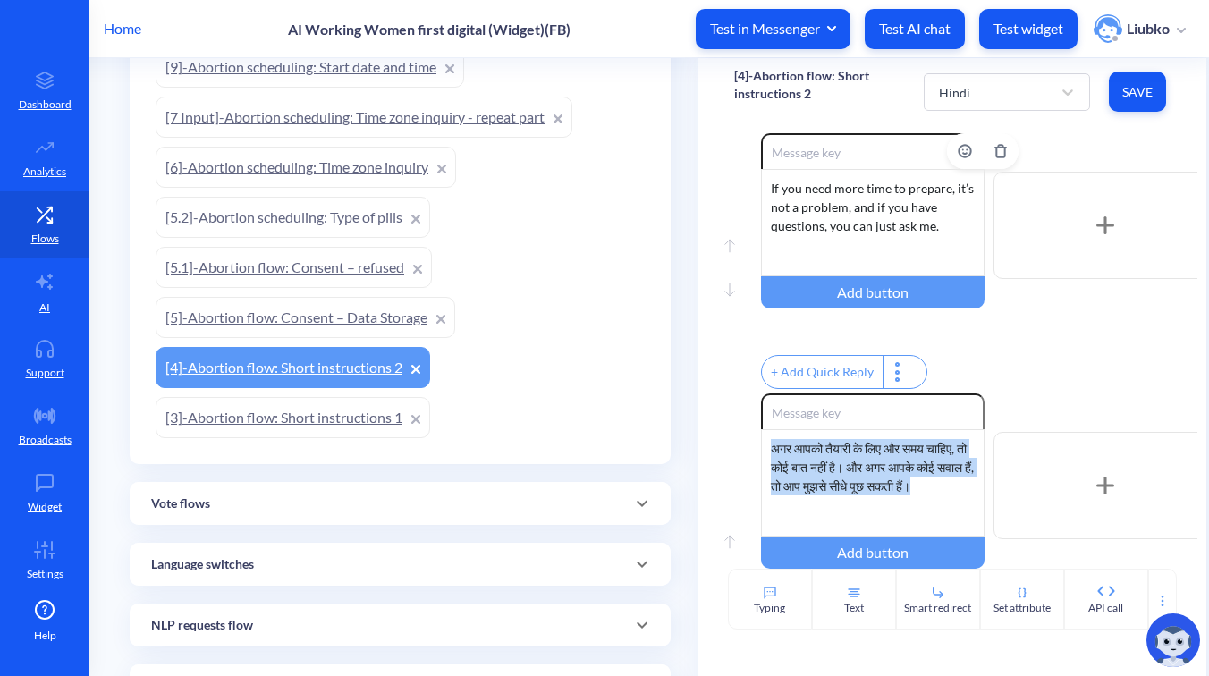
click at [901, 250] on div "If you need more time to prepare, it’s not a problem, and if you have questions…" at bounding box center [873, 222] width 224 height 107
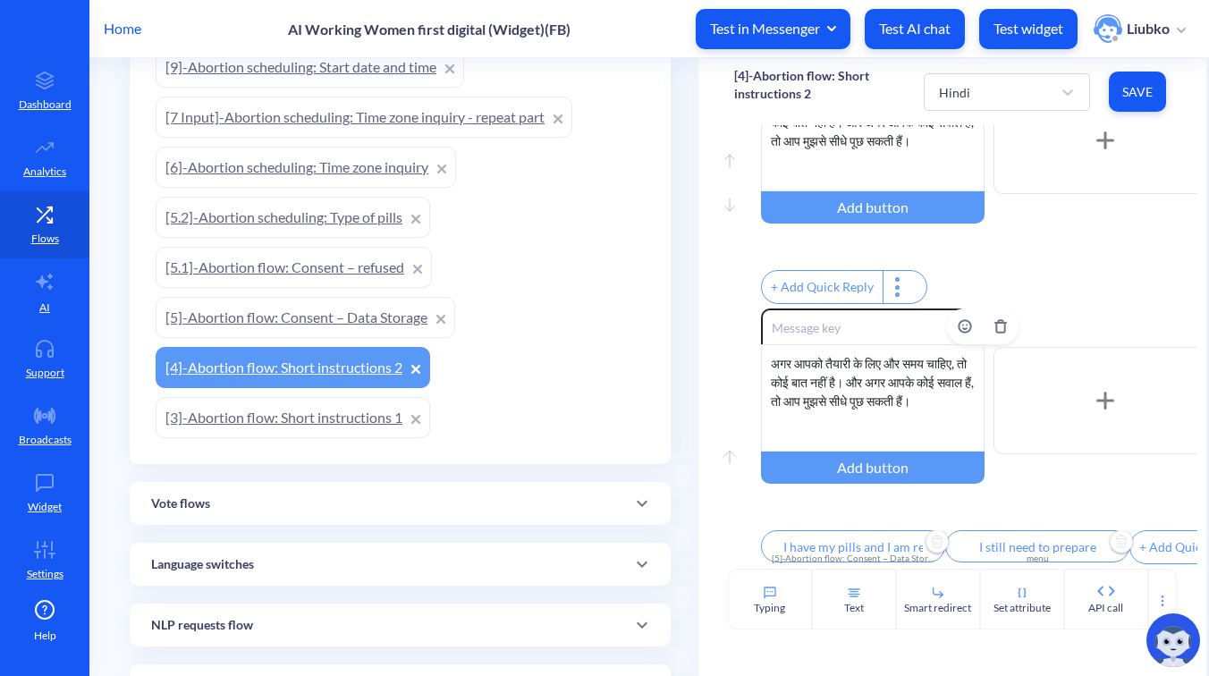
scroll to position [1603, 0]
click at [921, 389] on div "अगर आपको तैयारी के लिए और समय चाहिए, तो कोई बात नहीं है। और अगर आपके कोई सवाल ह…" at bounding box center [873, 397] width 224 height 107
click at [809, 539] on input "I have my pills and I am ready to continue" at bounding box center [853, 546] width 184 height 32
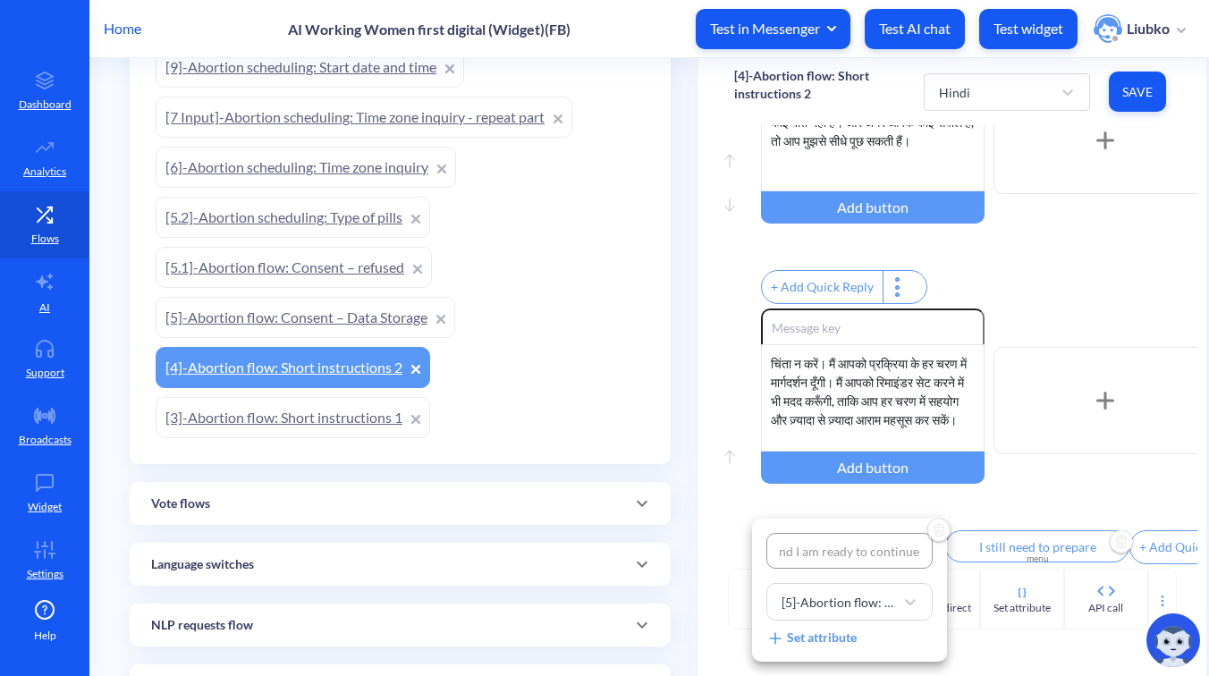
click at [839, 549] on input "I have my pills and I am ready to continue" at bounding box center [850, 551] width 166 height 36
type input "मेरे पास गोलियाँ हैं और मैं आगे बढ़ने के लिए तैयार हूँ"
click at [1063, 278] on div at bounding box center [604, 338] width 1209 height 676
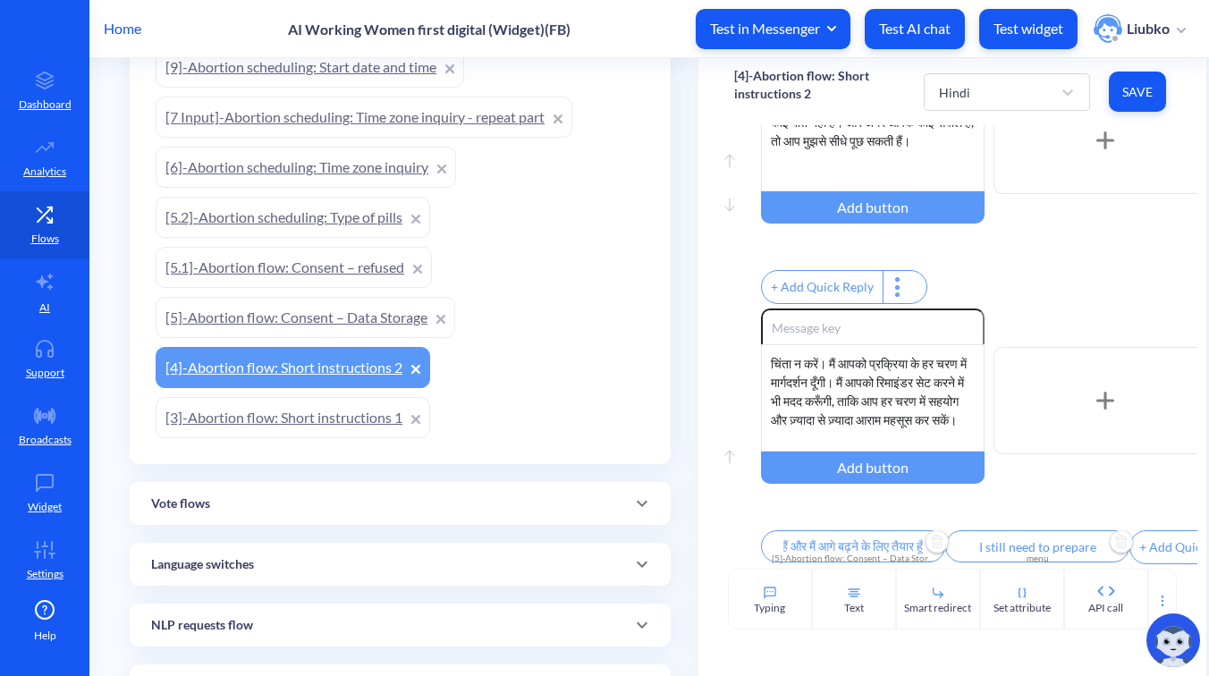
scroll to position [0, 0]
click at [1013, 535] on input "I still need to prepare" at bounding box center [1038, 546] width 184 height 32
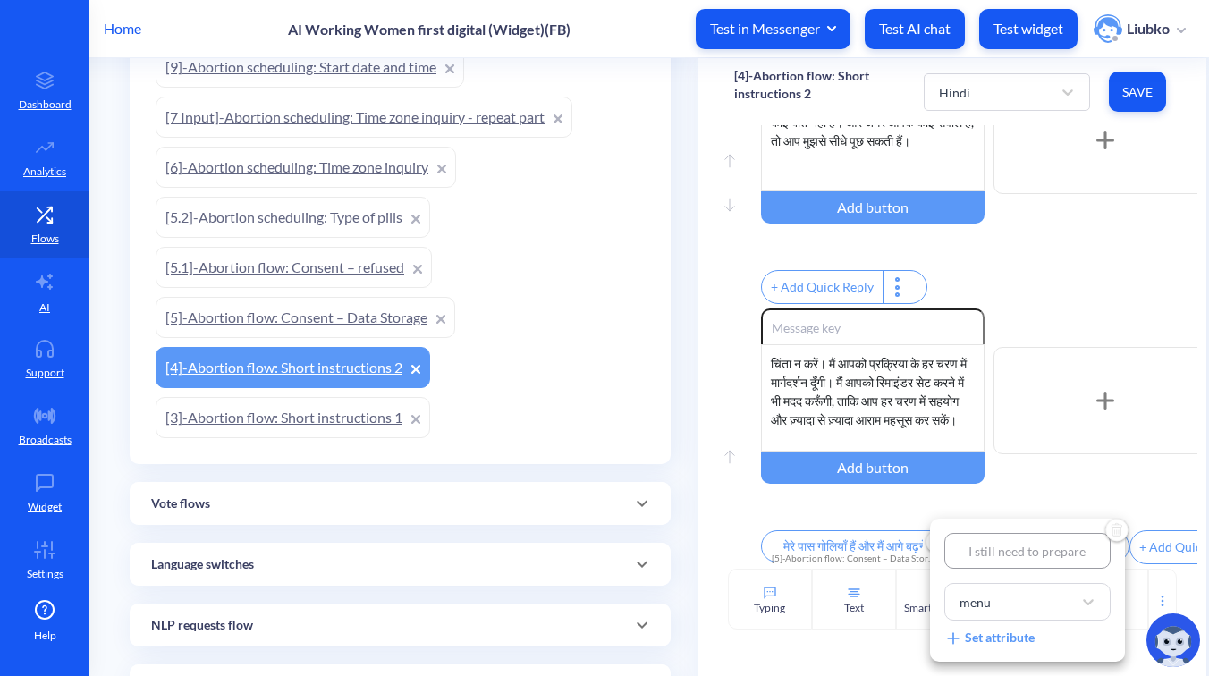
click at [1026, 546] on input "I still need to prepare" at bounding box center [1028, 551] width 166 height 36
type input "मुझे अभी तैयारी करनी है"
click at [1062, 302] on div at bounding box center [604, 338] width 1209 height 676
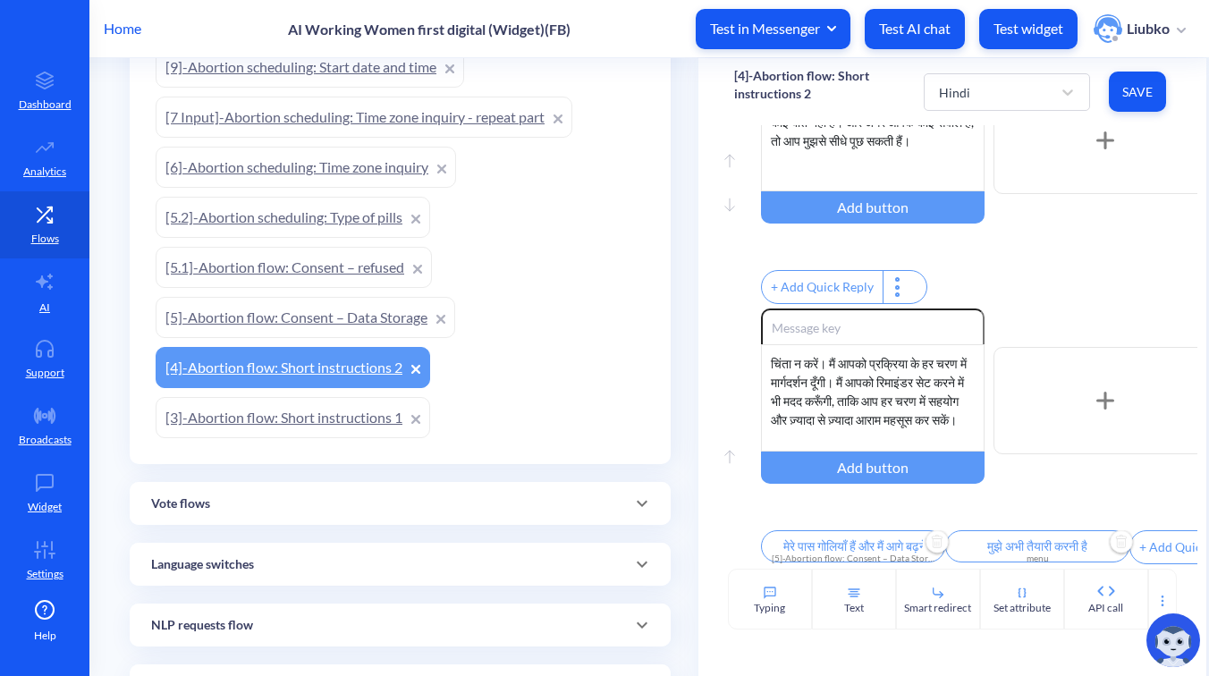
click at [1141, 103] on button "Save" at bounding box center [1137, 92] width 57 height 40
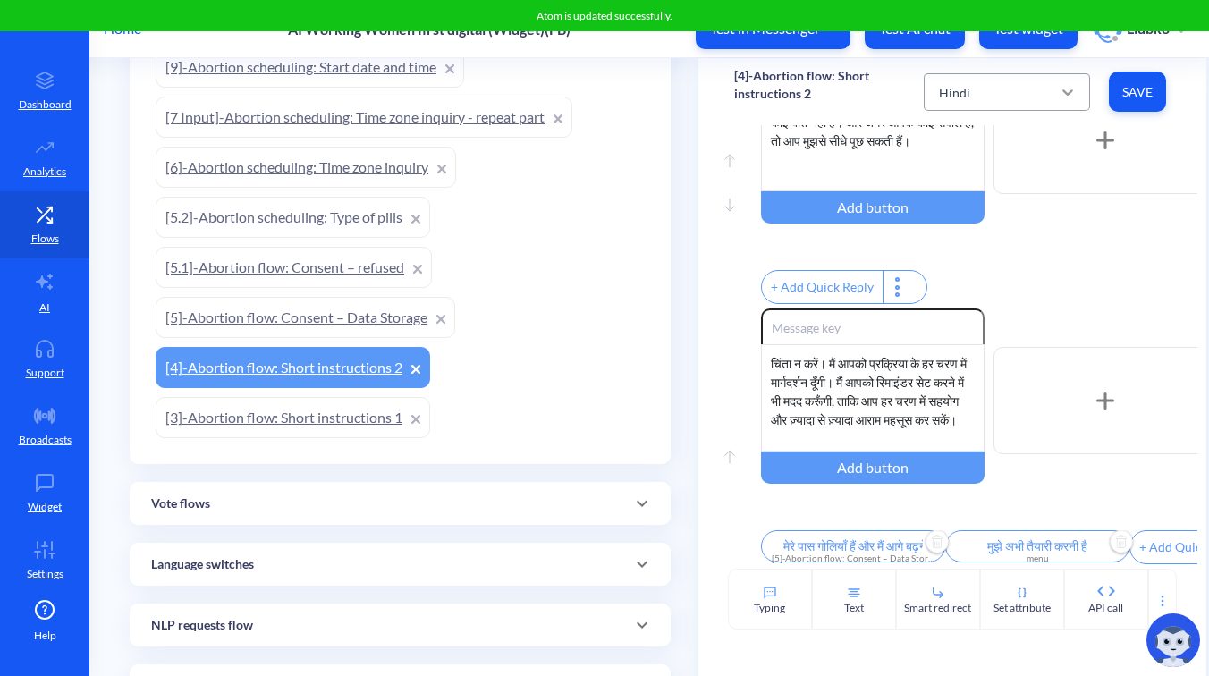
click at [1064, 89] on icon at bounding box center [1068, 92] width 18 height 18
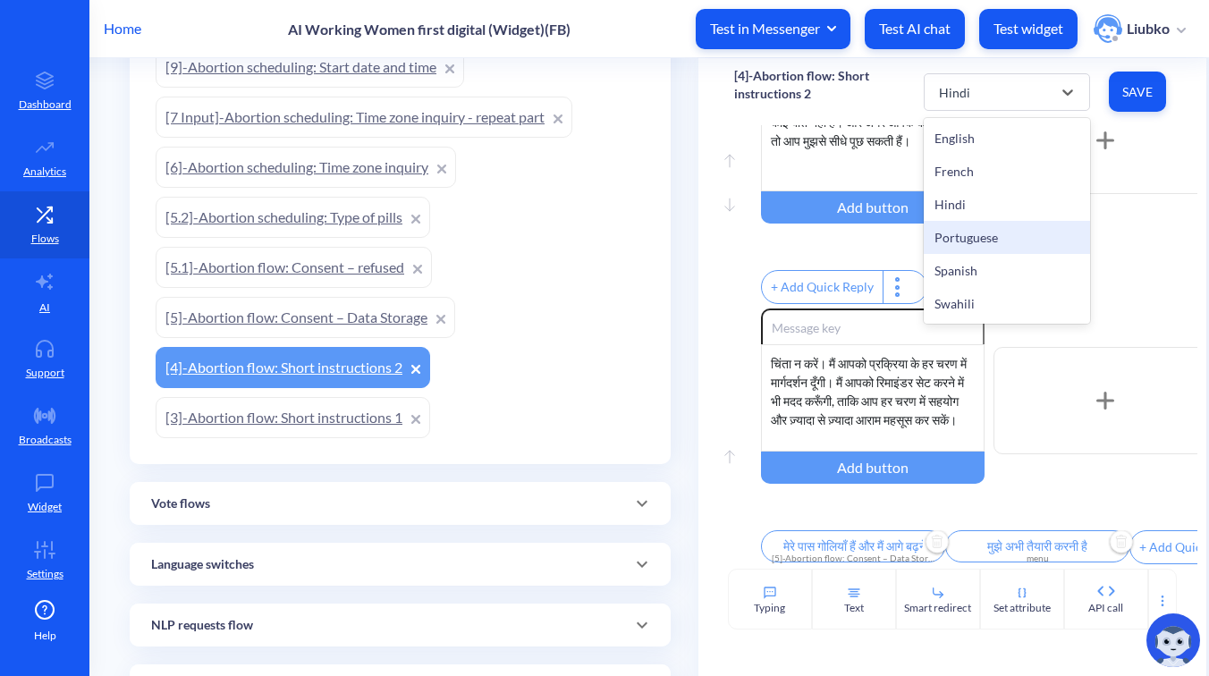
click at [997, 234] on div "Portuguese" at bounding box center [1007, 237] width 166 height 33
type input "Eu tenho minhas pílulas e estou pronta para continuar"
type input "Ainda preciso me preparar"
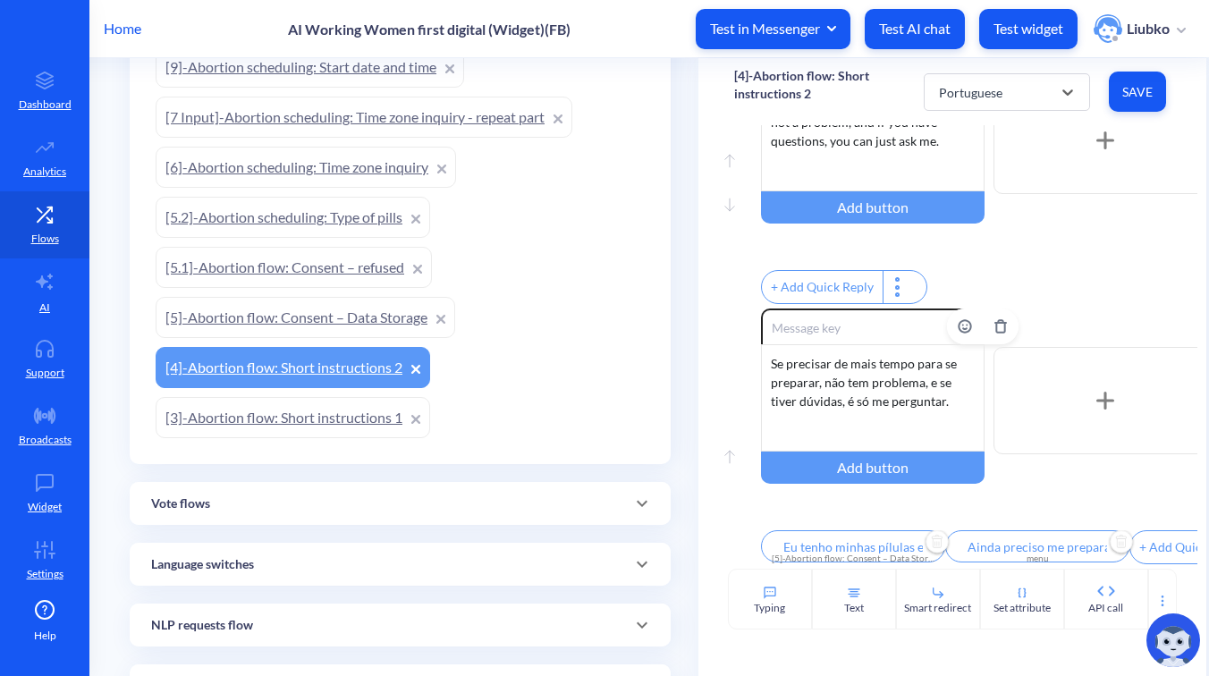
click at [906, 370] on div "Se precisar de mais tempo para se preparar, não tem problema, e se tiver dúvida…" at bounding box center [873, 397] width 224 height 107
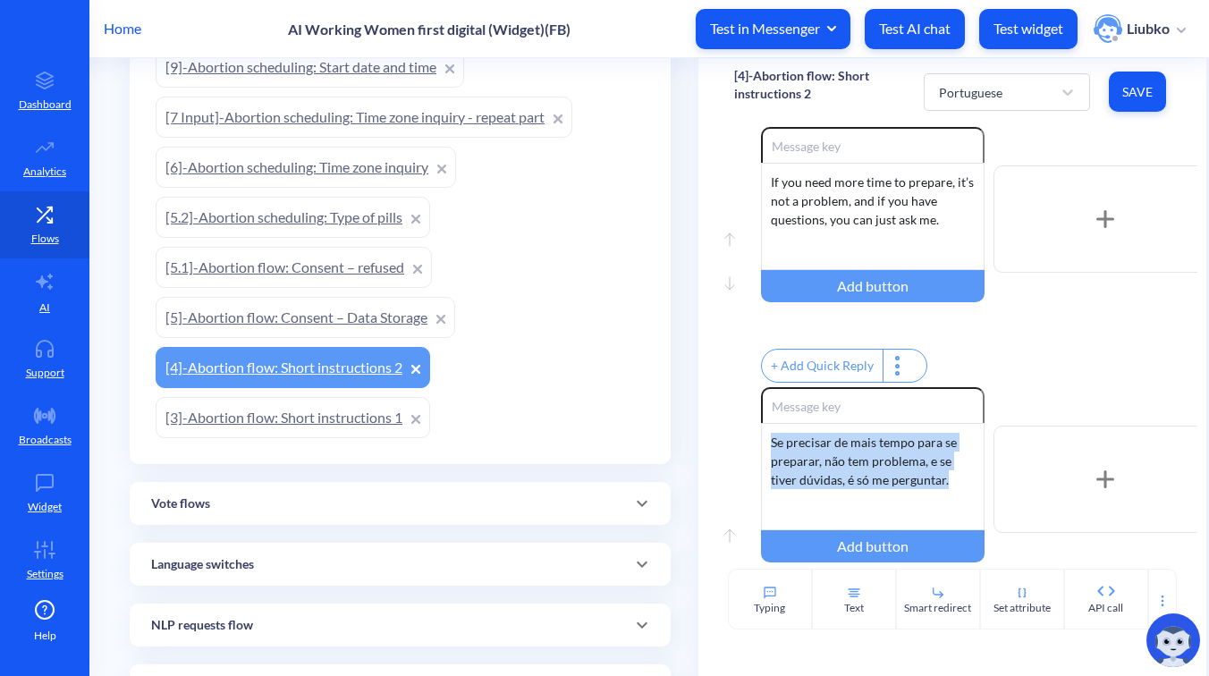
scroll to position [1480, 0]
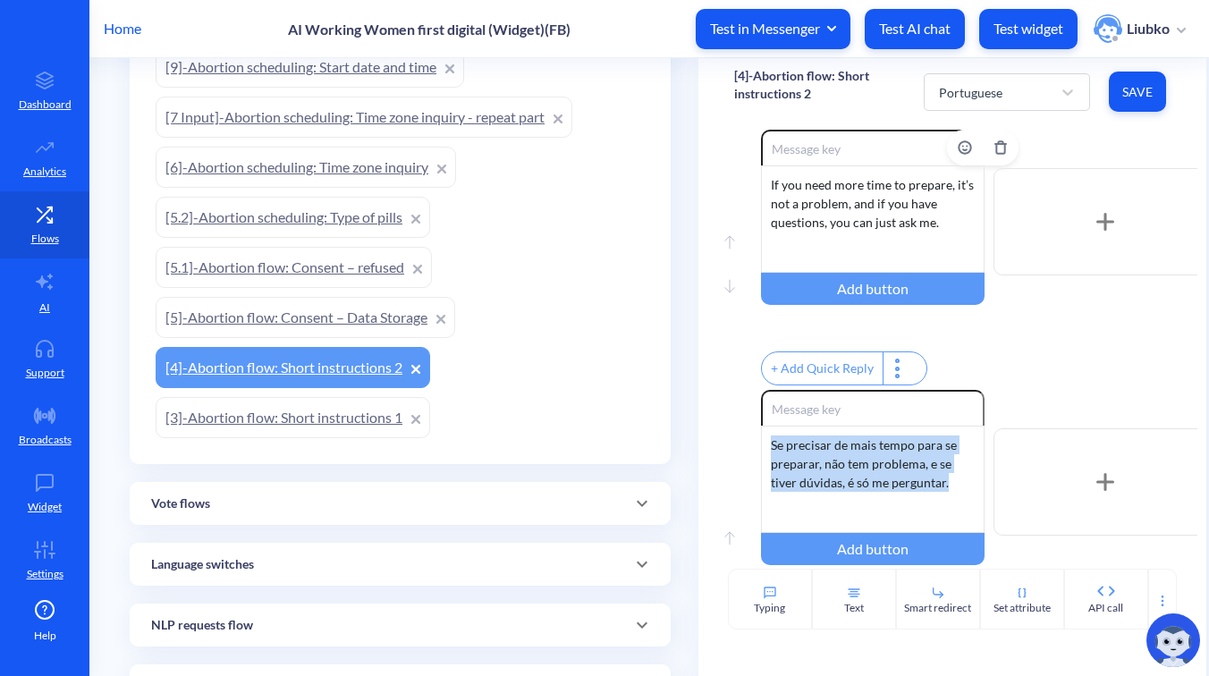
click at [912, 247] on div "If you need more time to prepare, it’s not a problem, and if you have questions…" at bounding box center [873, 218] width 224 height 107
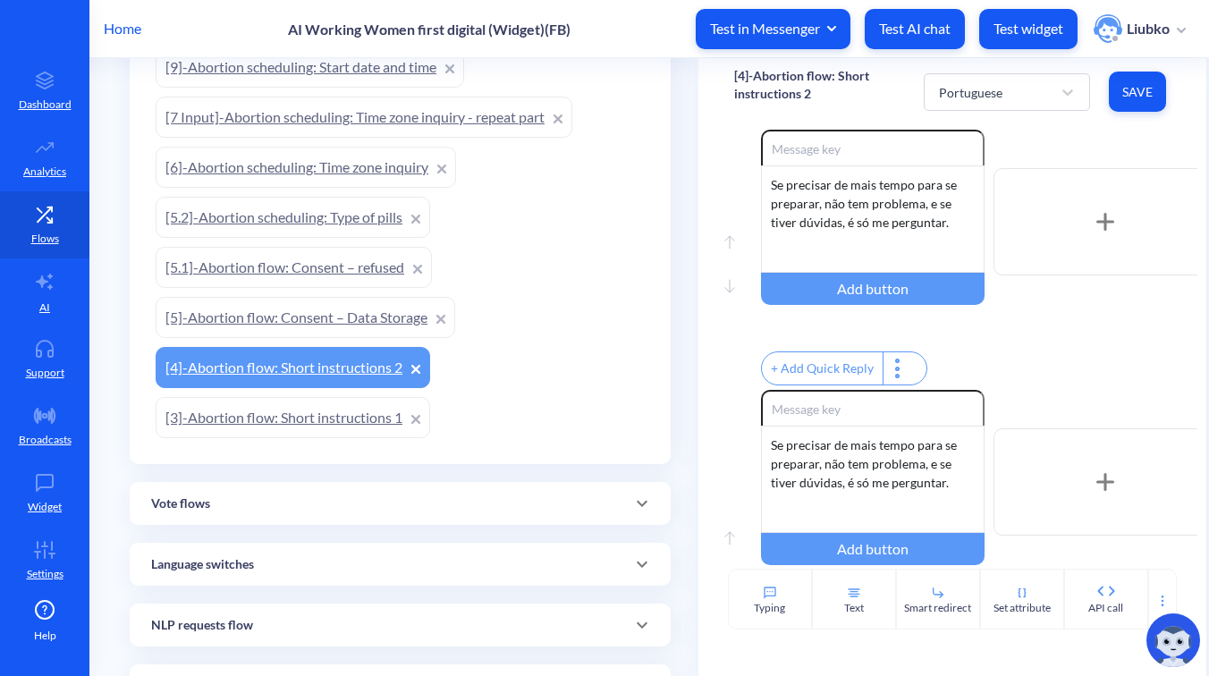
scroll to position [1619, 0]
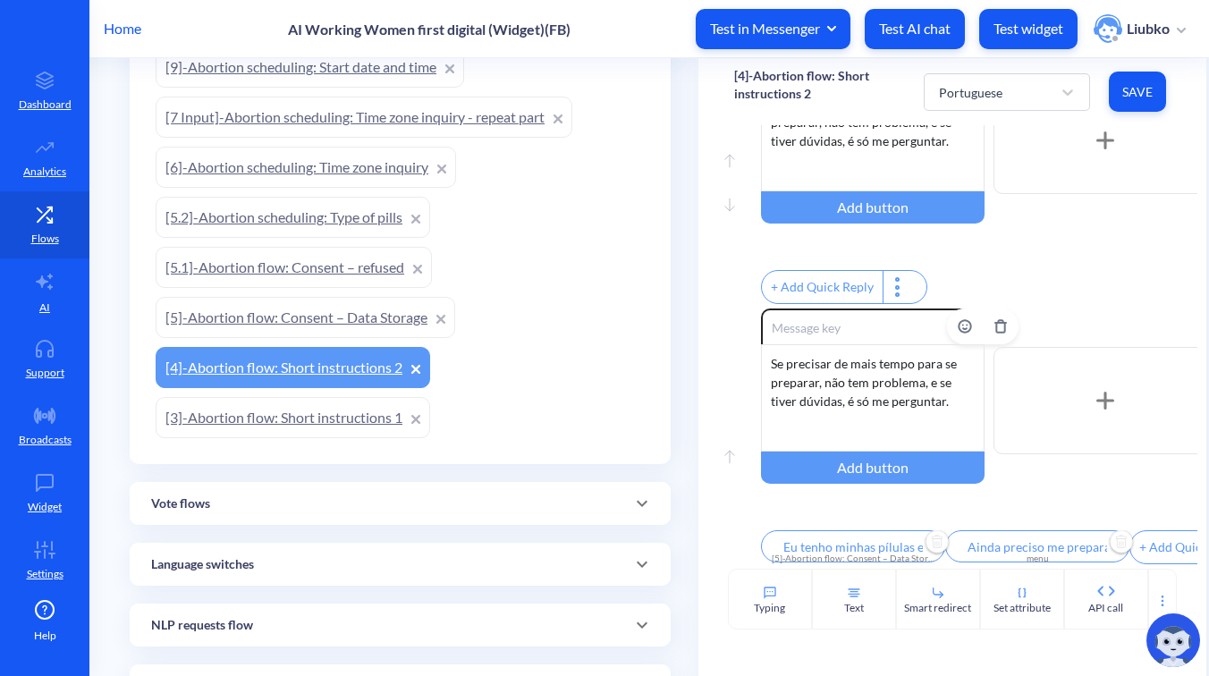
click at [871, 362] on div "Se precisar de mais tempo para se preparar, não tem problema, e se tiver dúvida…" at bounding box center [873, 397] width 224 height 107
click at [853, 530] on input "Eu tenho minhas pílulas e estou pronta para continuar" at bounding box center [853, 546] width 184 height 32
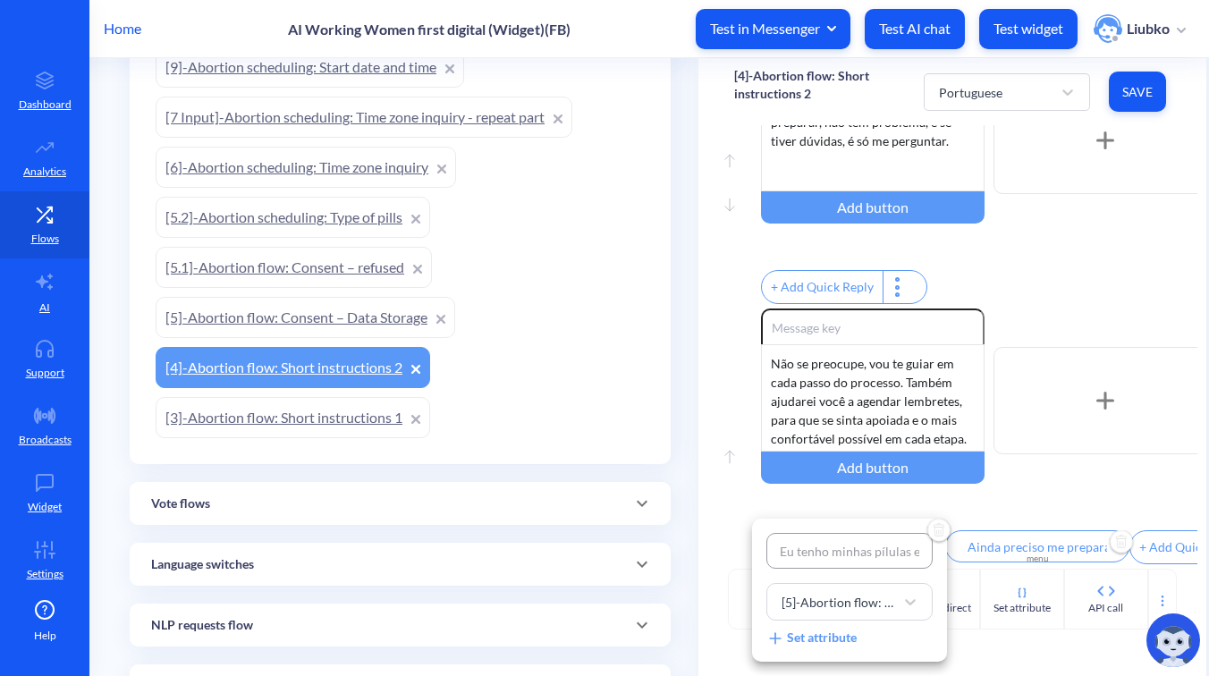
scroll to position [0, 158]
click at [864, 545] on input "Eu tenho minhas pílulas e estou pronta para continuar" at bounding box center [850, 551] width 166 height 36
type input "Tenho minhas pílulas e estou pronta para continuar"
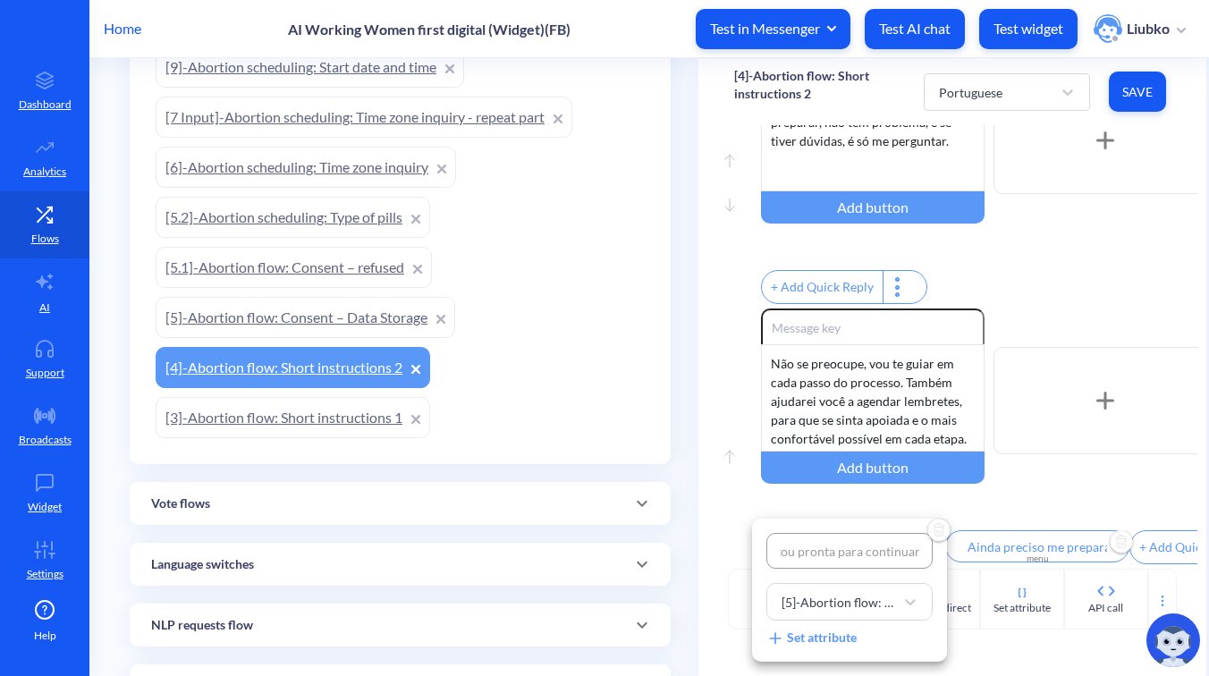
click at [1076, 306] on div at bounding box center [604, 338] width 1209 height 676
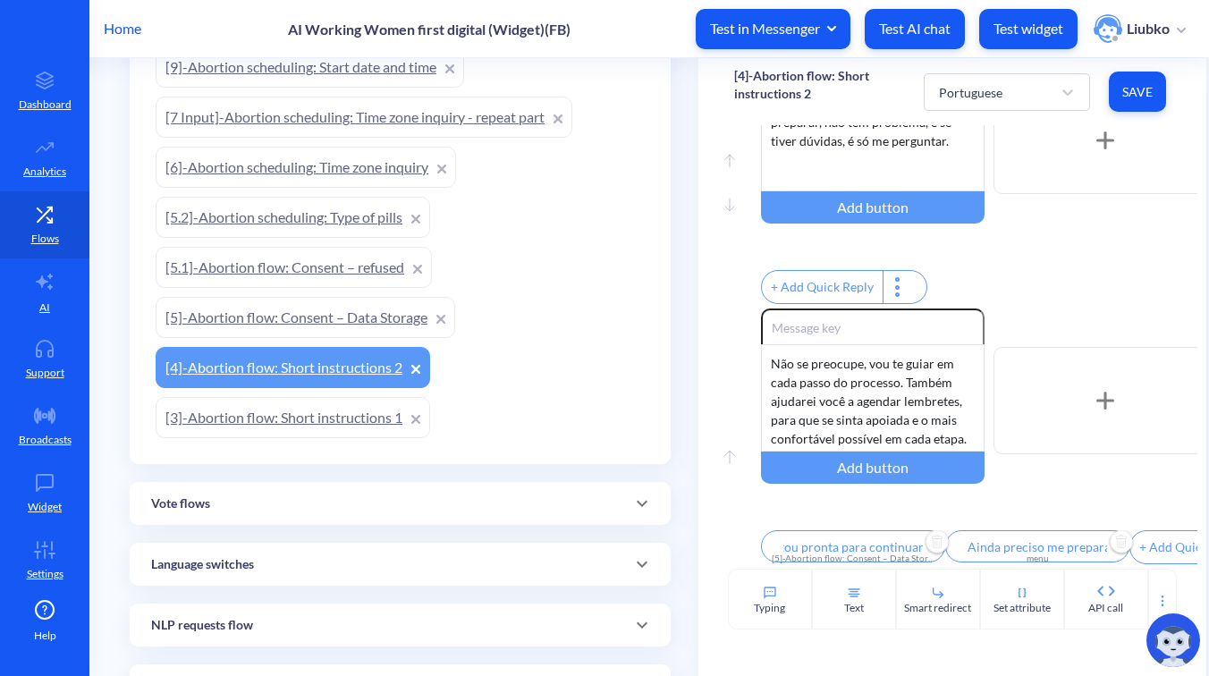
scroll to position [0, 0]
click at [1015, 536] on input "Ainda preciso me preparar" at bounding box center [1038, 546] width 184 height 32
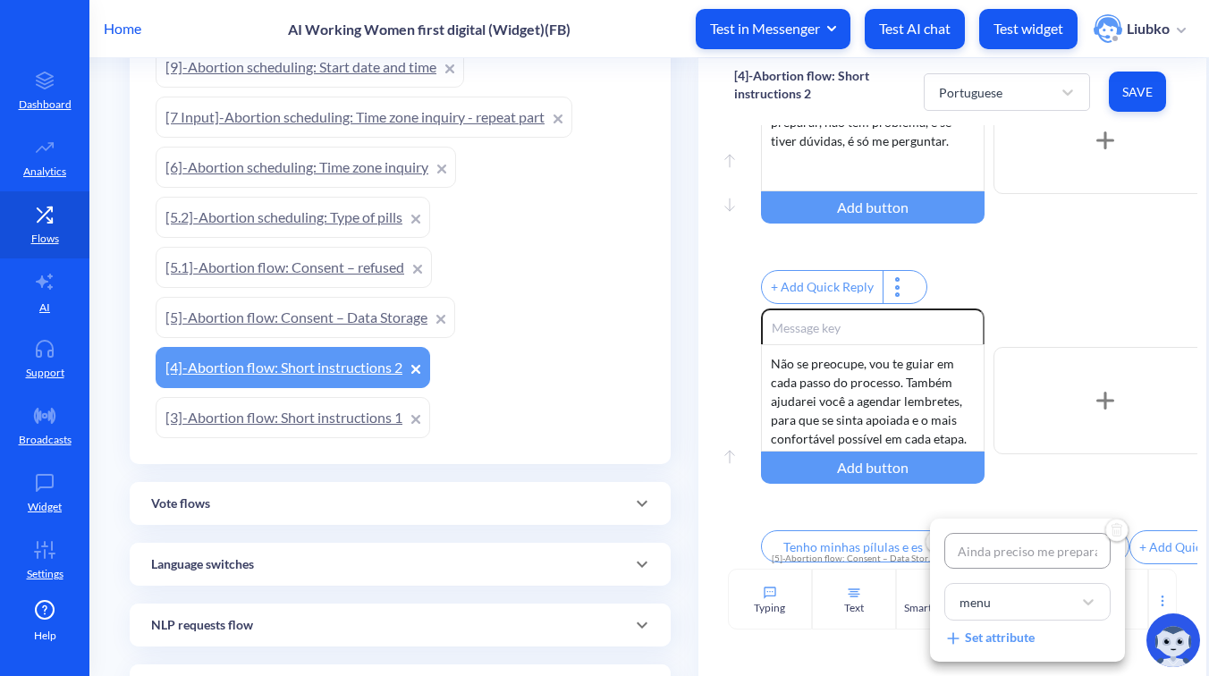
scroll to position [0, 11]
click at [1067, 270] on div at bounding box center [604, 338] width 1209 height 676
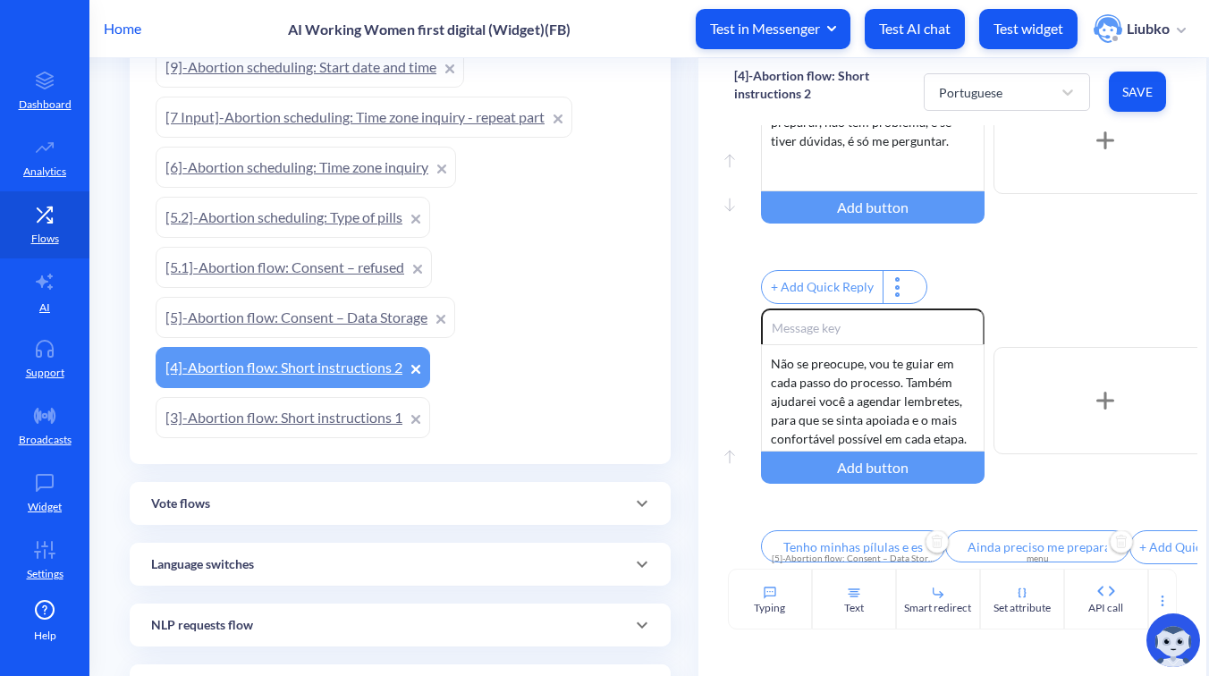
click at [1134, 103] on button "Save" at bounding box center [1137, 92] width 57 height 40
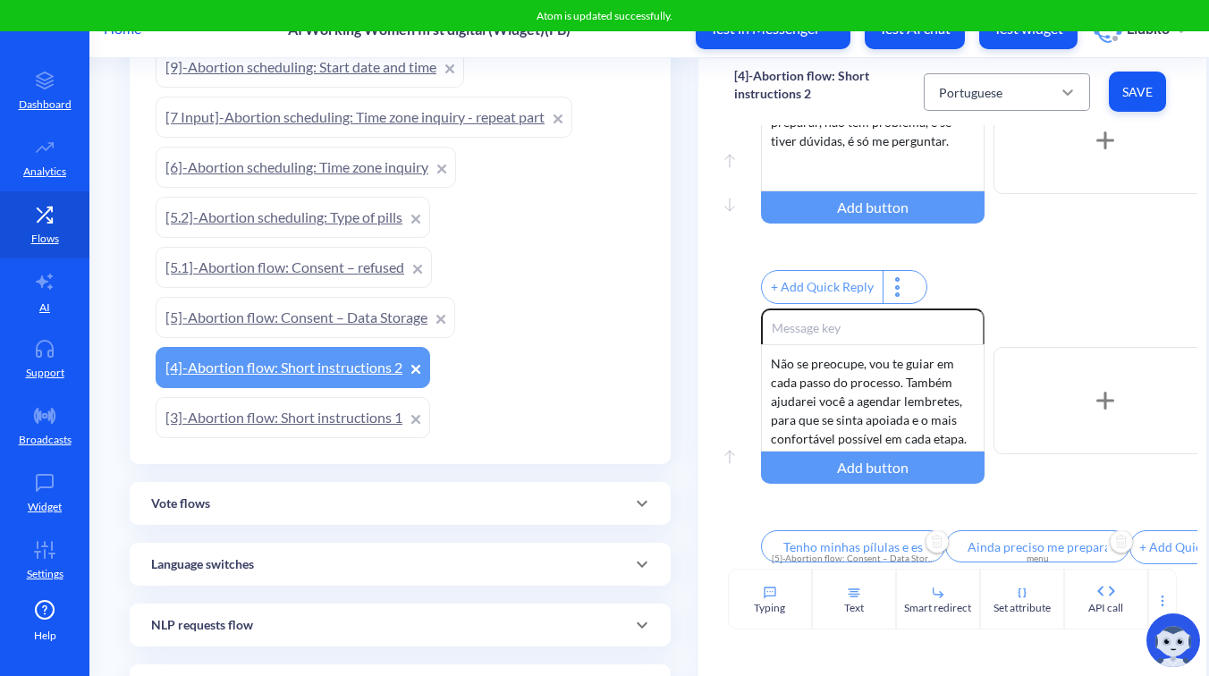
click at [1052, 86] on div at bounding box center [1068, 92] width 32 height 32
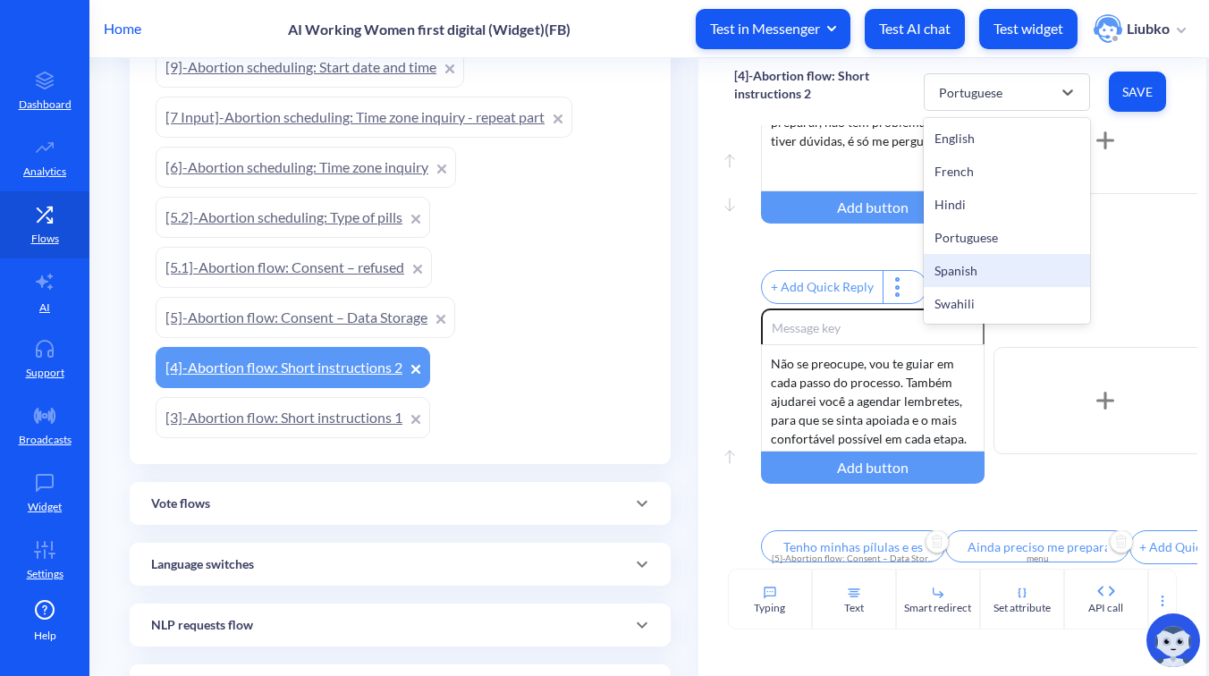
click at [973, 262] on div "Spanish" at bounding box center [1007, 270] width 166 height 33
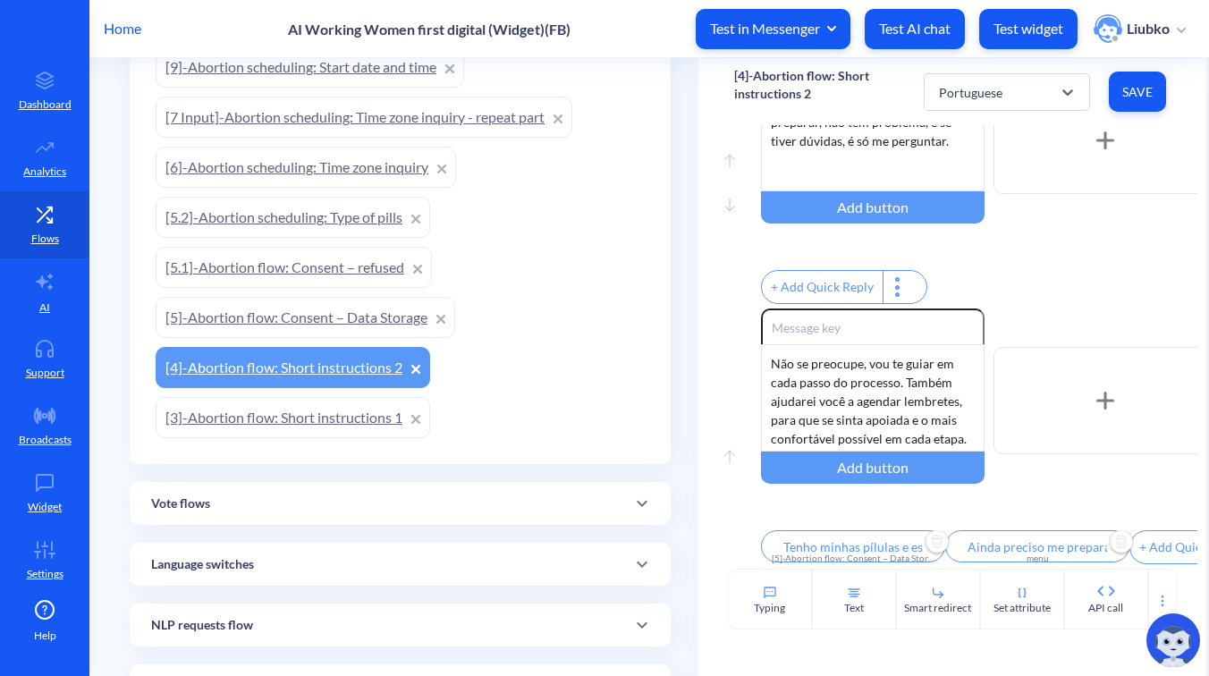
type input "Tengo mis píldoras y estoy lista para continuar"
type input "Todavía necesito prepararme"
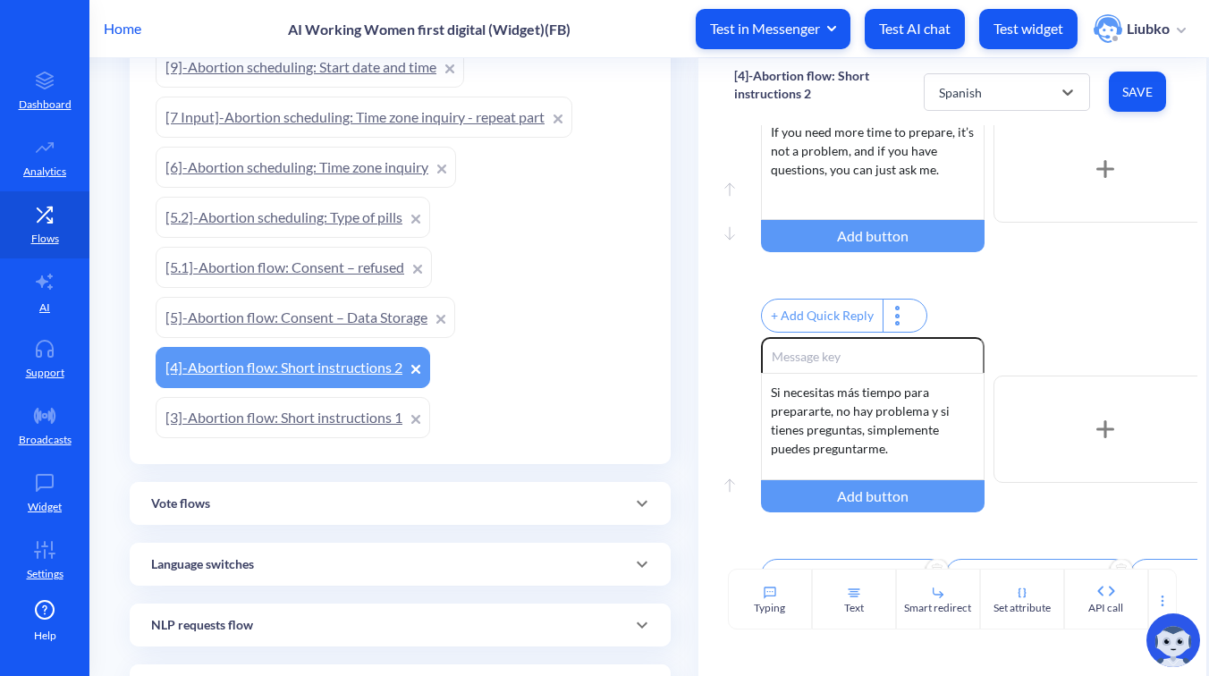
scroll to position [1498, 0]
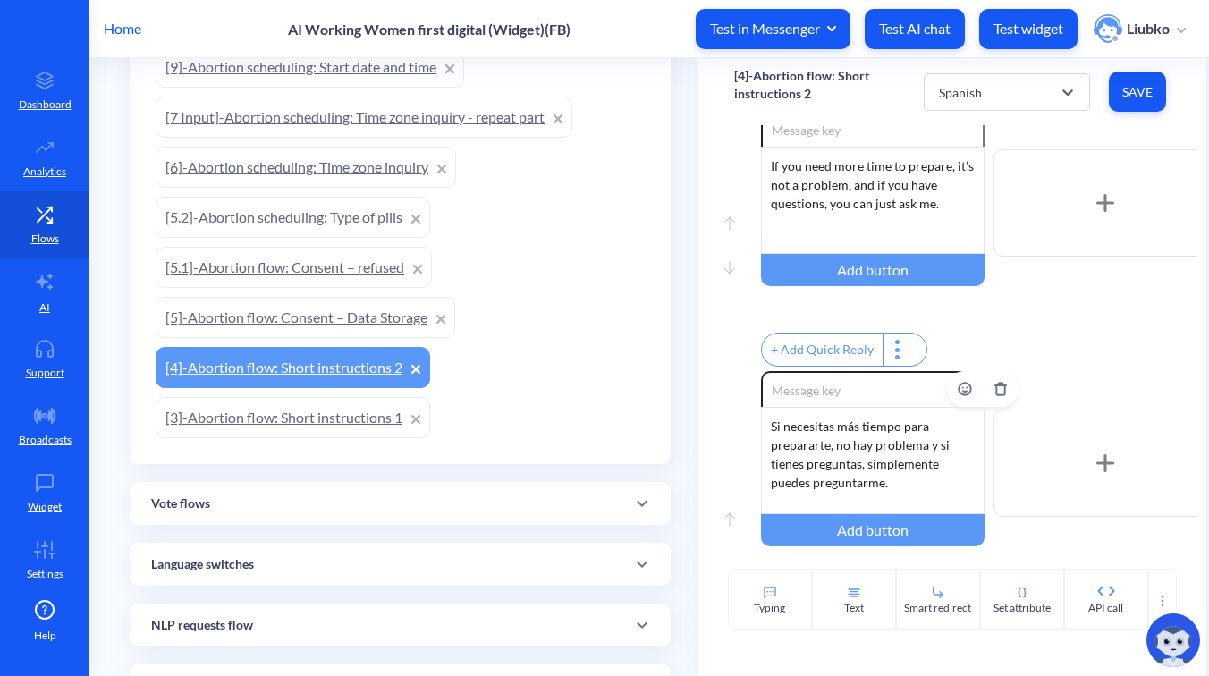
click at [870, 512] on div "Si necesitas más tiempo para prepararte, no hay problema y si tienes preguntas,…" at bounding box center [873, 460] width 224 height 107
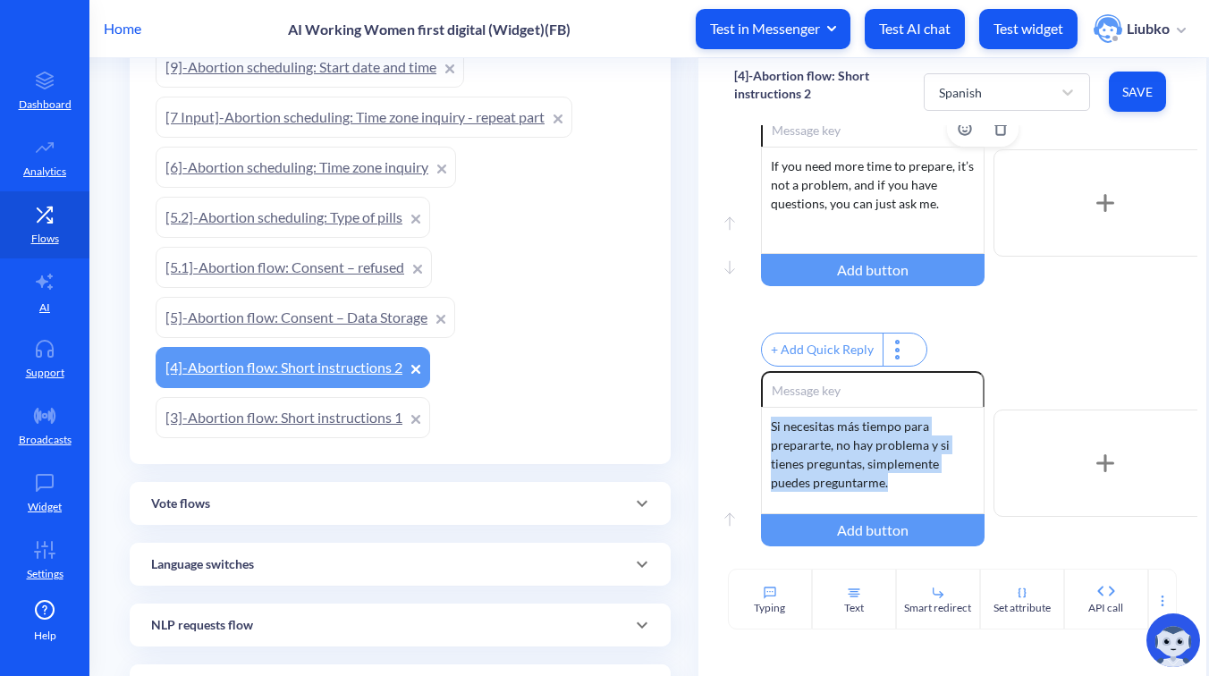
click at [895, 214] on div "If you need more time to prepare, it’s not a problem, and if you have questions…" at bounding box center [873, 200] width 224 height 107
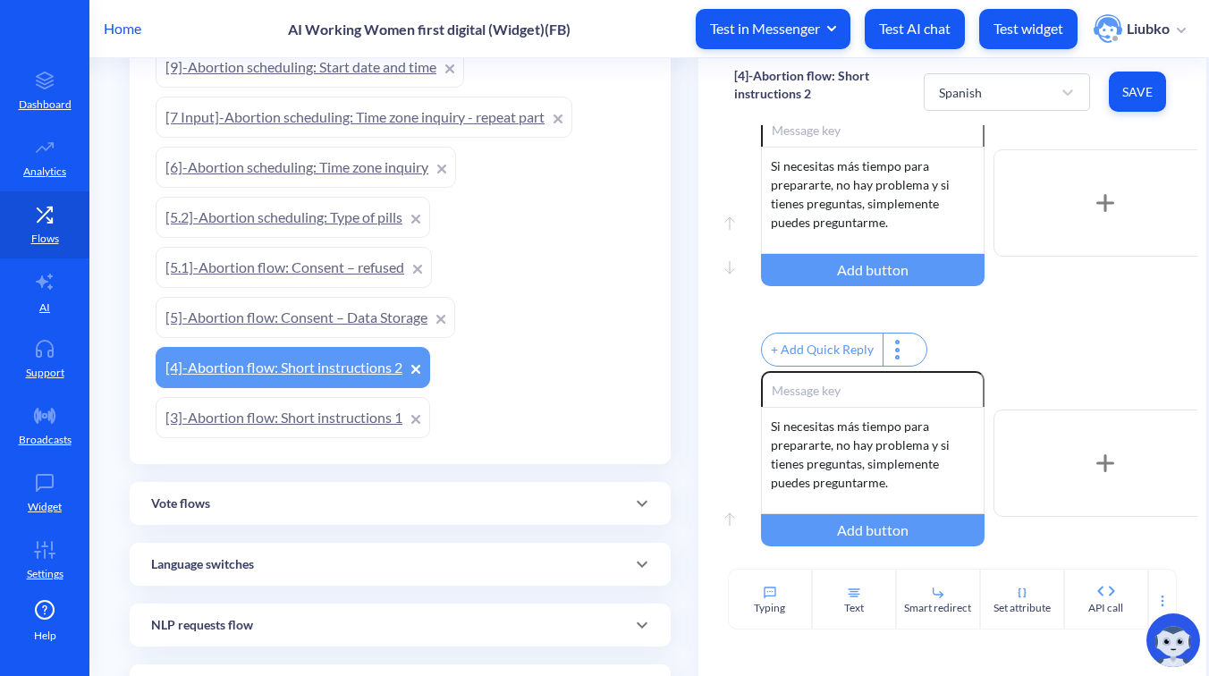
scroll to position [1619, 0]
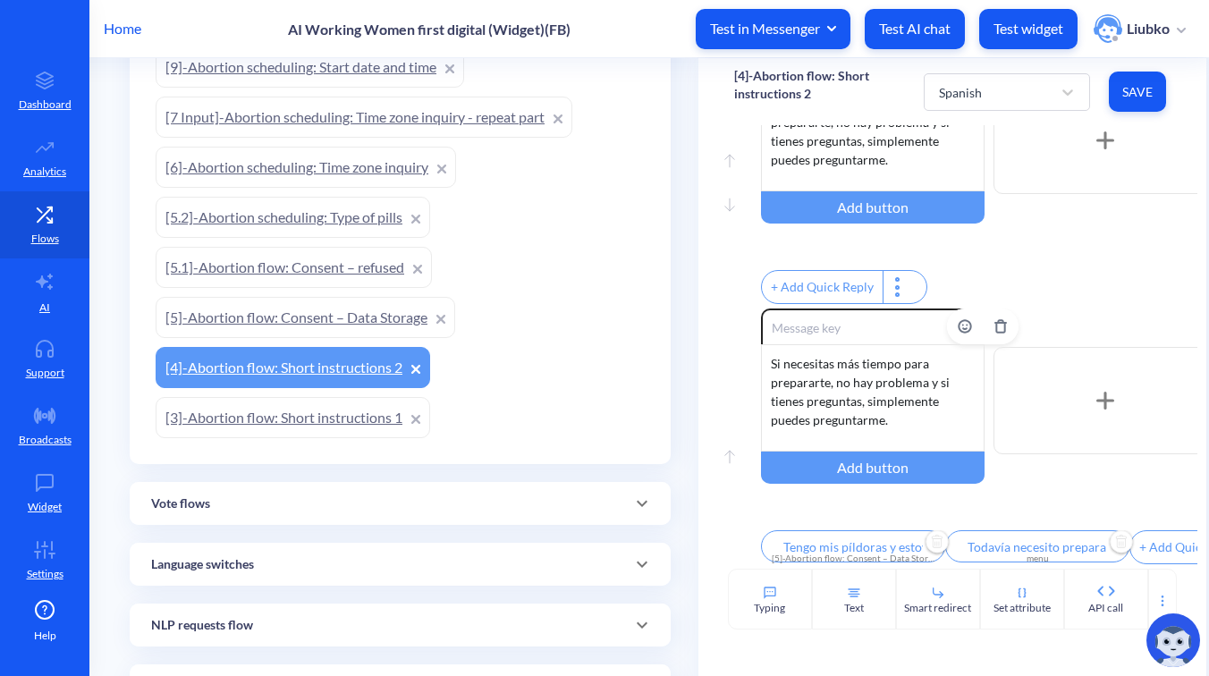
click at [859, 381] on div "Si necesitas más tiempo para prepararte, no hay problema y si tienes preguntas,…" at bounding box center [873, 397] width 224 height 107
click at [820, 534] on input "Tengo mis píldoras y estoy lista para continuar" at bounding box center [853, 546] width 184 height 32
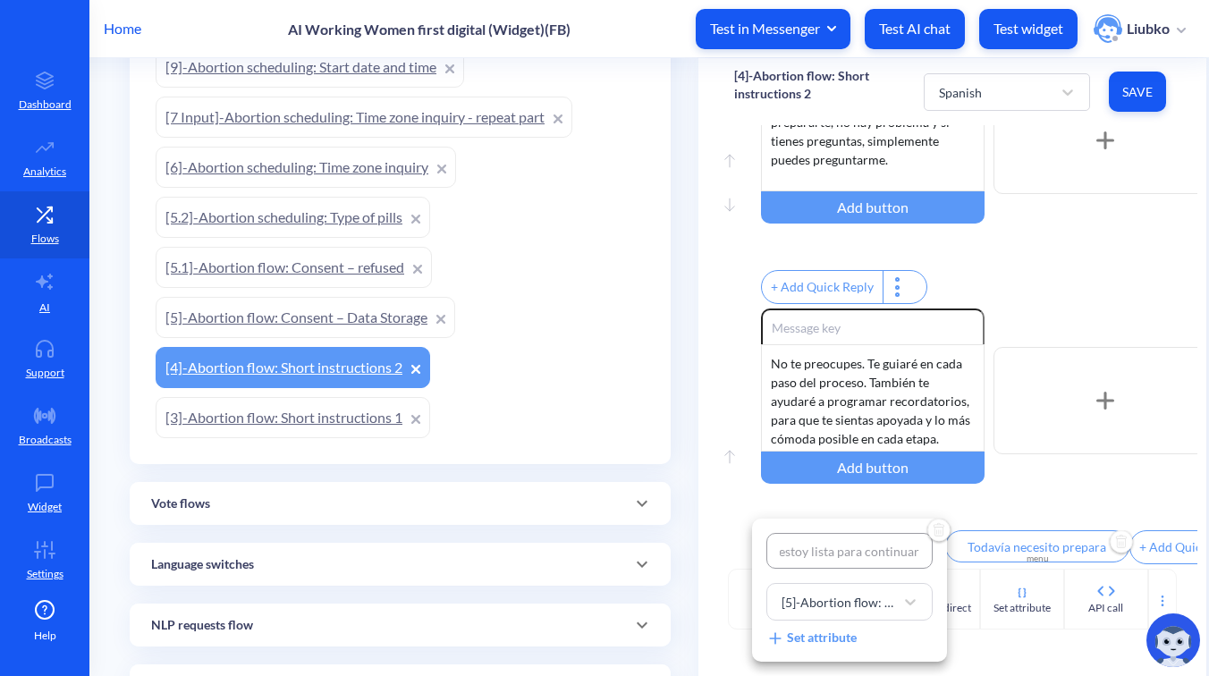
type input "Tengo mis pastillas y estoy lista para continuar"
click at [1085, 293] on div at bounding box center [604, 338] width 1209 height 676
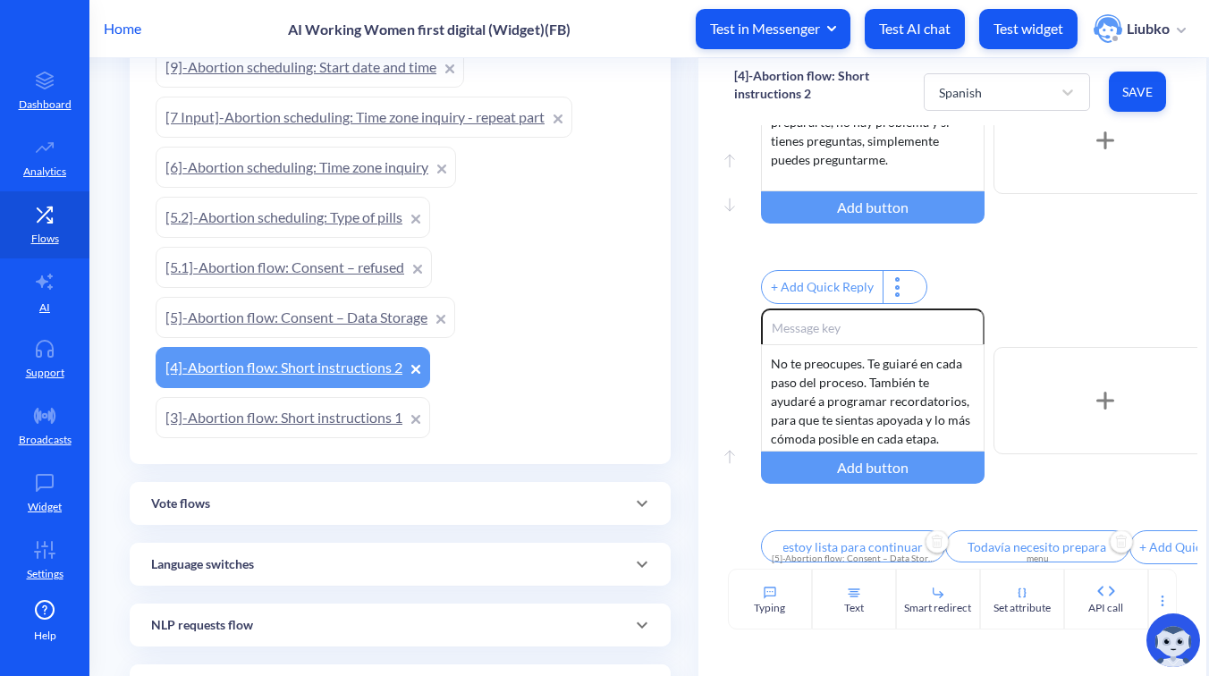
scroll to position [0, 0]
click at [1001, 537] on input "Todavía necesito prepararme" at bounding box center [1038, 546] width 184 height 32
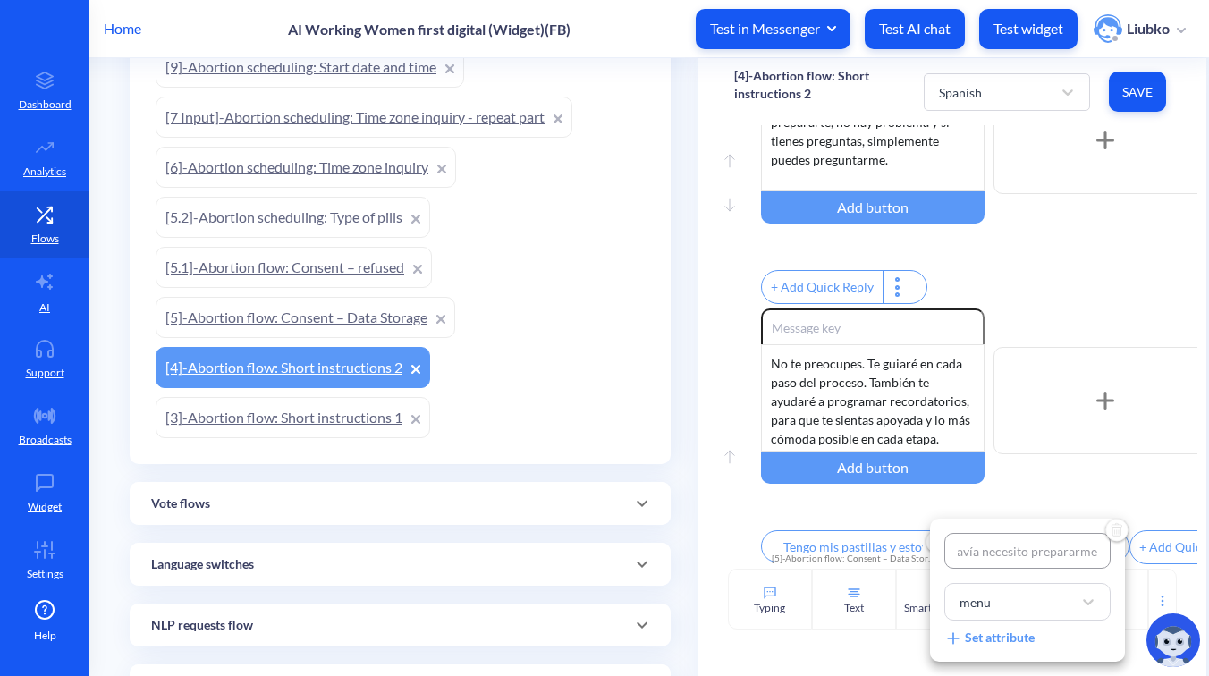
type input "Aún necesito prepararme"
click at [1067, 294] on div at bounding box center [604, 338] width 1209 height 676
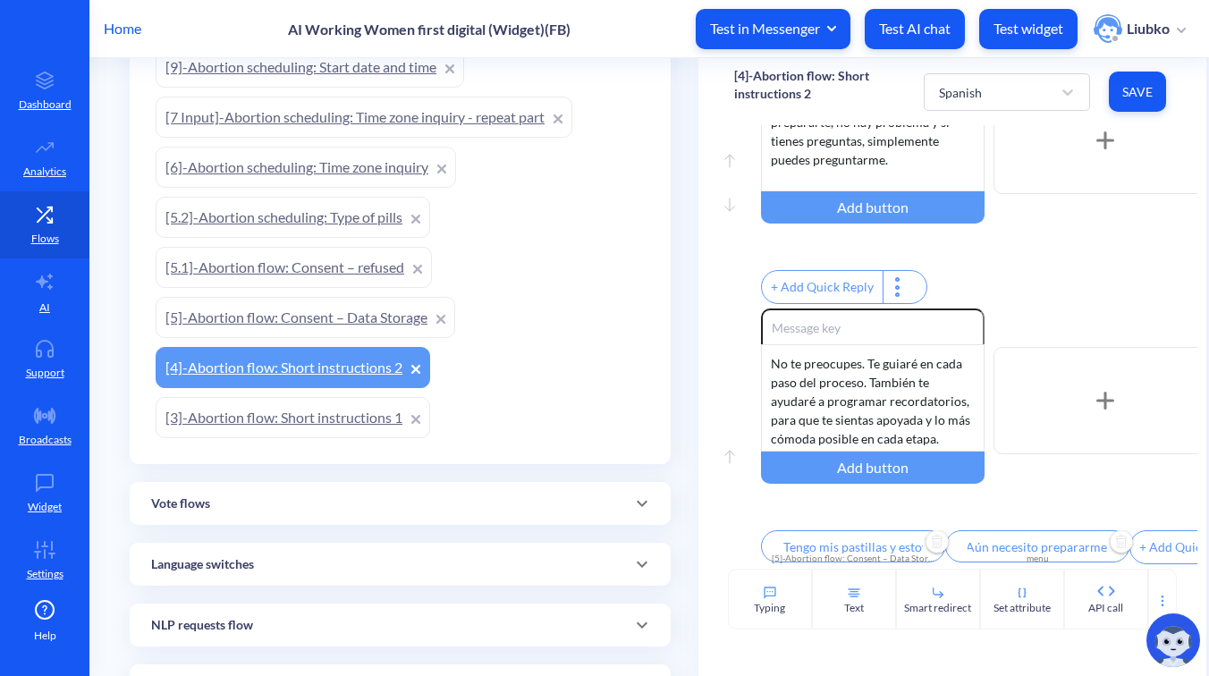
click at [1143, 98] on span "Save" at bounding box center [1138, 92] width 29 height 18
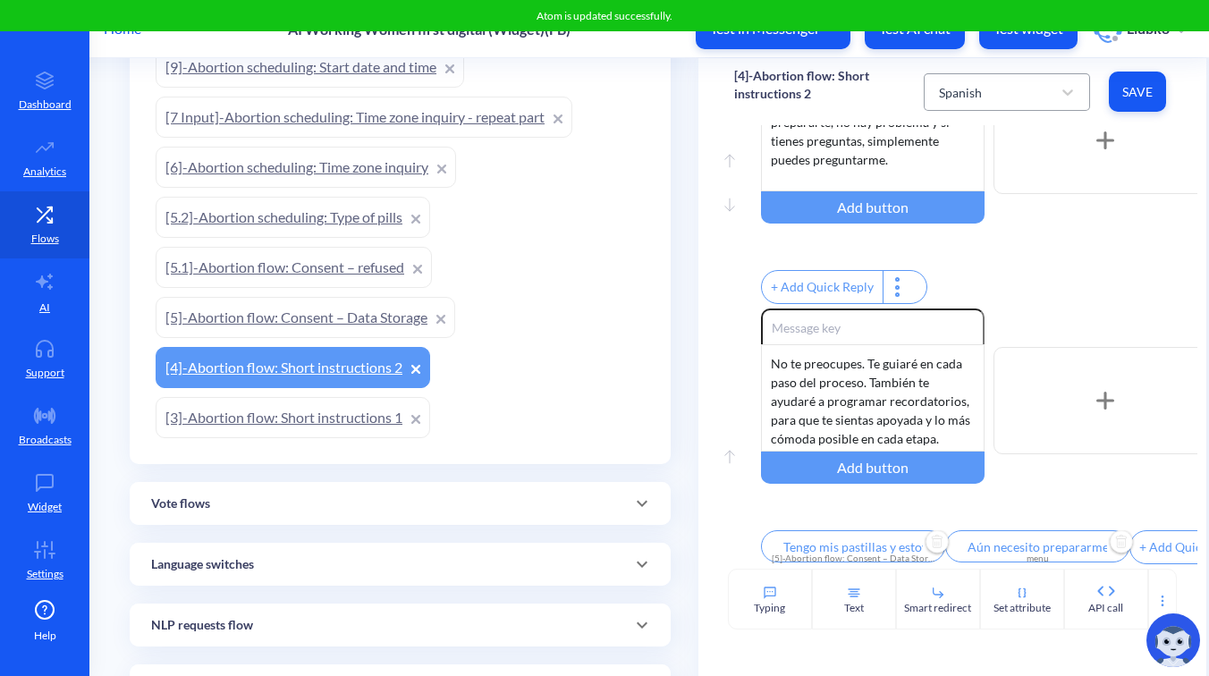
click at [1014, 85] on div "Spanish" at bounding box center [991, 92] width 122 height 32
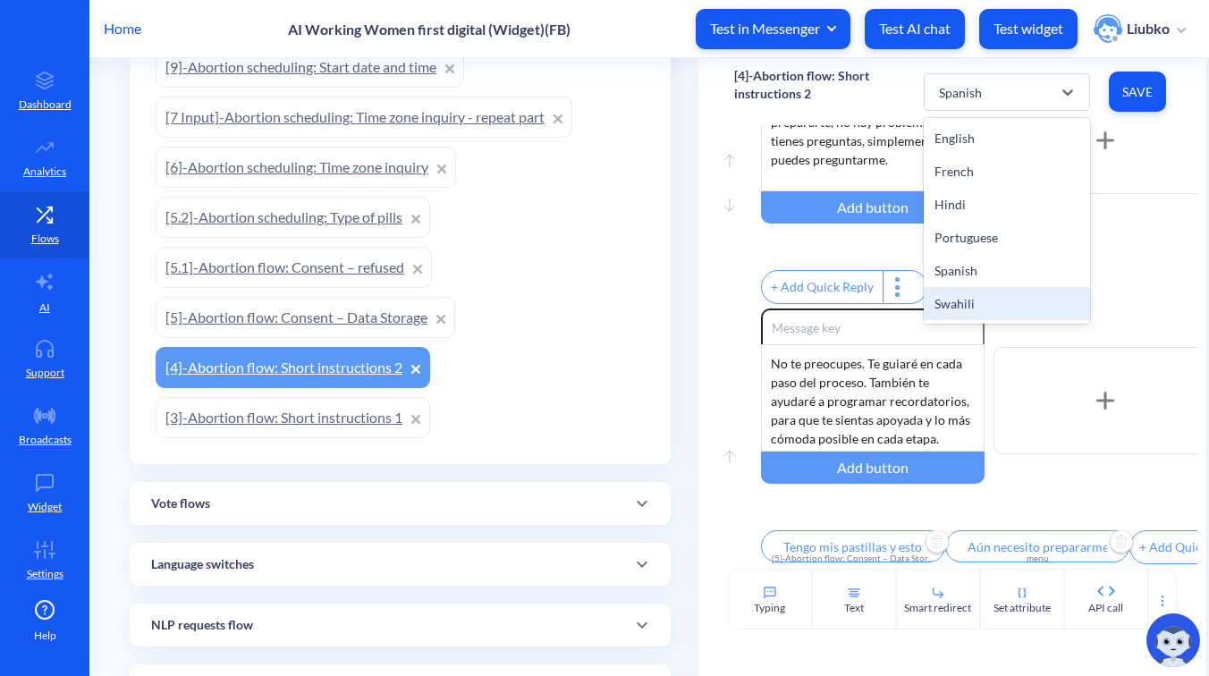
click at [961, 304] on div "Swahili" at bounding box center [1007, 303] width 166 height 33
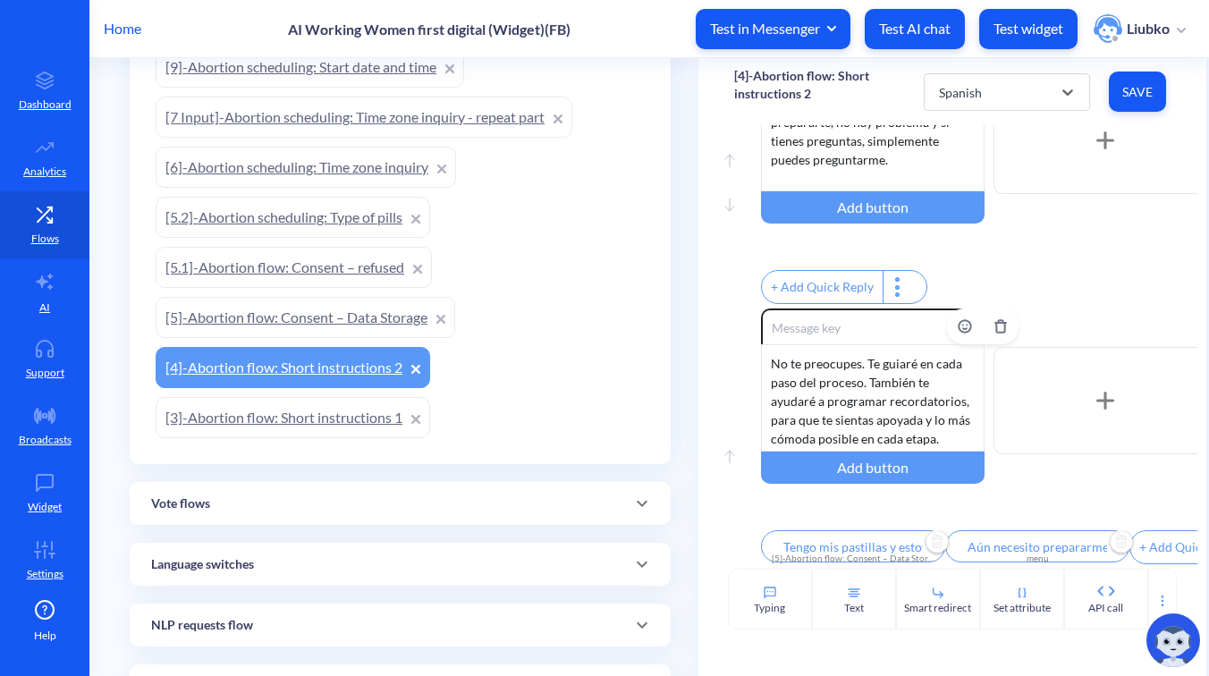
type input "I have my pills and I am ready to continue"
type input "I still need to prepare"
click at [866, 375] on div "Kama unahitaji muda zaidi wa kujiandaa, hakuna tatizo. Na ukiwa na swali lolote…" at bounding box center [873, 397] width 224 height 107
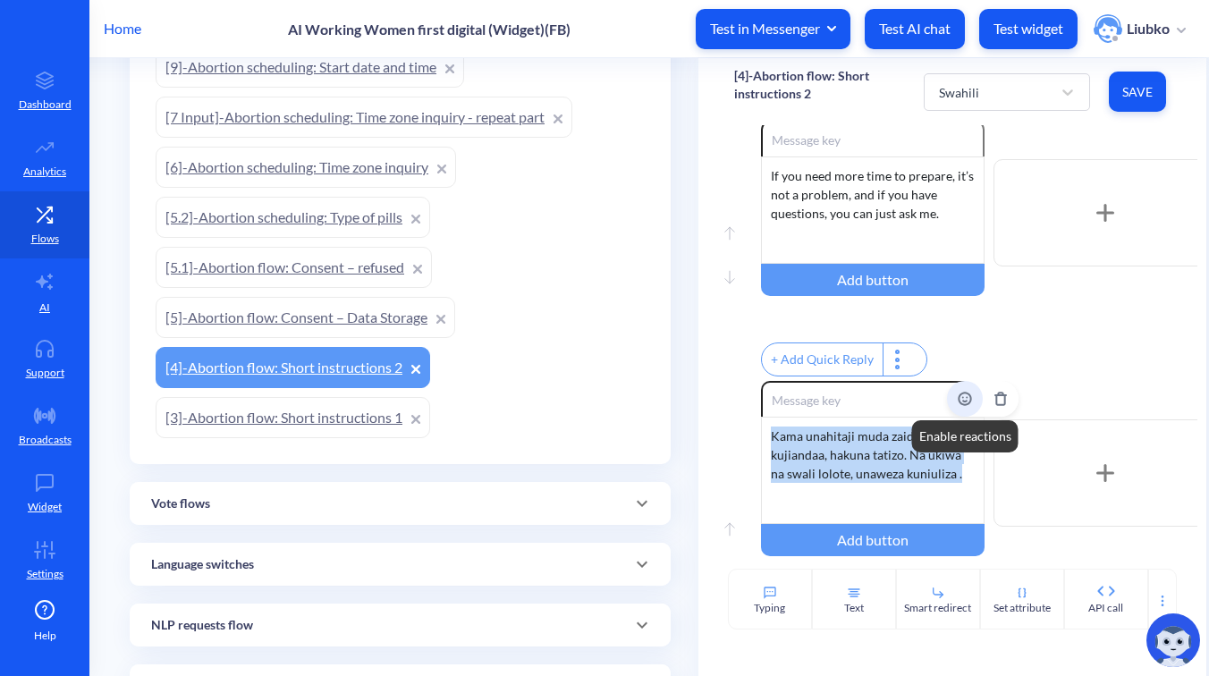
scroll to position [1478, 0]
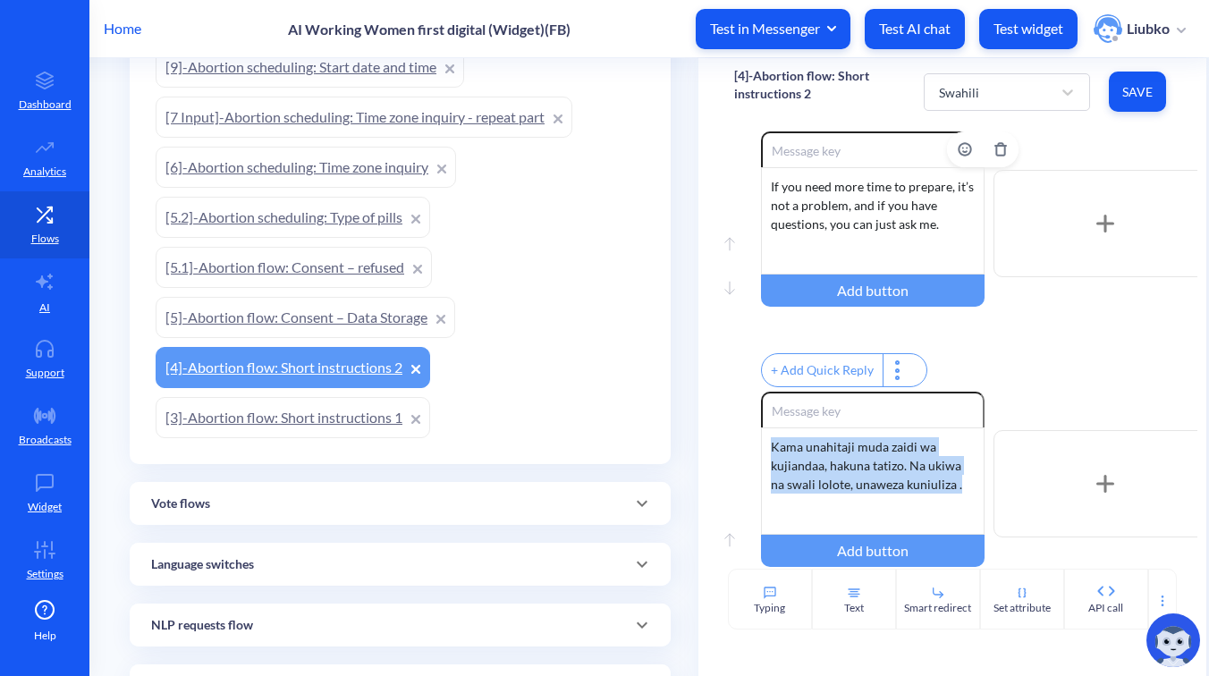
click at [882, 242] on div "If you need more time to prepare, it’s not a problem, and if you have questions…" at bounding box center [873, 220] width 224 height 107
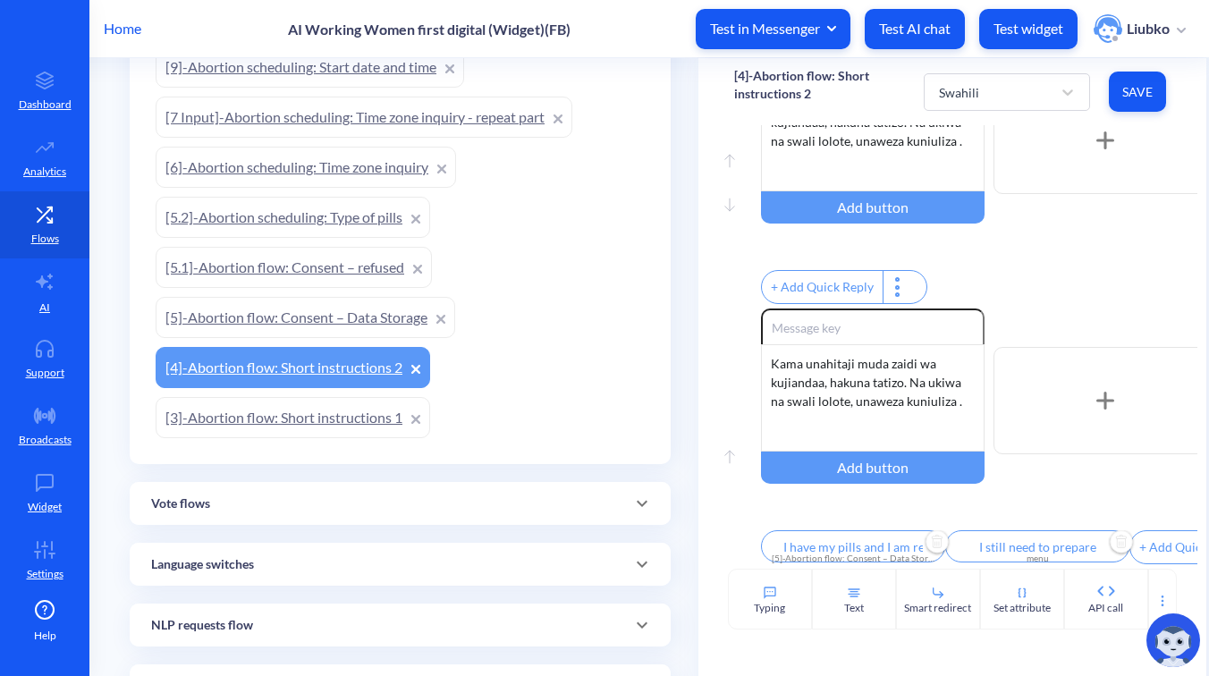
scroll to position [1619, 0]
click at [827, 364] on div "Kama unahitaji muda zaidi wa kujiandaa, hakuna tatizo. Na ukiwa na swali lolote…" at bounding box center [873, 397] width 224 height 107
click at [831, 539] on input "I have my pills and I am ready to continue" at bounding box center [853, 546] width 184 height 32
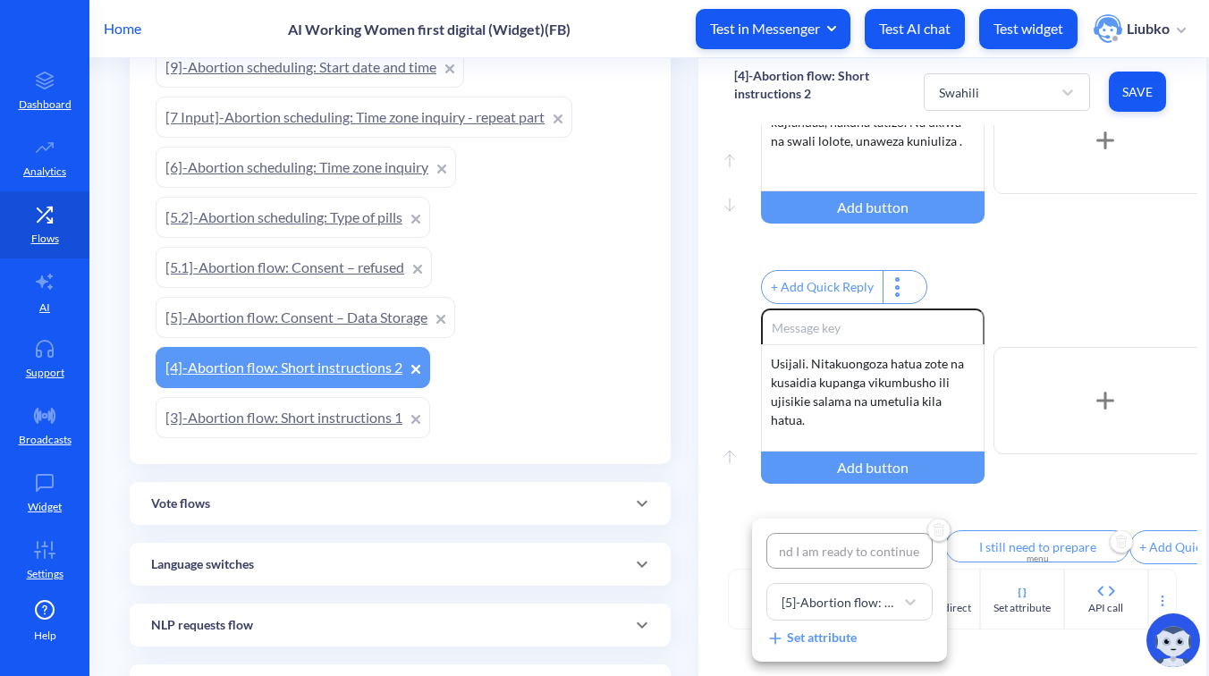
type input "Nina vidonge na niko tayari kuendelea"
click at [1056, 256] on div at bounding box center [604, 338] width 1209 height 676
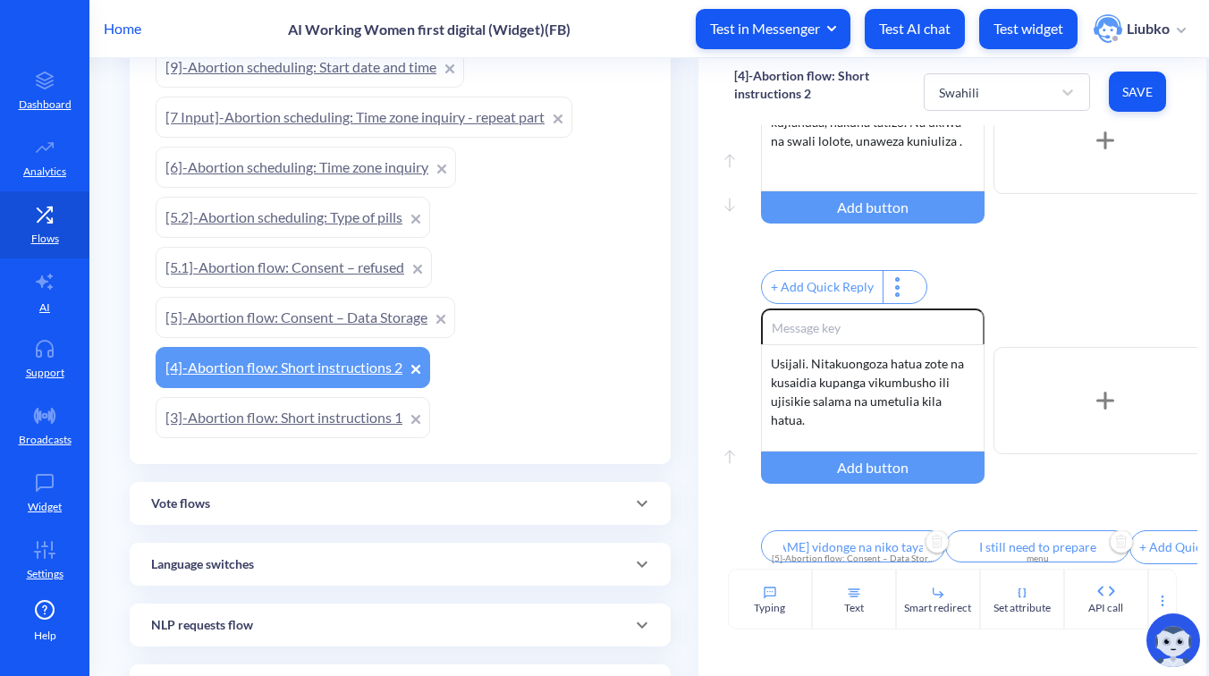
scroll to position [0, 0]
click at [1008, 537] on input "I still need to prepare" at bounding box center [1038, 546] width 184 height 32
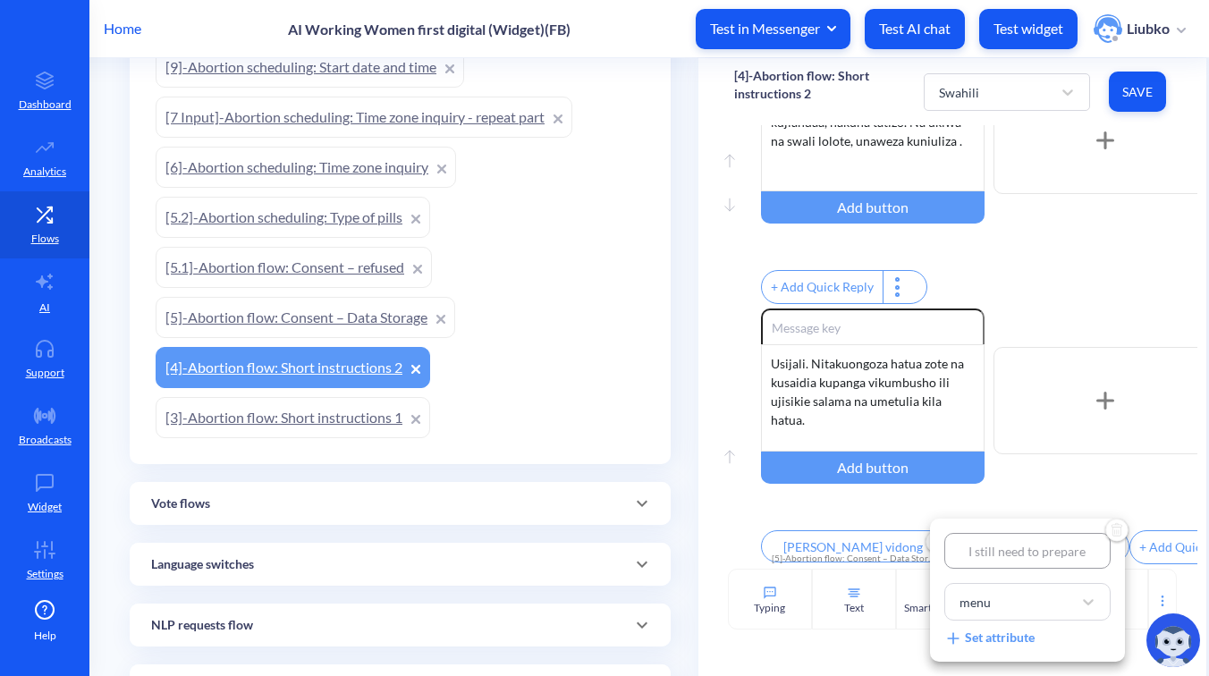
type input "Bado nahitaji kujiandaa"
click at [1064, 257] on div at bounding box center [604, 338] width 1209 height 676
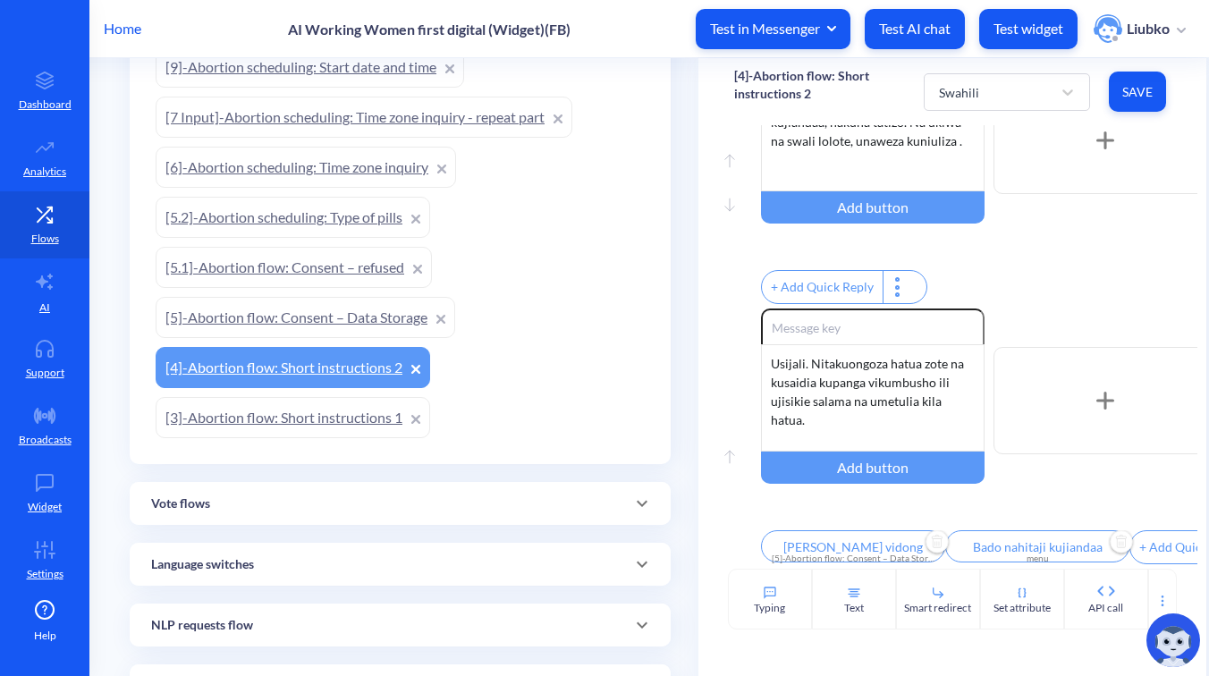
click at [1137, 96] on span "Save" at bounding box center [1138, 92] width 29 height 18
